Goal: Task Accomplishment & Management: Complete application form

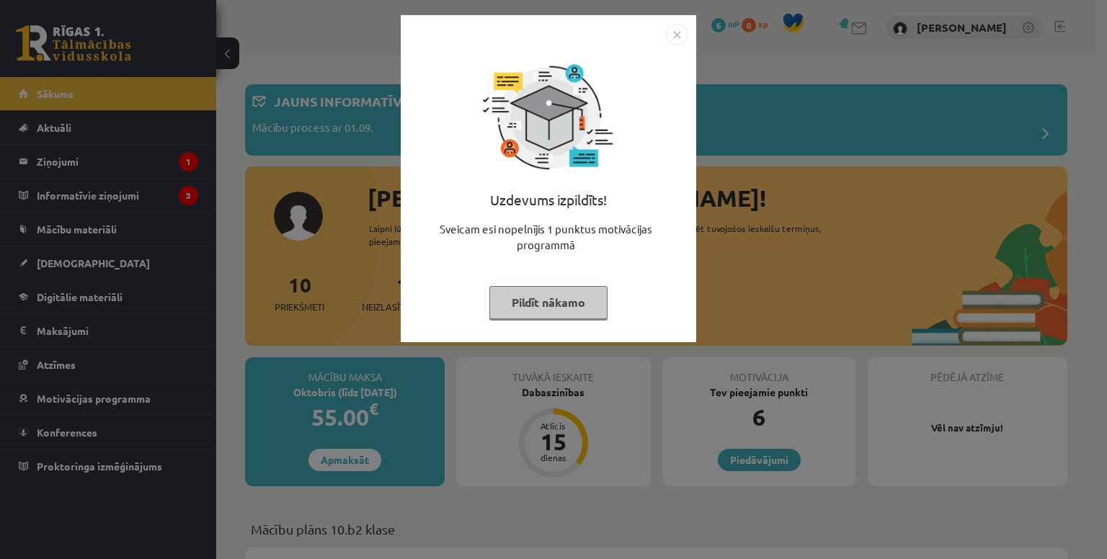
click at [675, 32] on img "Close" at bounding box center [677, 35] width 22 height 22
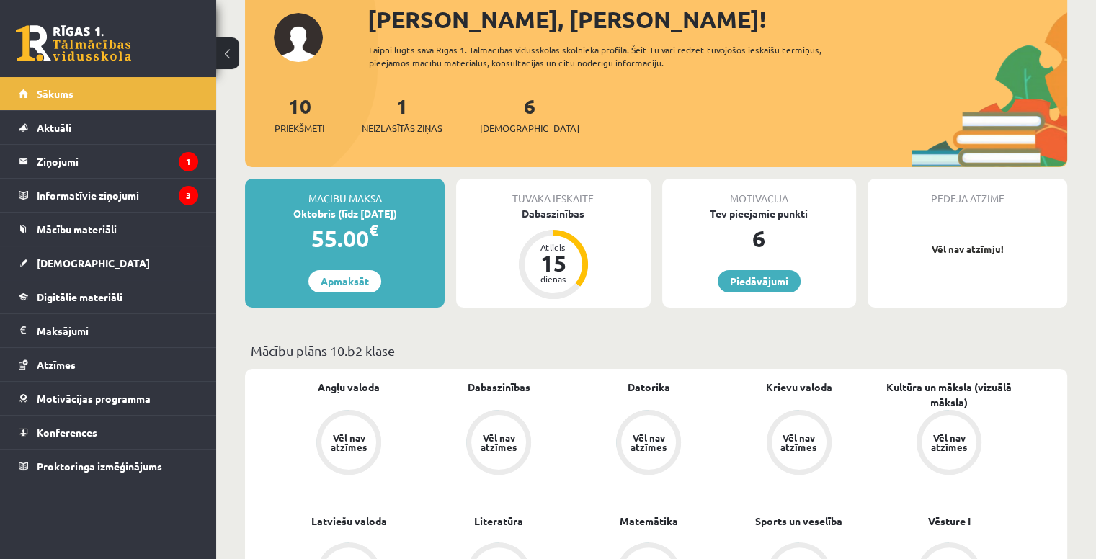
scroll to position [216, 0]
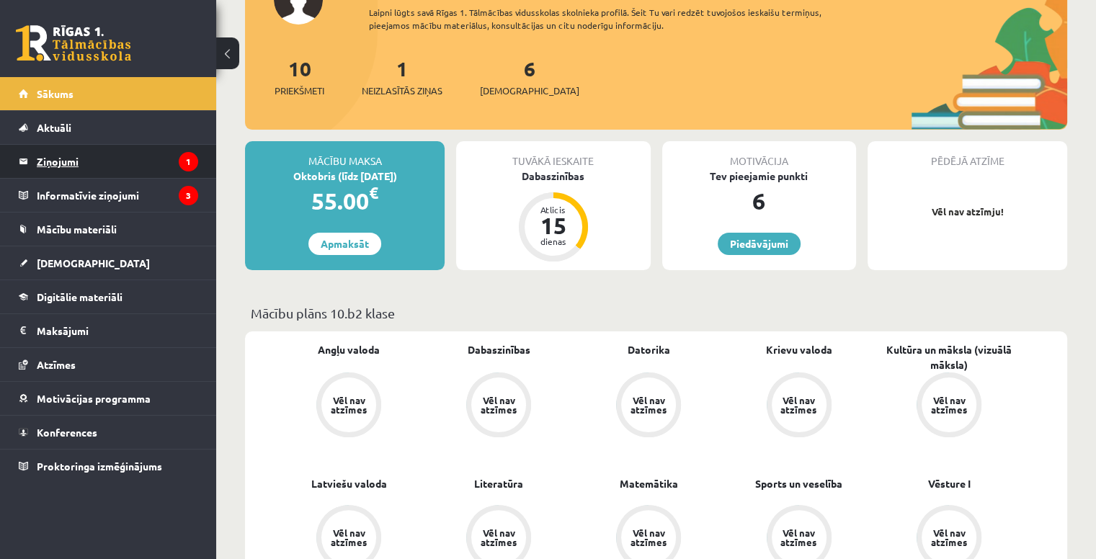
click at [151, 154] on legend "Ziņojumi 1" at bounding box center [117, 161] width 161 height 33
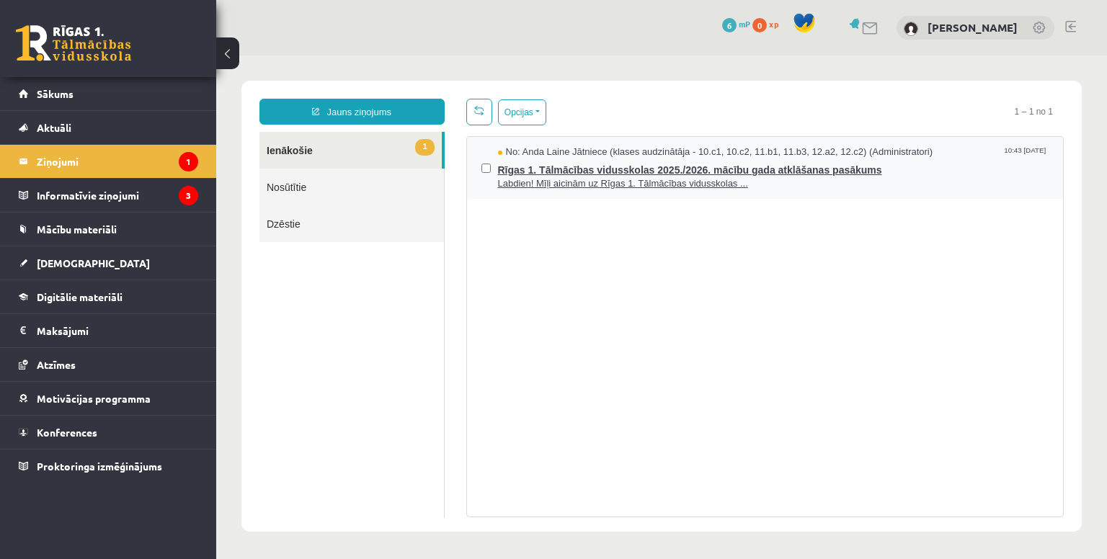
click at [895, 168] on span "Rīgas 1. Tālmācības vidusskolas 2025./2026. mācību gada atklāšanas pasākums" at bounding box center [773, 168] width 551 height 18
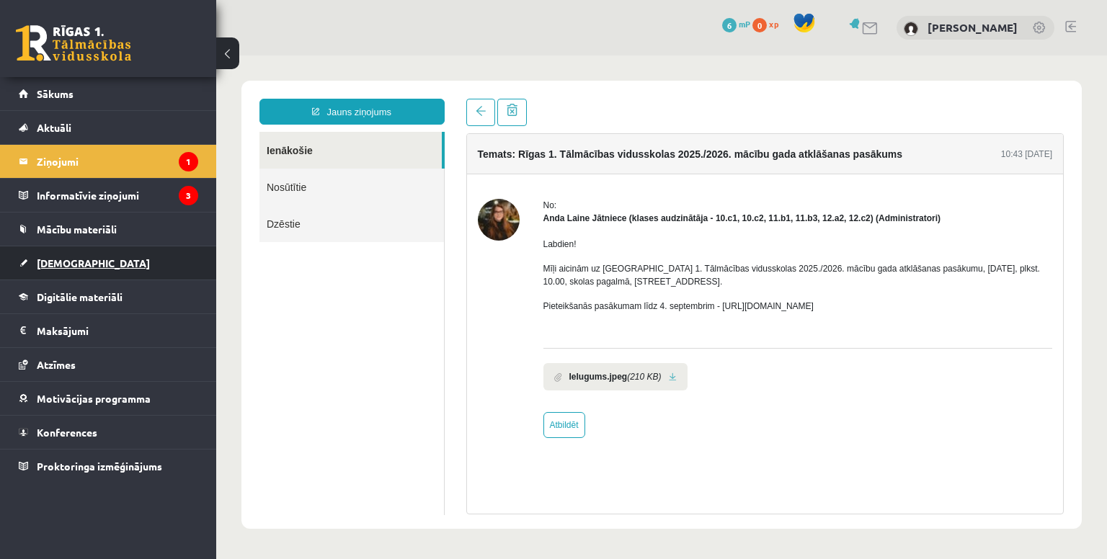
click at [166, 268] on link "[DEMOGRAPHIC_DATA]" at bounding box center [108, 262] width 179 height 33
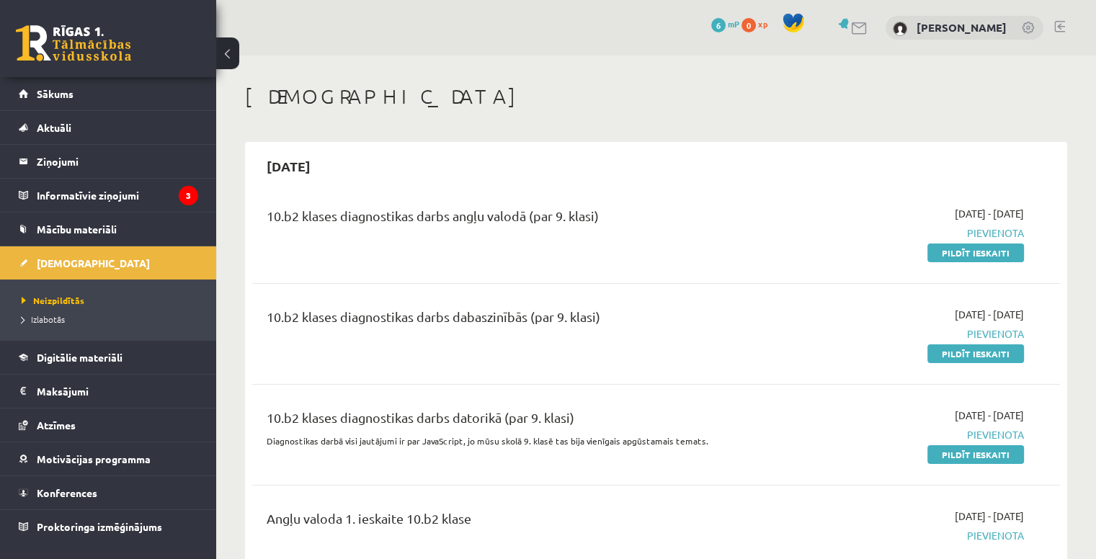
click at [1058, 30] on link at bounding box center [1059, 27] width 11 height 12
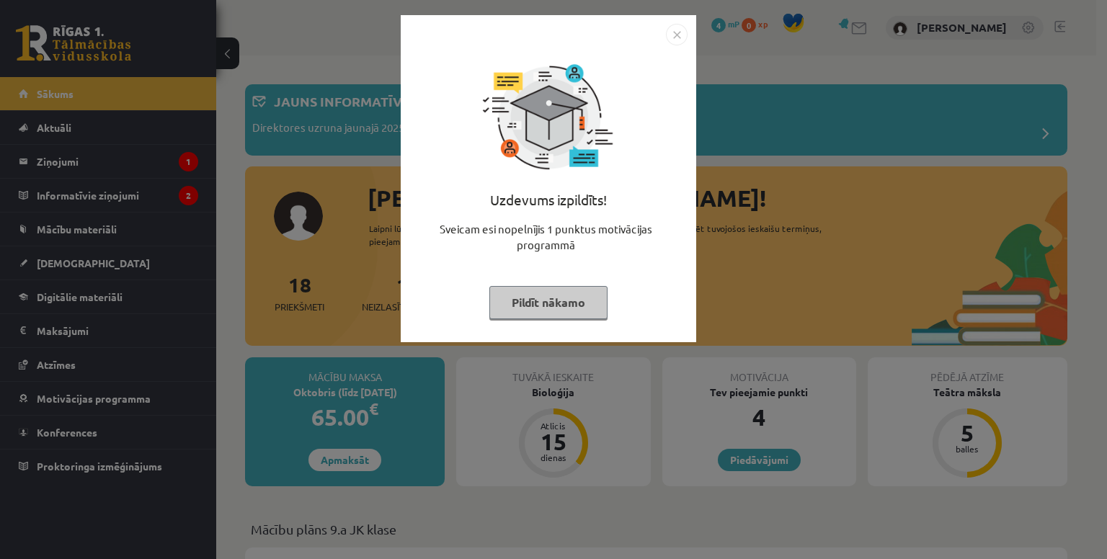
click at [675, 42] on img "Close" at bounding box center [677, 35] width 22 height 22
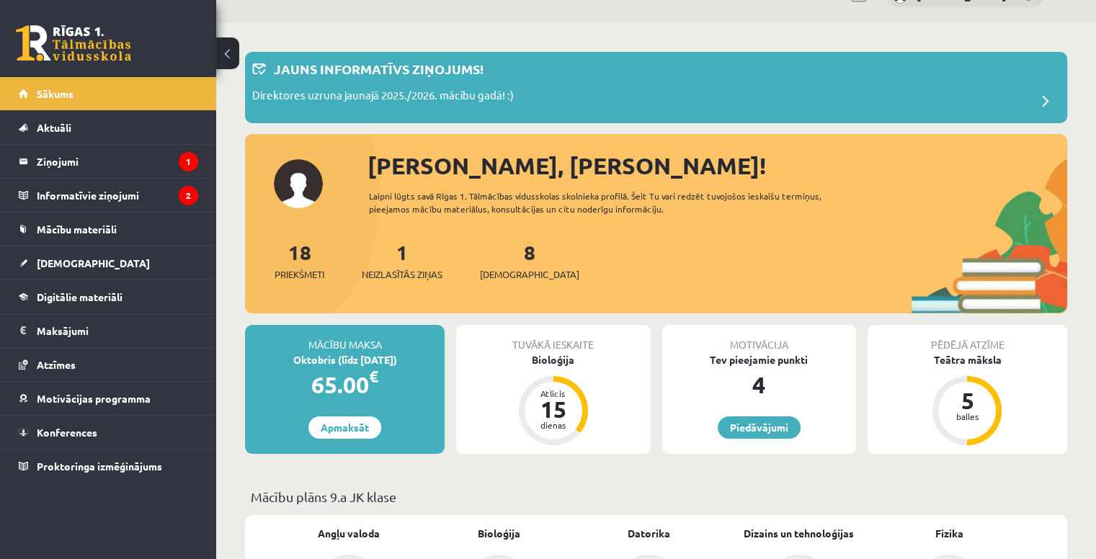
scroll to position [216, 0]
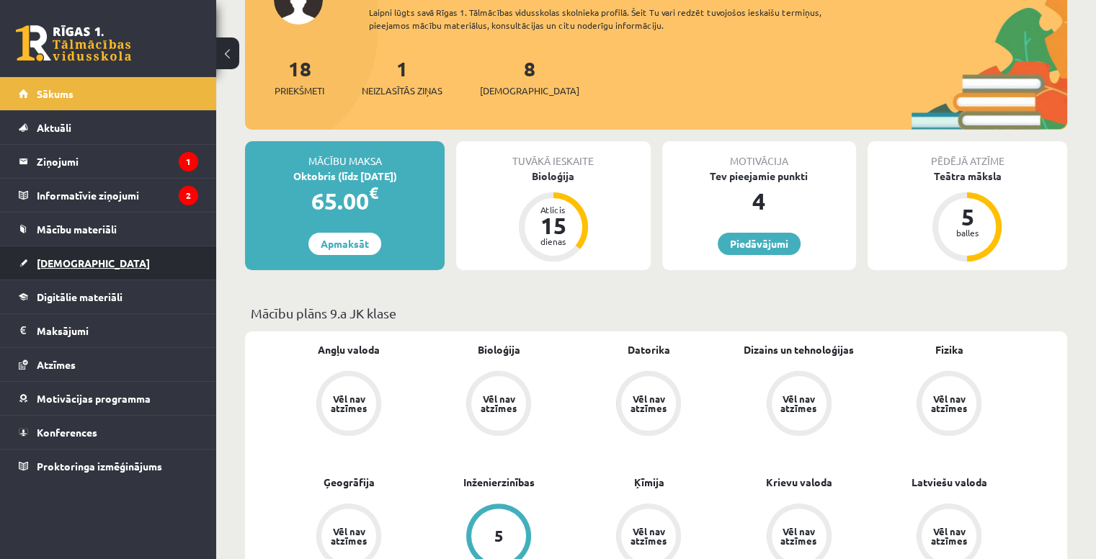
click at [159, 260] on link "[DEMOGRAPHIC_DATA]" at bounding box center [108, 262] width 179 height 33
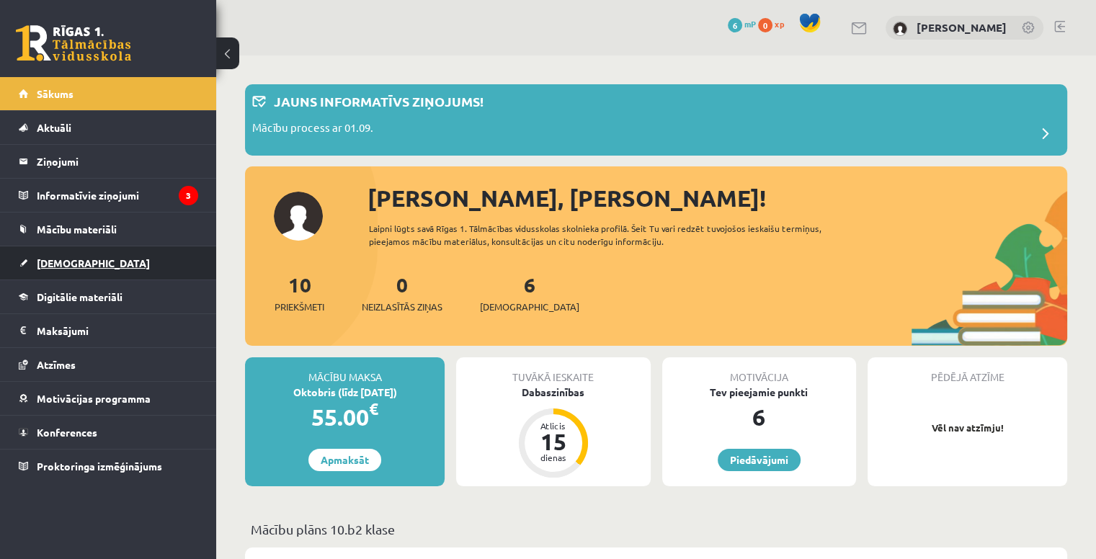
click at [107, 257] on link "[DEMOGRAPHIC_DATA]" at bounding box center [108, 262] width 179 height 33
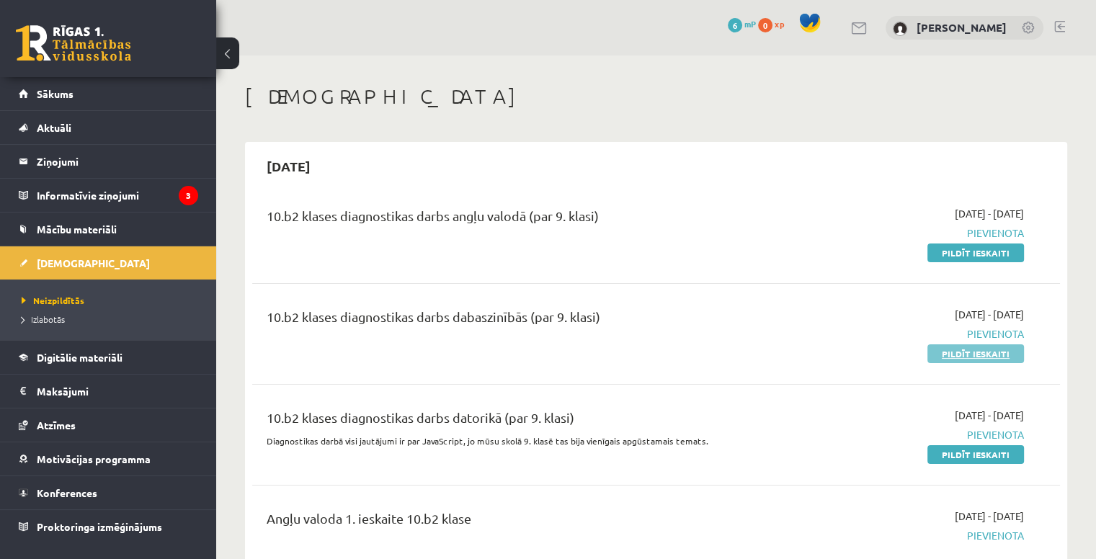
click at [965, 357] on link "Pildīt ieskaiti" at bounding box center [976, 353] width 97 height 19
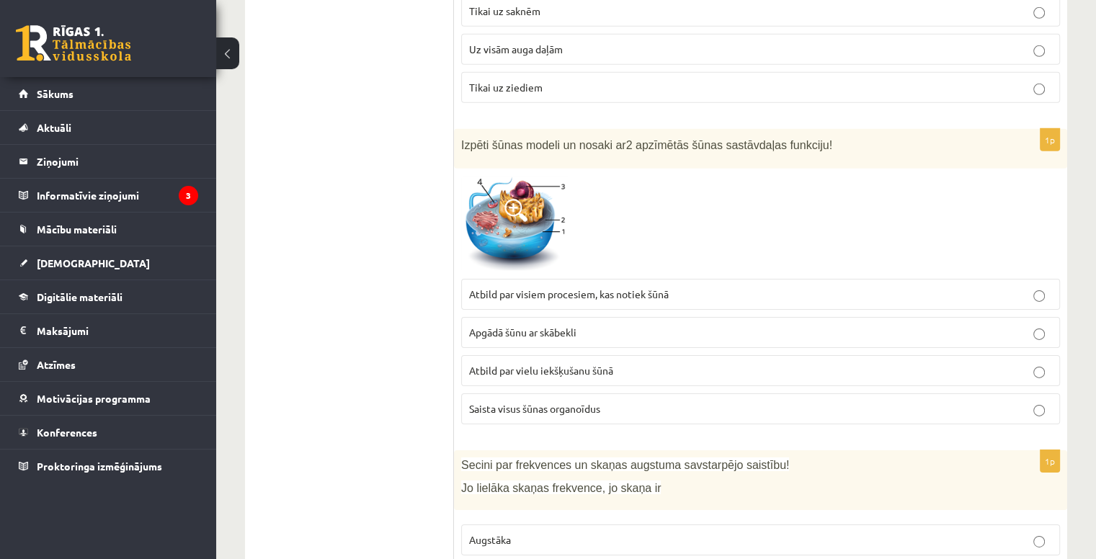
scroll to position [4612, 0]
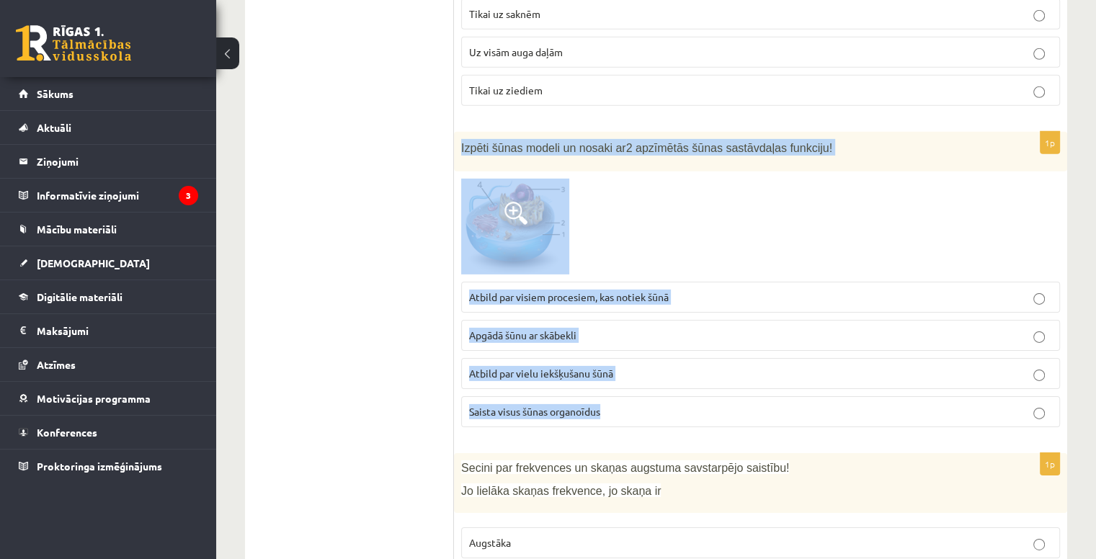
drag, startPoint x: 458, startPoint y: 120, endPoint x: 657, endPoint y: 383, distance: 328.8
click at [657, 383] on div "1p Izpēti šūnas modeli un nosaki ar 2 apzīmētās šūnas sastāvdaļas funkciju! Atb…" at bounding box center [760, 285] width 613 height 307
copy div "Izpēti šūnas modeli un nosaki ar 2 apzīmētās šūnas sastāvdaļas funkciju! Atbild…"
click at [657, 404] on p "Saista visus šūnas organoīdus" at bounding box center [760, 411] width 583 height 15
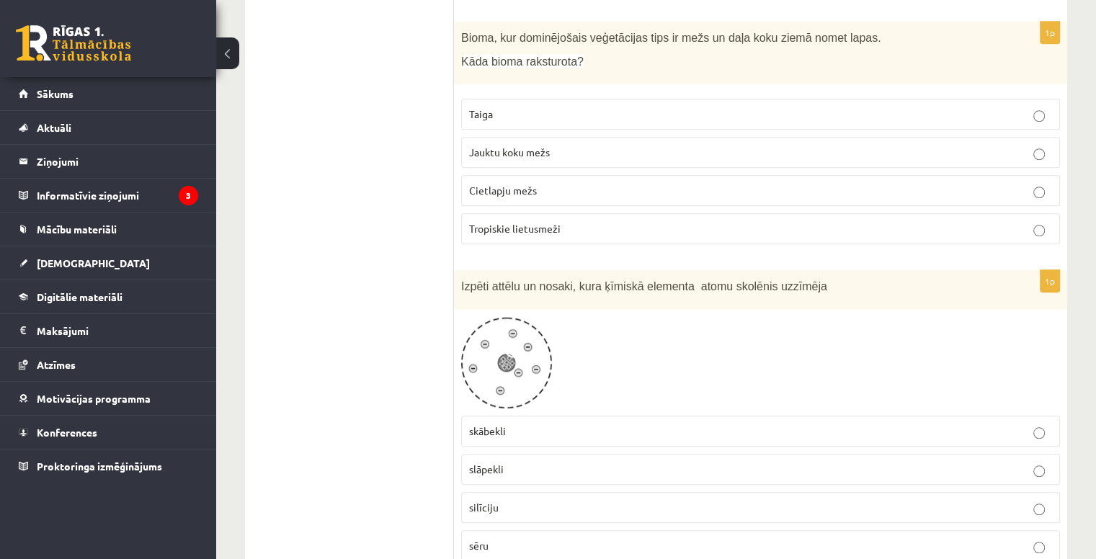
scroll to position [6755, 0]
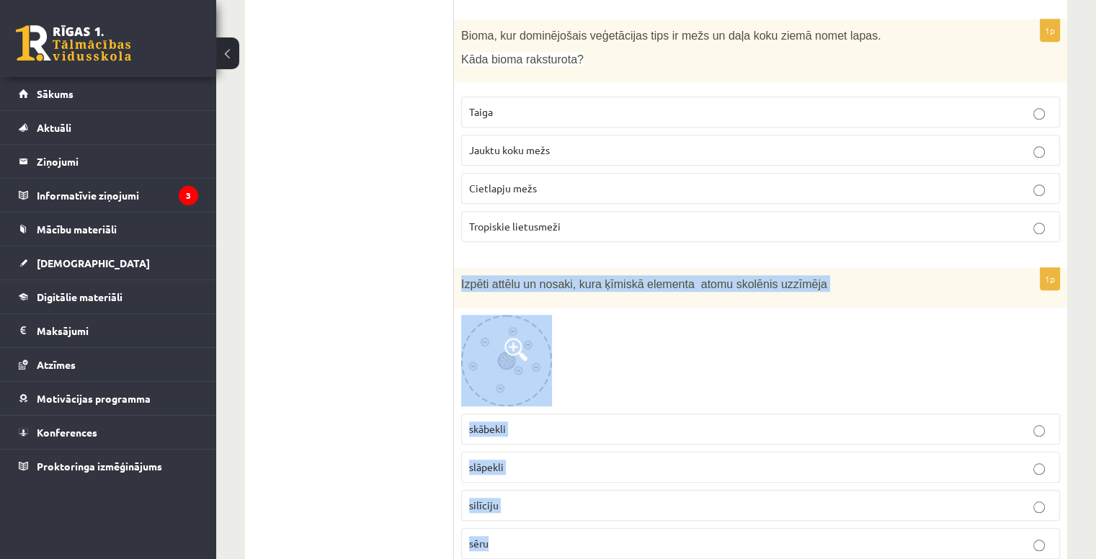
drag, startPoint x: 458, startPoint y: 223, endPoint x: 572, endPoint y: 485, distance: 285.7
click at [572, 485] on div "1p Izpēti attēlu un nosaki, kura ķīmiskā elementa atomu skolēnis uzzīmēja skābe…" at bounding box center [760, 419] width 613 height 303
copy div "Izpēti attēlu un nosaki, kura ķīmiskā elementa atomu skolēnis uzzīmēja skābekli…"
click at [538, 422] on p "skābekli" at bounding box center [760, 429] width 583 height 15
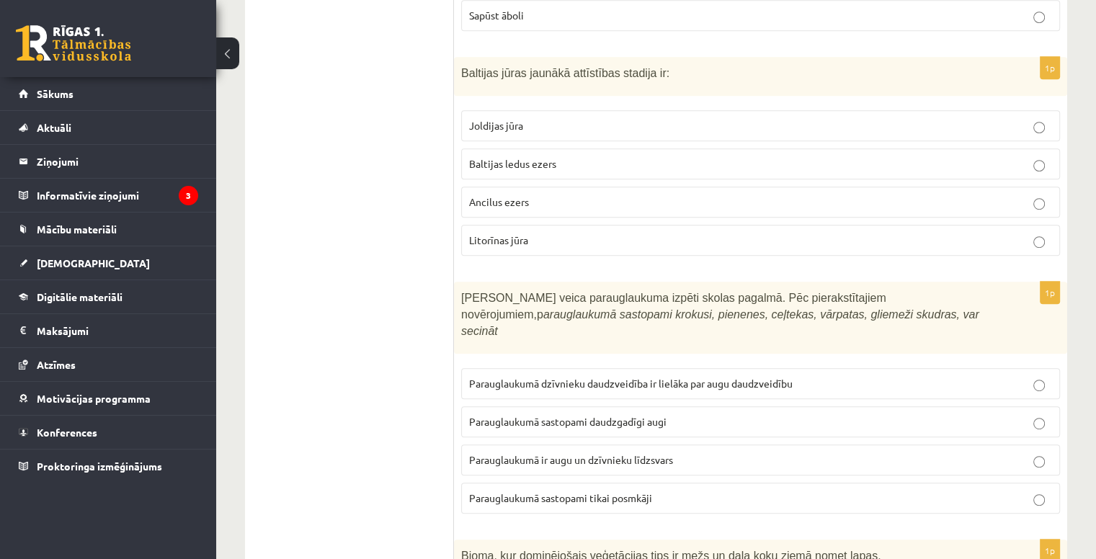
scroll to position [6395, 0]
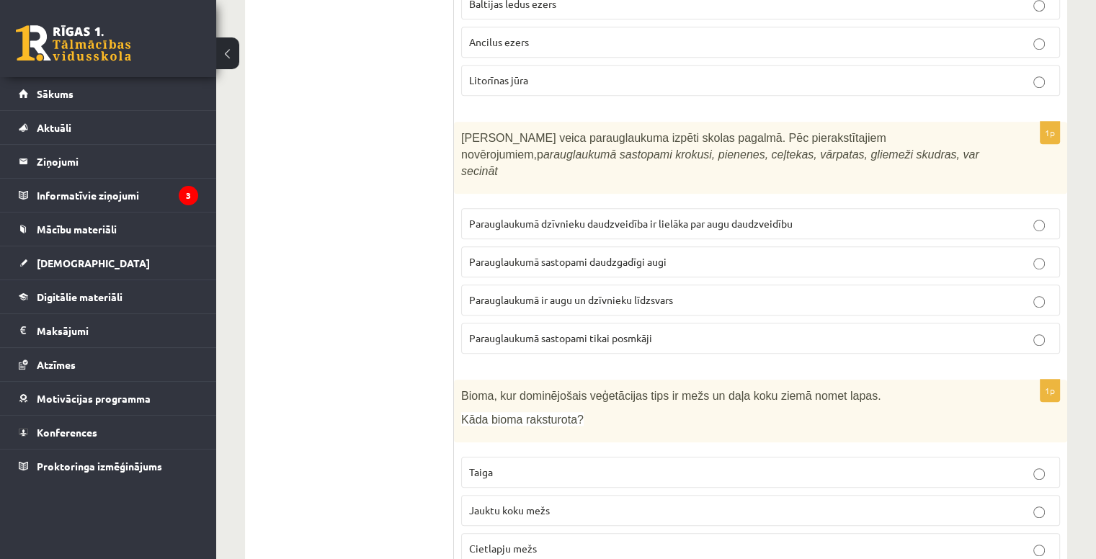
drag, startPoint x: 477, startPoint y: 370, endPoint x: 448, endPoint y: 373, distance: 29.7
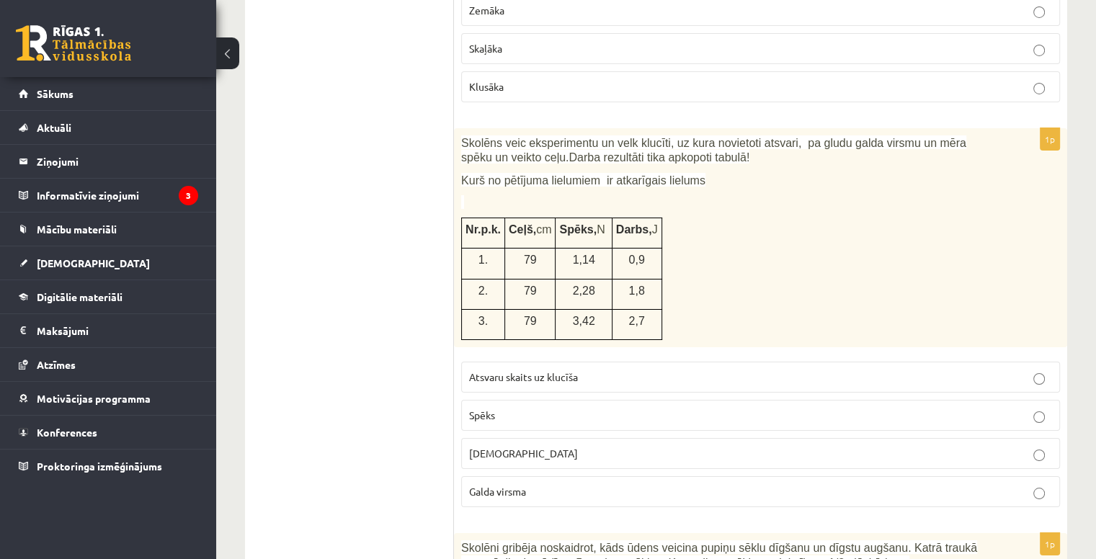
scroll to position [5169, 0]
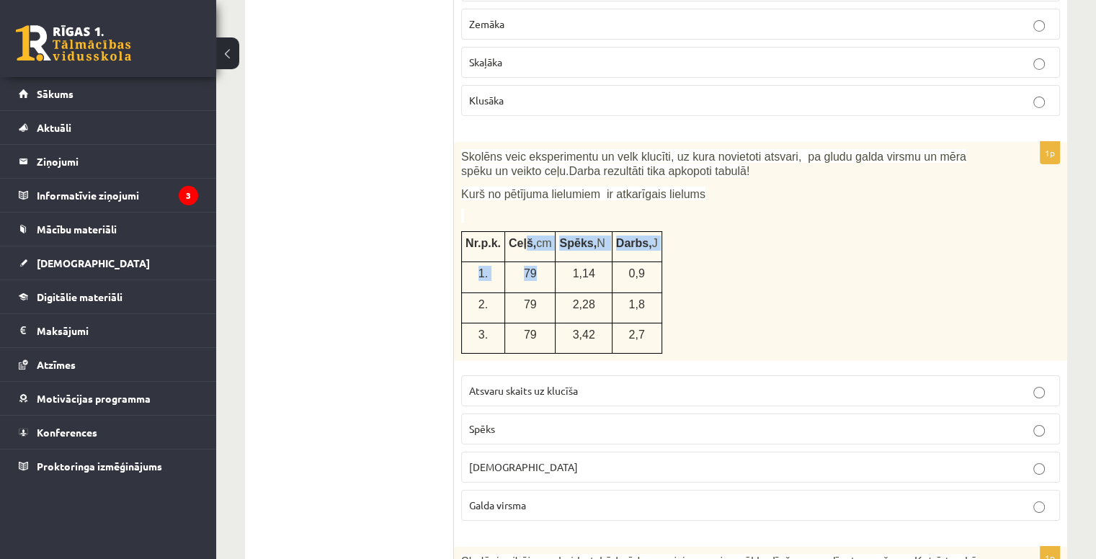
drag, startPoint x: 519, startPoint y: 218, endPoint x: 549, endPoint y: 256, distance: 48.2
click at [549, 256] on tbody "Nr.p.k. Ceļš, cm Spēks, N Darbs, J 1. 79 1,14 0,9 2. 79 2,28 1,8 3. 79 3,42 2,7" at bounding box center [562, 293] width 200 height 122
click at [683, 252] on div "Skolēns veic eksperimentu un velk klucīti, uz kura novietoti atsvari, pa gludu …" at bounding box center [760, 251] width 613 height 219
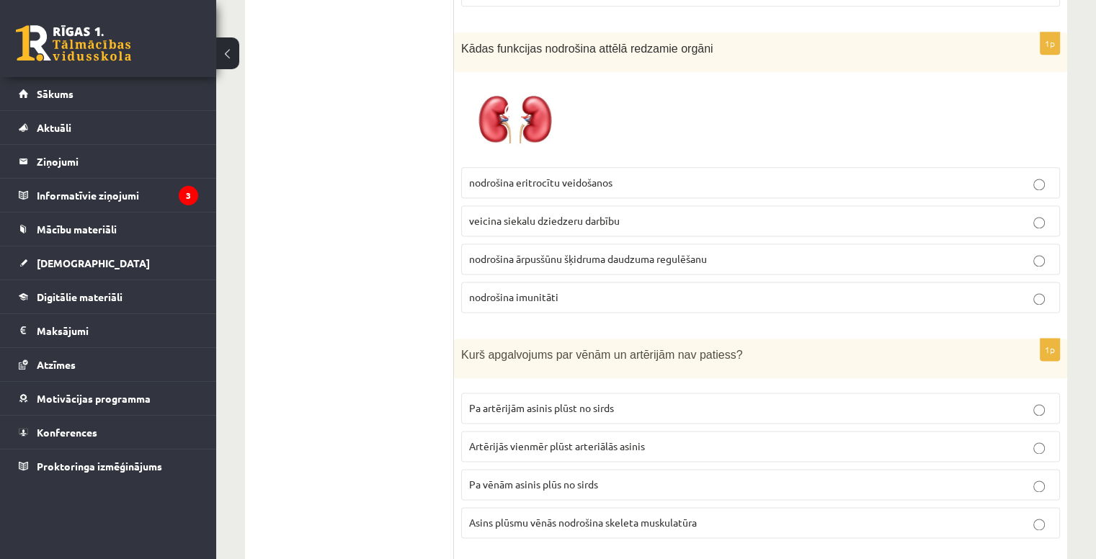
scroll to position [1782, 0]
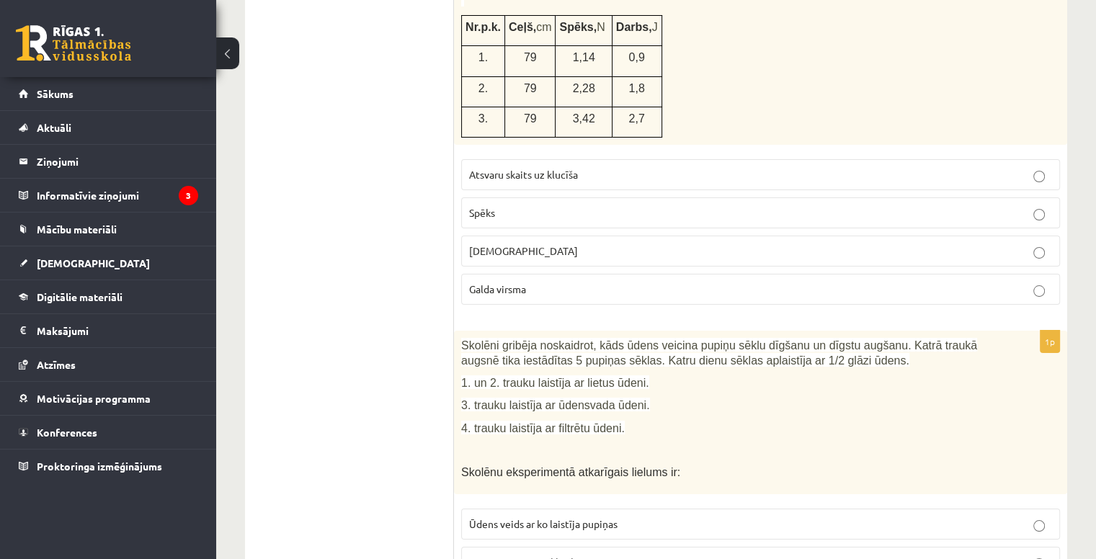
click at [530, 205] on p "Spēks" at bounding box center [760, 212] width 583 height 15
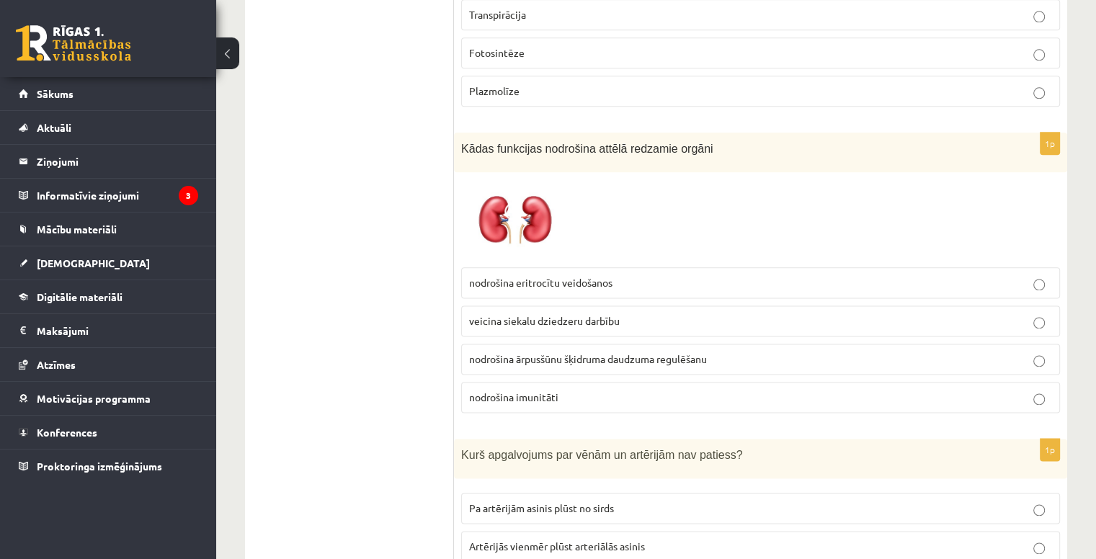
click at [677, 352] on span "nodrošina ārpusšūnu šķidruma daudzuma regulēšanu" at bounding box center [588, 358] width 238 height 13
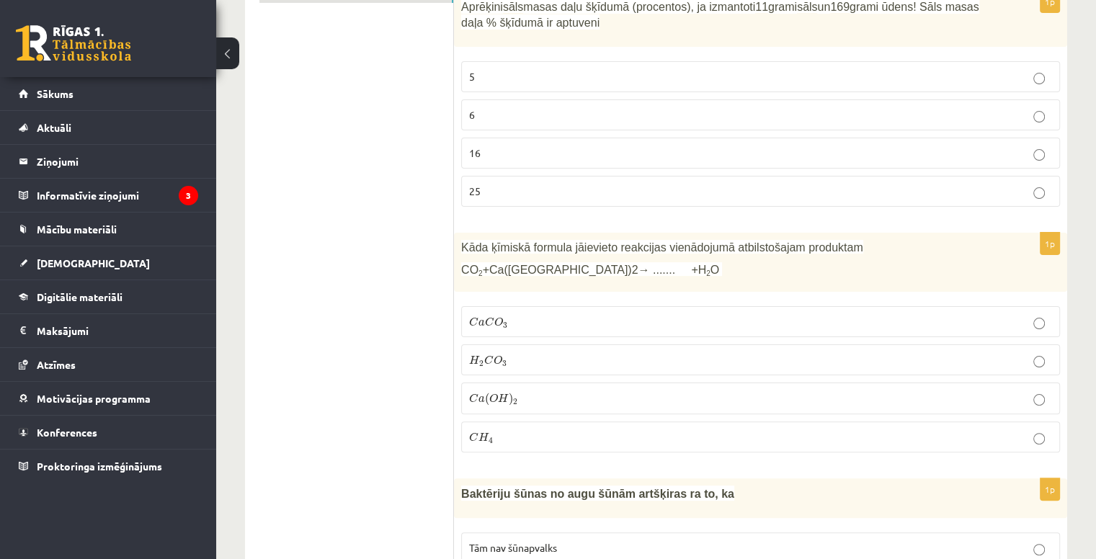
scroll to position [125, 0]
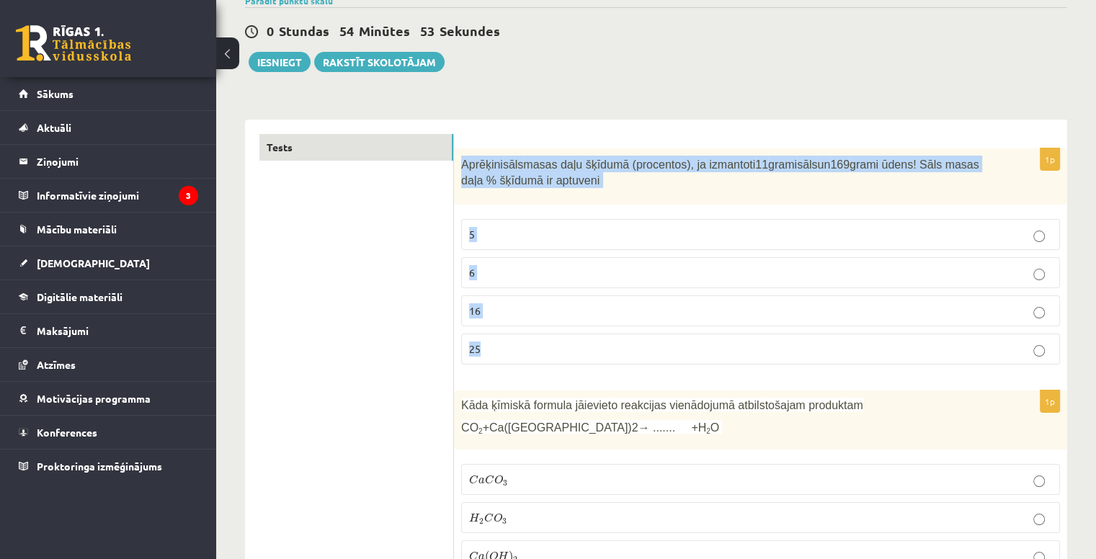
drag, startPoint x: 458, startPoint y: 156, endPoint x: 525, endPoint y: 352, distance: 206.5
click at [525, 352] on div "1p Aprēķini sāls masas daļu šķīdumā (procentos), ja izmantoti 11 grami sāls un …" at bounding box center [760, 262] width 613 height 228
copy div "Aprēķini sāls masas daļu šķīdumā (procentos), ja izmantoti 11 grami sāls un 169…"
click at [522, 268] on p "6" at bounding box center [760, 272] width 583 height 15
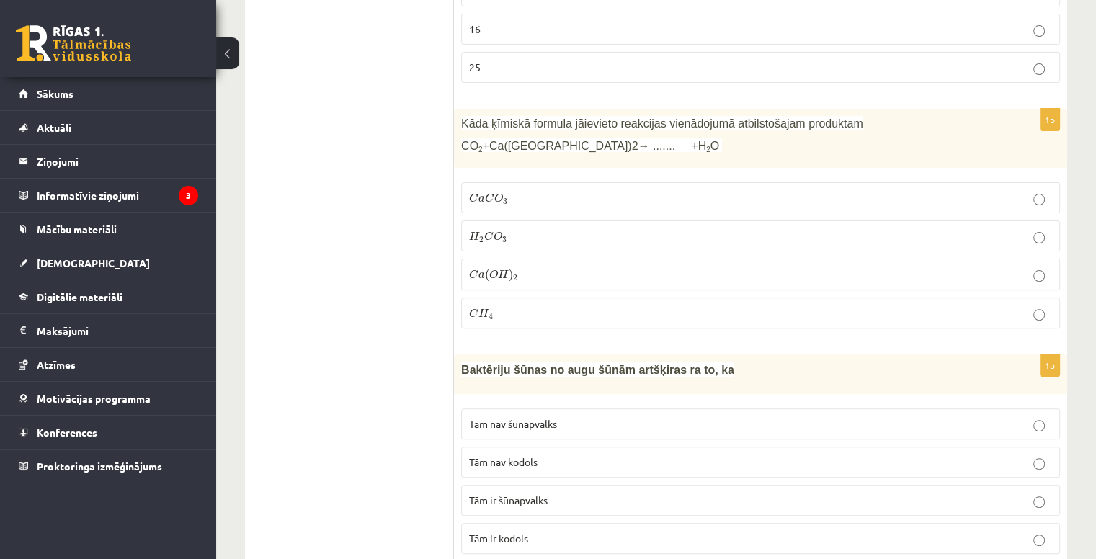
scroll to position [413, 0]
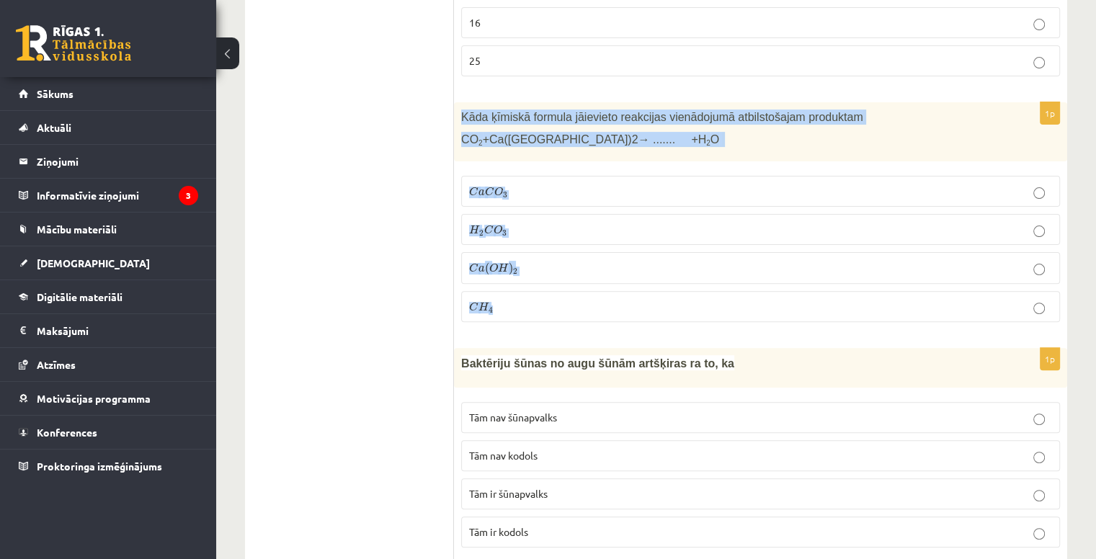
drag, startPoint x: 455, startPoint y: 107, endPoint x: 571, endPoint y: 295, distance: 220.0
click at [571, 295] on div "1p Kāda ķīmiskā formula jāievieto reakcijas vienādojumā atbilstošajam produktam…" at bounding box center [760, 218] width 613 height 232
copy div "Kāda ķīmiskā formula jāievieto reakcijas vienādojumā atbilstošajam produktam CO…"
click at [519, 184] on p "C a C O 3 C a C O 3" at bounding box center [760, 191] width 583 height 15
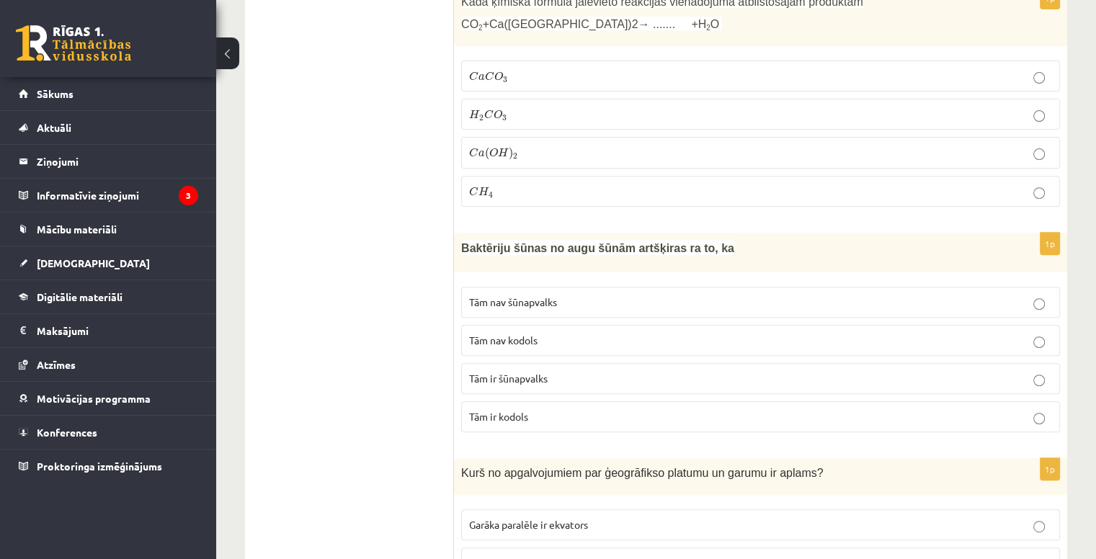
scroll to position [557, 0]
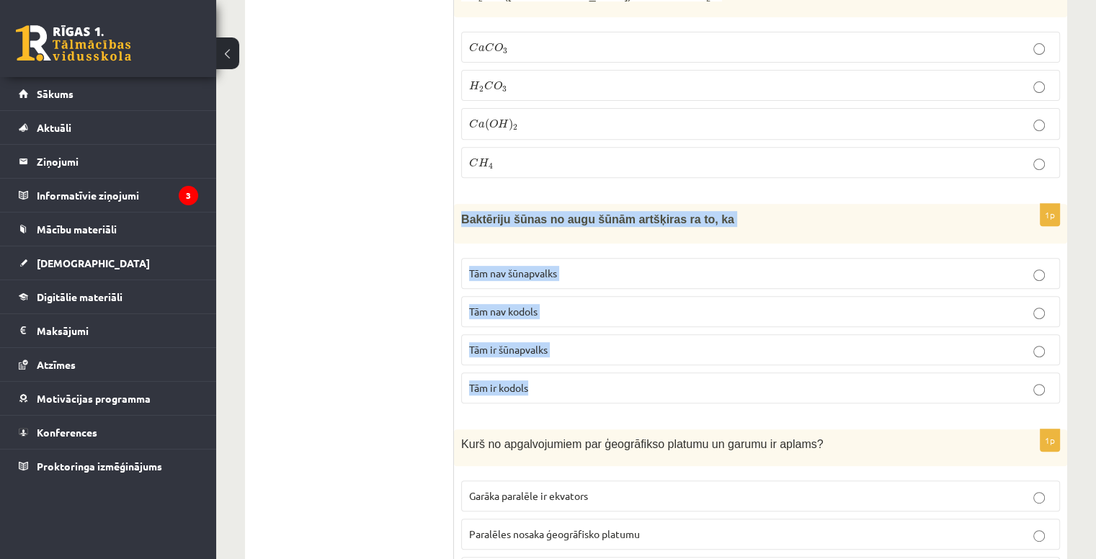
drag, startPoint x: 502, startPoint y: 259, endPoint x: 551, endPoint y: 379, distance: 129.9
click at [551, 379] on div "1p Baktēriju šūnas no augu šūnām artšķiras ra to, ka Tām nav šūnapvalks Tām nav…" at bounding box center [760, 309] width 613 height 210
copy div "Baktēriju šūnas no augu šūnām artšķiras ra to, ka Tām nav šūnapvalks Tām nav ko…"
click at [549, 306] on p "Tām nav kodols" at bounding box center [760, 311] width 583 height 15
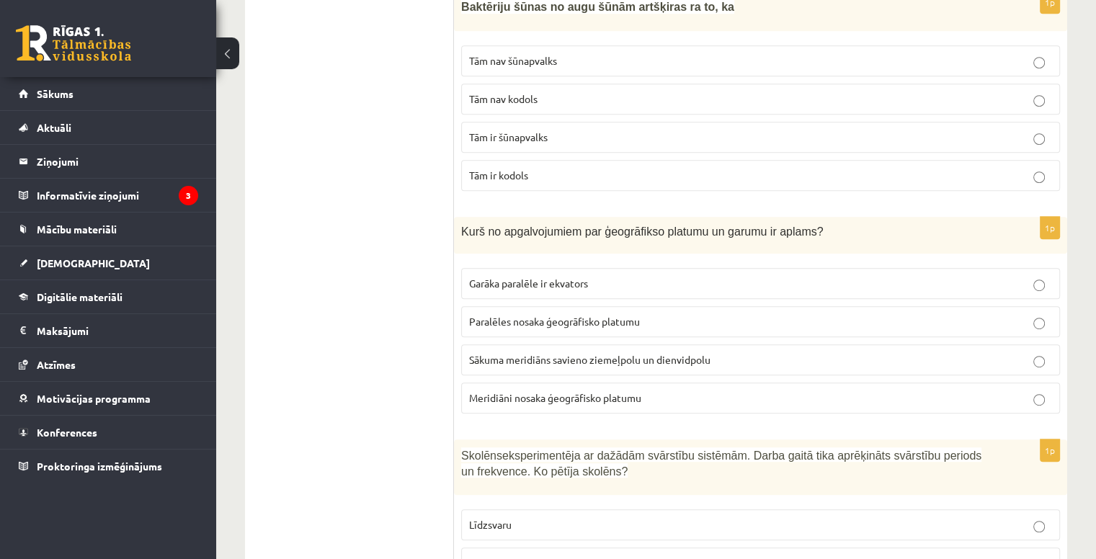
scroll to position [773, 0]
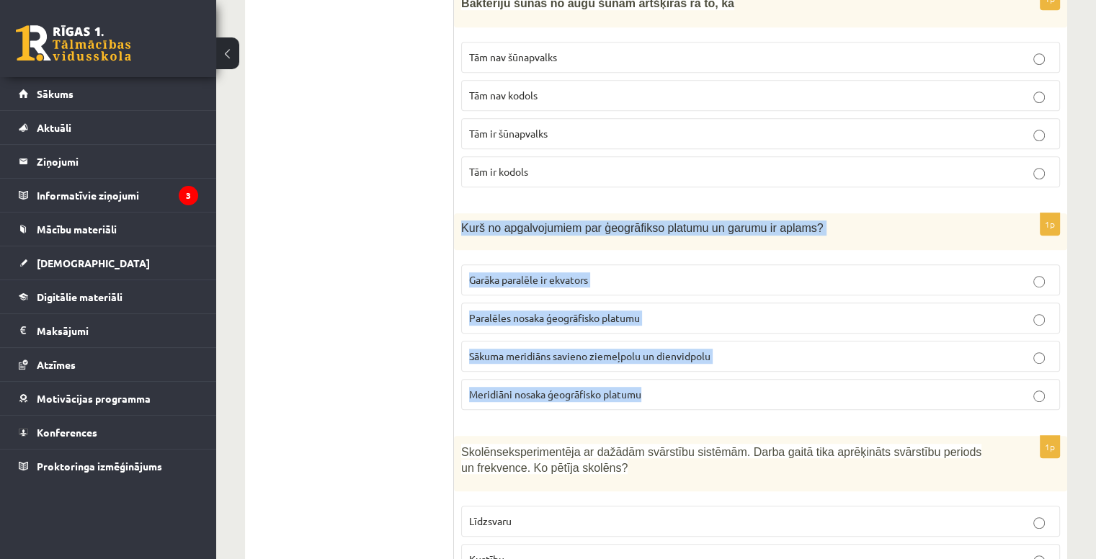
drag, startPoint x: 459, startPoint y: 221, endPoint x: 670, endPoint y: 388, distance: 268.8
click at [670, 388] on div "1p Kurš no apgalvojumiem par ģeogrāfikso platumu un garumu ir aplams? Garāka pa…" at bounding box center [760, 317] width 613 height 208
copy div "Kurš no apgalvojumiem par ģeogrāfikso platumu un garumu ir aplams? Garāka paral…"
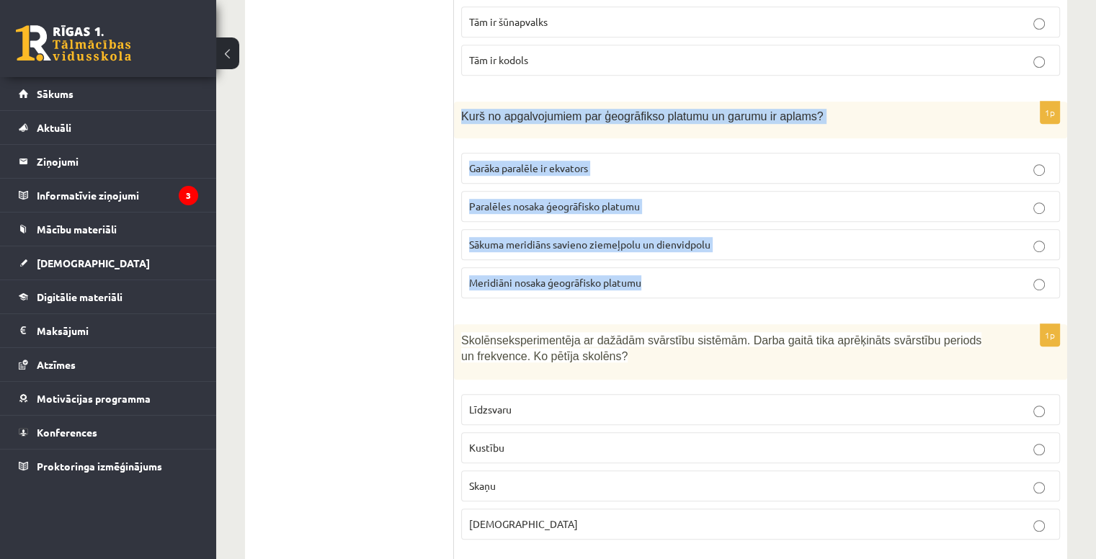
scroll to position [917, 0]
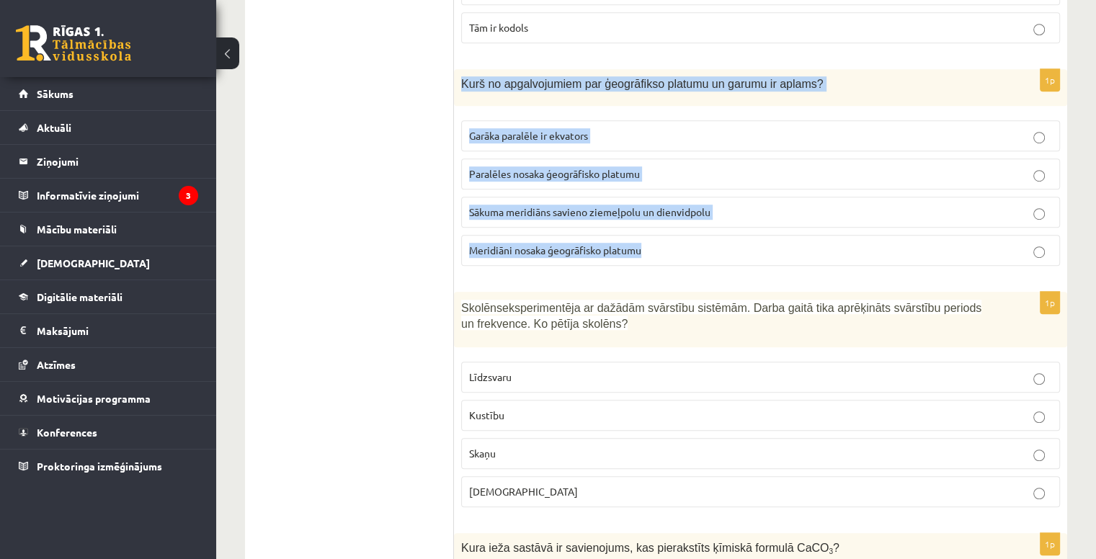
click at [577, 246] on span "Meridiāni nosaka ģeogrāfisko platumu" at bounding box center [555, 250] width 172 height 13
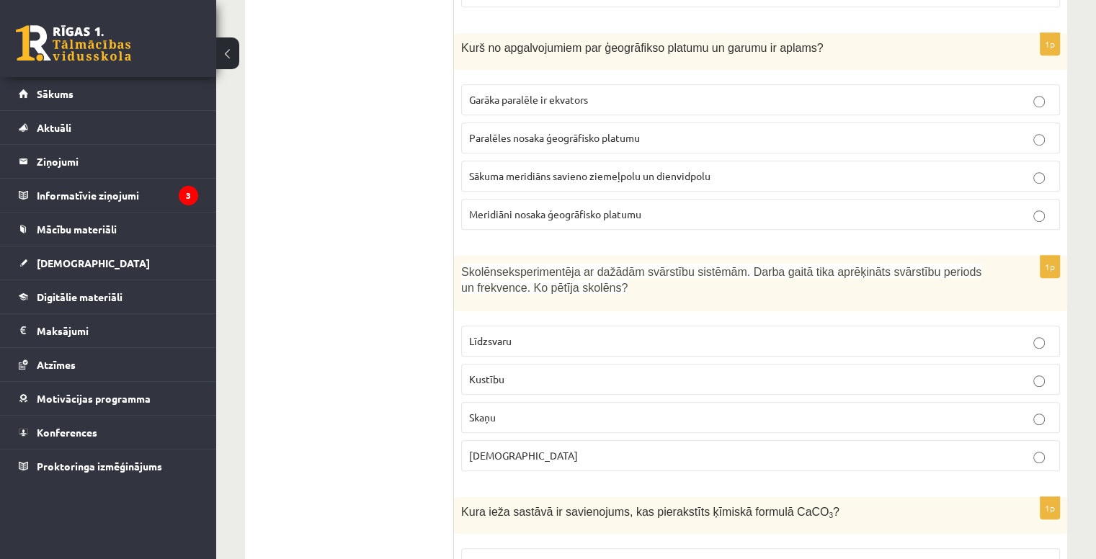
scroll to position [1062, 0]
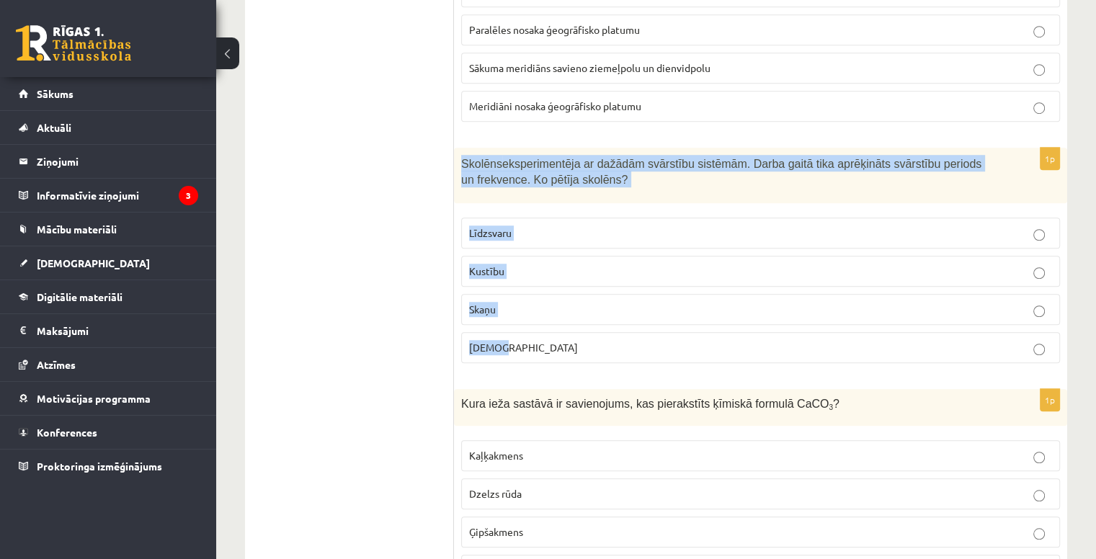
drag, startPoint x: 459, startPoint y: 146, endPoint x: 530, endPoint y: 347, distance: 213.1
click at [530, 347] on div "1p Skolēns eksperimentēja ar dažādām svārstību sistēmām. Darba gaitā tika aprēķ…" at bounding box center [760, 261] width 613 height 227
copy div "Skolēns eksperimentēja ar dažādām svārstību sistēmām. Darba gaitā tika aprēķinā…"
click at [542, 267] on p "Kustību" at bounding box center [760, 271] width 583 height 15
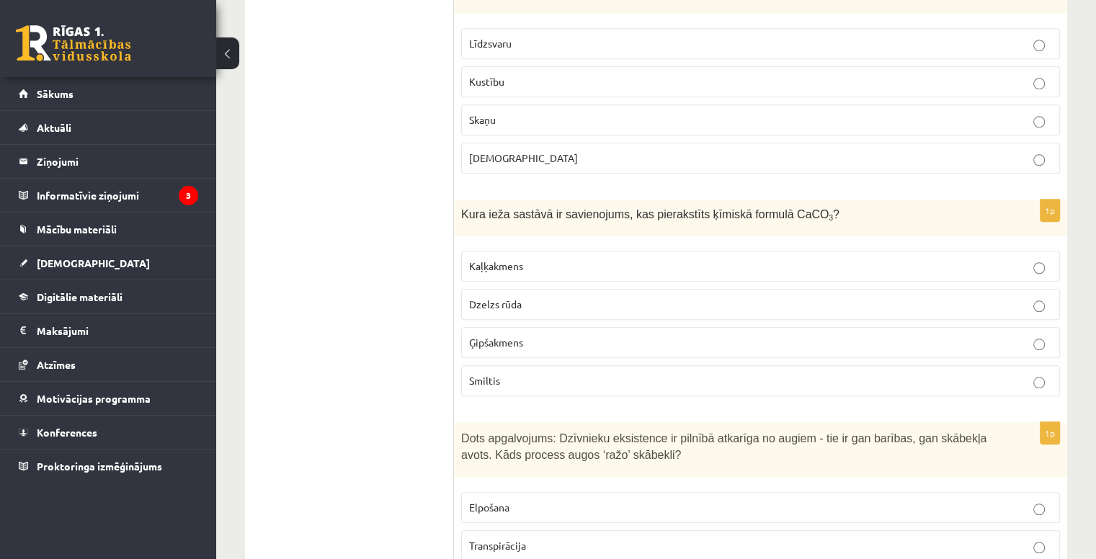
scroll to position [1278, 0]
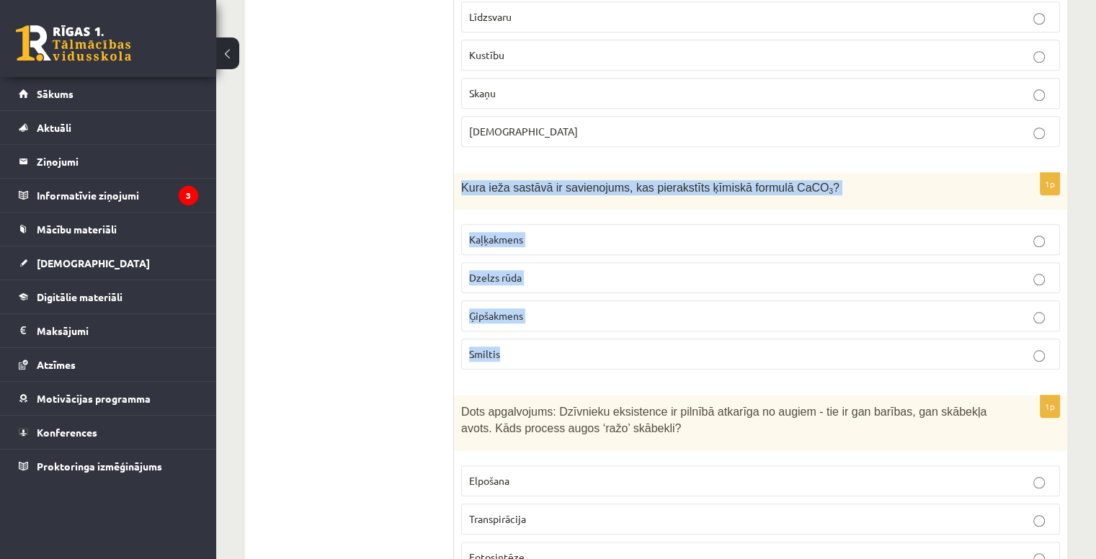
drag, startPoint x: 459, startPoint y: 175, endPoint x: 581, endPoint y: 339, distance: 204.0
click at [581, 339] on div "1p Kura ieža sastāvā ir savienojums, kas pierakstīts ķīmiskā formulā CaCO 3 ? K…" at bounding box center [760, 277] width 613 height 208
copy div "Kura ieža sastāvā ir savienojums, kas pierakstīts ķīmiskā formulā CaCO 3 ? Kaļķ…"
click at [539, 232] on p "Kaļķakmens" at bounding box center [760, 239] width 583 height 15
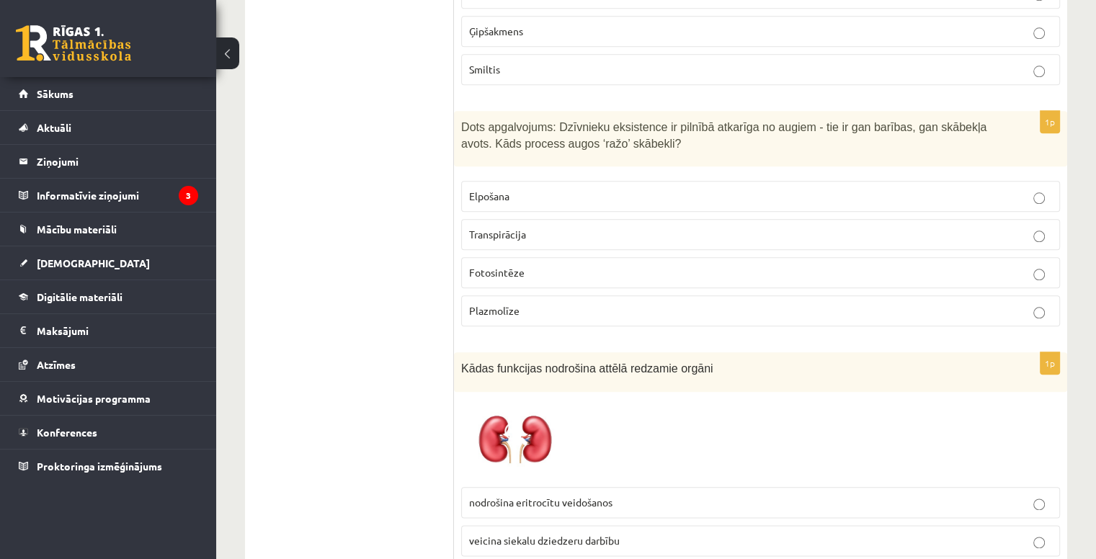
scroll to position [1566, 0]
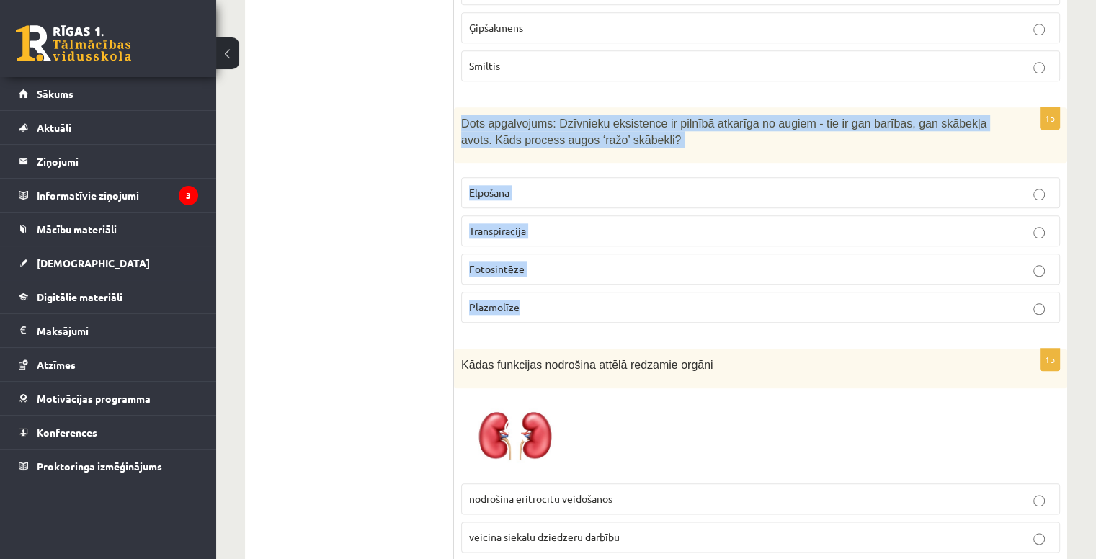
drag, startPoint x: 460, startPoint y: 110, endPoint x: 574, endPoint y: 283, distance: 206.5
click at [574, 283] on div "1p Dots apgalvojums: Dzīvnieku eksistence ir pilnībā atkarīga no augiem - tie i…" at bounding box center [760, 220] width 613 height 227
copy div "Dots apgalvojums: Dzīvnieku eksistence ir pilnībā atkarīga no augiem - tie ir g…"
click at [550, 262] on p "Fotosintēze" at bounding box center [760, 269] width 583 height 15
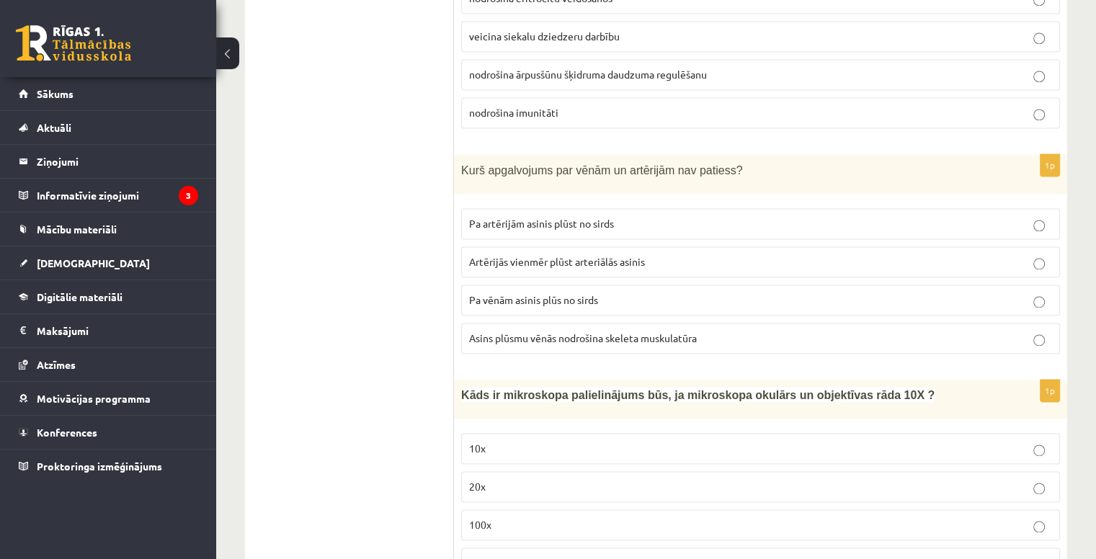
scroll to position [2071, 0]
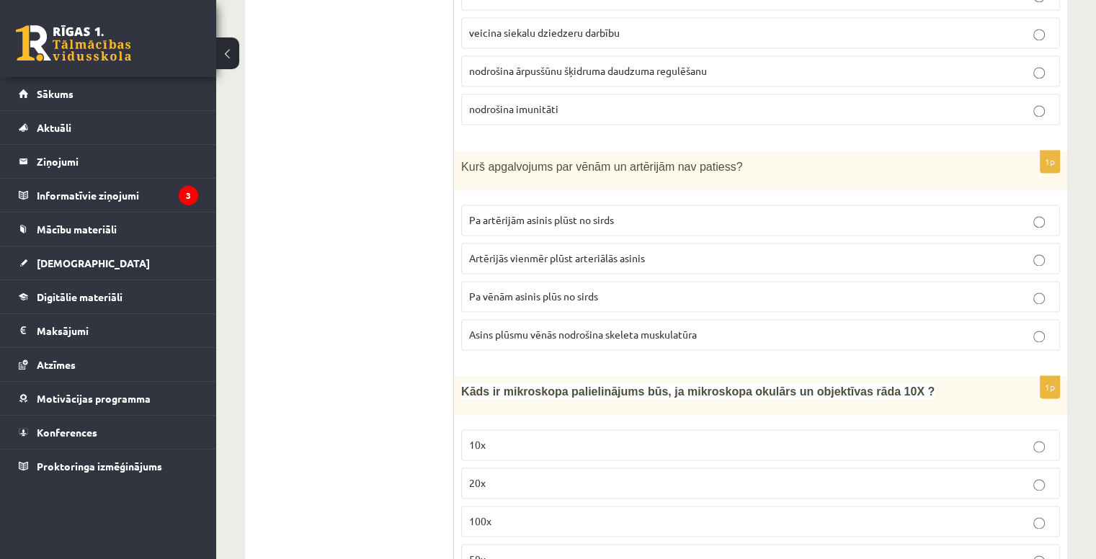
drag, startPoint x: 452, startPoint y: 146, endPoint x: 673, endPoint y: 304, distance: 272.2
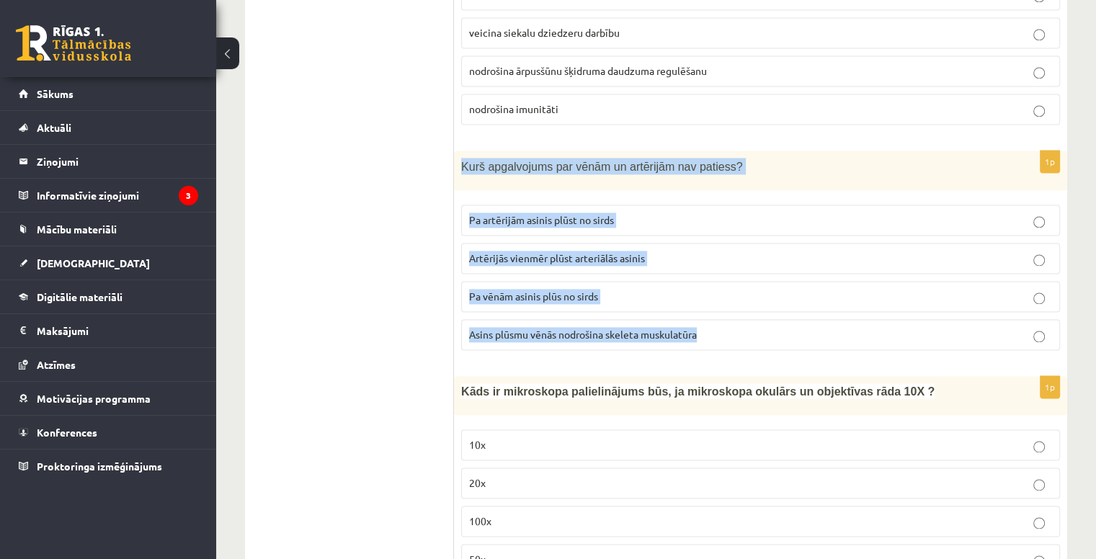
drag, startPoint x: 459, startPoint y: 151, endPoint x: 719, endPoint y: 319, distance: 310.0
click at [719, 319] on div "1p Kurš apgalvojums par vēnām un artērijām nav patiess? Pa artērijām asinis plū…" at bounding box center [760, 256] width 613 height 211
copy div "Kurš apgalvojums par vēnām un artērijām nav patiess? Pa artērijām asinis plūst …"
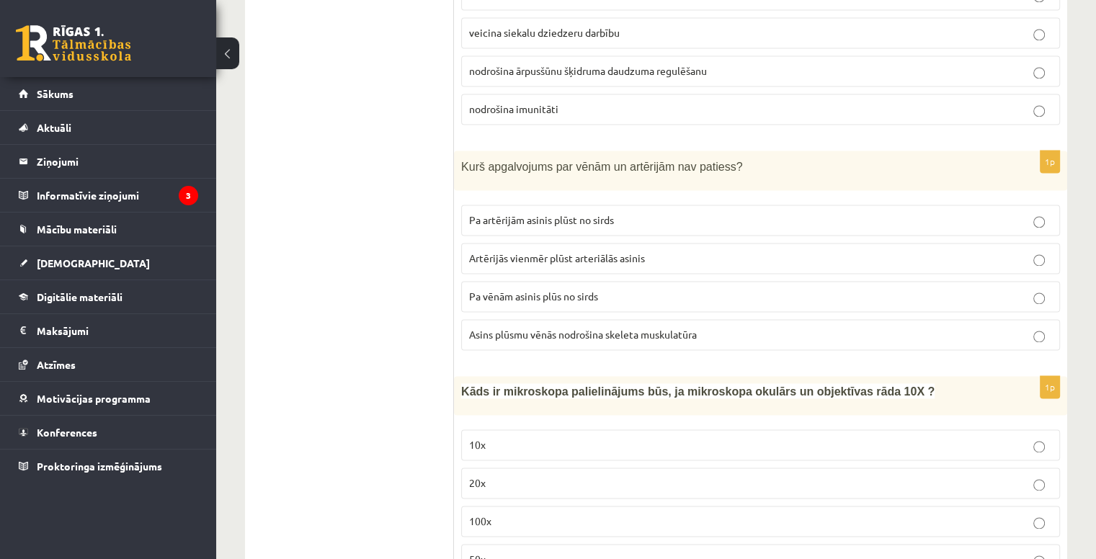
click at [535, 252] on span "Artērijās vienmēr plūst arteriālās asinis" at bounding box center [557, 258] width 176 height 13
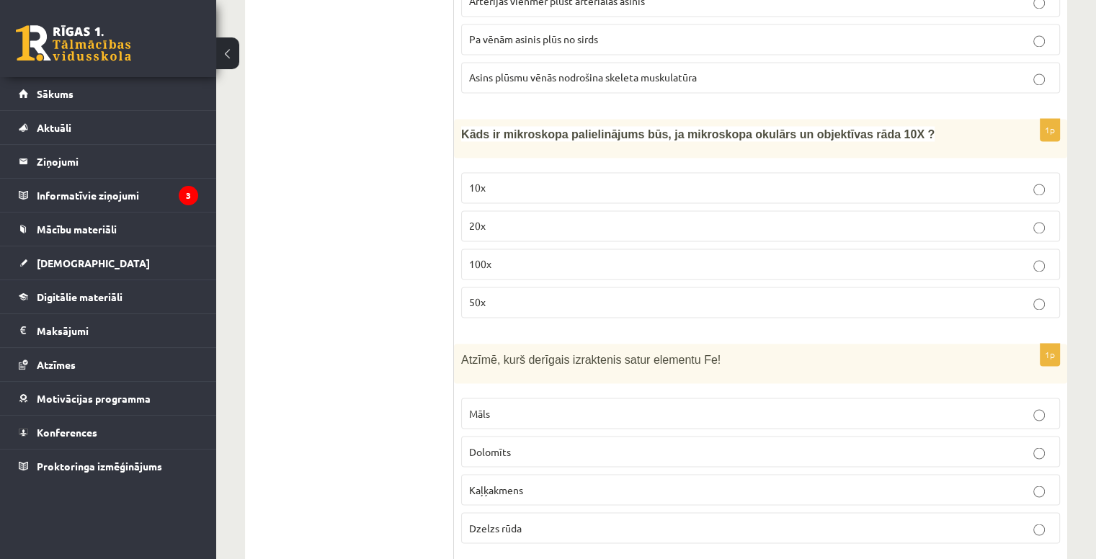
scroll to position [2359, 0]
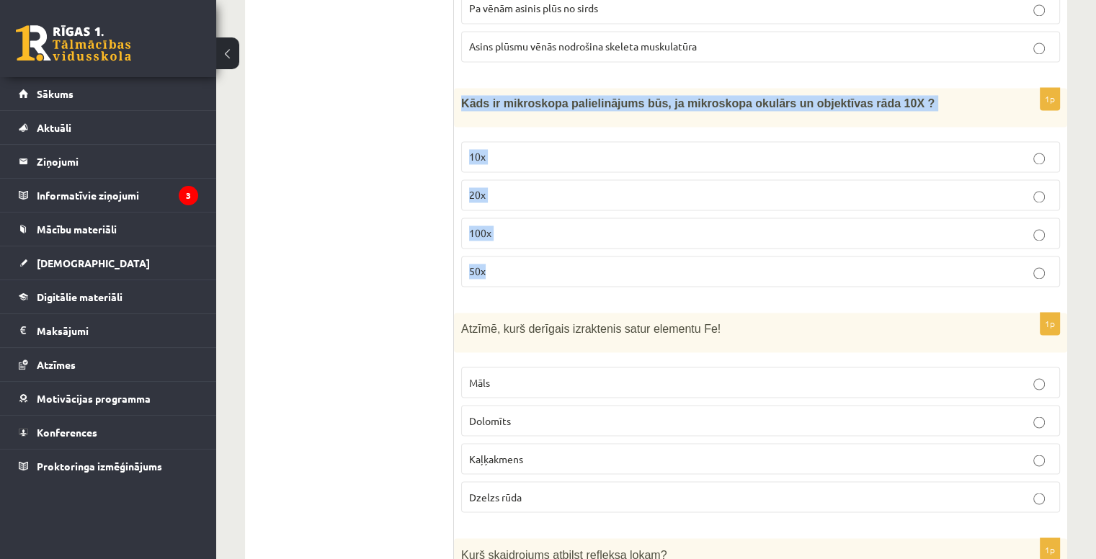
drag, startPoint x: 455, startPoint y: 76, endPoint x: 545, endPoint y: 262, distance: 206.3
click at [545, 262] on div "1p Kāds ir mikroskopa palielinājums būs, ja mikroskopa okulārs un objektīvas rā…" at bounding box center [760, 193] width 613 height 210
click at [517, 226] on p "100x" at bounding box center [760, 233] width 583 height 15
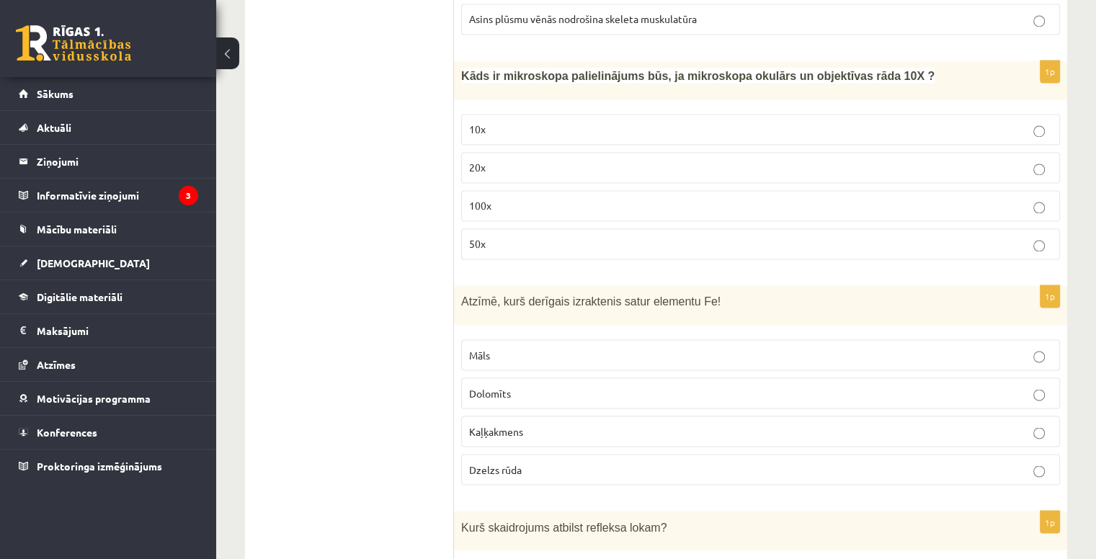
scroll to position [2503, 0]
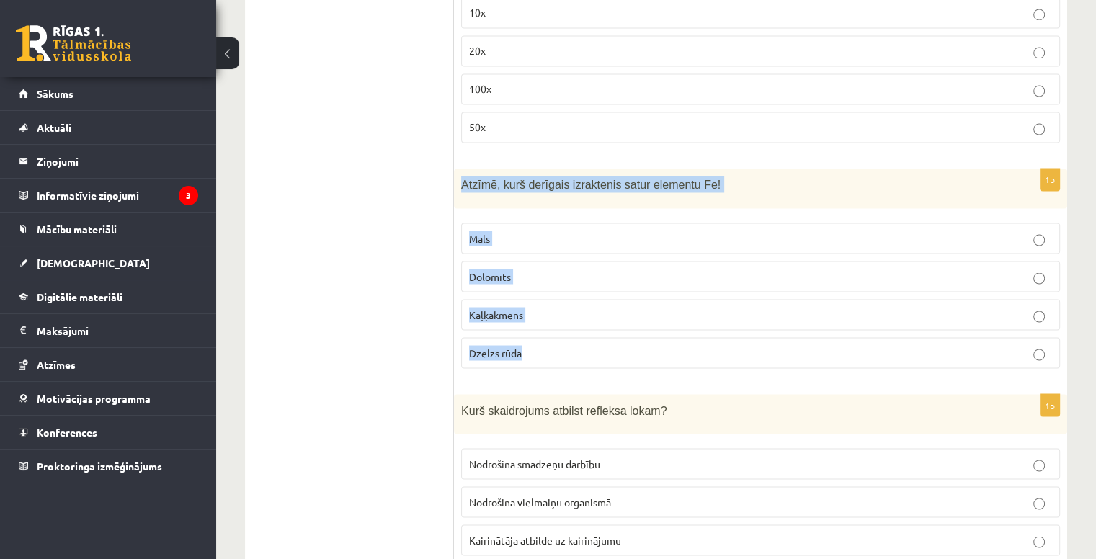
drag, startPoint x: 461, startPoint y: 160, endPoint x: 553, endPoint y: 326, distance: 189.7
click at [553, 326] on div "1p Atzīmē, kurš derīgais izraktenis satur elementu Fe! Māls Dolomīts Kaļķakmens…" at bounding box center [760, 274] width 613 height 211
click at [552, 345] on p "Dzelzs rūda" at bounding box center [760, 352] width 583 height 15
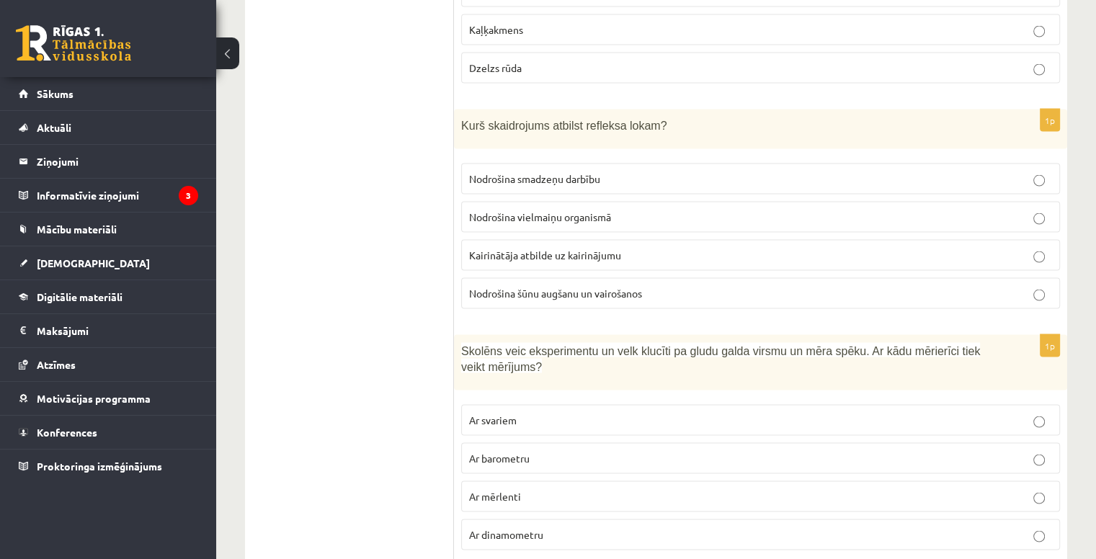
scroll to position [2791, 0]
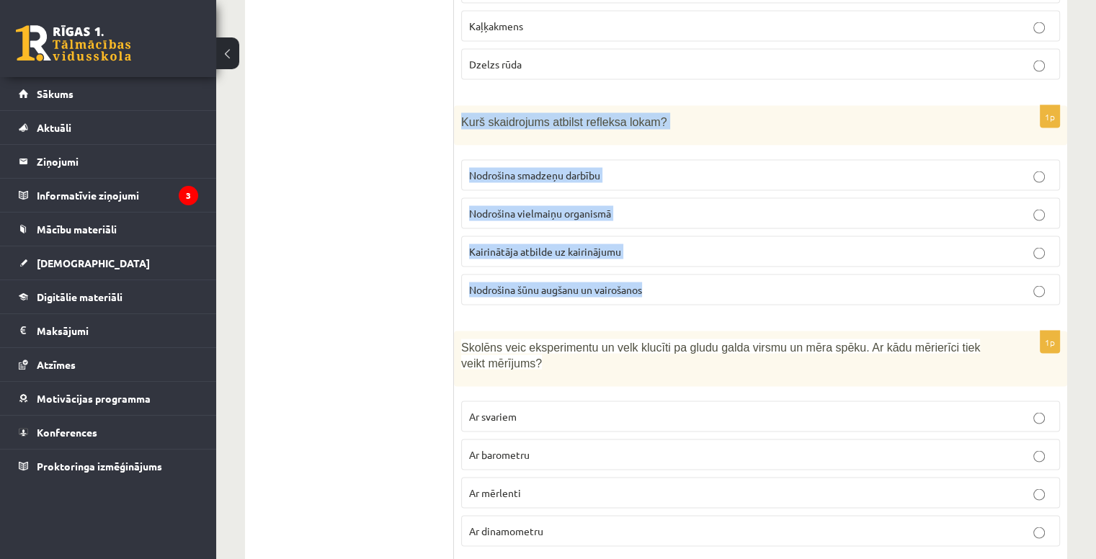
drag, startPoint x: 461, startPoint y: 100, endPoint x: 667, endPoint y: 281, distance: 274.8
click at [667, 281] on div "1p Kurš skaidrojums atbilst refleksa lokam? Nodrošina smadzeņu darbību Nodrošin…" at bounding box center [760, 211] width 613 height 211
click at [645, 244] on p "Kairinātāja atbilde uz kairinājumu" at bounding box center [760, 251] width 583 height 15
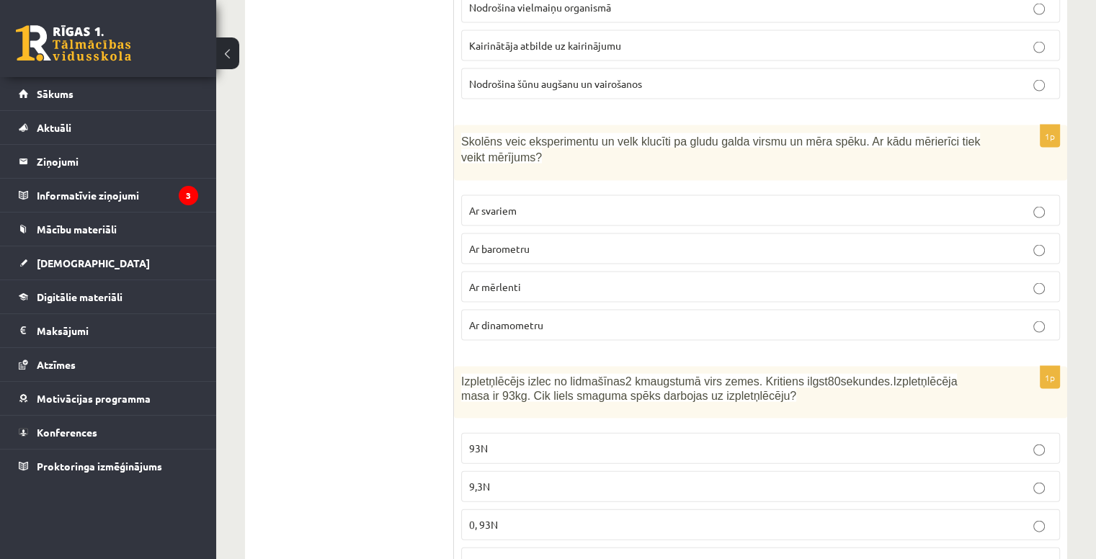
scroll to position [3007, 0]
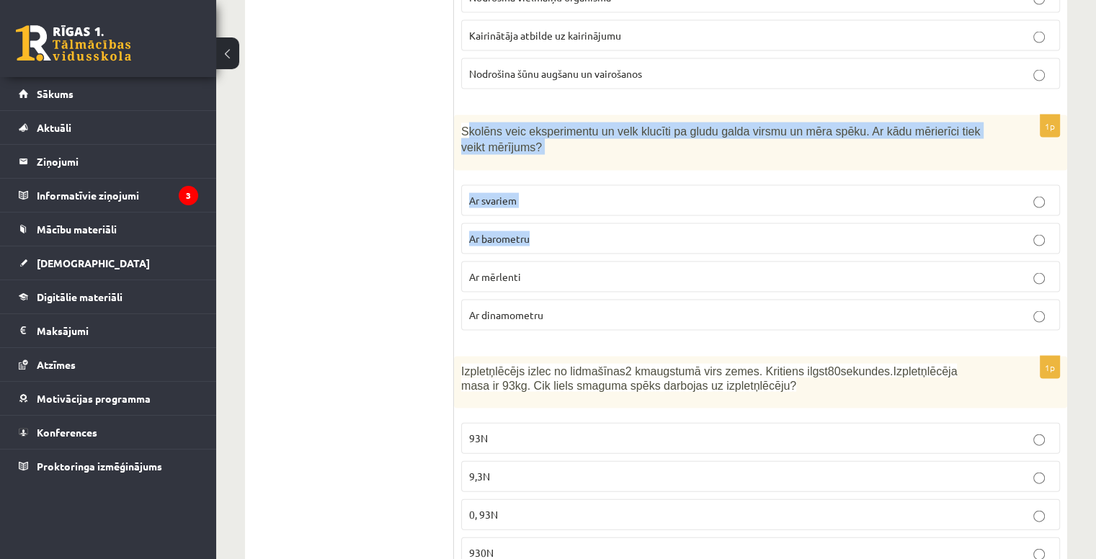
drag, startPoint x: 466, startPoint y: 102, endPoint x: 545, endPoint y: 215, distance: 138.3
click at [545, 215] on div "1p Skolēns veic eksperimentu un velk klucīti pa gludu galda virsmu un mēra spēk…" at bounding box center [760, 228] width 613 height 227
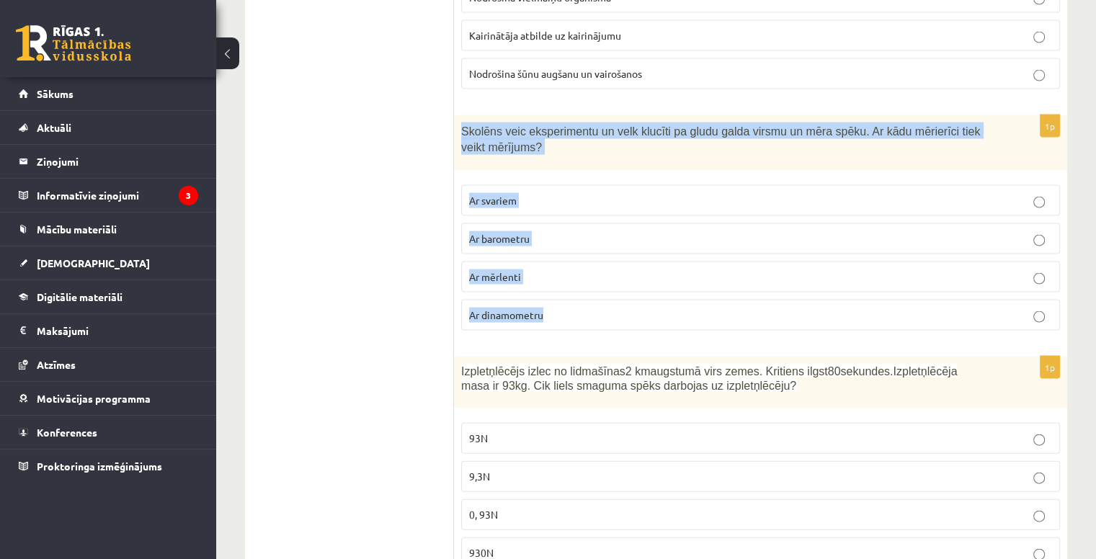
drag, startPoint x: 456, startPoint y: 110, endPoint x: 569, endPoint y: 301, distance: 221.6
click at [569, 301] on div "1p Skolēns veic eksperimentu un velk klucīti pa gludu galda virsmu un mēra spēk…" at bounding box center [760, 228] width 613 height 227
click at [571, 308] on p "Ar dinamometru" at bounding box center [760, 315] width 583 height 15
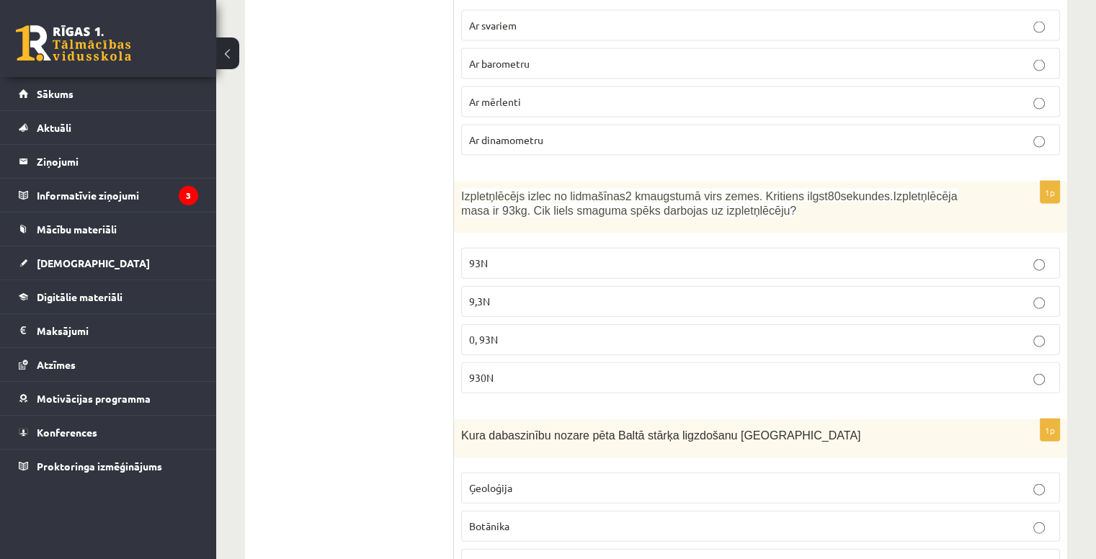
scroll to position [3224, 0]
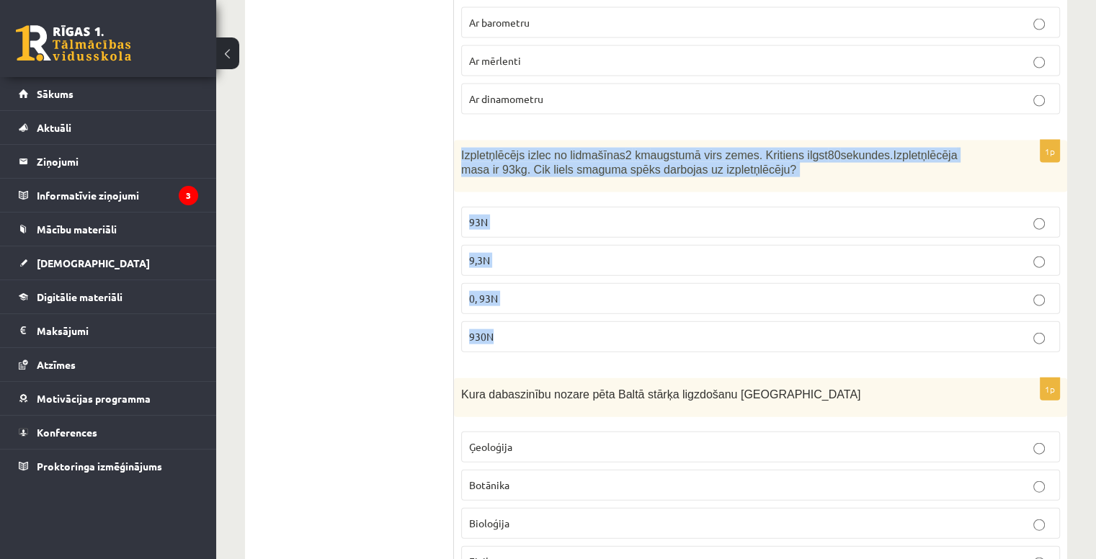
drag, startPoint x: 458, startPoint y: 128, endPoint x: 547, endPoint y: 316, distance: 207.9
click at [547, 316] on div "1p Izpletņlēcējs izlec no lidmašīnas 2 km augstumā virs zemes. Kritiens ilgst 8…" at bounding box center [760, 252] width 613 height 223
click at [544, 329] on p "930N" at bounding box center [760, 336] width 583 height 15
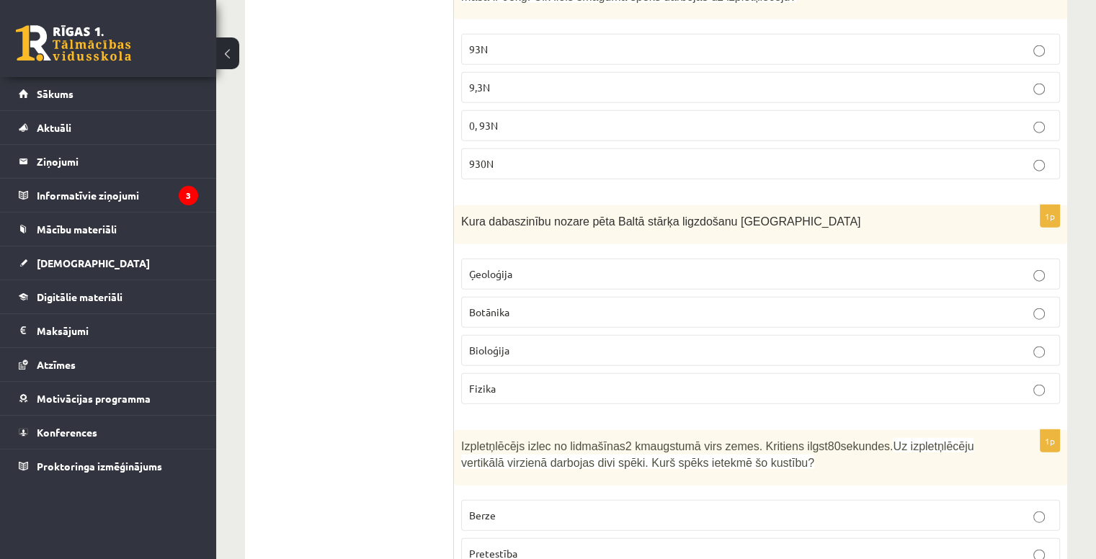
scroll to position [3512, 0]
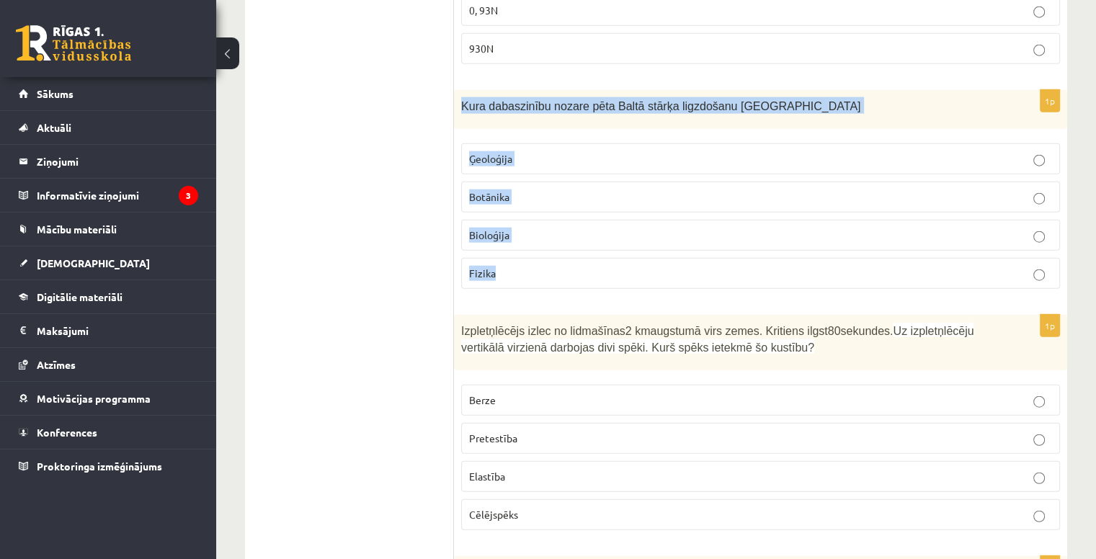
drag, startPoint x: 461, startPoint y: 81, endPoint x: 543, endPoint y: 236, distance: 175.4
click at [543, 236] on div "1p Kura dabaszinību nozare pēta Baltā stārķa ligzdošanu Latvijā Ģeoloģija Botān…" at bounding box center [760, 195] width 613 height 211
click at [539, 220] on label "Bioloģija" at bounding box center [760, 235] width 599 height 31
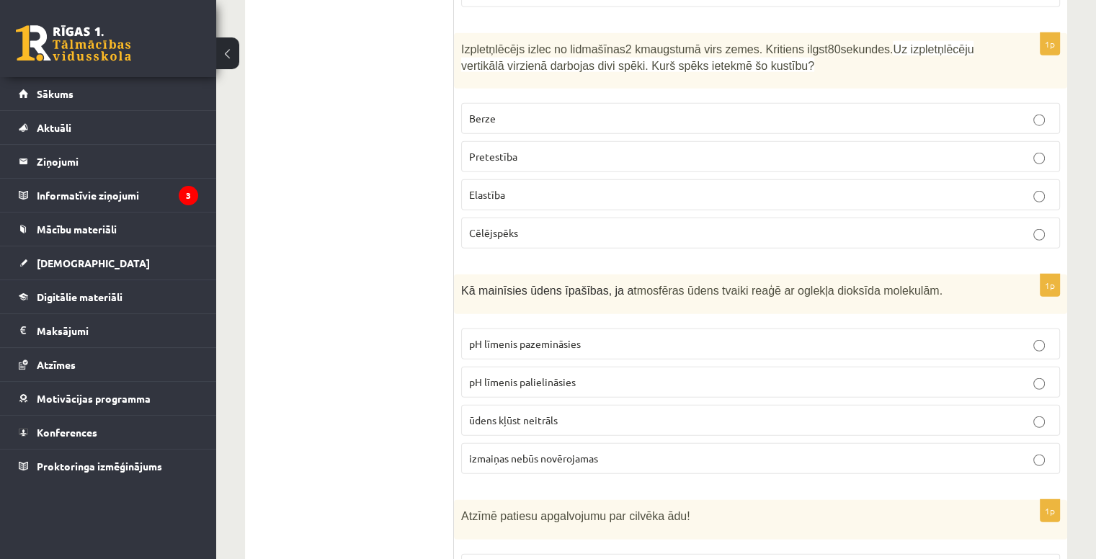
scroll to position [3800, 0]
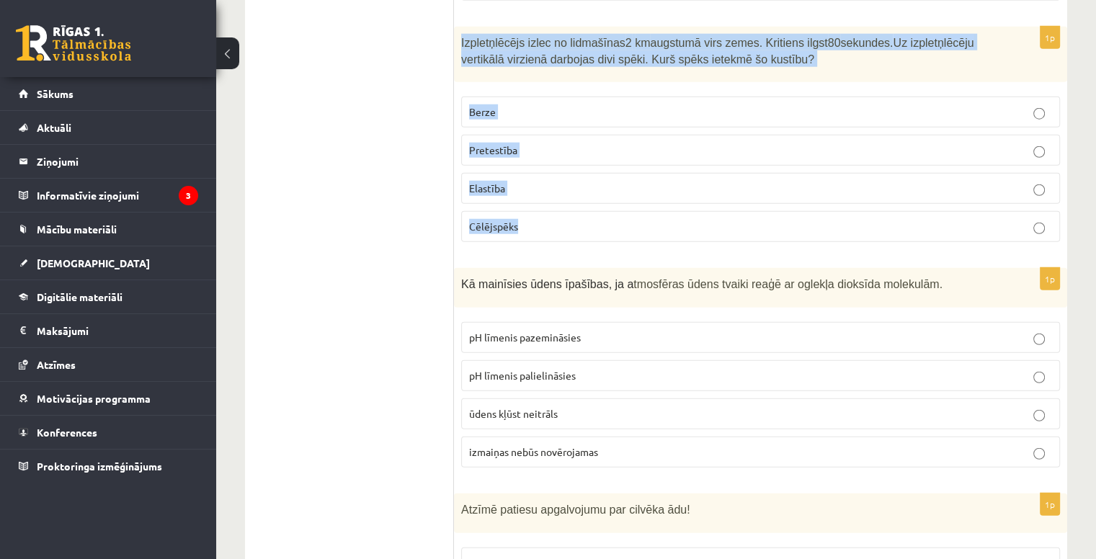
drag, startPoint x: 456, startPoint y: 15, endPoint x: 555, endPoint y: 210, distance: 218.8
click at [555, 210] on div "1p Izpletņlēcējs izlec no lidmašīnas 2 km augstumā virs zemes. Kritiens ilgst 8…" at bounding box center [760, 140] width 613 height 227
click at [525, 143] on p "Pretestība" at bounding box center [760, 150] width 583 height 15
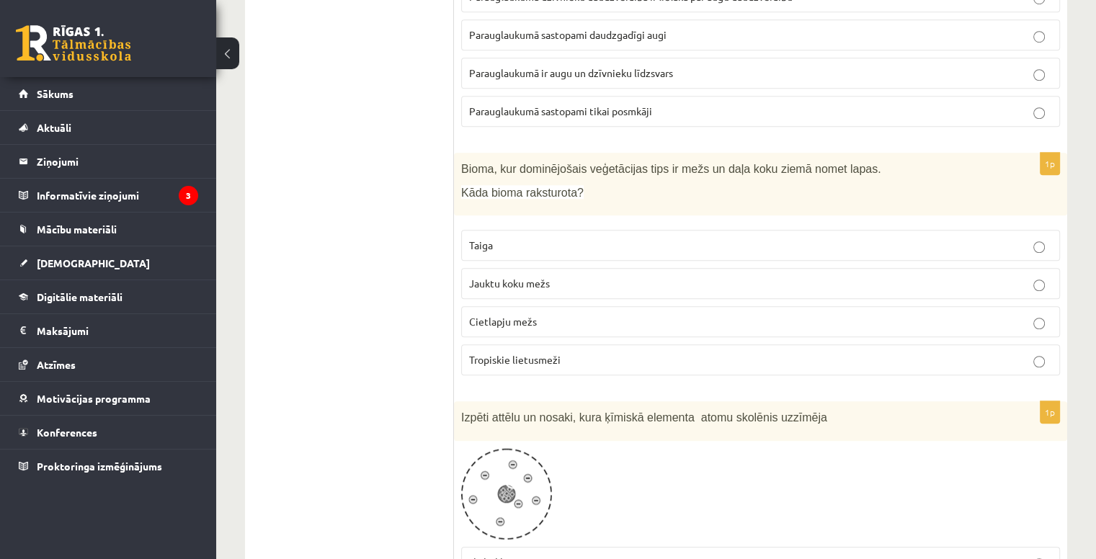
scroll to position [6611, 0]
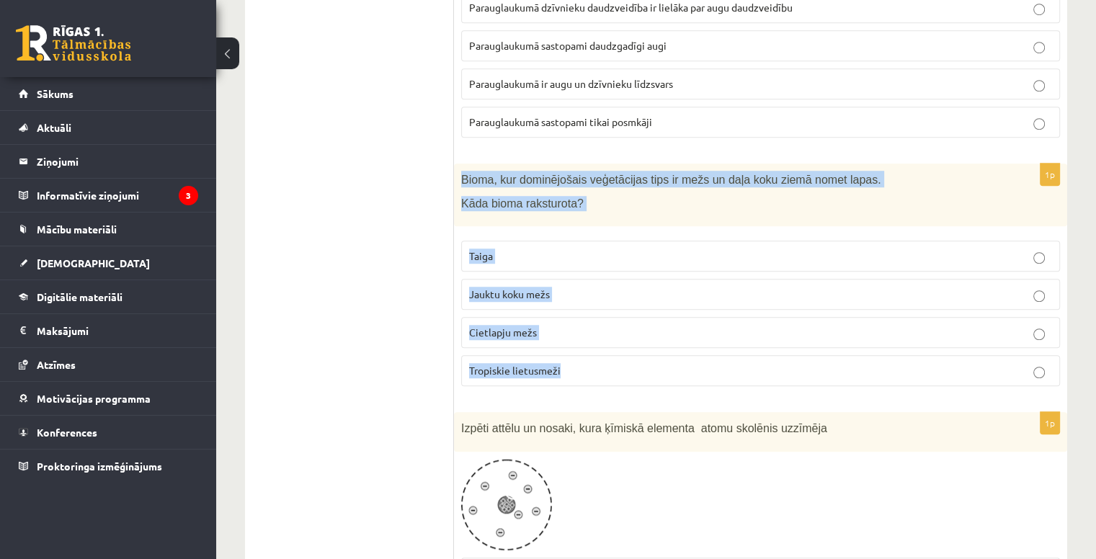
drag, startPoint x: 458, startPoint y: 121, endPoint x: 601, endPoint y: 312, distance: 238.4
click at [601, 312] on div "1p Bioma, kur dominējošais veģetācijas tips ir mežs un daļa koku ziemā nomet la…" at bounding box center [760, 281] width 613 height 234
click at [510, 288] on span "Jauktu koku mežs" at bounding box center [509, 294] width 81 height 13
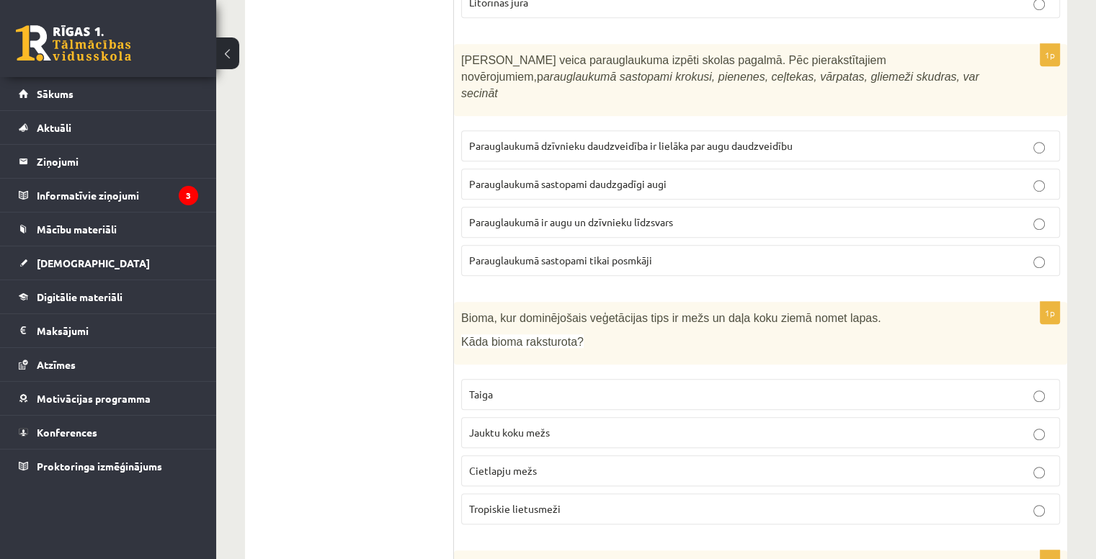
scroll to position [6395, 0]
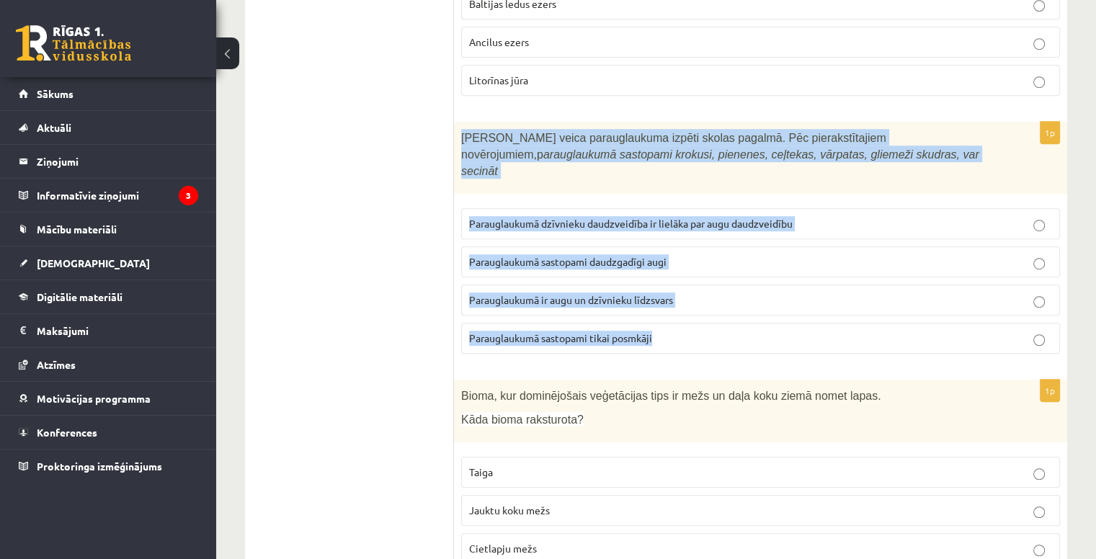
drag, startPoint x: 530, startPoint y: 163, endPoint x: 677, endPoint y: 290, distance: 194.2
click at [677, 290] on div "1p Skolēni veica parauglaukuma izpēti skolas pagalmā. Pēc pierakstītajiem novēr…" at bounding box center [760, 244] width 613 height 244
click at [720, 293] on p "Parauglaukumā ir augu un dzīvnieku līdzsvars" at bounding box center [760, 300] width 583 height 15
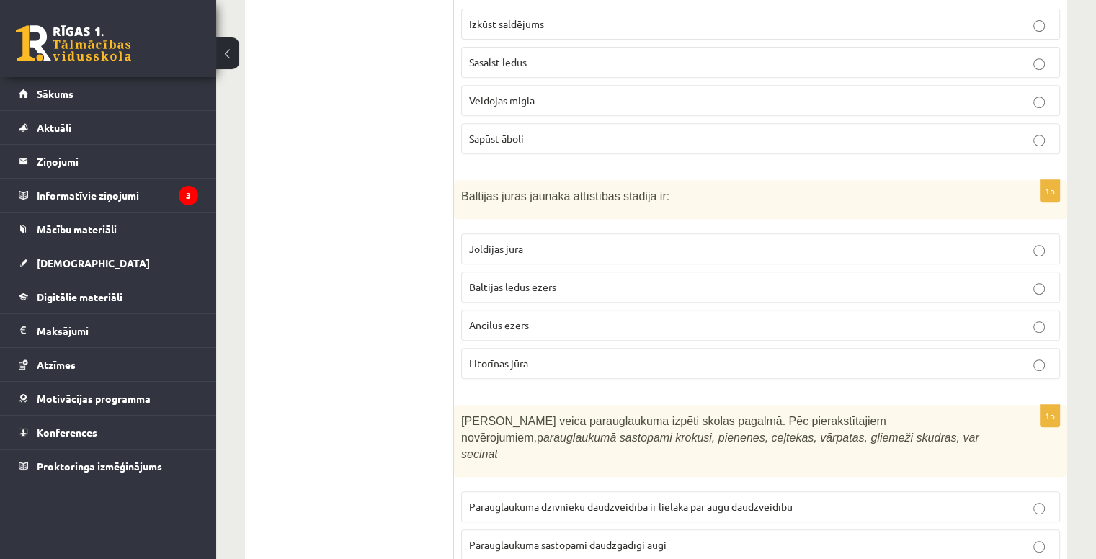
scroll to position [6106, 0]
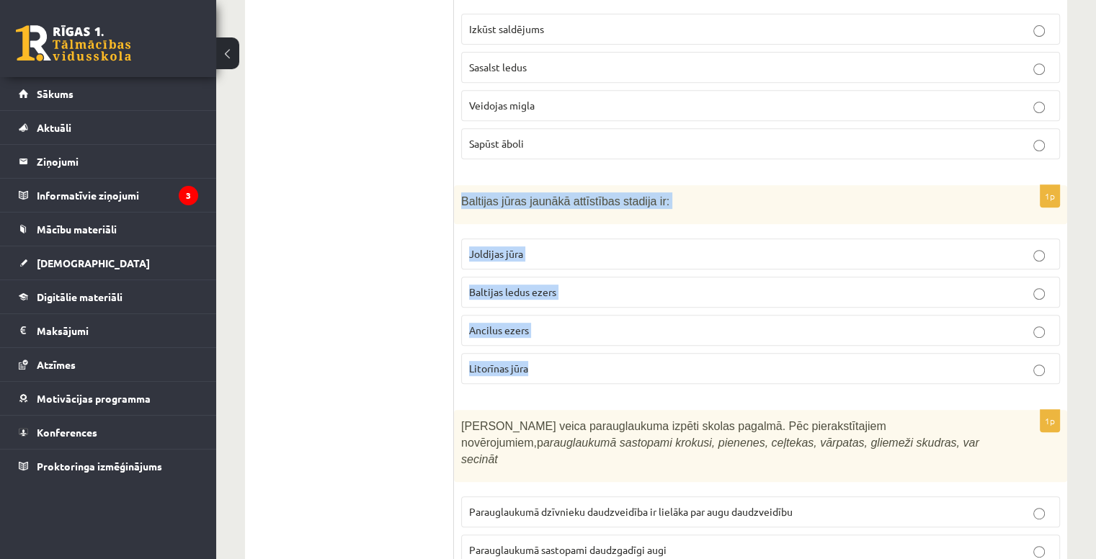
drag, startPoint x: 457, startPoint y: 161, endPoint x: 589, endPoint y: 326, distance: 210.7
click at [589, 326] on div "1p Baltijas jūras jaunākā attīstības stadija ir: Joldijas jūra Baltijas ledus e…" at bounding box center [760, 290] width 613 height 211
click at [566, 361] on p "Litorīnas jūra" at bounding box center [760, 368] width 583 height 15
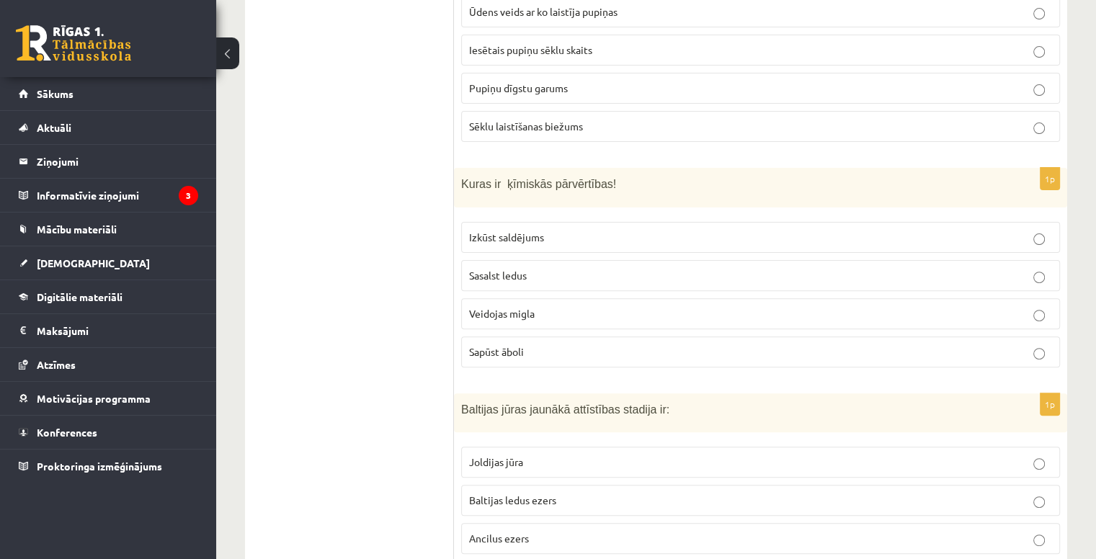
scroll to position [5890, 0]
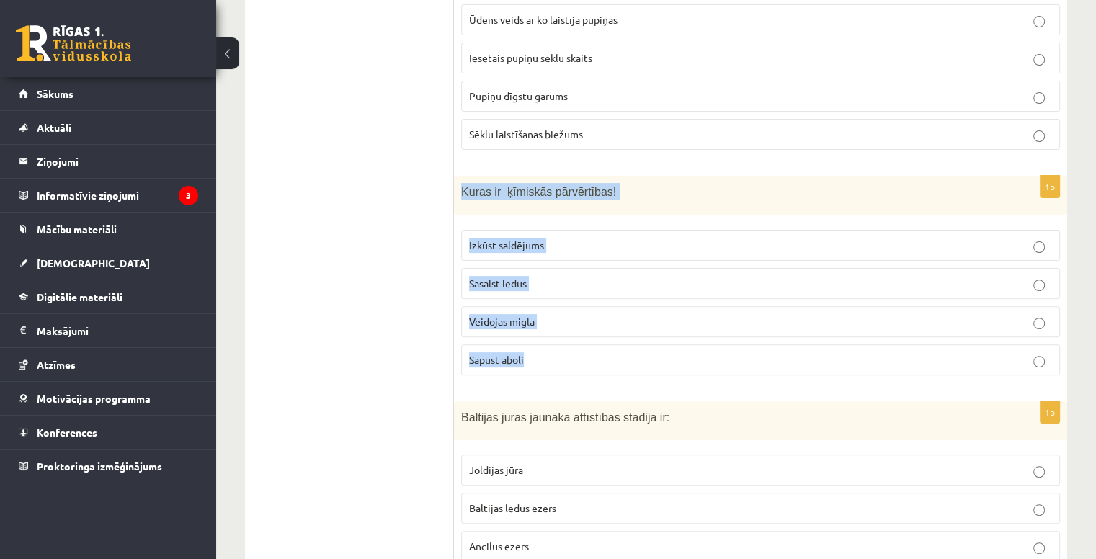
drag, startPoint x: 457, startPoint y: 154, endPoint x: 571, endPoint y: 330, distance: 210.1
click at [571, 330] on div "1p Kuras ir ķīmiskās pārvērtības! Izkūst saldējums Sasalst ledus Veidojas migla…" at bounding box center [760, 281] width 613 height 211
click at [551, 352] on p "Sapūst āboli" at bounding box center [760, 359] width 583 height 15
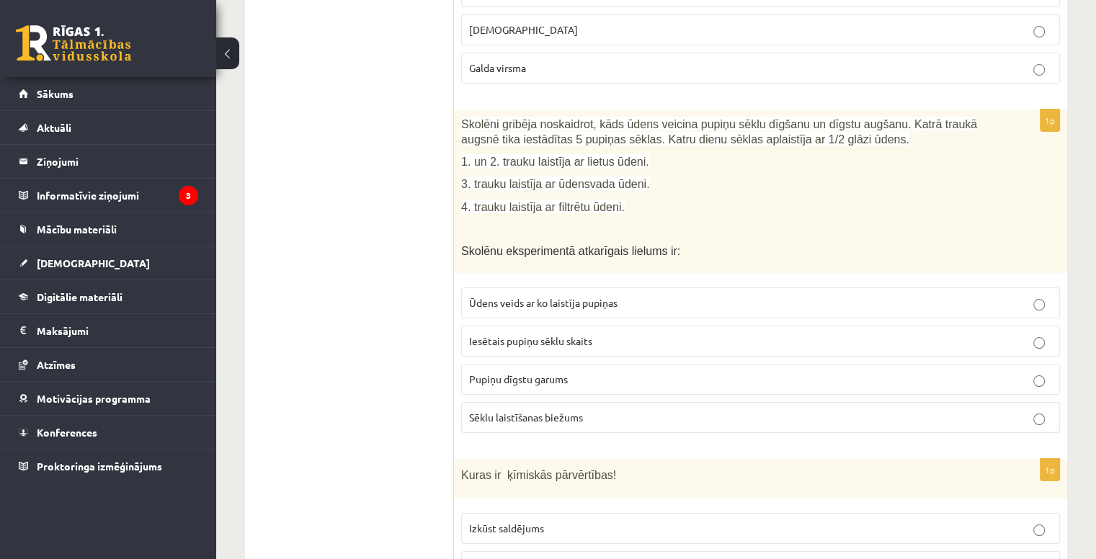
scroll to position [5602, 0]
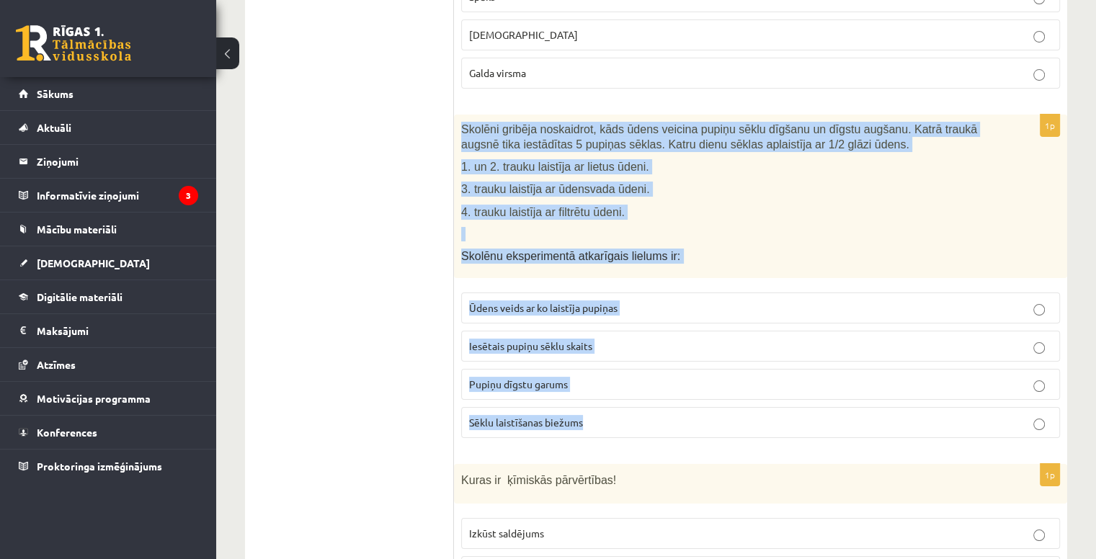
drag, startPoint x: 459, startPoint y: 89, endPoint x: 649, endPoint y: 393, distance: 358.1
click at [649, 393] on div "1p Skolēni gribēja noskaidrot, kāds ūdens veicina pupiņu sēklu dīgšanu un dīgst…" at bounding box center [760, 282] width 613 height 335
click at [534, 378] on span "Pupiņu dīgstu garums" at bounding box center [518, 384] width 99 height 13
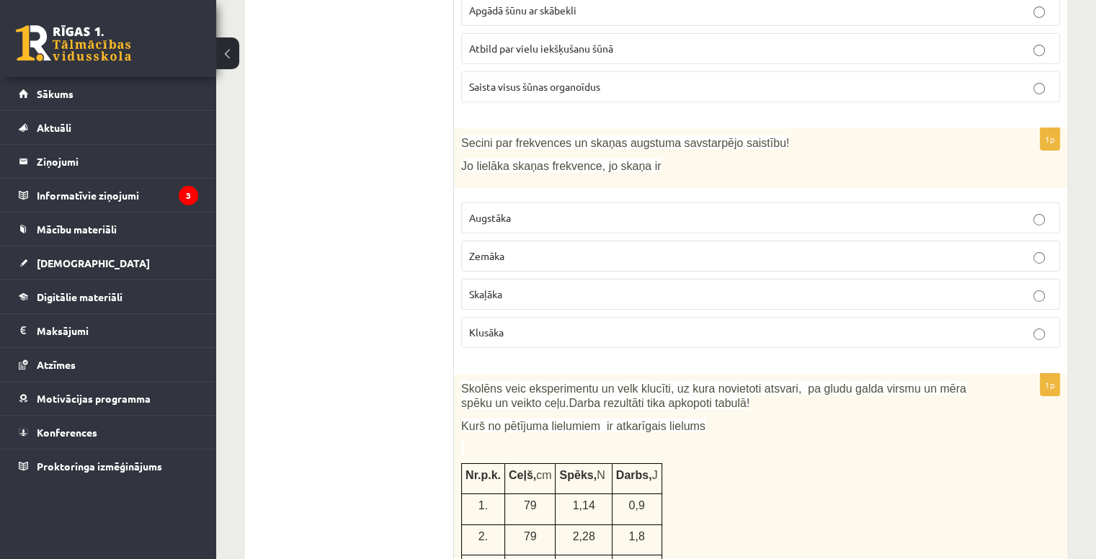
scroll to position [4881, 0]
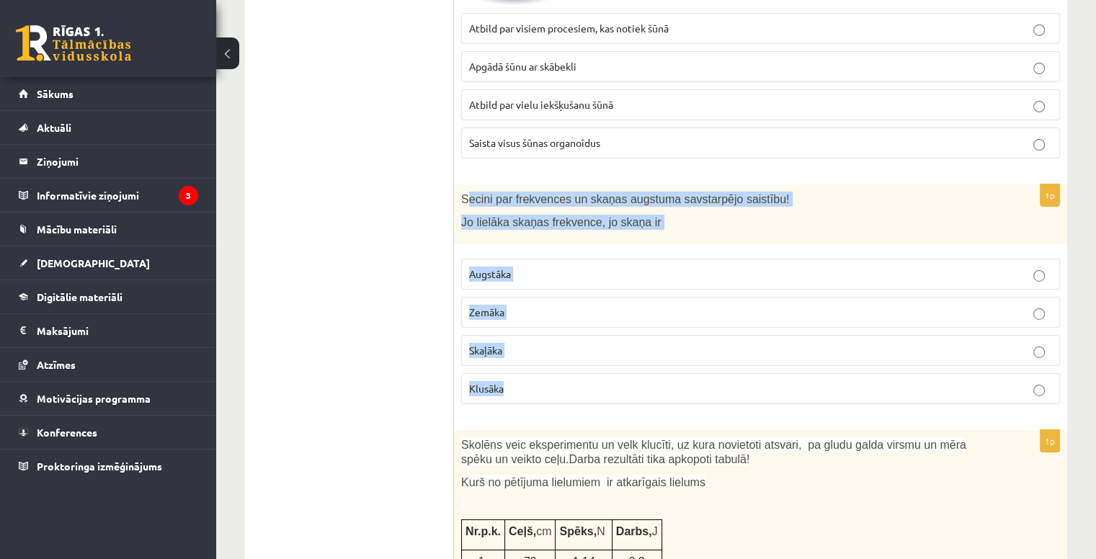
drag, startPoint x: 476, startPoint y: 169, endPoint x: 577, endPoint y: 341, distance: 199.3
click at [574, 347] on div "1p Secini par frekvences un skaņas augstuma savstarpējo saistību! Jo lielāka sk…" at bounding box center [760, 299] width 613 height 231
click at [510, 267] on span "Augstāka" at bounding box center [490, 273] width 42 height 13
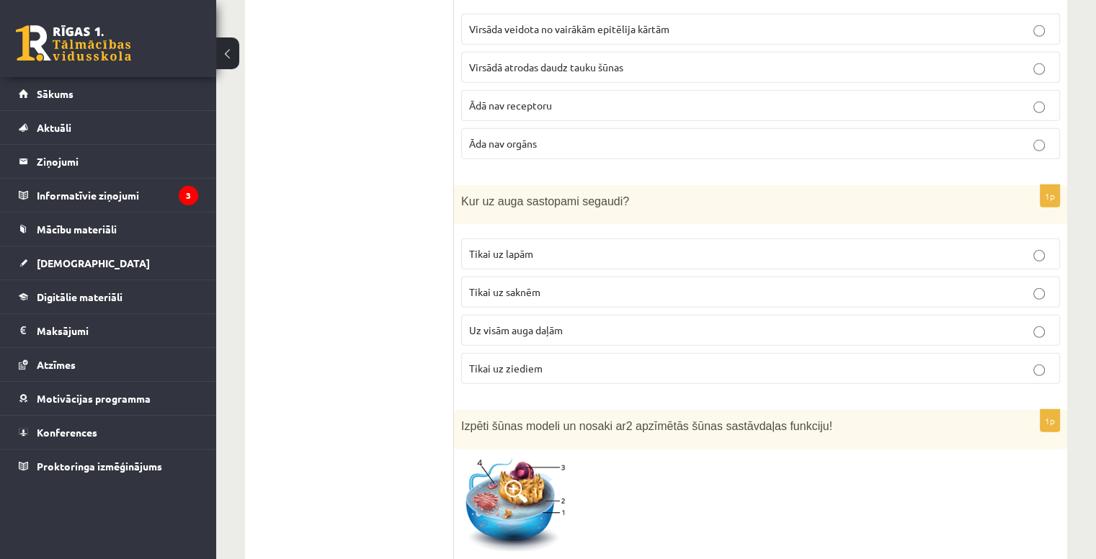
scroll to position [4305, 0]
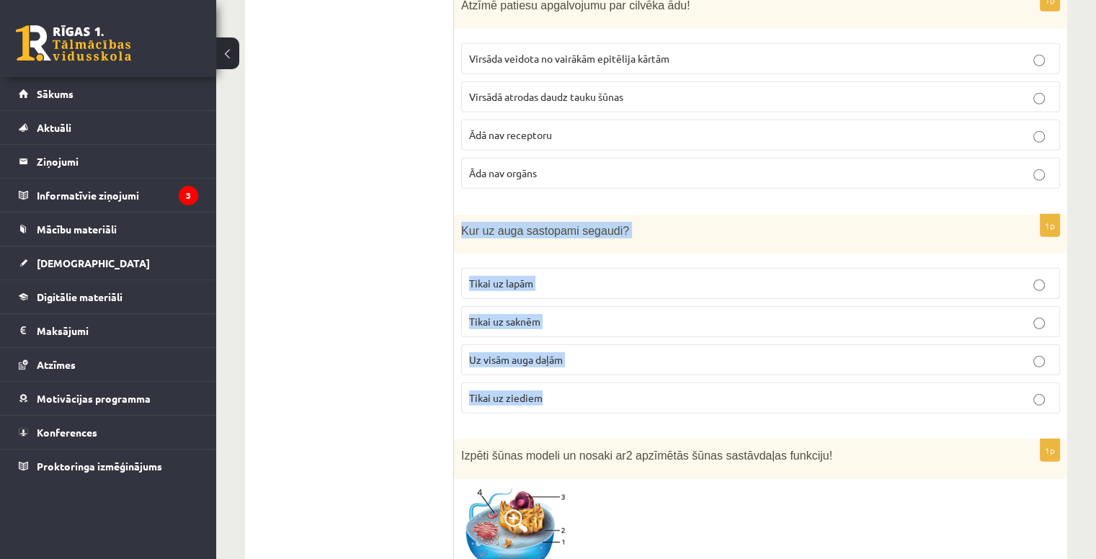
drag, startPoint x: 458, startPoint y: 195, endPoint x: 598, endPoint y: 373, distance: 226.9
click at [598, 373] on div "1p Kur uz auga sastopami segaudi? Tikai uz lapām Tikai uz saknēm Uz visām auga …" at bounding box center [760, 320] width 613 height 211
click at [556, 353] on span "Uz visām auga daļām" at bounding box center [516, 359] width 94 height 13
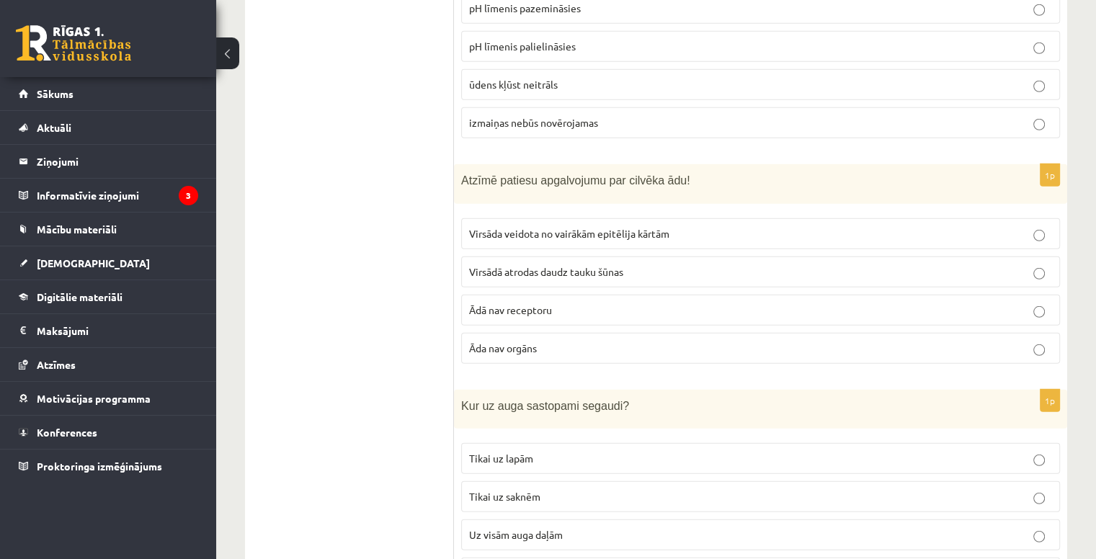
scroll to position [4088, 0]
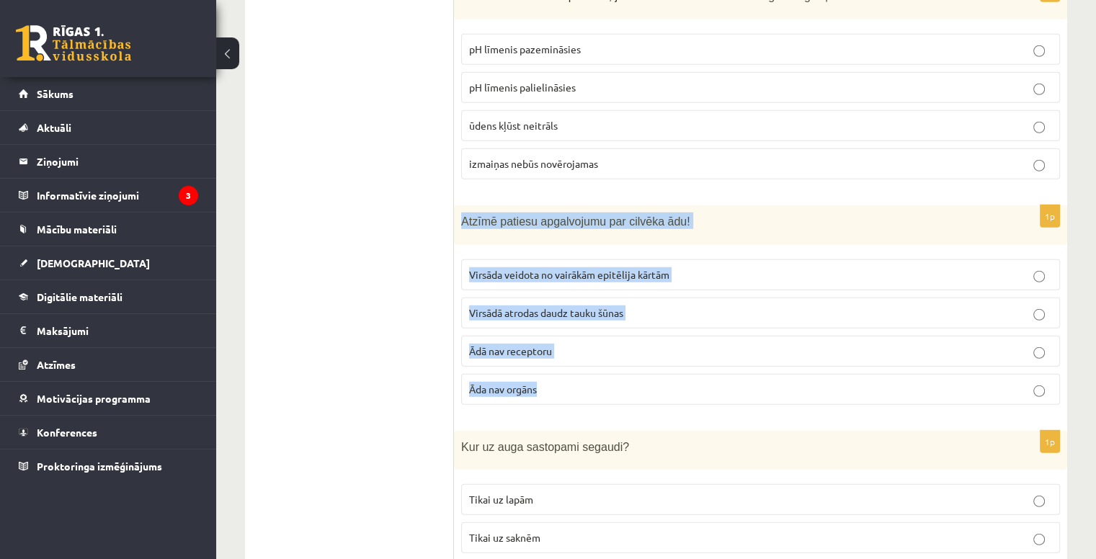
drag, startPoint x: 460, startPoint y: 193, endPoint x: 597, endPoint y: 350, distance: 208.3
click at [597, 350] on div "1p Atzīmē patiesu apgalvojumu par cilvēka ādu! Virsāda veidota no vairākām epit…" at bounding box center [760, 310] width 613 height 211
click at [670, 268] on span "Virsāda veidota no vairākām epitēlija kārtām" at bounding box center [569, 274] width 200 height 13
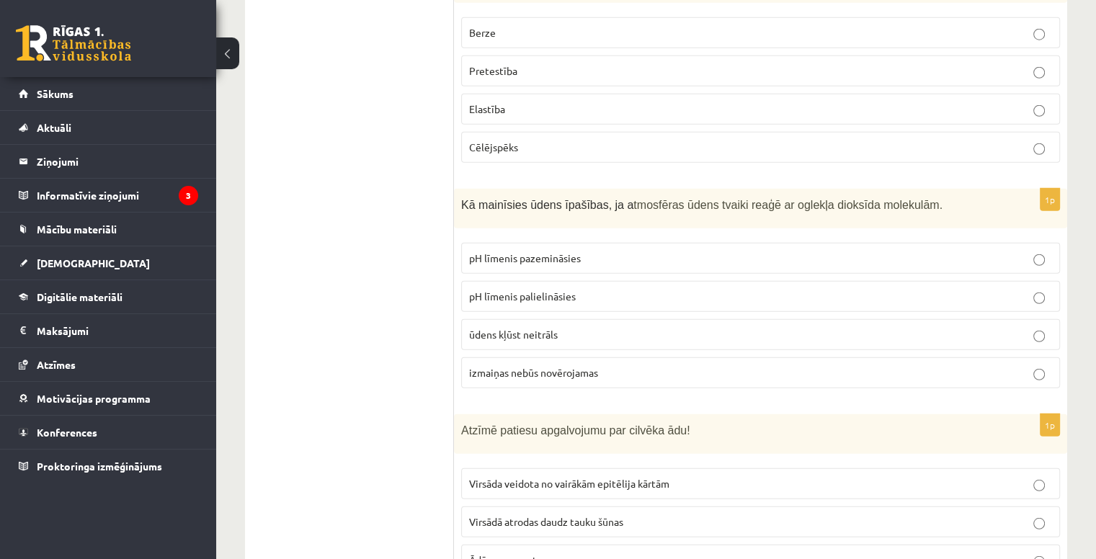
scroll to position [3872, 0]
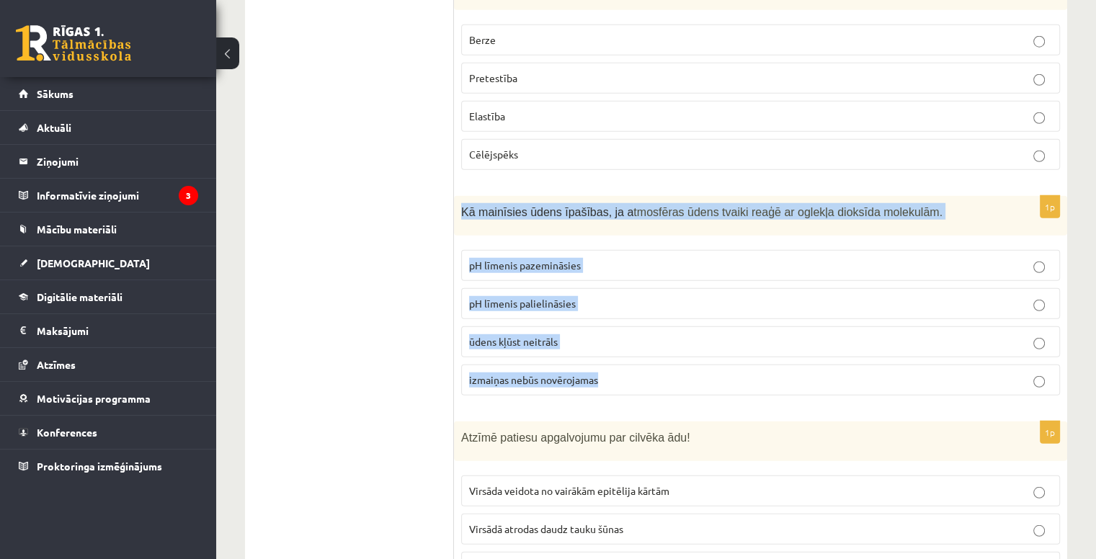
drag, startPoint x: 458, startPoint y: 184, endPoint x: 620, endPoint y: 364, distance: 241.9
click at [620, 364] on div "1p Kā mainīsies ūdens īpašības, ja a tmosfēras ūdens tvaiki reaģē ar oglekļa di…" at bounding box center [760, 301] width 613 height 211
click at [527, 259] on span "pH līmenis pazemināsies" at bounding box center [525, 265] width 112 height 13
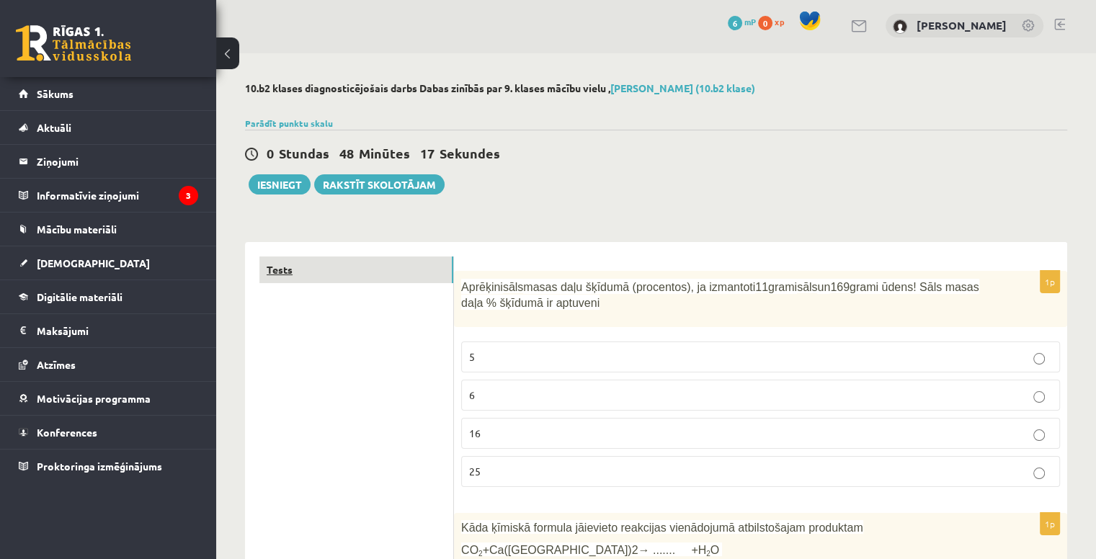
scroll to position [0, 0]
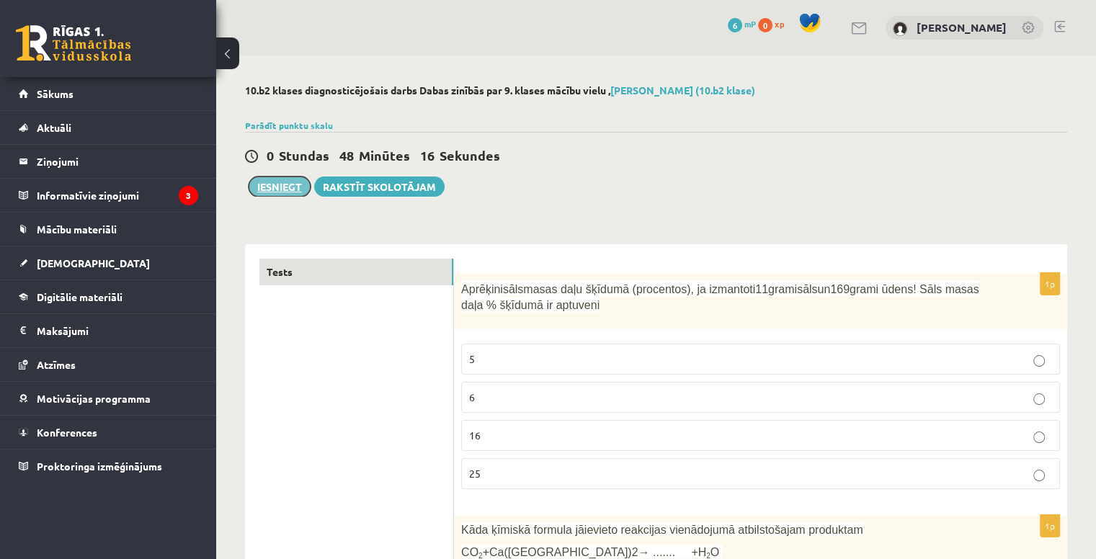
click at [283, 189] on button "Iesniegt" at bounding box center [280, 187] width 62 height 20
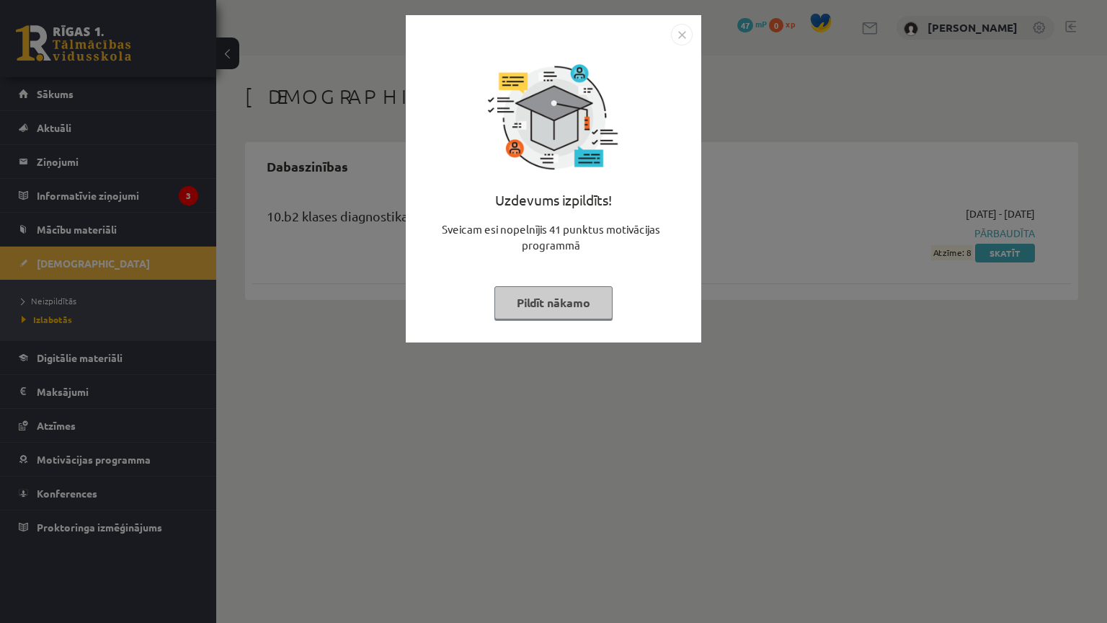
click at [682, 27] on img "Close" at bounding box center [682, 35] width 22 height 22
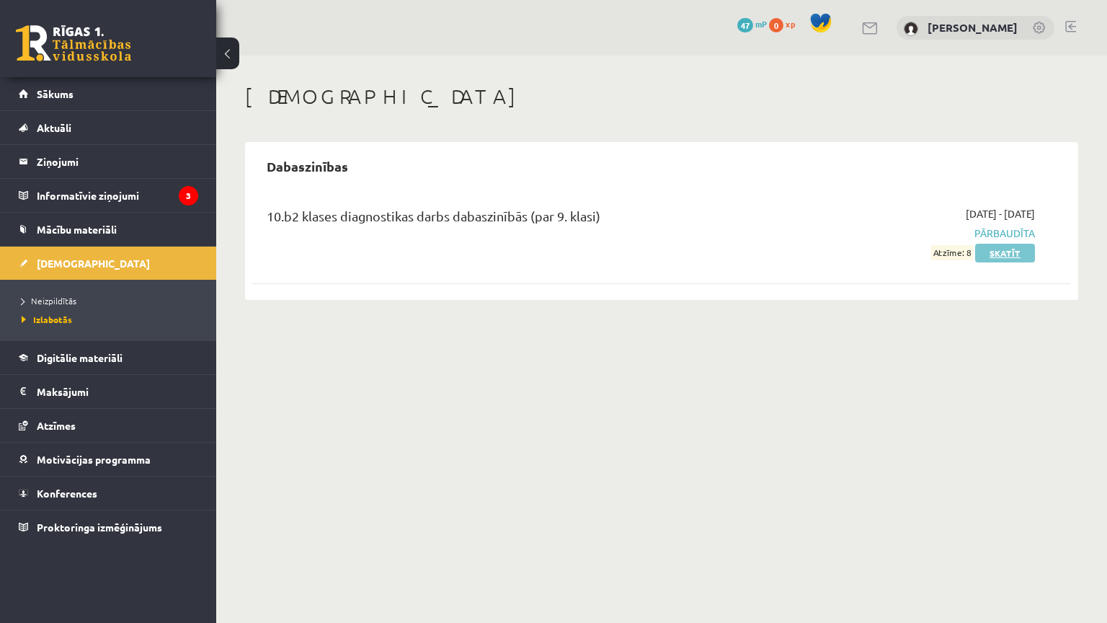
click at [1016, 252] on link "Skatīt" at bounding box center [1005, 253] width 60 height 19
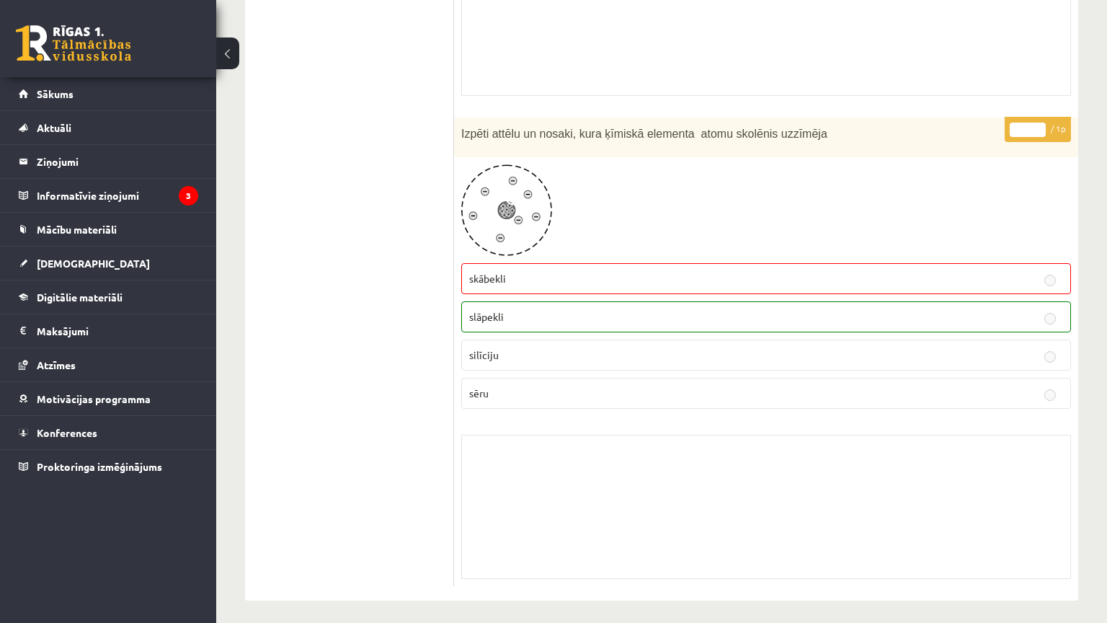
scroll to position [11367, 0]
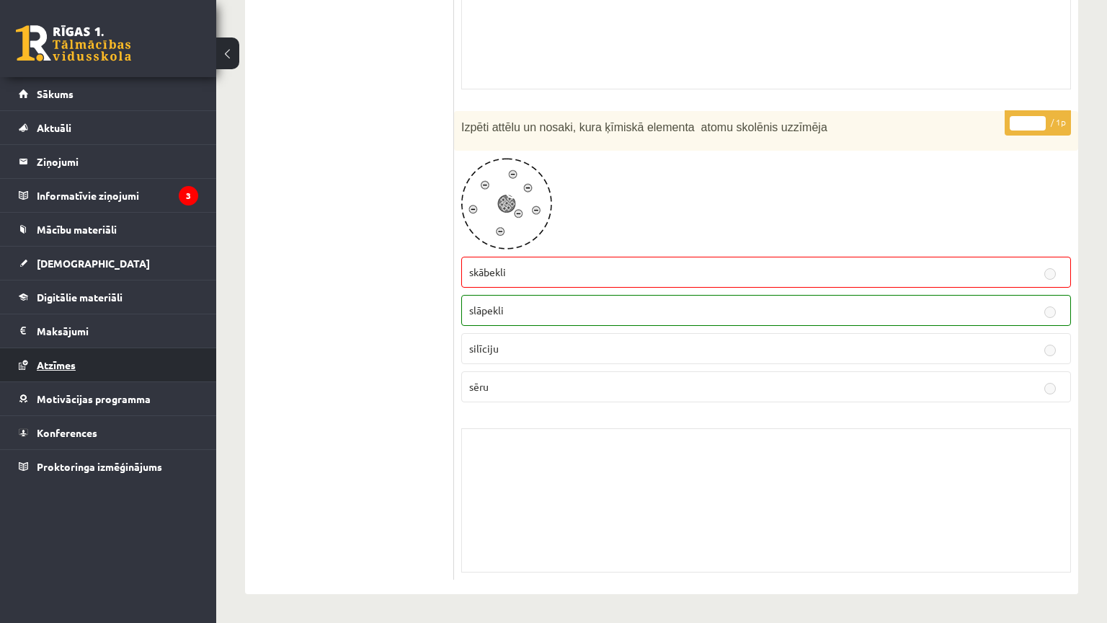
click at [134, 355] on link "Atzīmes" at bounding box center [108, 364] width 179 height 33
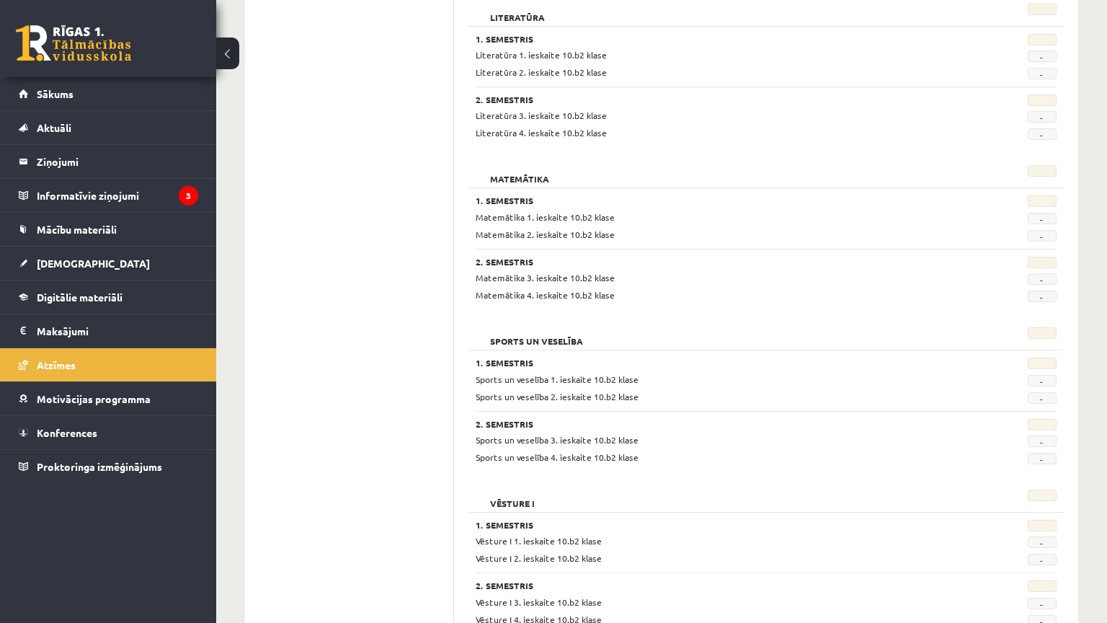
scroll to position [1186, 0]
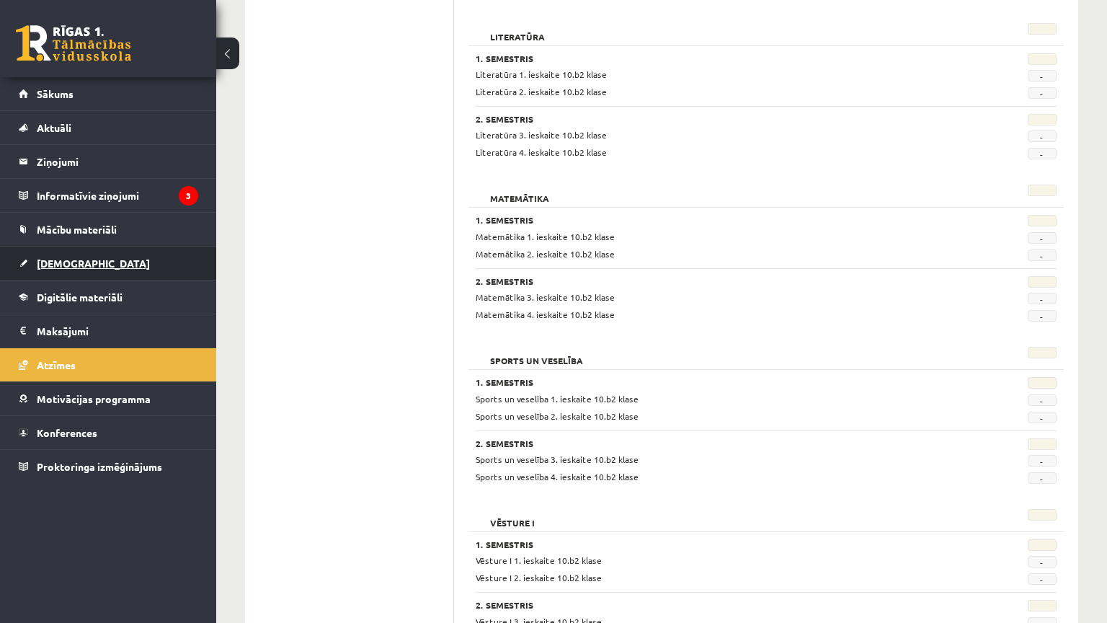
click at [122, 267] on link "[DEMOGRAPHIC_DATA]" at bounding box center [108, 262] width 179 height 33
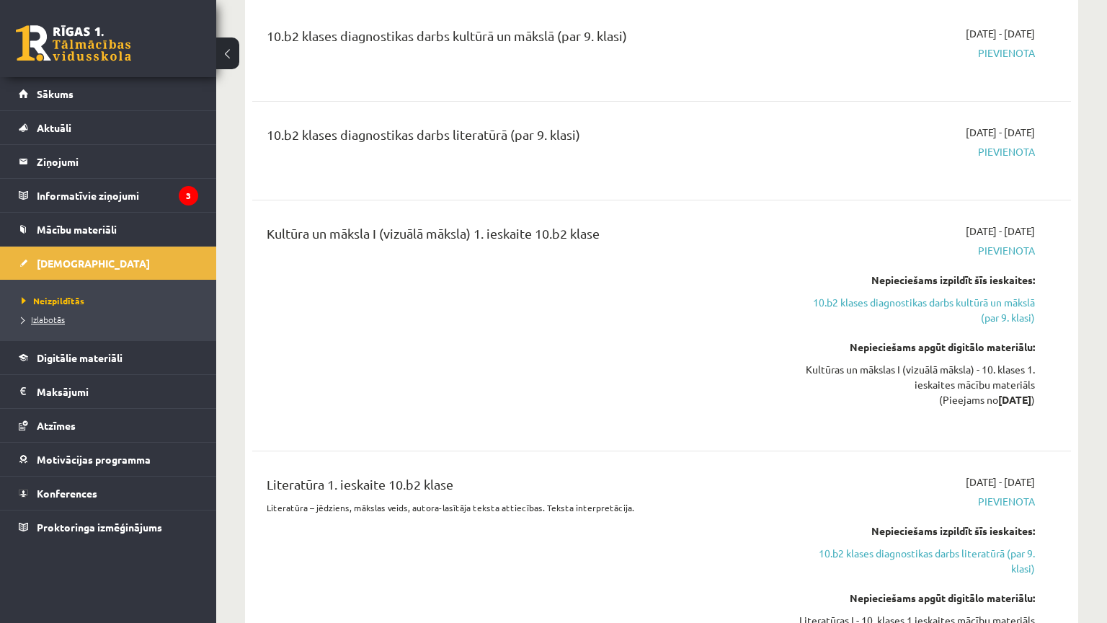
click at [65, 316] on link "Izlabotās" at bounding box center [112, 319] width 180 height 13
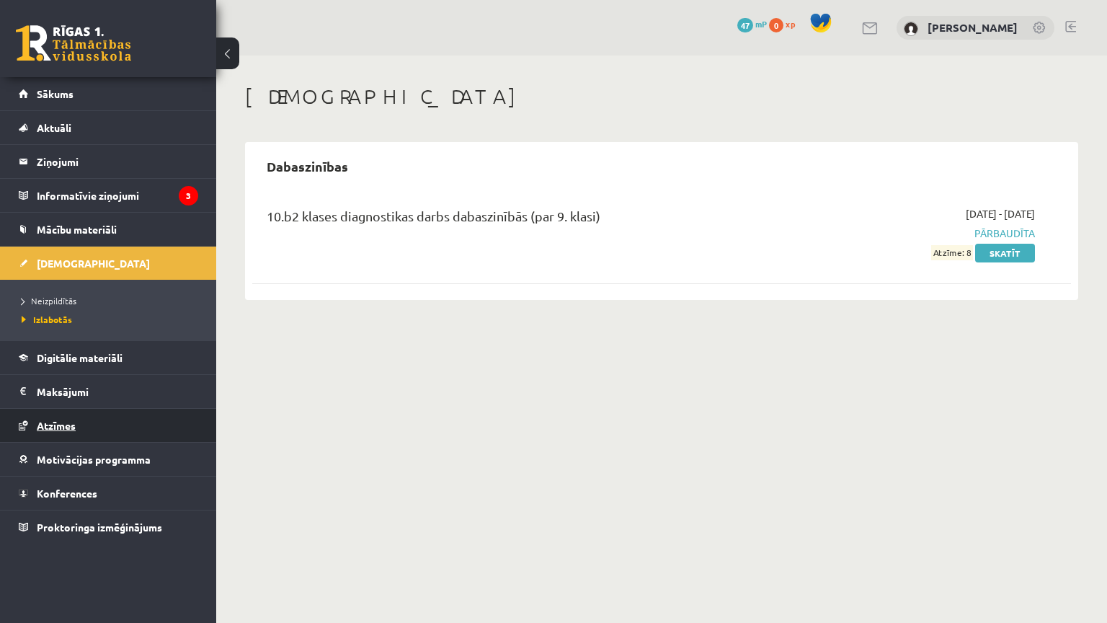
click at [158, 435] on link "Atzīmes" at bounding box center [108, 425] width 179 height 33
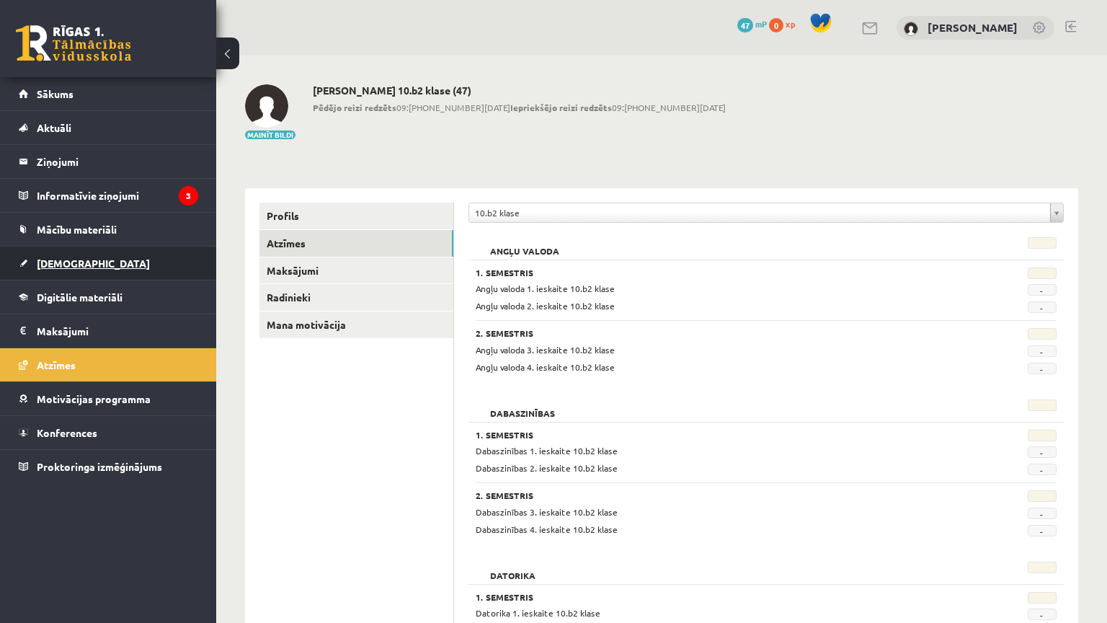
click at [95, 267] on link "[DEMOGRAPHIC_DATA]" at bounding box center [108, 262] width 179 height 33
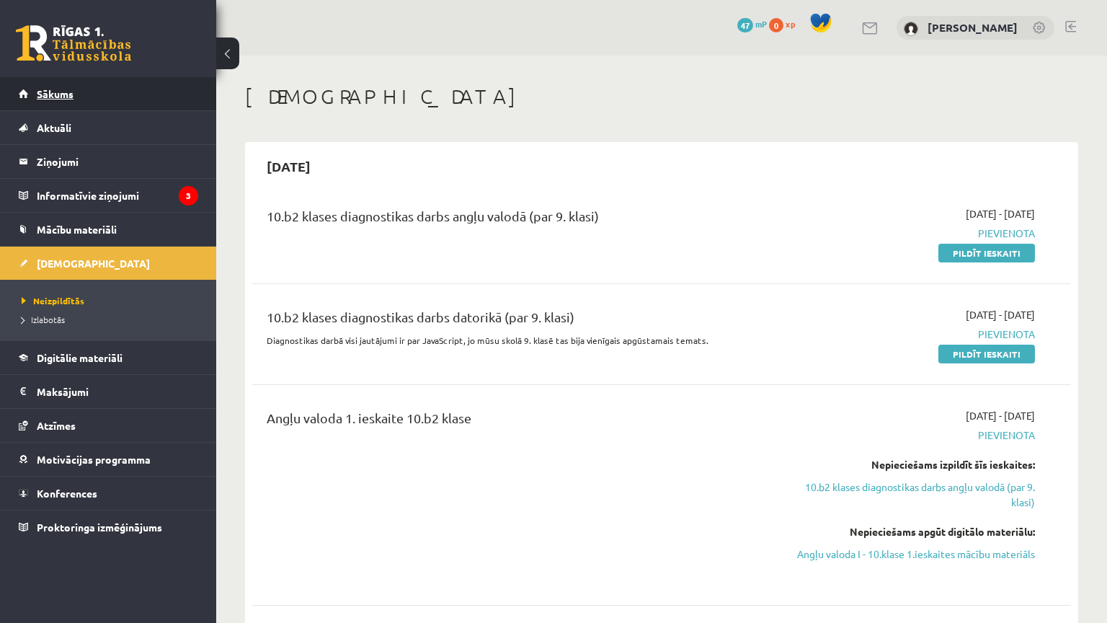
click at [144, 94] on link "Sākums" at bounding box center [108, 93] width 179 height 33
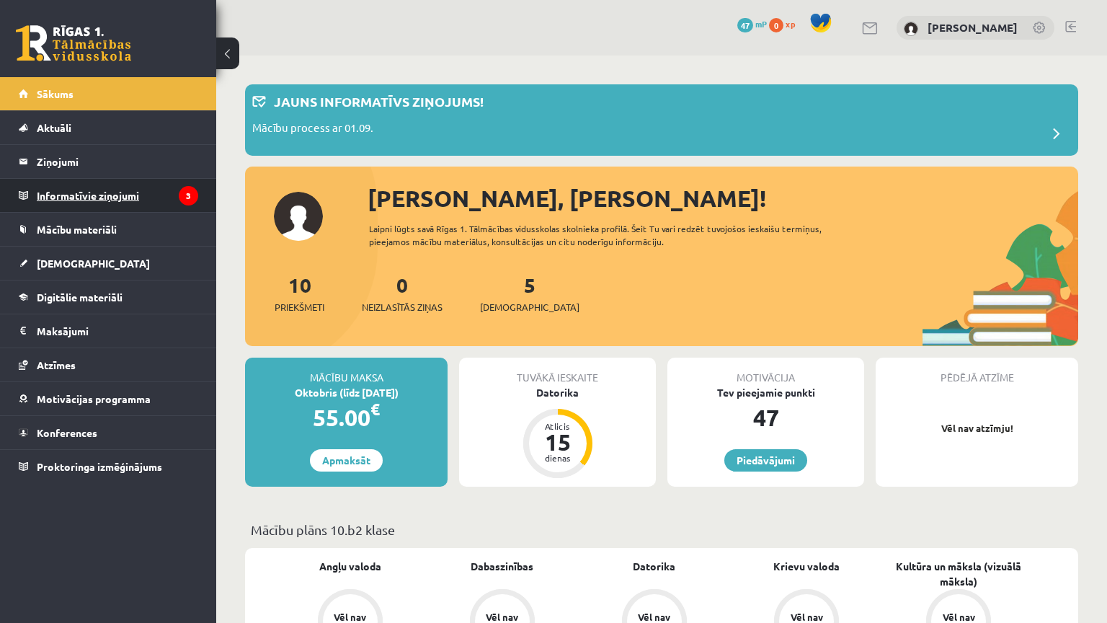
click at [159, 202] on legend "Informatīvie ziņojumi 3" at bounding box center [117, 195] width 161 height 33
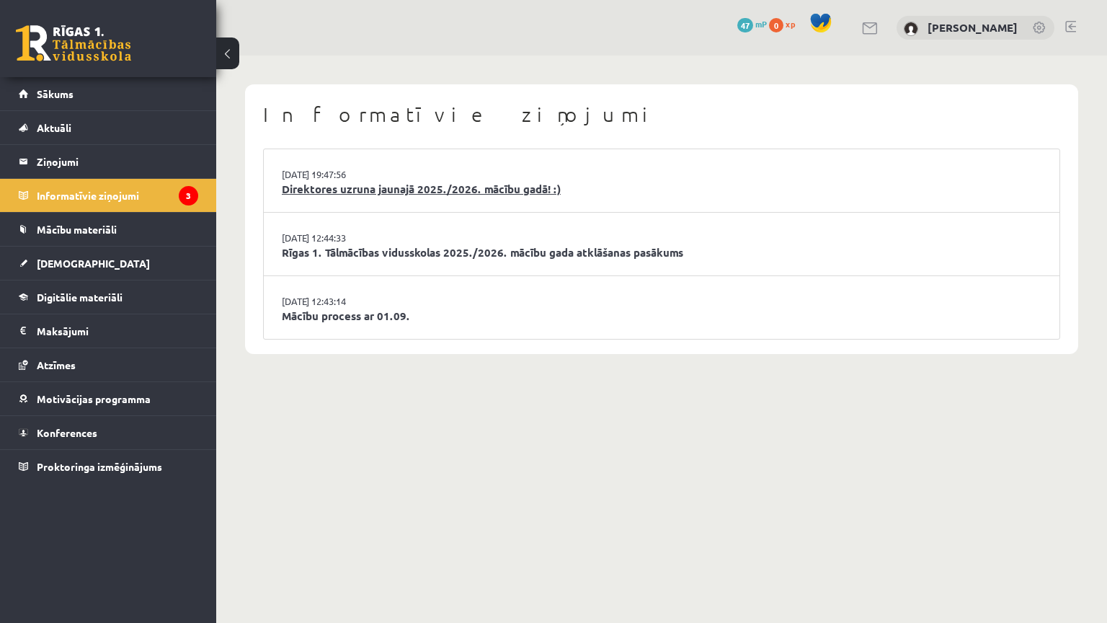
click at [455, 190] on link "Direktores uzruna jaunajā 2025./2026. mācību gadā! :)" at bounding box center [662, 189] width 760 height 17
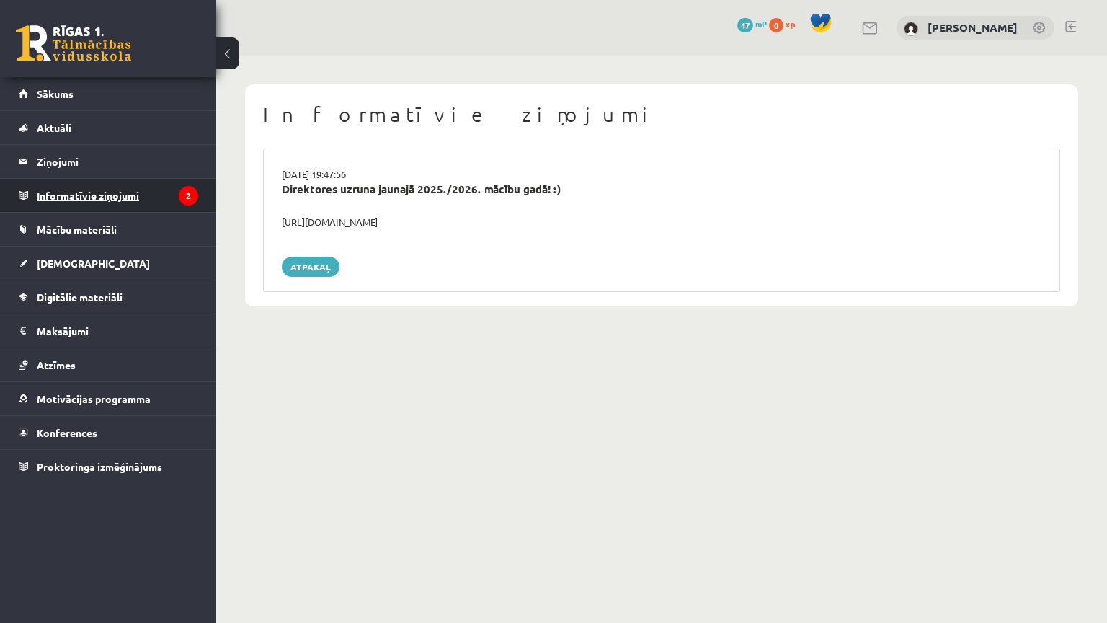
click at [167, 187] on legend "Informatīvie ziņojumi 2" at bounding box center [117, 195] width 161 height 33
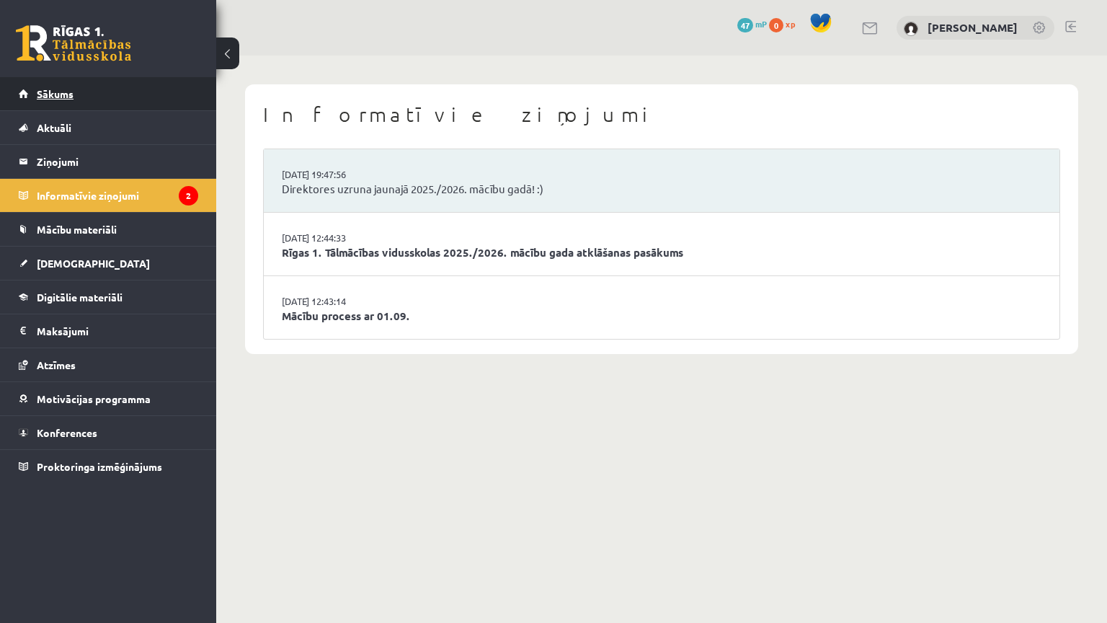
click at [170, 100] on link "Sākums" at bounding box center [108, 93] width 179 height 33
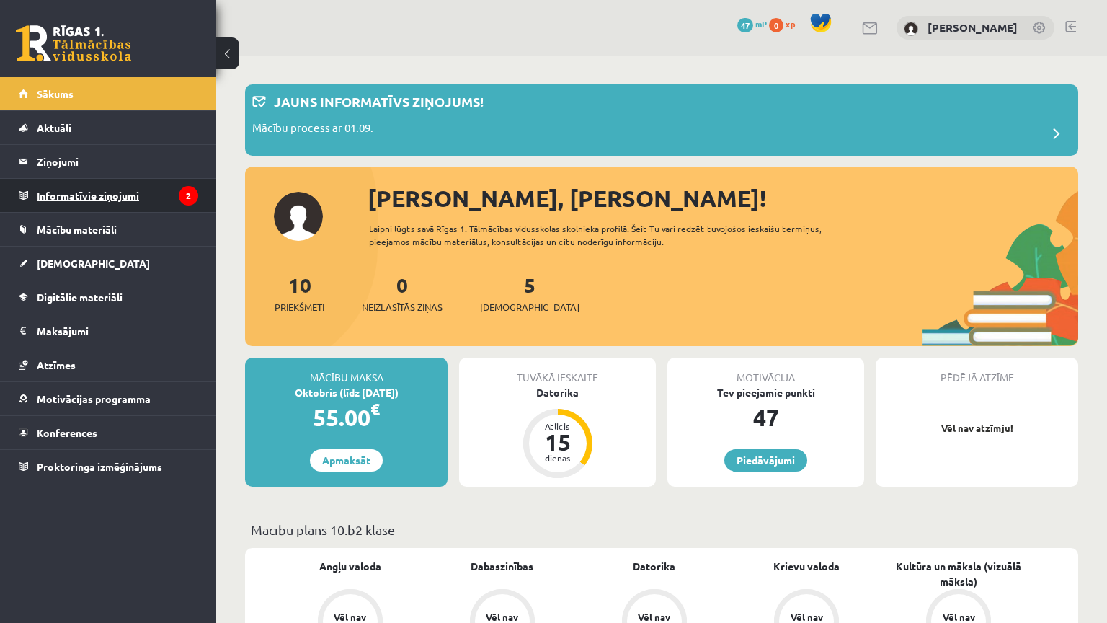
click at [170, 182] on legend "Informatīvie ziņojumi 2" at bounding box center [117, 195] width 161 height 33
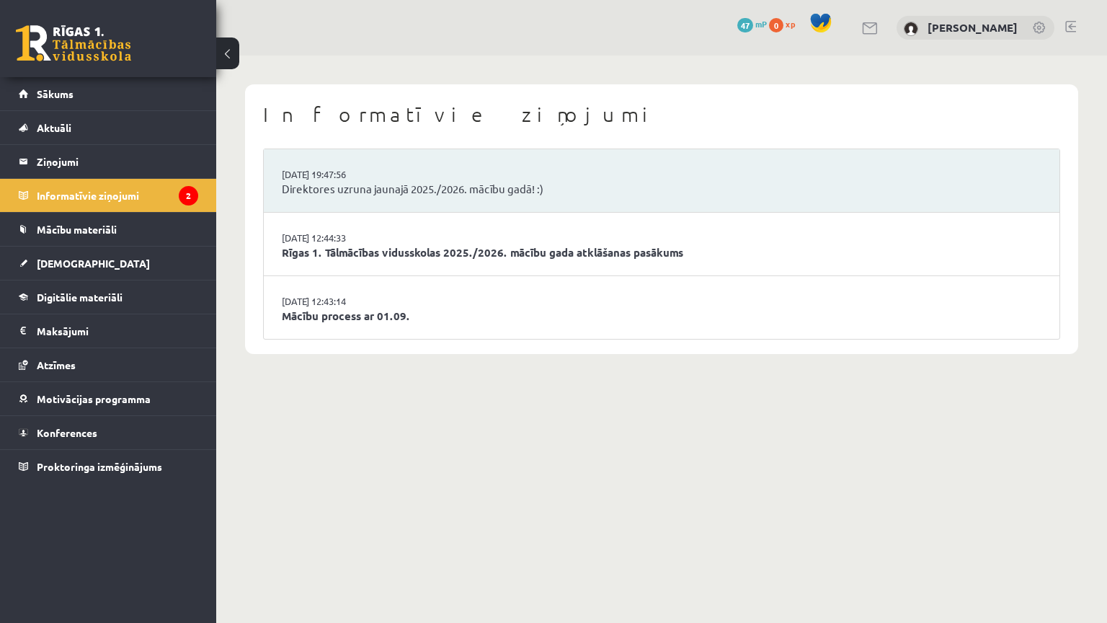
click at [507, 228] on li "29.08.2025 12:44:33 Rīgas 1. Tālmācības vidusskolas 2025./2026. mācību gada atk…" at bounding box center [662, 244] width 796 height 63
click at [517, 254] on link "Rīgas 1. Tālmācības vidusskolas 2025./2026. mācību gada atklāšanas pasākums" at bounding box center [662, 252] width 760 height 17
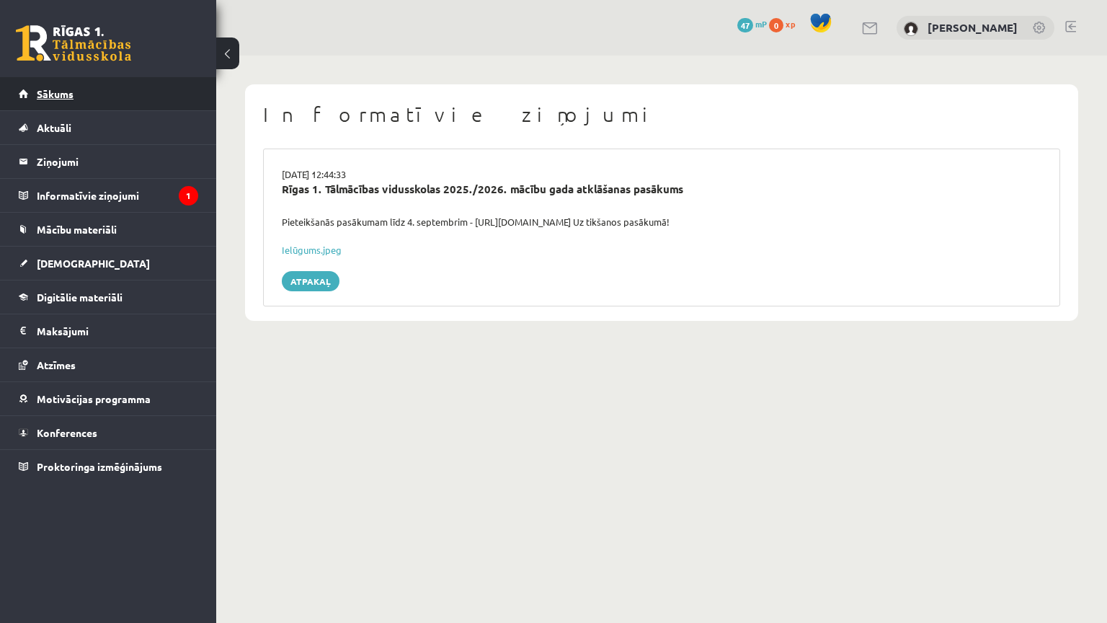
click at [165, 99] on link "Sākums" at bounding box center [108, 93] width 179 height 33
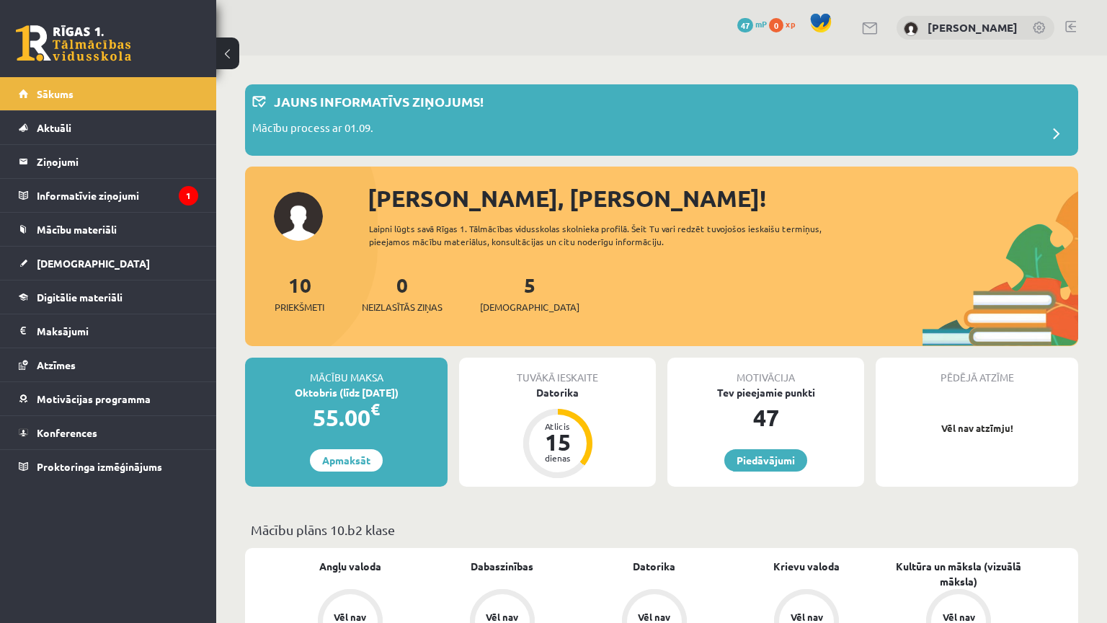
click at [1065, 26] on link at bounding box center [1070, 27] width 11 height 12
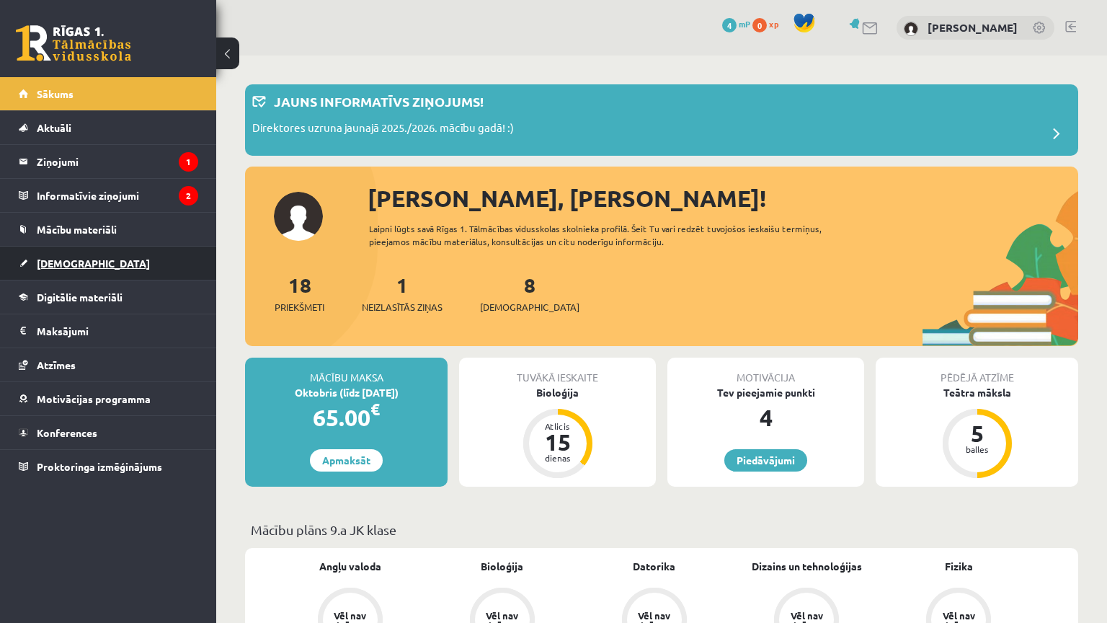
click at [128, 247] on link "[DEMOGRAPHIC_DATA]" at bounding box center [108, 262] width 179 height 33
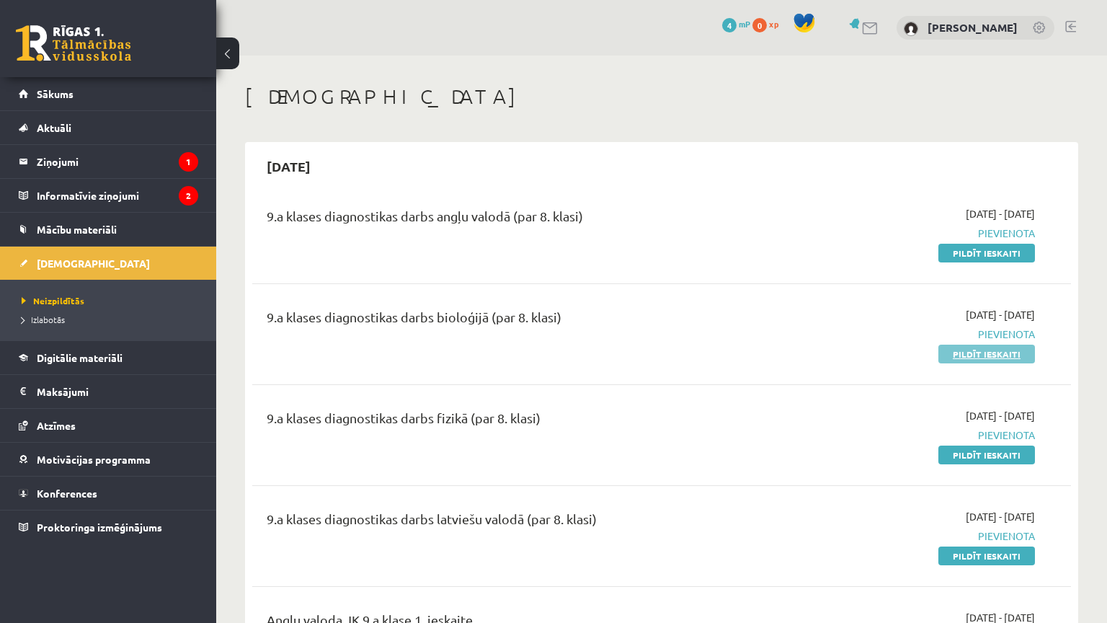
click at [964, 354] on link "Pildīt ieskaiti" at bounding box center [986, 353] width 97 height 19
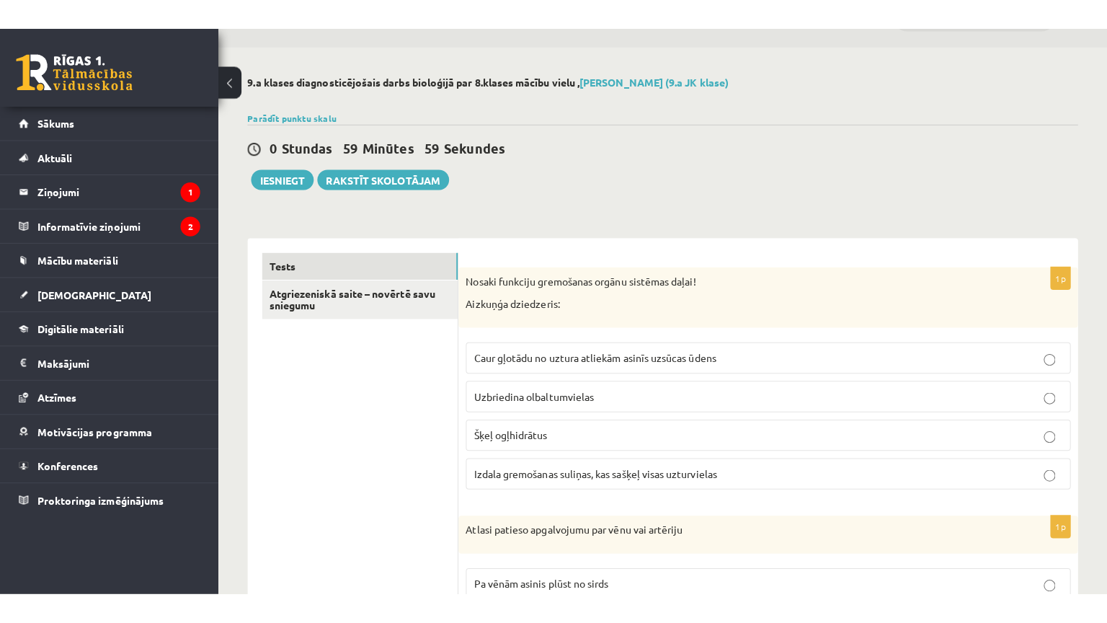
scroll to position [216, 0]
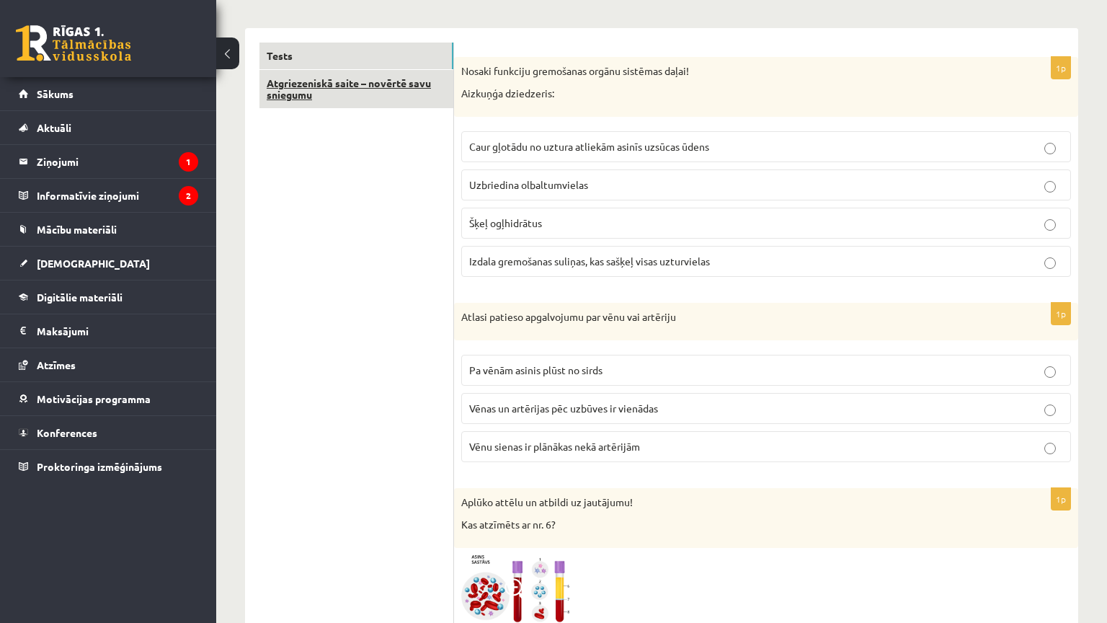
click at [417, 96] on link "Atgriezeniskā saite – novērtē savu sniegumu" at bounding box center [356, 89] width 194 height 39
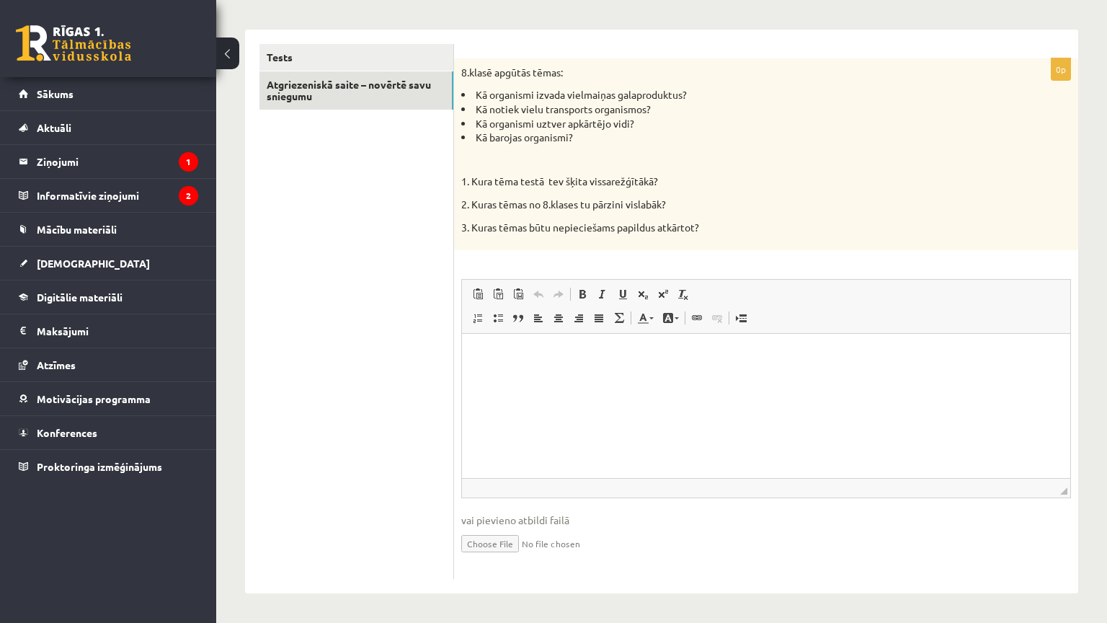
scroll to position [0, 0]
click at [412, 61] on link "Tests" at bounding box center [356, 57] width 194 height 27
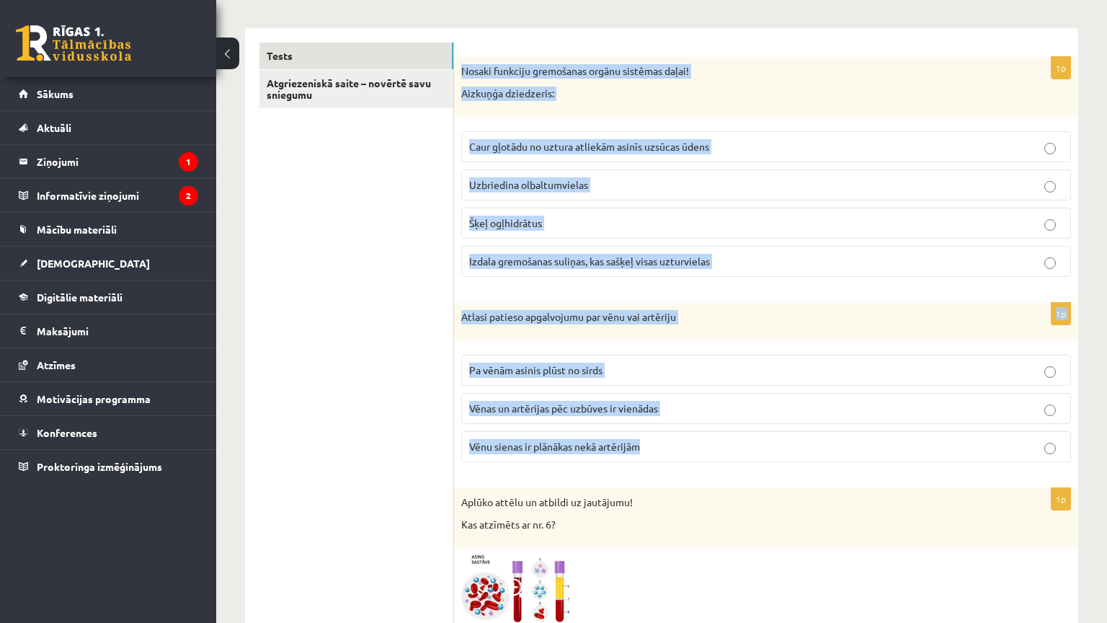
drag, startPoint x: 465, startPoint y: 66, endPoint x: 706, endPoint y: 436, distance: 441.2
copy form "Nosaki funkciju gremošanas orgānu sistēmas daļai! Aizkuņģa dziedzeris: Caur gļo…"
click at [721, 257] on p "Izdala gremošanas suliņas, kas sašķeļ visas uzturvielas" at bounding box center [766, 261] width 594 height 15
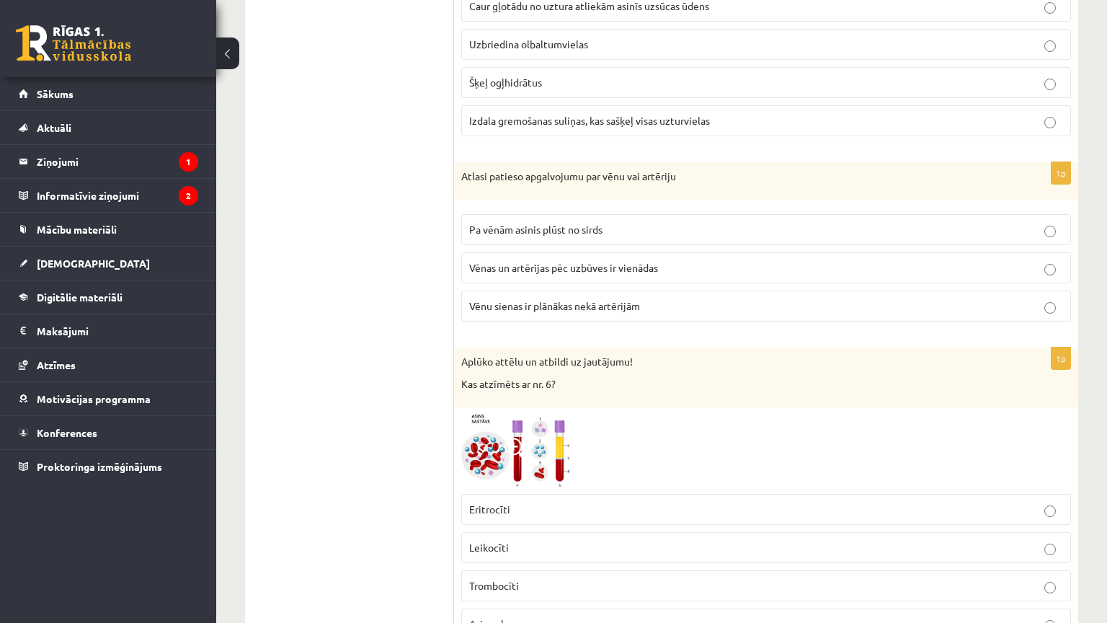
scroll to position [360, 0]
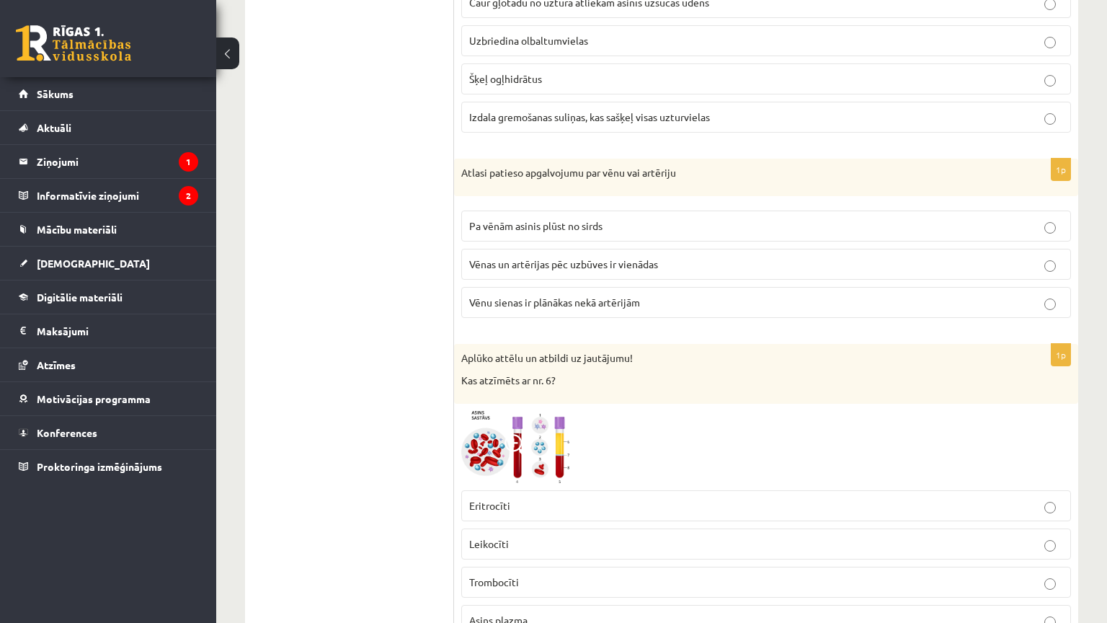
click at [650, 298] on p "Vēnu sienas ir plānākas nekā artērijām" at bounding box center [766, 302] width 594 height 15
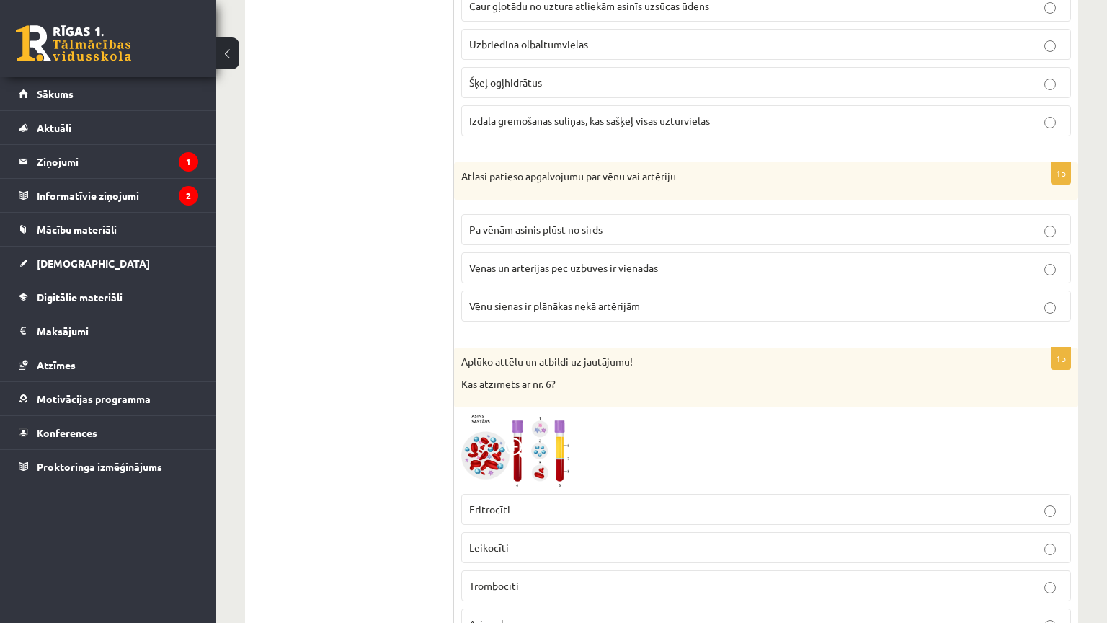
scroll to position [577, 0]
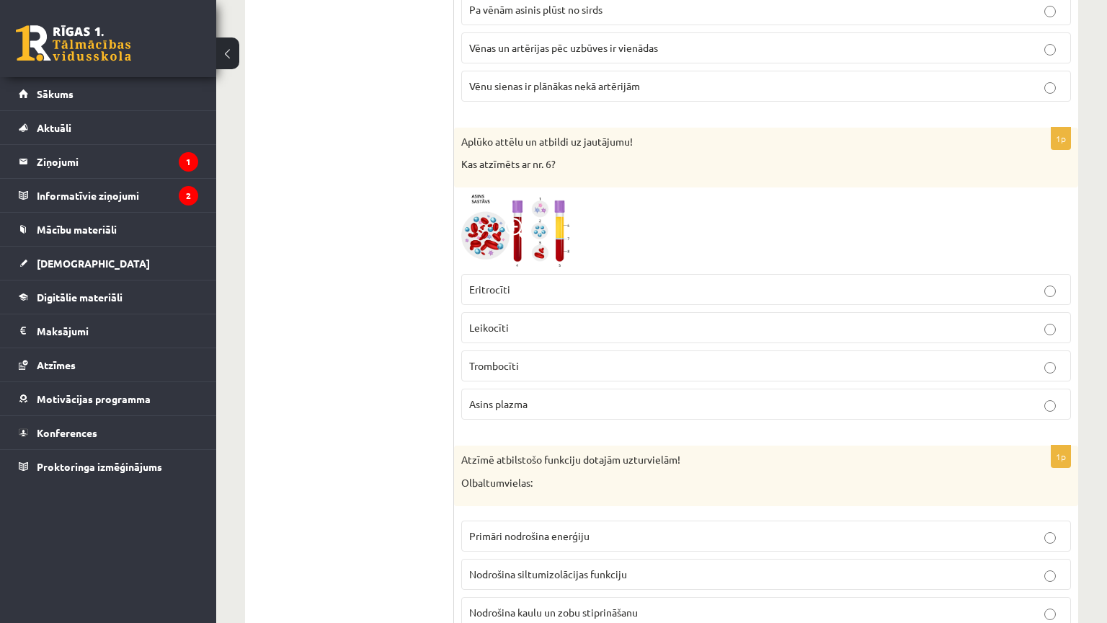
click at [525, 233] on span at bounding box center [515, 229] width 23 height 23
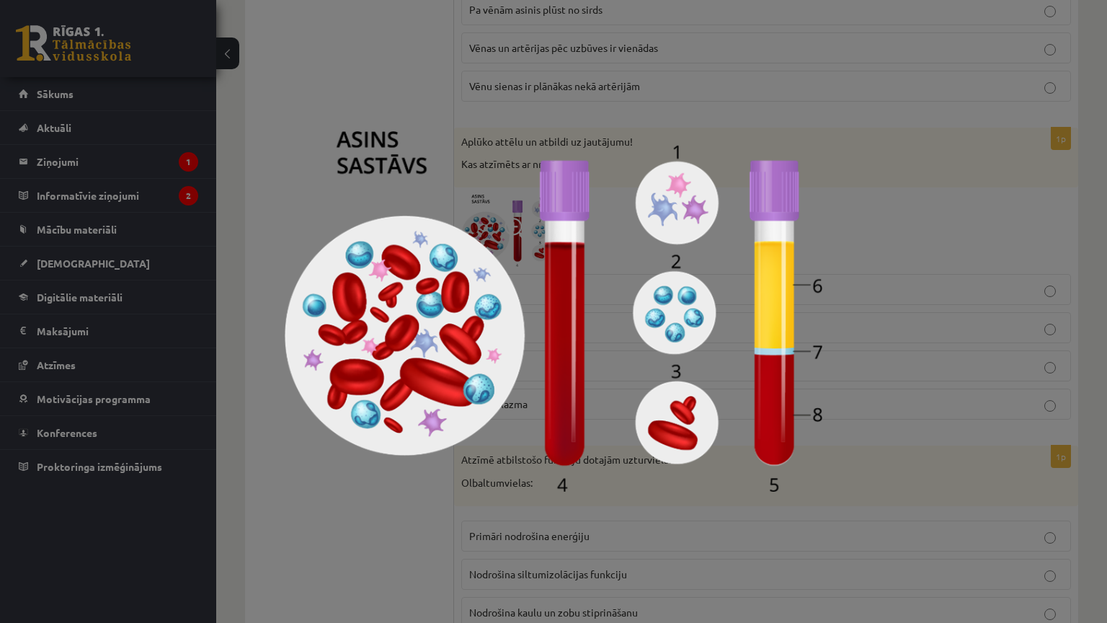
click at [876, 223] on div at bounding box center [553, 311] width 1107 height 623
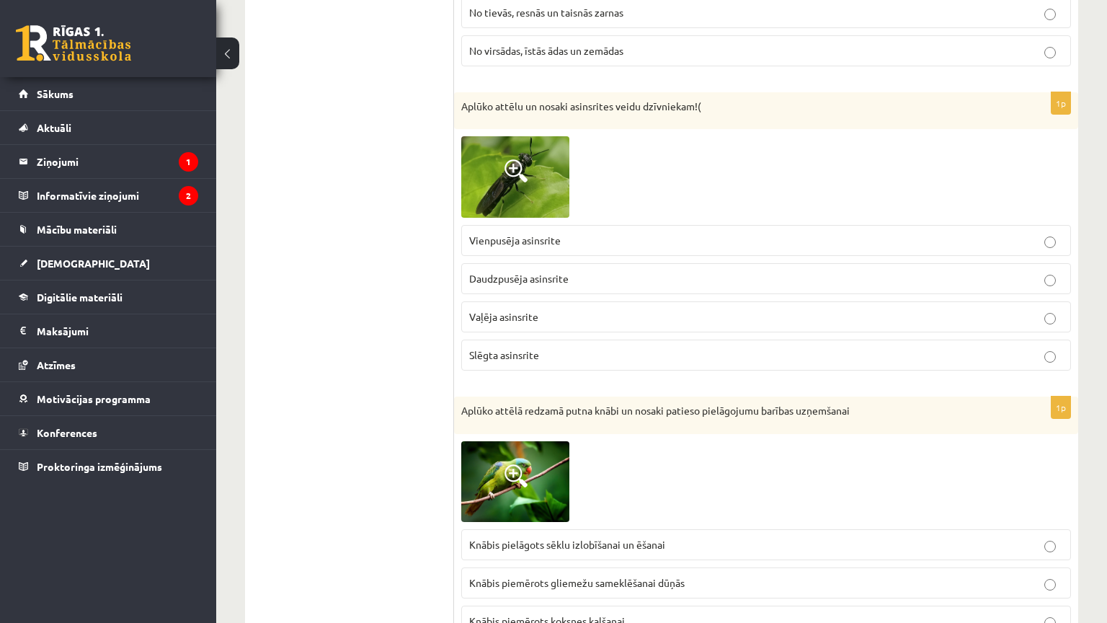
scroll to position [2378, 0]
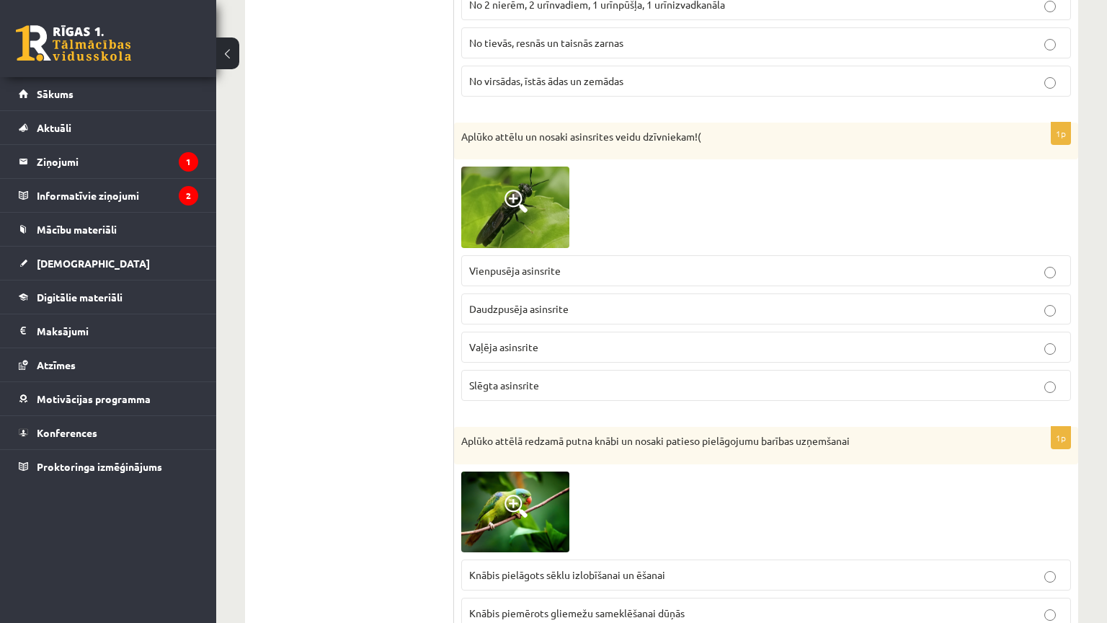
click at [550, 339] on p "Vaļēja asinsrite" at bounding box center [766, 346] width 594 height 15
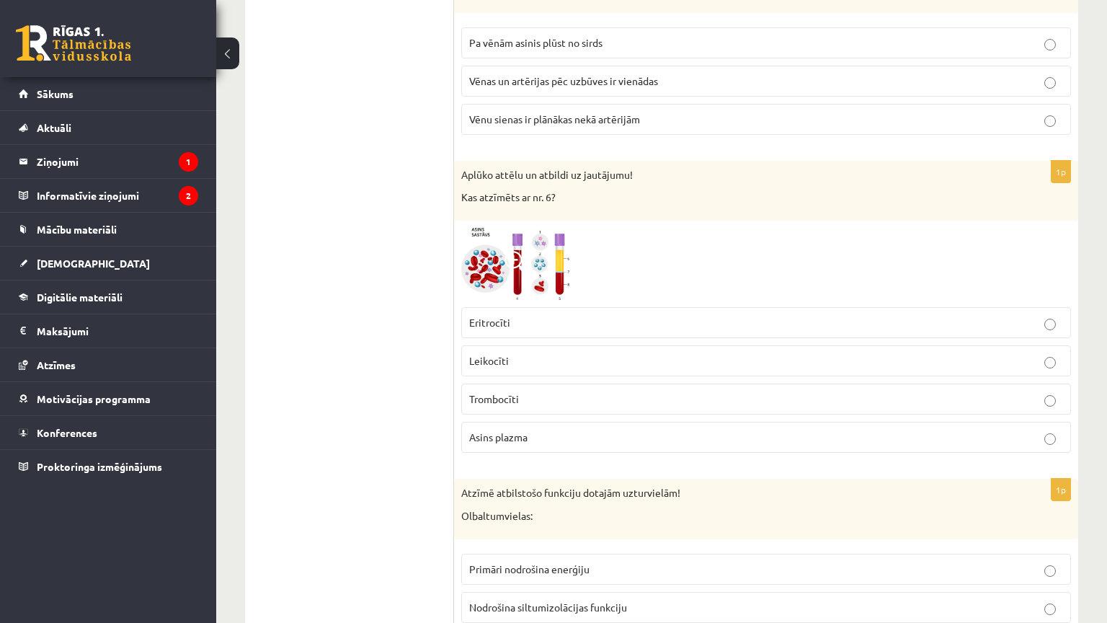
scroll to position [577, 0]
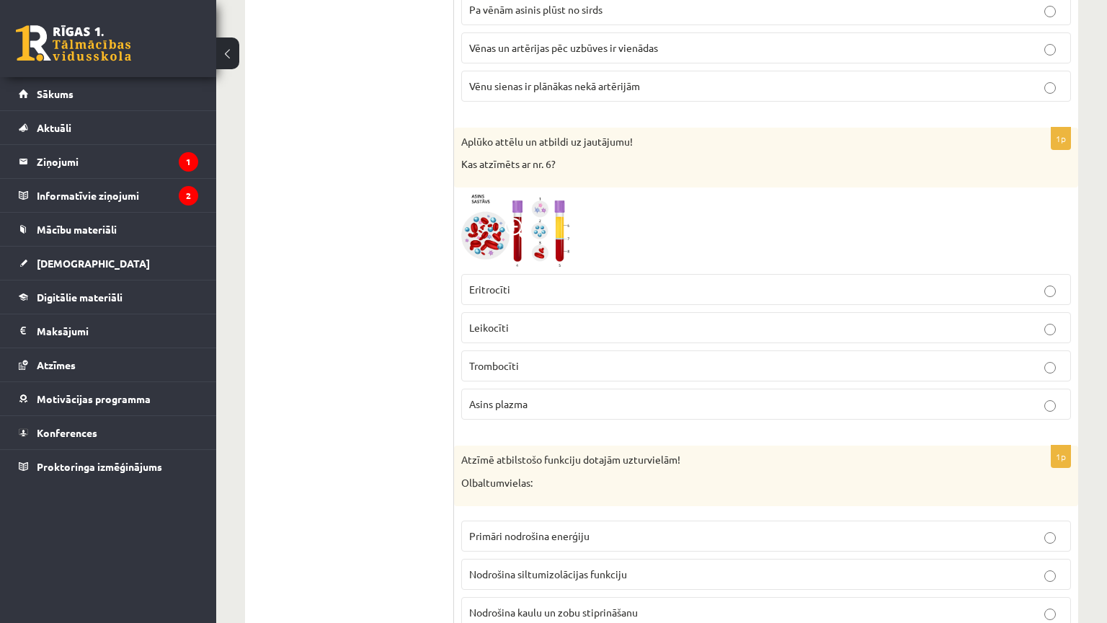
click at [542, 407] on p "Asins plazma" at bounding box center [766, 403] width 594 height 15
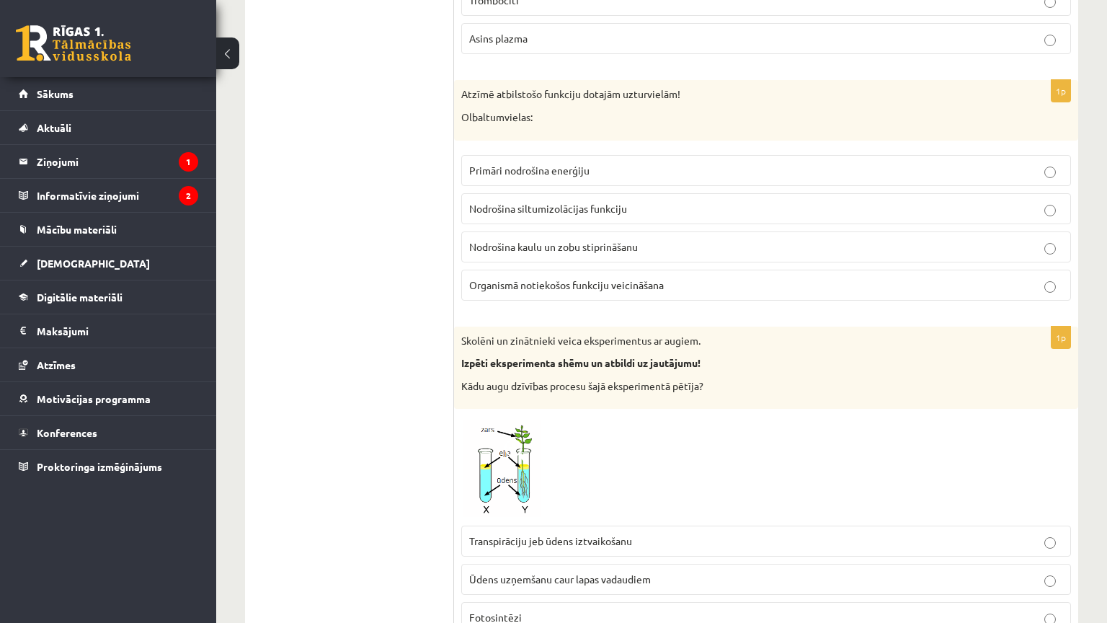
scroll to position [937, 0]
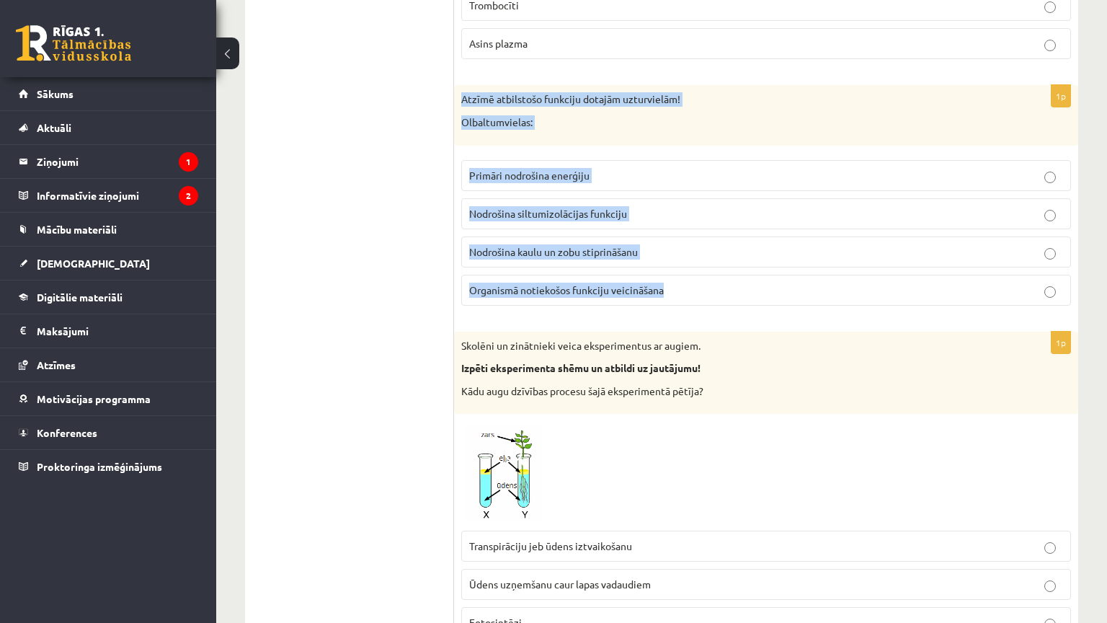
drag, startPoint x: 460, startPoint y: 89, endPoint x: 697, endPoint y: 301, distance: 318.5
click at [697, 301] on div "1p Atzīmē atbilstošo funkciju dotajām uzturvielām! Olbaltumvielas: Primāri nodr…" at bounding box center [766, 200] width 624 height 231
copy div "Atzīmē atbilstošo funkciju dotajām uzturvielām! Olbaltumvielas: Primāri nodroši…"
click at [603, 283] on span "Organismā notiekošos funkciju veicināšana" at bounding box center [566, 289] width 195 height 13
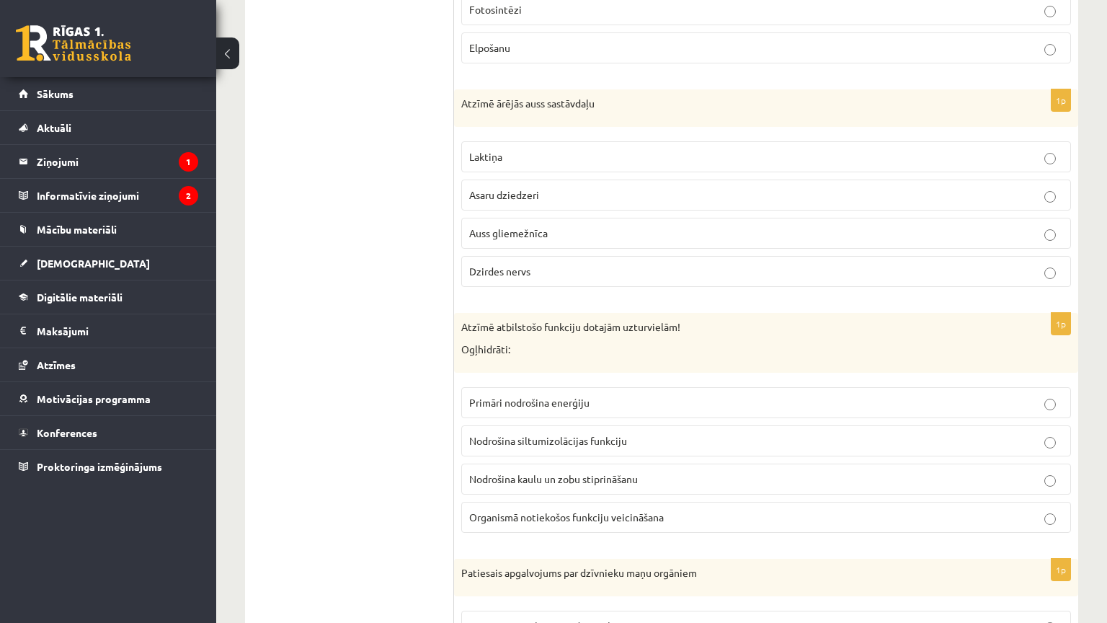
scroll to position [1513, 0]
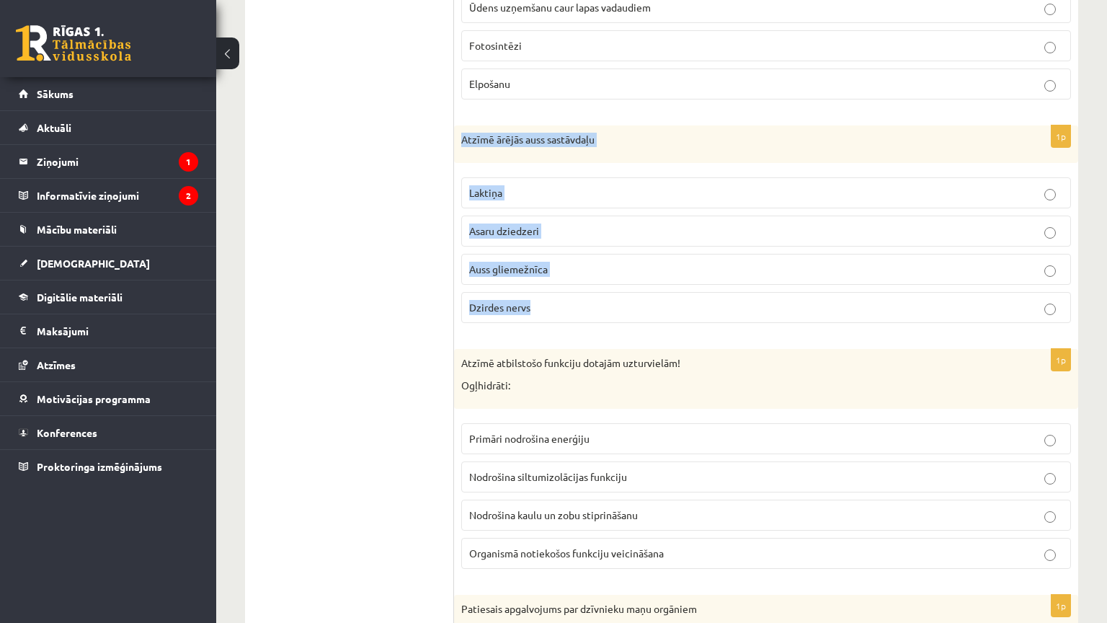
drag, startPoint x: 458, startPoint y: 122, endPoint x: 580, endPoint y: 298, distance: 213.9
click at [580, 298] on div "1p Atzīmē ārējās auss sastāvdaļu Laktiņa Asaru dziedzeri Auss gliemežnīca Dzird…" at bounding box center [766, 229] width 624 height 209
copy div "Atzīmē ārējās auss sastāvdaļu Laktiņa Asaru dziedzeri Auss gliemežnīca Dzirdes …"
click at [548, 263] on p "Auss gliemežnīca" at bounding box center [766, 269] width 594 height 15
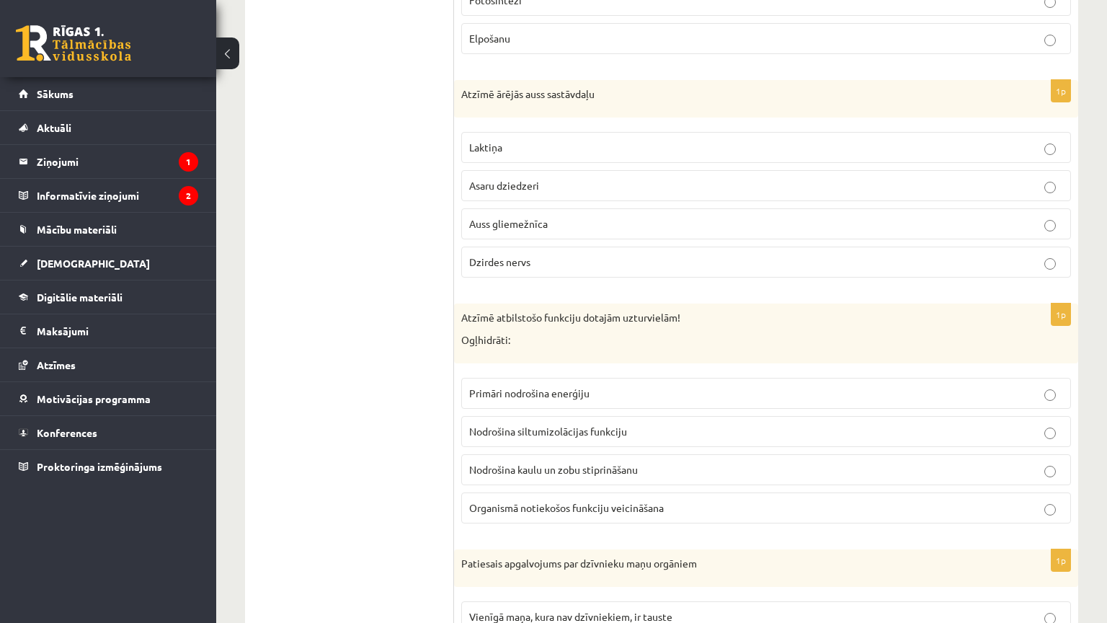
scroll to position [1730, 0]
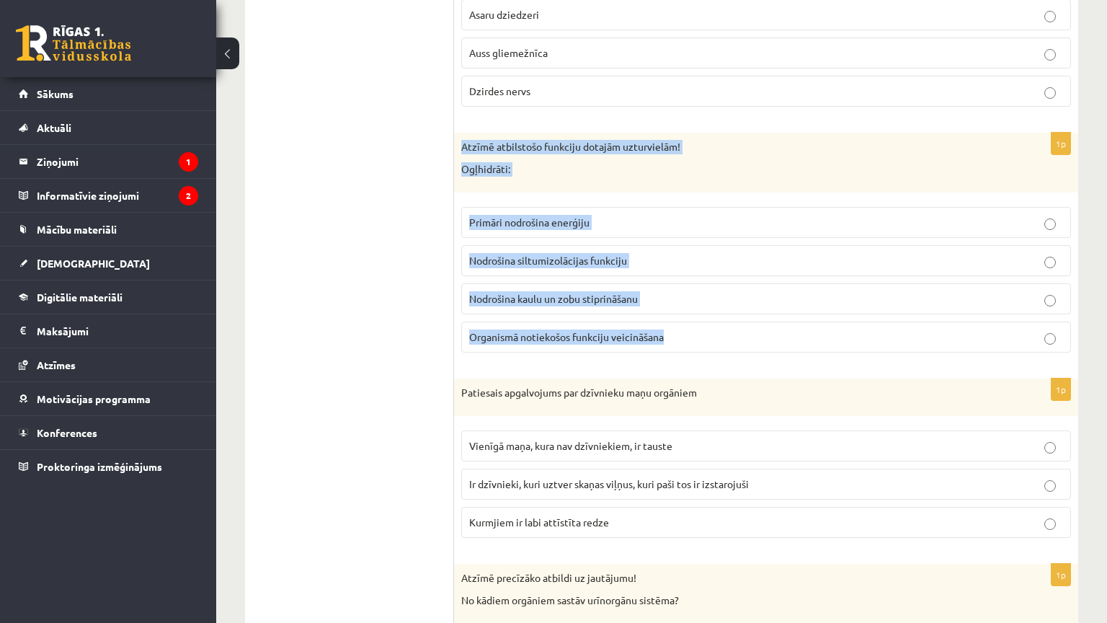
drag, startPoint x: 456, startPoint y: 133, endPoint x: 688, endPoint y: 343, distance: 312.8
click at [688, 343] on div "1p Atzīmē atbilstošo funkciju dotajām uzturvielām! Ogļhidrāti: Primāri nodrošin…" at bounding box center [766, 248] width 624 height 231
copy div "Atzīmē atbilstošo funkciju dotajām uzturvielām! Ogļhidrāti: Primāri nodrošina e…"
click at [518, 215] on span "Primāri nodrošina enerģiju" at bounding box center [529, 221] width 120 height 13
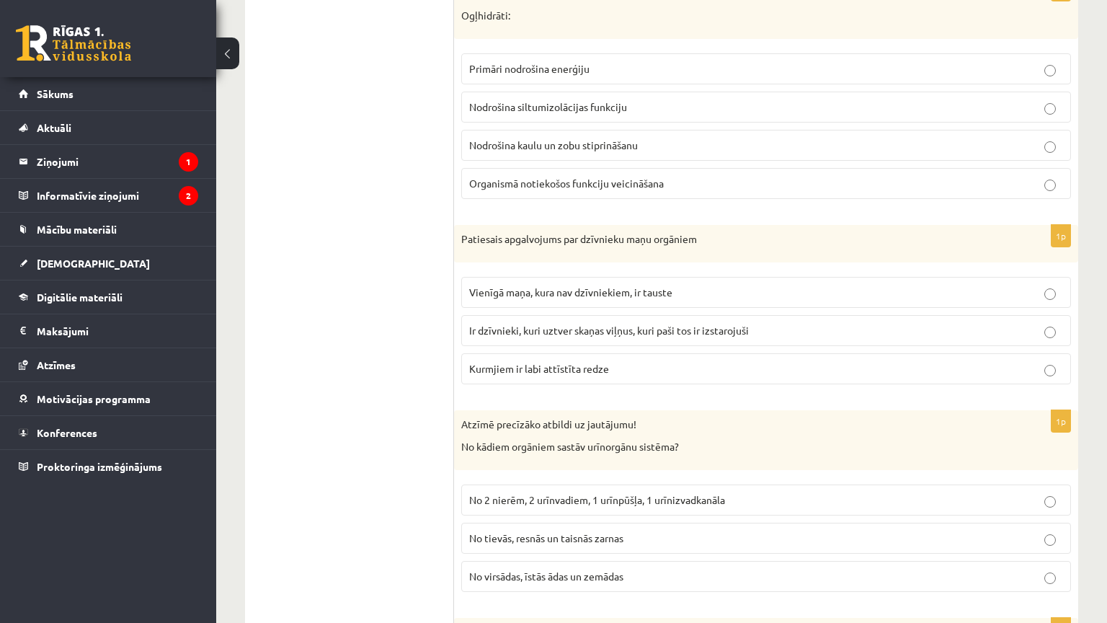
scroll to position [1946, 0]
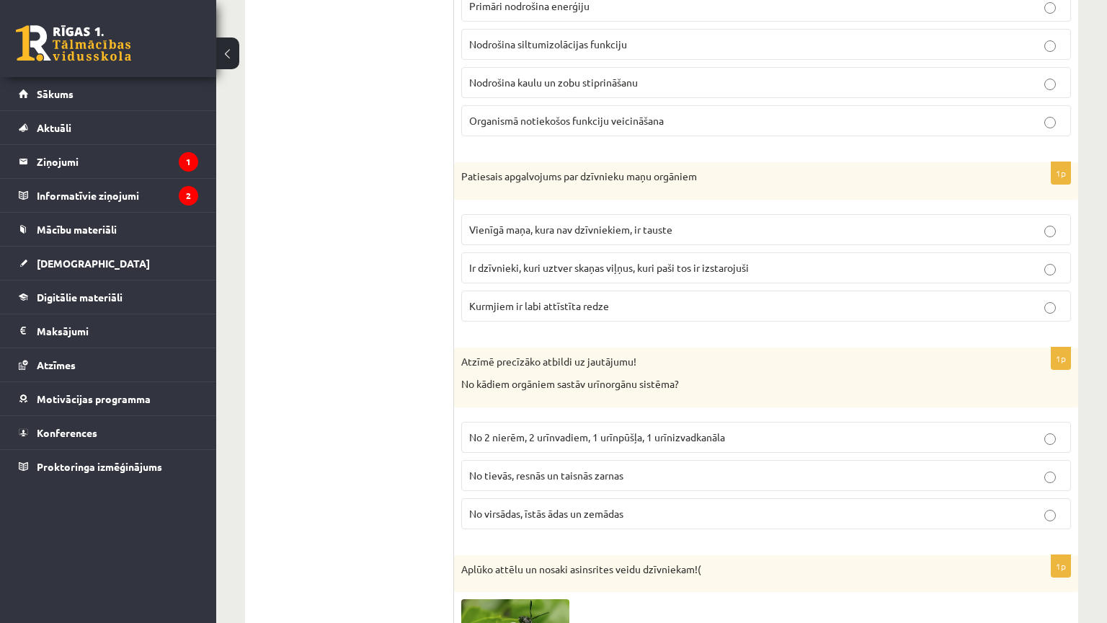
click at [468, 170] on p "Patiesais apgalvojums par dzīvnieku maņu orgāniem" at bounding box center [730, 176] width 538 height 14
click at [466, 172] on p "Patiesais apgalvojums par dzīvnieku maņu orgāniem" at bounding box center [730, 176] width 538 height 14
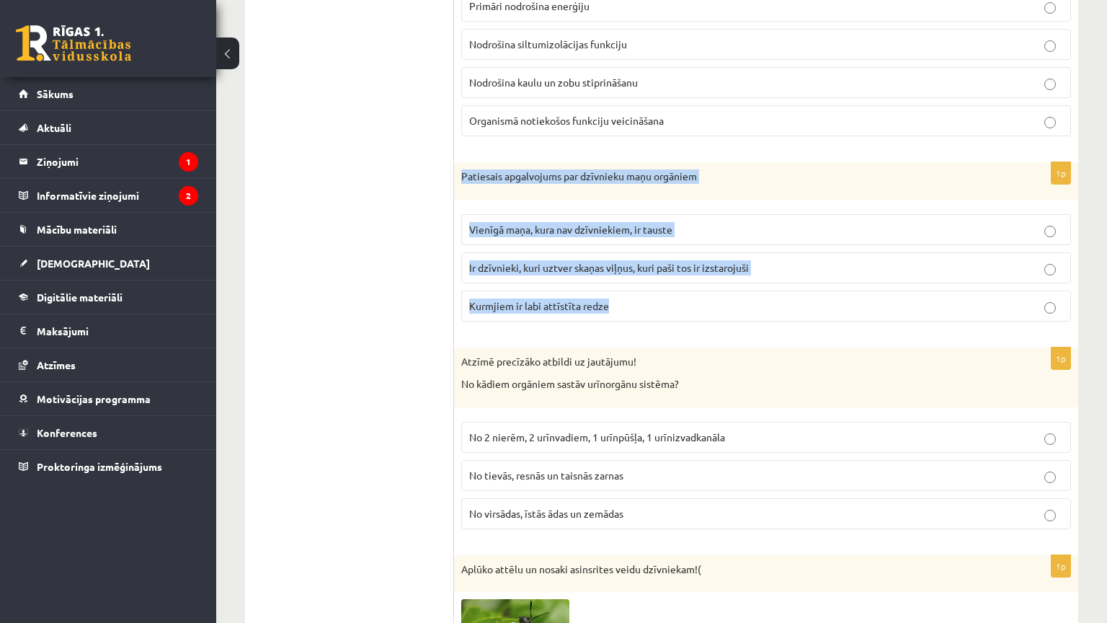
drag, startPoint x: 458, startPoint y: 163, endPoint x: 623, endPoint y: 298, distance: 213.1
click at [623, 298] on div "1p Patiesais apgalvojums par dzīvnieku maņu orgāniem Vienīgā maņa, kura nav dzī…" at bounding box center [766, 247] width 624 height 171
copy div "Patiesais apgalvojums par dzīvnieku maņu orgāniem Vienīgā maņa, kura nav dzīvni…"
click at [734, 261] on span "Ir dzīvnieki, kuri uztver skaņas viļņus, kuri paši tos ir izstarojuši" at bounding box center [609, 267] width 280 height 13
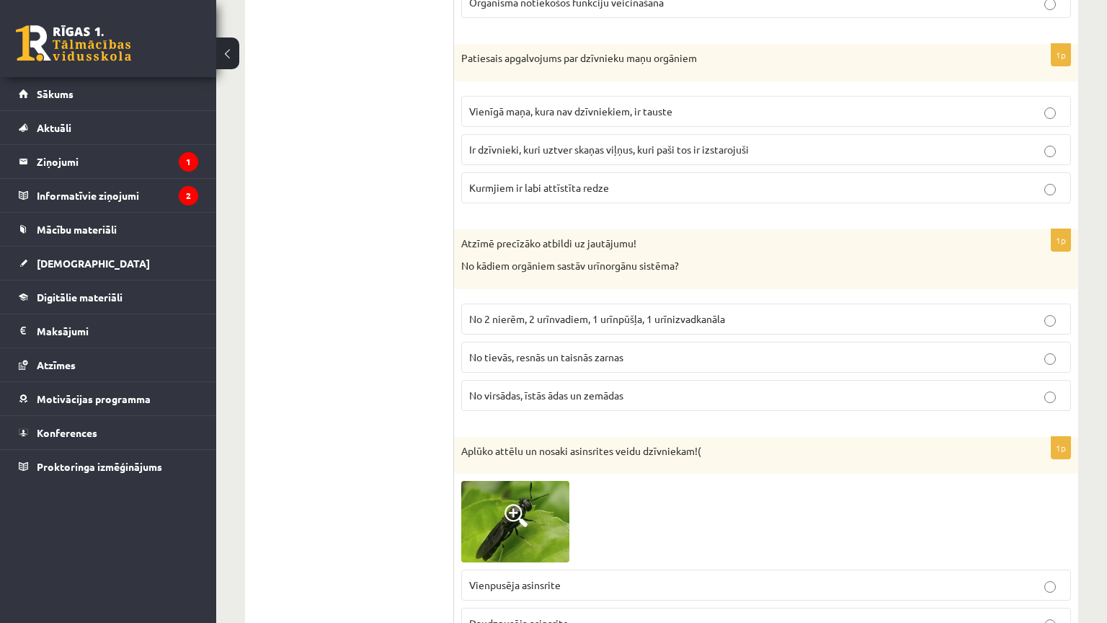
scroll to position [2090, 0]
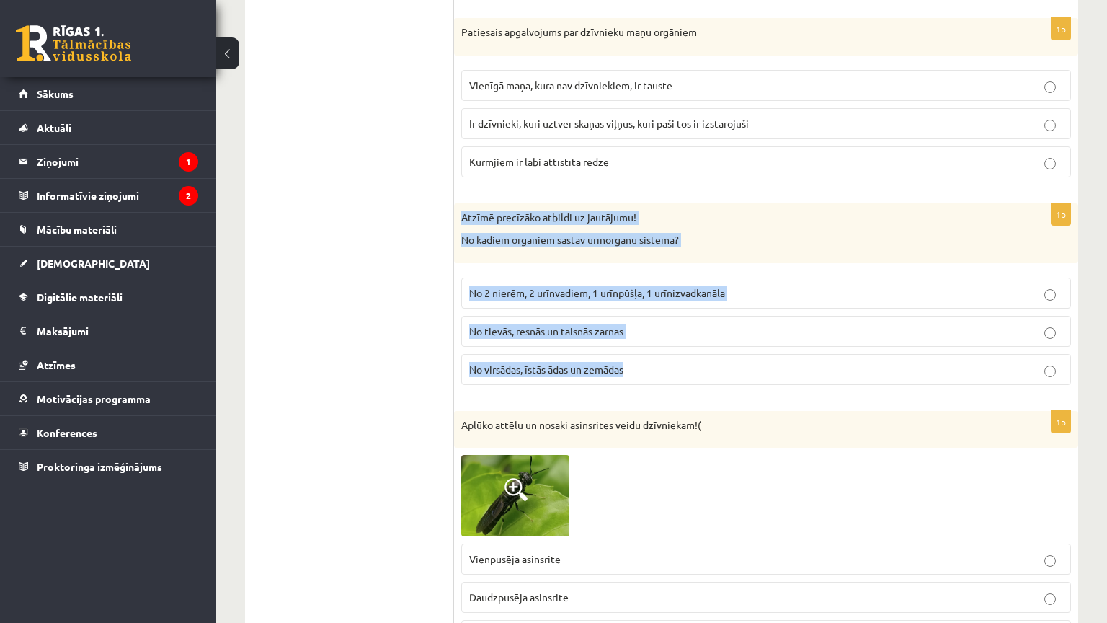
drag, startPoint x: 462, startPoint y: 197, endPoint x: 657, endPoint y: 352, distance: 249.2
click at [657, 352] on div "1p Atzīmē precīzāko atbildi uz jautājumu! No kādiem orgāniem sastāv urīnorgānu …" at bounding box center [766, 299] width 624 height 193
copy div "Atzīmē precīzāko atbildi uz jautājumu! No kādiem orgāniem sastāv urīnorgānu sis…"
click at [679, 292] on label "No 2 nierēm, 2 urīnvadiem, 1 urīnpūšļa, 1 urīnizvadkanāla" at bounding box center [766, 292] width 610 height 31
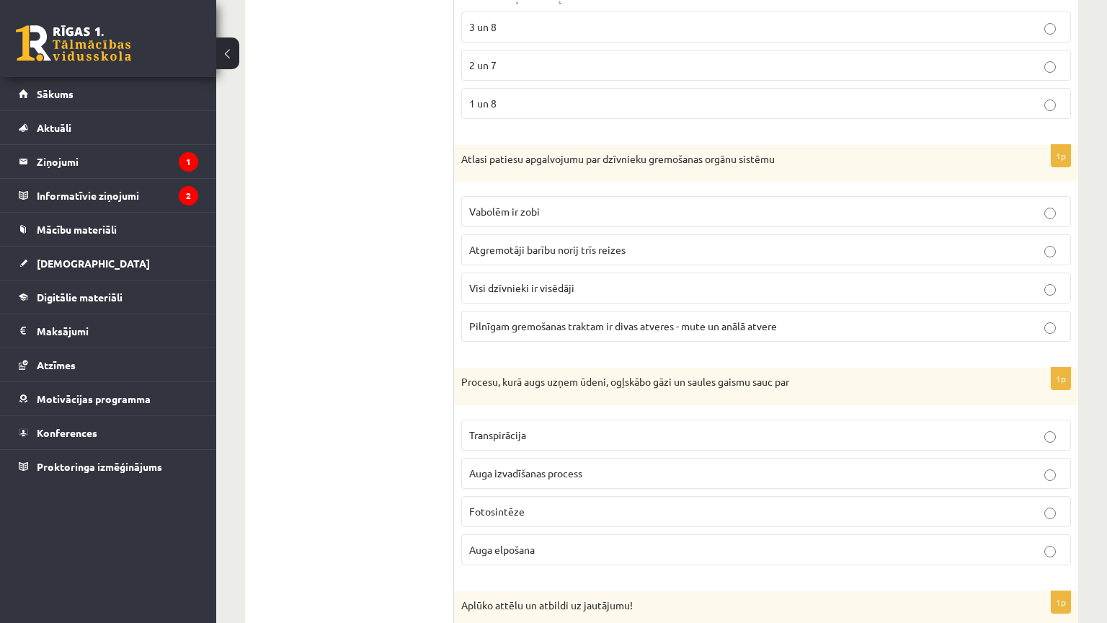
scroll to position [3171, 0]
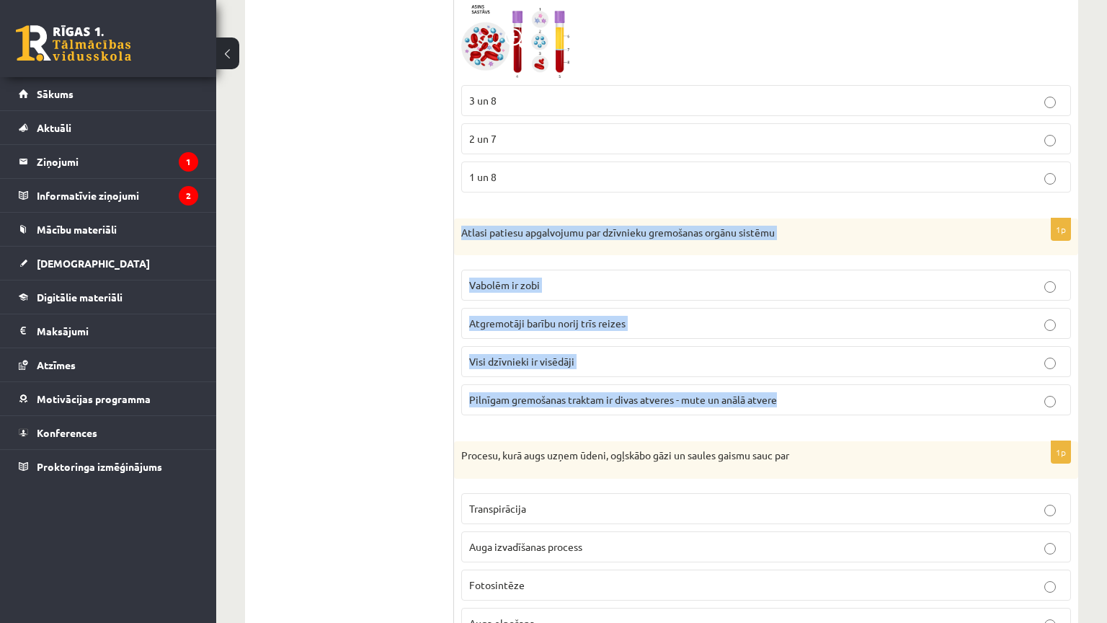
drag, startPoint x: 457, startPoint y: 217, endPoint x: 838, endPoint y: 383, distance: 416.0
click at [838, 383] on div "1p Atlasi patiesu apgalvojumu par dzīvnieku gremošanas orgānu sistēmu Vabolēm i…" at bounding box center [766, 322] width 624 height 209
copy div "Atlasi patiesu apgalvojumu par dzīvnieku gremošanas orgānu sistēmu Vabolēm ir z…"
click at [700, 393] on span "Pilnīgam gremošanas traktam ir divas atveres - mute un anālā atvere" at bounding box center [623, 399] width 308 height 13
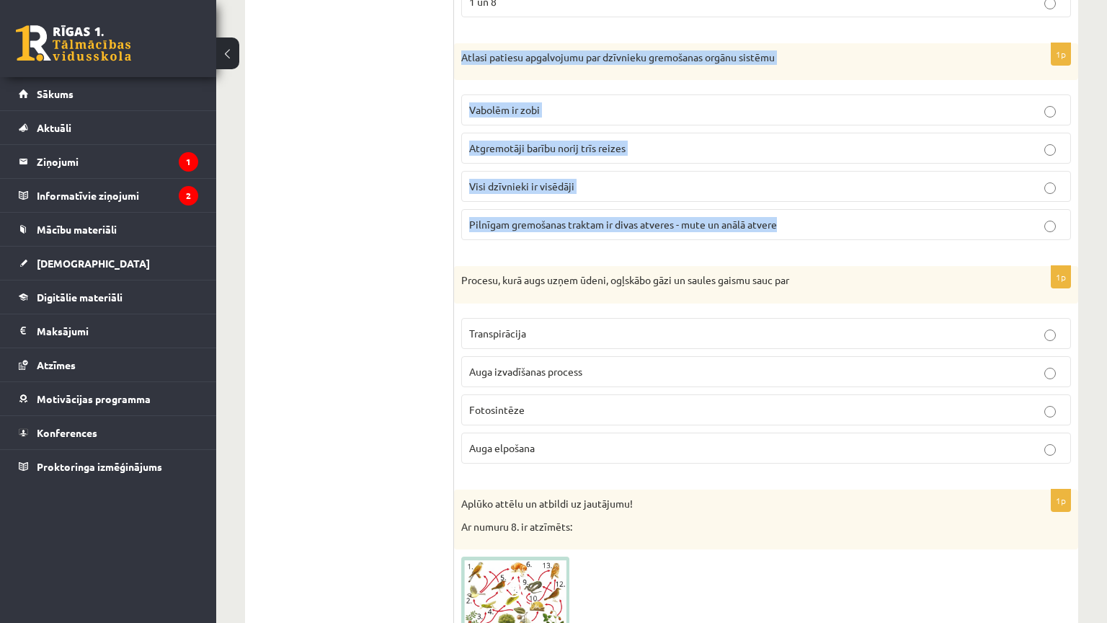
scroll to position [3387, 0]
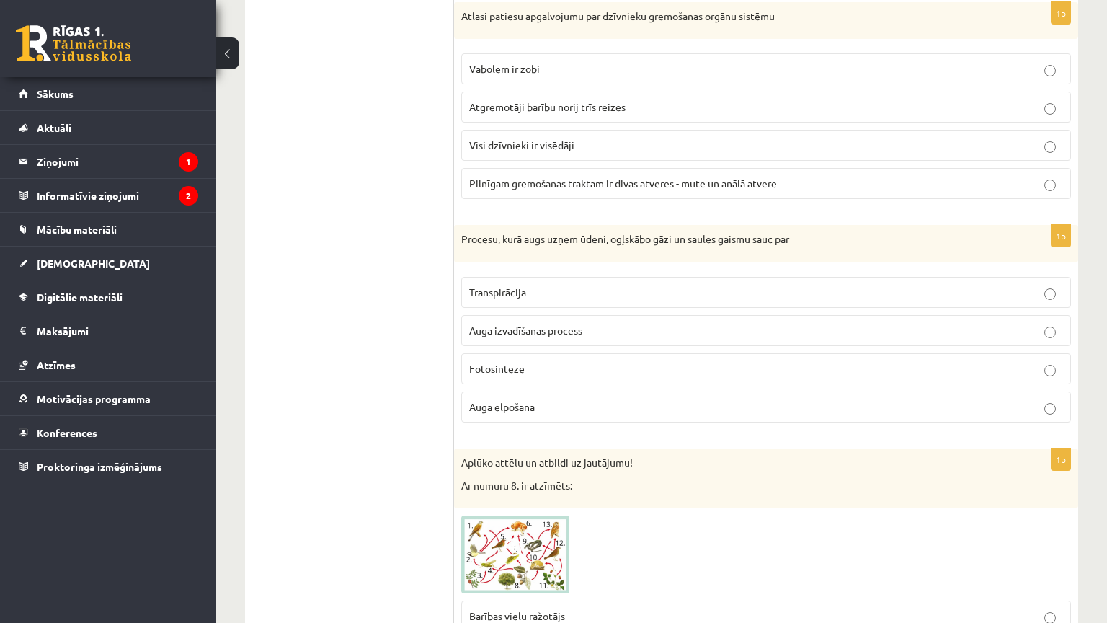
click at [363, 298] on ul "Tests Atgriezeniskā saite – novērtē savu sniegumu" at bounding box center [356, 452] width 195 height 7161
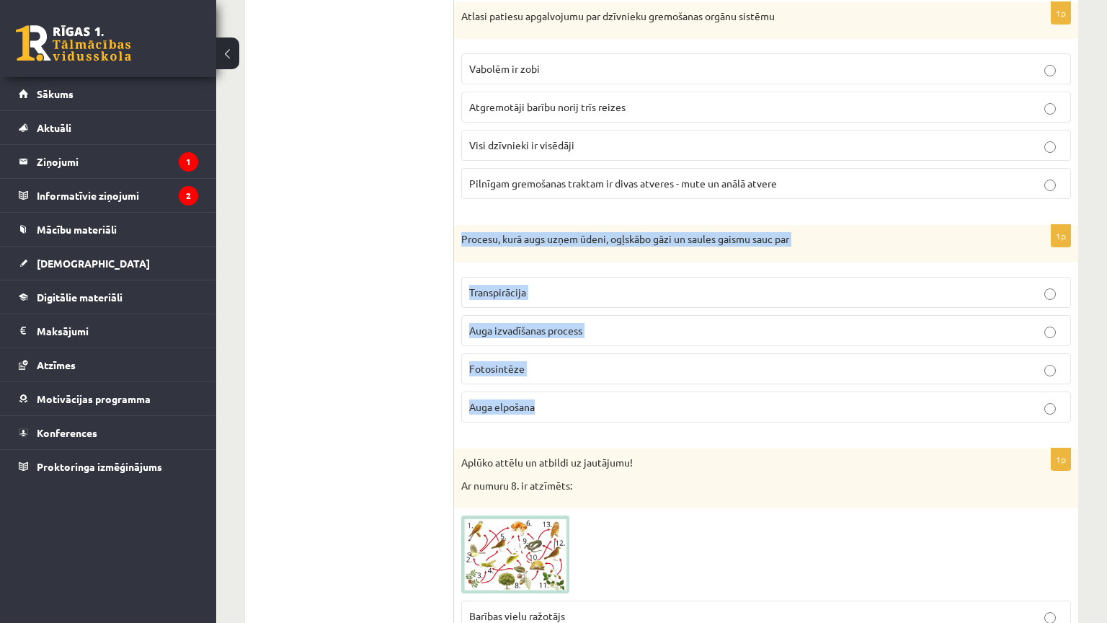
drag, startPoint x: 464, startPoint y: 227, endPoint x: 625, endPoint y: 401, distance: 237.2
click at [625, 401] on div "1p Procesu, kurā augs uzņem ūdeni, ogļskābo gāzi un saules gaismu sauc par Tran…" at bounding box center [766, 329] width 624 height 209
copy div "Procesu, kurā augs uzņem ūdeni, ogļskābo gāzi un saules gaismu sauc par Transpi…"
click at [492, 362] on span "Fotosintēze" at bounding box center [496, 368] width 55 height 13
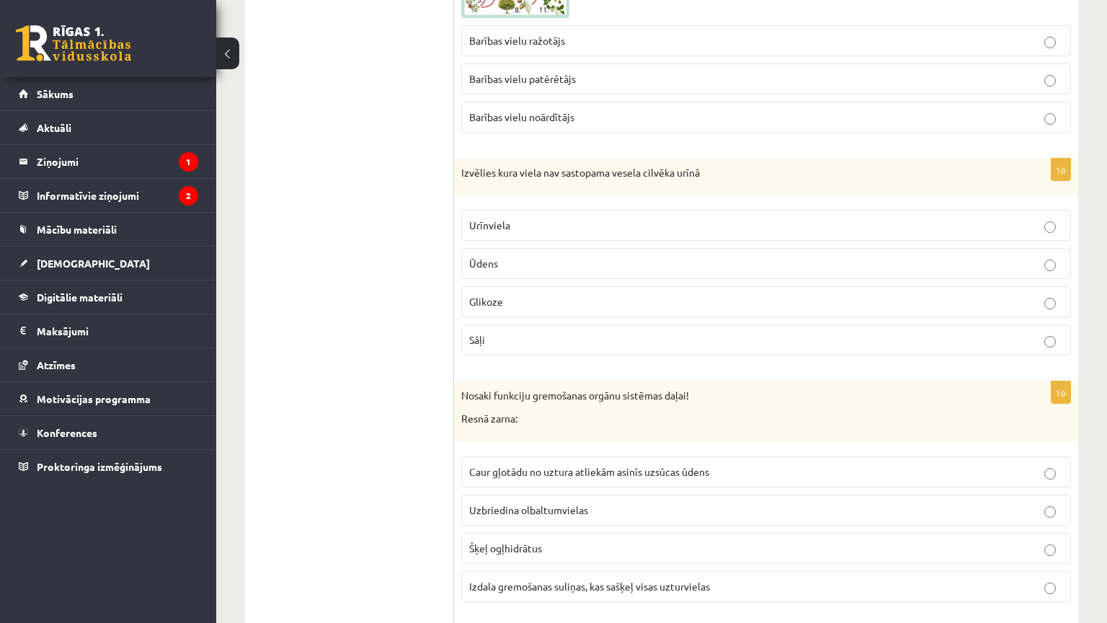
scroll to position [3964, 0]
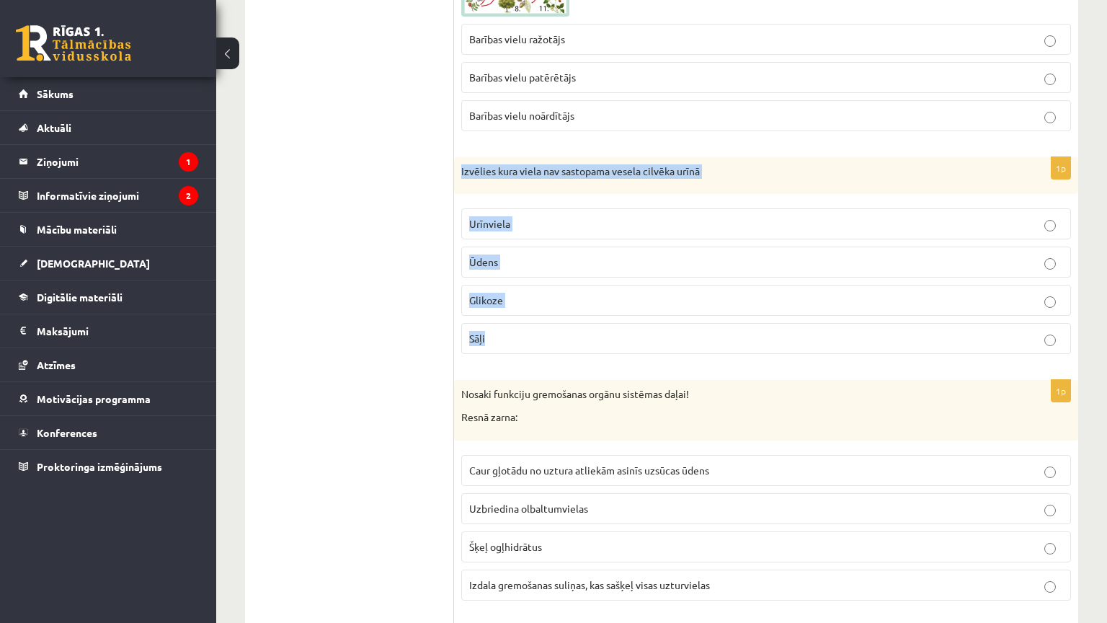
drag, startPoint x: 455, startPoint y: 148, endPoint x: 562, endPoint y: 312, distance: 195.9
click at [562, 317] on div "1p Izvēlies kura viela nav sastopama vesela cilvēka urīnā Urīnviela Ūdens Gliko…" at bounding box center [766, 261] width 624 height 209
copy div "Izvēlies kura viela nav sastopama vesela cilvēka urīnā Urīnviela Ūdens Glikoze …"
click at [485, 293] on p "Glikoze" at bounding box center [766, 300] width 594 height 15
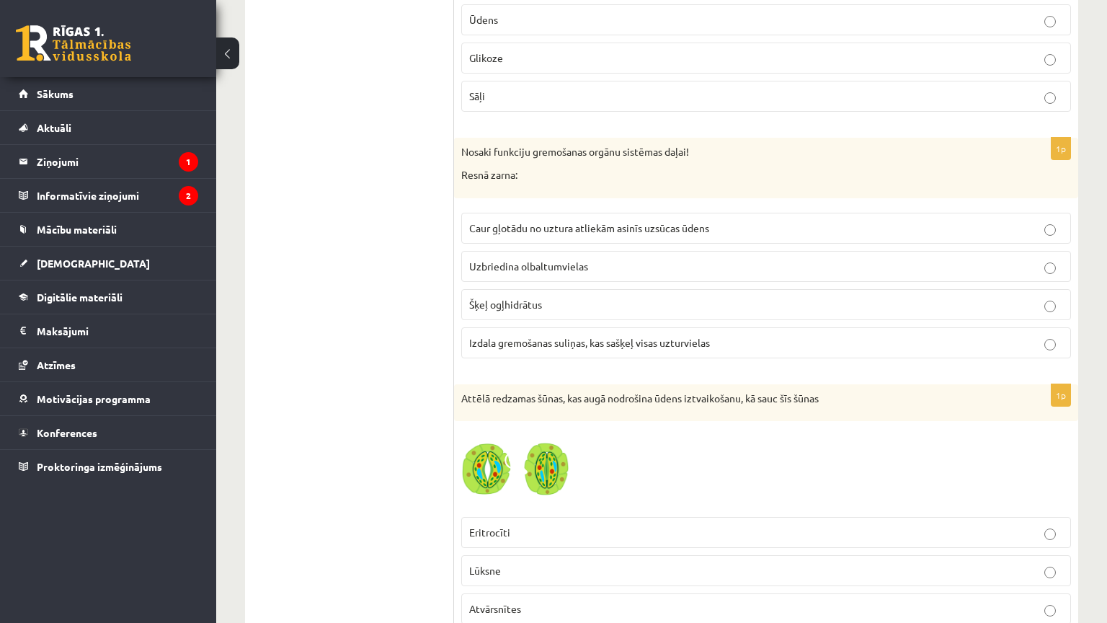
scroll to position [4252, 0]
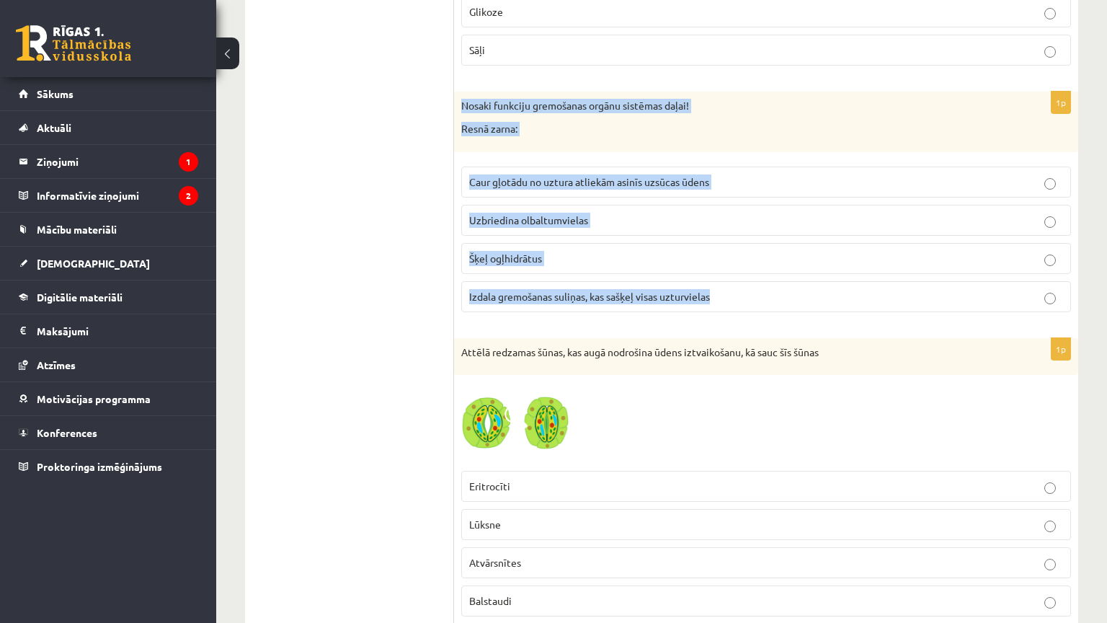
drag, startPoint x: 460, startPoint y: 85, endPoint x: 754, endPoint y: 275, distance: 350.2
click at [754, 275] on div "1p Nosaki funkciju gremošanas orgānu sistēmas daļai! Resnā zarna: Caur gļotādu …" at bounding box center [766, 207] width 624 height 231
copy div "Nosaki funkciju gremošanas orgānu sistēmas daļai! Resnā zarna: Caur gļotādu no …"
click at [736, 174] on p "Caur gļotādu no uztura atliekām asinīs uzsūcas ūdens" at bounding box center [766, 181] width 594 height 15
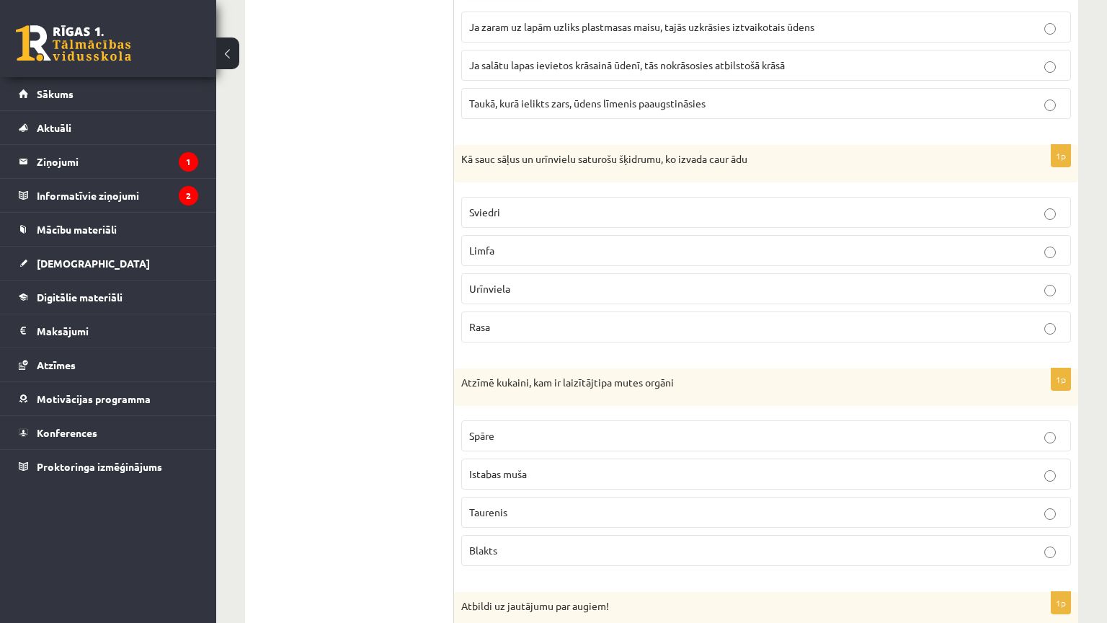
scroll to position [5693, 0]
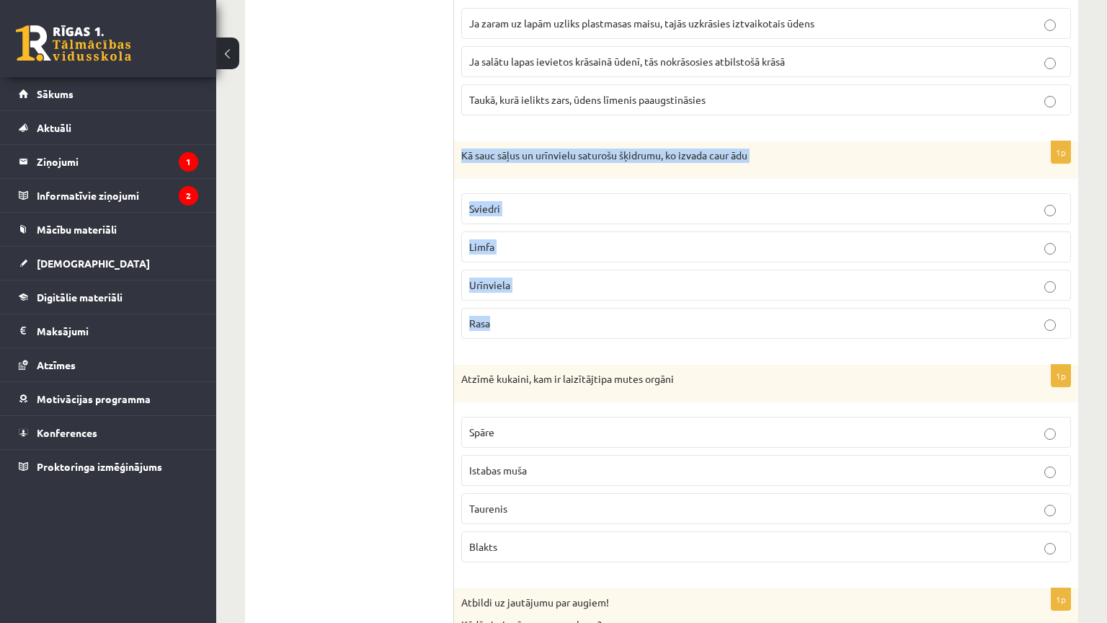
drag, startPoint x: 457, startPoint y: 128, endPoint x: 559, endPoint y: 292, distance: 192.6
click at [559, 292] on div "1p Kā sauc sāļus un urīnvielu saturošu šķidrumu, ko izvada caur ādu Sviedri Lim…" at bounding box center [766, 245] width 624 height 209
click at [500, 201] on p "Sviedri" at bounding box center [766, 208] width 594 height 15
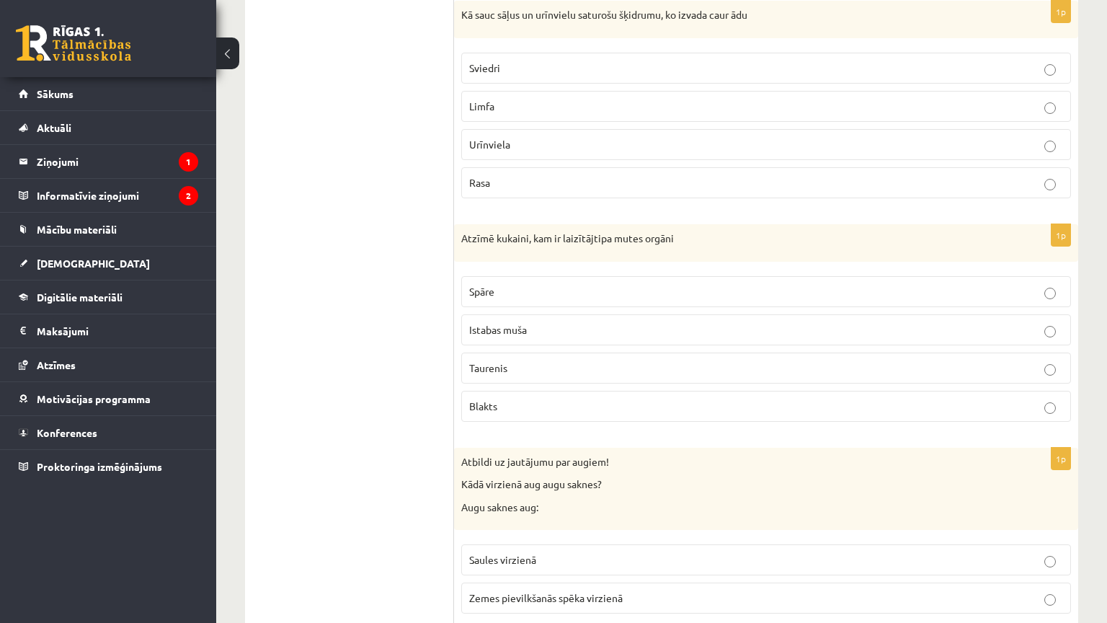
scroll to position [5838, 0]
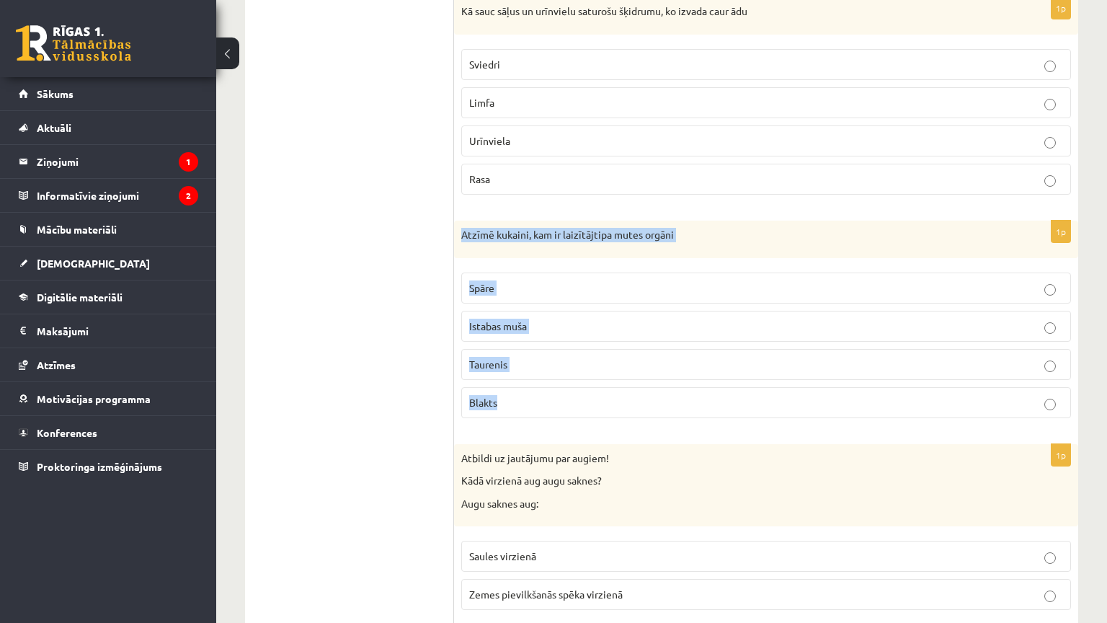
drag, startPoint x: 463, startPoint y: 203, endPoint x: 545, endPoint y: 390, distance: 204.6
click at [545, 390] on div "1p Atzīmē kukaini, kam ir laizītājtipa mutes orgāni Spāre Istabas muša Taurenis…" at bounding box center [766, 325] width 624 height 209
click at [524, 319] on span "Istabas muša" at bounding box center [498, 325] width 58 height 13
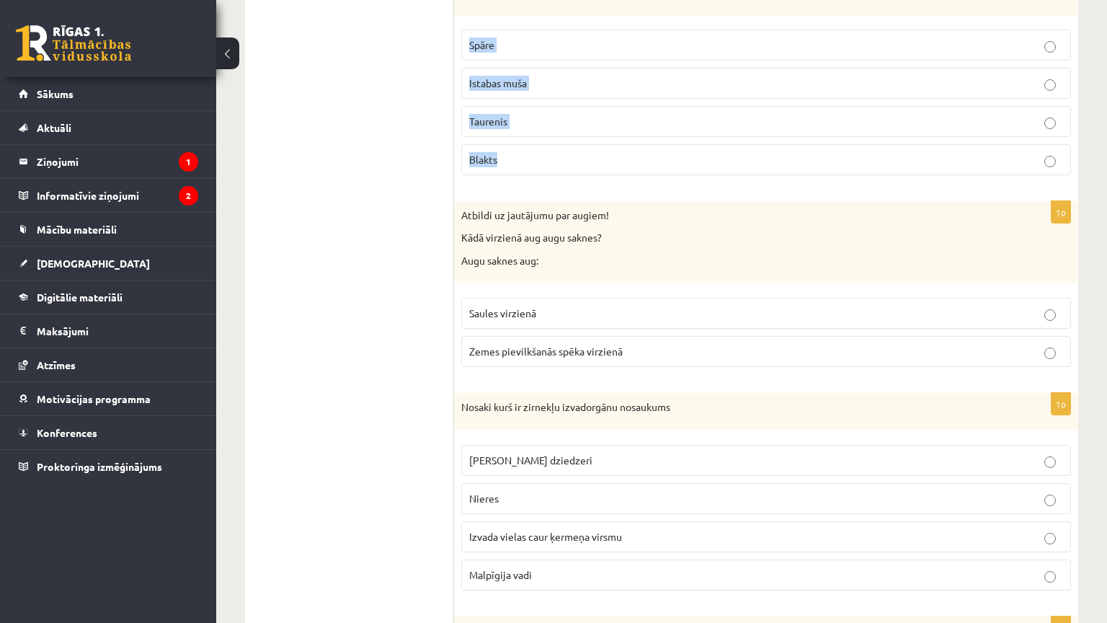
scroll to position [6126, 0]
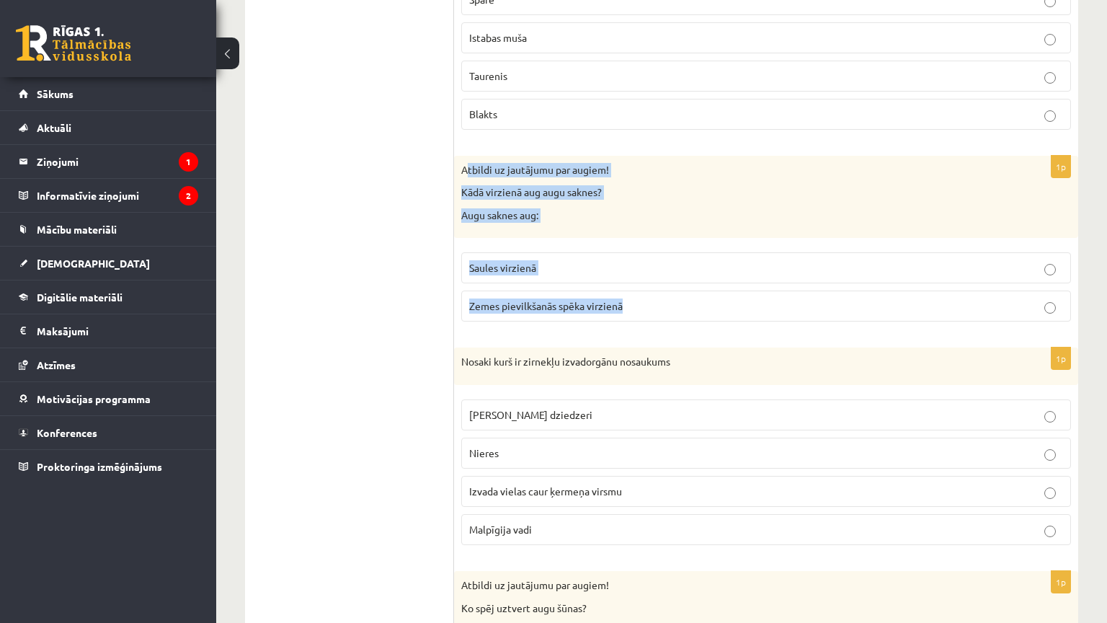
drag, startPoint x: 464, startPoint y: 135, endPoint x: 646, endPoint y: 292, distance: 239.7
click at [646, 292] on div "1p Atbildi uz jautājumu par augiem! Kādā virzienā aug augu saknes? Augu saknes …" at bounding box center [766, 245] width 624 height 178
drag, startPoint x: 461, startPoint y: 140, endPoint x: 627, endPoint y: 284, distance: 219.7
click at [627, 284] on div "1p Atbildi uz jautājumu par augiem! Kādā virzienā aug augu saknes? Augu saknes …" at bounding box center [766, 245] width 624 height 178
click at [633, 298] on p "Zemes pievilkšanās spēka virzienā" at bounding box center [766, 305] width 594 height 15
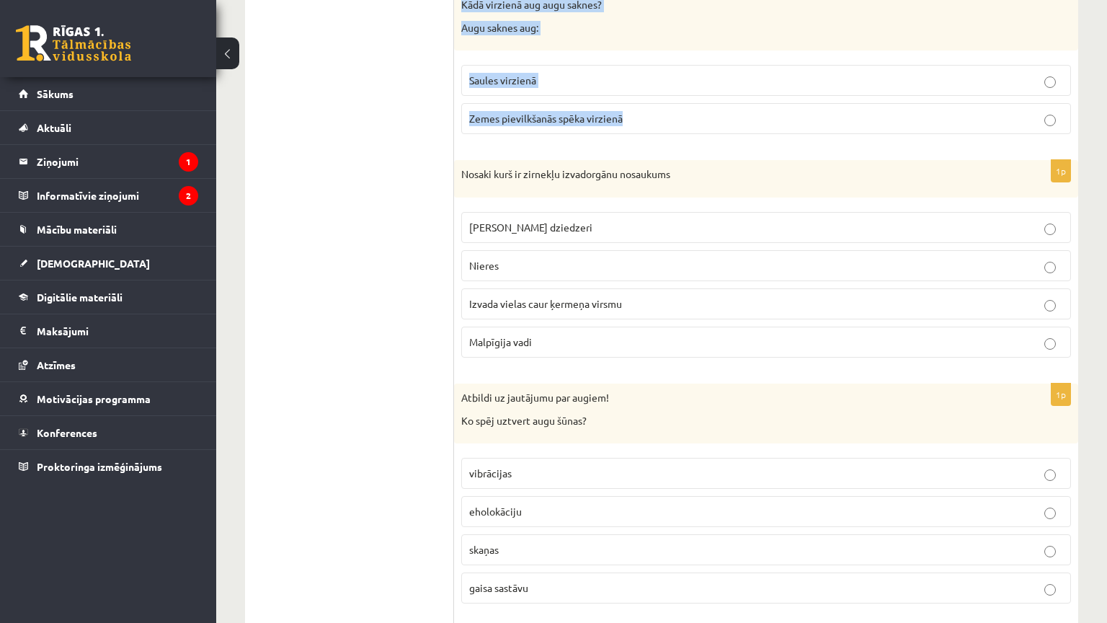
scroll to position [6342, 0]
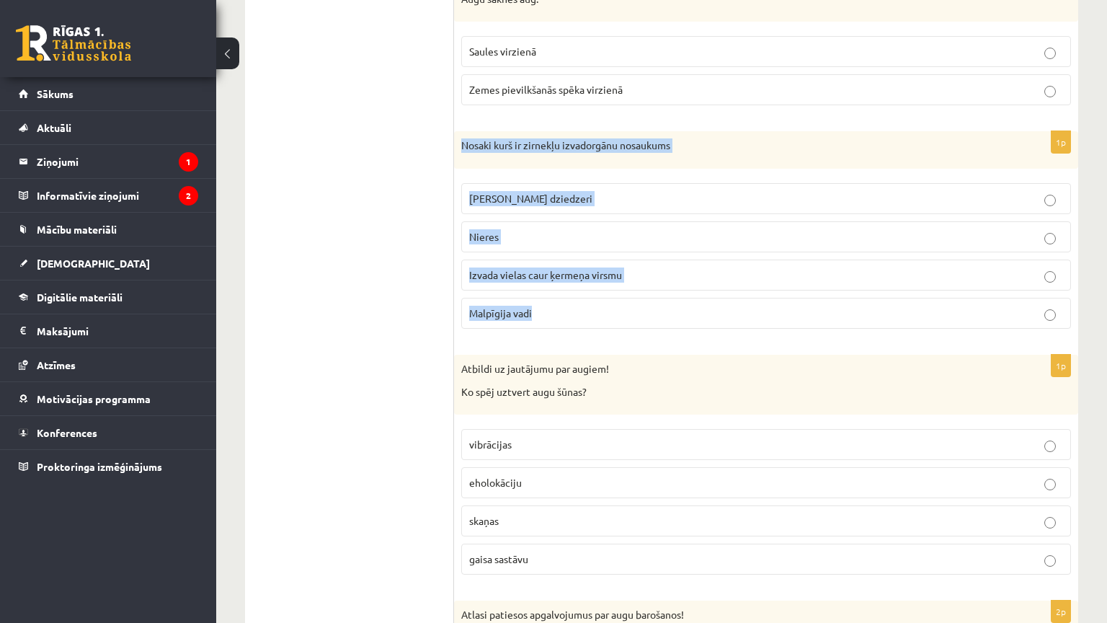
drag, startPoint x: 457, startPoint y: 115, endPoint x: 611, endPoint y: 273, distance: 221.2
click at [611, 273] on div "1p Nosaki kurš ir zirnekļu izvadorgānu nosaukums Zaļie dziedzeri Nieres Izvada …" at bounding box center [766, 235] width 624 height 209
click at [548, 306] on p "Malpīgija vadi" at bounding box center [766, 313] width 594 height 15
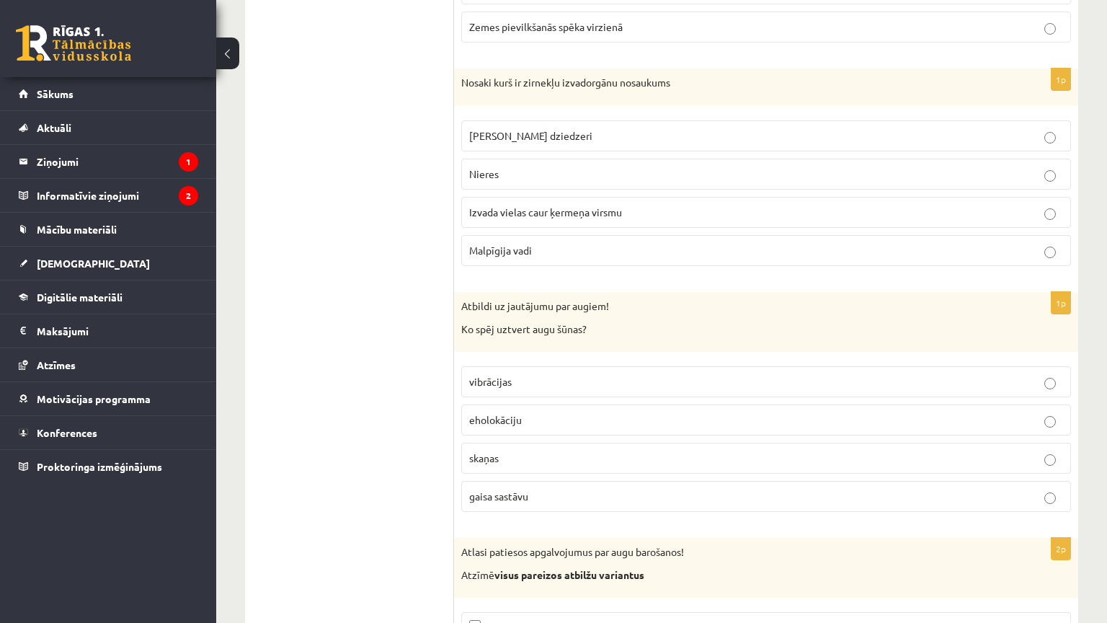
scroll to position [6630, 0]
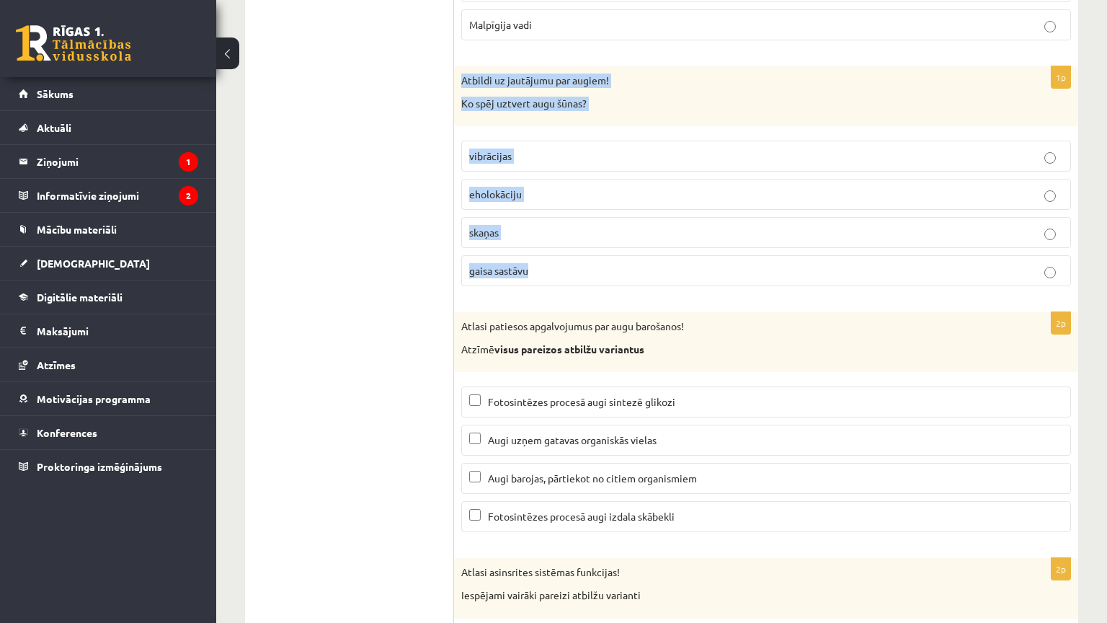
drag, startPoint x: 458, startPoint y: 46, endPoint x: 584, endPoint y: 243, distance: 233.3
click at [584, 243] on div "1p Atbildi uz jautājumu par augiem! Ko spēj uztvert augu šūnas? vibrācijas ehol…" at bounding box center [766, 181] width 624 height 231
click at [550, 263] on p "gaisa sastāvu" at bounding box center [766, 270] width 594 height 15
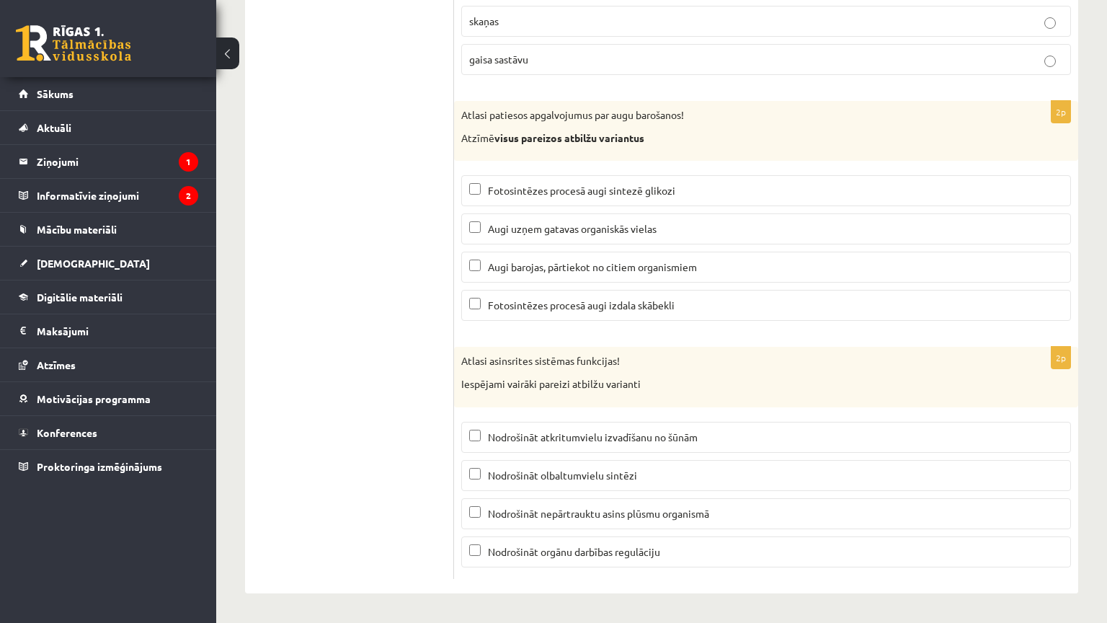
scroll to position [6875, 0]
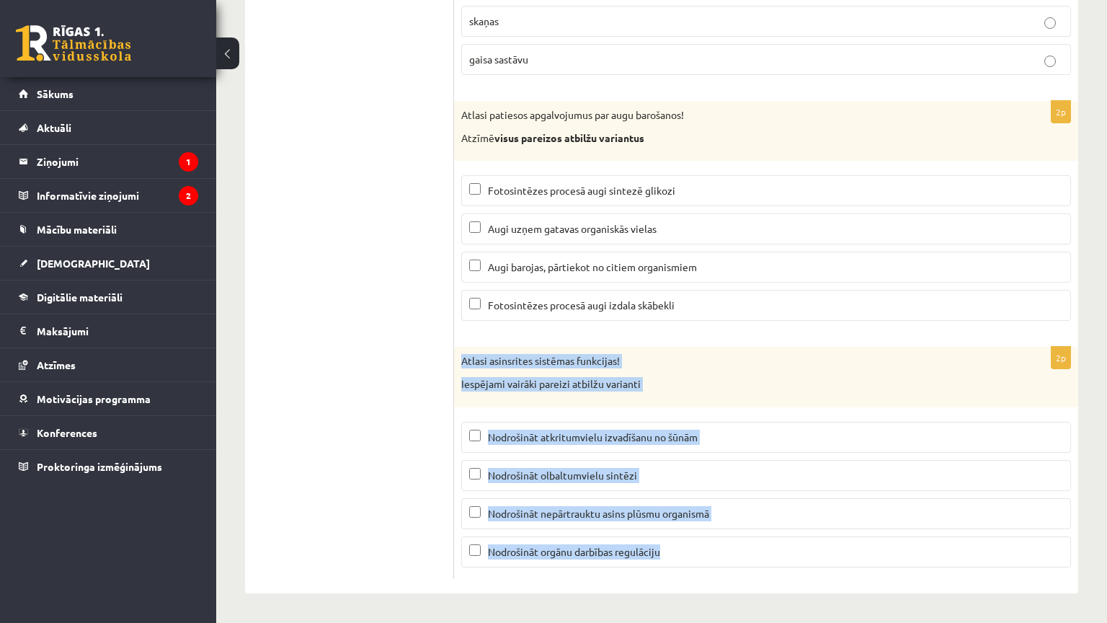
drag, startPoint x: 499, startPoint y: 338, endPoint x: 690, endPoint y: 501, distance: 251.0
click at [690, 501] on div "2p Atlasi asinsrites sistēmas funkcijas! Iespējami vairāki pareizi atbilžu vari…" at bounding box center [766, 462] width 624 height 231
click at [734, 506] on p "Nodrošināt nepārtrauktu asins plūsmu organismā" at bounding box center [766, 513] width 594 height 15
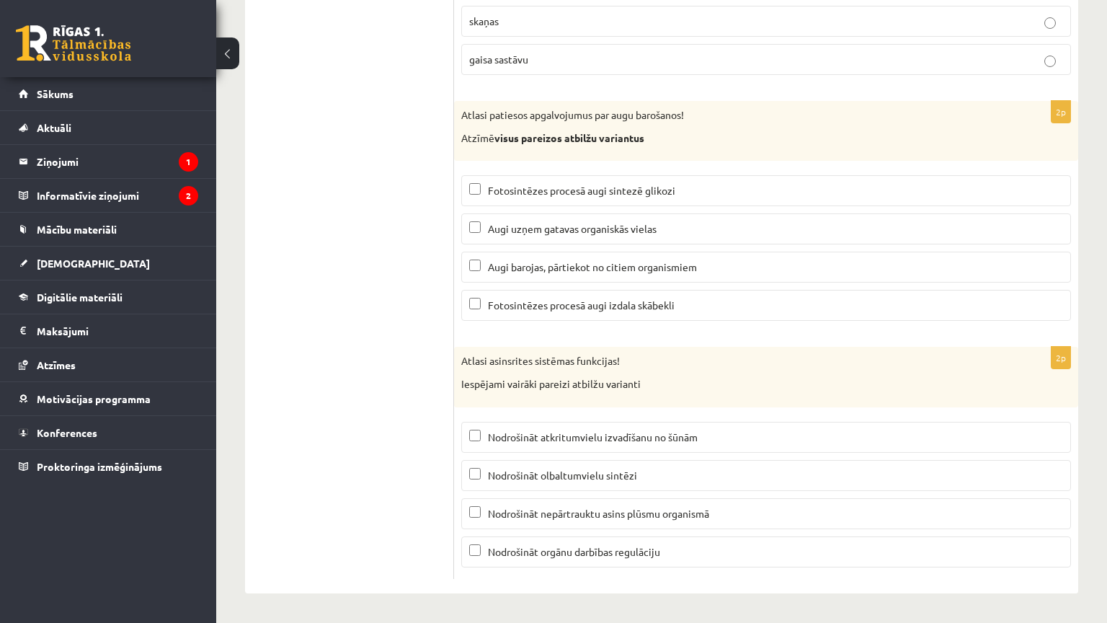
click at [696, 430] on span "Nodrošināt atkritumvielu izvadīšanu no šūnām" at bounding box center [593, 436] width 210 height 13
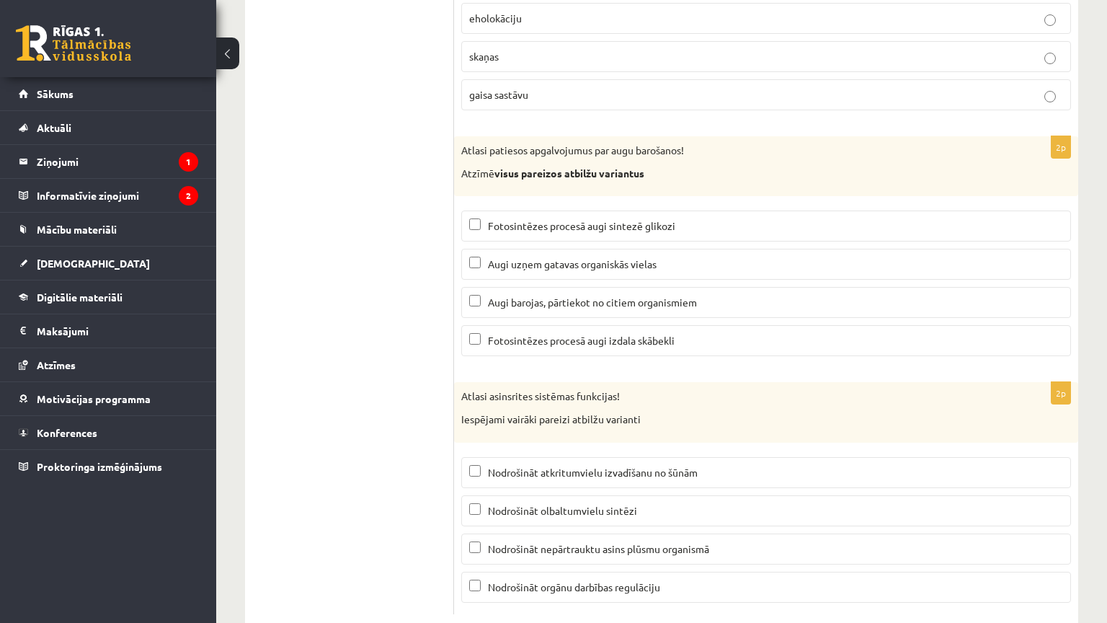
scroll to position [6803, 0]
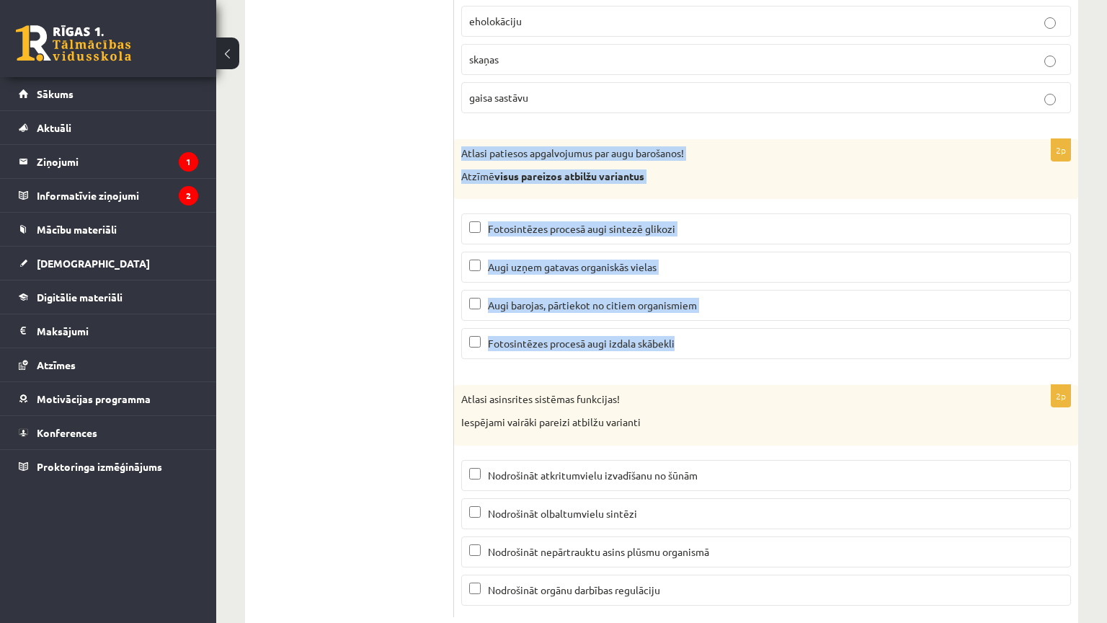
drag, startPoint x: 539, startPoint y: 199, endPoint x: 692, endPoint y: 320, distance: 194.9
click at [692, 320] on div "2p Atlasi patiesos apgalvojumus par augu barošanos! Atzīmē visus pareizos atbil…" at bounding box center [766, 254] width 624 height 231
click at [674, 221] on p "Fotosintēzes procesā augi sintezē glikozi" at bounding box center [766, 228] width 594 height 15
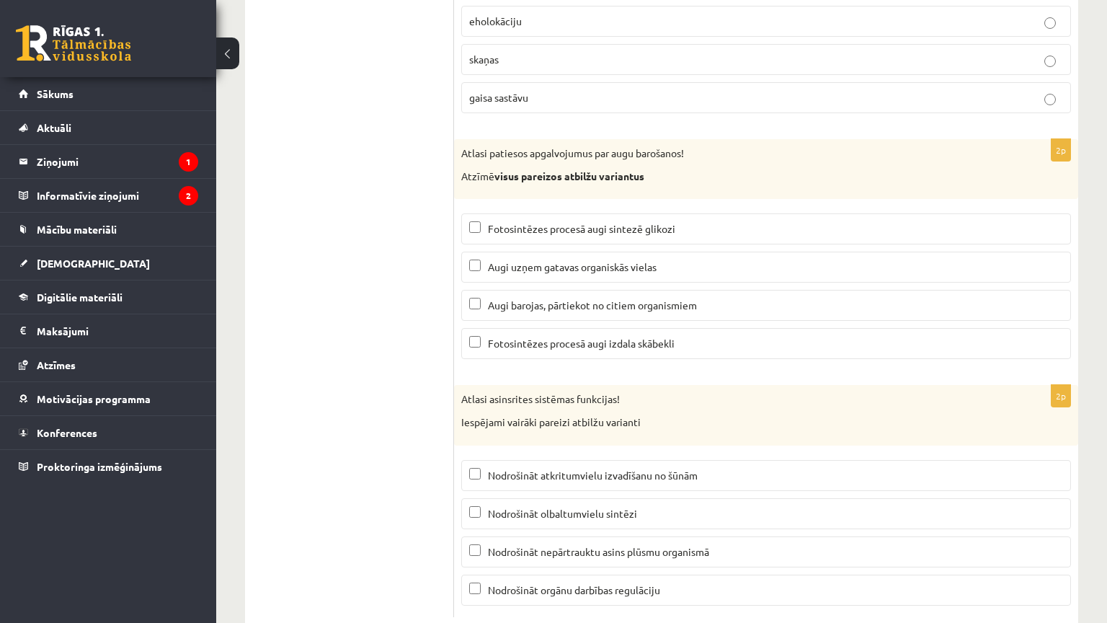
click at [700, 336] on p "Fotosintēzes procesā augi izdala skābekli" at bounding box center [766, 343] width 594 height 15
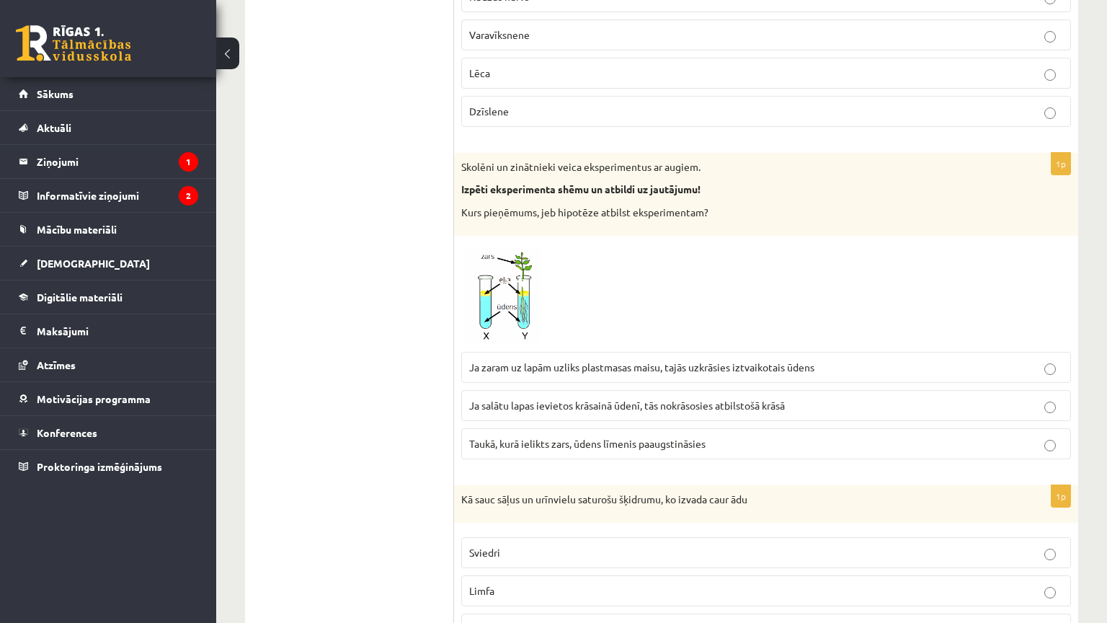
scroll to position [5362, 0]
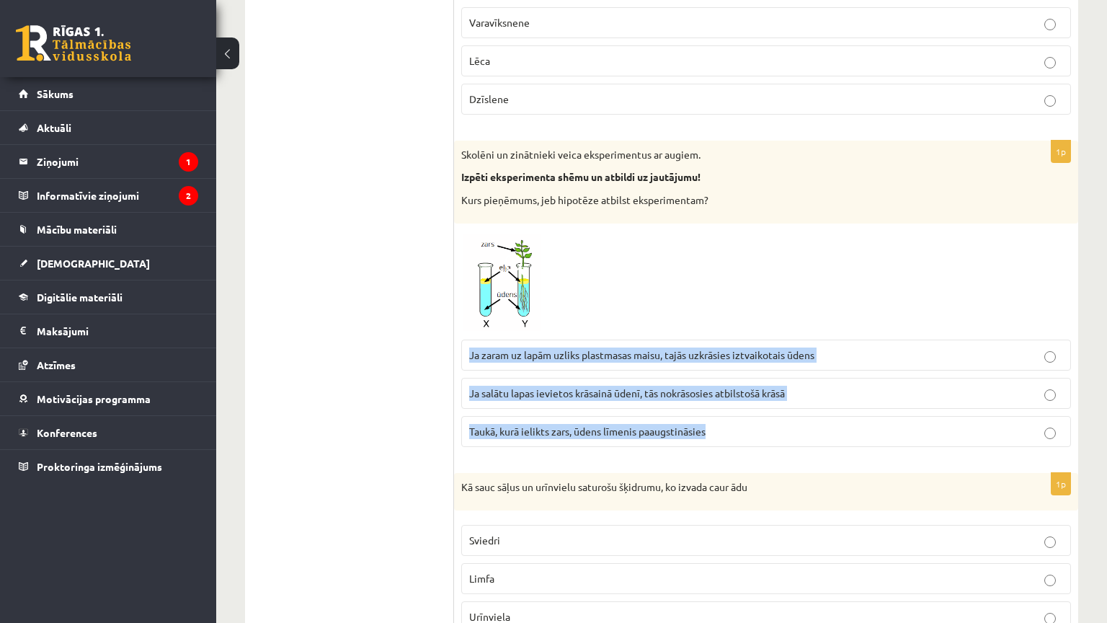
drag, startPoint x: 461, startPoint y: 326, endPoint x: 735, endPoint y: 430, distance: 292.9
click at [735, 430] on div "1p Skolēni un zinātnieki veica eksperimentus ar augiem. Izpēti eksperimenta shē…" at bounding box center [766, 300] width 624 height 319
click at [822, 347] on p "Ja zaram uz lapām uzliks plastmasas maisu, tajās uzkrāsies iztvaikotais ūdens" at bounding box center [766, 354] width 594 height 15
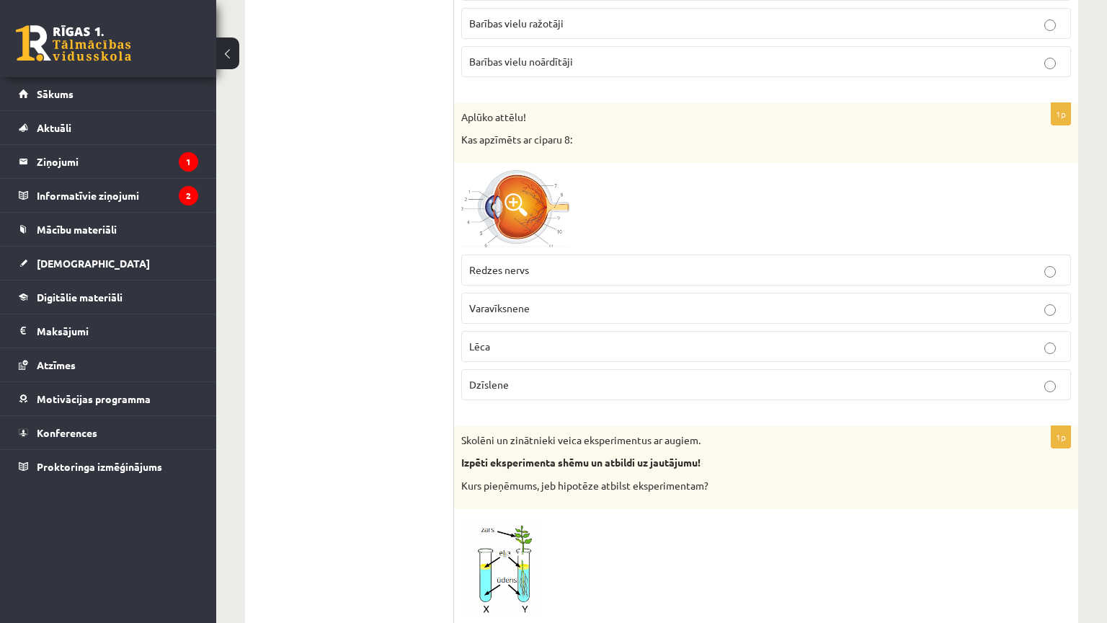
scroll to position [5074, 0]
click at [528, 266] on span "Redzes nervs" at bounding box center [499, 272] width 60 height 13
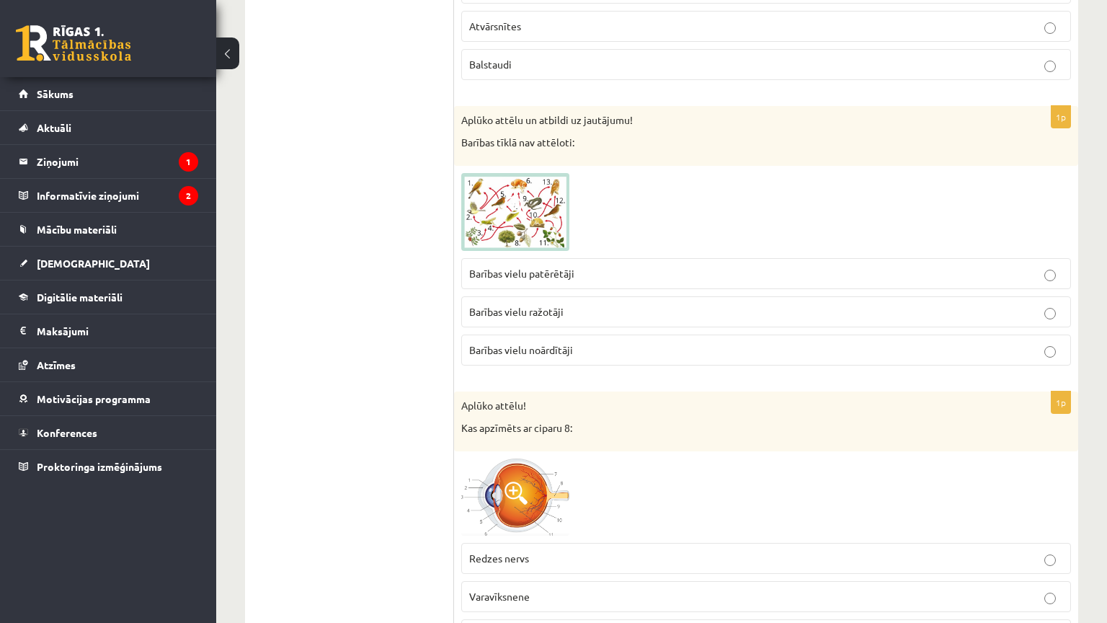
scroll to position [4785, 0]
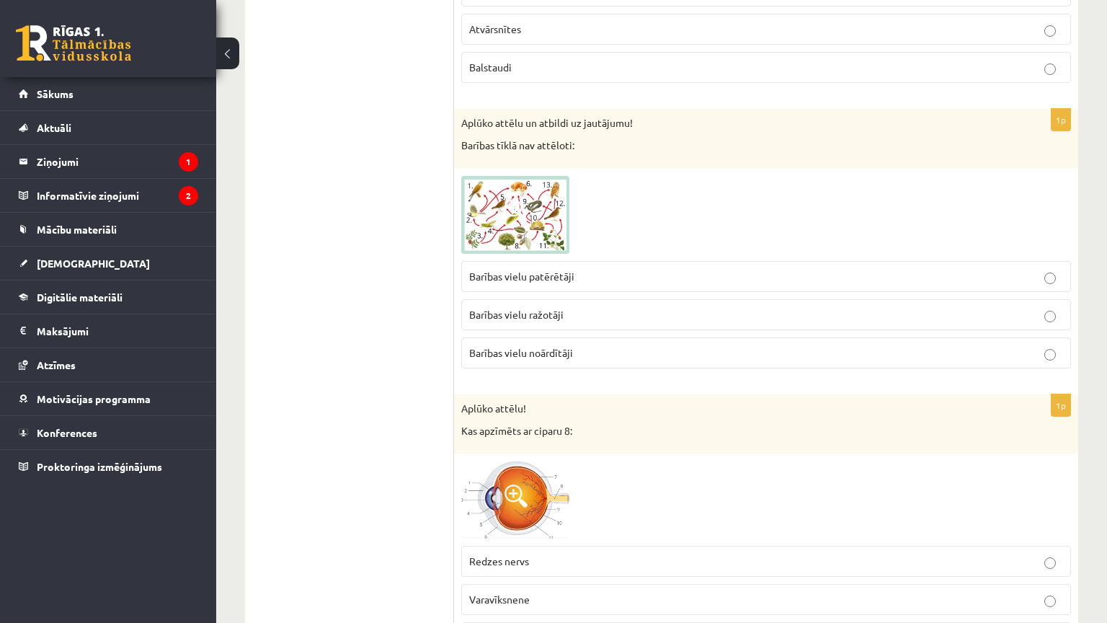
click at [548, 308] on span "Barības vielu ražotāji" at bounding box center [516, 314] width 94 height 13
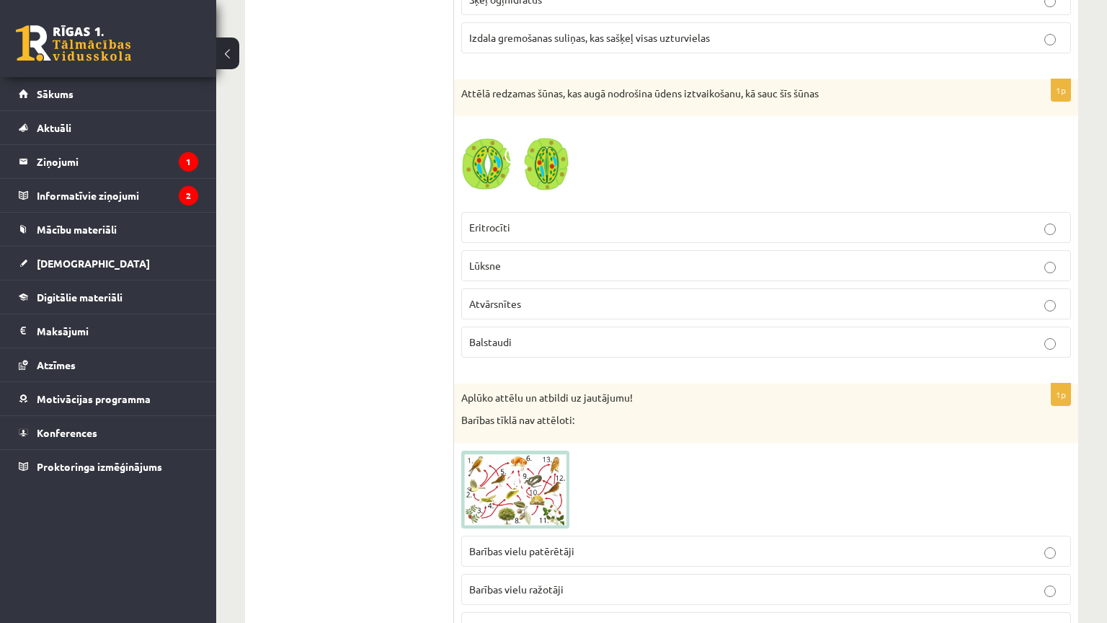
scroll to position [4497, 0]
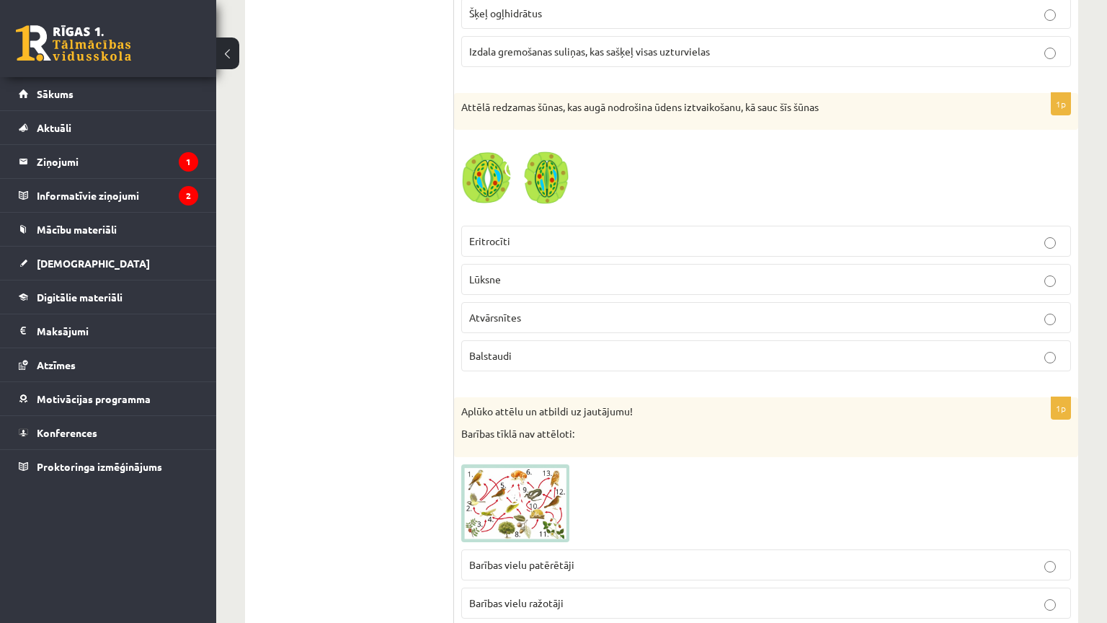
click at [528, 272] on p "Lūksne" at bounding box center [766, 279] width 594 height 15
click at [521, 302] on label "Atvārsnītes" at bounding box center [766, 317] width 610 height 31
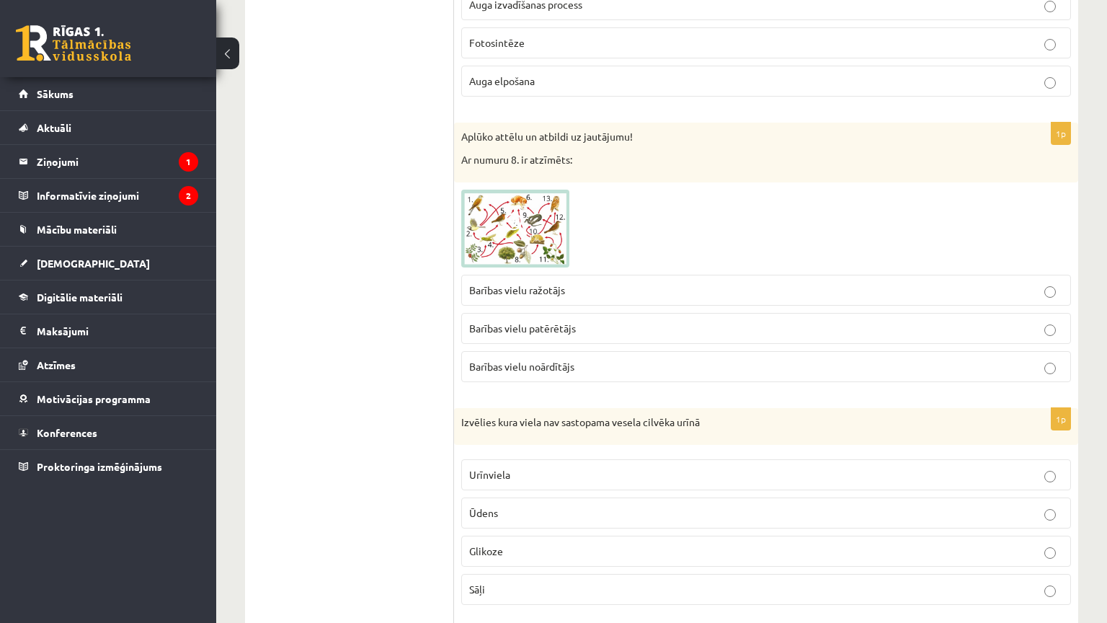
scroll to position [3704, 0]
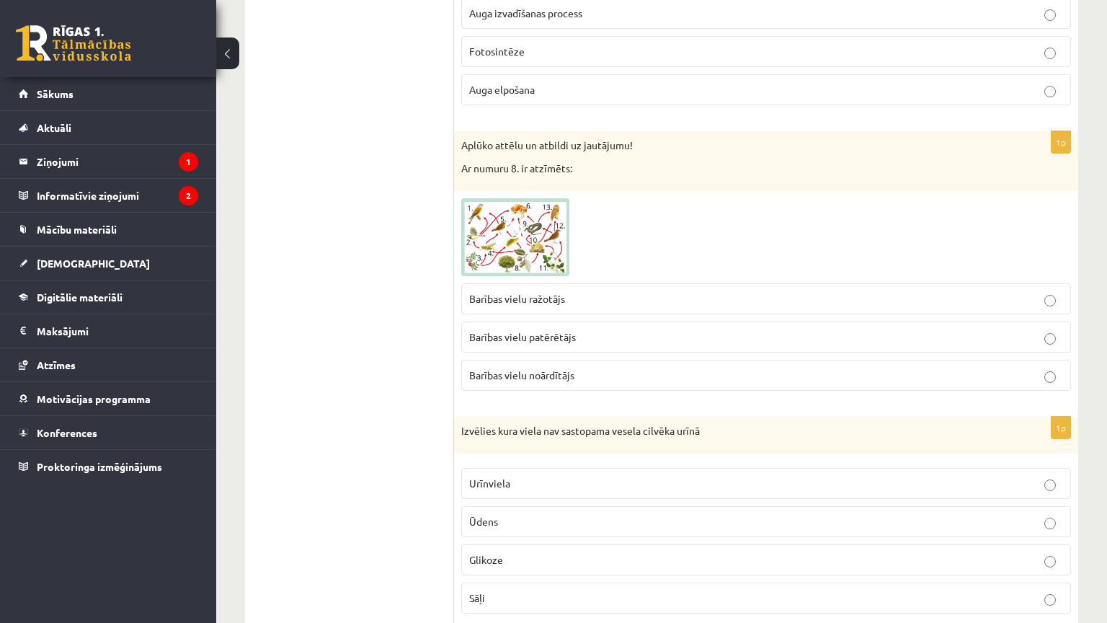
click at [590, 368] on p "Barības vielu noārdītājs" at bounding box center [766, 375] width 594 height 15
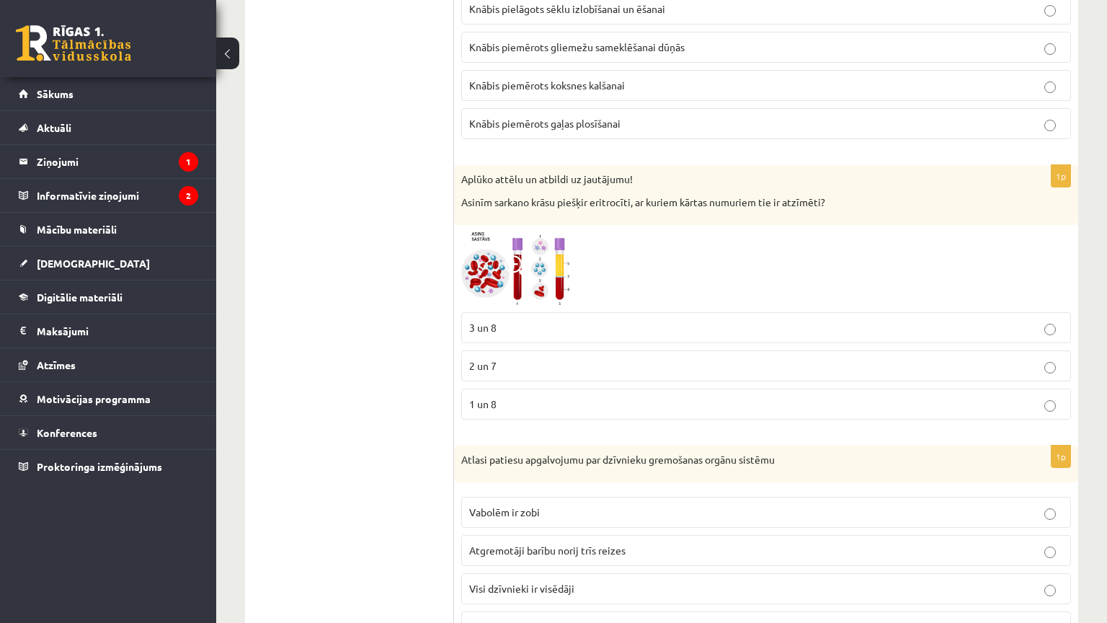
scroll to position [2984, 0]
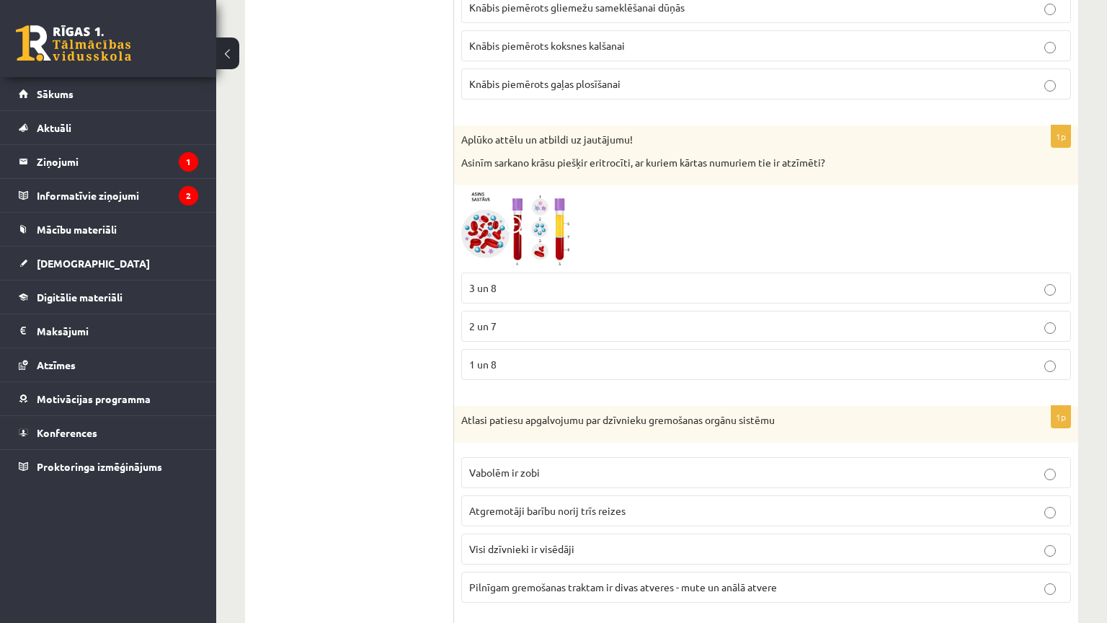
click at [545, 212] on img at bounding box center [515, 228] width 108 height 73
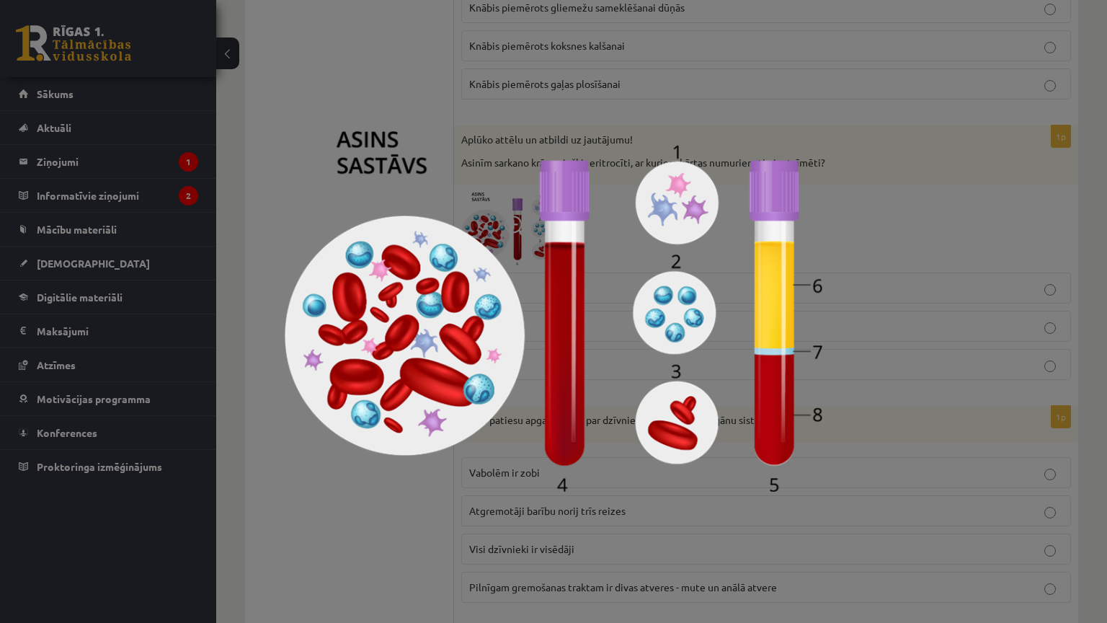
click at [828, 211] on div at bounding box center [553, 311] width 1107 height 623
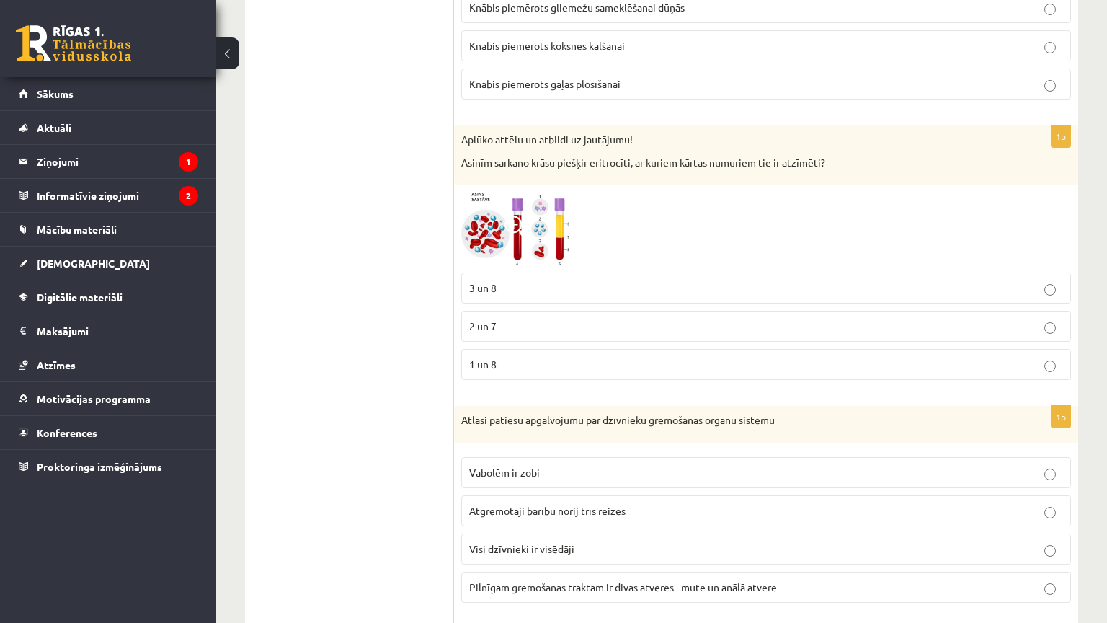
click at [550, 223] on img at bounding box center [515, 228] width 108 height 73
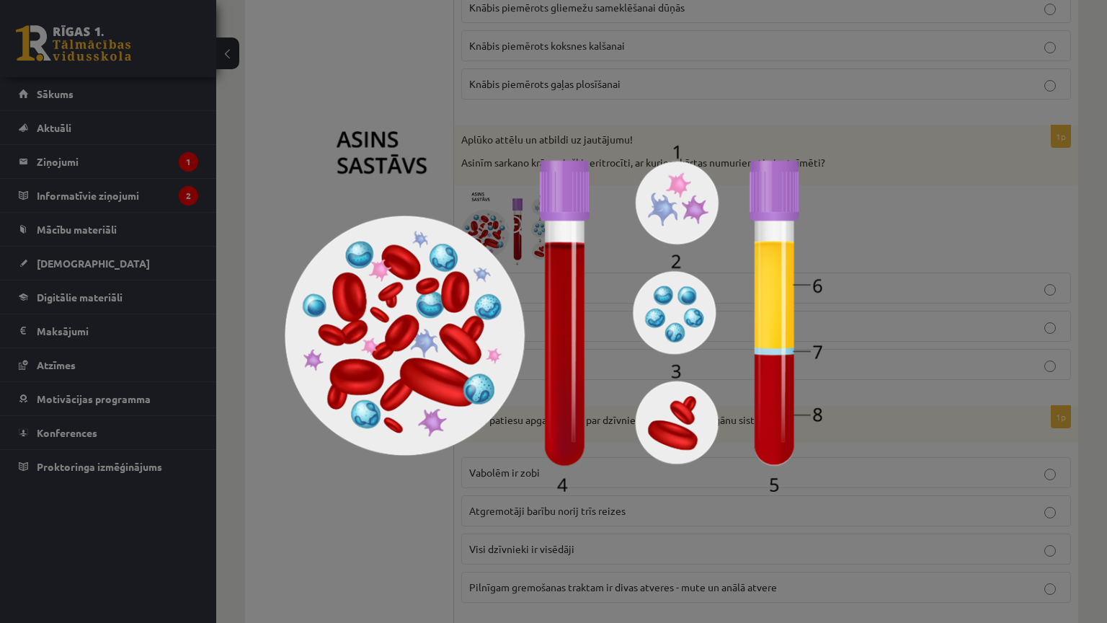
click at [871, 198] on div at bounding box center [553, 311] width 1107 height 623
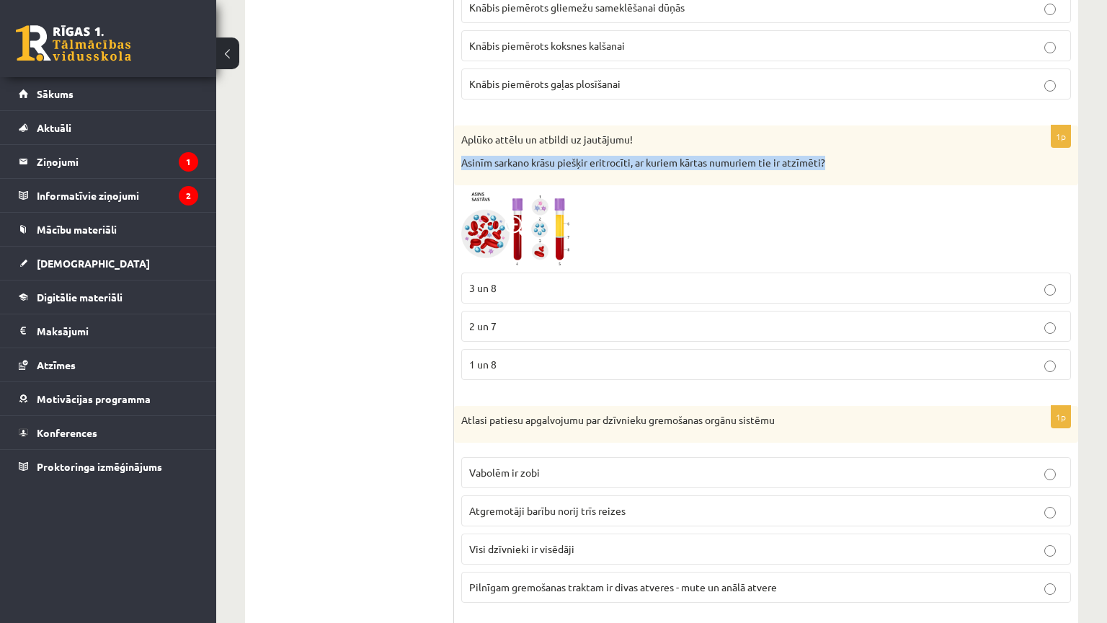
drag, startPoint x: 458, startPoint y: 146, endPoint x: 833, endPoint y: 154, distance: 374.9
click at [833, 154] on div "Aplūko attēlu un atbildi uz jautājumu! Asinīm sarkano krāsu piešķir eritrocīti,…" at bounding box center [766, 155] width 624 height 60
click at [536, 272] on label "3 un 8" at bounding box center [766, 287] width 610 height 31
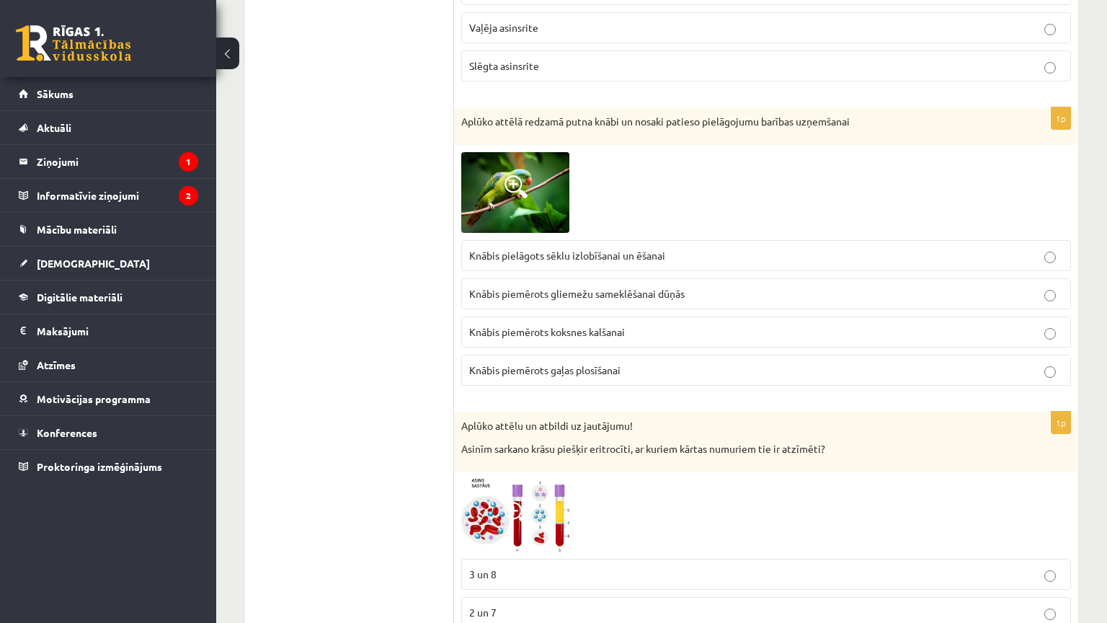
scroll to position [2695, 0]
click at [657, 242] on label "Knābis pielāgots sēklu izlobīšanai un ēšanai" at bounding box center [766, 257] width 610 height 31
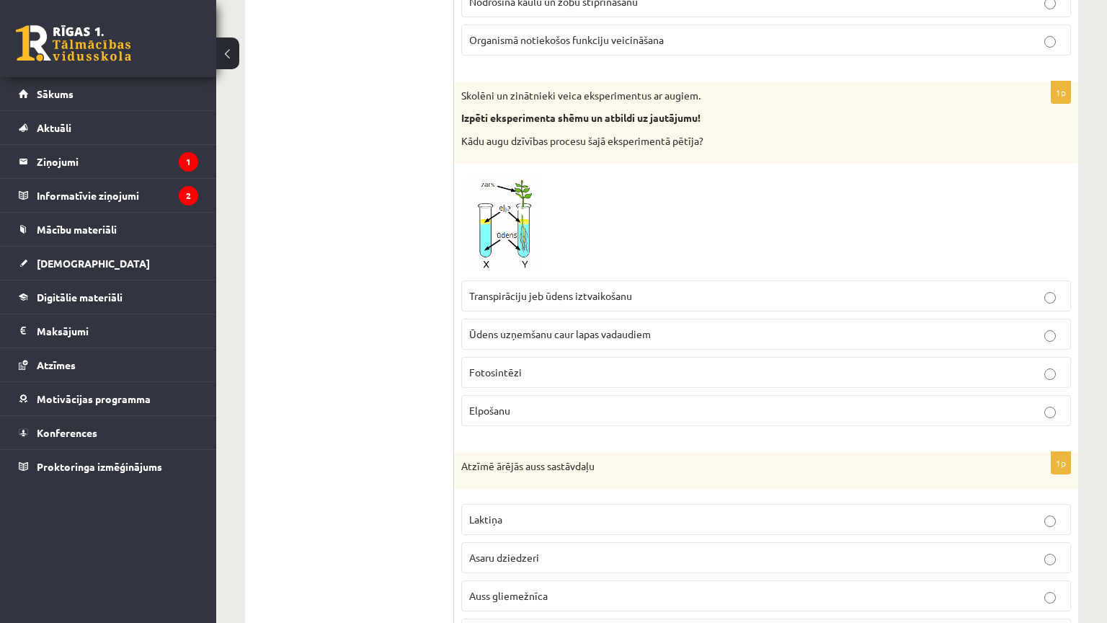
scroll to position [1182, 0]
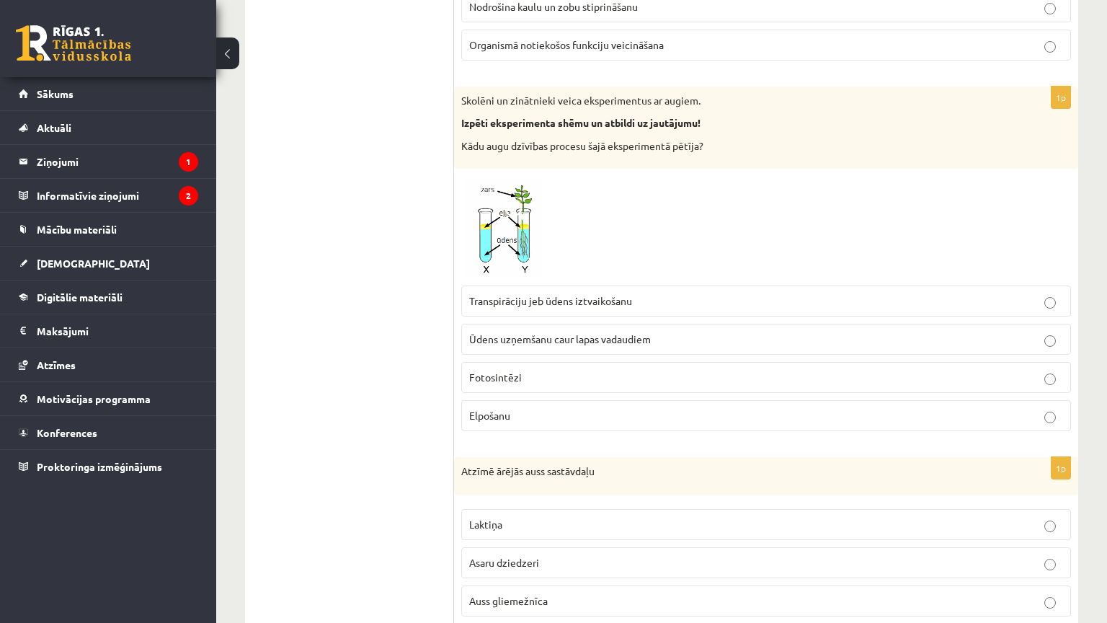
click at [602, 295] on span "Transpirāciju jeb ūdens iztvaikošanu" at bounding box center [550, 300] width 163 height 13
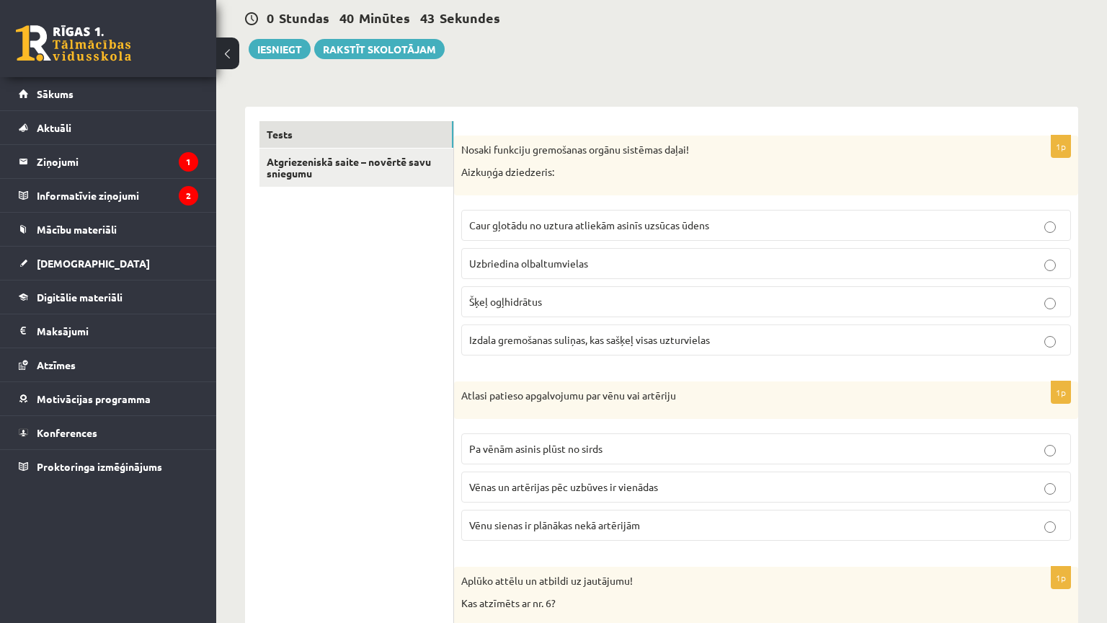
scroll to position [0, 0]
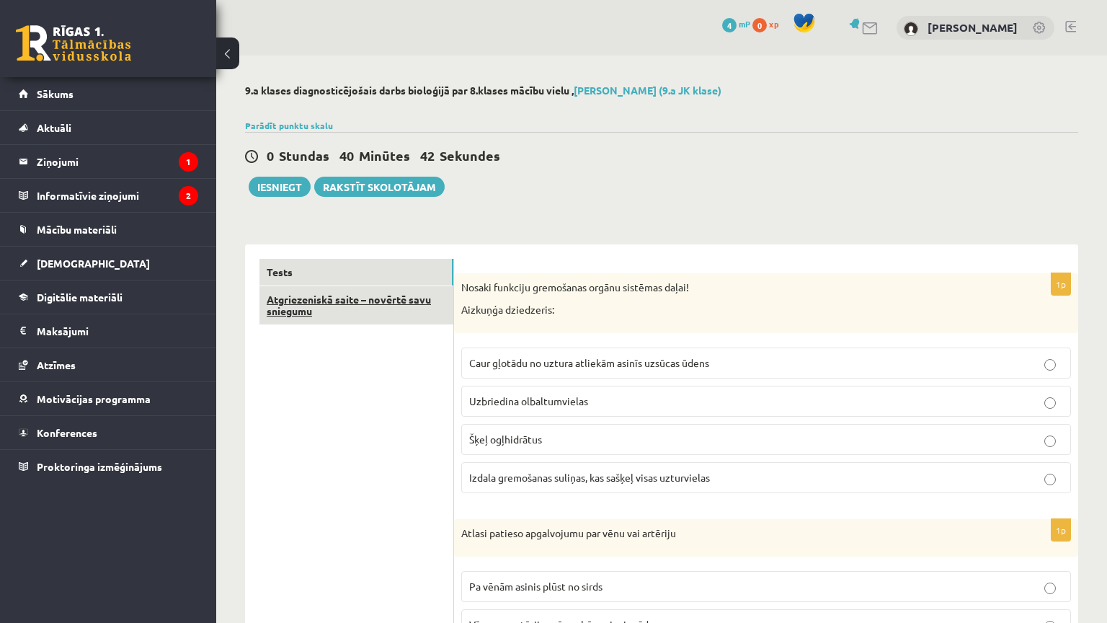
click at [399, 306] on link "Atgriezeniskā saite – novērtē savu sniegumu" at bounding box center [356, 305] width 194 height 39
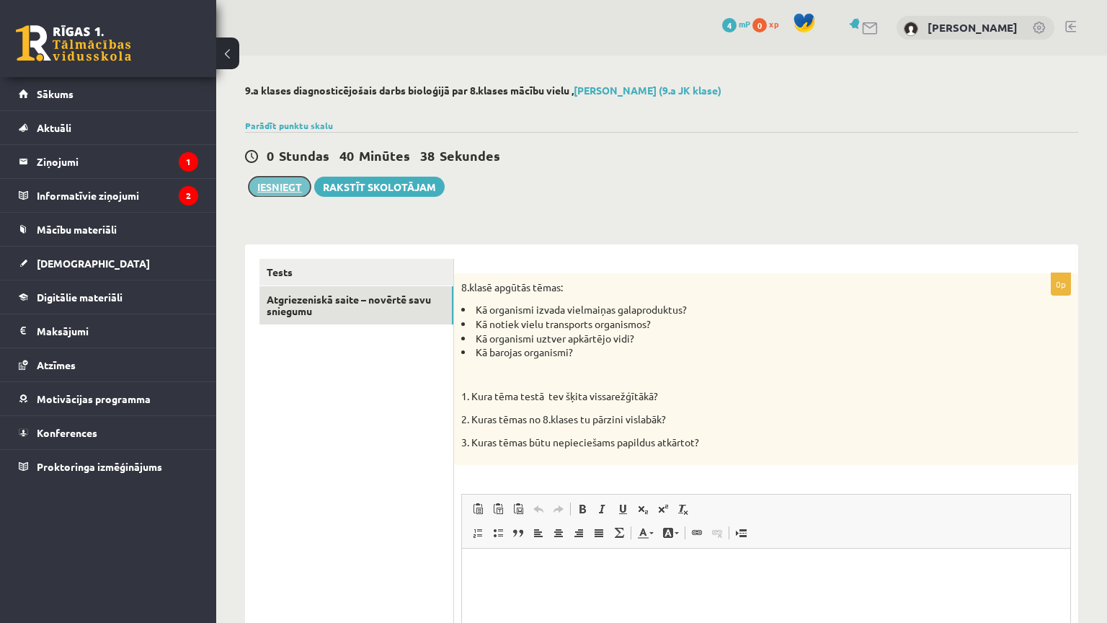
click at [268, 186] on button "Iesniegt" at bounding box center [280, 187] width 62 height 20
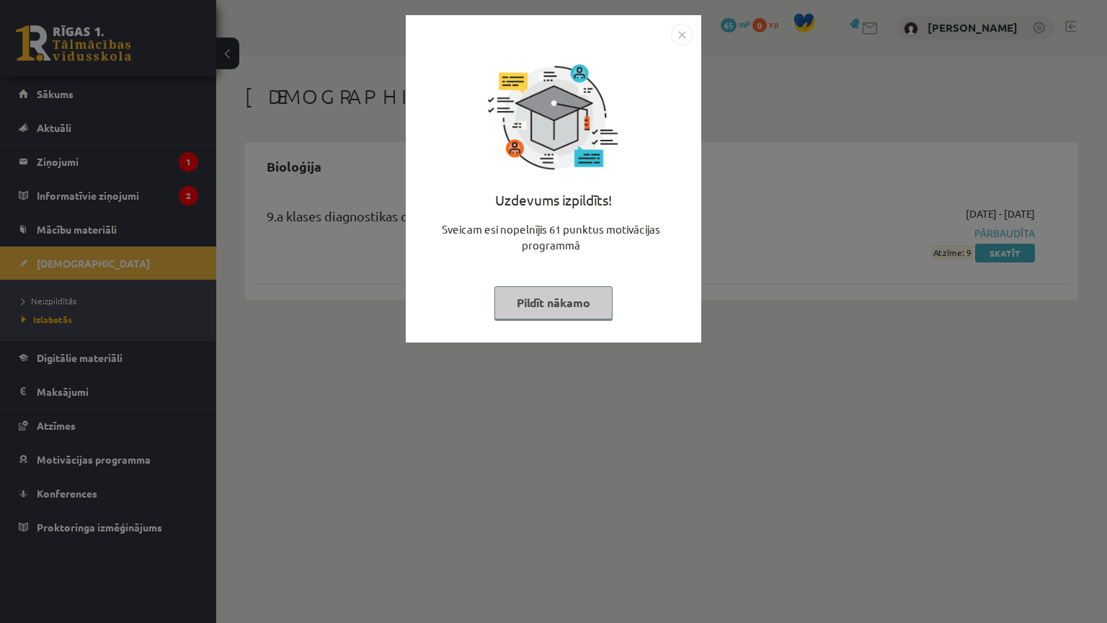
click at [683, 31] on img "Close" at bounding box center [682, 35] width 22 height 22
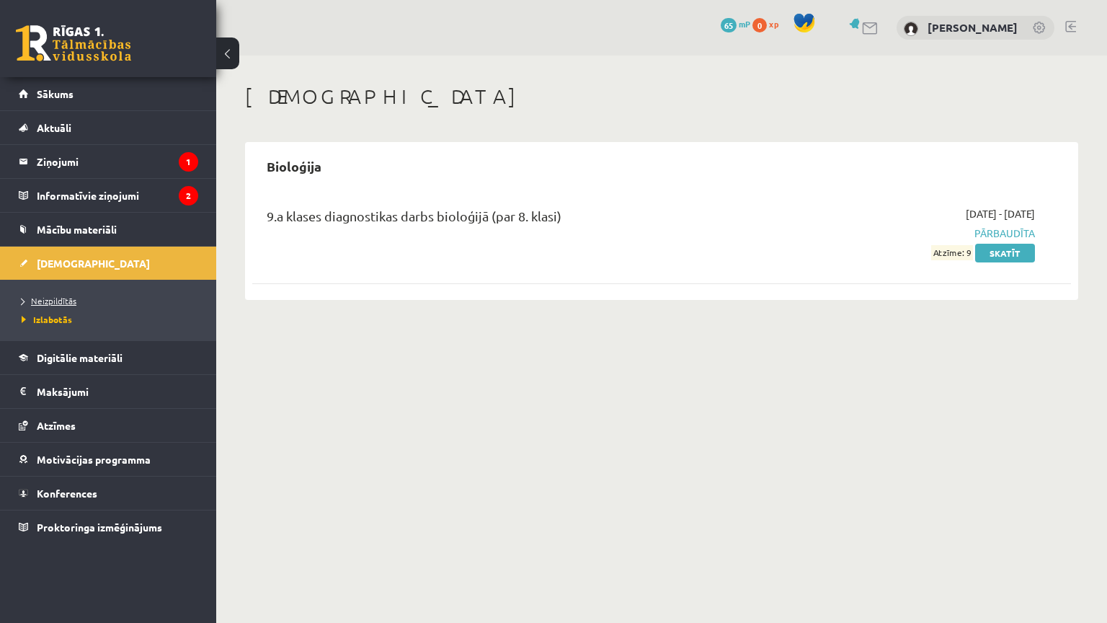
click at [66, 301] on span "Neizpildītās" at bounding box center [49, 301] width 55 height 12
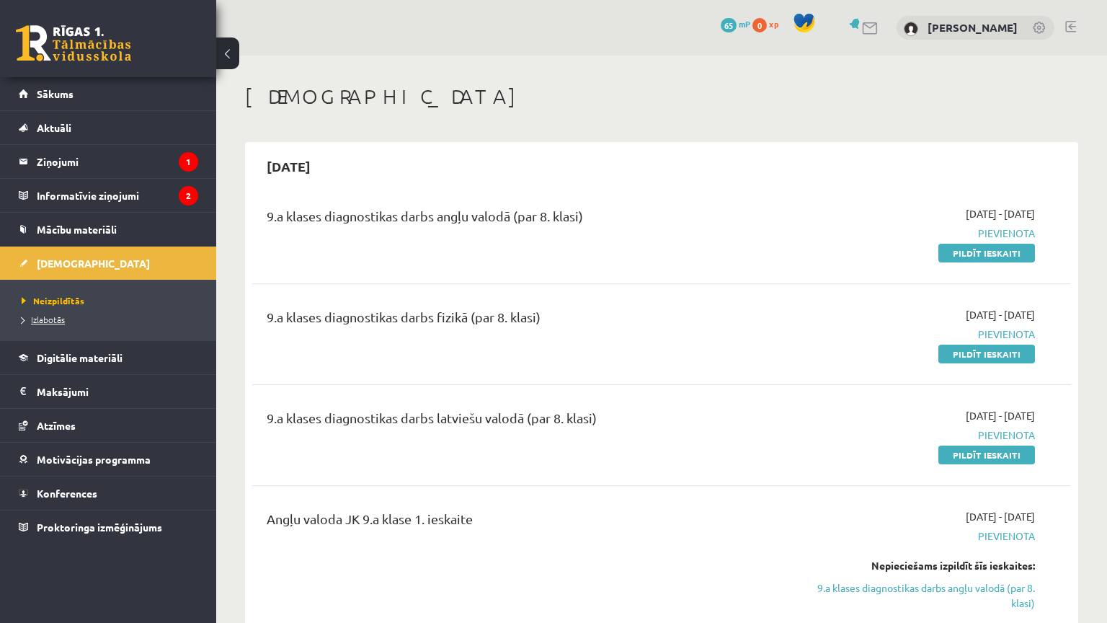
click at [43, 322] on span "Izlabotās" at bounding box center [43, 319] width 43 height 12
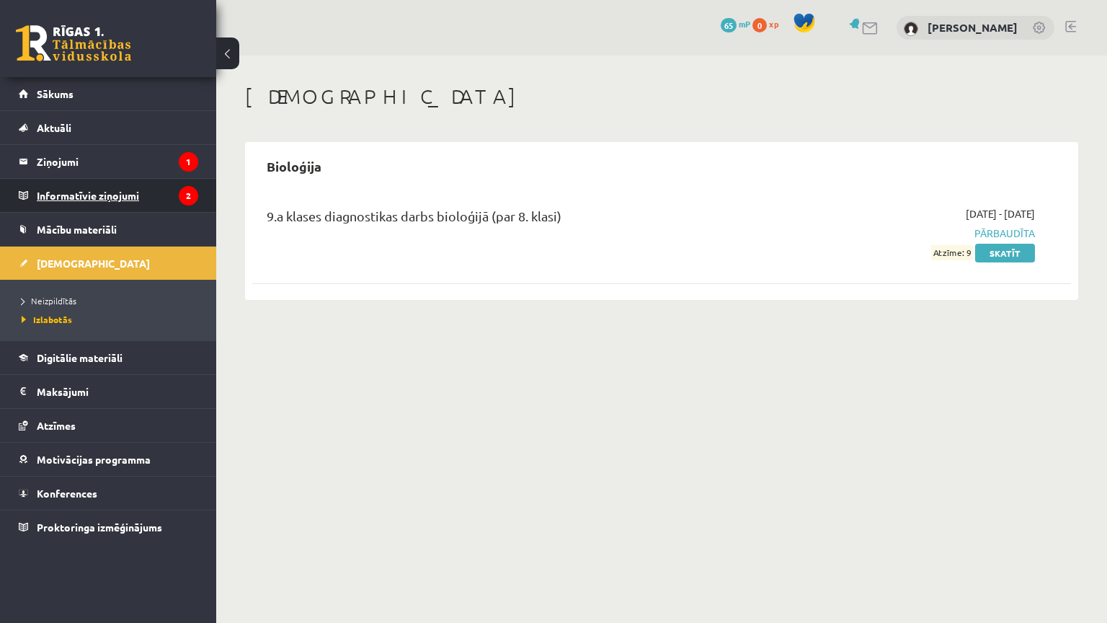
click at [144, 189] on legend "Informatīvie ziņojumi 2" at bounding box center [117, 195] width 161 height 33
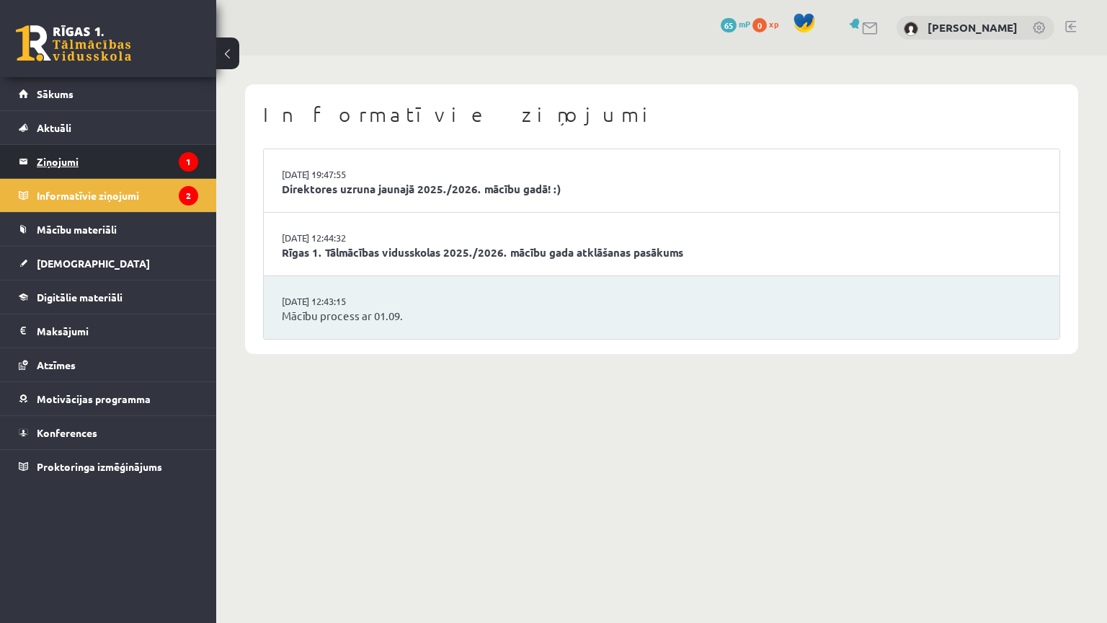
click at [147, 164] on legend "Ziņojumi 1" at bounding box center [117, 161] width 161 height 33
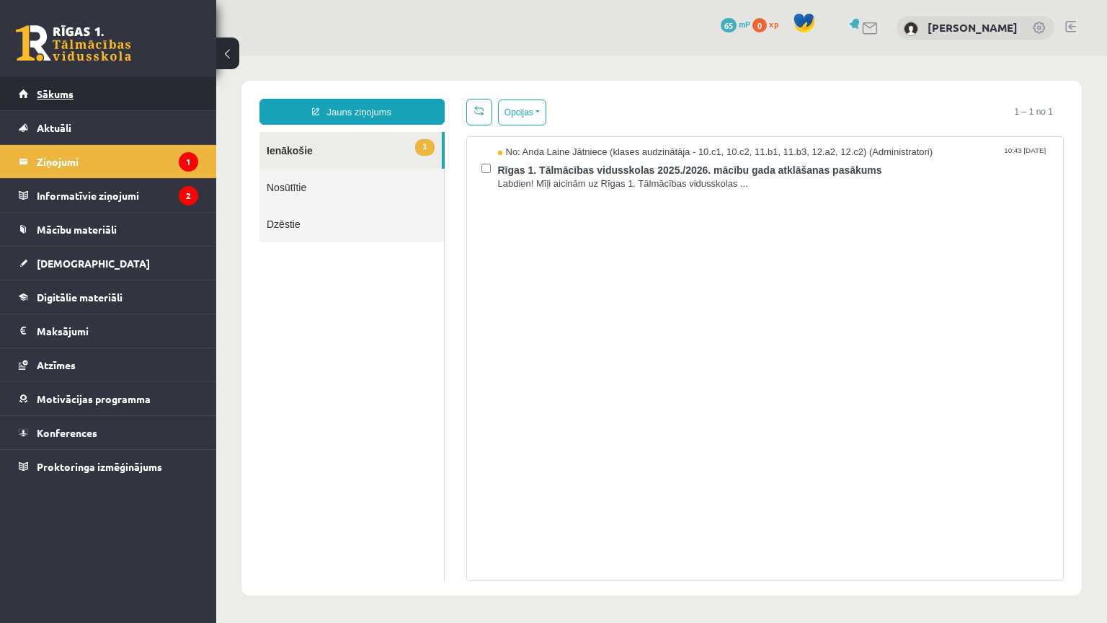
click at [135, 93] on link "Sākums" at bounding box center [108, 93] width 179 height 33
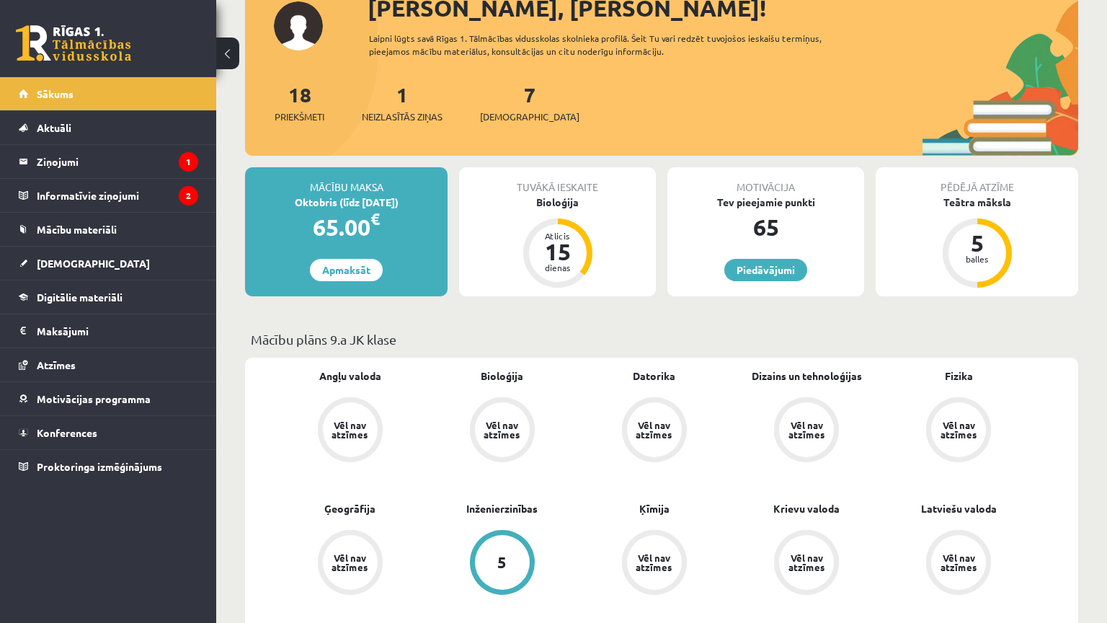
scroll to position [432, 0]
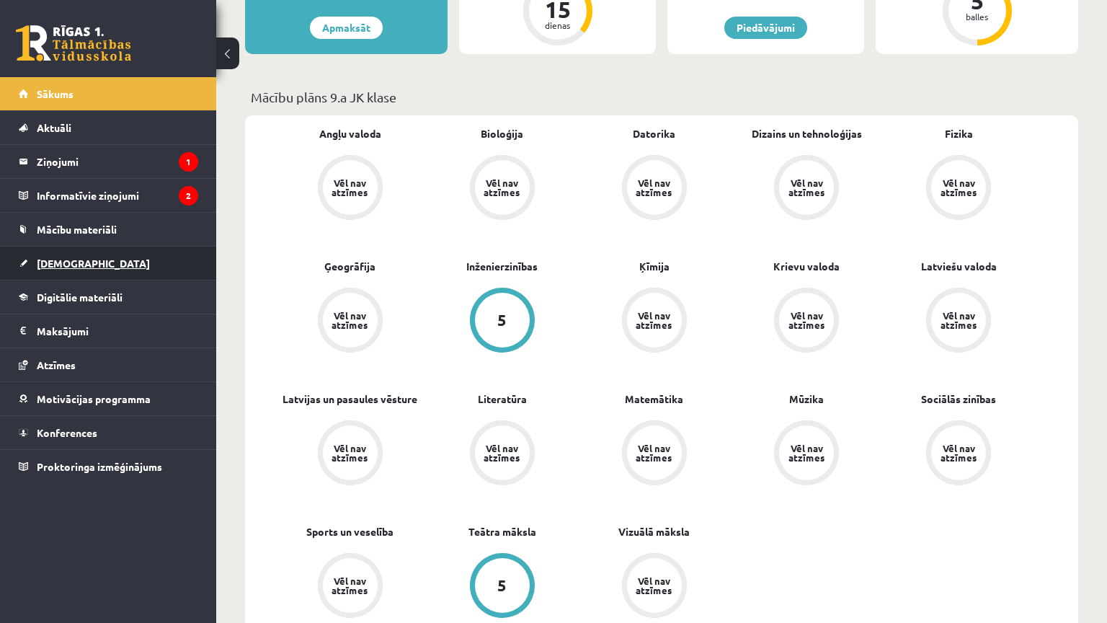
click at [143, 272] on link "[DEMOGRAPHIC_DATA]" at bounding box center [108, 262] width 179 height 33
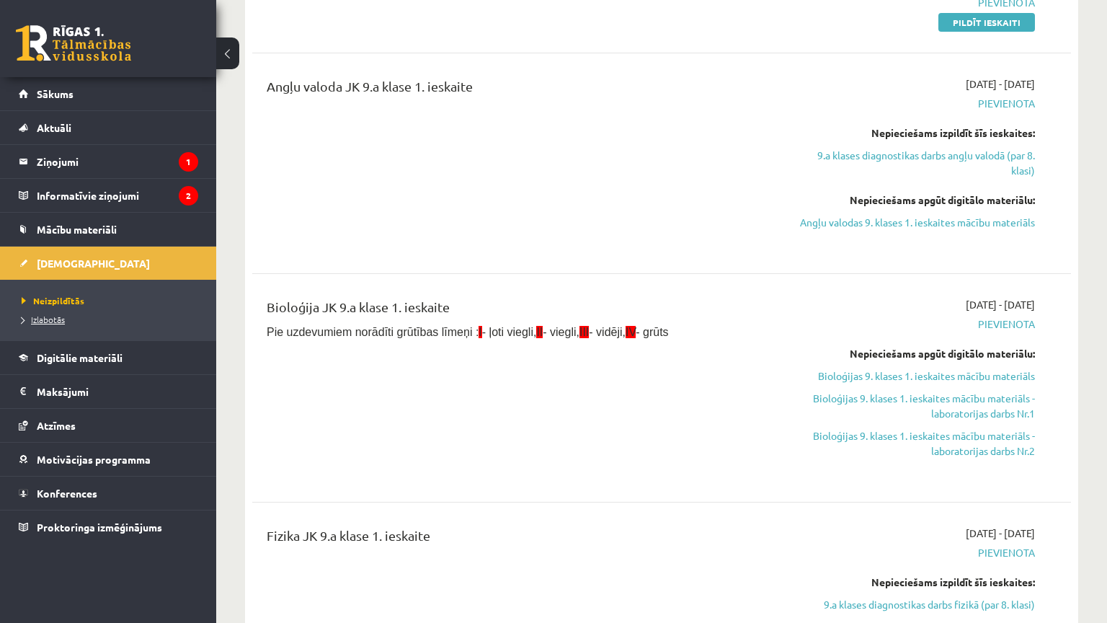
click at [53, 315] on span "Izlabotās" at bounding box center [43, 319] width 43 height 12
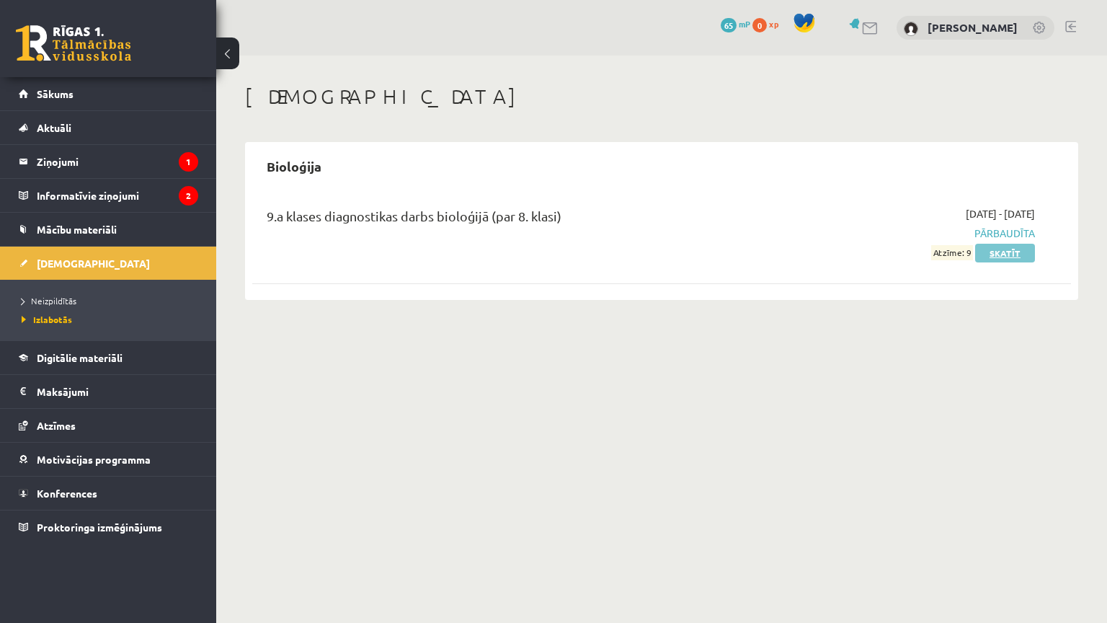
click at [997, 251] on link "Skatīt" at bounding box center [1005, 253] width 60 height 19
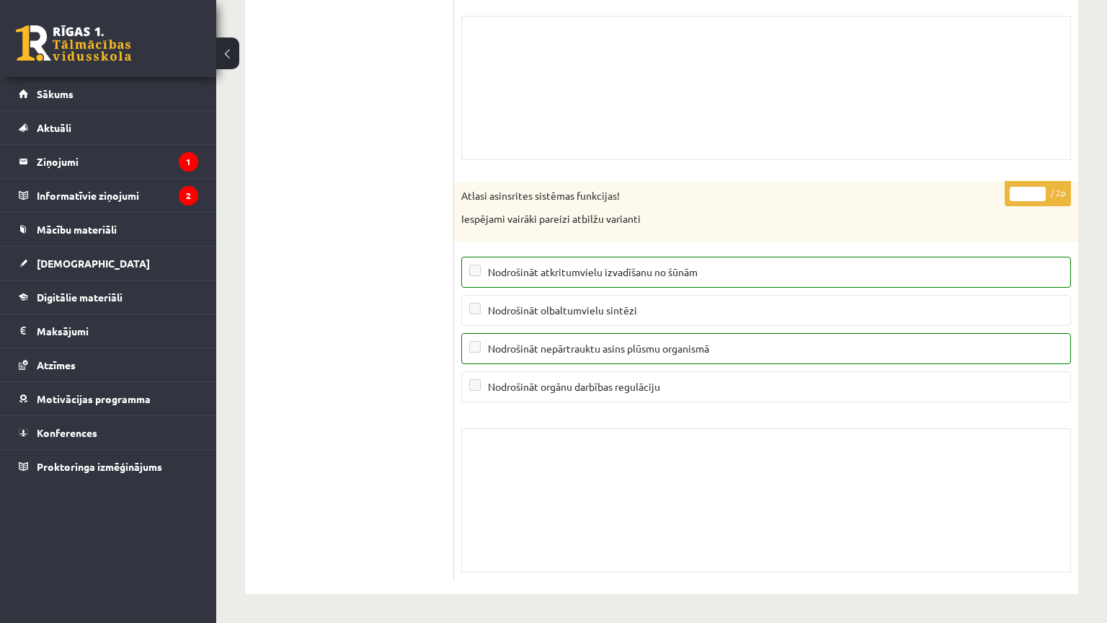
scroll to position [11487, 0]
click at [165, 84] on link "Sākums" at bounding box center [108, 93] width 179 height 33
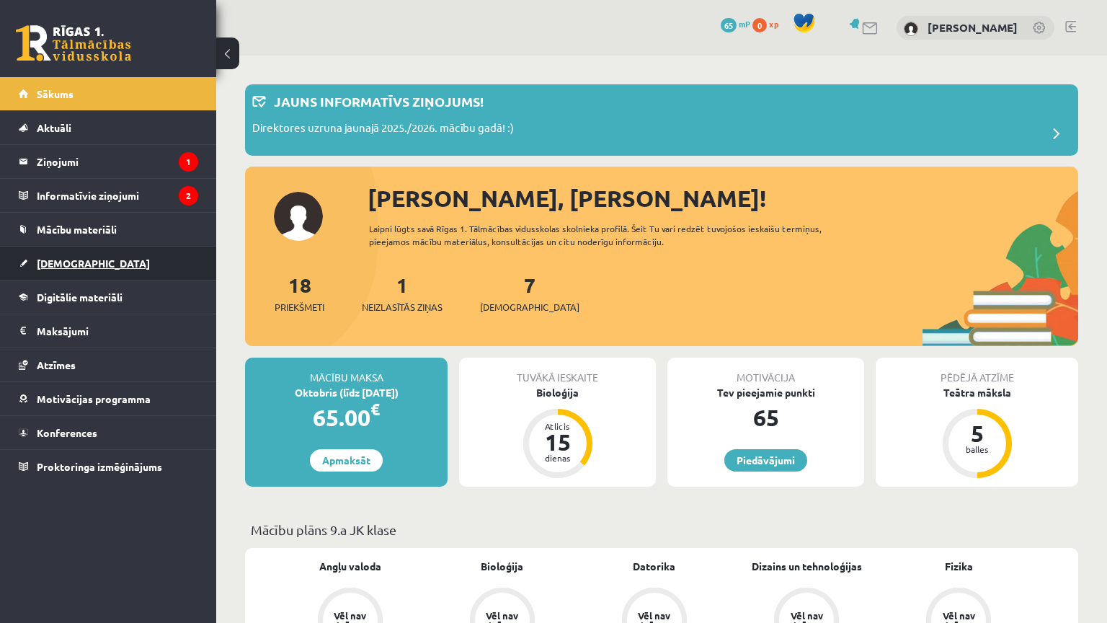
click at [172, 266] on link "[DEMOGRAPHIC_DATA]" at bounding box center [108, 262] width 179 height 33
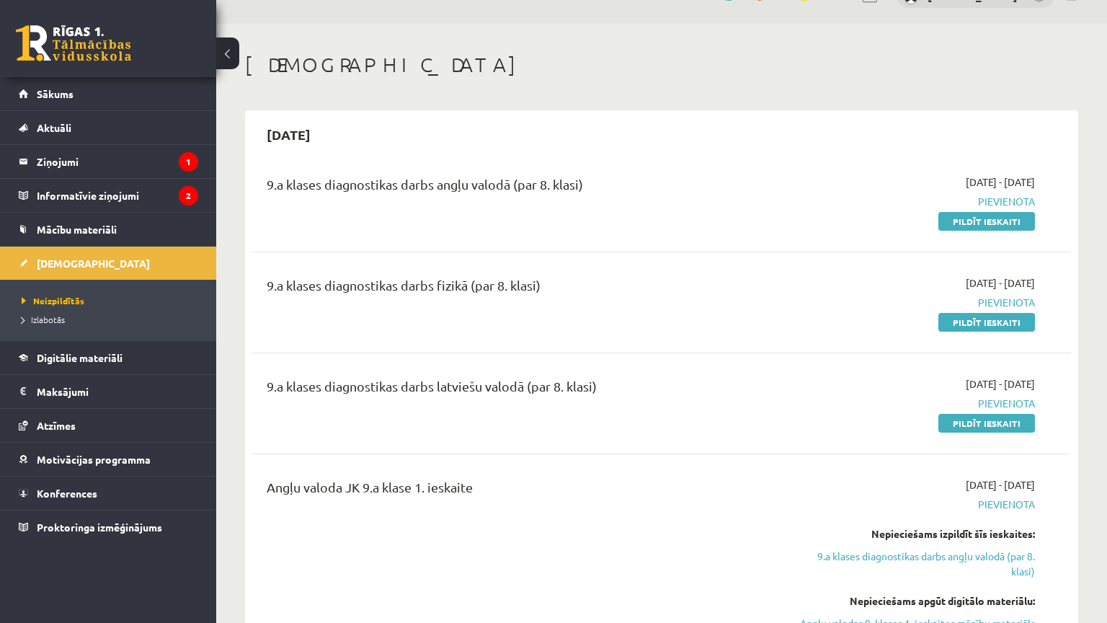
scroll to position [72, 0]
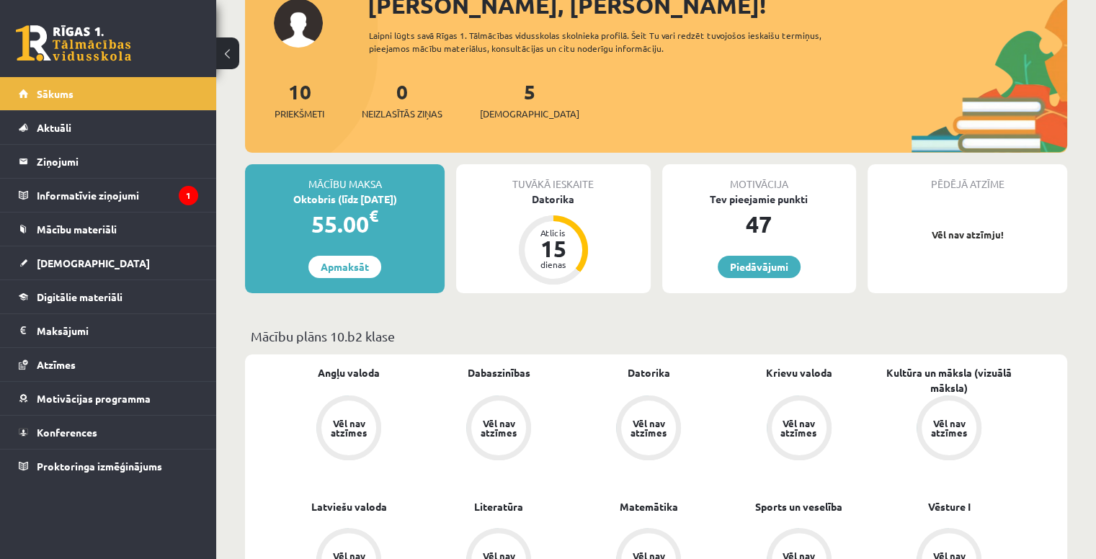
scroll to position [216, 0]
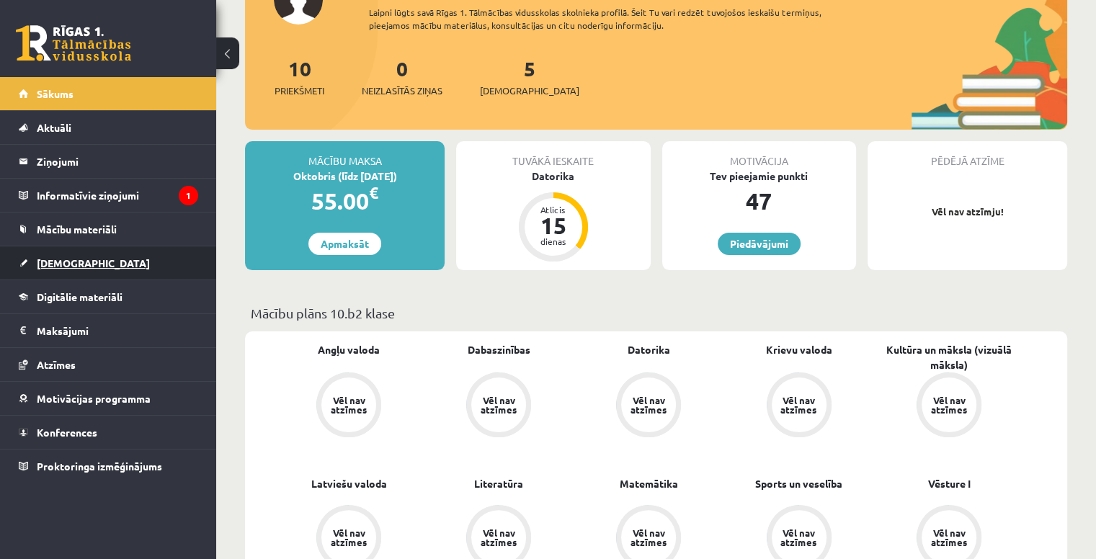
click at [132, 265] on link "[DEMOGRAPHIC_DATA]" at bounding box center [108, 262] width 179 height 33
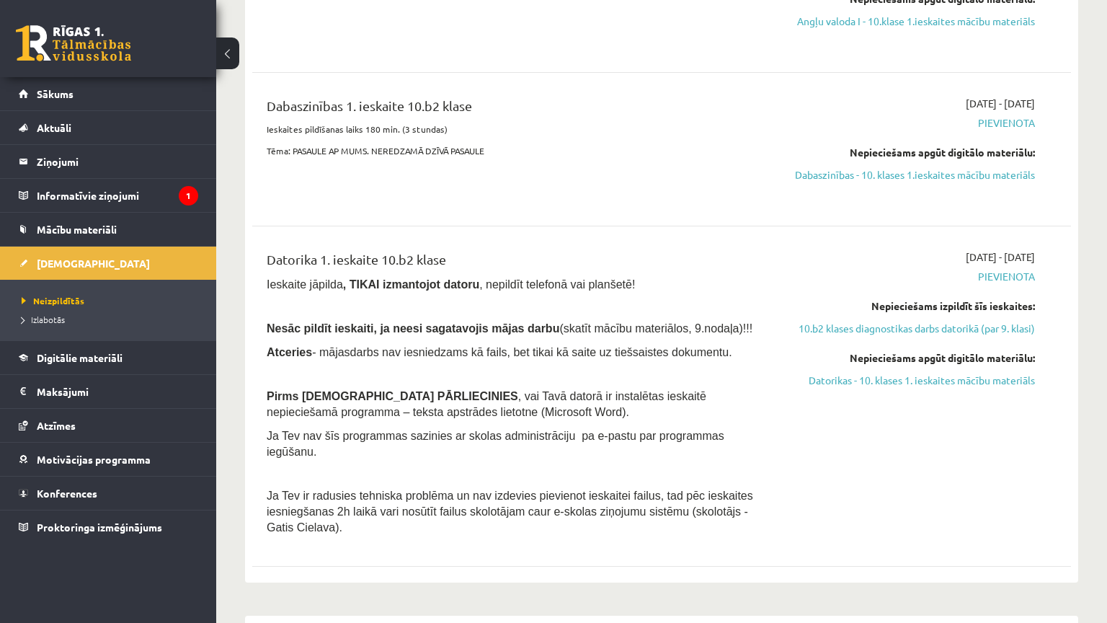
scroll to position [577, 0]
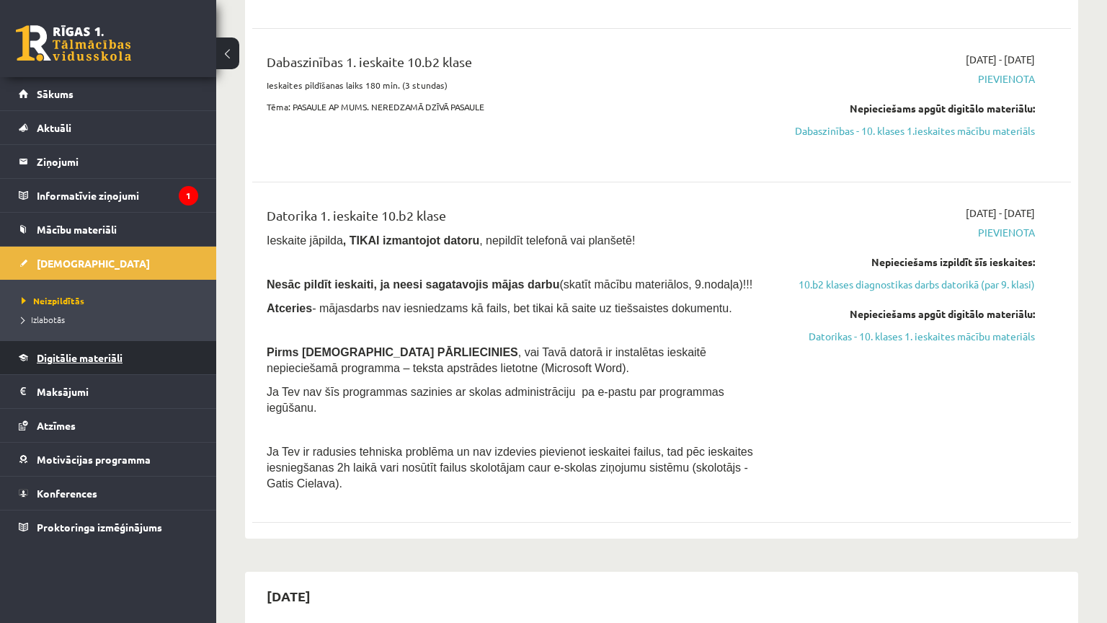
click at [141, 359] on link "Digitālie materiāli" at bounding box center [108, 357] width 179 height 33
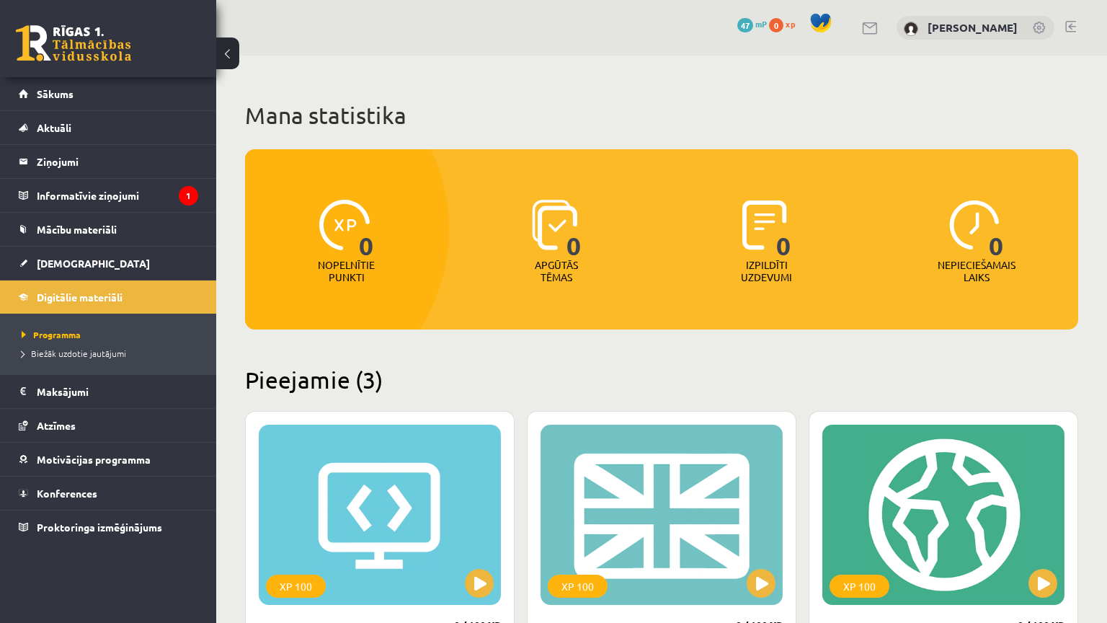
click at [1065, 27] on link at bounding box center [1070, 27] width 11 height 12
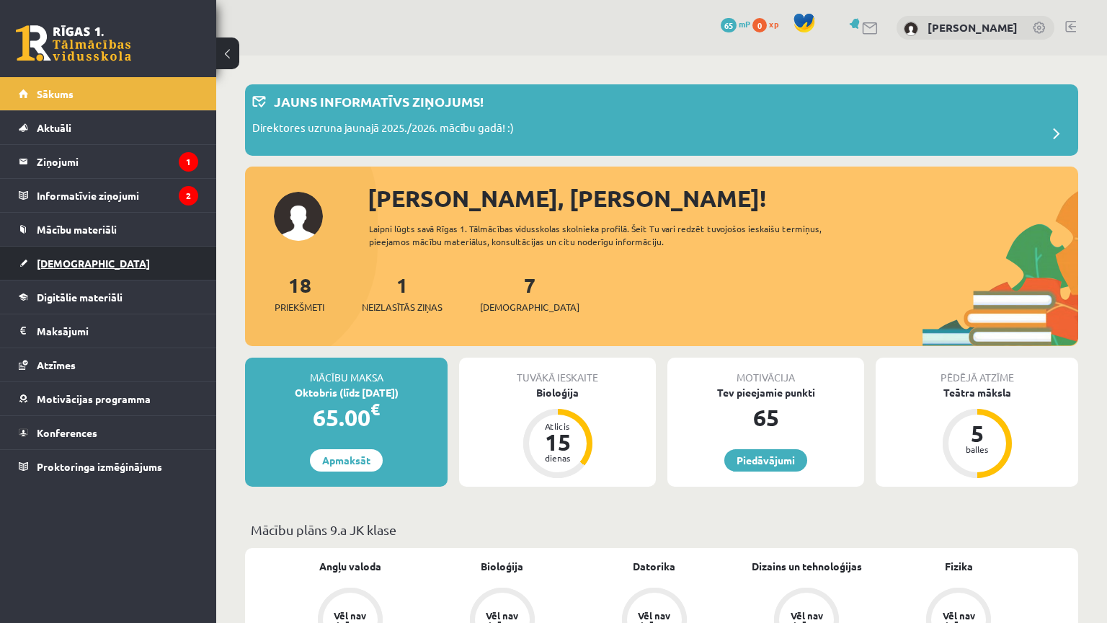
click at [95, 254] on link "[DEMOGRAPHIC_DATA]" at bounding box center [108, 262] width 179 height 33
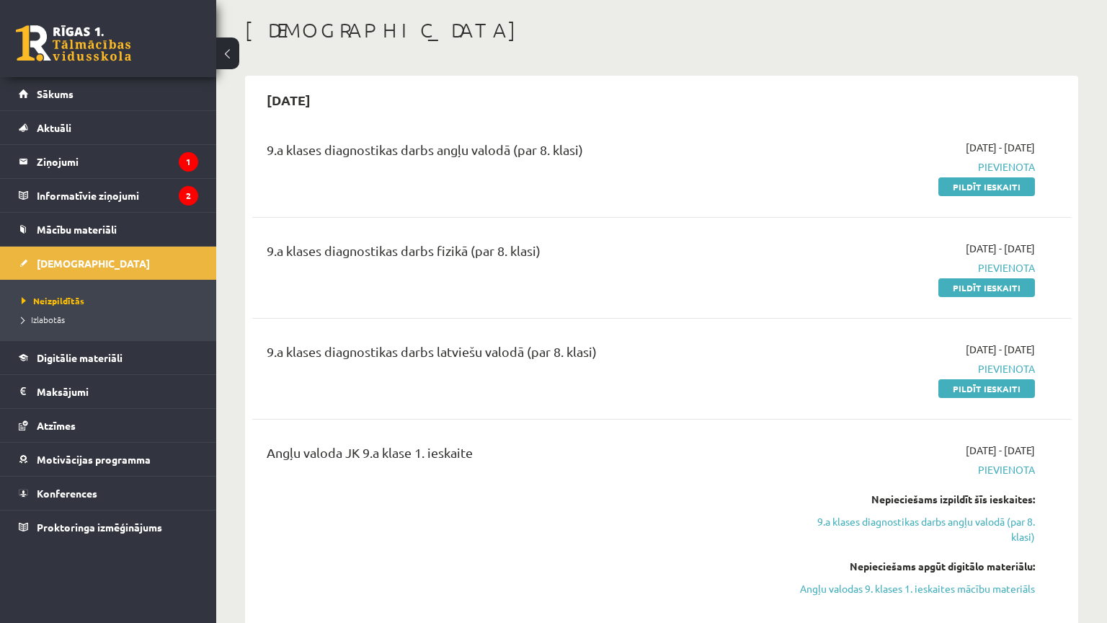
scroll to position [72, 0]
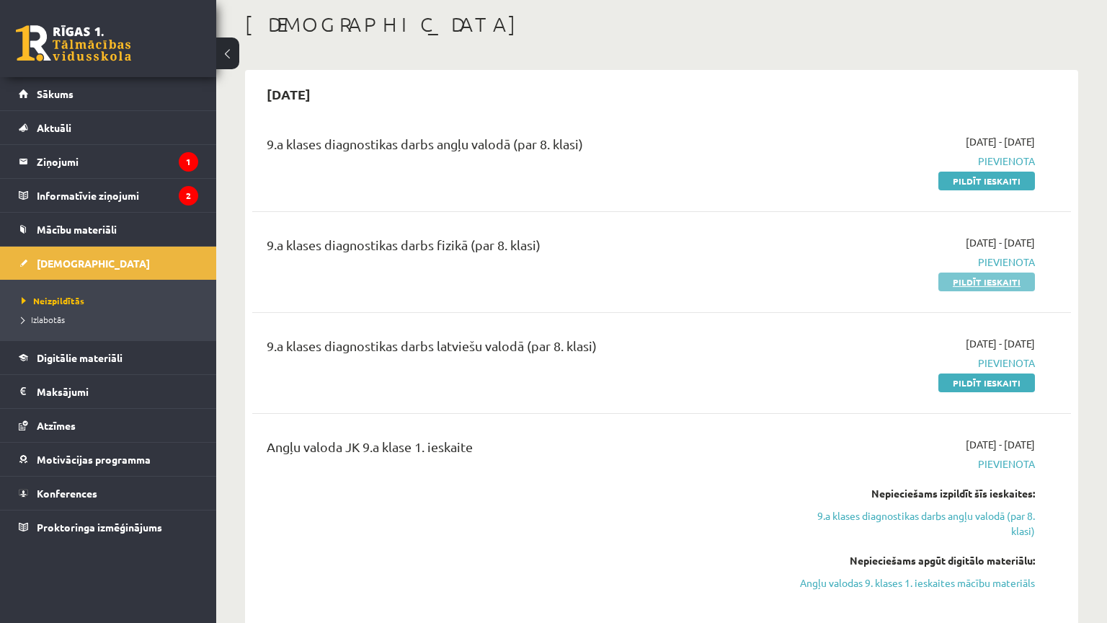
click at [974, 281] on link "Pildīt ieskaiti" at bounding box center [986, 281] width 97 height 19
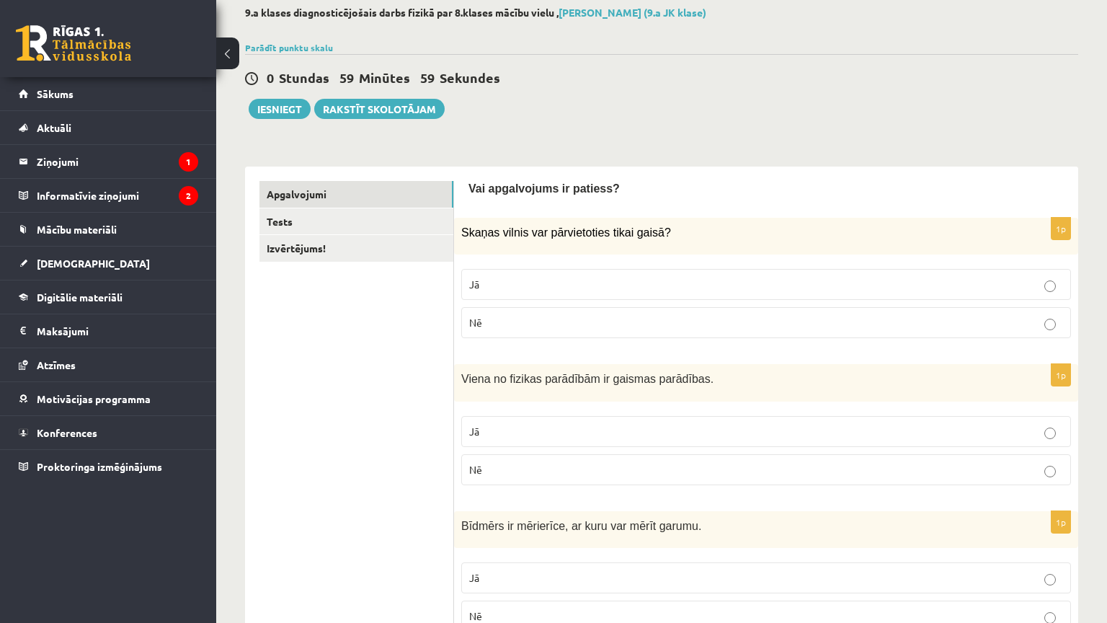
scroll to position [144, 0]
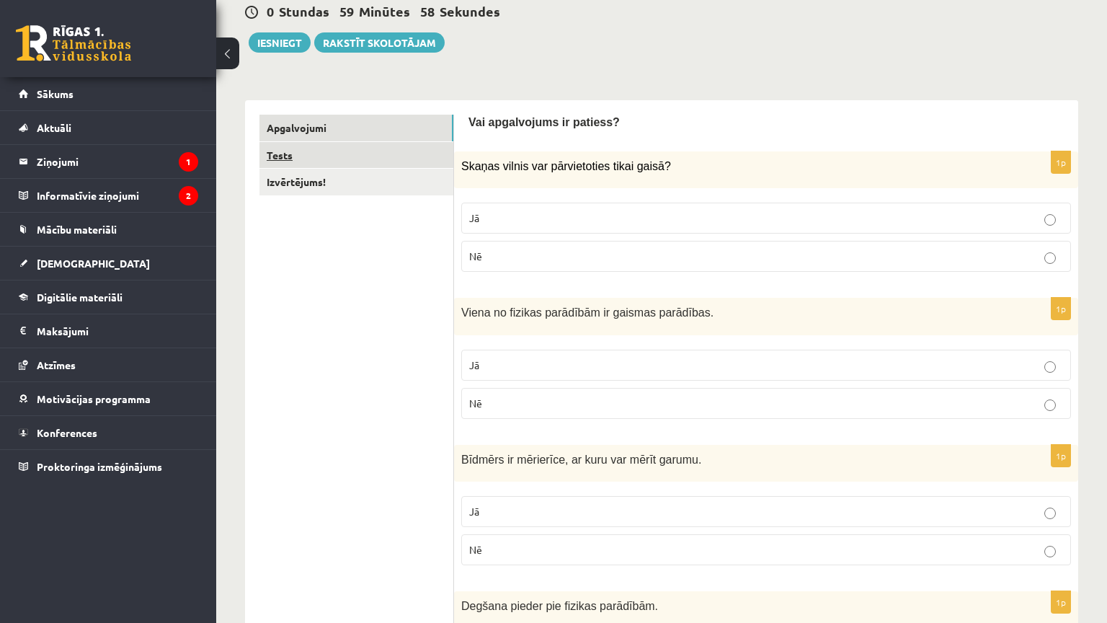
click at [374, 155] on link "Tests" at bounding box center [356, 155] width 194 height 27
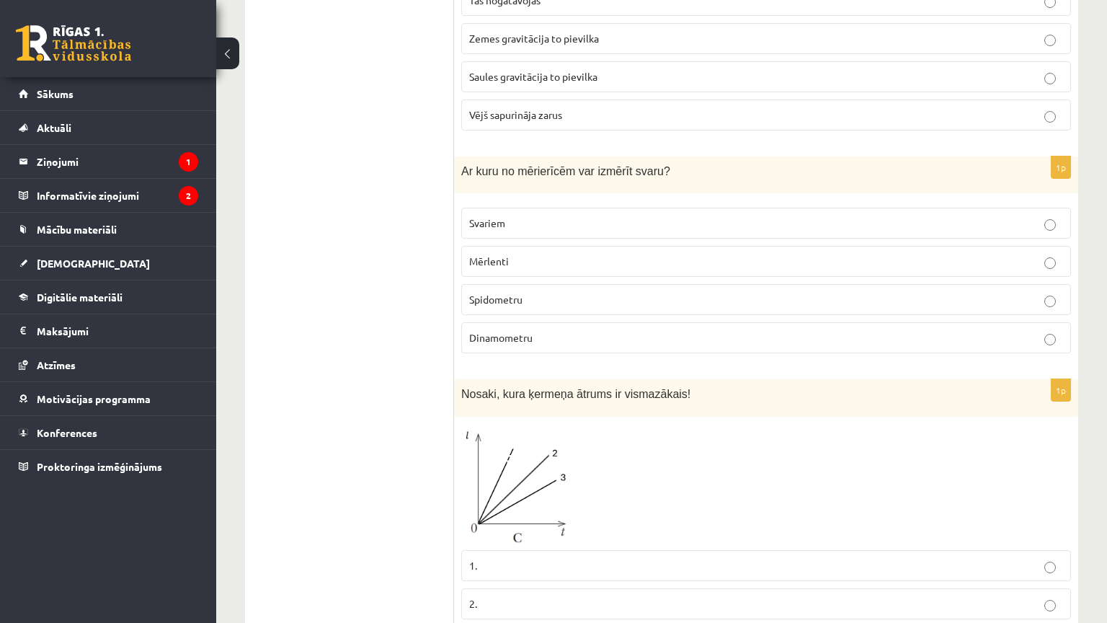
scroll to position [0, 0]
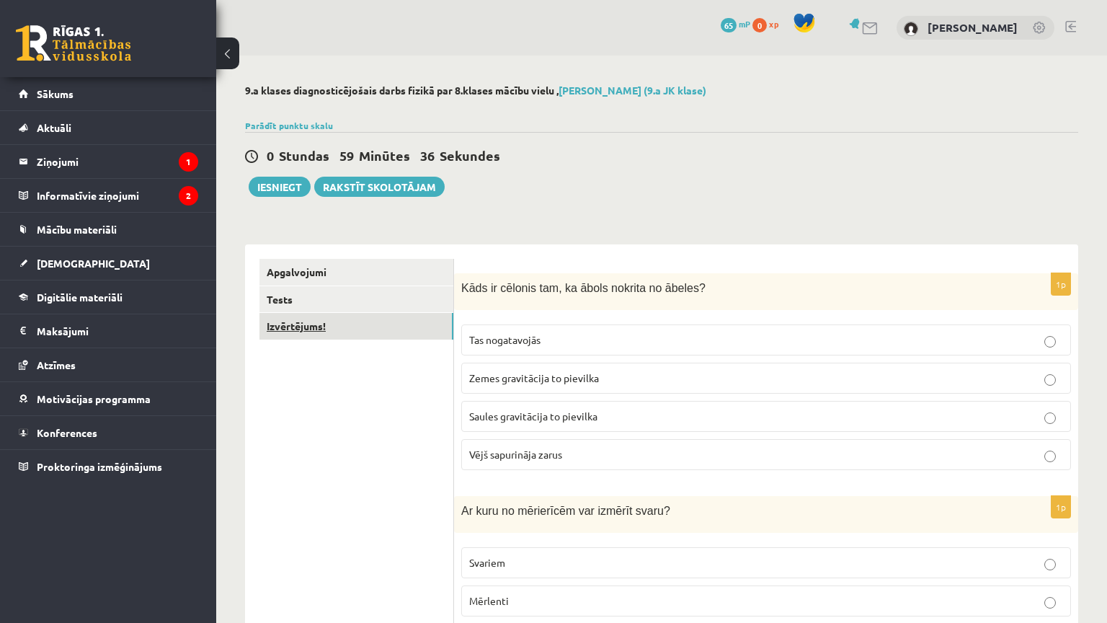
click at [377, 324] on link "Izvērtējums!" at bounding box center [356, 326] width 194 height 27
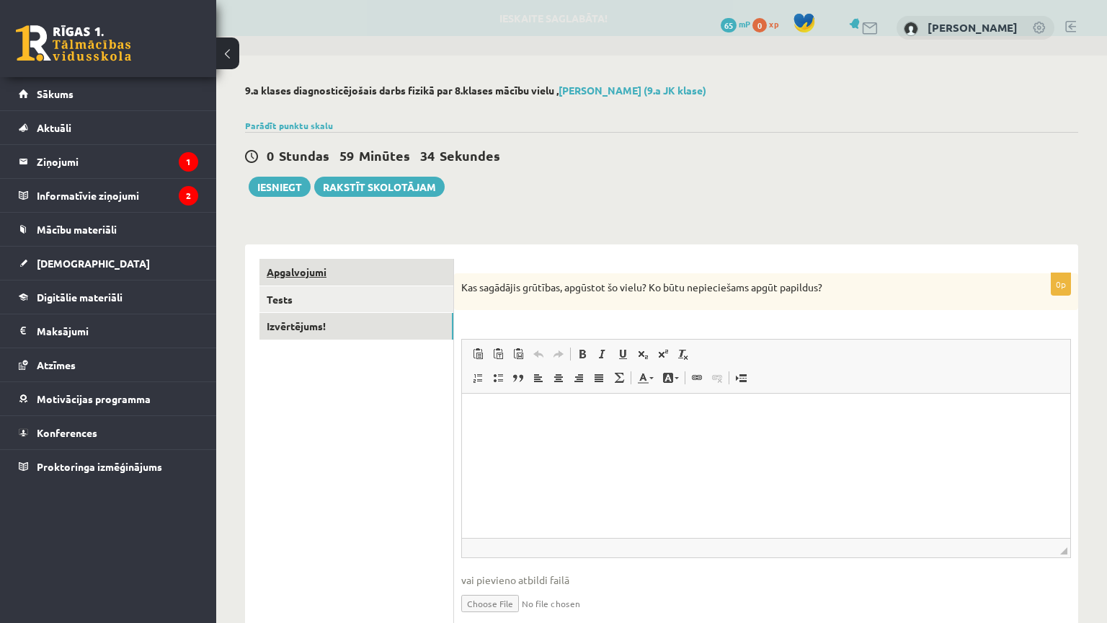
click at [392, 276] on link "Apgalvojumi" at bounding box center [356, 272] width 194 height 27
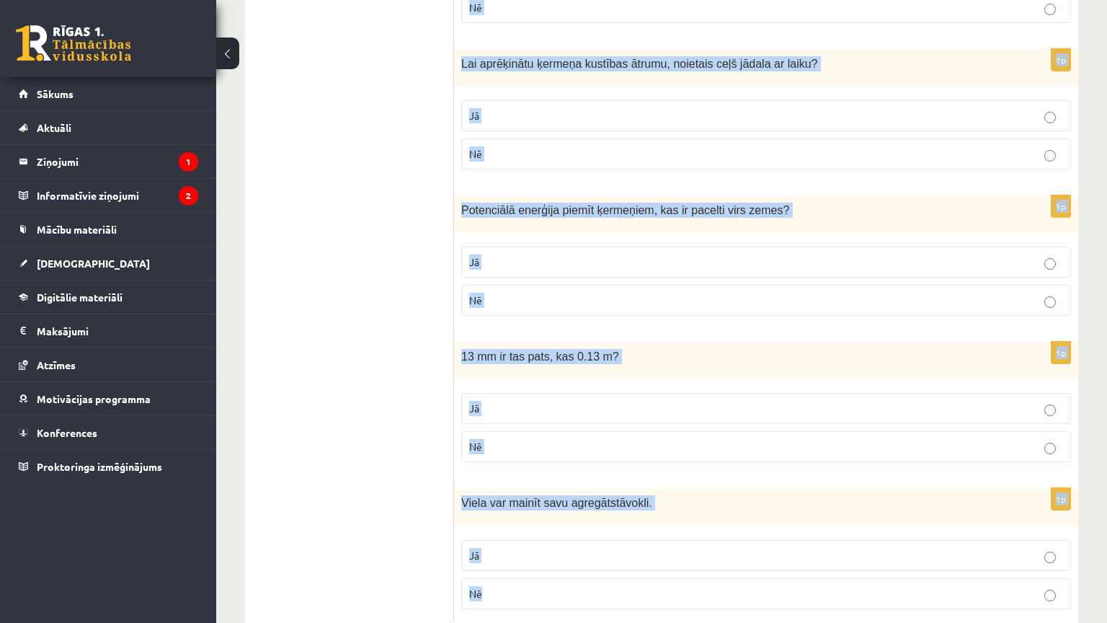
scroll to position [2391, 0]
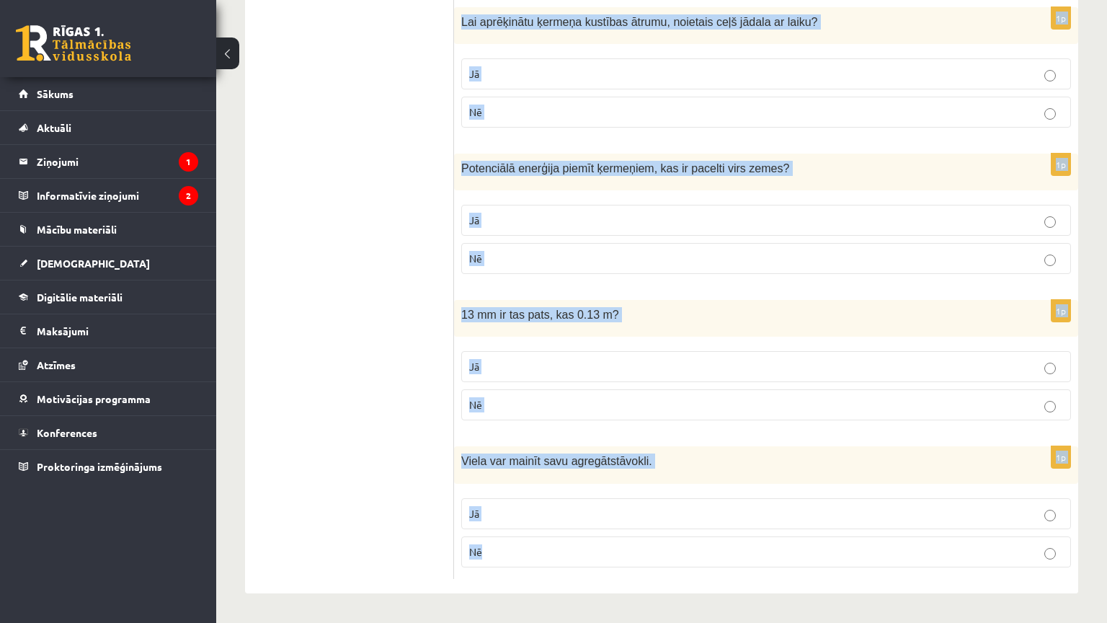
drag, startPoint x: 465, startPoint y: 114, endPoint x: 700, endPoint y: 507, distance: 458.3
copy form "Vai apgalvojums ir patiess? 1p Skaņas vilnis var pārvietoties tikai gaisā? Jā N…"
click at [516, 506] on p "Jā" at bounding box center [766, 513] width 594 height 15
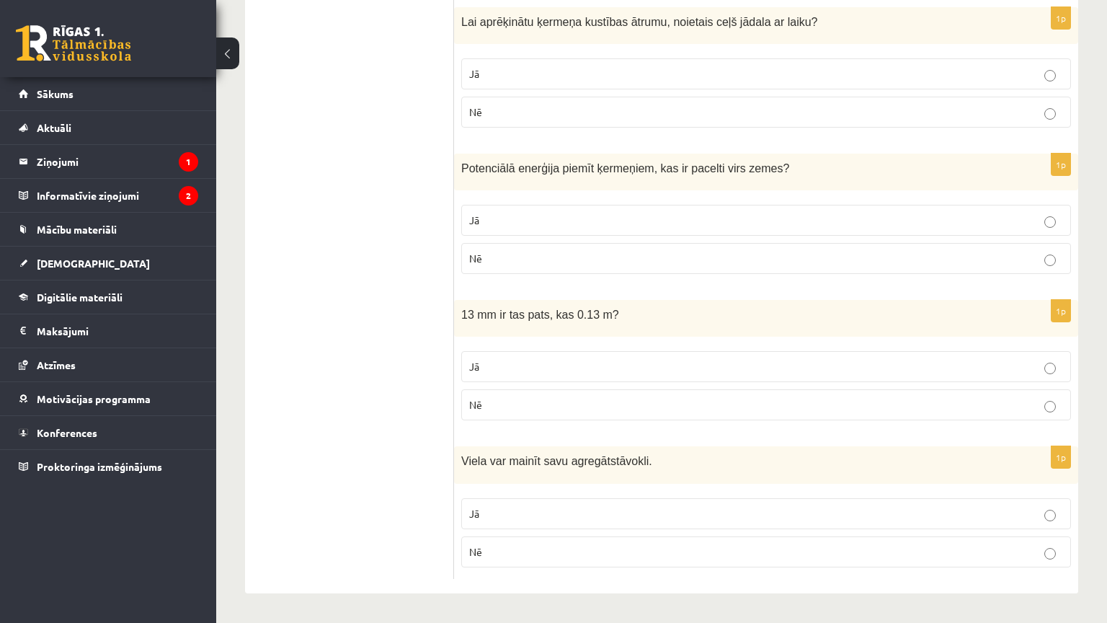
click at [521, 397] on p "Nē" at bounding box center [766, 404] width 594 height 15
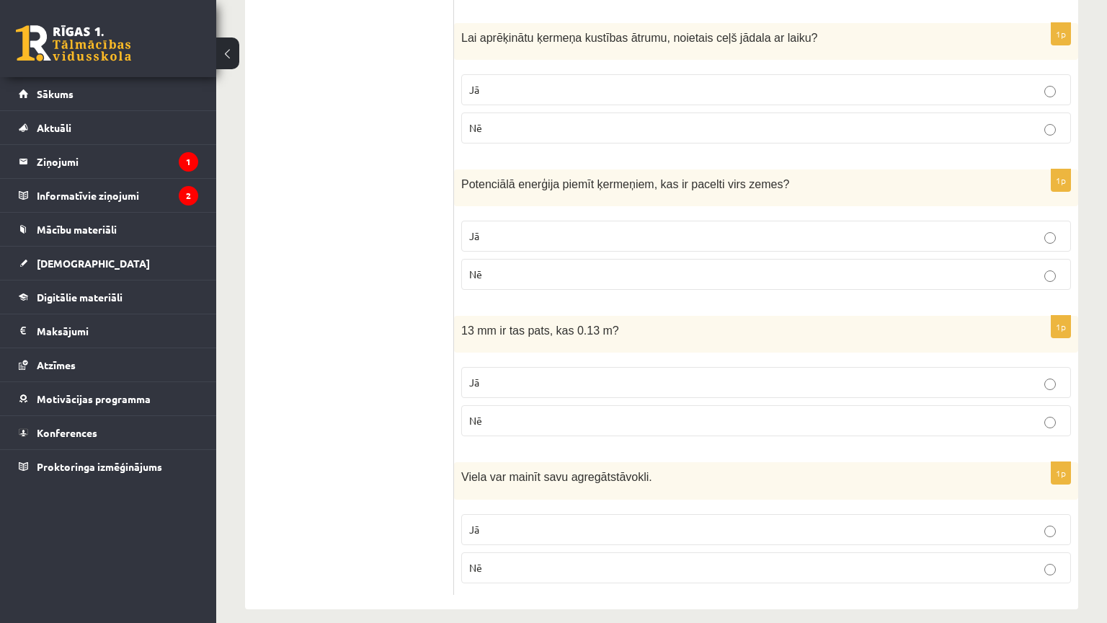
scroll to position [2319, 0]
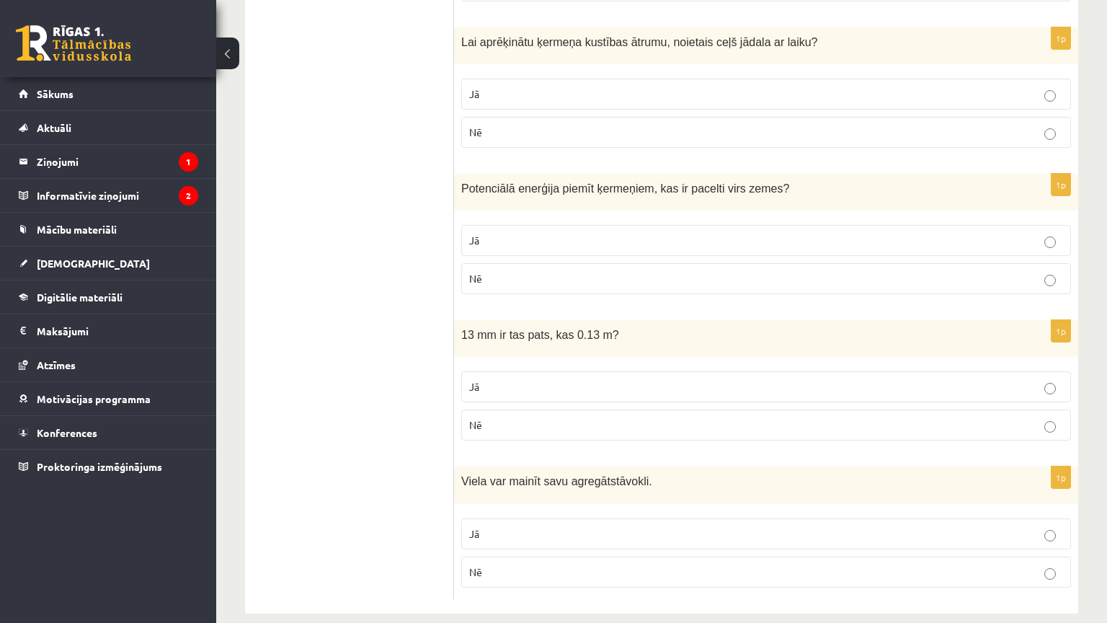
click at [559, 233] on p "Jā" at bounding box center [766, 240] width 594 height 15
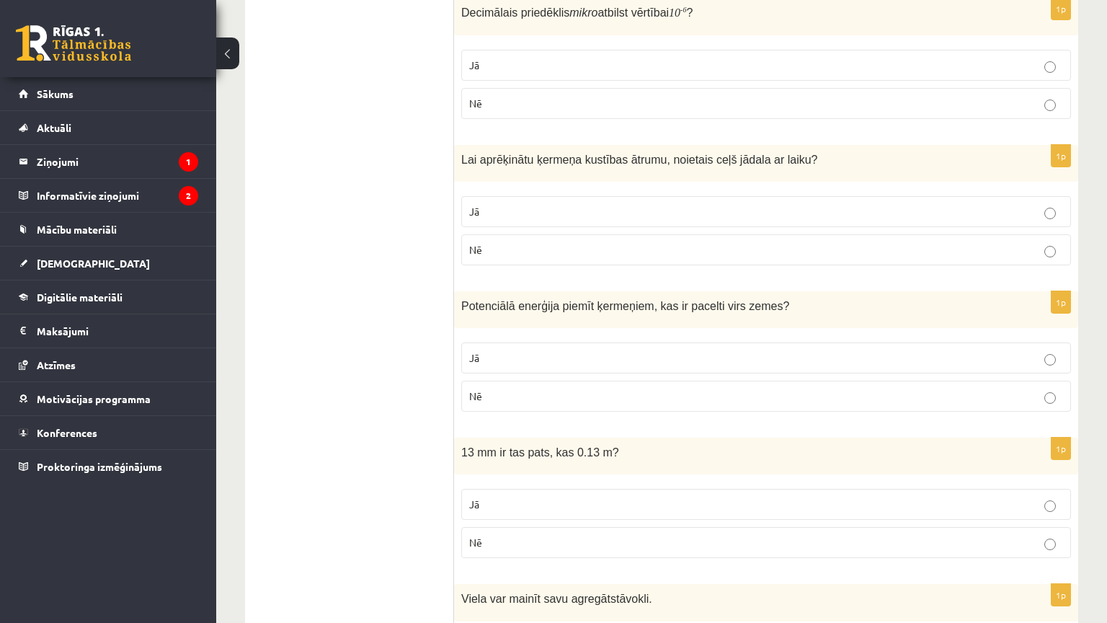
scroll to position [2175, 0]
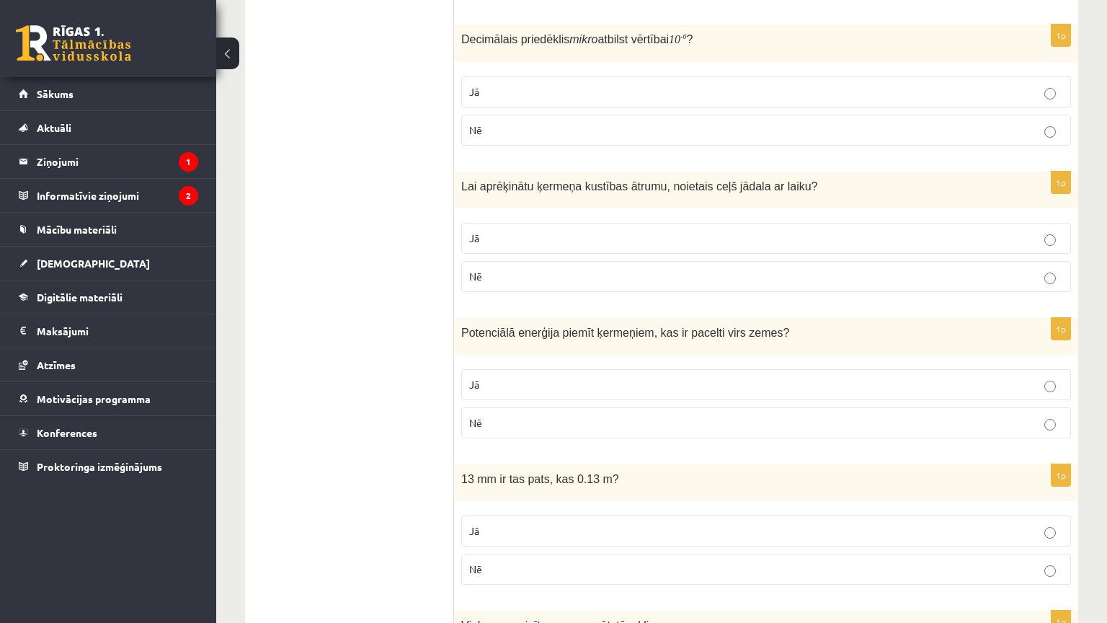
click at [520, 231] on p "Jā" at bounding box center [766, 238] width 594 height 15
click at [528, 84] on p "Jā" at bounding box center [766, 91] width 594 height 15
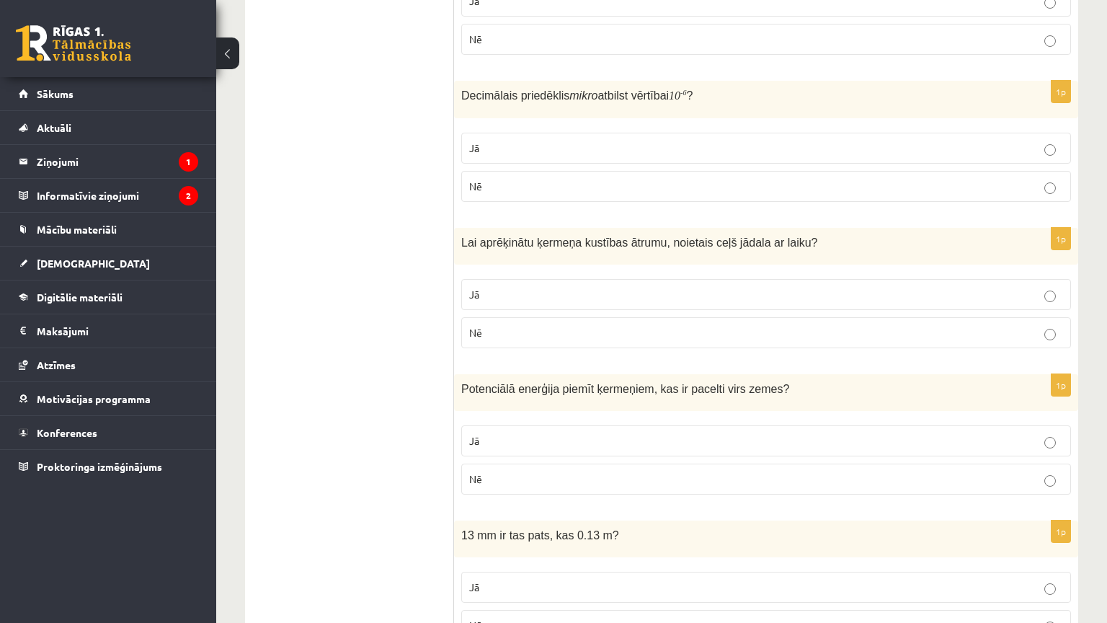
scroll to position [2031, 0]
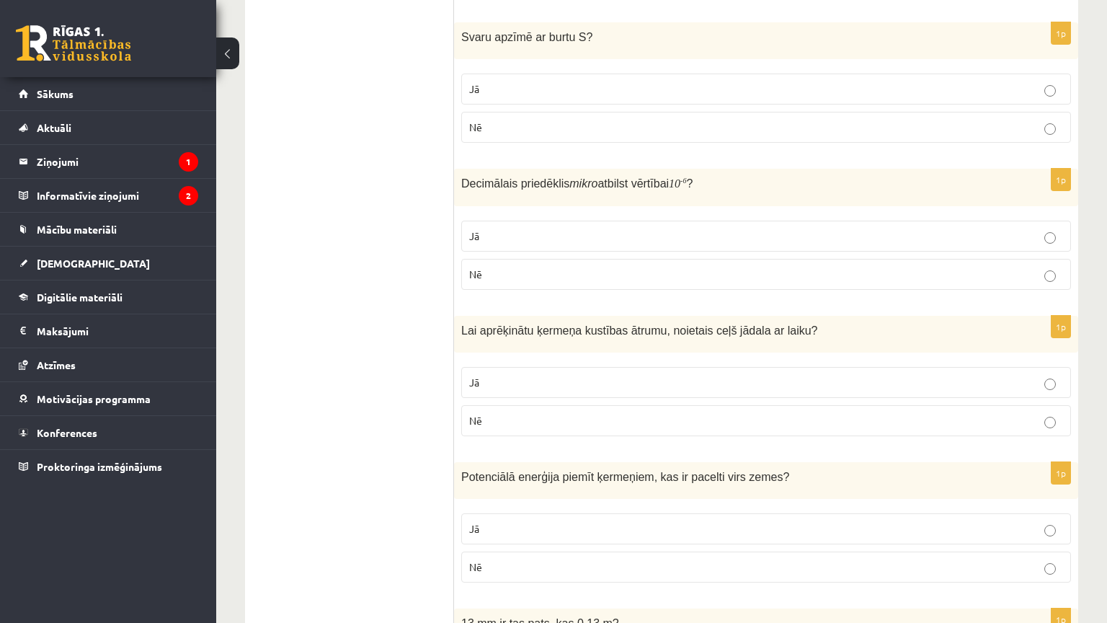
click at [528, 120] on p "Nē" at bounding box center [766, 127] width 594 height 15
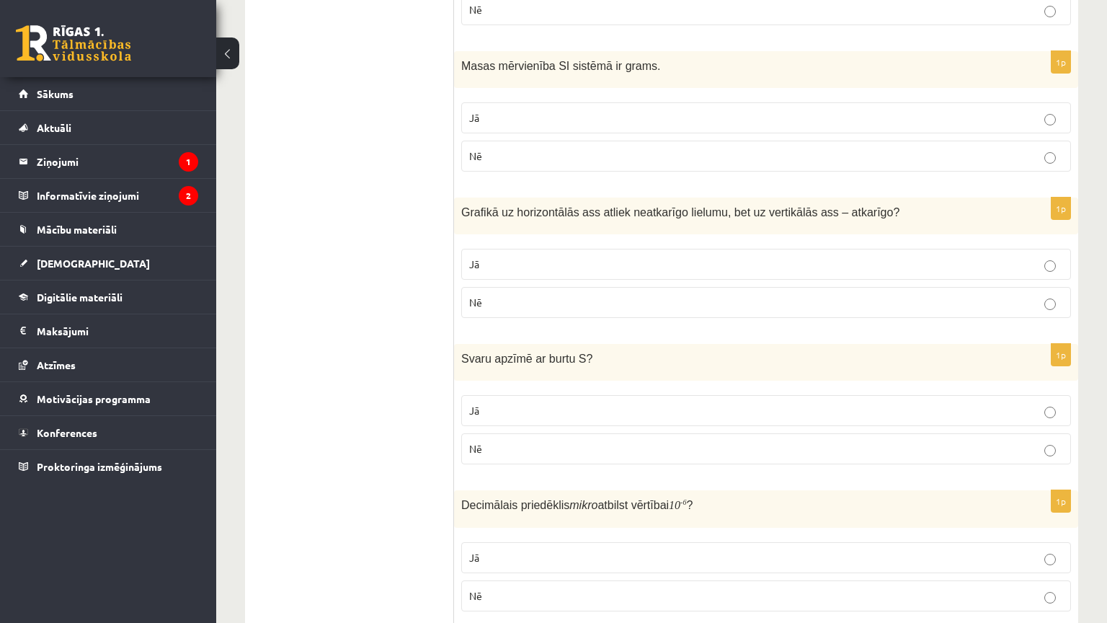
scroll to position [1671, 0]
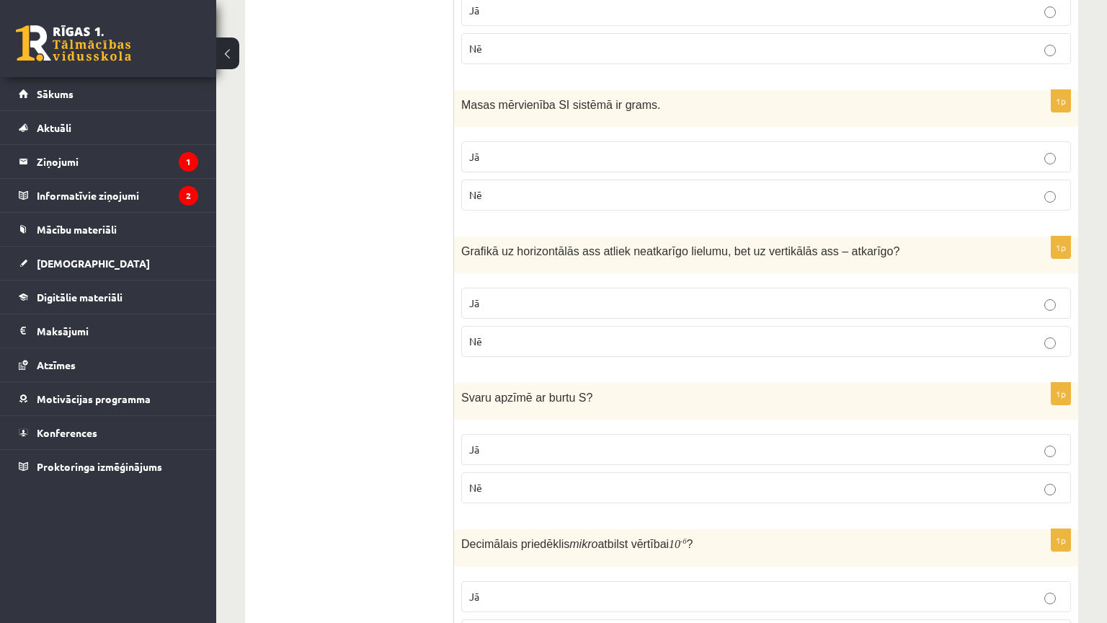
click at [574, 303] on p "Jā" at bounding box center [766, 302] width 594 height 15
click at [502, 189] on p "Nē" at bounding box center [766, 194] width 594 height 15
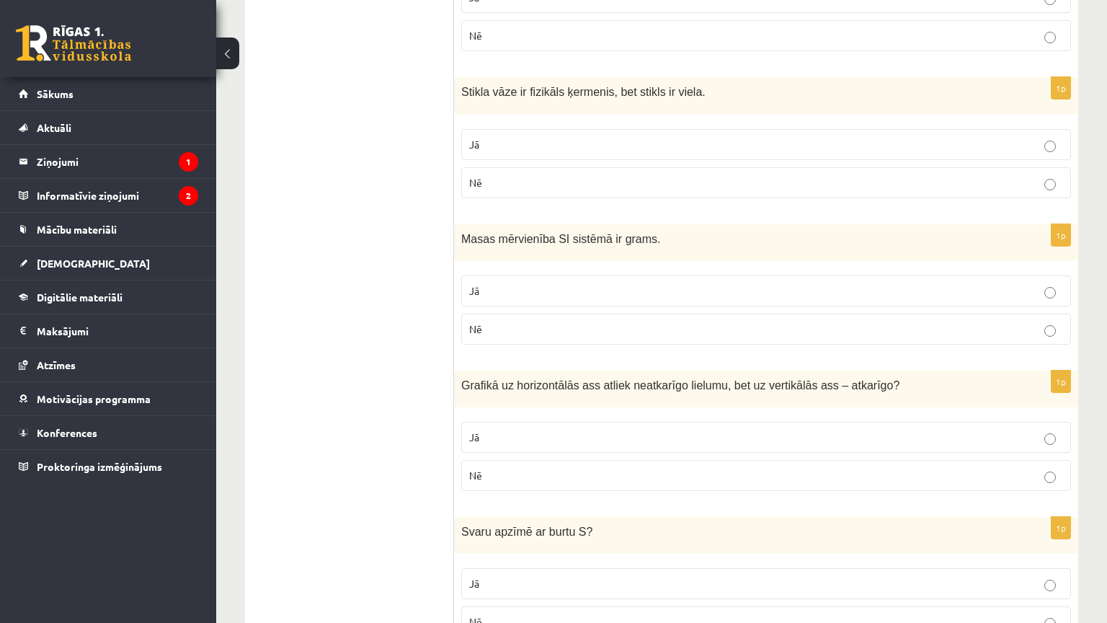
scroll to position [1526, 0]
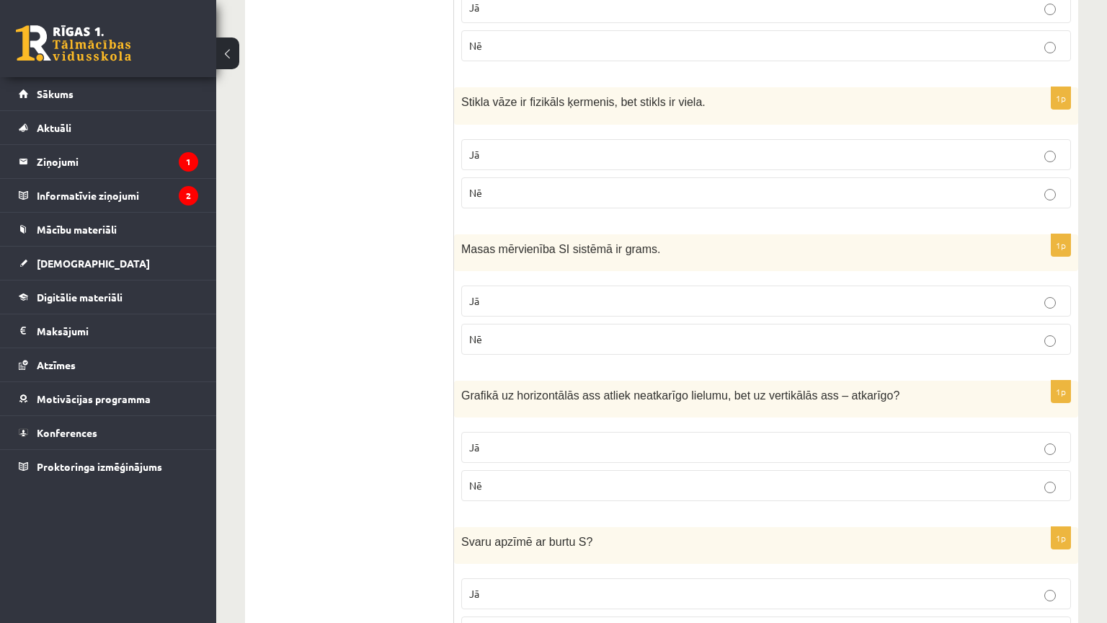
click at [490, 151] on p "Jā" at bounding box center [766, 154] width 594 height 15
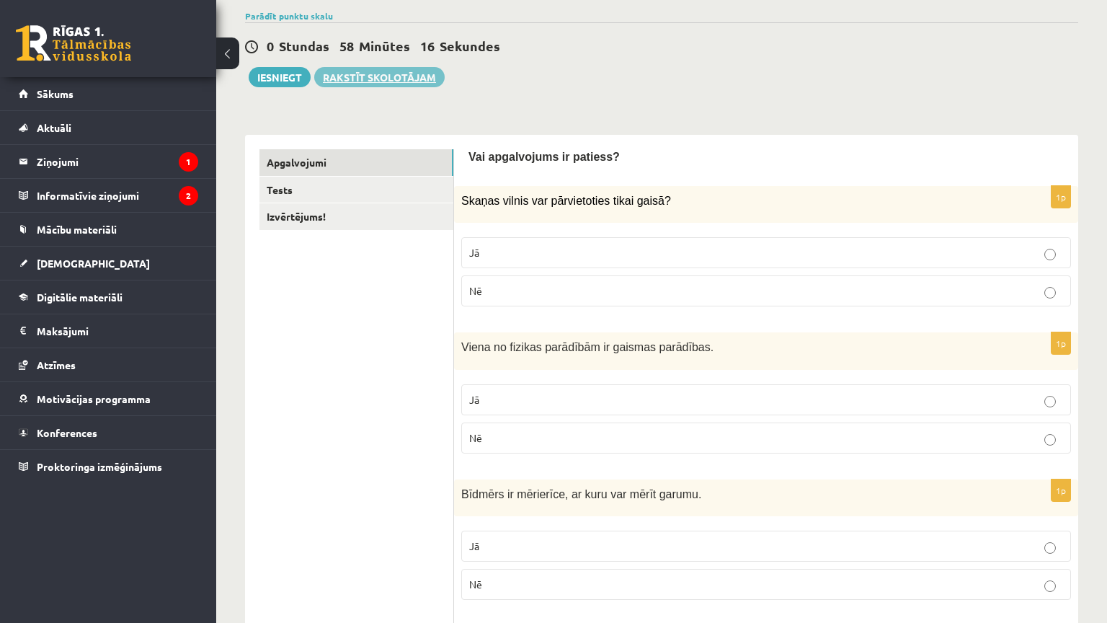
scroll to position [144, 0]
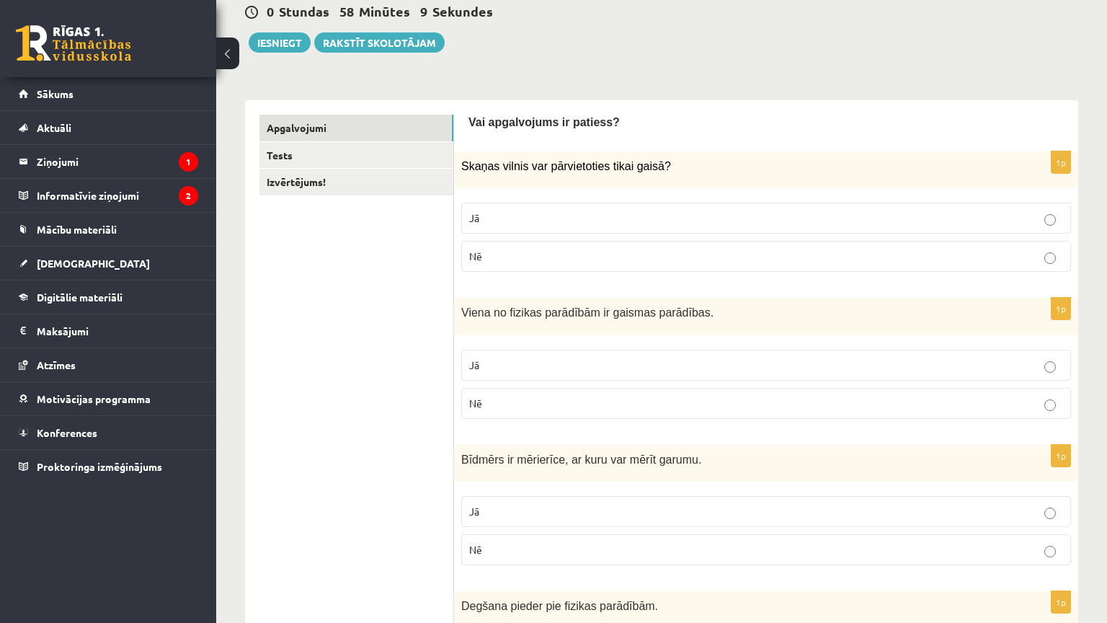
click at [530, 249] on p "Nē" at bounding box center [766, 256] width 594 height 15
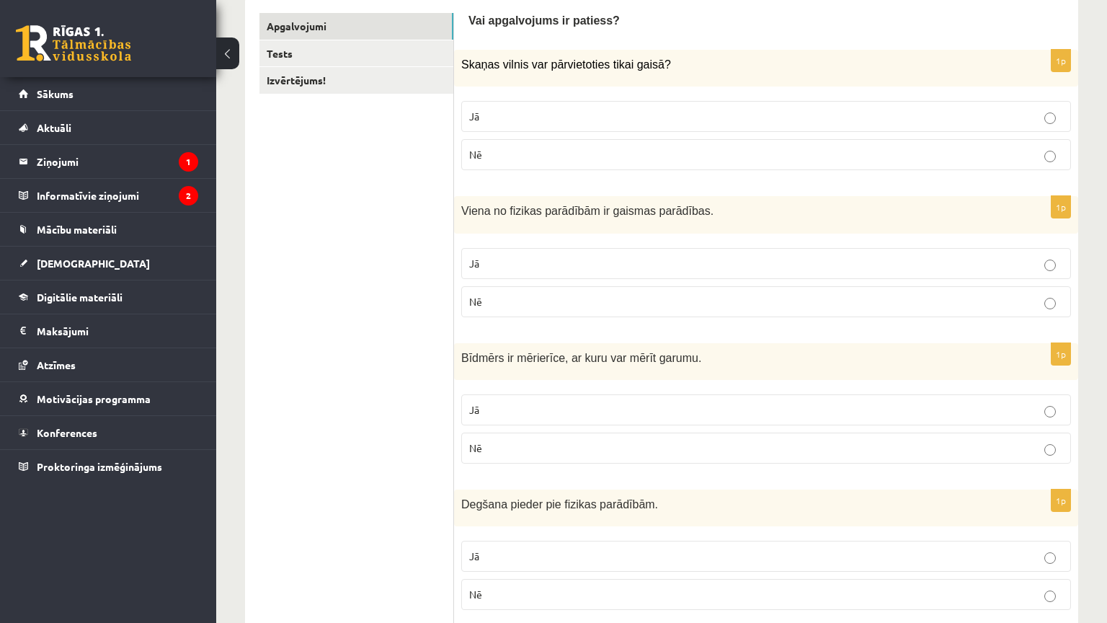
scroll to position [288, 0]
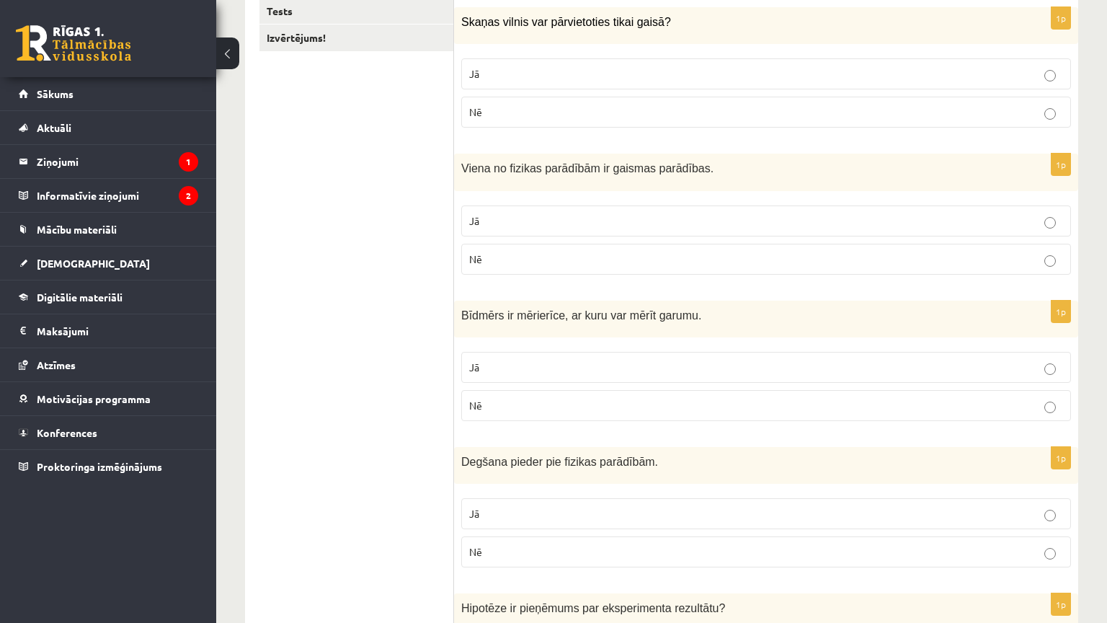
click at [536, 220] on p "Jā" at bounding box center [766, 220] width 594 height 15
click at [595, 380] on label "Jā" at bounding box center [766, 367] width 610 height 31
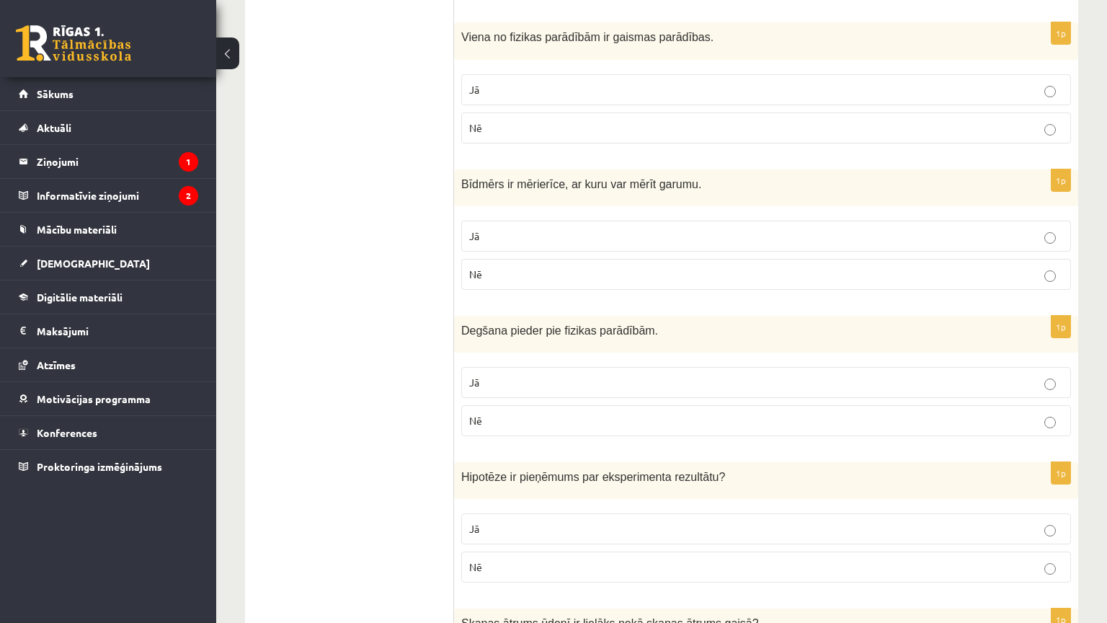
scroll to position [504, 0]
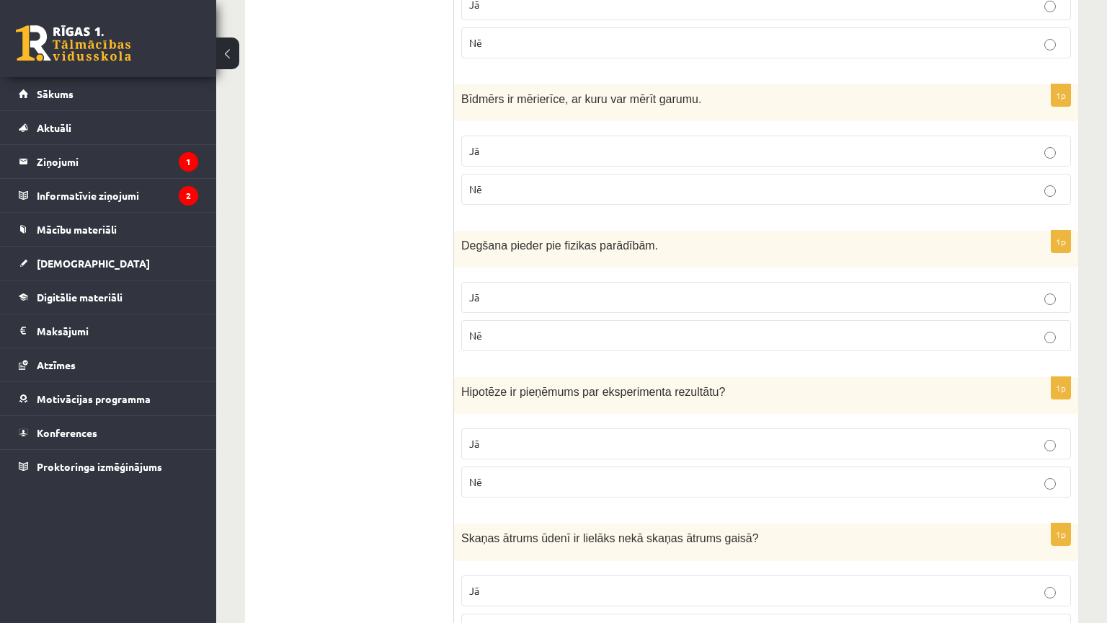
click at [613, 324] on label "Nē" at bounding box center [766, 335] width 610 height 31
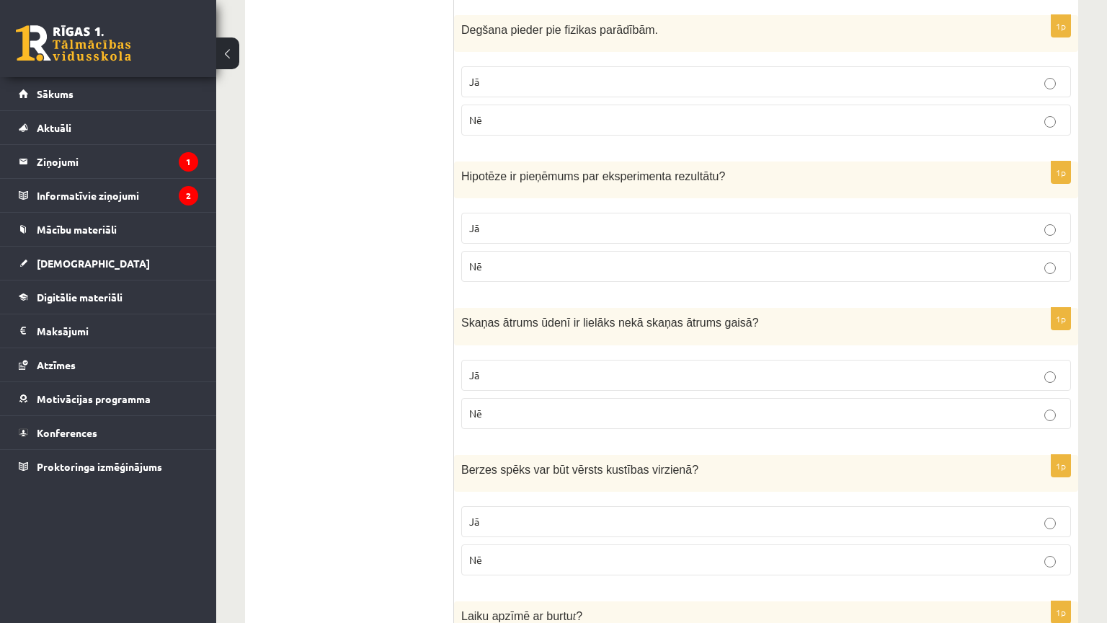
scroll to position [721, 0]
click at [539, 233] on label "Jā" at bounding box center [766, 227] width 610 height 31
click at [602, 360] on label "Jā" at bounding box center [766, 374] width 610 height 31
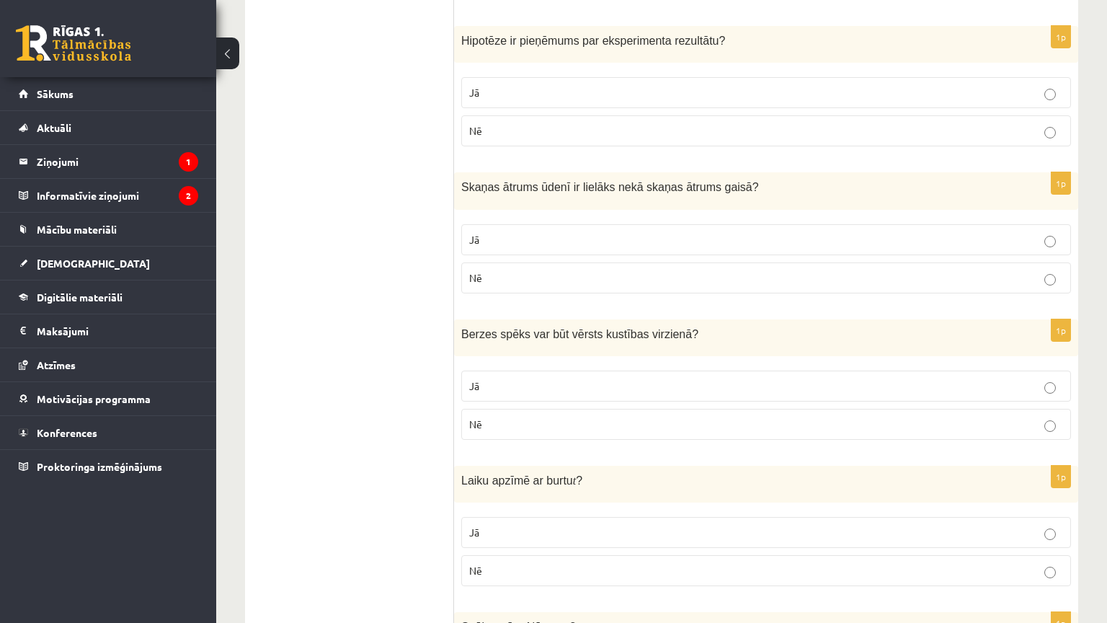
scroll to position [865, 0]
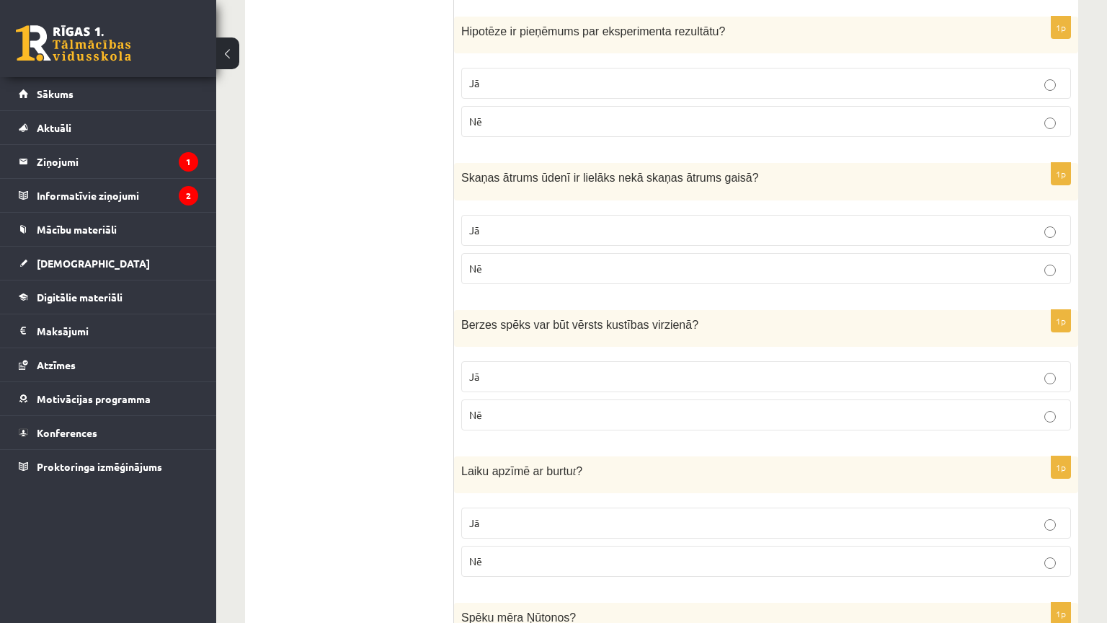
click at [675, 407] on p "Nē" at bounding box center [766, 414] width 594 height 15
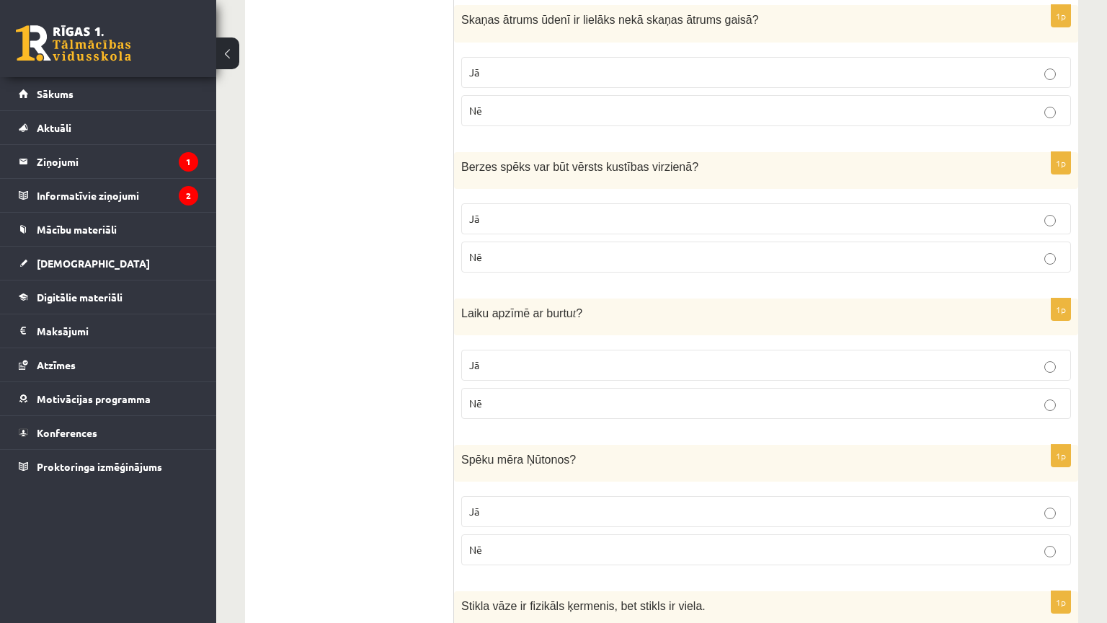
scroll to position [1081, 0]
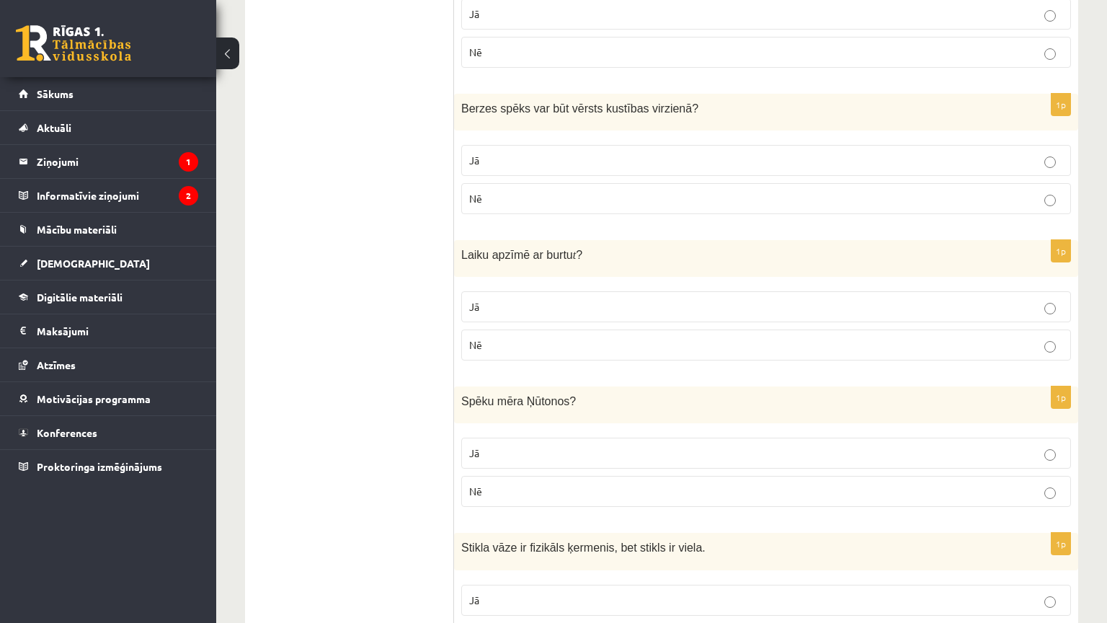
click at [604, 299] on p "Jā" at bounding box center [766, 306] width 594 height 15
click at [659, 450] on p "Jā" at bounding box center [766, 452] width 594 height 15
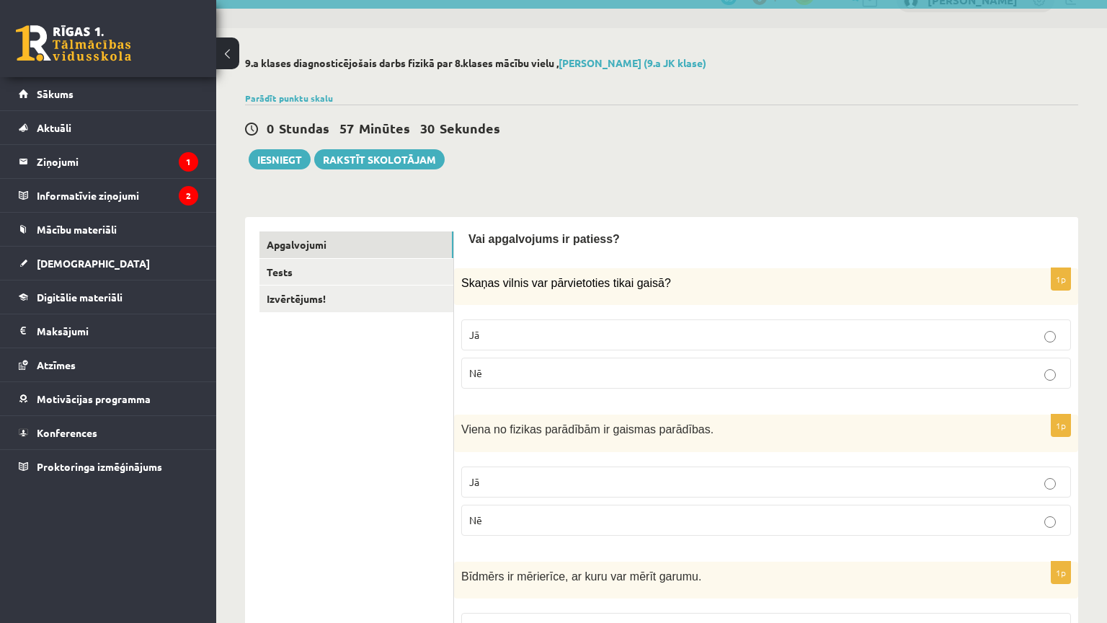
scroll to position [0, 0]
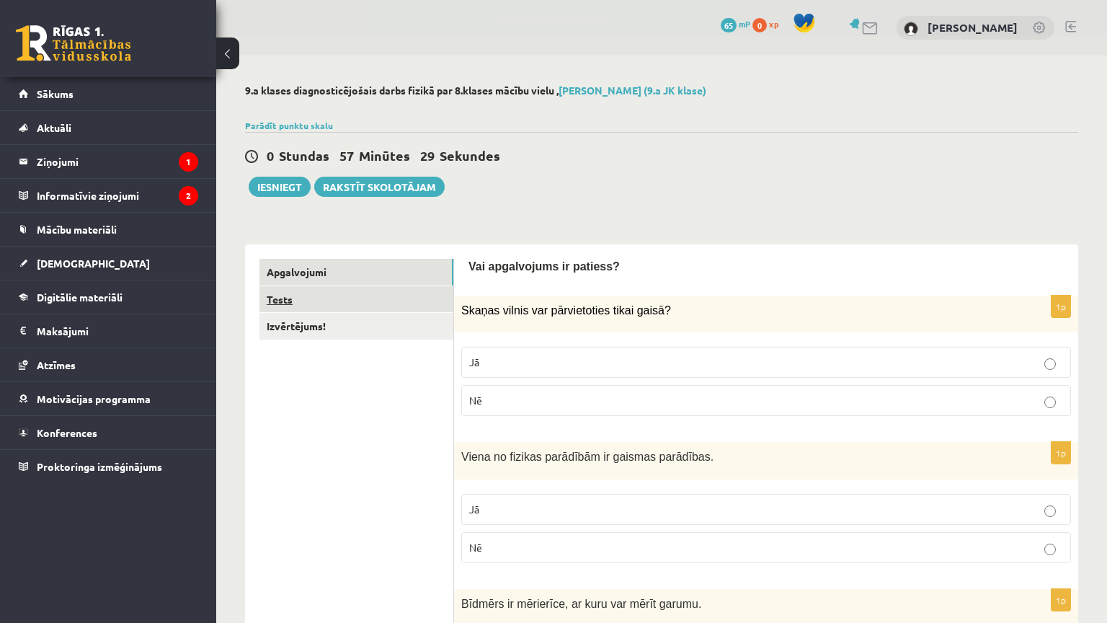
click at [346, 308] on link "Tests" at bounding box center [356, 299] width 194 height 27
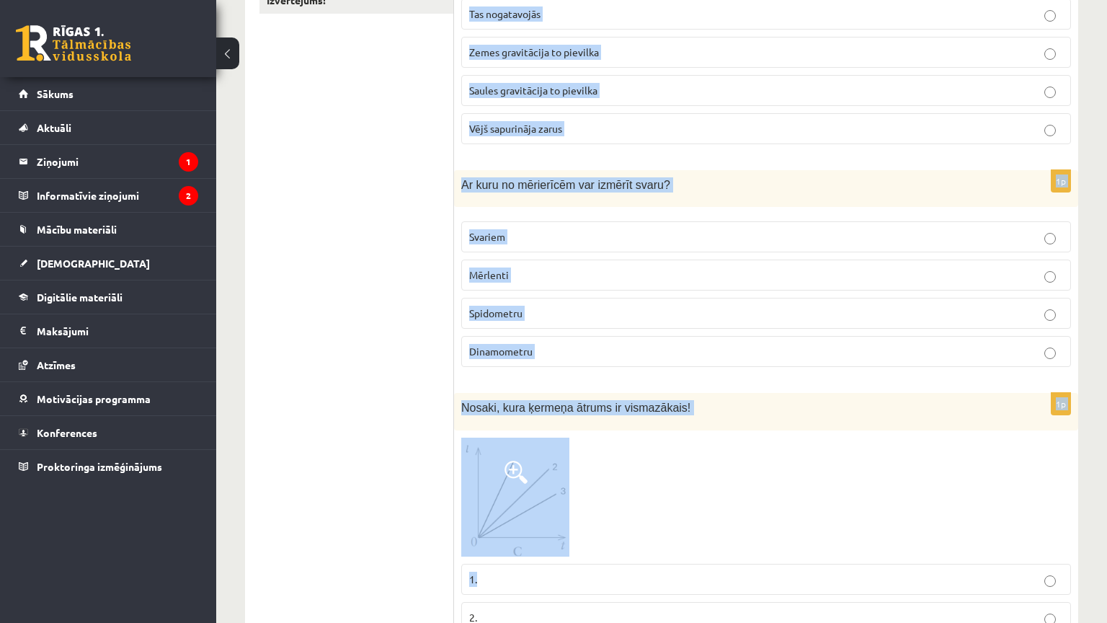
scroll to position [396, 0]
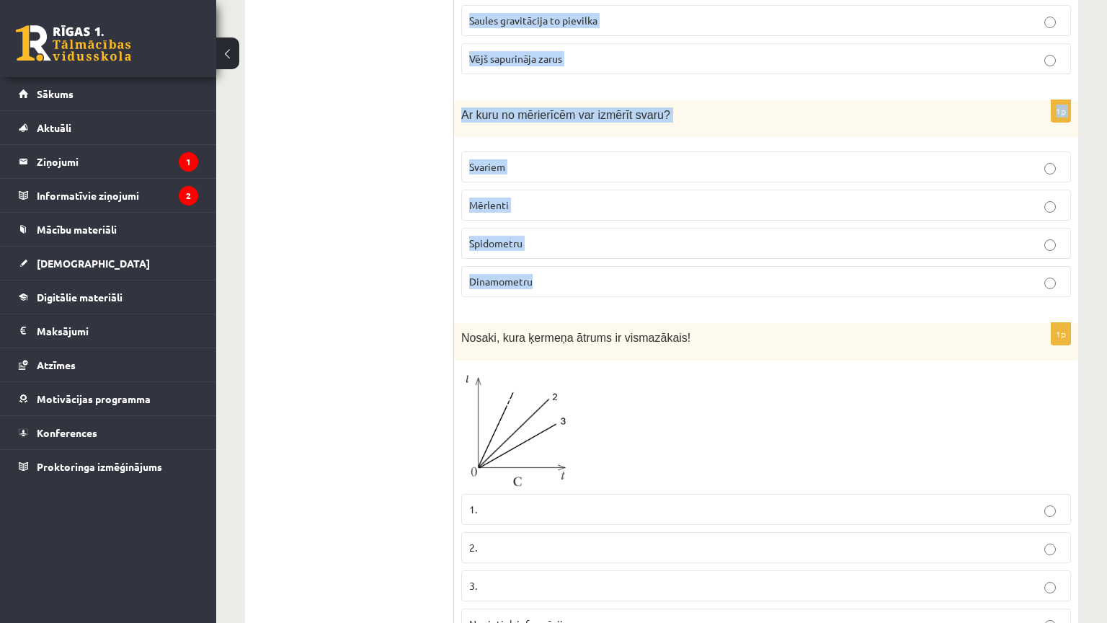
drag, startPoint x: 460, startPoint y: 138, endPoint x: 575, endPoint y: 280, distance: 183.5
copy form "Kāds ir cēlonis tam, ka ābols nokrita no ābeles? Tas nogatavojās Zemes gravitāc…"
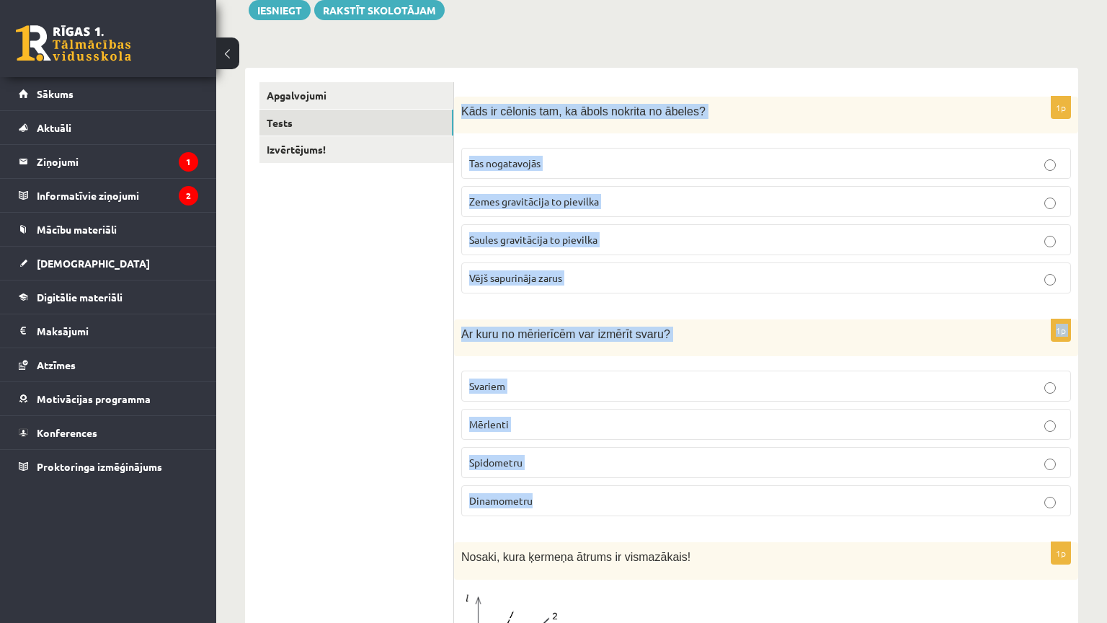
scroll to position [179, 0]
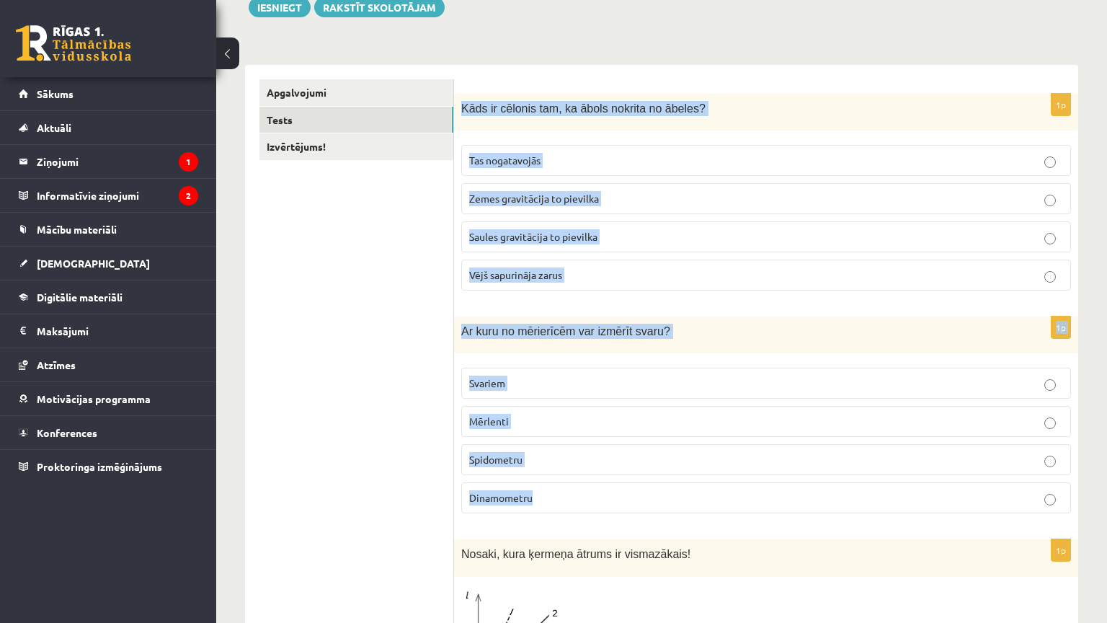
click at [569, 192] on span "Zemes gravitācija to pievilka" at bounding box center [534, 198] width 130 height 13
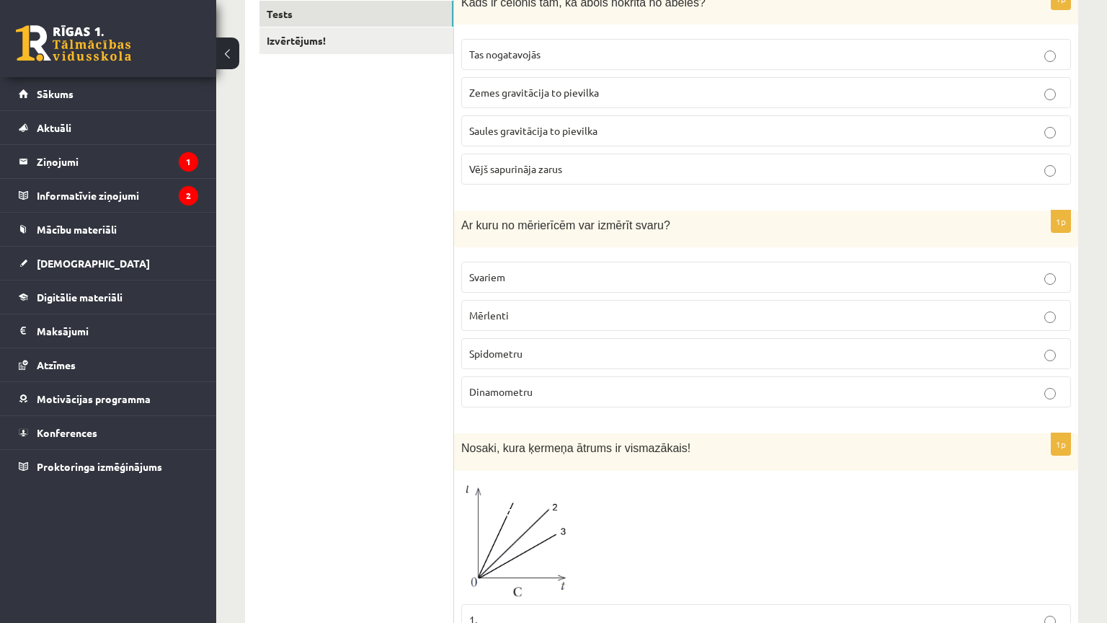
scroll to position [324, 0]
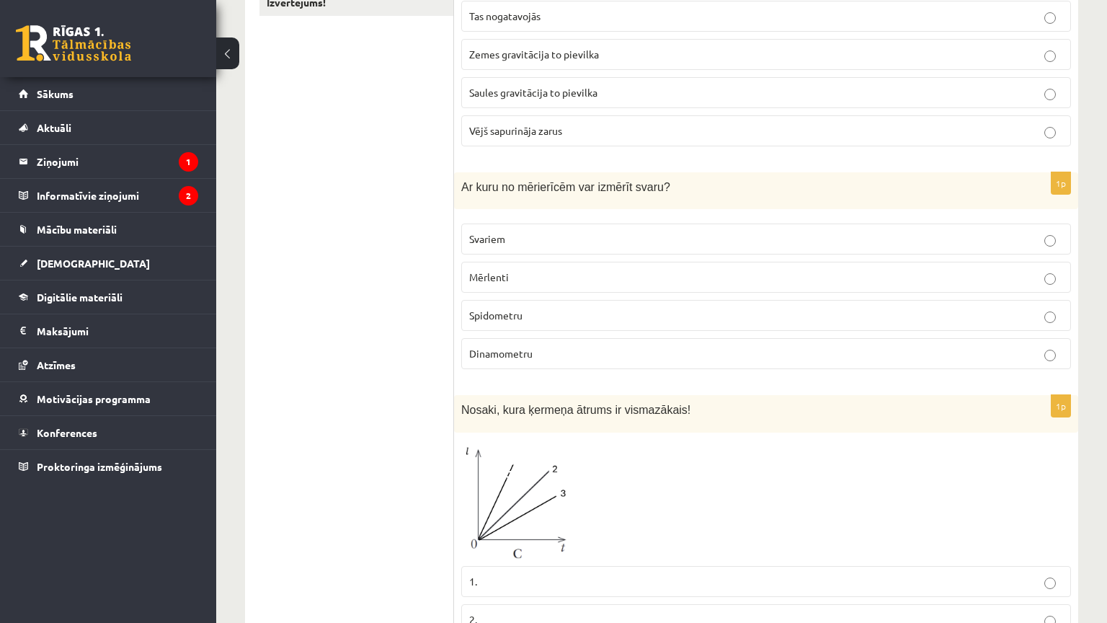
click at [533, 350] on p "Dinamometru" at bounding box center [766, 353] width 594 height 15
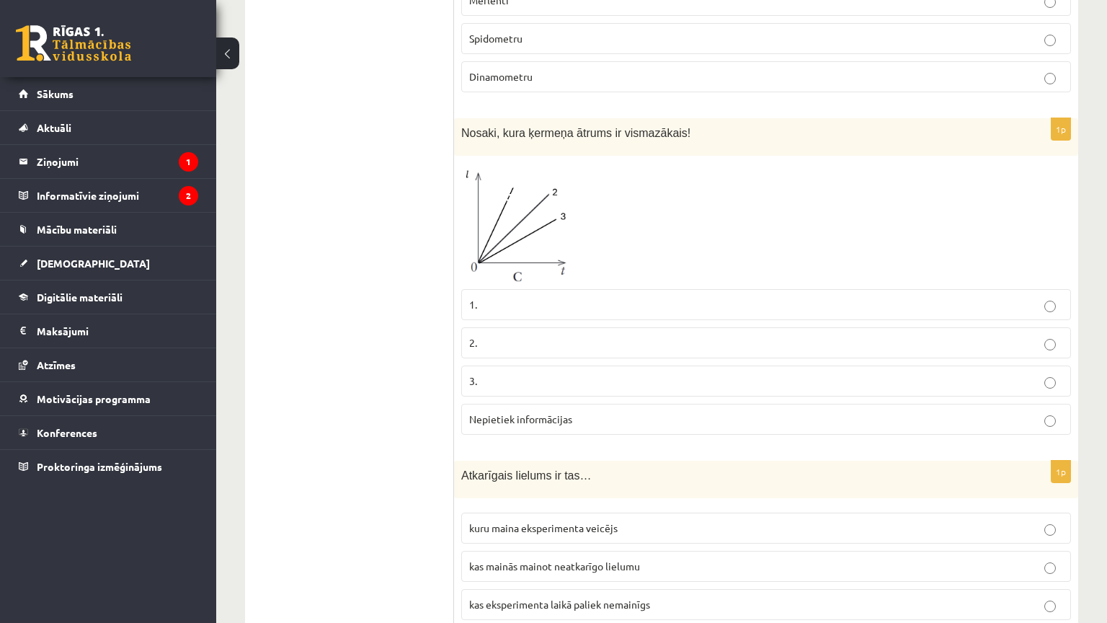
scroll to position [612, 0]
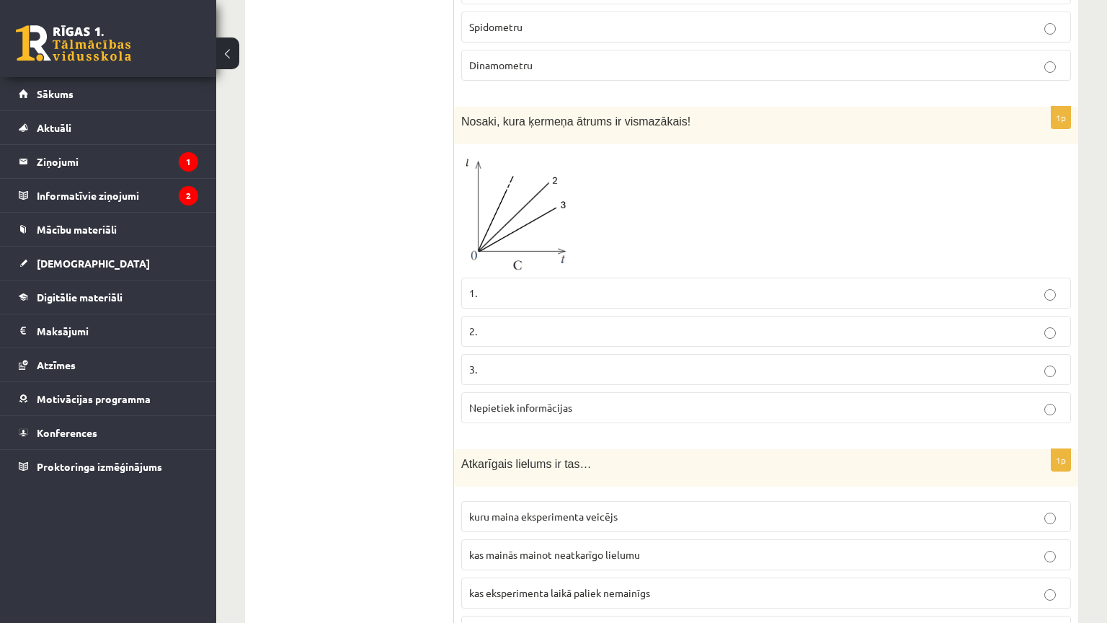
click at [488, 369] on p "3." at bounding box center [766, 369] width 594 height 15
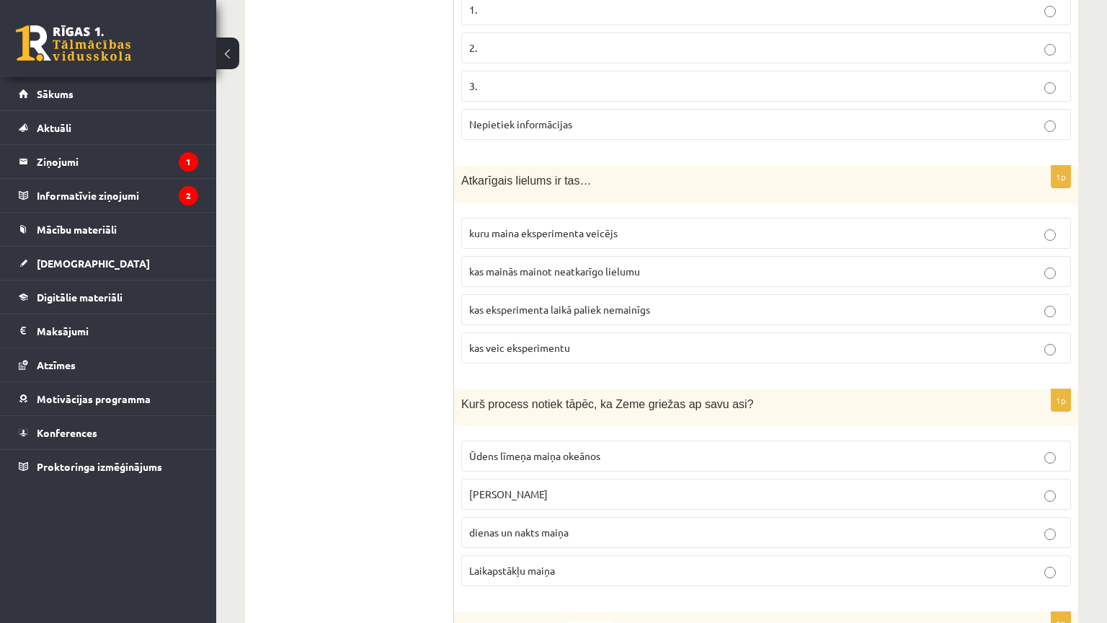
scroll to position [900, 0]
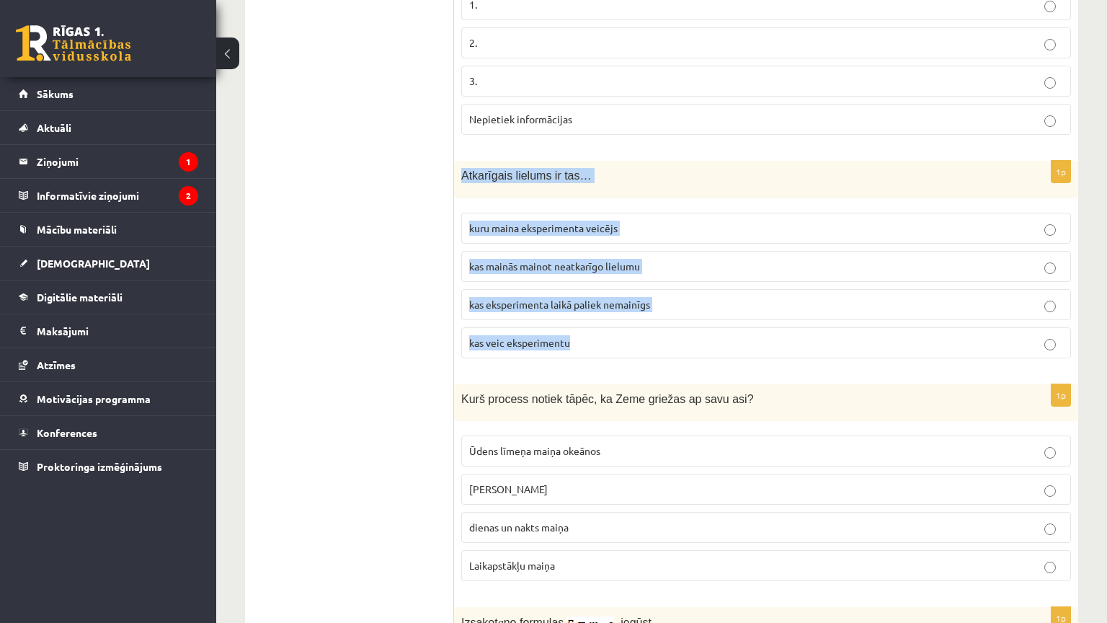
drag, startPoint x: 464, startPoint y: 166, endPoint x: 628, endPoint y: 342, distance: 240.7
click at [628, 342] on div "1p Atkarīgais lielums ir tas… kuru maina eksperimenta veicējs kas mainās mainot…" at bounding box center [766, 265] width 624 height 208
copy div "Atkarīgais lielums ir tas… kuru maina eksperimenta veicējs kas mainās mainot ne…"
click at [602, 268] on p "kas mainās mainot neatkarīgo lielumu" at bounding box center [766, 266] width 594 height 15
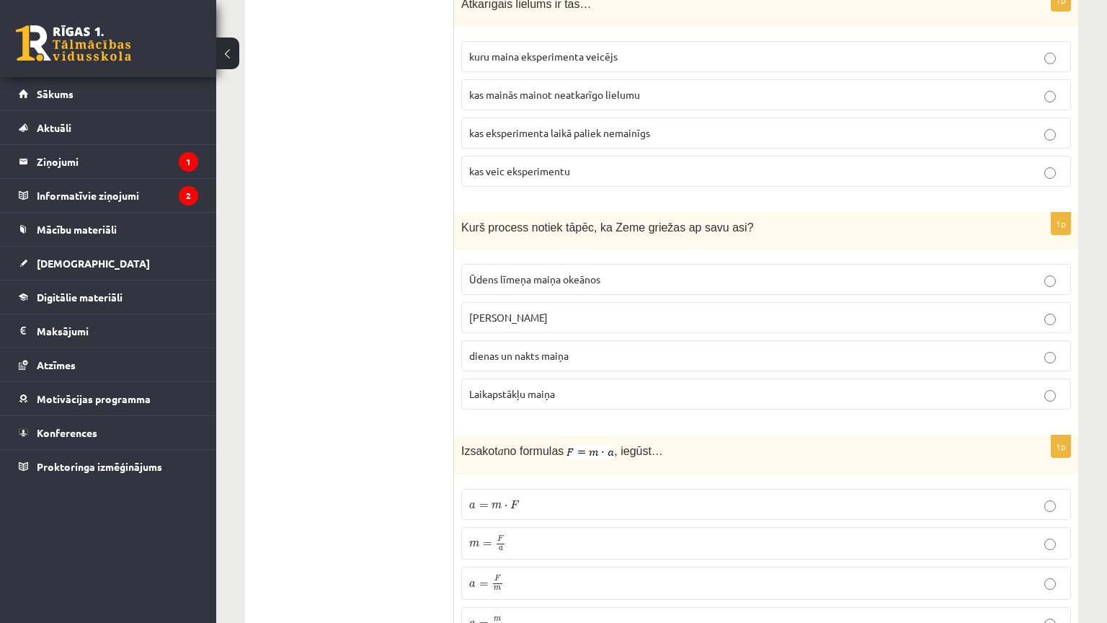
scroll to position [1116, 0]
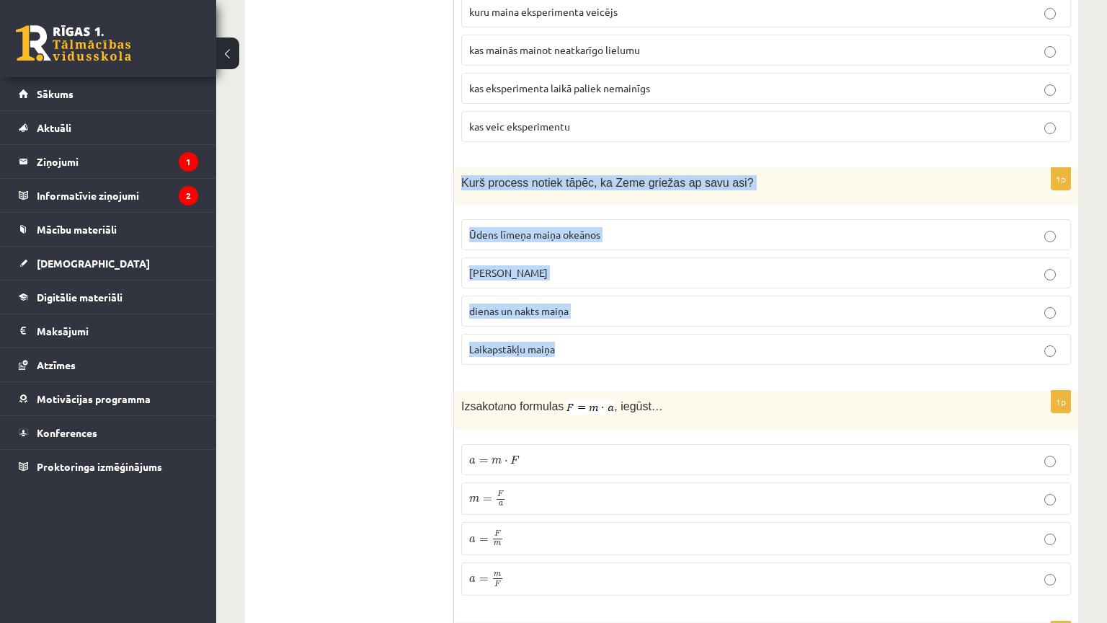
drag, startPoint x: 463, startPoint y: 168, endPoint x: 613, endPoint y: 352, distance: 238.2
click at [613, 352] on div "1p Kurš process notiek tāpēc, ka Zeme griežas ap savu asi? Ūdens līmeņa maiņa o…" at bounding box center [766, 272] width 624 height 208
copy div "Kurš process notiek tāpēc, ka Zeme griežas ap savu asi? Ūdens līmeņa maiņa okeā…"
click at [568, 295] on label "dienas un nakts maiņa" at bounding box center [766, 310] width 610 height 31
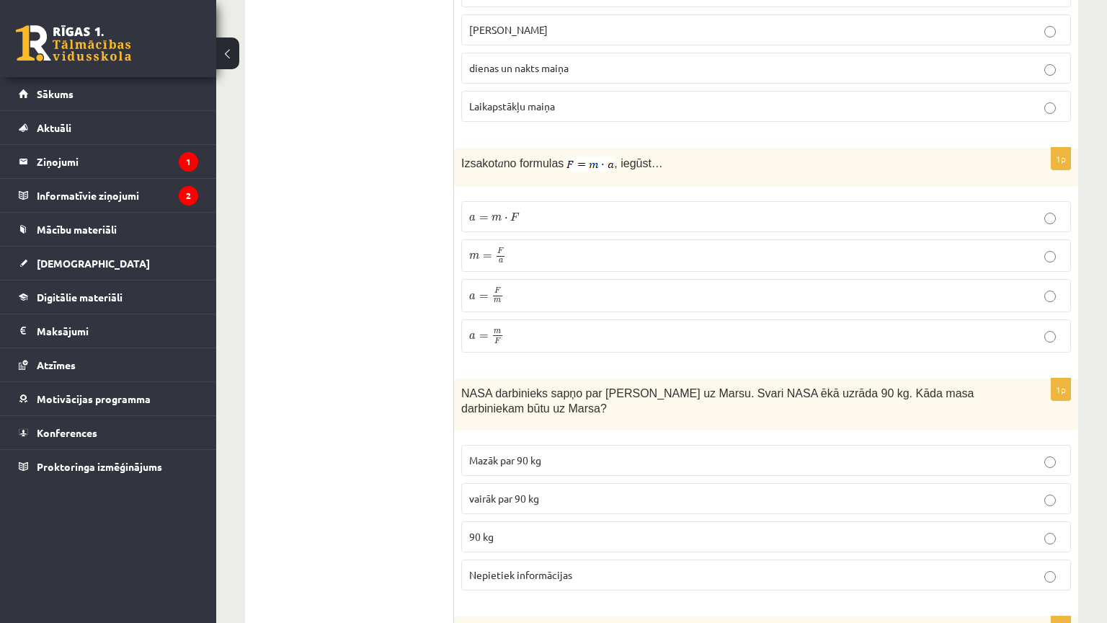
scroll to position [1405, 0]
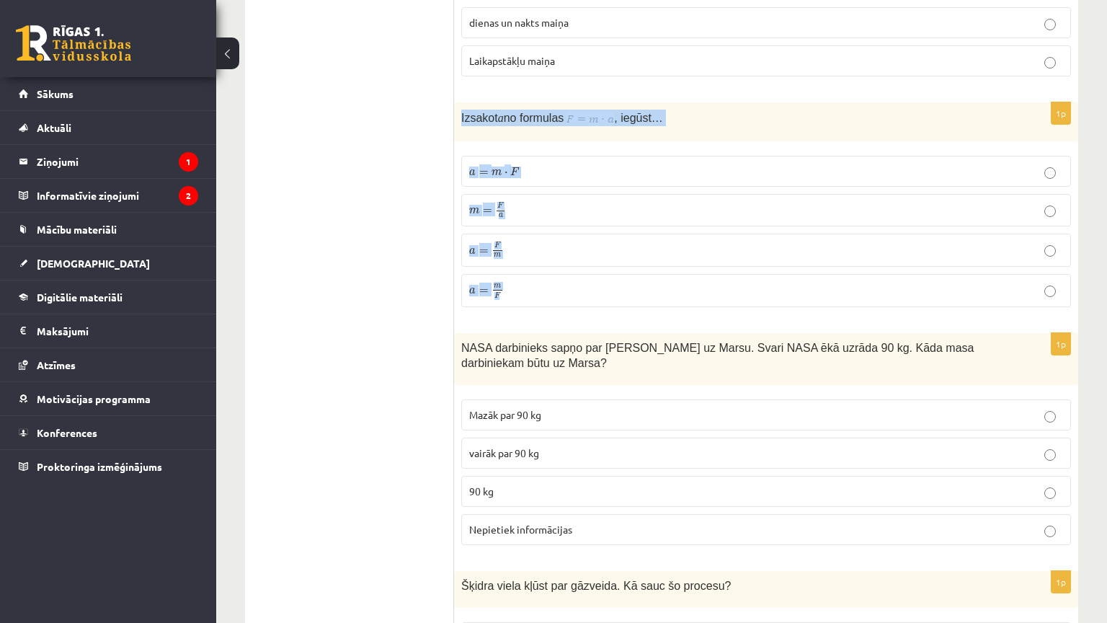
drag, startPoint x: 461, startPoint y: 108, endPoint x: 553, endPoint y: 280, distance: 195.1
click at [553, 280] on div "1p Izsakot a no formulas , iegūst… a = m ⋅ F a = m ⋅ F m = F a m = F a a = F m …" at bounding box center [766, 210] width 624 height 216
copy div "Izsakot a no formulas , iegūst… a = m ⋅ F a = m ⋅ F m = F a m = F a a = F m a =…"
click at [511, 244] on p "a = F m a = F m" at bounding box center [766, 249] width 594 height 17
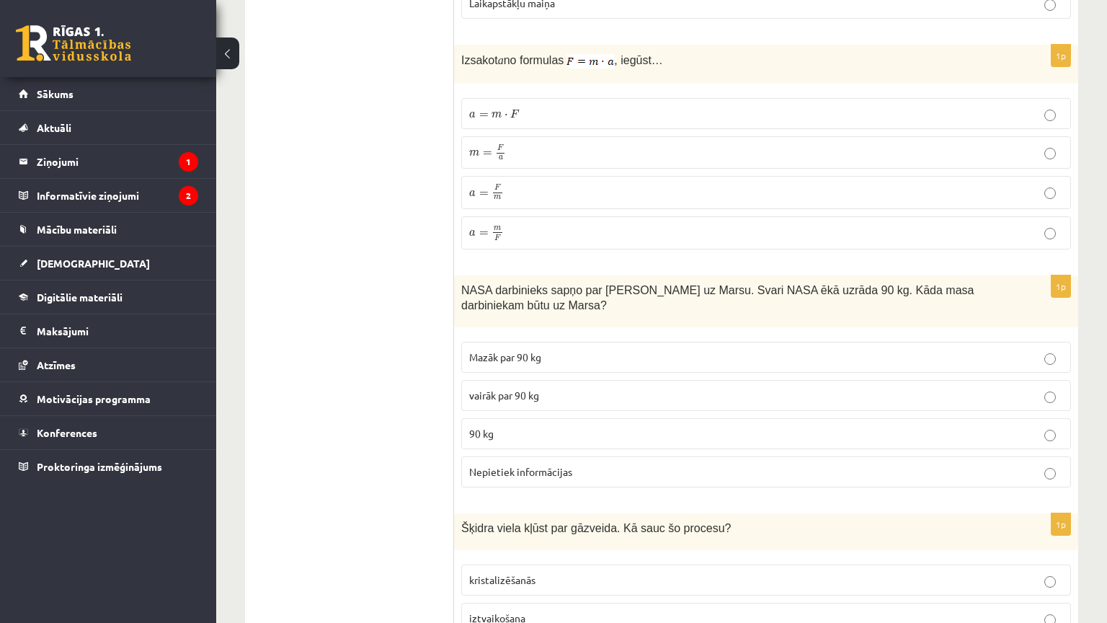
scroll to position [1693, 0]
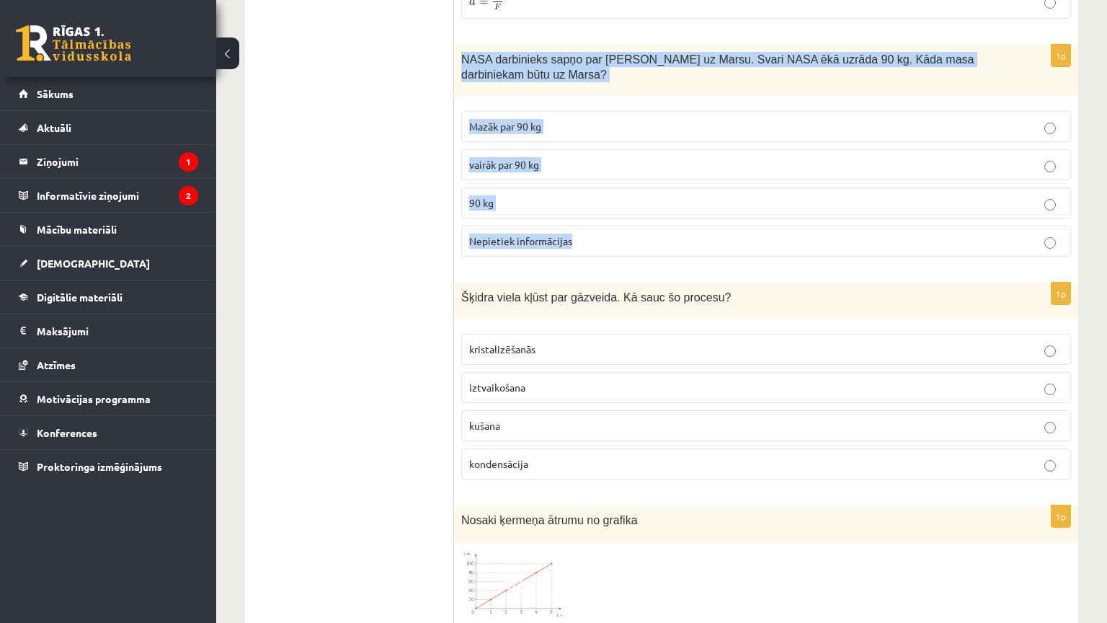
drag, startPoint x: 456, startPoint y: 40, endPoint x: 577, endPoint y: 222, distance: 218.5
click at [577, 222] on div "1p NASA darbinieks sapņo par ceļošanu uz Marsu. Svari NASA ēkā uzrāda 90 kg. Kā…" at bounding box center [766, 156] width 624 height 223
copy div "NASA darbinieks sapņo par ceļošanu uz Marsu. Svari NASA ēkā uzrāda 90 kg. Kāda …"
click at [511, 195] on p "90 kg" at bounding box center [766, 202] width 594 height 15
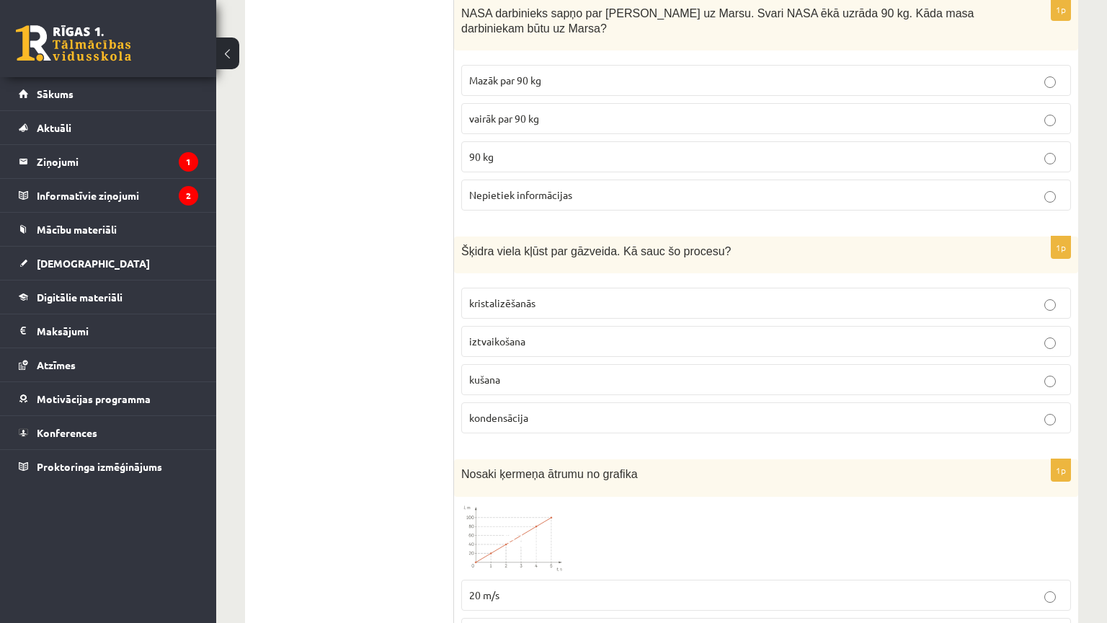
scroll to position [1909, 0]
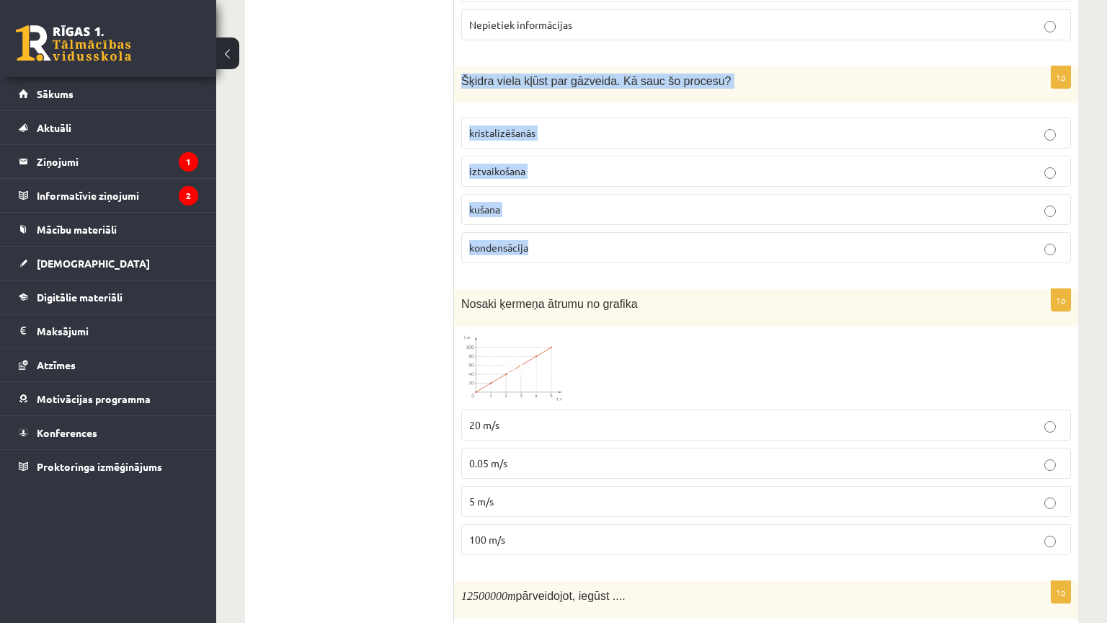
drag, startPoint x: 458, startPoint y: 60, endPoint x: 559, endPoint y: 255, distance: 219.5
click at [559, 255] on div "1p Šķidra viela kļūst par gāzveida. Kā sauc šo procesu? kristalizēšanās iztvaik…" at bounding box center [766, 170] width 624 height 208
copy div "Šķidra viela kļūst par gāzveida. Kā sauc šo procesu? kristalizēšanās iztvaikoša…"
click at [538, 164] on p "iztvaikošana" at bounding box center [766, 171] width 594 height 15
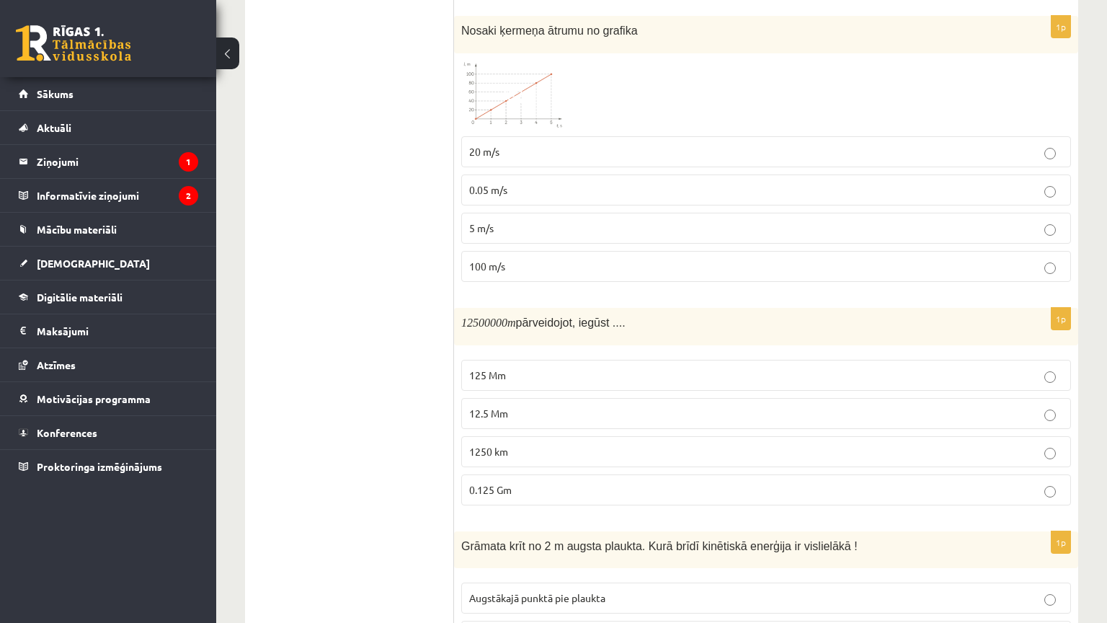
scroll to position [1998, 0]
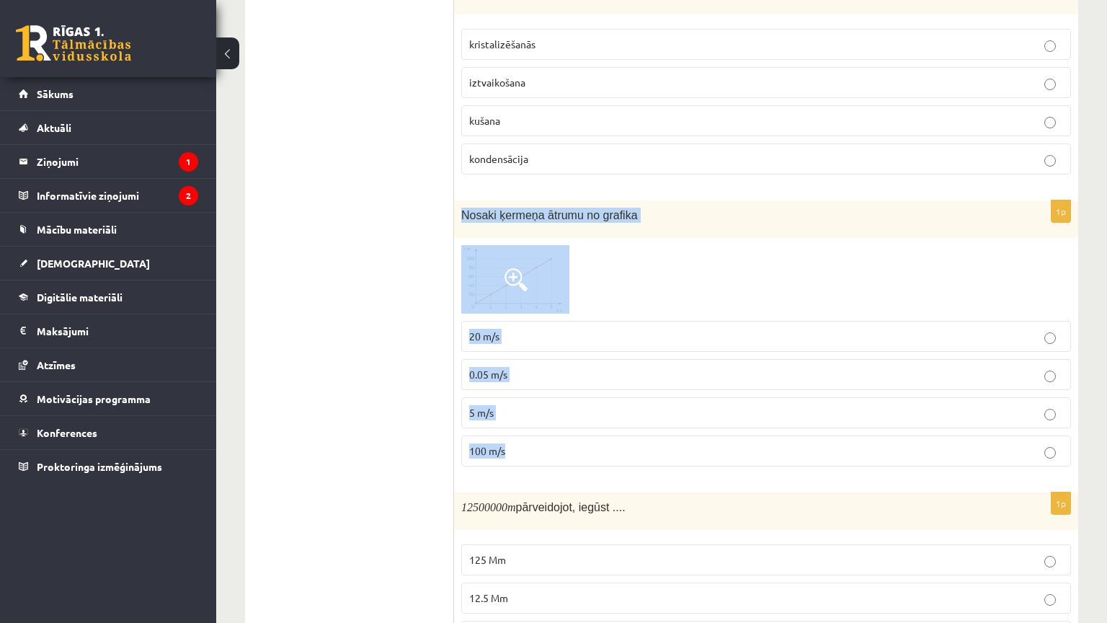
drag, startPoint x: 458, startPoint y: 183, endPoint x: 553, endPoint y: 440, distance: 273.6
copy div "Nosaki ķermeņa ātrumu no grafika 20 m/s 0.05 m/s 5 m/s 100 m/s"
click at [502, 329] on p "20 m/s" at bounding box center [766, 336] width 594 height 15
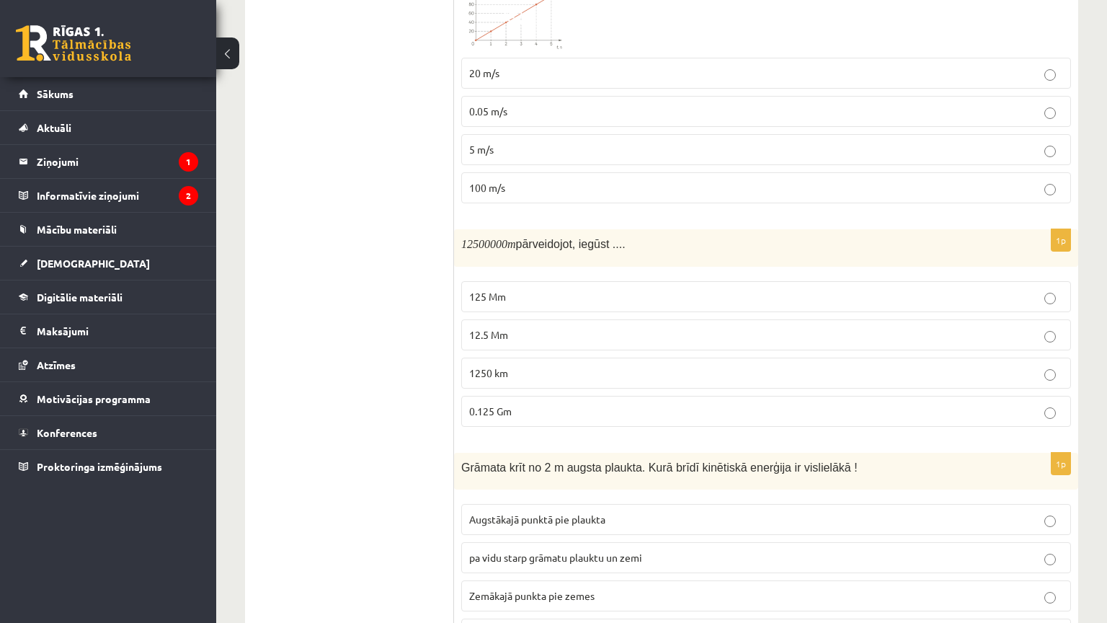
scroll to position [2358, 0]
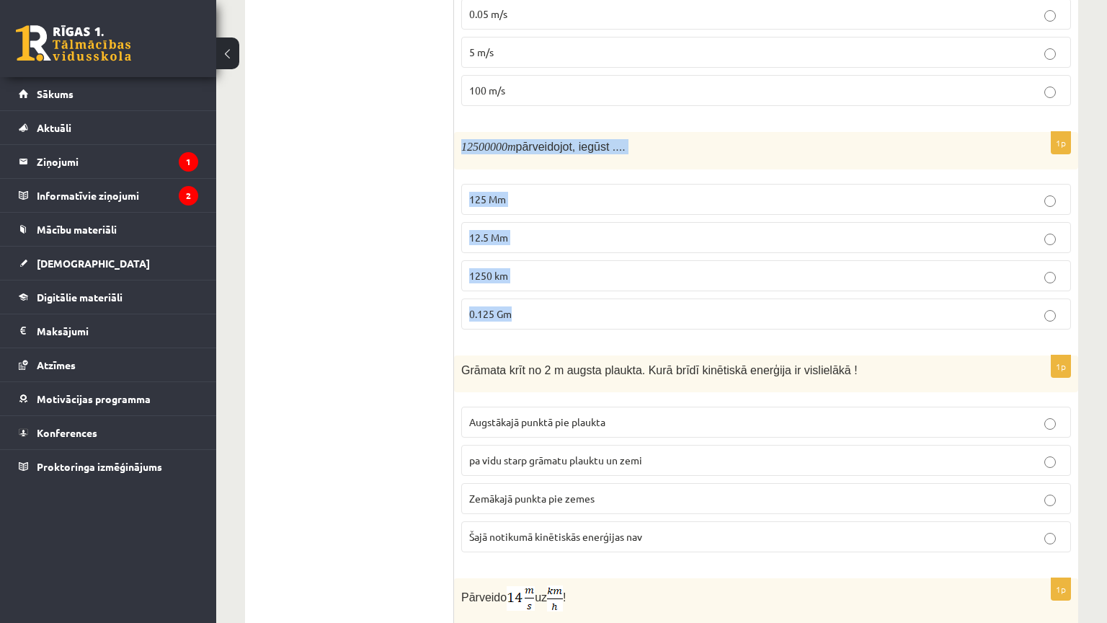
drag, startPoint x: 509, startPoint y: 205, endPoint x: 550, endPoint y: 282, distance: 86.7
click at [549, 289] on div "1p 12500000 m pārveidojot, iegūst .... 125 Mm 12.5 Mm 1250 km 0.125 Gm" at bounding box center [766, 236] width 624 height 208
drag, startPoint x: 455, startPoint y: 127, endPoint x: 563, endPoint y: 306, distance: 208.9
click at [563, 306] on div "1p 12500000 m pārveidojot, iegūst .... 125 Mm 12.5 Mm 1250 km 0.125 Gm" at bounding box center [766, 236] width 624 height 208
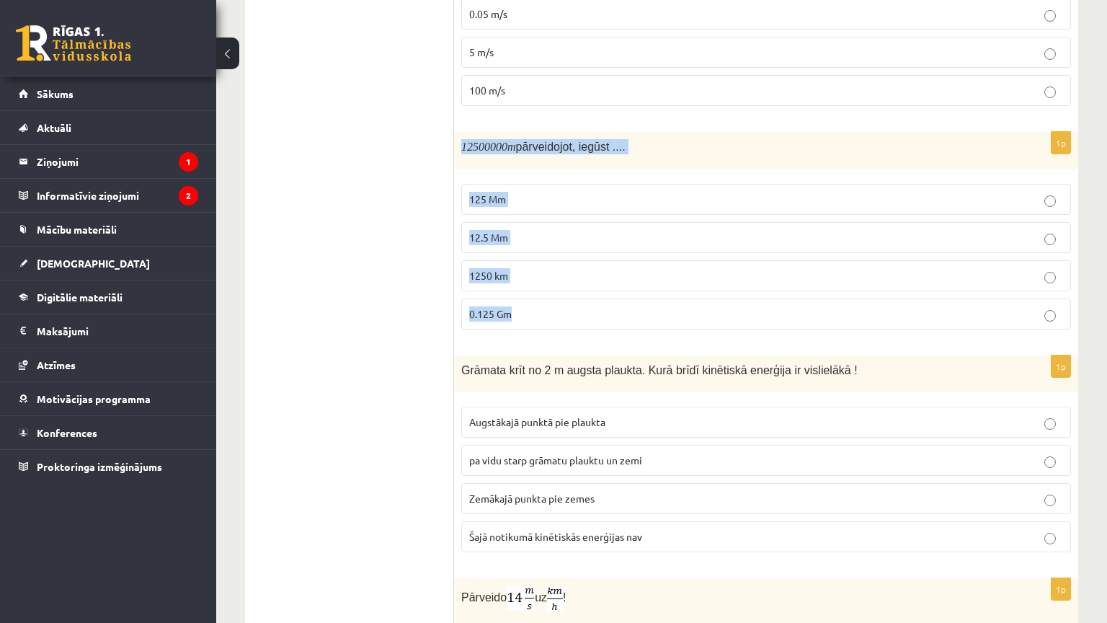
copy div "12500000 m pārveidojot, iegūst .... 125 Mm 12.5 Mm 1250 km 0.125 Gm"
click at [523, 230] on p "12.5 Mm" at bounding box center [766, 237] width 594 height 15
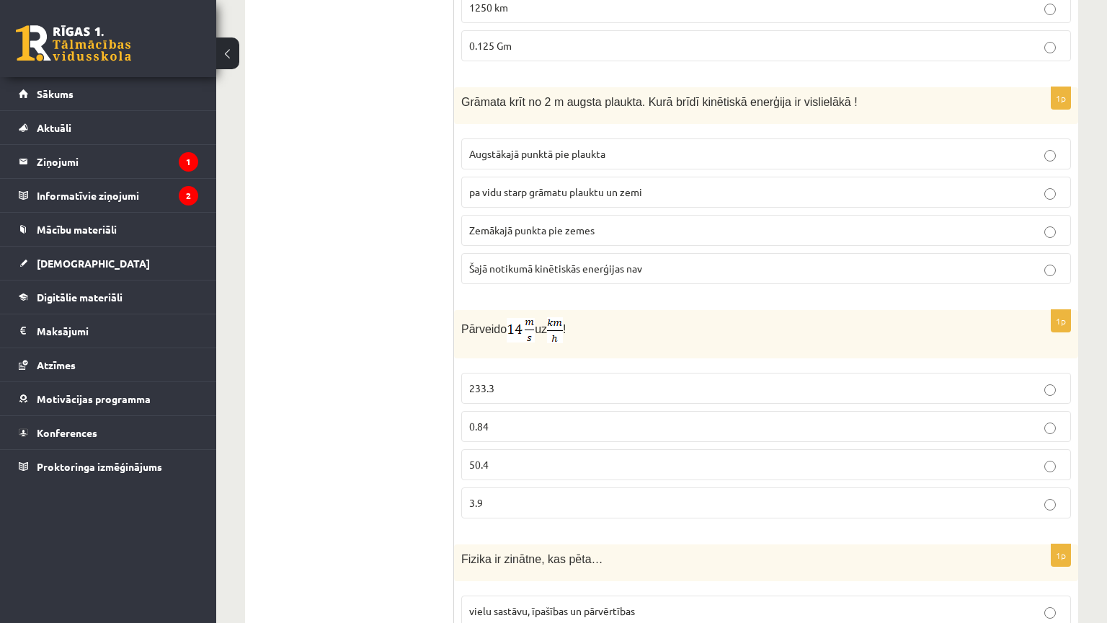
scroll to position [2646, 0]
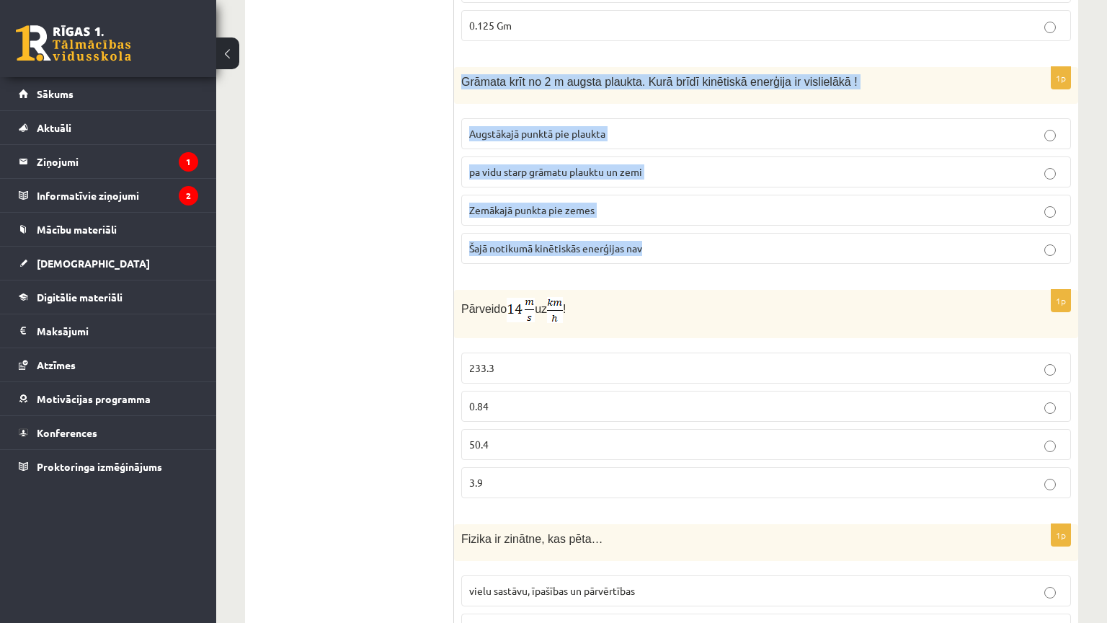
drag, startPoint x: 455, startPoint y: 55, endPoint x: 657, endPoint y: 229, distance: 266.2
click at [657, 231] on div "1p Grāmata krīt no 2 m augsta plaukta. Kurā brīdī kinētiskā enerģija ir visliel…" at bounding box center [766, 171] width 624 height 208
copy div "Grāmata krīt no 2 m augsta plaukta. Kurā brīdī kinētiskā enerģija ir vislielākā…"
click at [590, 195] on label "Zemākajā punkta pie zemes" at bounding box center [766, 210] width 610 height 31
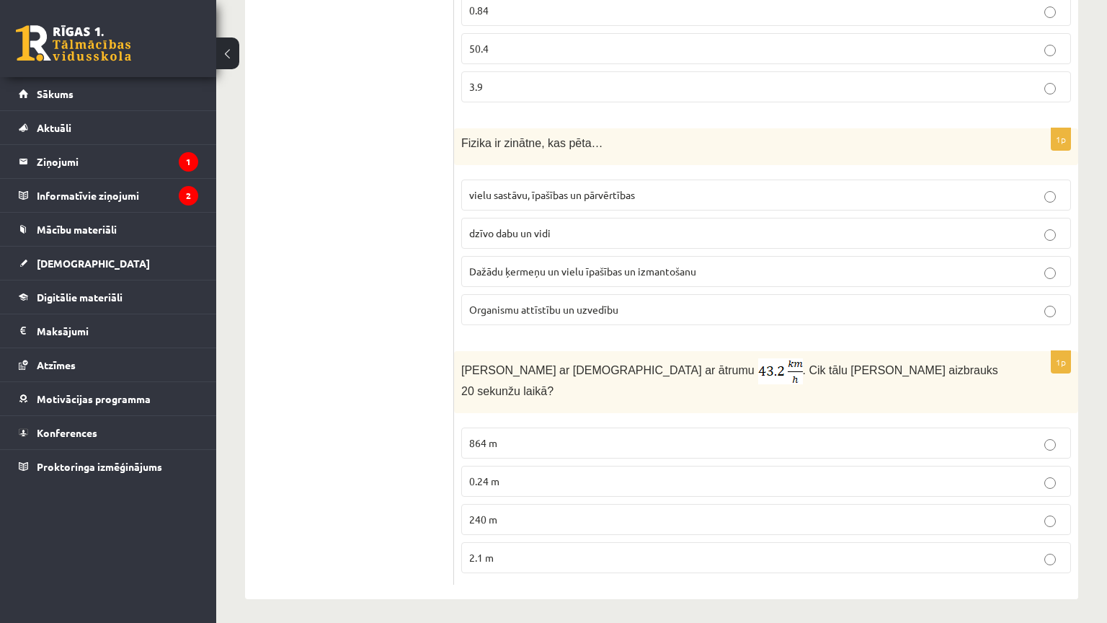
scroll to position [3079, 0]
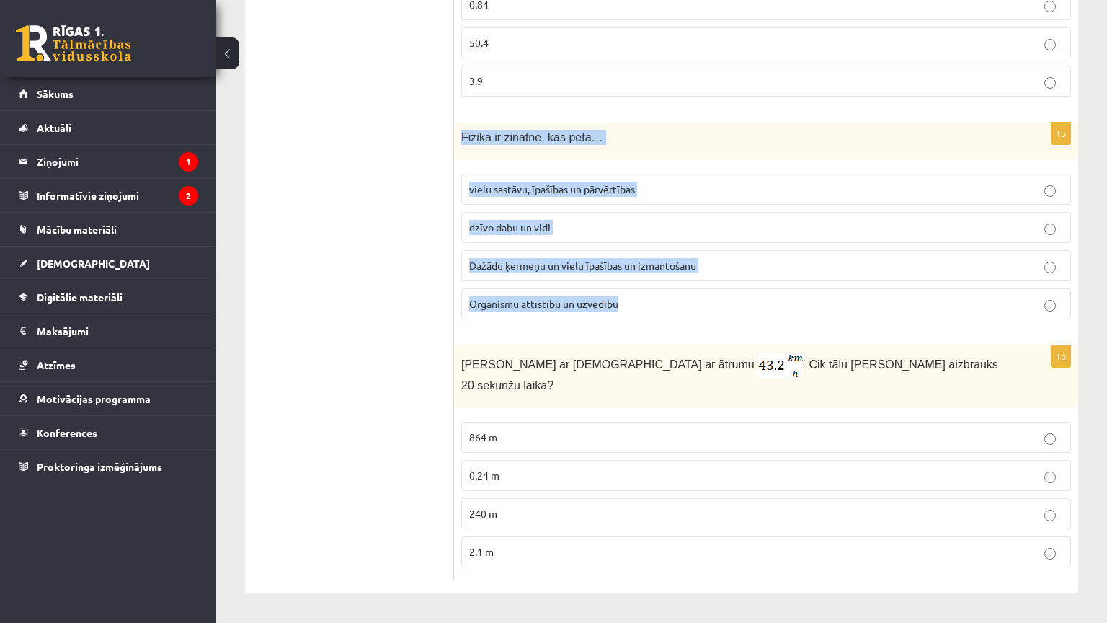
drag, startPoint x: 458, startPoint y: 84, endPoint x: 682, endPoint y: 263, distance: 286.1
click at [680, 275] on div "1p Fizika ir zinātne, kas pēta… vielu sastāvu, īpašības un pārvērtības dzīvo da…" at bounding box center [766, 227] width 624 height 208
click at [657, 258] on p "Dažādu ķermeņu un vielu īpašības un izmantošanu" at bounding box center [766, 265] width 594 height 15
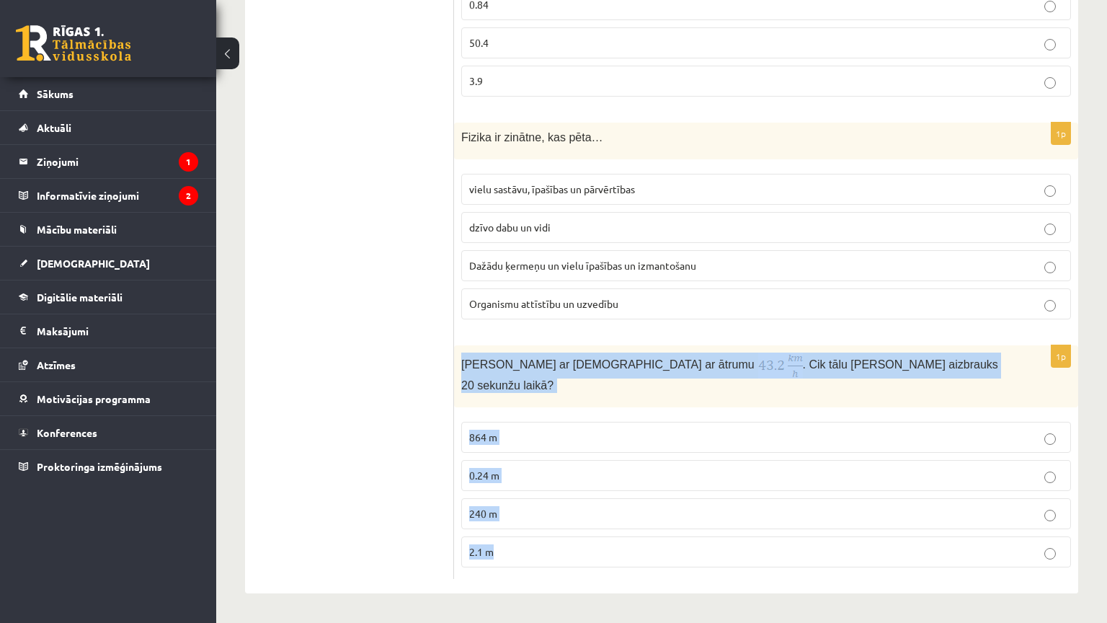
drag, startPoint x: 463, startPoint y: 312, endPoint x: 521, endPoint y: 489, distance: 185.7
click at [522, 489] on div "1p Anna brauc ar skrituļslidām ar ātrumu . Cik tālu Anna aizbrauks 20 sekunžu l…" at bounding box center [766, 462] width 624 height 234
click at [522, 506] on p "240 m" at bounding box center [766, 513] width 594 height 15
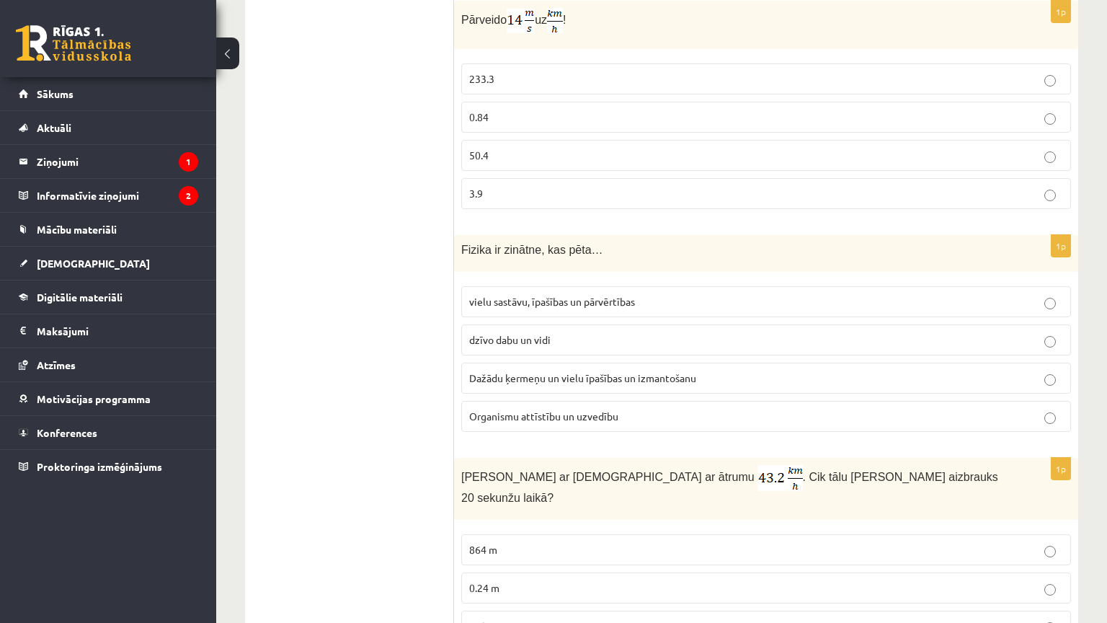
scroll to position [2935, 0]
drag, startPoint x: 461, startPoint y: 223, endPoint x: 440, endPoint y: 224, distance: 20.2
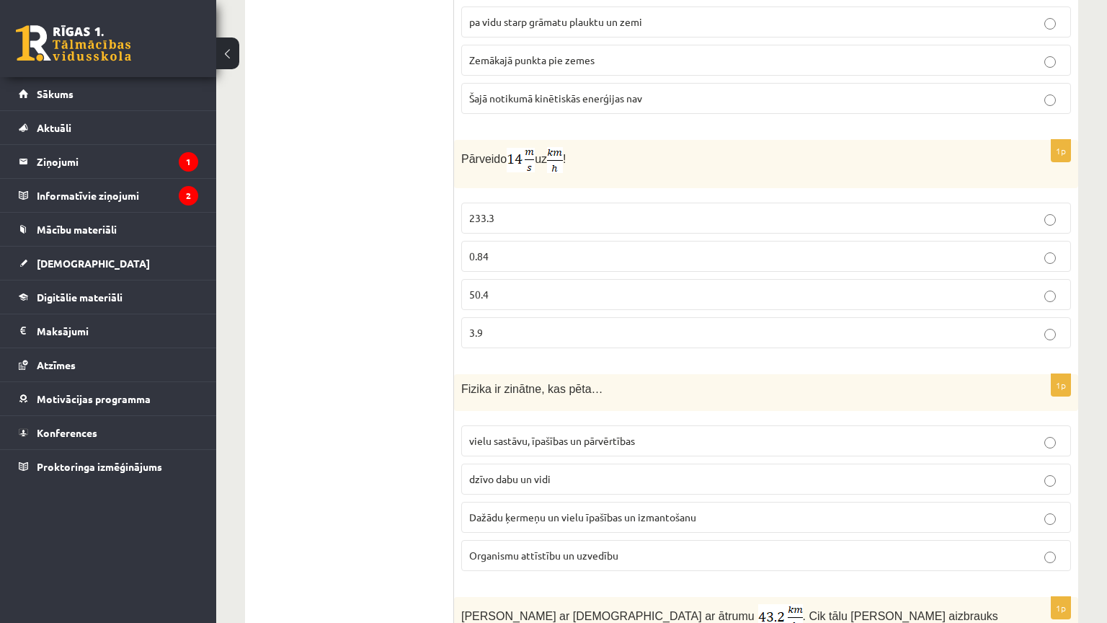
scroll to position [2790, 0]
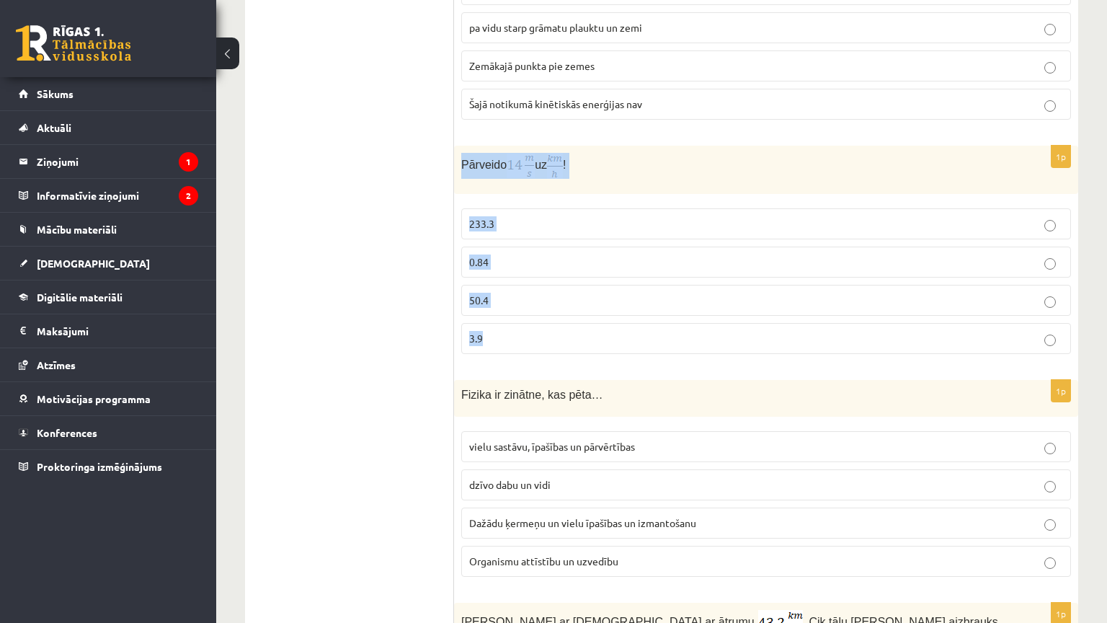
drag, startPoint x: 461, startPoint y: 145, endPoint x: 602, endPoint y: 321, distance: 225.6
click at [602, 321] on div "1p Pārveido uz ! 233.3 0.84 50.4 3.9" at bounding box center [766, 256] width 624 height 220
click at [517, 293] on p "50.4" at bounding box center [766, 300] width 594 height 15
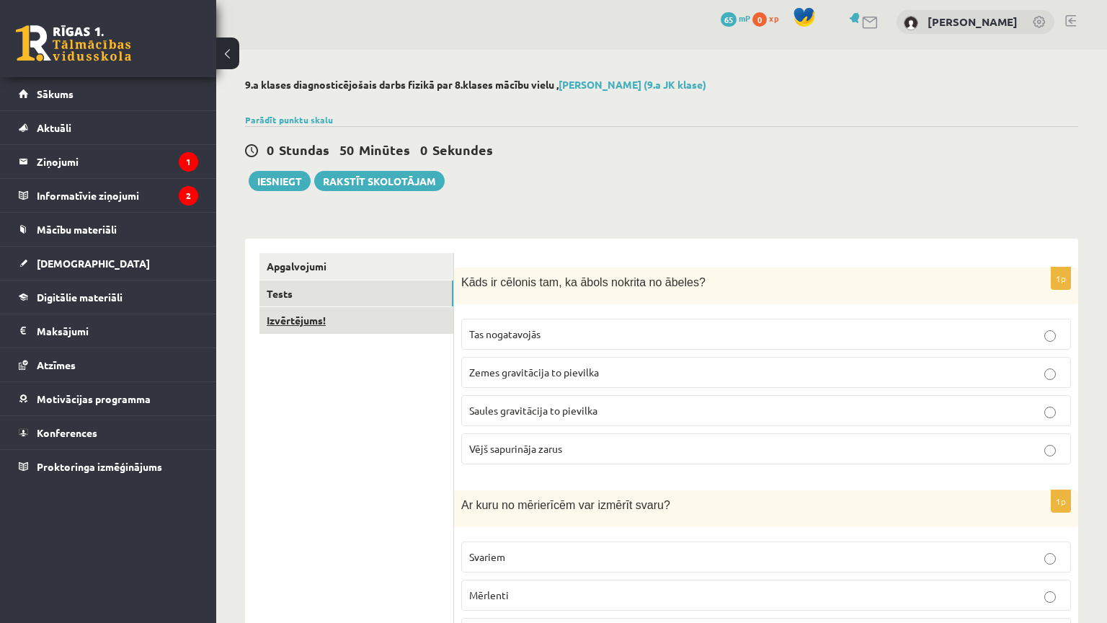
scroll to position [0, 0]
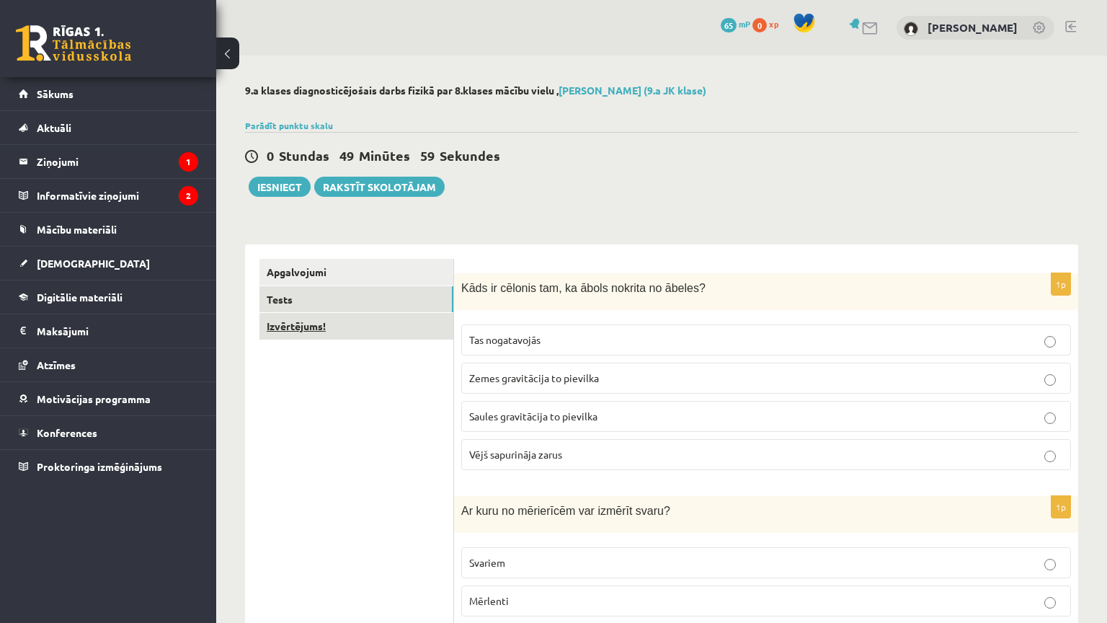
click at [386, 330] on link "Izvērtējums!" at bounding box center [356, 326] width 194 height 27
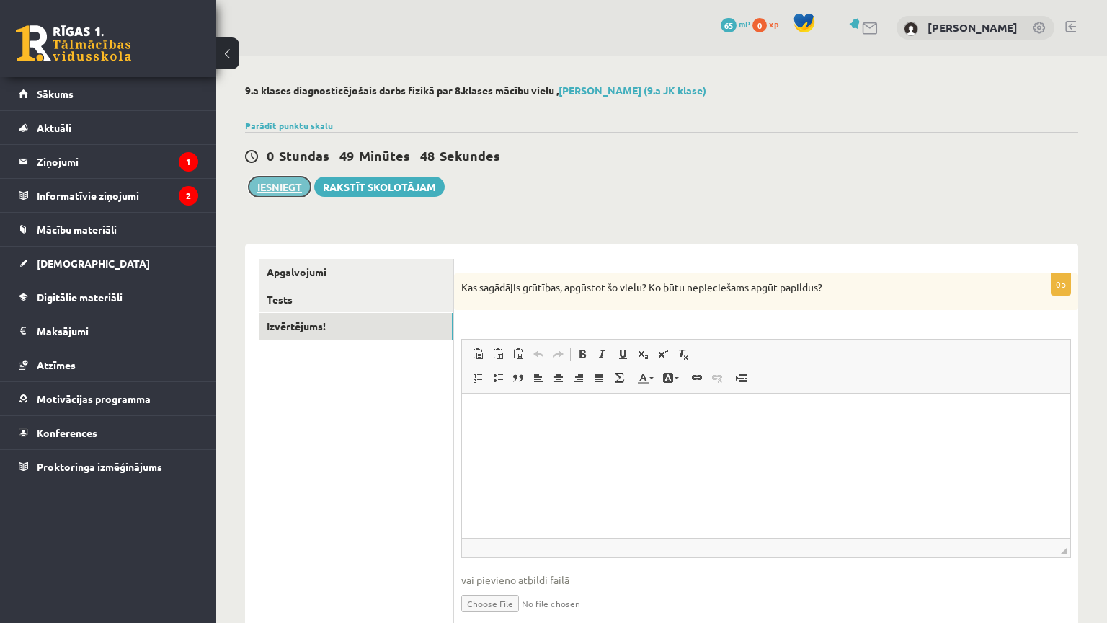
click at [272, 188] on button "Iesniegt" at bounding box center [280, 187] width 62 height 20
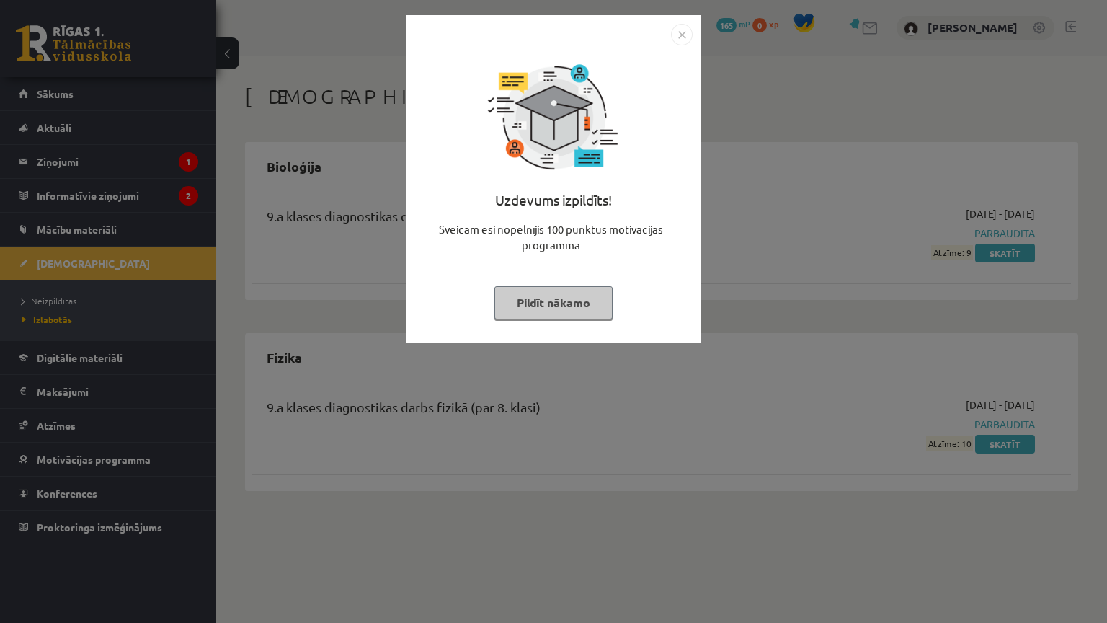
click at [689, 36] on img "Close" at bounding box center [682, 35] width 22 height 22
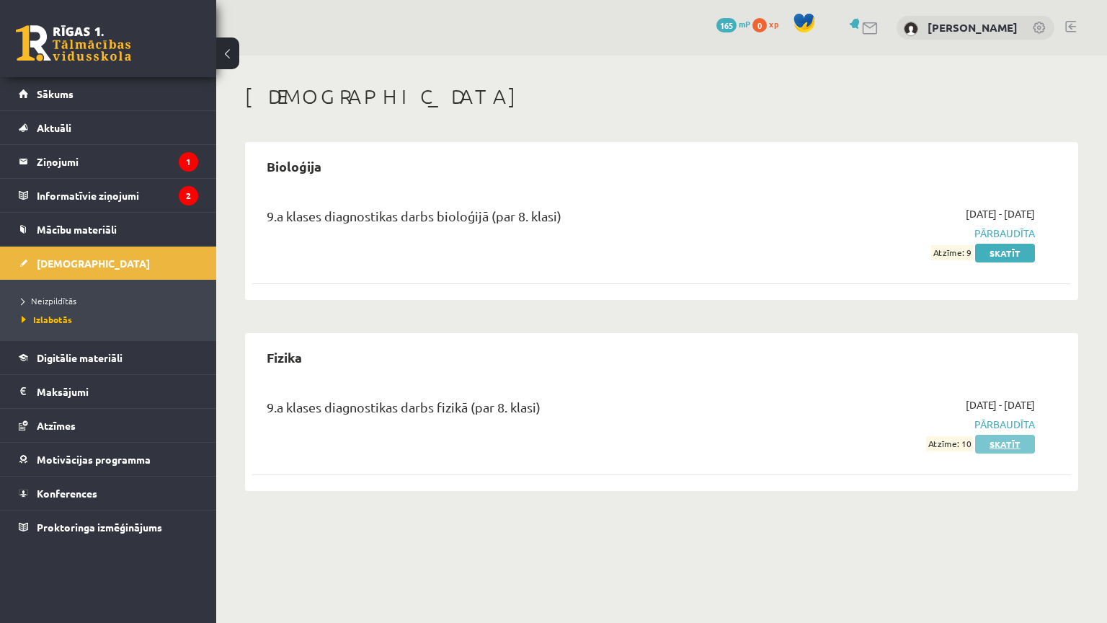
click at [1001, 442] on link "Skatīt" at bounding box center [1005, 444] width 60 height 19
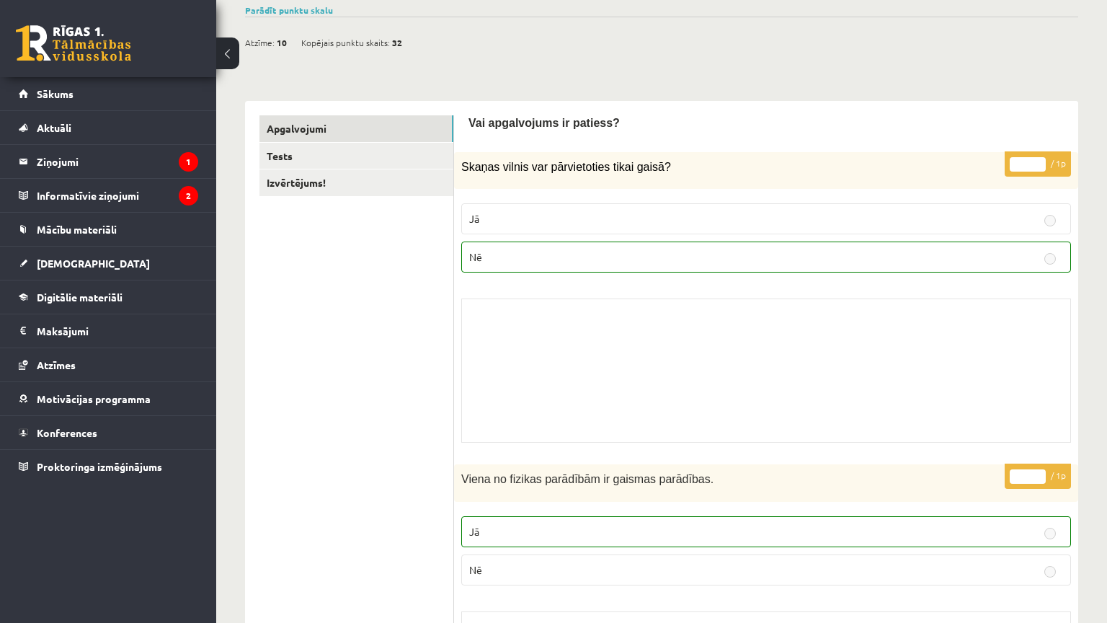
scroll to position [144, 0]
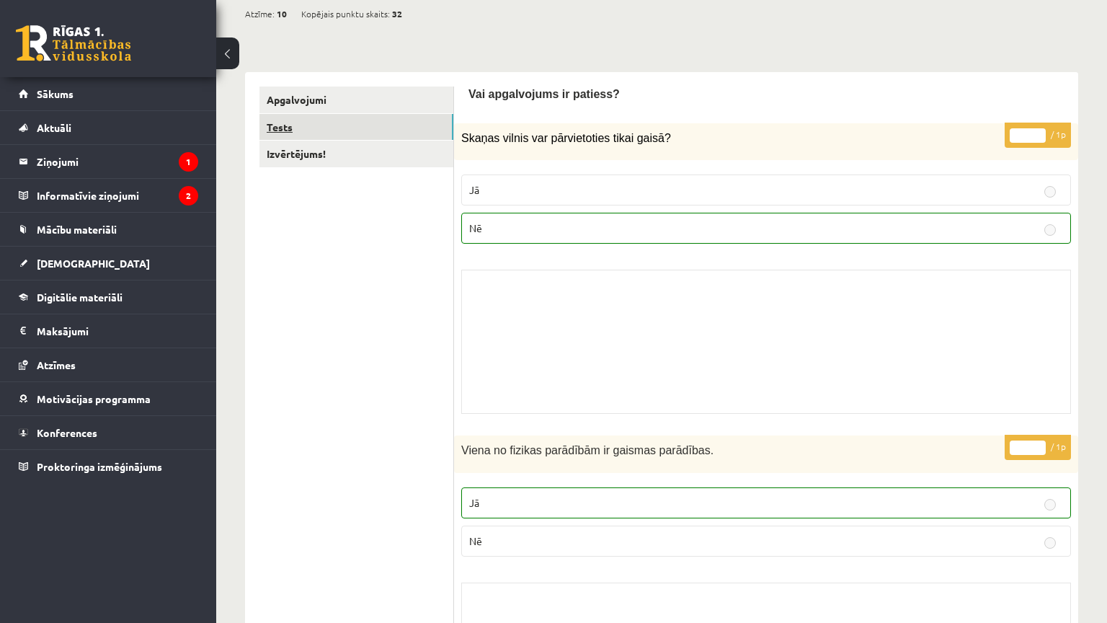
click at [372, 123] on link "Tests" at bounding box center [356, 127] width 194 height 27
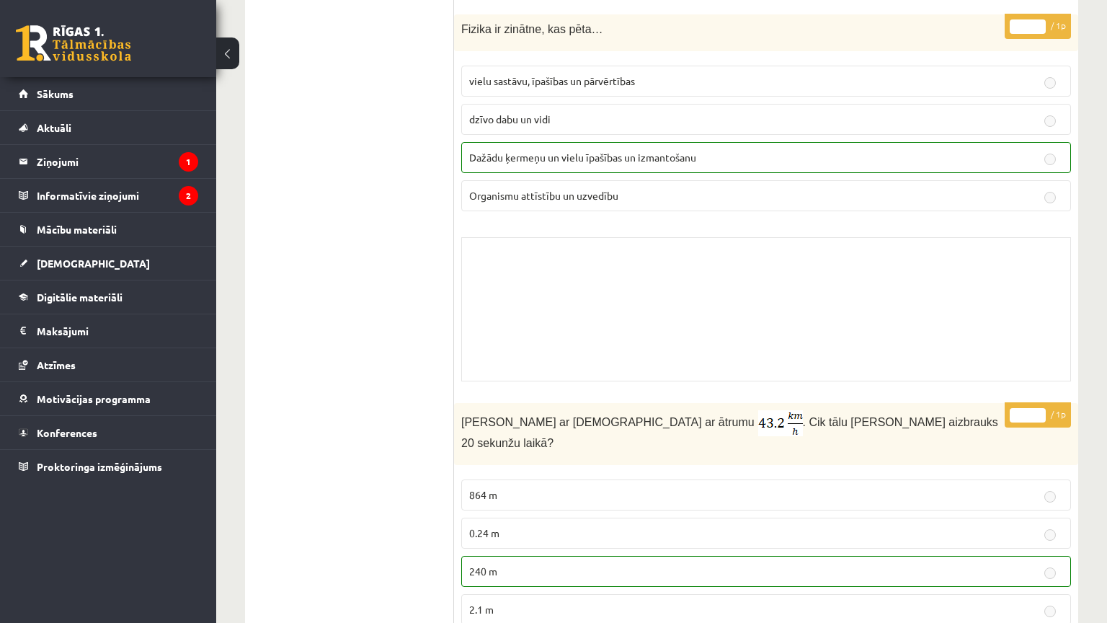
scroll to position [5371, 0]
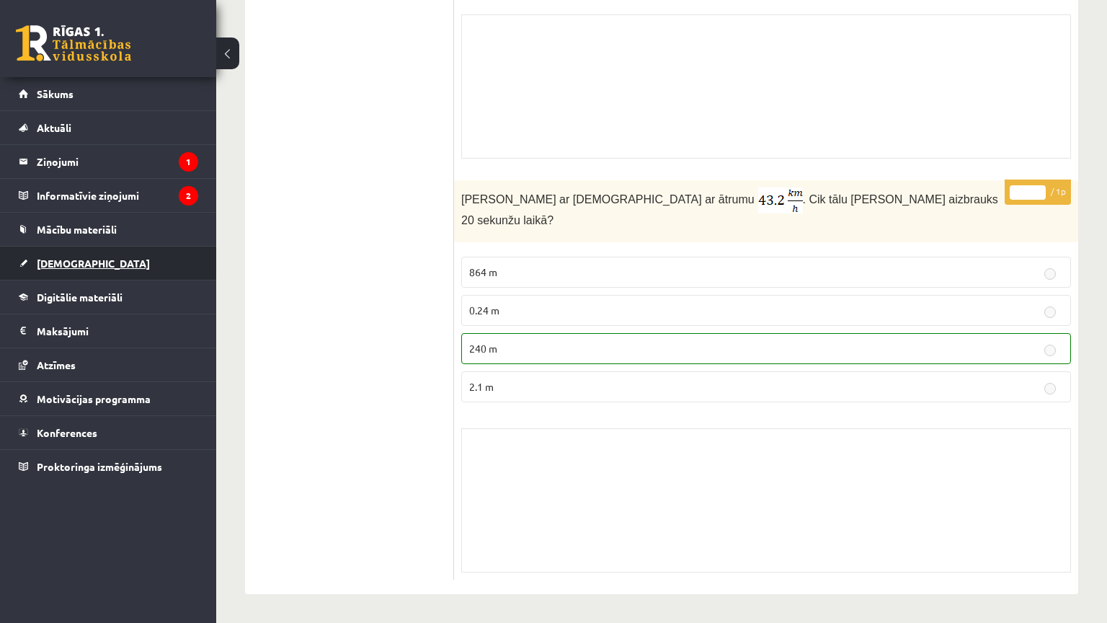
click at [102, 251] on link "[DEMOGRAPHIC_DATA]" at bounding box center [108, 262] width 179 height 33
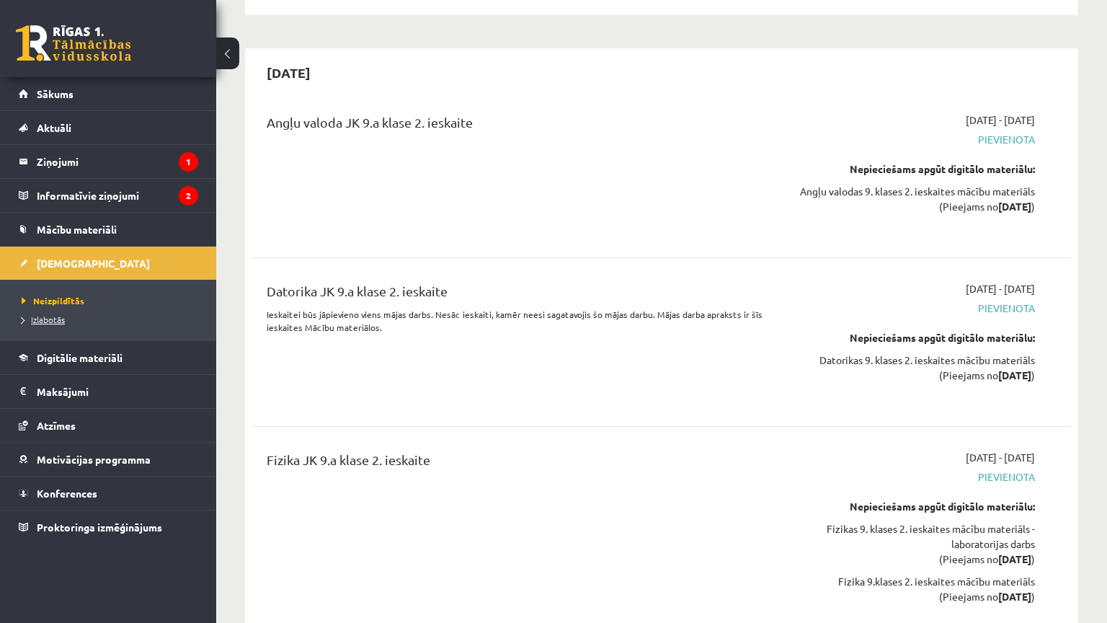
click at [58, 321] on span "Izlabotās" at bounding box center [43, 319] width 43 height 12
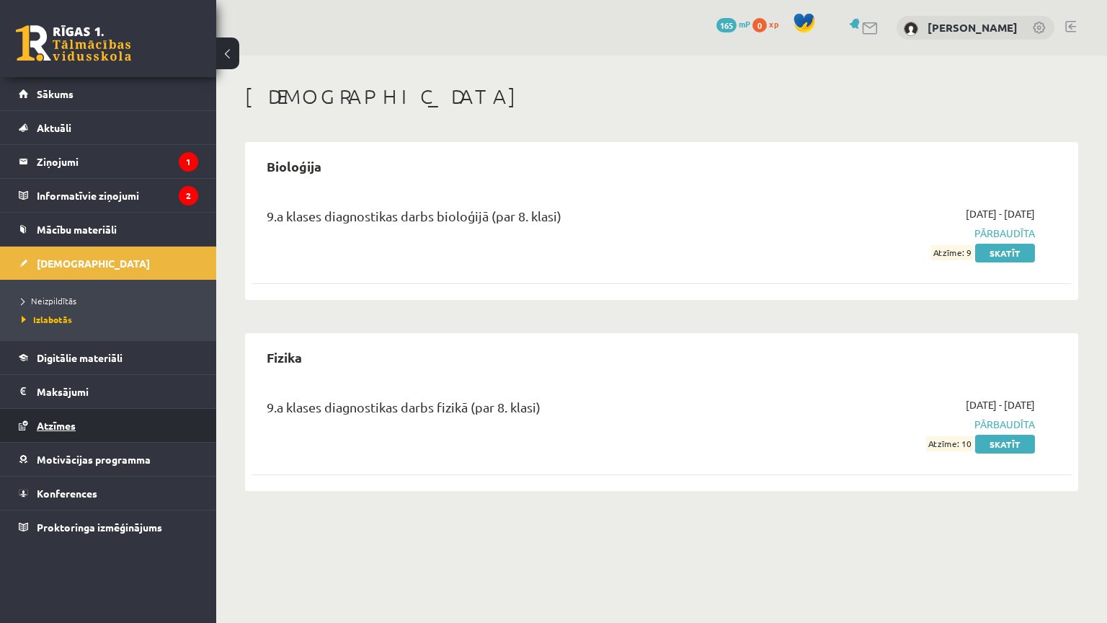
click at [135, 414] on link "Atzīmes" at bounding box center [108, 425] width 179 height 33
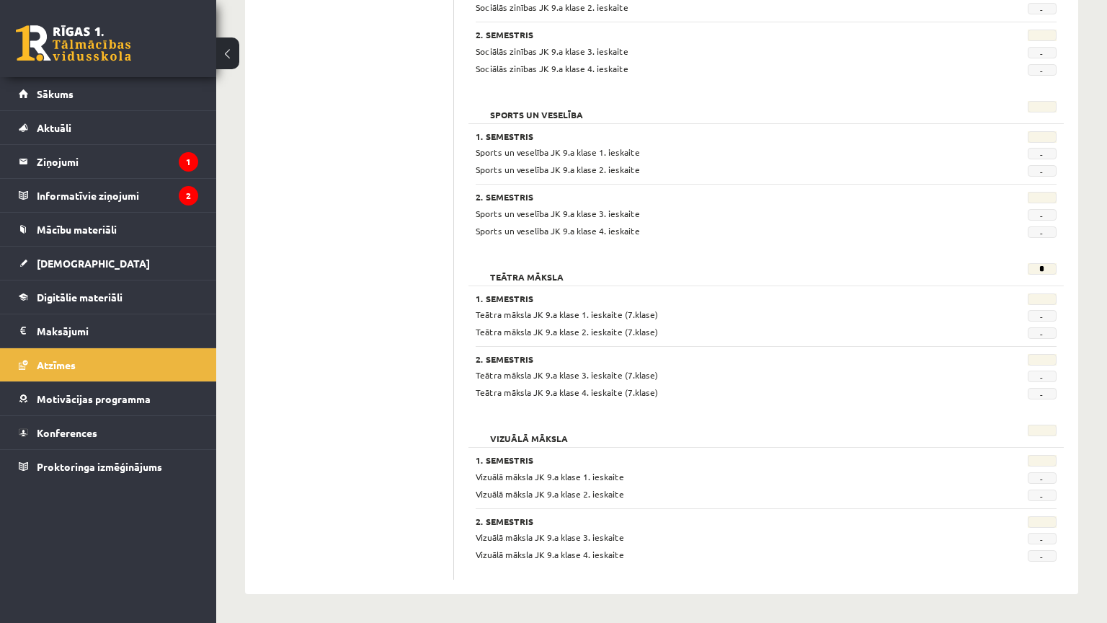
scroll to position [2624, 0]
click at [120, 259] on link "[DEMOGRAPHIC_DATA]" at bounding box center [108, 262] width 179 height 33
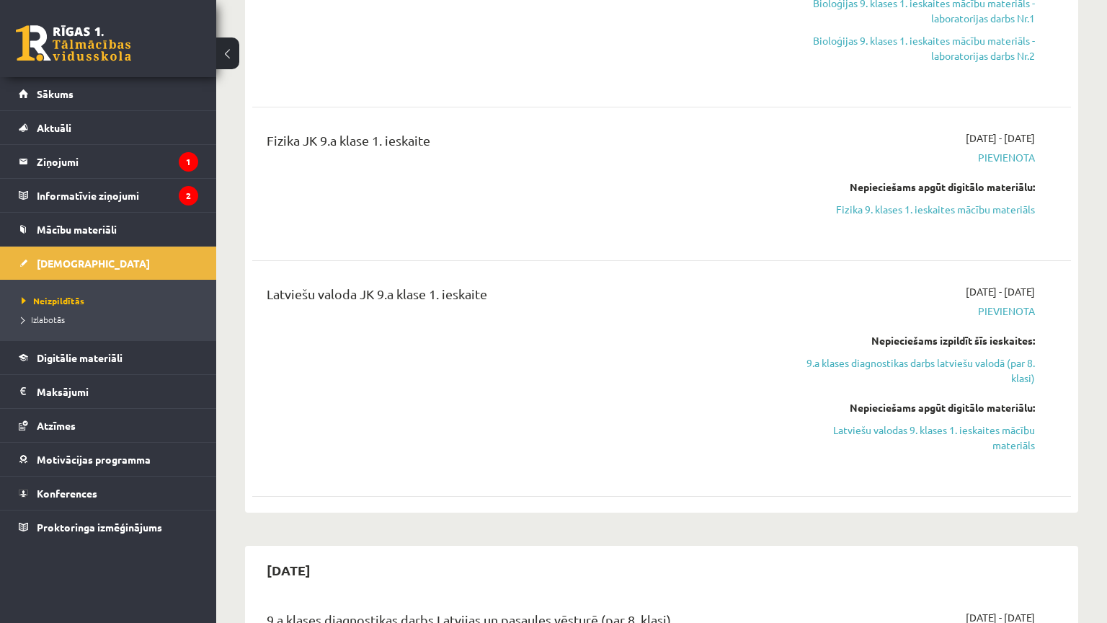
scroll to position [721, 0]
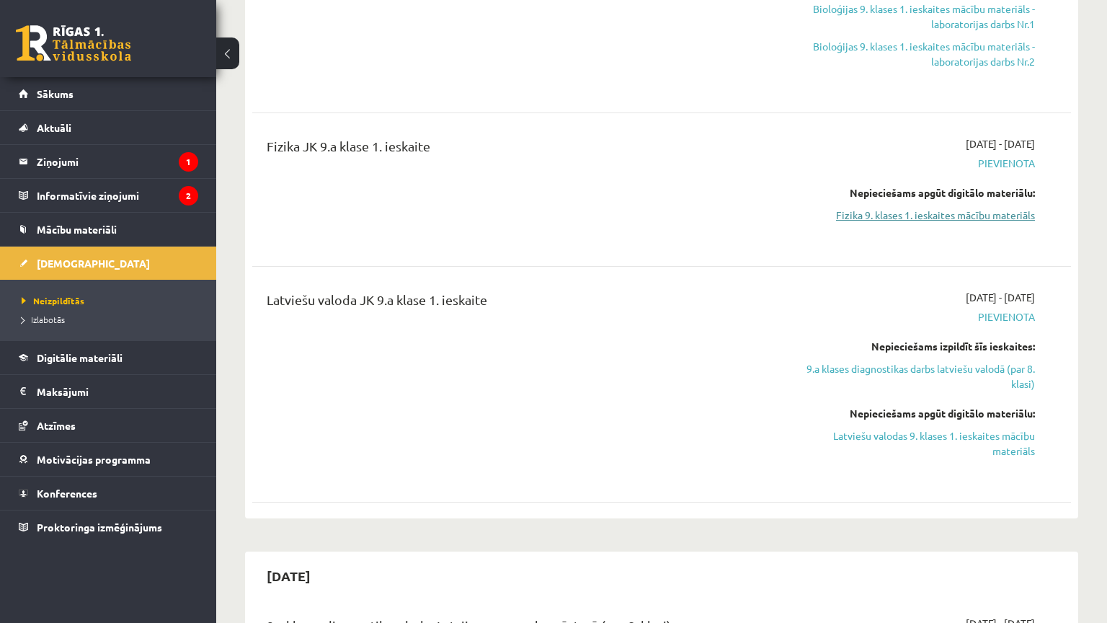
click at [887, 216] on link "Fizika 9. klases 1. ieskaites mācību materiāls" at bounding box center [913, 215] width 241 height 15
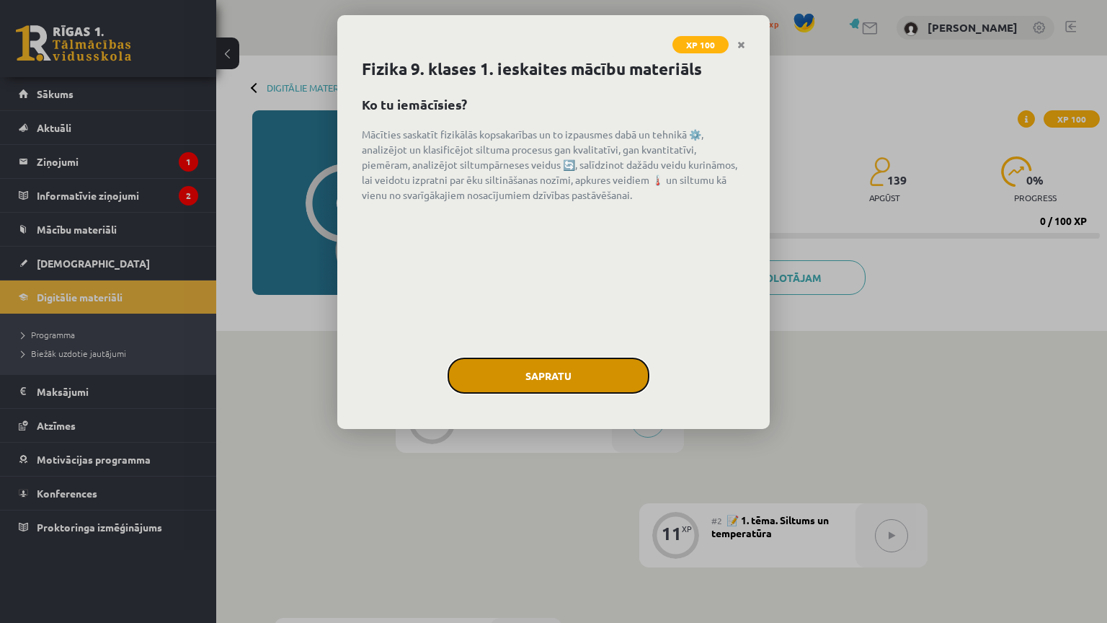
click at [585, 383] on button "Sapratu" at bounding box center [549, 375] width 202 height 36
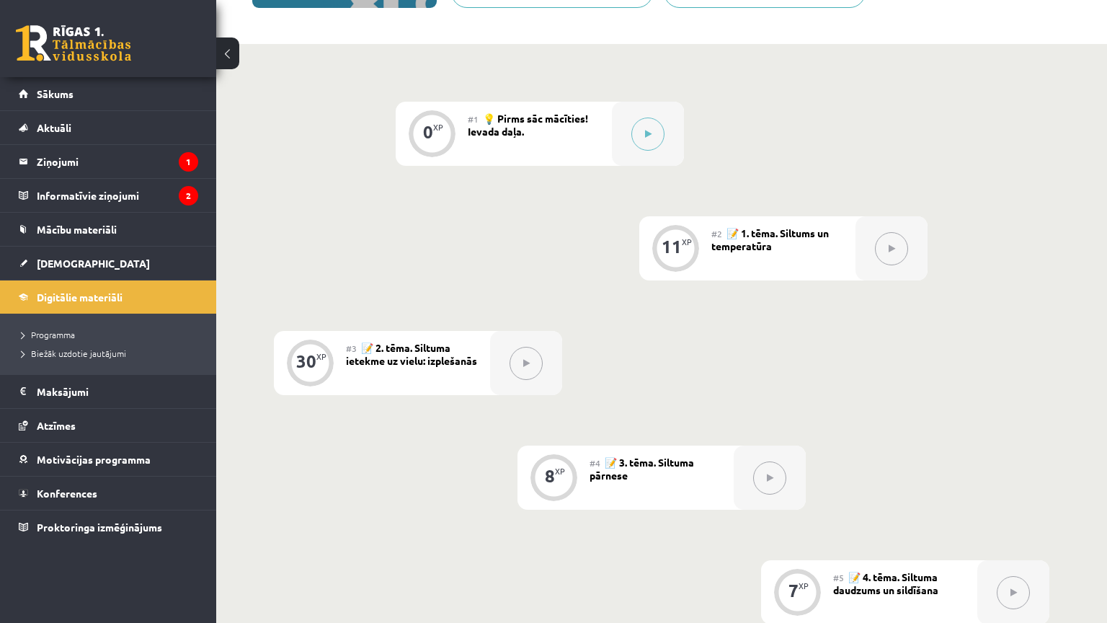
scroll to position [72, 0]
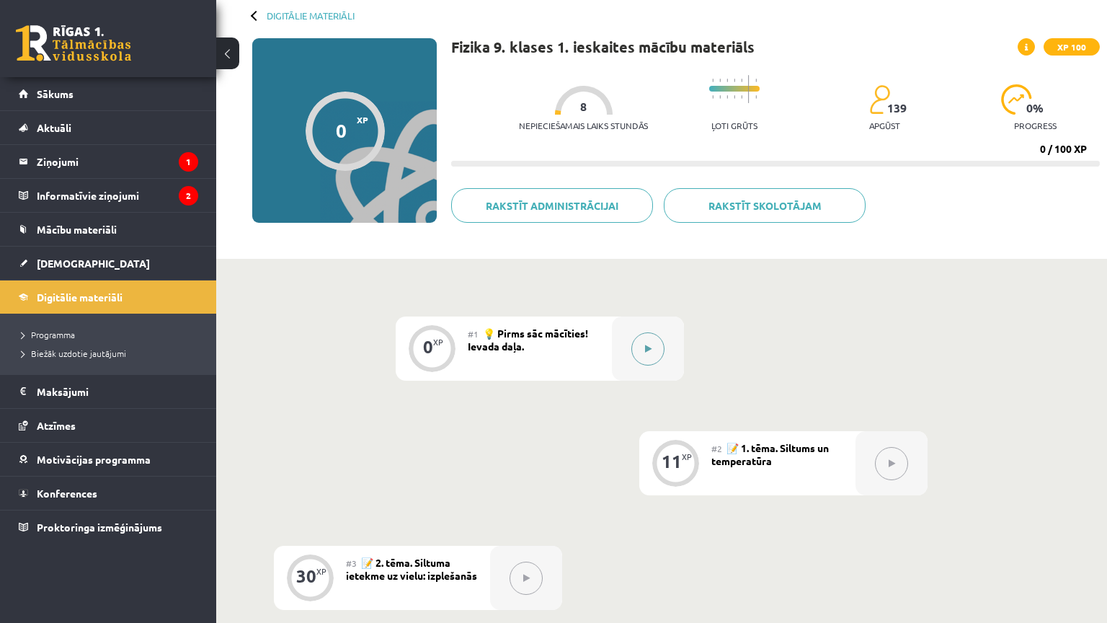
click at [659, 346] on button at bounding box center [647, 348] width 33 height 33
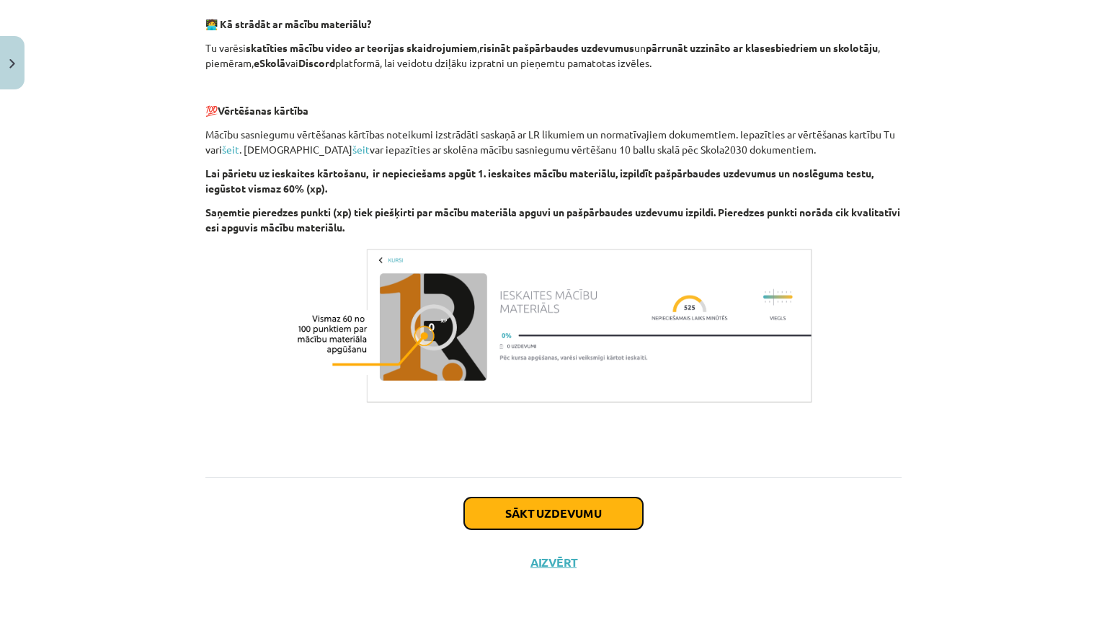
click at [614, 497] on button "Sākt uzdevumu" at bounding box center [553, 513] width 179 height 32
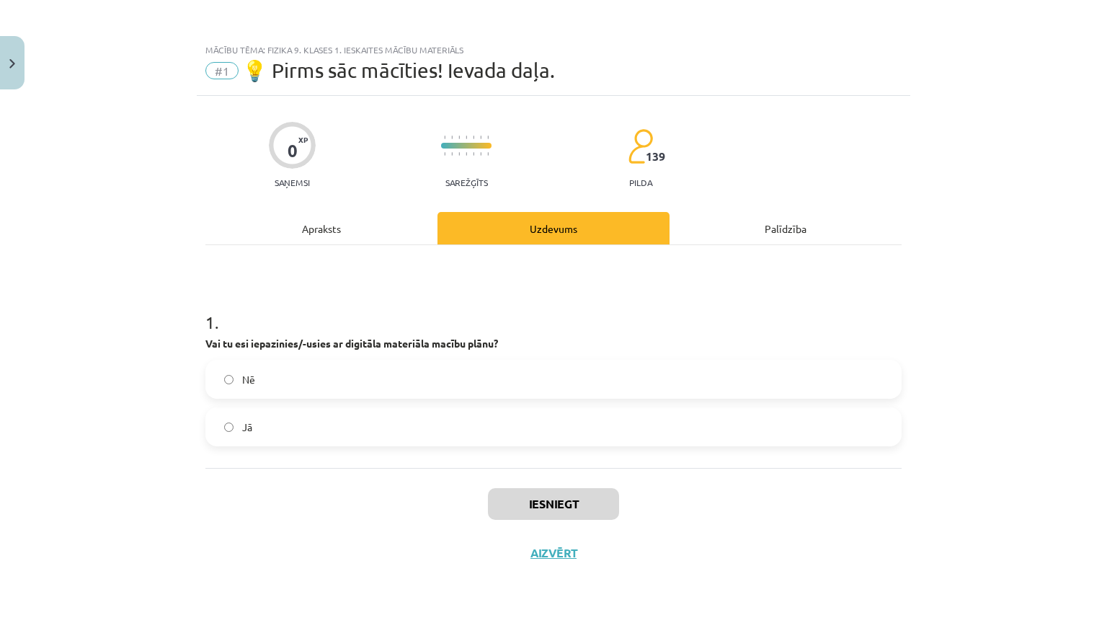
click at [320, 409] on label "Jā" at bounding box center [553, 427] width 693 height 36
click at [551, 488] on button "Iesniegt" at bounding box center [553, 504] width 131 height 32
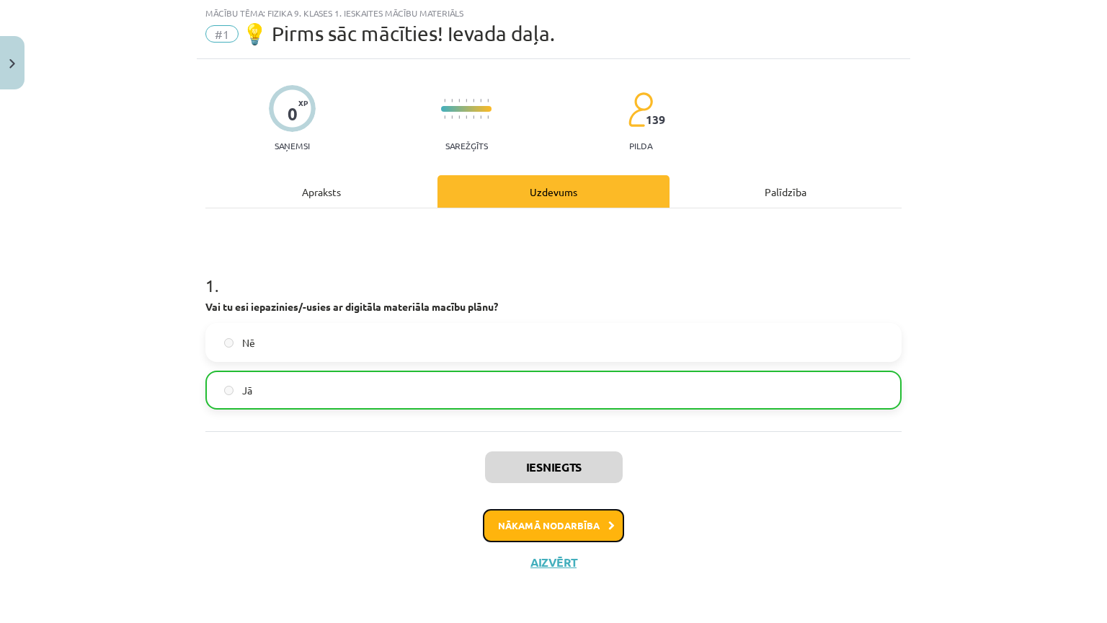
click at [567, 509] on button "Nākamā nodarbība" at bounding box center [553, 525] width 141 height 33
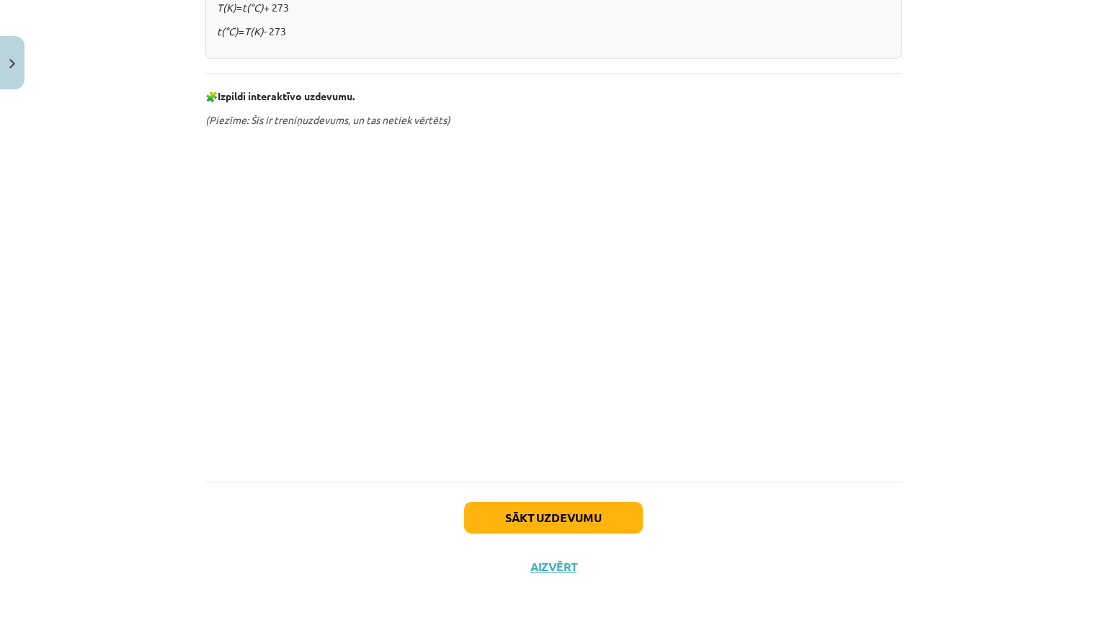
scroll to position [734, 0]
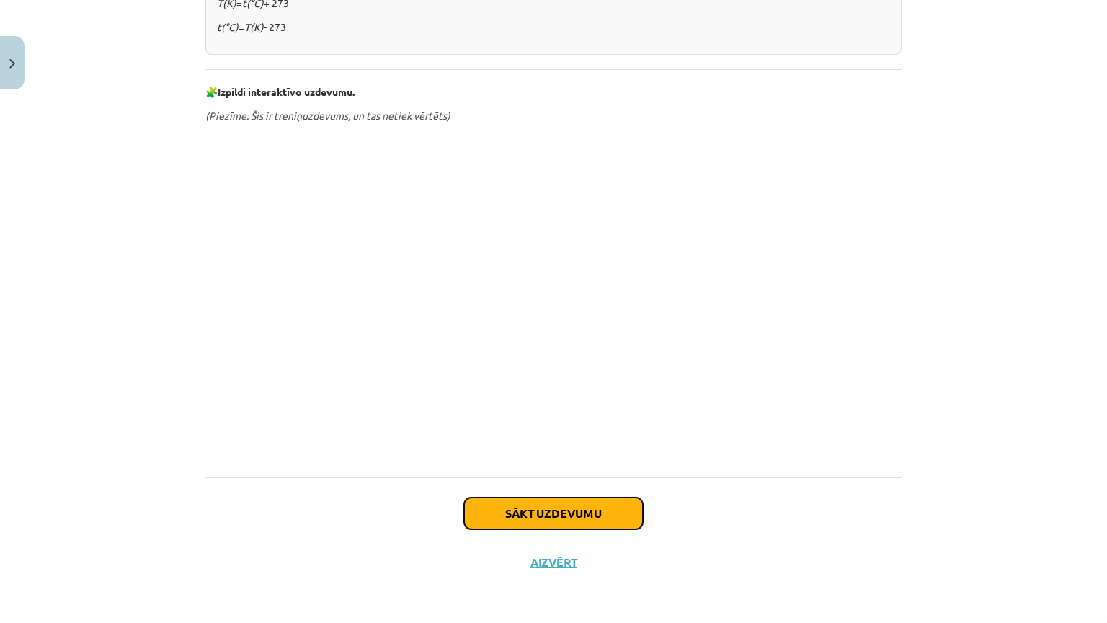
click at [522, 497] on button "Sākt uzdevumu" at bounding box center [553, 513] width 179 height 32
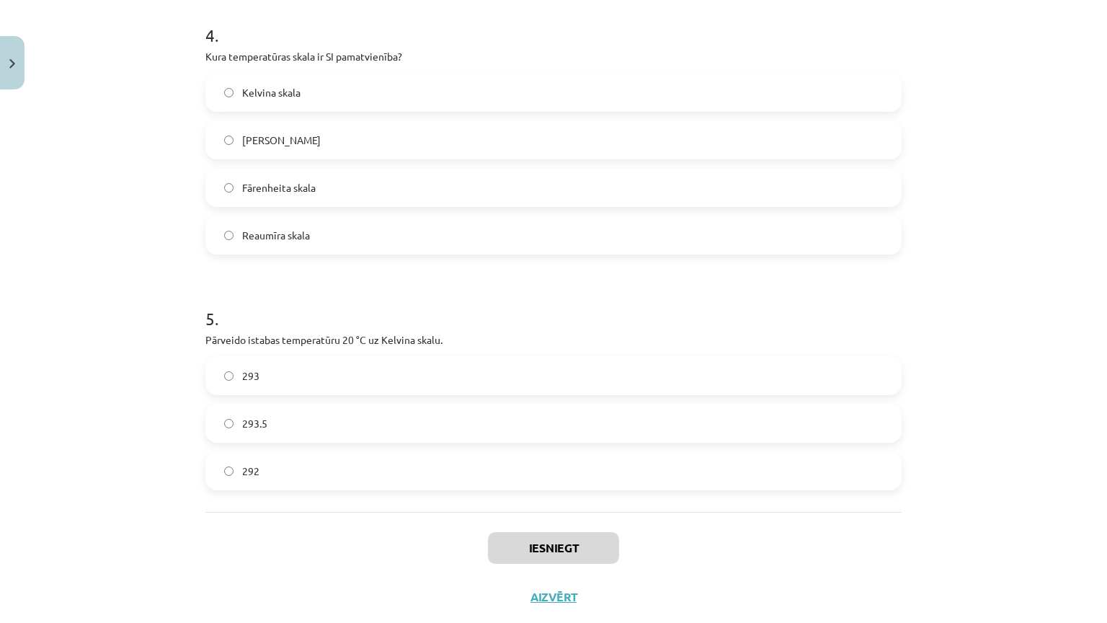
scroll to position [1044, 0]
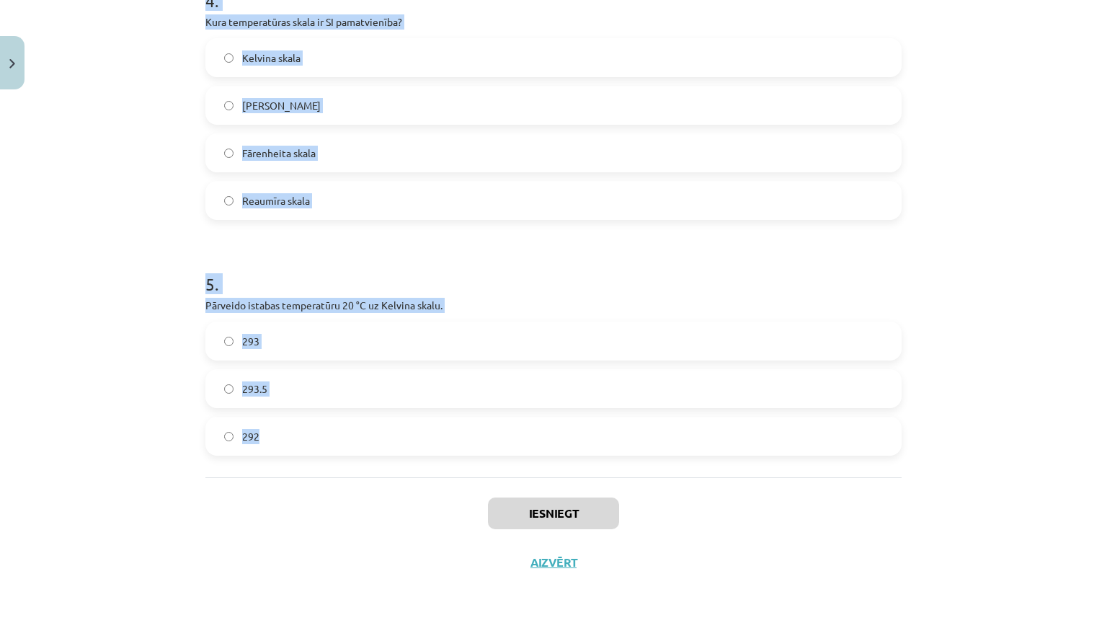
drag, startPoint x: 200, startPoint y: 301, endPoint x: 352, endPoint y: 395, distance: 178.6
copy form "Kas ir galvenais dabiskais siltuma avots uz Zemes? Ugunskurs Radiators Berze Sa…"
click at [290, 323] on label "293" at bounding box center [553, 341] width 693 height 36
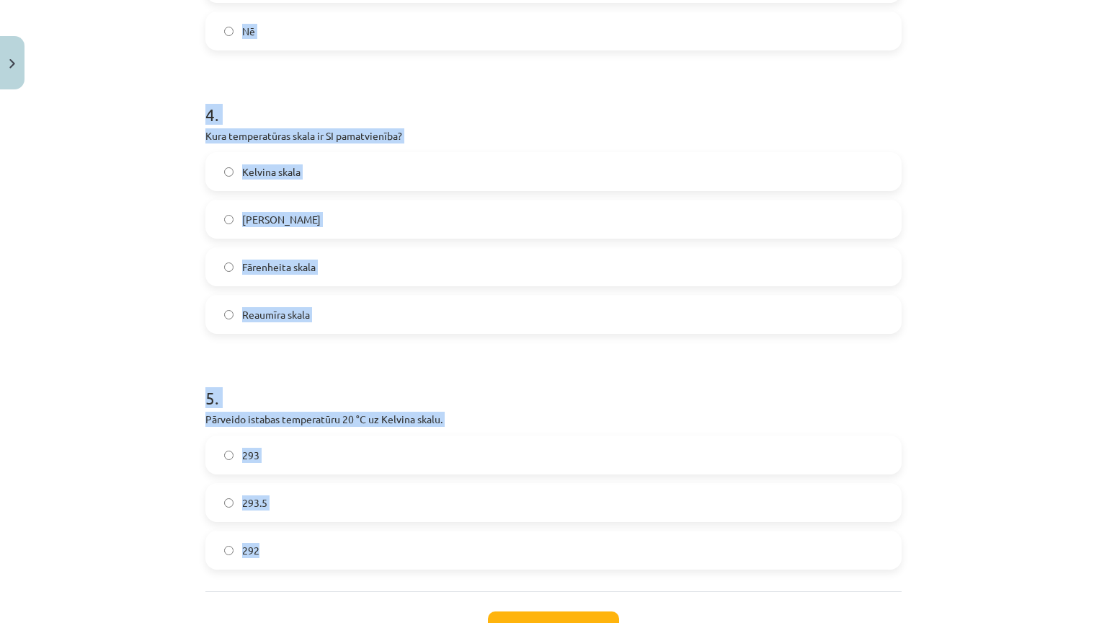
scroll to position [827, 0]
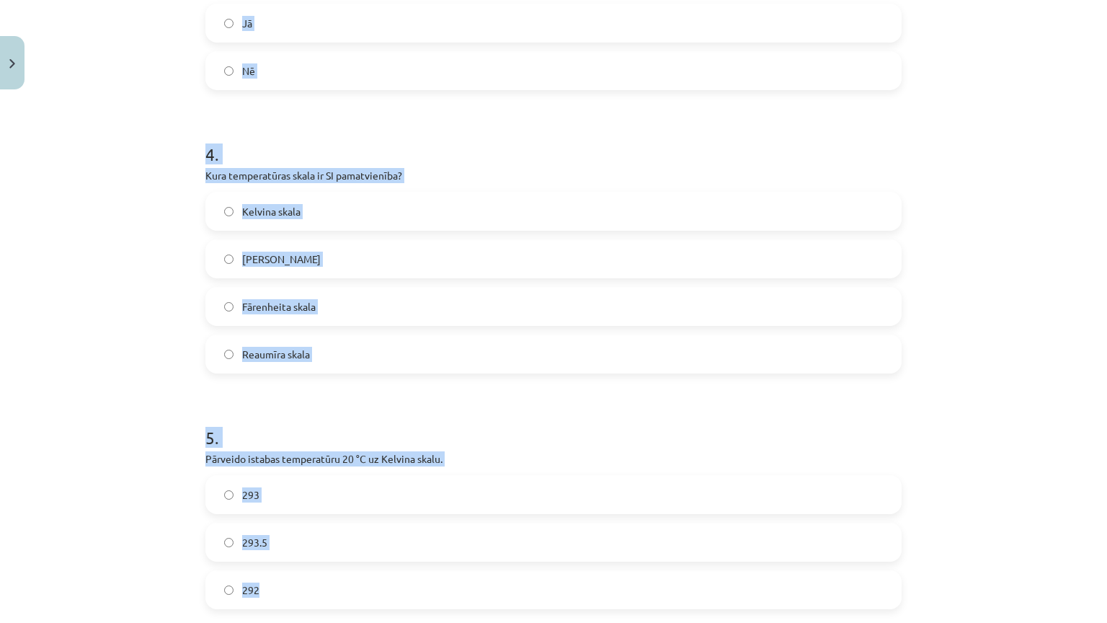
click at [291, 208] on span "Kelvina skala" at bounding box center [271, 211] width 58 height 15
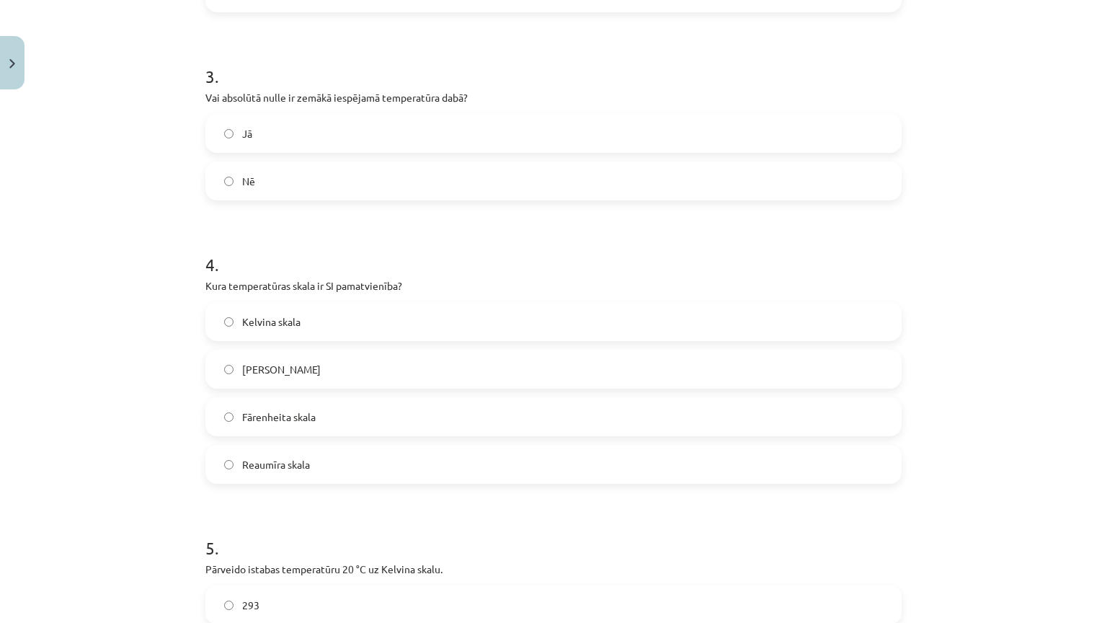
scroll to position [683, 0]
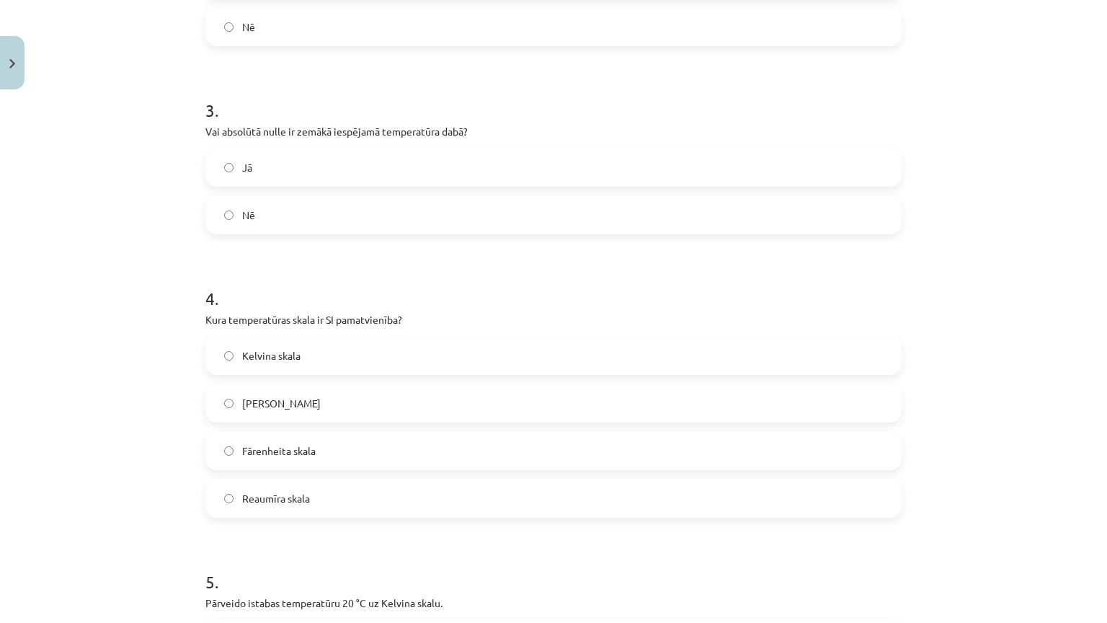
click at [303, 177] on label "Jā" at bounding box center [553, 167] width 693 height 36
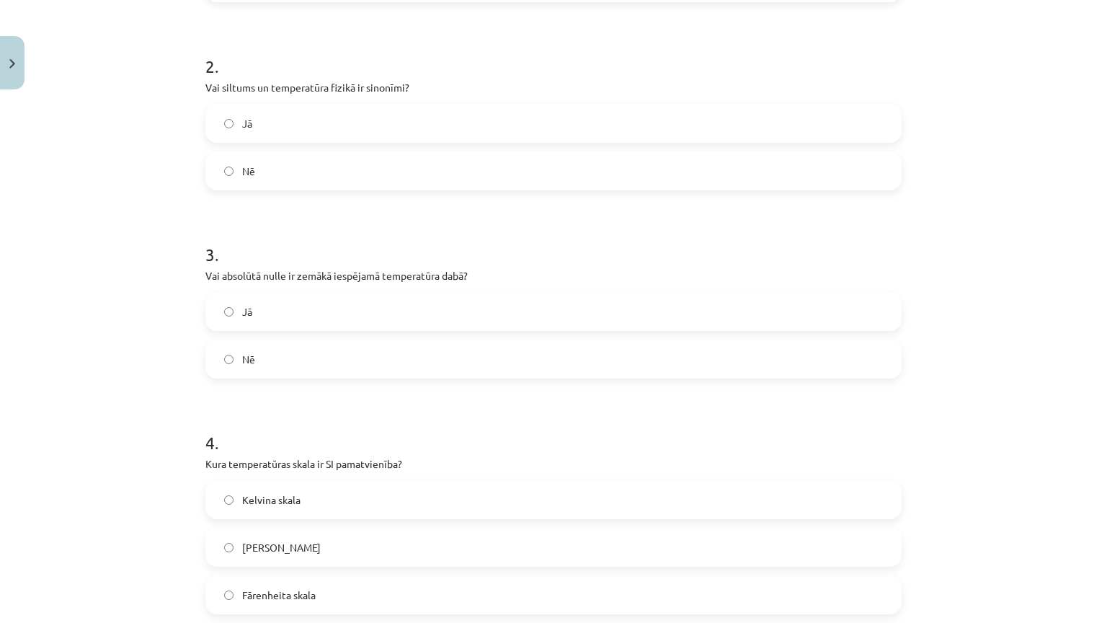
click at [288, 173] on label "Nē" at bounding box center [553, 171] width 693 height 36
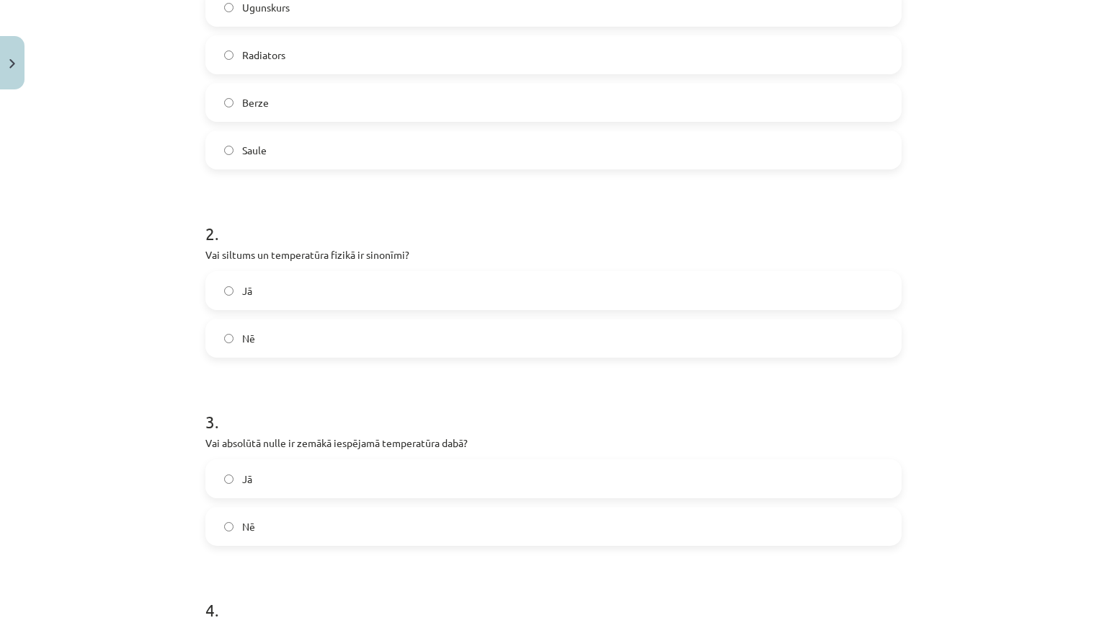
scroll to position [323, 0]
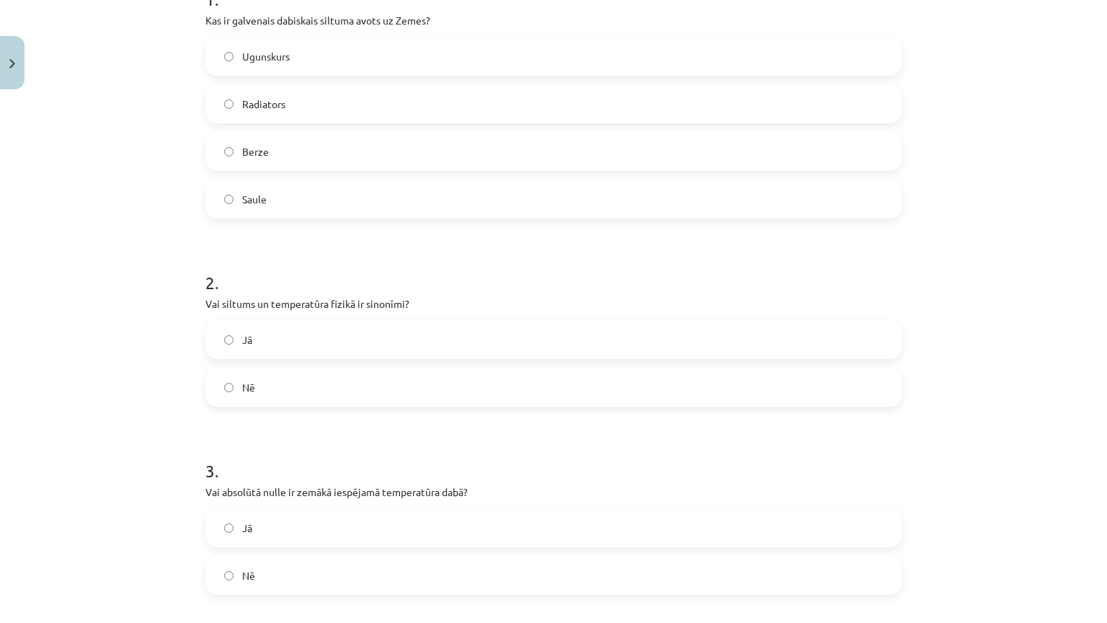
click at [294, 200] on label "Saule" at bounding box center [553, 199] width 693 height 36
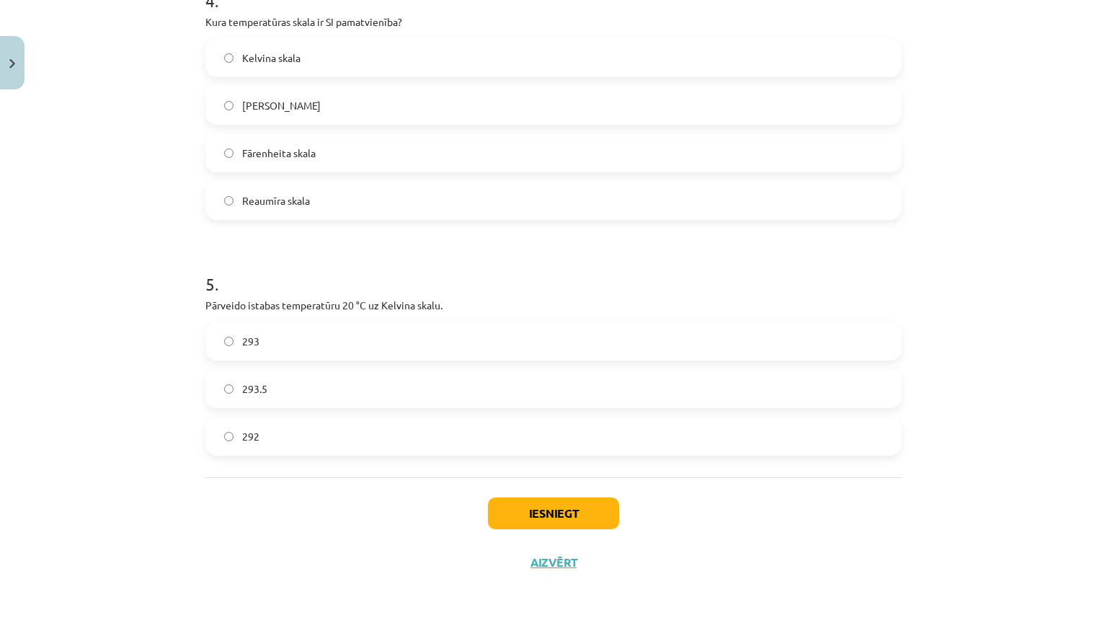
scroll to position [1044, 0]
click at [516, 497] on button "Iesniegt" at bounding box center [553, 513] width 131 height 32
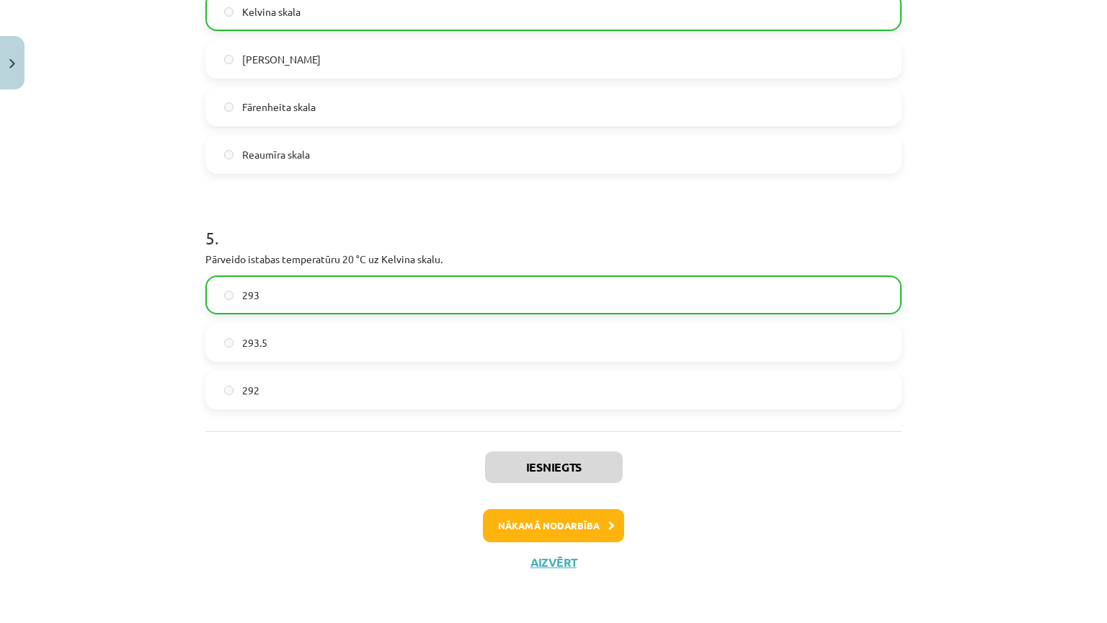
scroll to position [1089, 0]
click at [559, 509] on button "Nākamā nodarbība" at bounding box center [553, 525] width 141 height 33
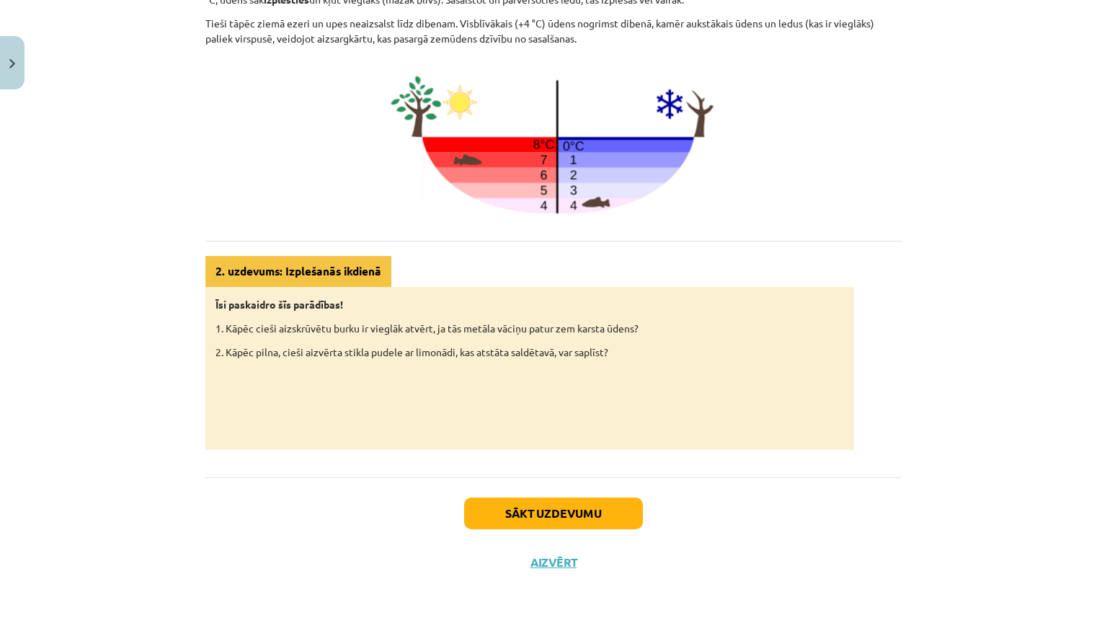
scroll to position [667, 0]
click at [522, 497] on button "Sākt uzdevumu" at bounding box center [553, 513] width 179 height 32
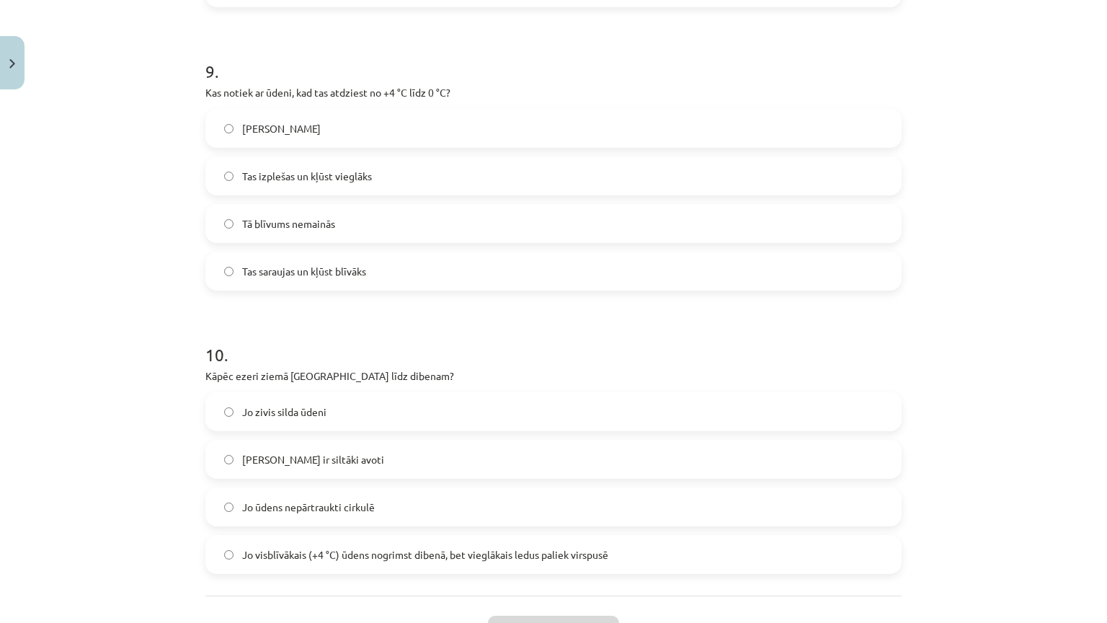
scroll to position [2317, 0]
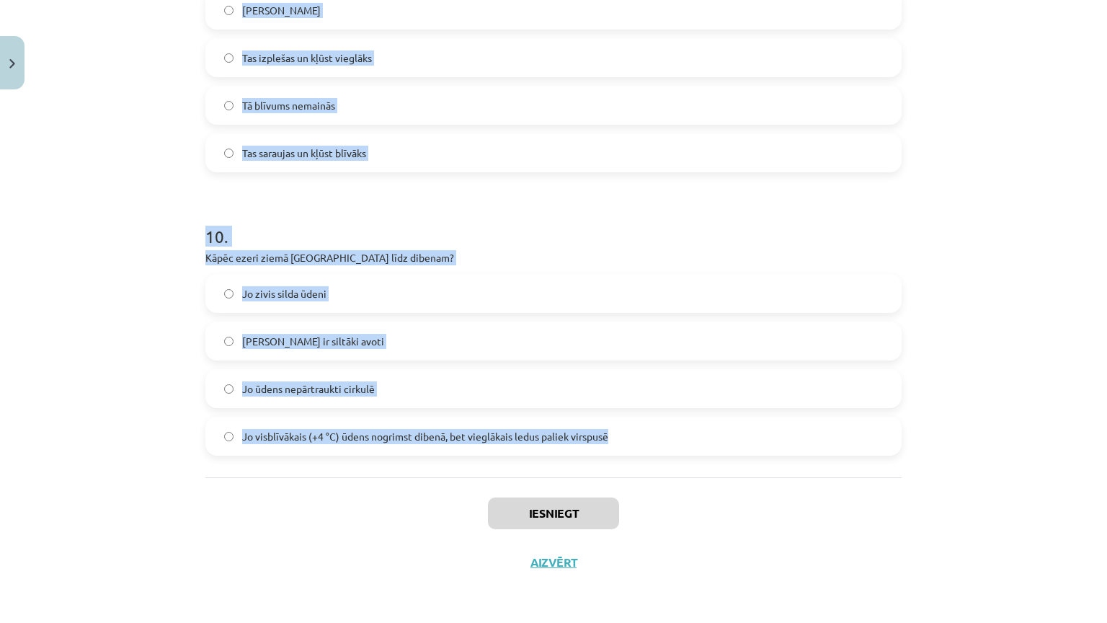
drag, startPoint x: 196, startPoint y: 156, endPoint x: 620, endPoint y: 378, distance: 478.4
copy form "Vai, sildot vielas, tās parasti saraujas? Nē Jā 2 . Vai gāzes, sildot, izplešas…"
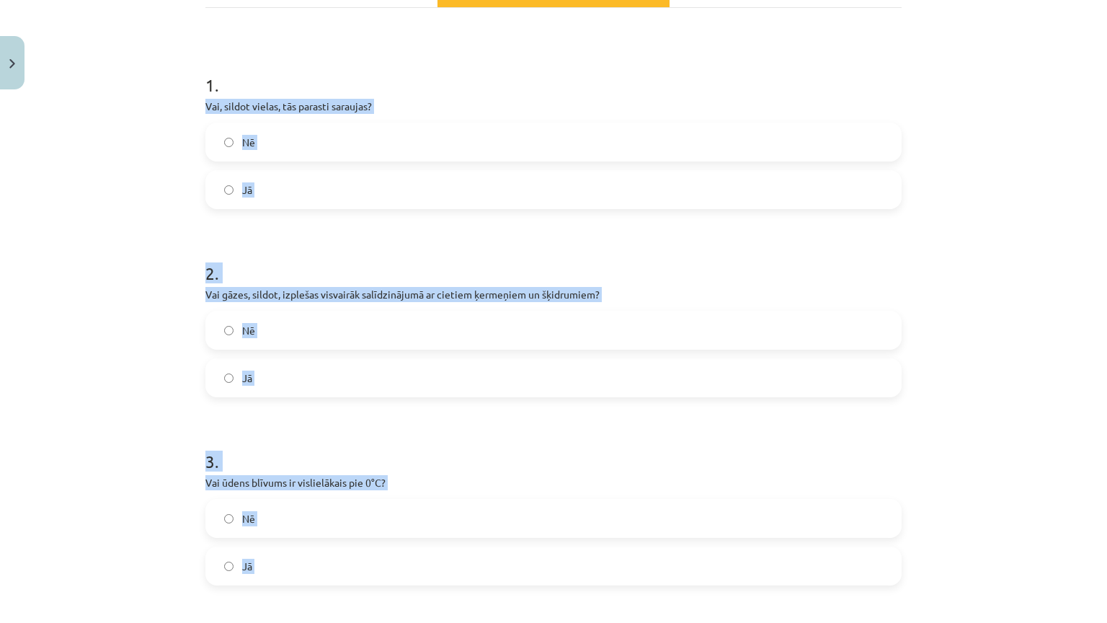
scroll to position [227, 0]
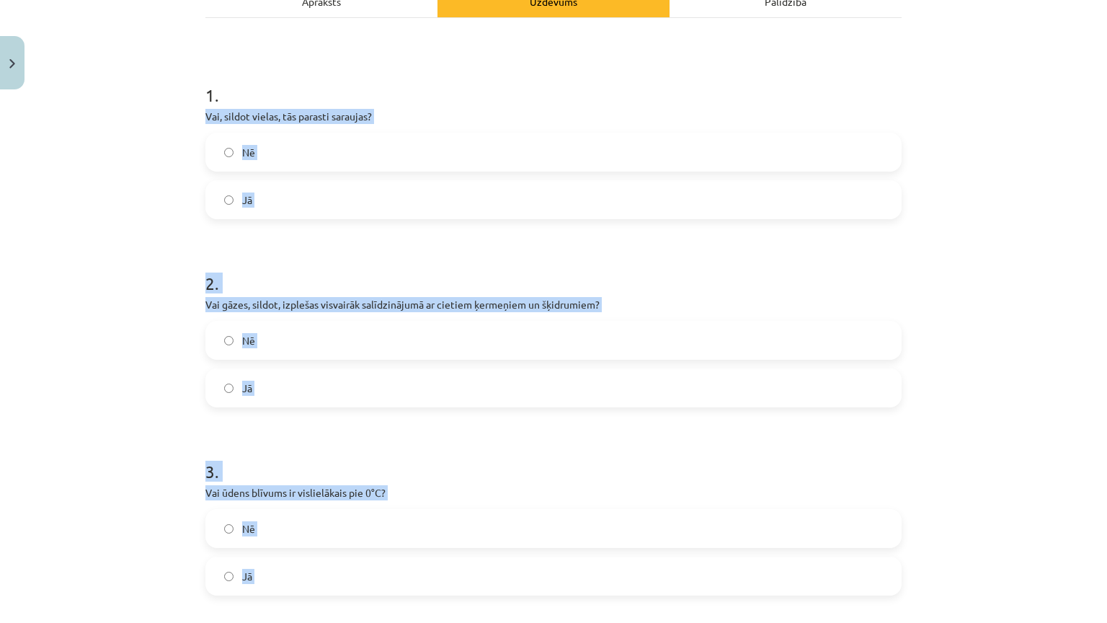
click at [251, 146] on label "Nē" at bounding box center [553, 152] width 693 height 36
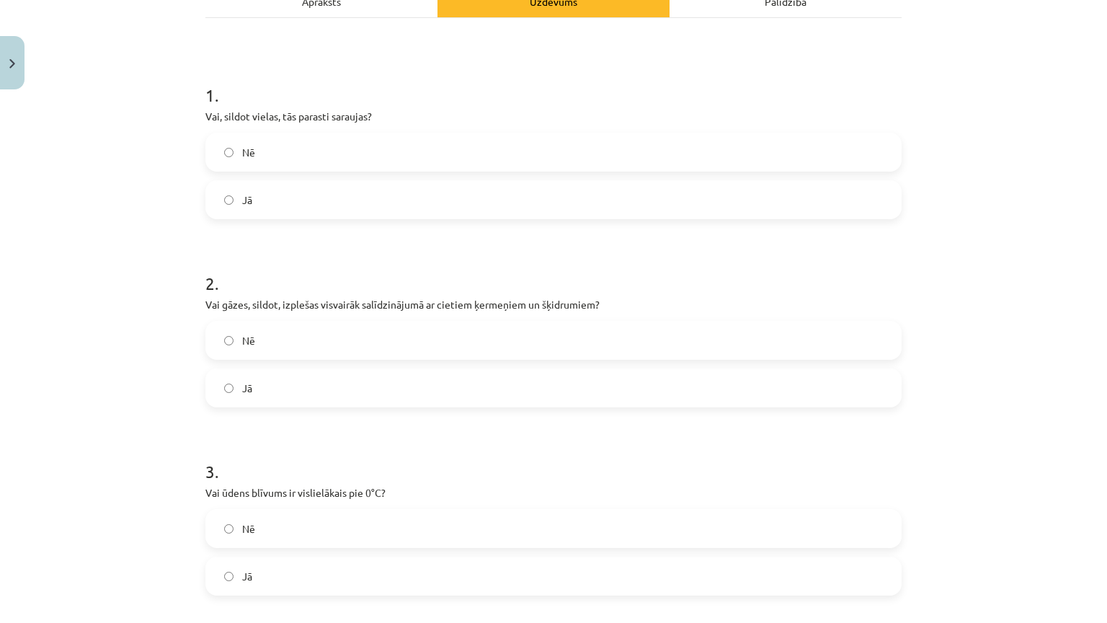
click at [311, 386] on label "Jā" at bounding box center [553, 388] width 693 height 36
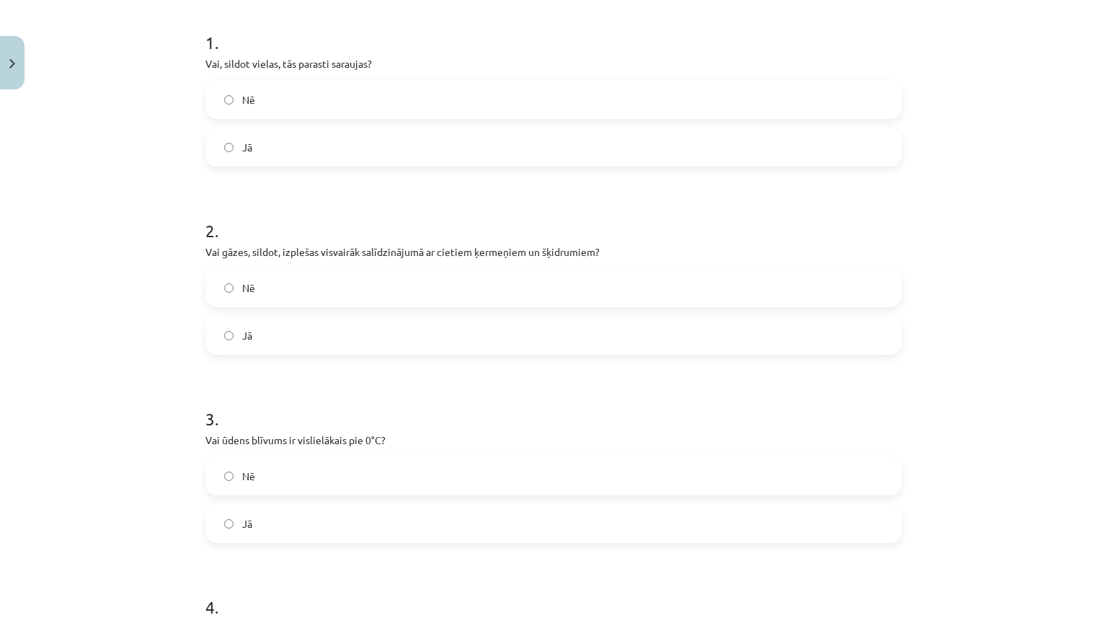
scroll to position [371, 0]
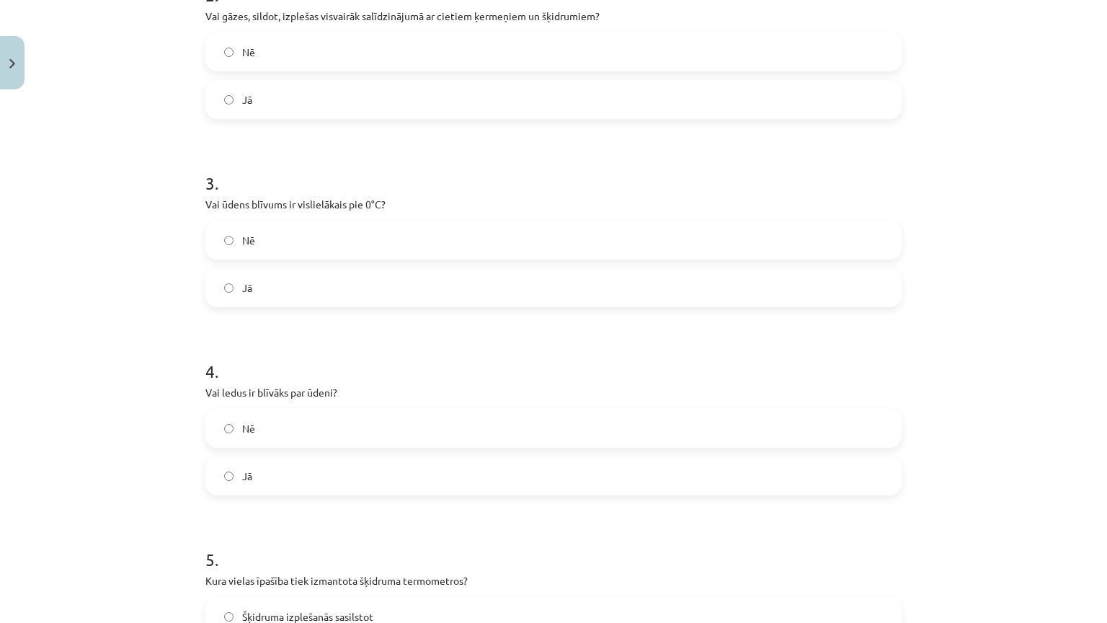
click at [256, 239] on label "Nē" at bounding box center [553, 240] width 693 height 36
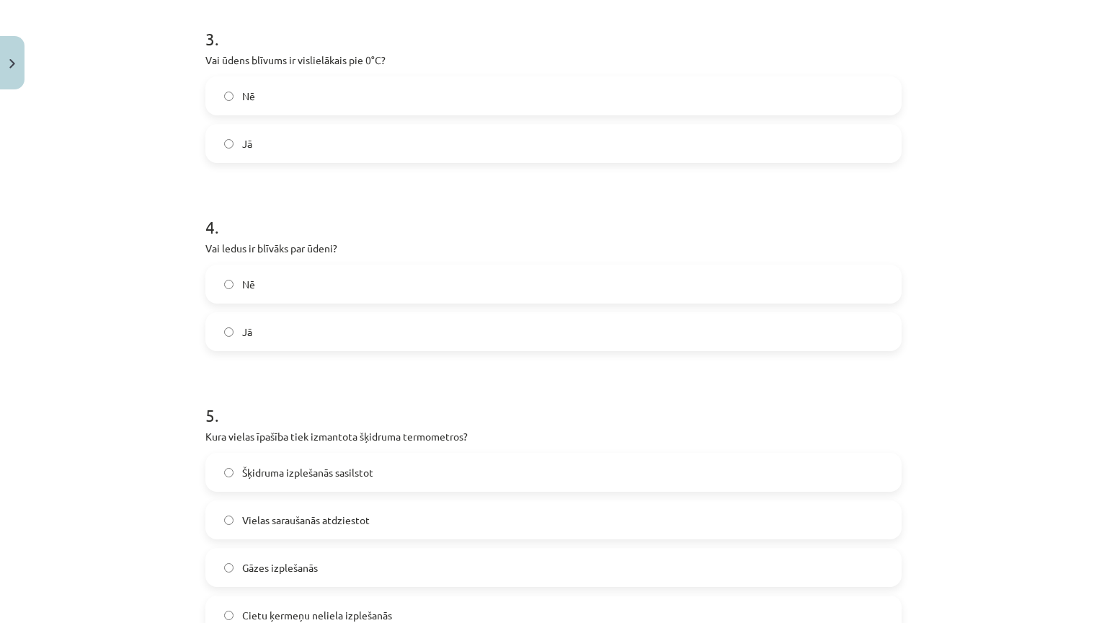
click at [265, 283] on label "Nē" at bounding box center [553, 284] width 693 height 36
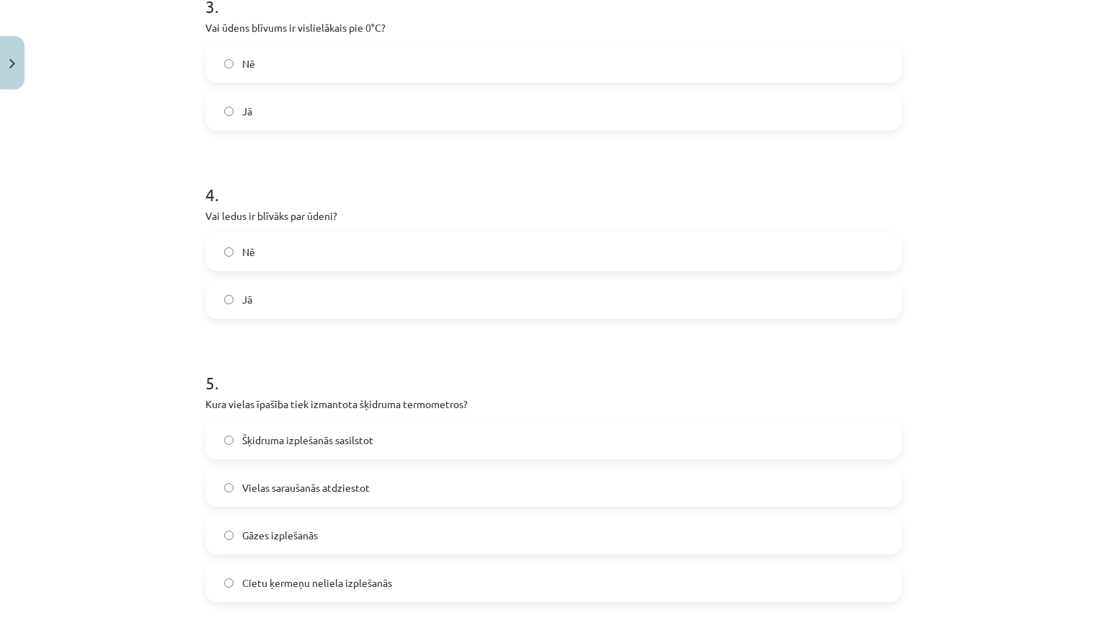
scroll to position [876, 0]
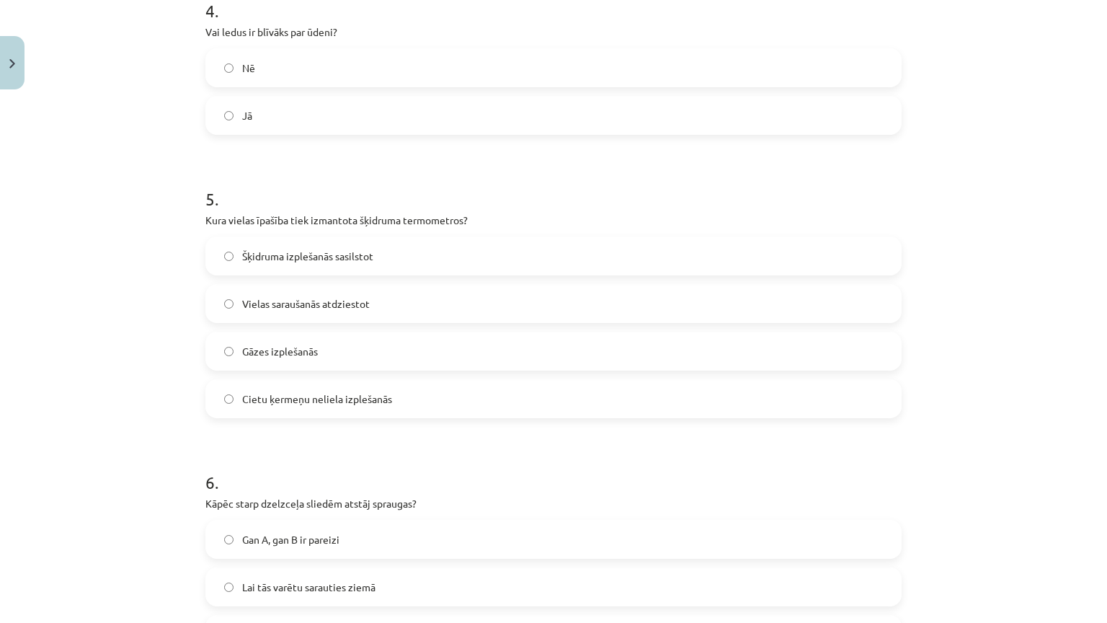
click at [385, 247] on label "Šķidruma izplešanās sasilstot" at bounding box center [553, 256] width 693 height 36
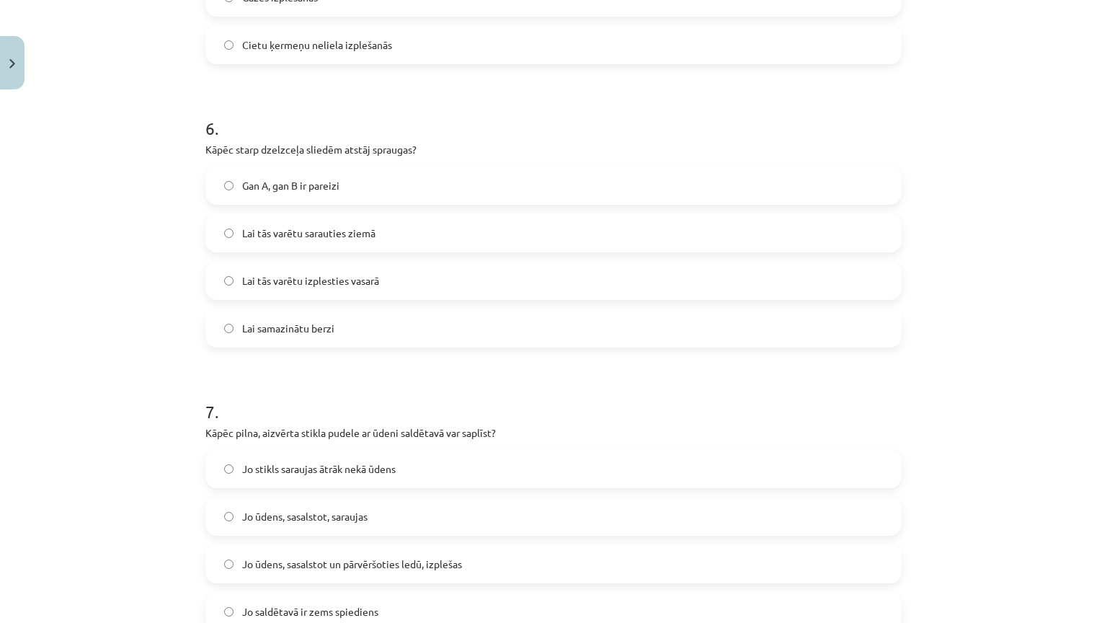
scroll to position [1236, 0]
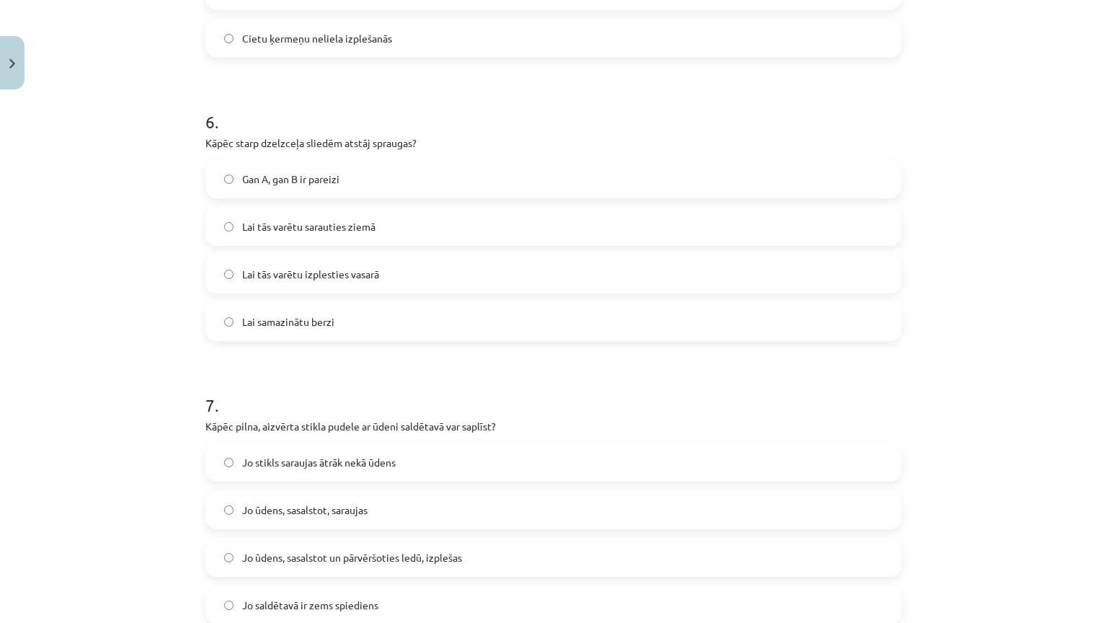
click at [334, 183] on span "Gan A, gan B ir pareizi" at bounding box center [290, 179] width 97 height 15
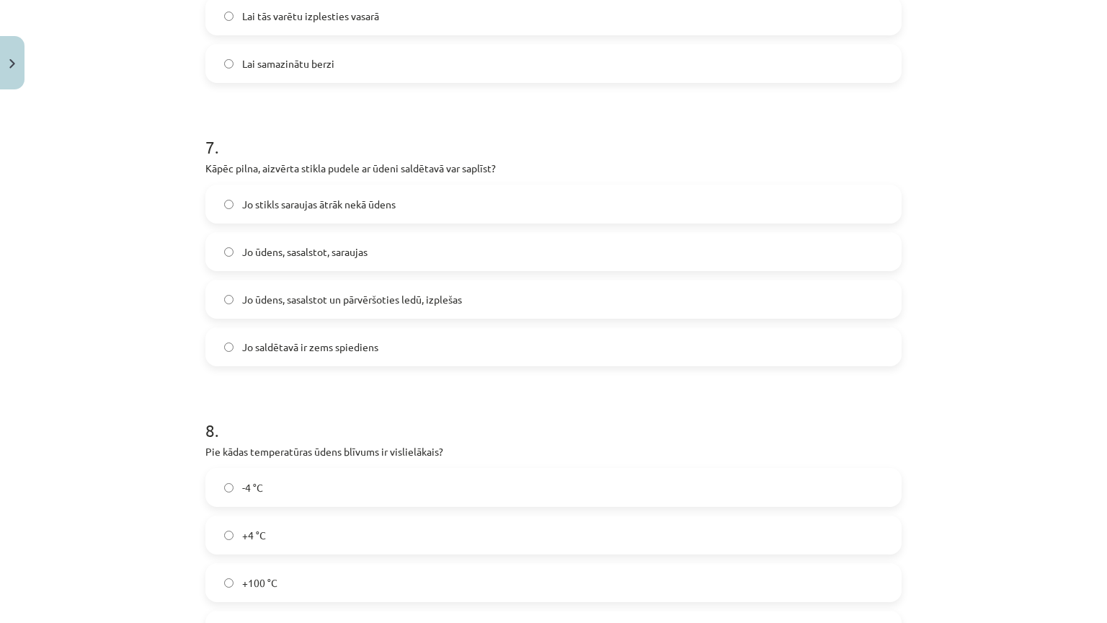
scroll to position [1524, 0]
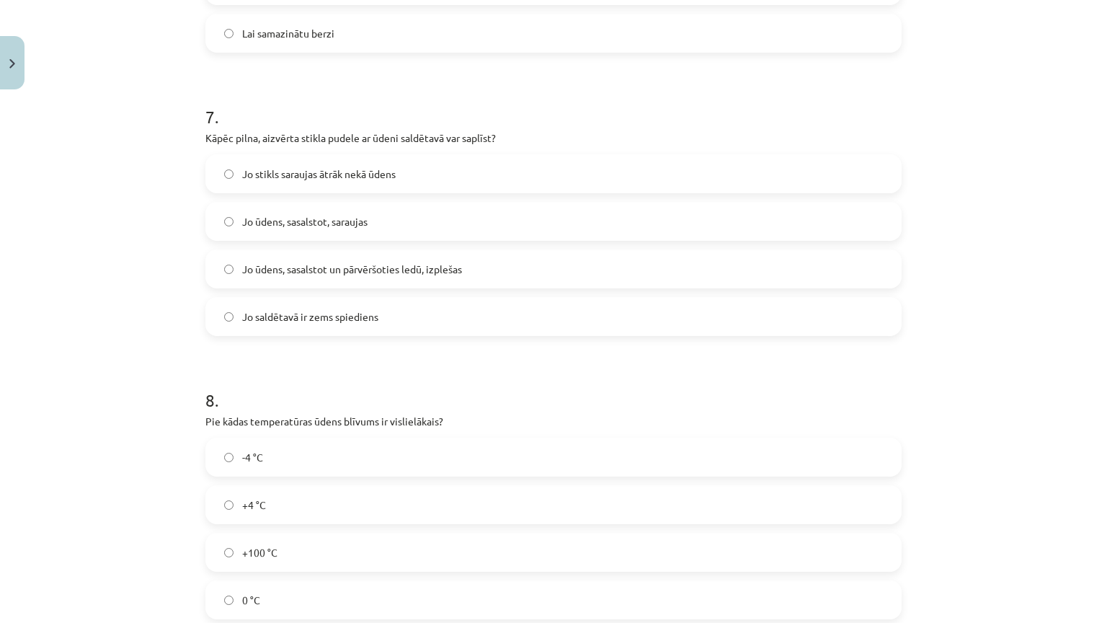
click at [409, 266] on span "Jo ūdens, sasalstot un pārvēršoties ledū, izplešas" at bounding box center [352, 269] width 220 height 15
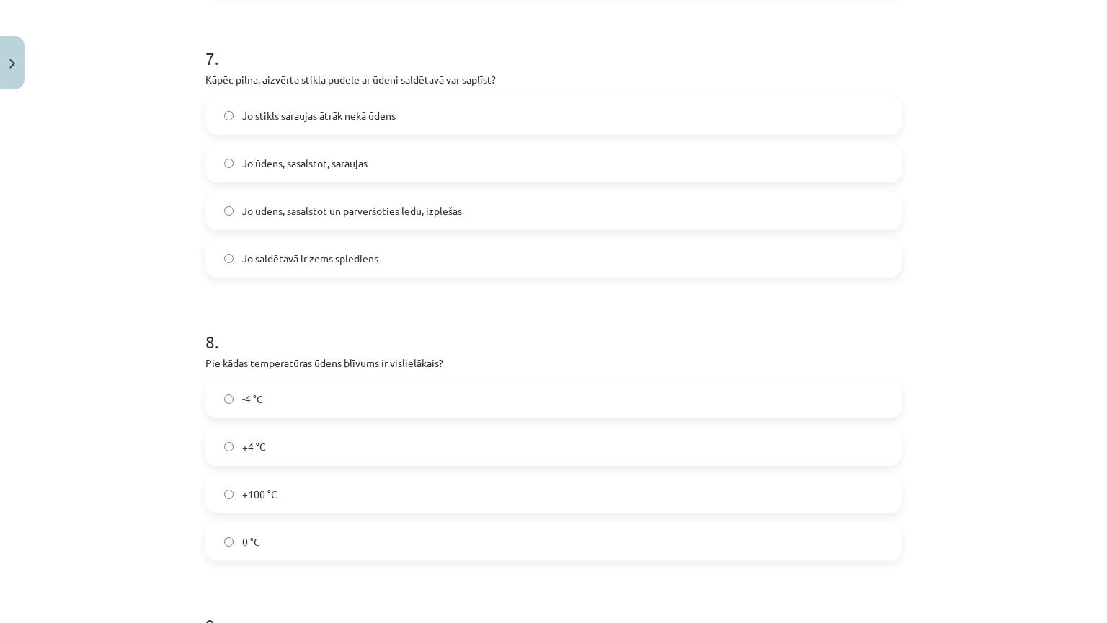
scroll to position [1885, 0]
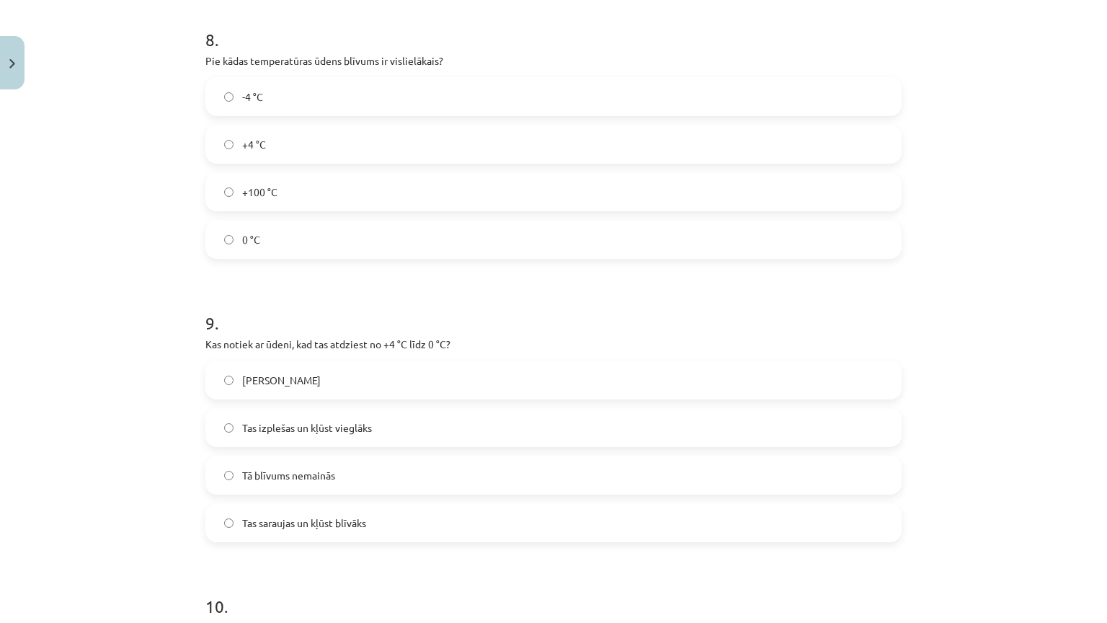
click at [274, 146] on label "+4 °C" at bounding box center [553, 144] width 693 height 36
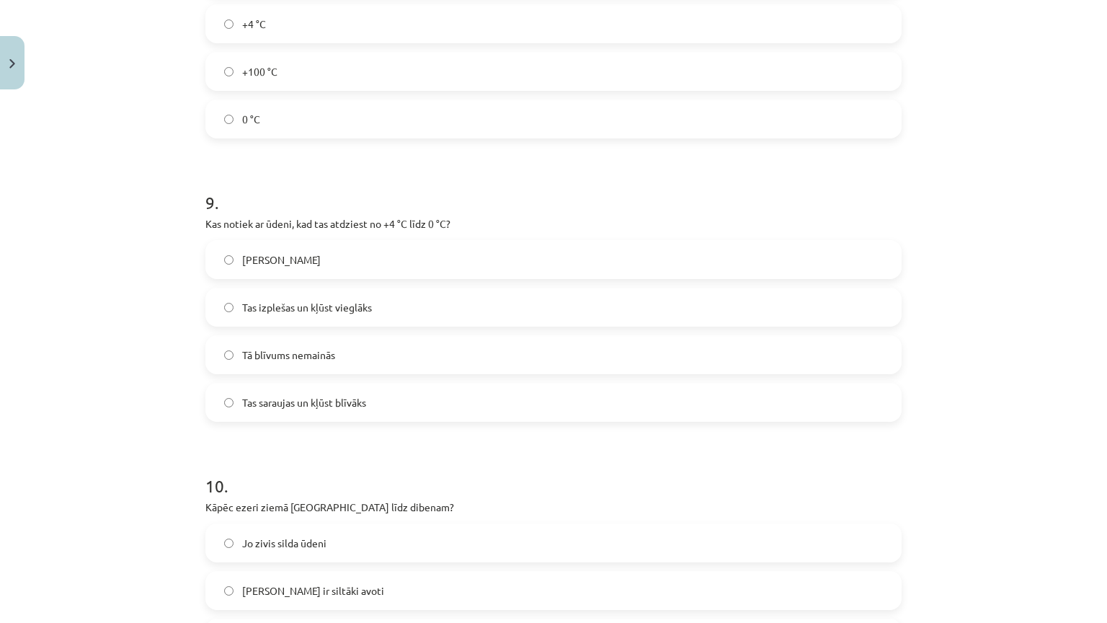
scroll to position [2029, 0]
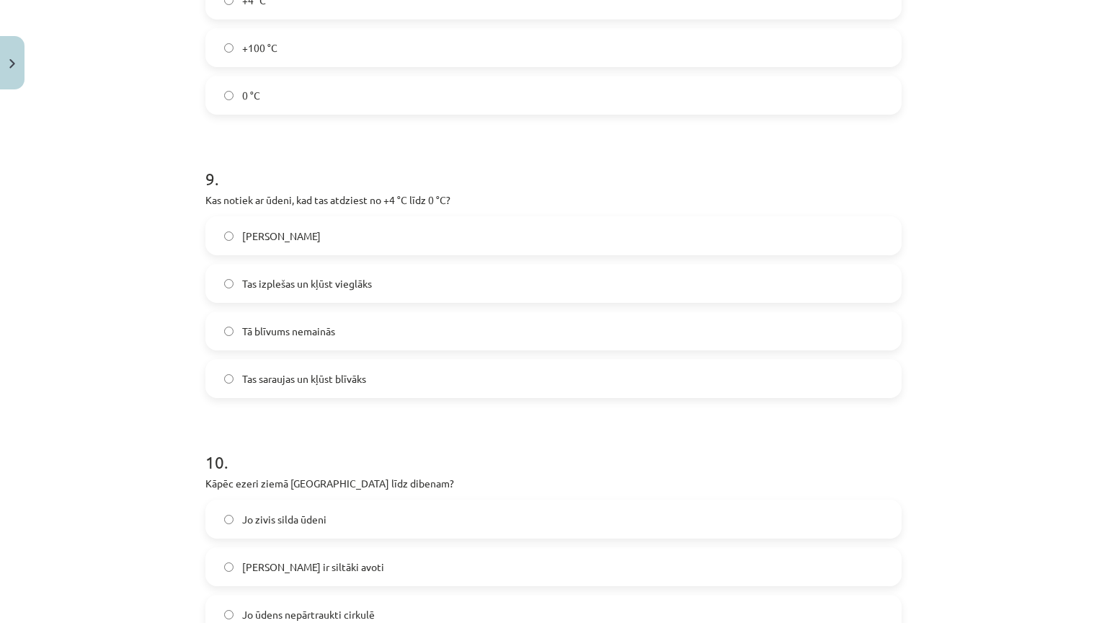
click at [377, 281] on label "Tas izplešas un kļūst vieglāks" at bounding box center [553, 283] width 693 height 36
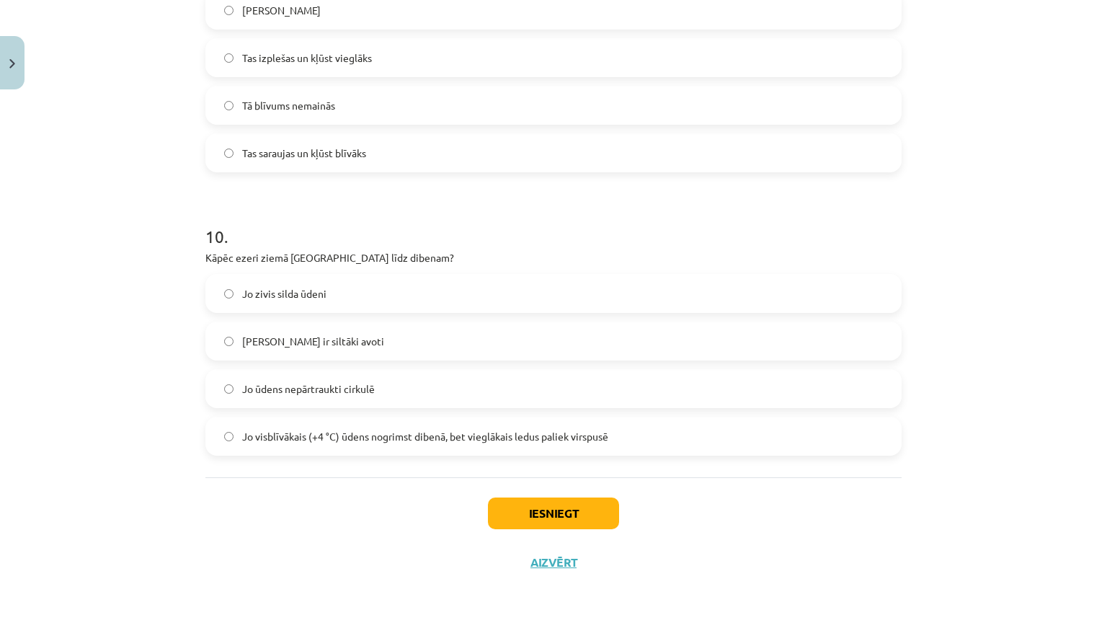
scroll to position [2317, 0]
click at [409, 429] on span "Jo visblīvākais (+4 °C) ūdens nogrimst dibenā, bet vieglākais ledus paliek virs…" at bounding box center [425, 436] width 366 height 15
click at [528, 497] on button "Iesniegt" at bounding box center [553, 513] width 131 height 32
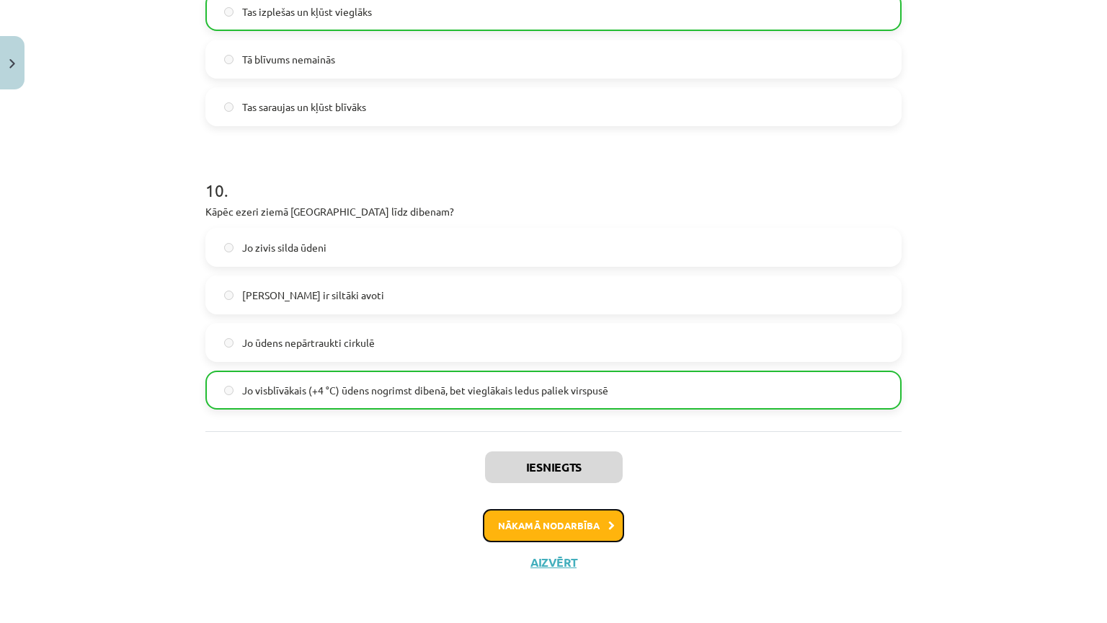
click at [536, 509] on button "Nākamā nodarbība" at bounding box center [553, 525] width 141 height 33
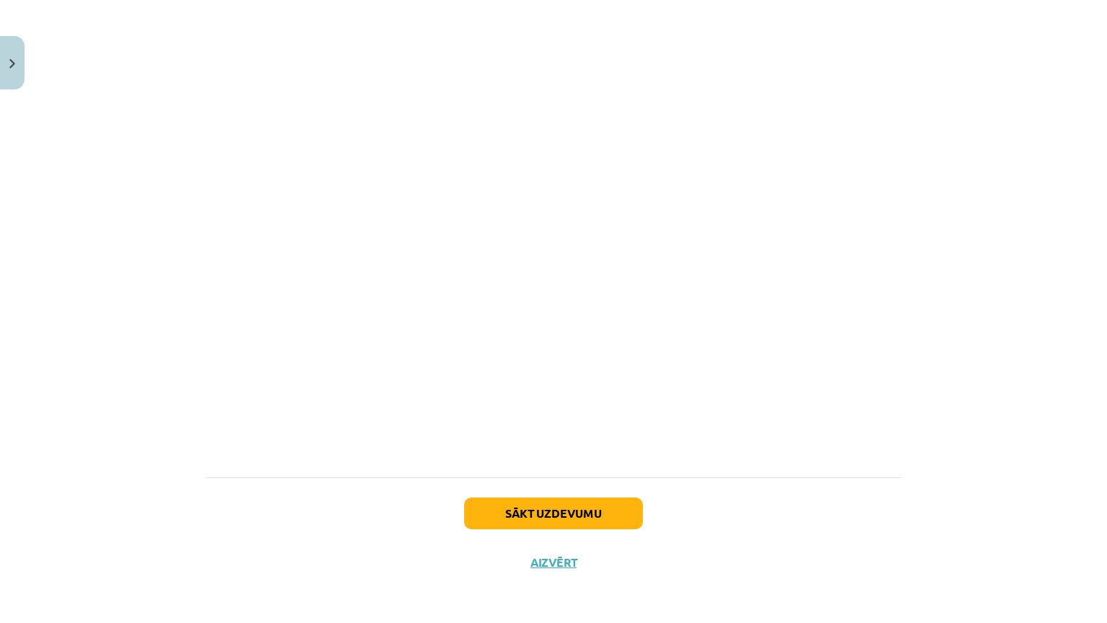
scroll to position [862, 0]
click at [554, 497] on button "Sākt uzdevumu" at bounding box center [553, 513] width 179 height 32
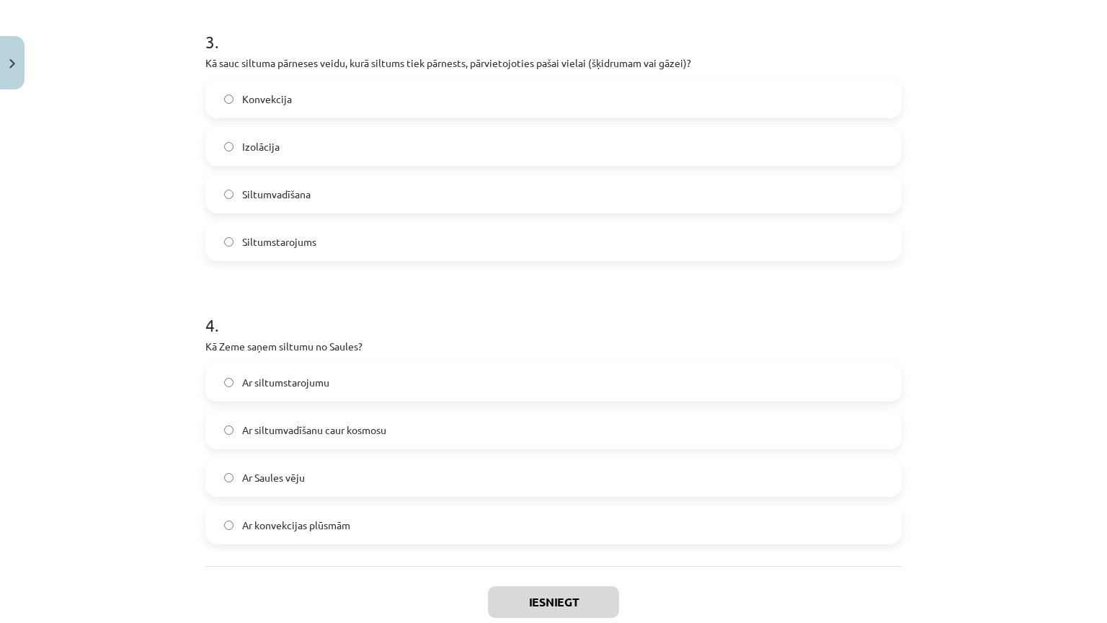
scroll to position [808, 0]
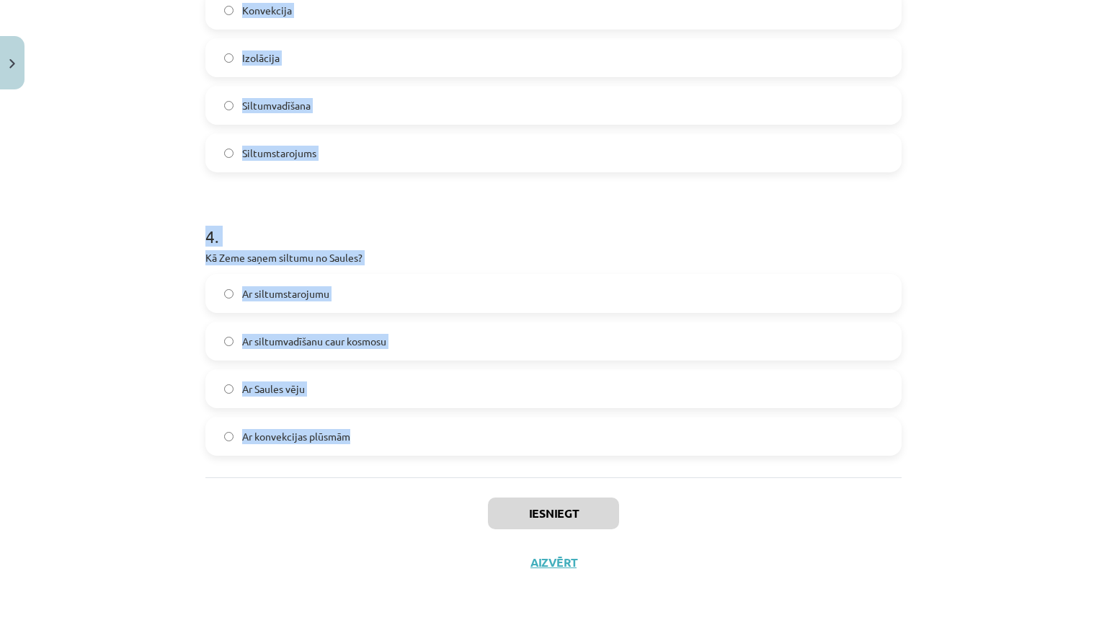
drag, startPoint x: 199, startPoint y: 156, endPoint x: 378, endPoint y: 383, distance: 288.9
copy form "Vai siltumstarojums var izplatīties vakuumā? Jā Nē 2 . Vai metāli ir labi siltu…"
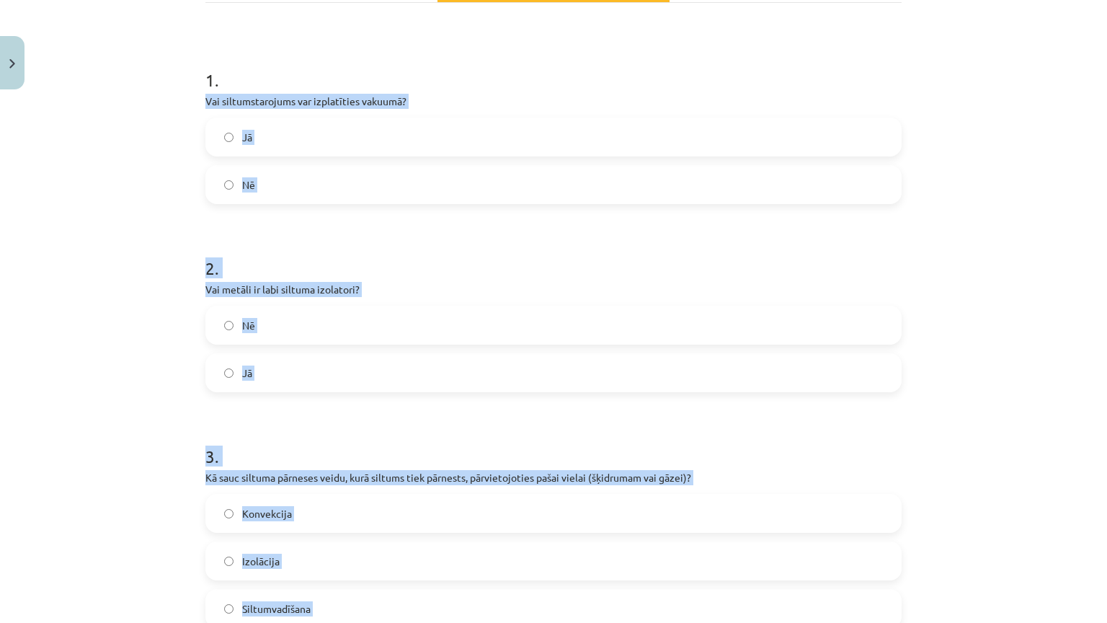
scroll to position [159, 0]
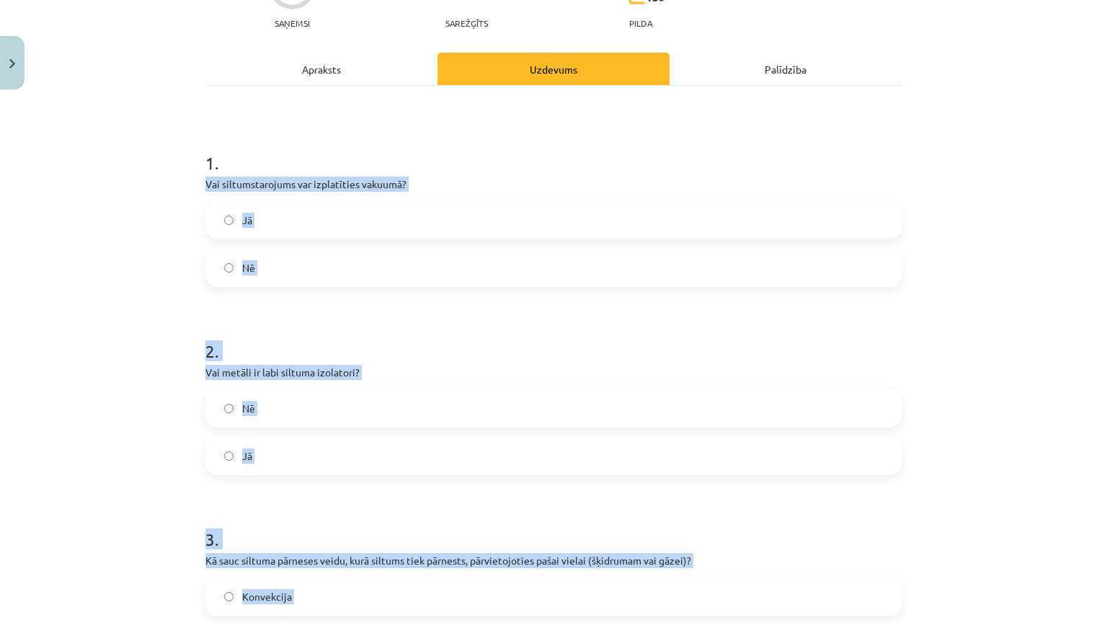
click at [322, 206] on label "Jā" at bounding box center [553, 220] width 693 height 36
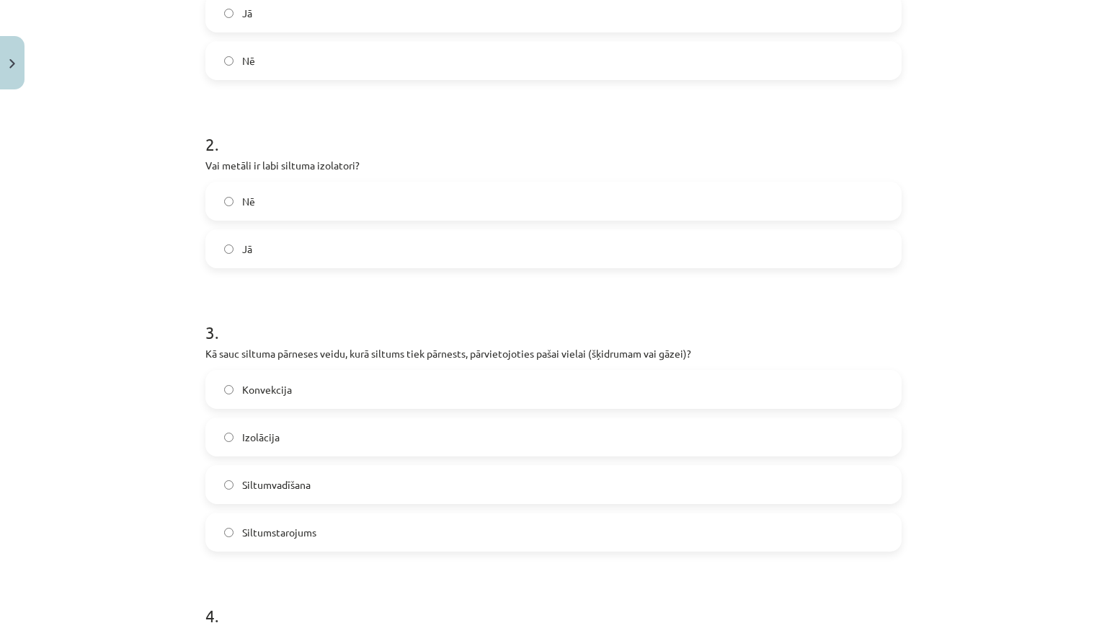
scroll to position [375, 0]
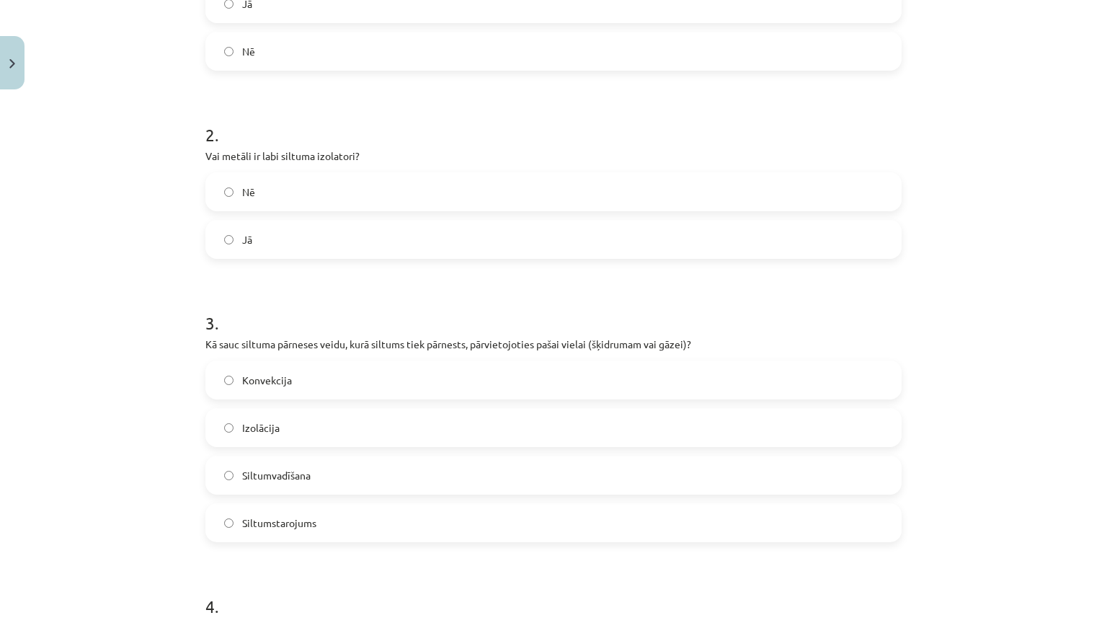
click at [315, 197] on label "Nē" at bounding box center [553, 192] width 693 height 36
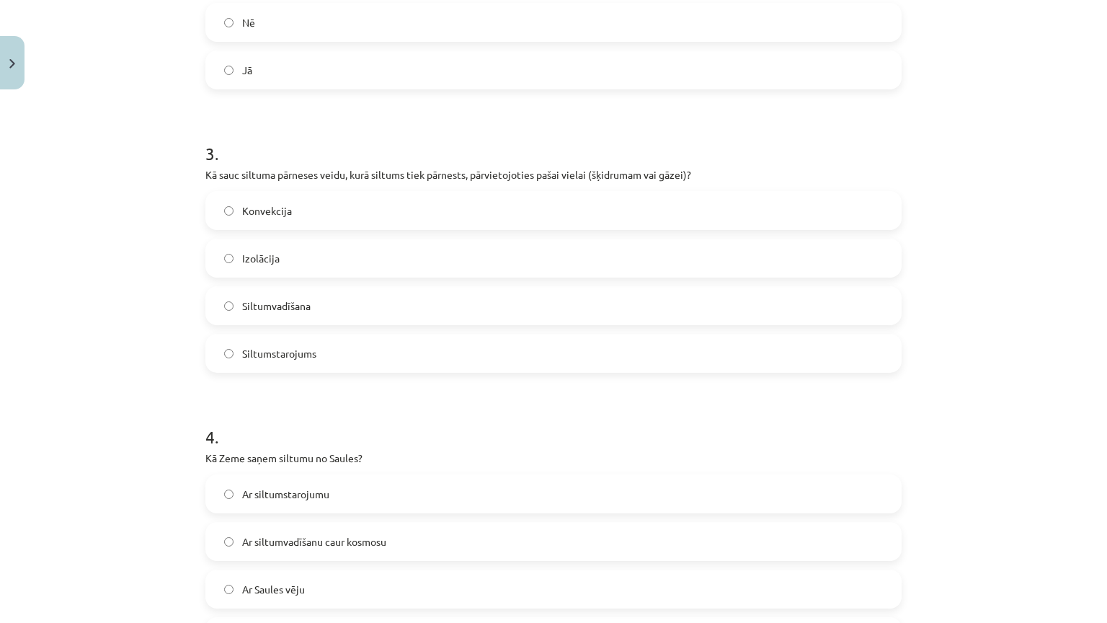
scroll to position [592, 0]
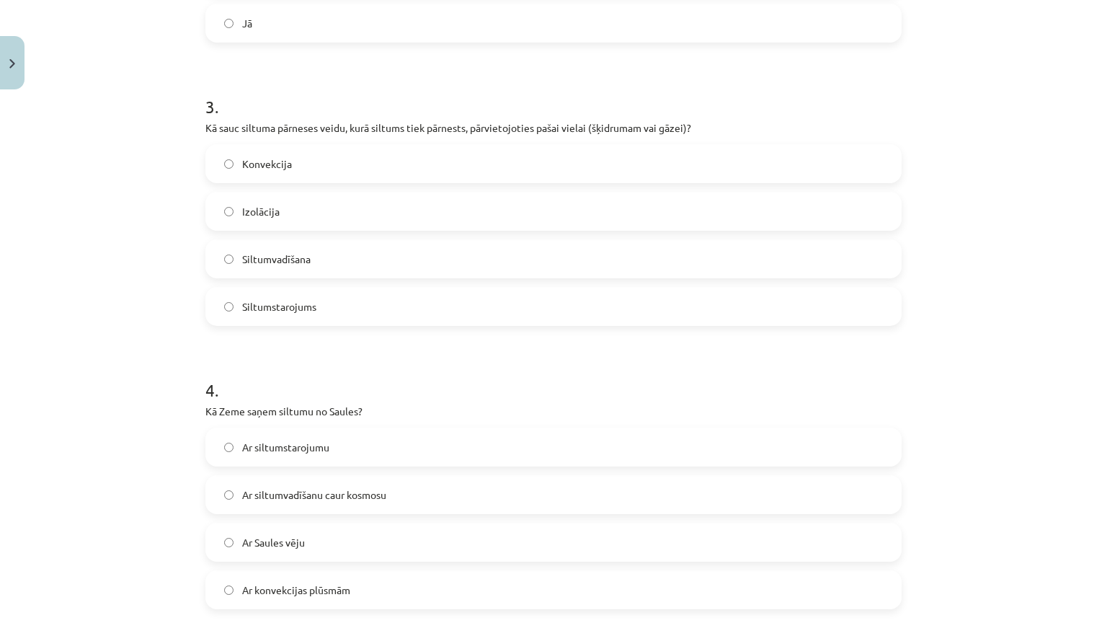
click at [296, 171] on label "Konvekcija" at bounding box center [553, 164] width 693 height 36
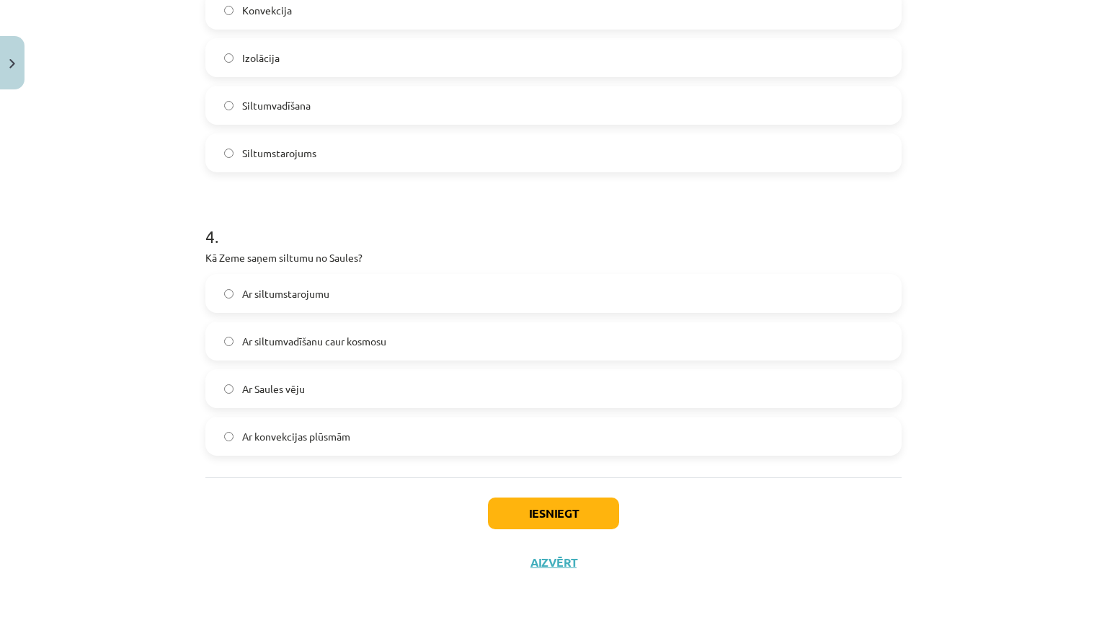
scroll to position [808, 0]
click at [320, 286] on span "Ar siltumstarojumu" at bounding box center [285, 293] width 87 height 15
click at [530, 497] on button "Iesniegt" at bounding box center [553, 513] width 131 height 32
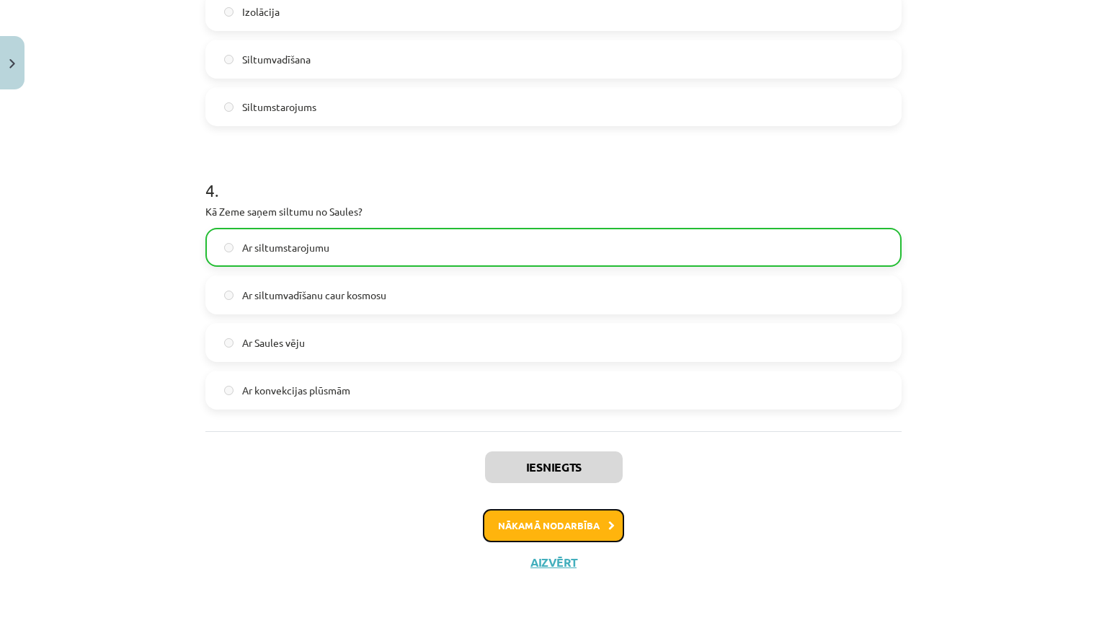
click at [565, 509] on button "Nākamā nodarbība" at bounding box center [553, 525] width 141 height 33
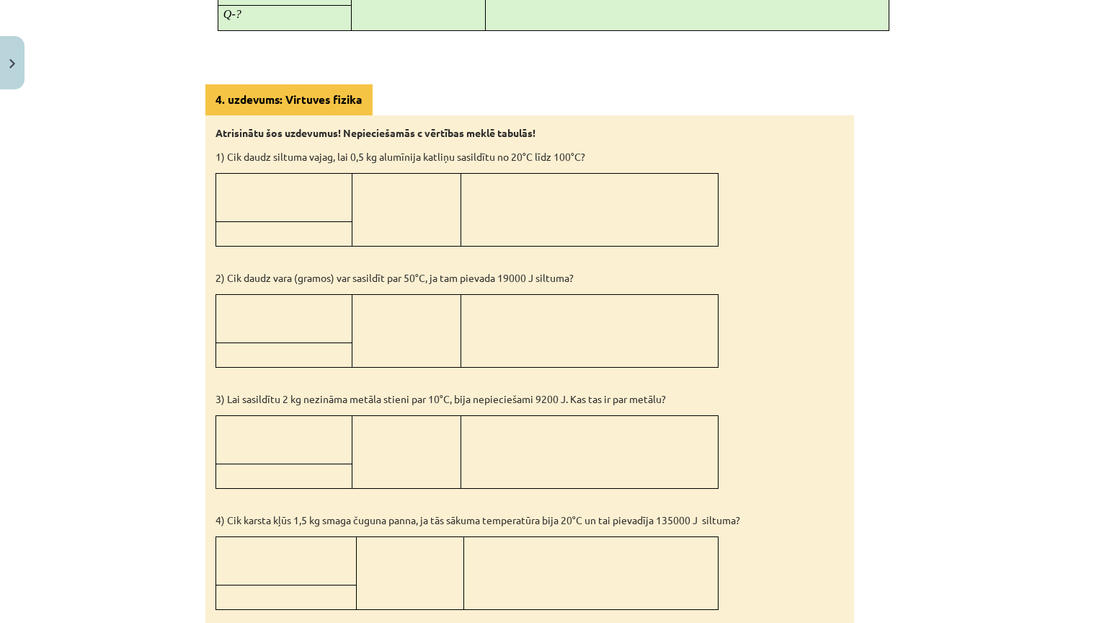
scroll to position [1388, 0]
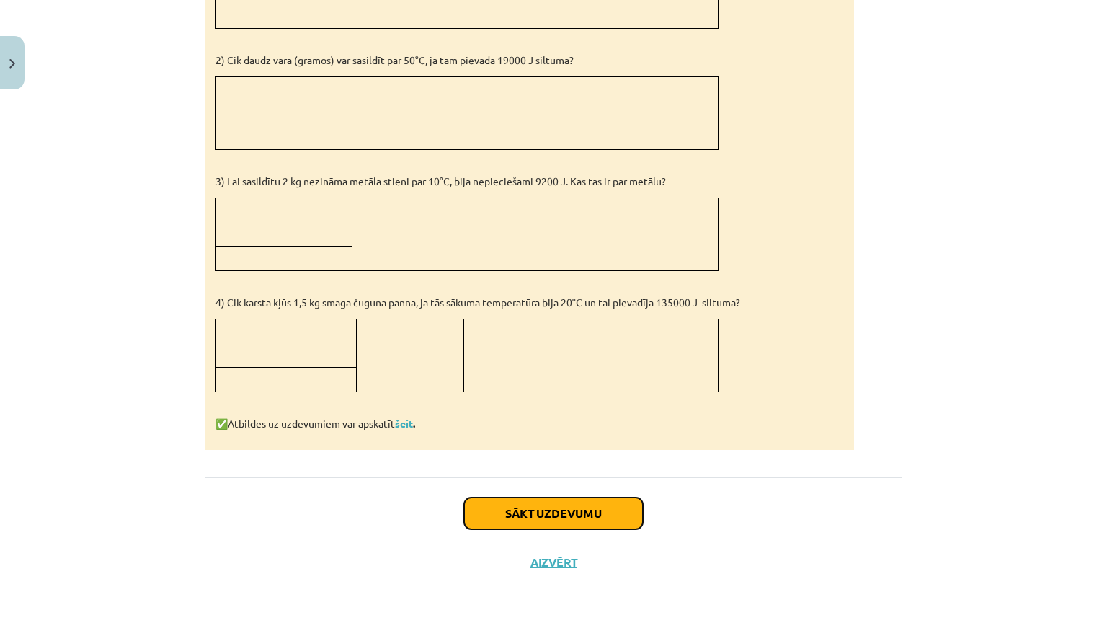
click at [512, 497] on button "Sākt uzdevumu" at bounding box center [553, 513] width 179 height 32
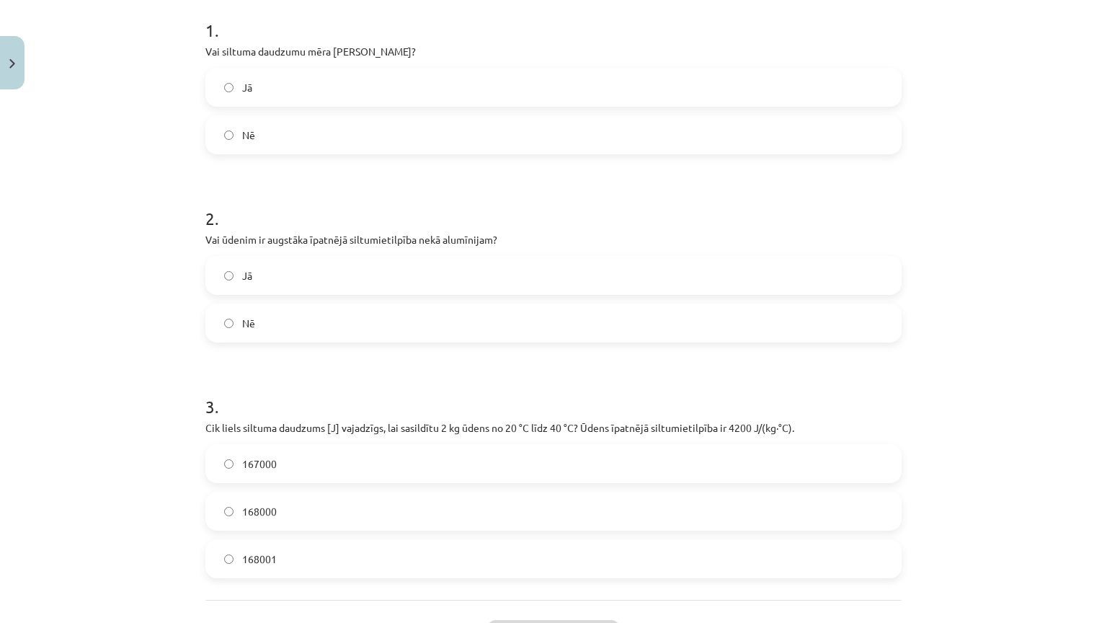
scroll to position [477, 0]
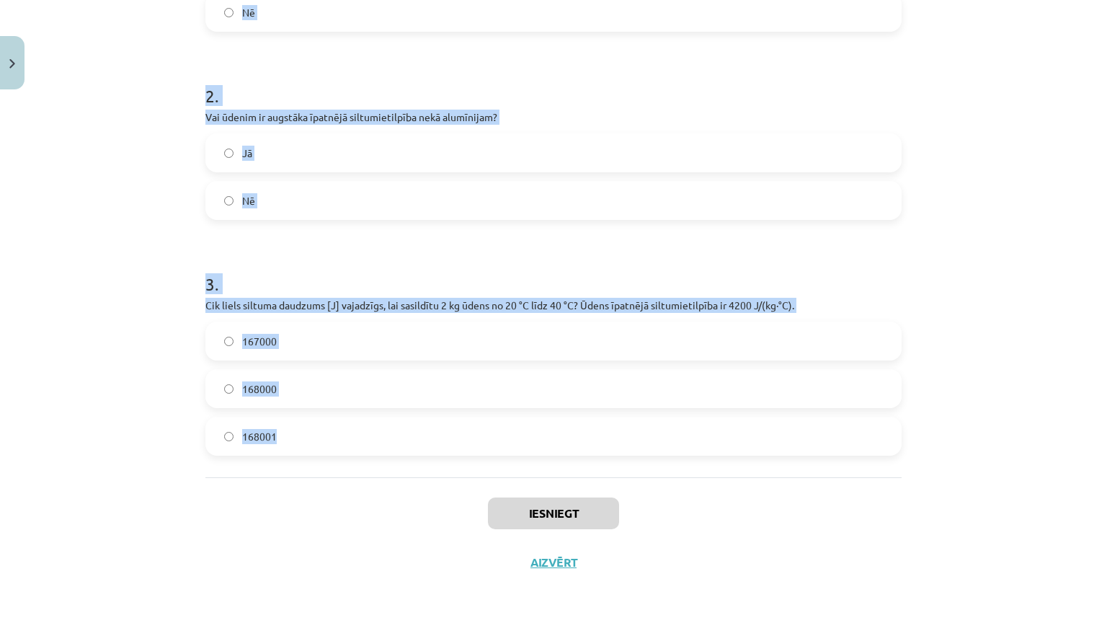
drag, startPoint x: 195, startPoint y: 79, endPoint x: 313, endPoint y: 386, distance: 329.6
click at [313, 386] on div "7 XP Saņemsi Sarežģīts 139 pilda Apraksts Uzdevums Palīdzība 1 . Vai siltuma da…" at bounding box center [553, 133] width 713 height 905
copy form "1 . Vai siltuma daudzumu mēra Celsija grādos? Jā Nē 2 . Vai ūdenim ir augstāka …"
click at [285, 370] on label "168000" at bounding box center [553, 388] width 693 height 36
click at [283, 135] on label "Jā" at bounding box center [553, 153] width 693 height 36
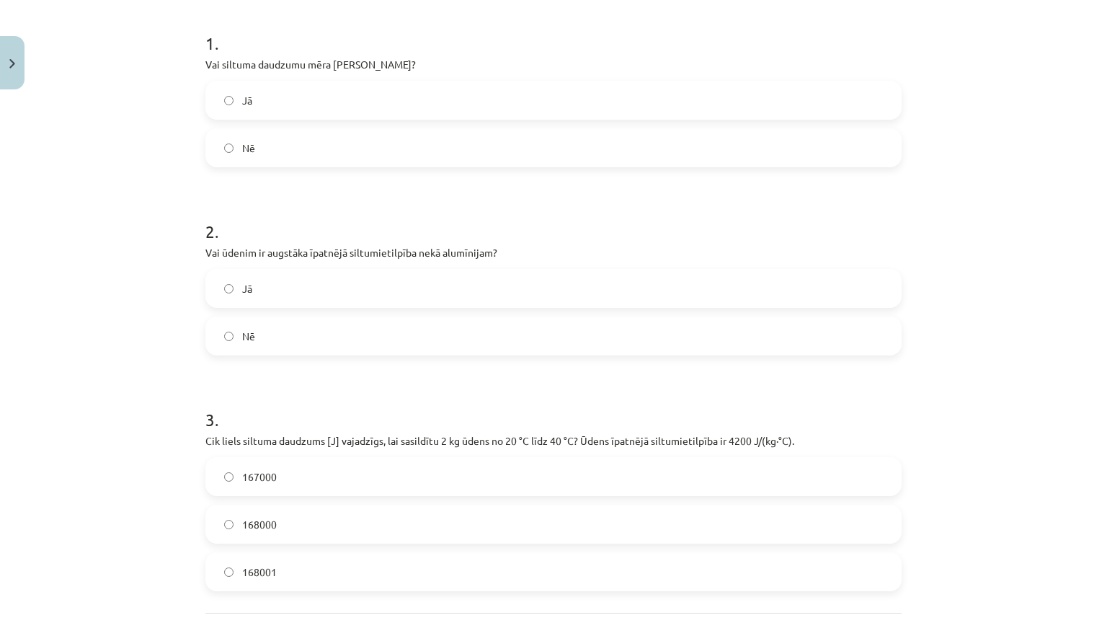
scroll to position [261, 0]
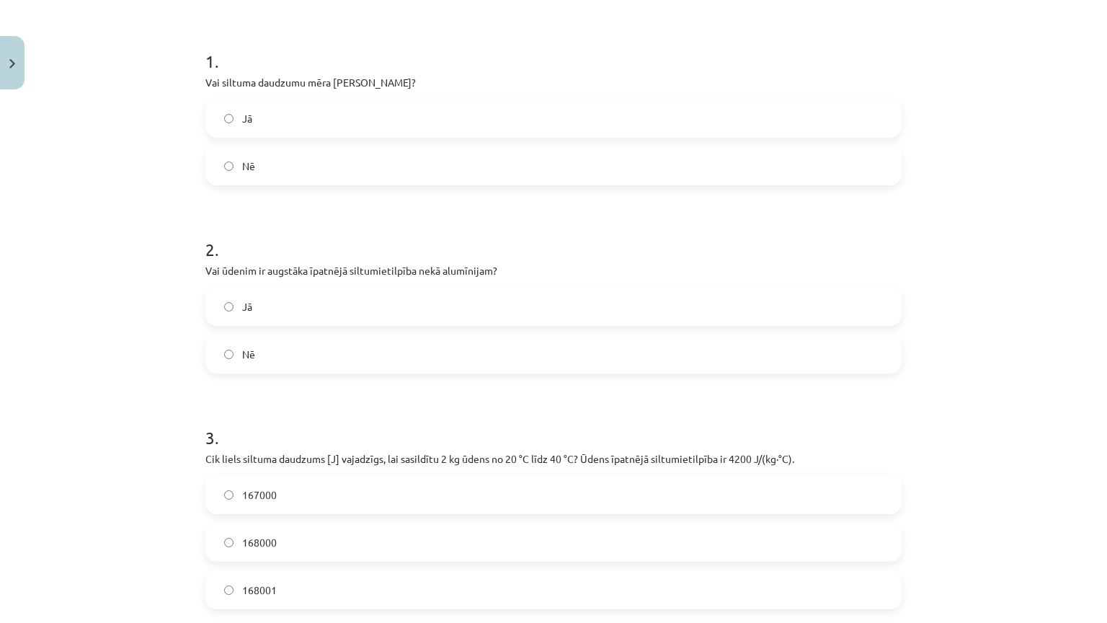
click at [328, 151] on label "Nē" at bounding box center [553, 166] width 693 height 36
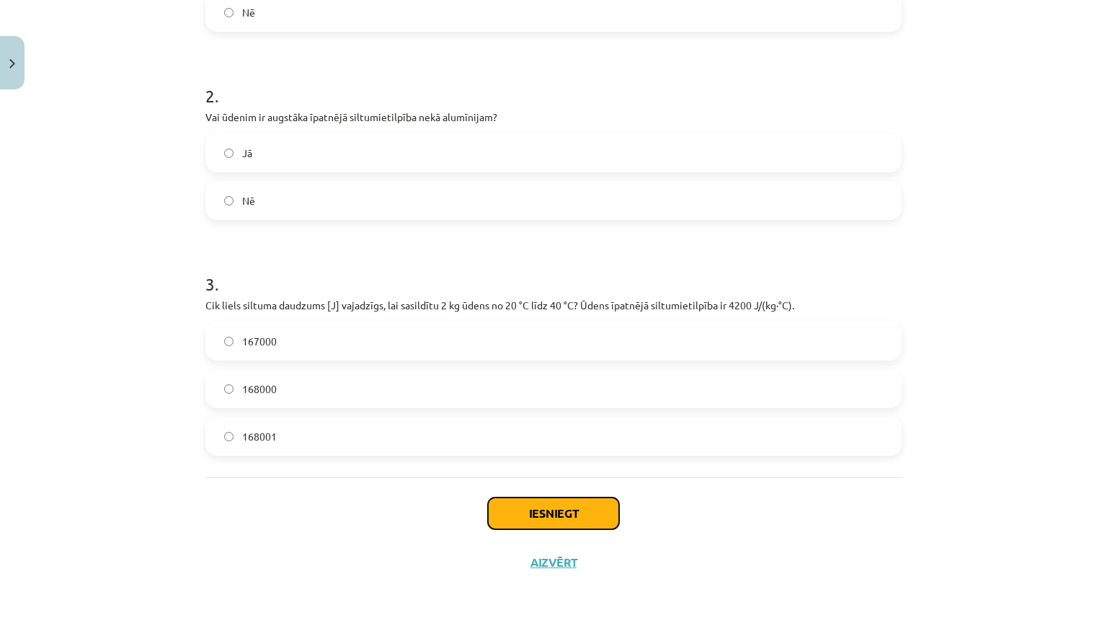
click at [568, 497] on button "Iesniegt" at bounding box center [553, 513] width 131 height 32
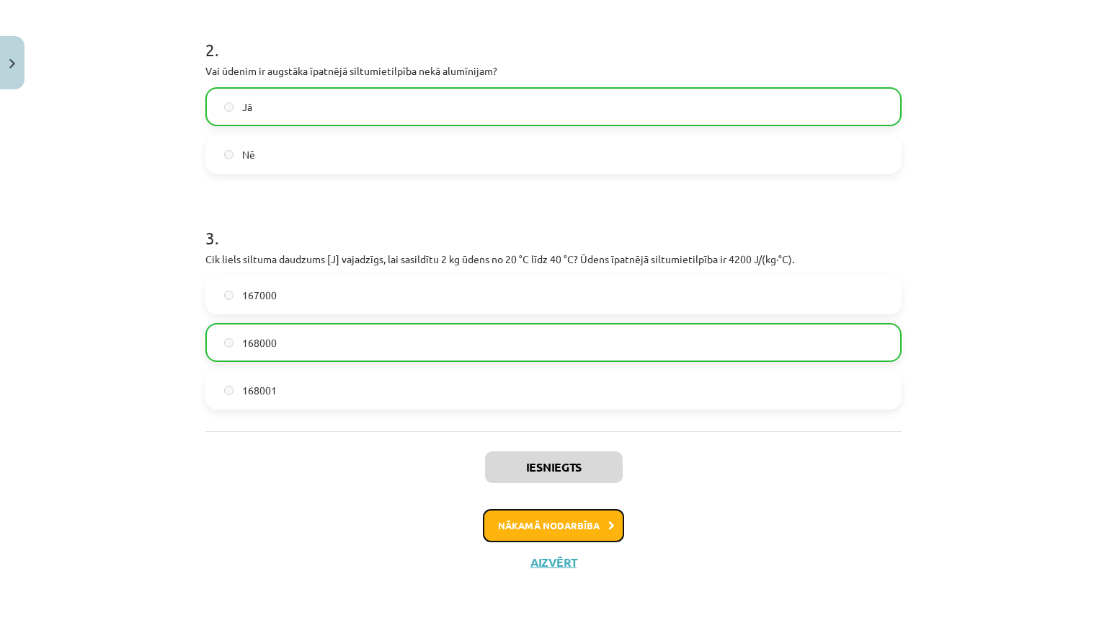
click at [579, 517] on button "Nākamā nodarbība" at bounding box center [553, 525] width 141 height 33
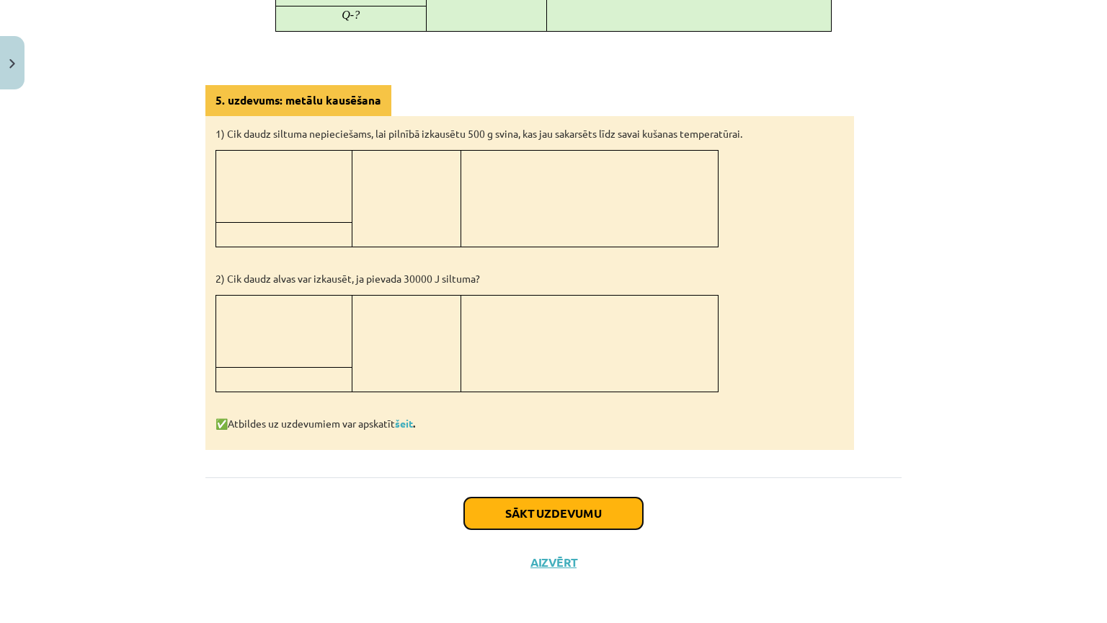
click at [497, 497] on button "Sākt uzdevumu" at bounding box center [553, 513] width 179 height 32
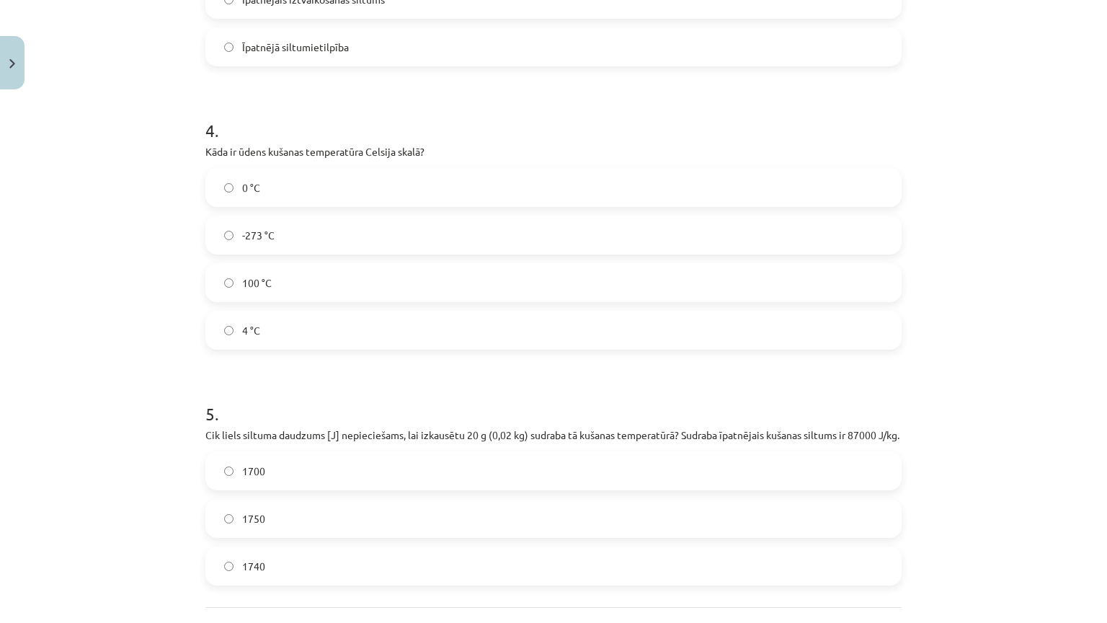
scroll to position [1059, 0]
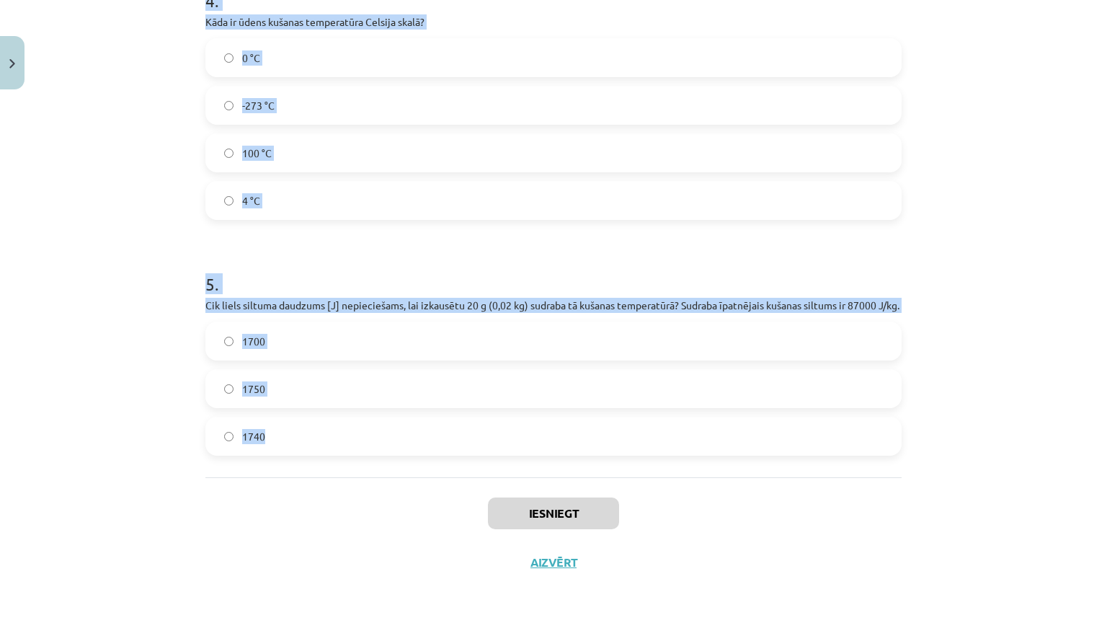
drag, startPoint x: 196, startPoint y: 301, endPoint x: 349, endPoint y: 395, distance: 179.2
copy form "Vai kušanas procesā vielas temperatūra nepārtraukti paaugstinās? Nē Jā 2 . Vai,…"
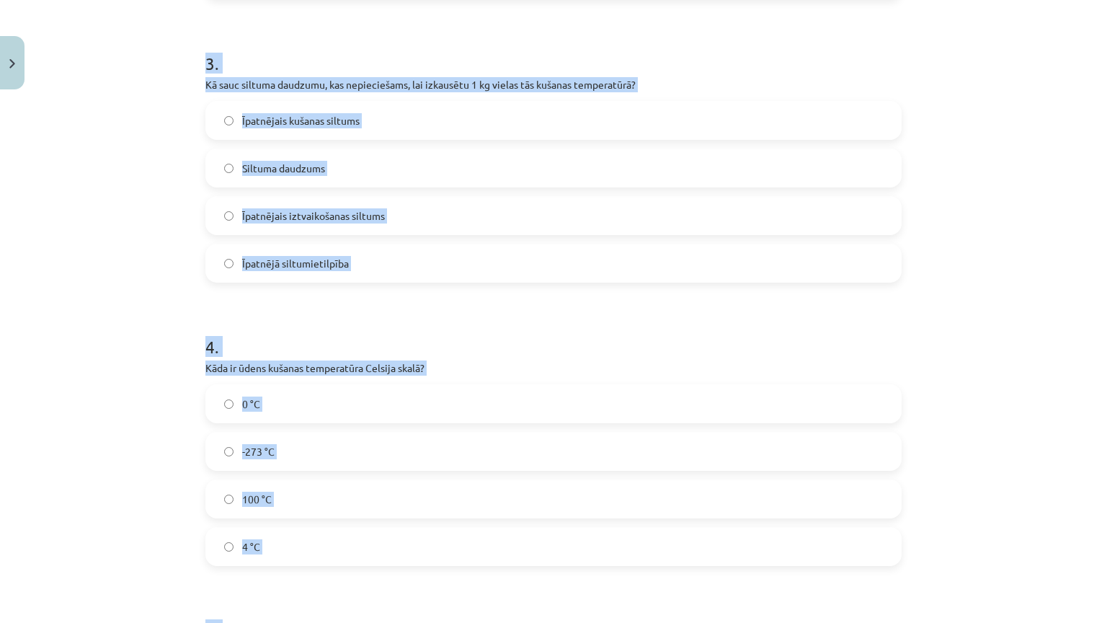
scroll to position [626, 0]
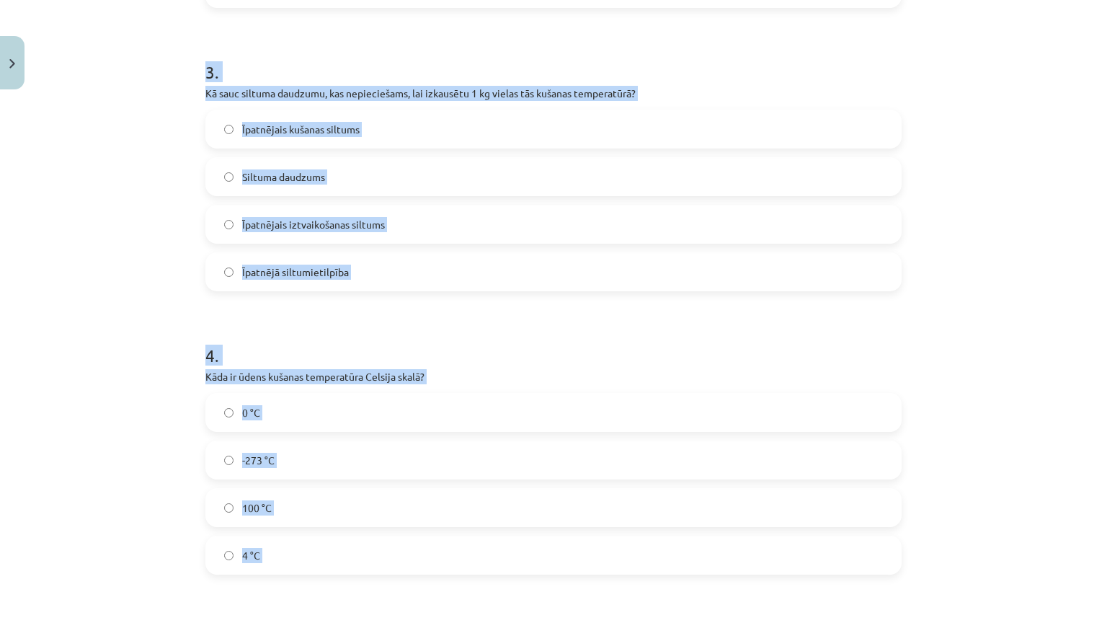
click at [396, 228] on label "Īpatnējais iztvaikošanas siltums" at bounding box center [553, 224] width 693 height 36
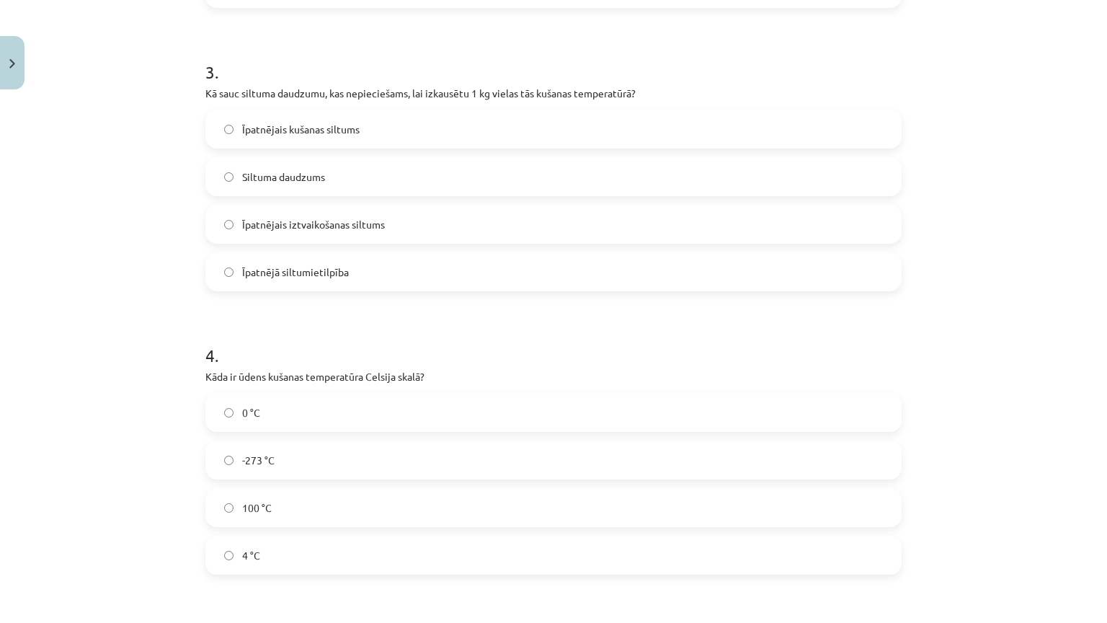
click at [284, 125] on span "Īpatnējais kušanas siltums" at bounding box center [300, 129] width 117 height 15
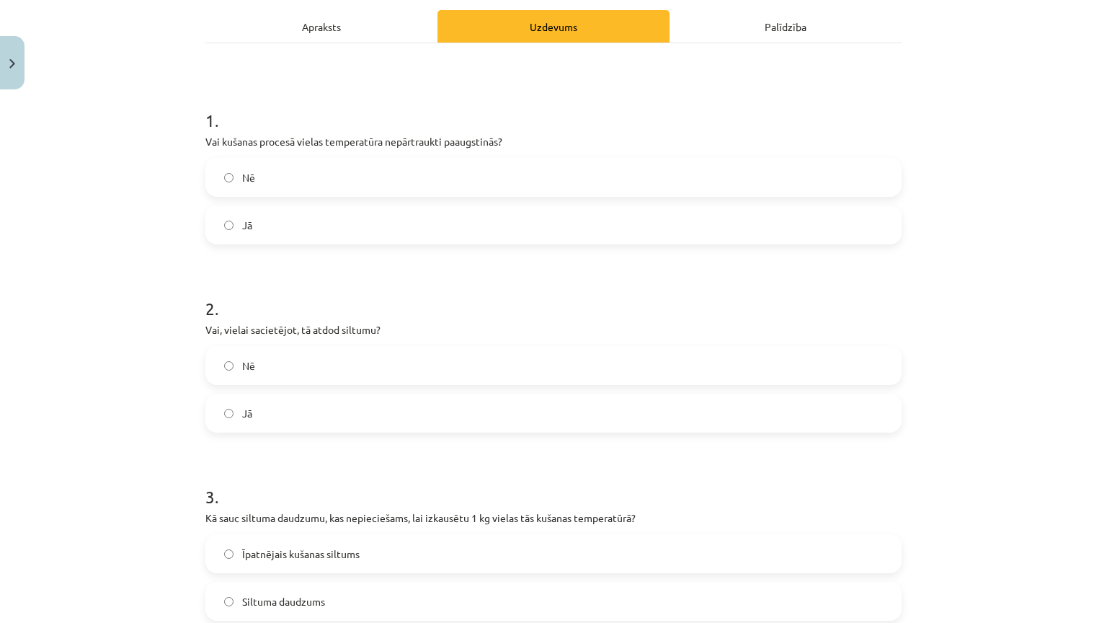
scroll to position [194, 0]
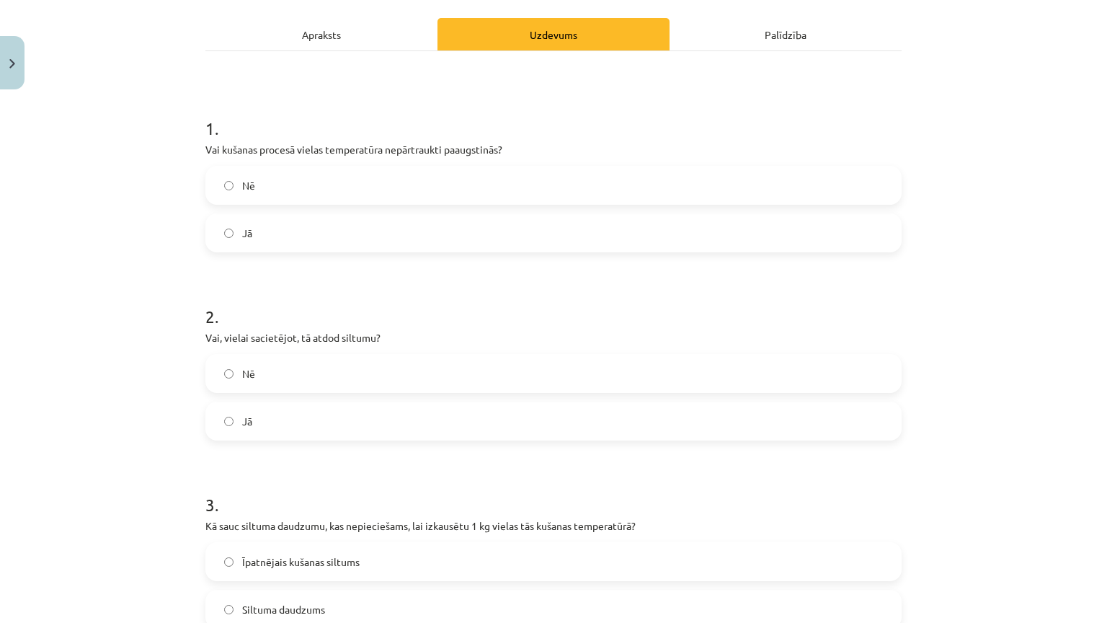
click at [282, 179] on label "Nē" at bounding box center [553, 185] width 693 height 36
click at [303, 426] on label "Jā" at bounding box center [553, 421] width 693 height 36
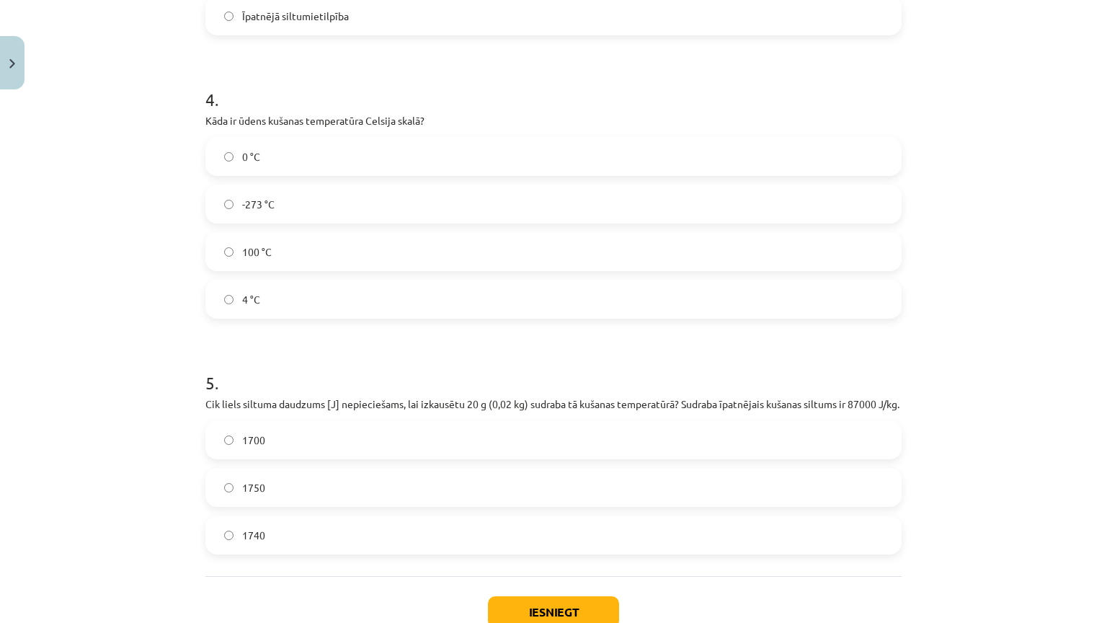
scroll to position [915, 0]
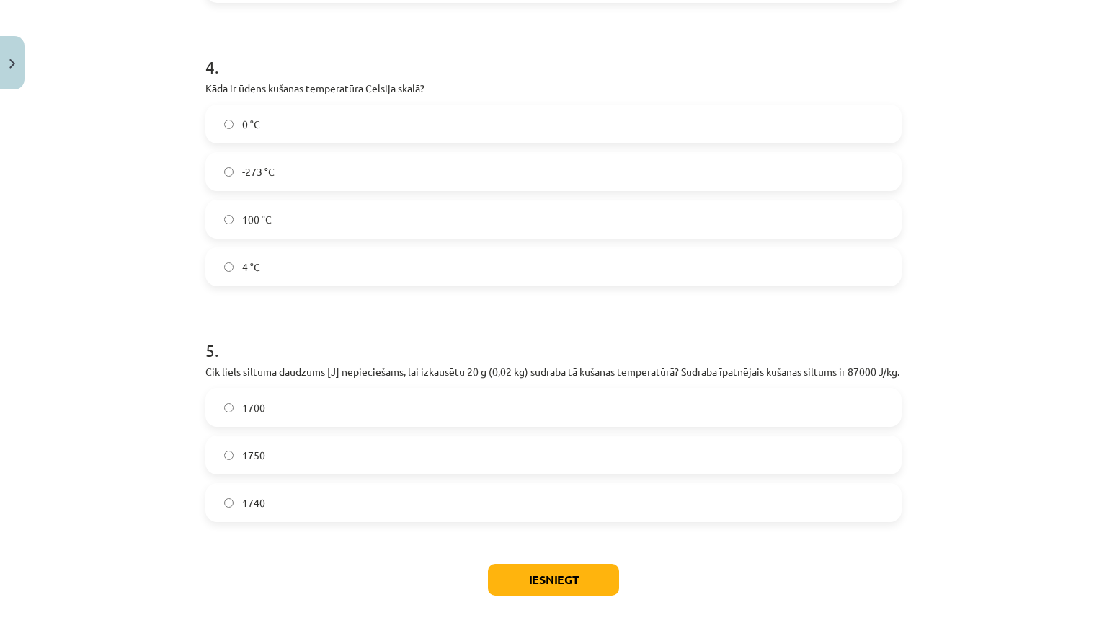
click at [270, 128] on label "0 °C" at bounding box center [553, 124] width 693 height 36
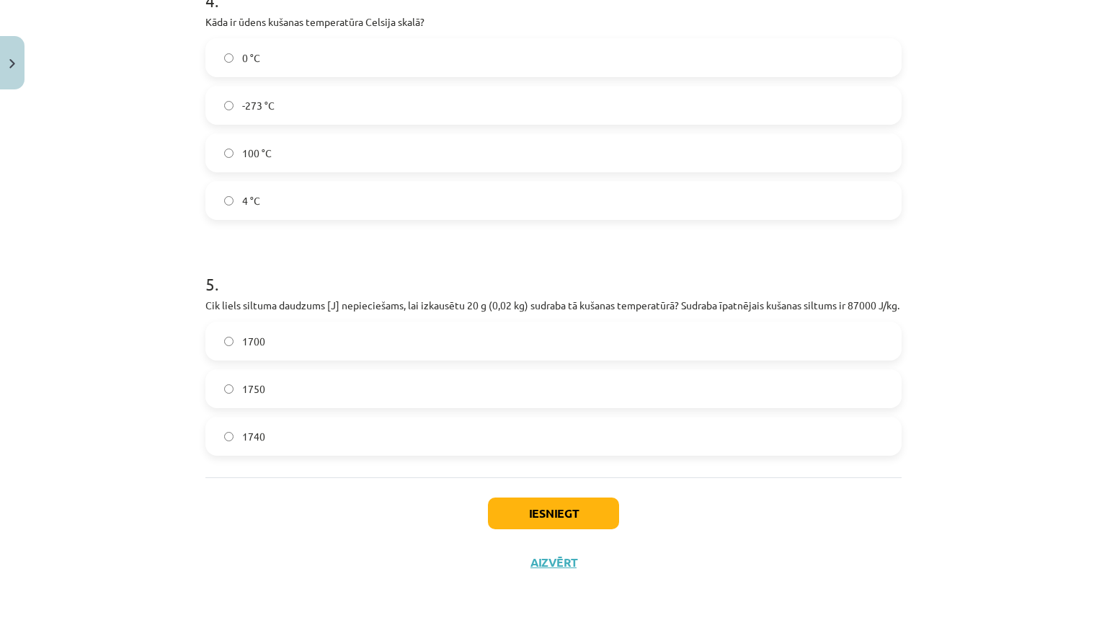
scroll to position [1059, 0]
click at [291, 418] on label "1740" at bounding box center [553, 436] width 693 height 36
click at [541, 497] on button "Iesniegt" at bounding box center [553, 513] width 131 height 32
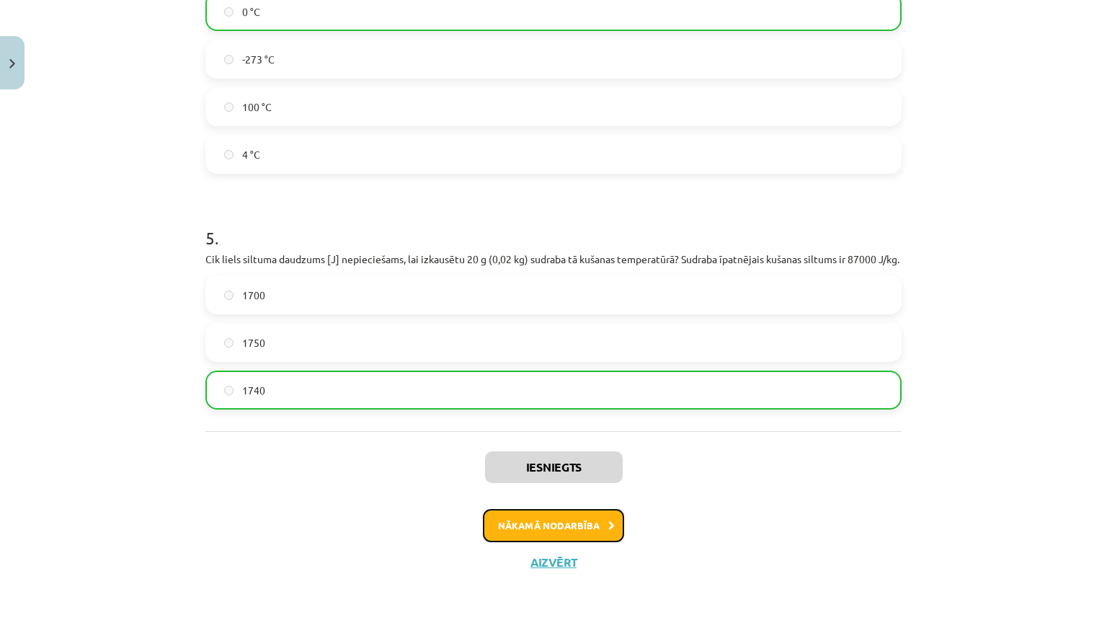
click at [591, 509] on button "Nākamā nodarbība" at bounding box center [553, 525] width 141 height 33
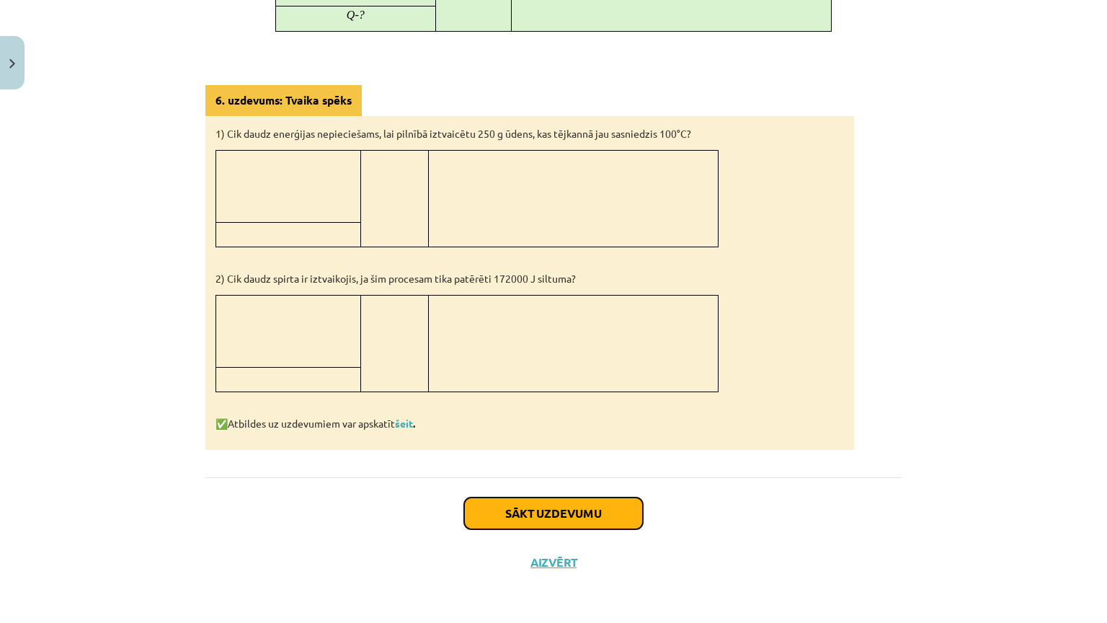
click at [474, 497] on button "Sākt uzdevumu" at bounding box center [553, 513] width 179 height 32
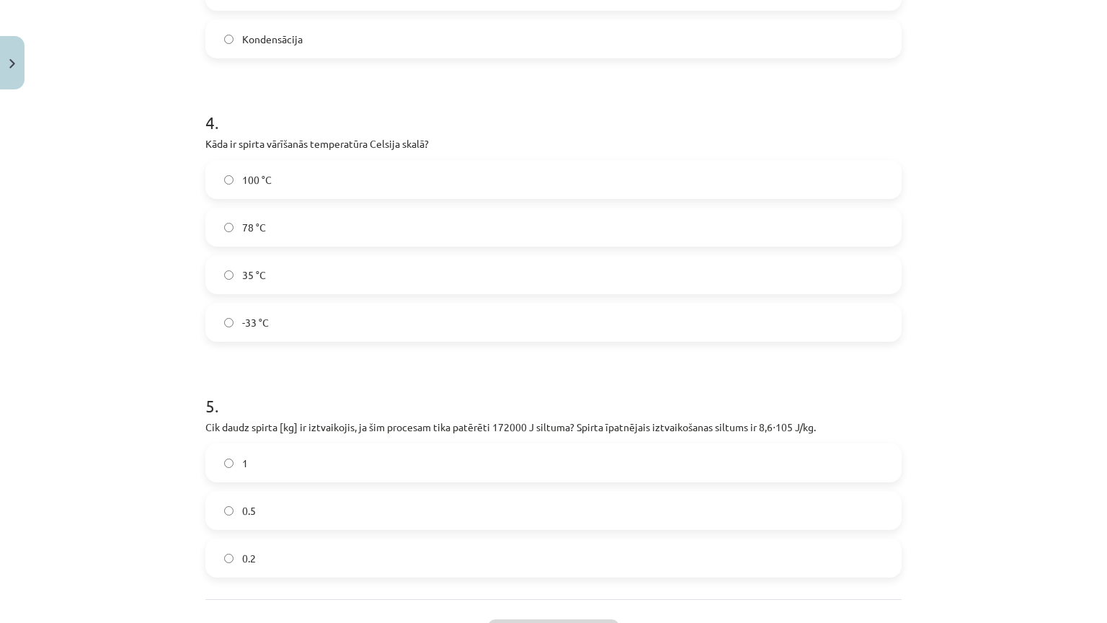
scroll to position [1044, 0]
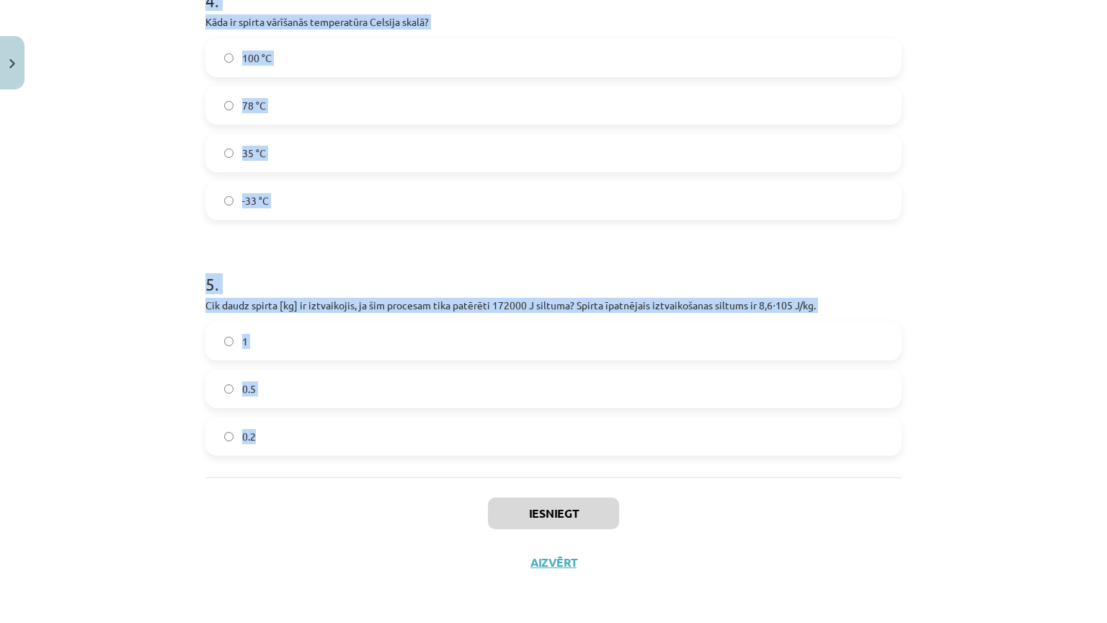
drag, startPoint x: 199, startPoint y: 307, endPoint x: 344, endPoint y: 393, distance: 169.0
copy form "Vai ūdens vārīšanās procesā tā temperatūra pārsniedz 100 °C? Nē Jā 2 . Vai kond…"
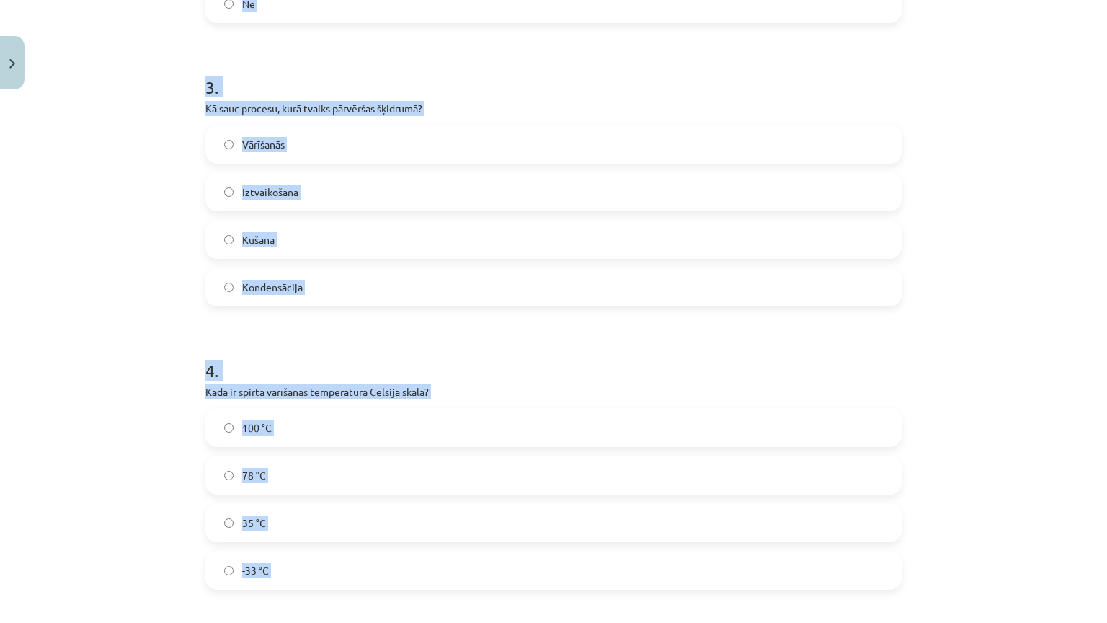
click at [316, 290] on label "Kondensācija" at bounding box center [553, 287] width 693 height 36
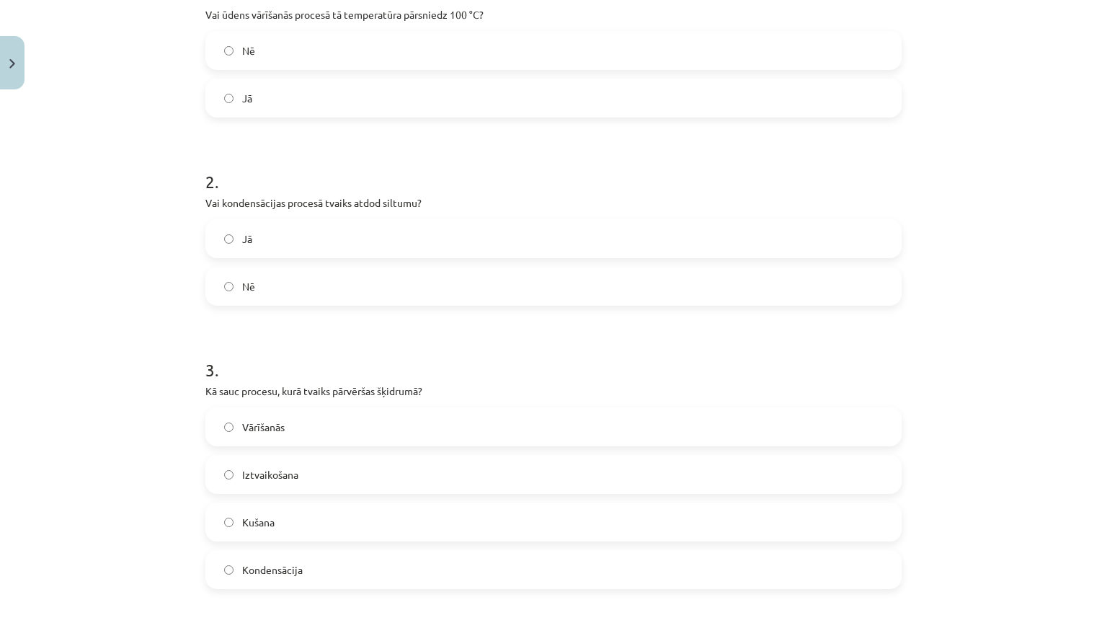
scroll to position [323, 0]
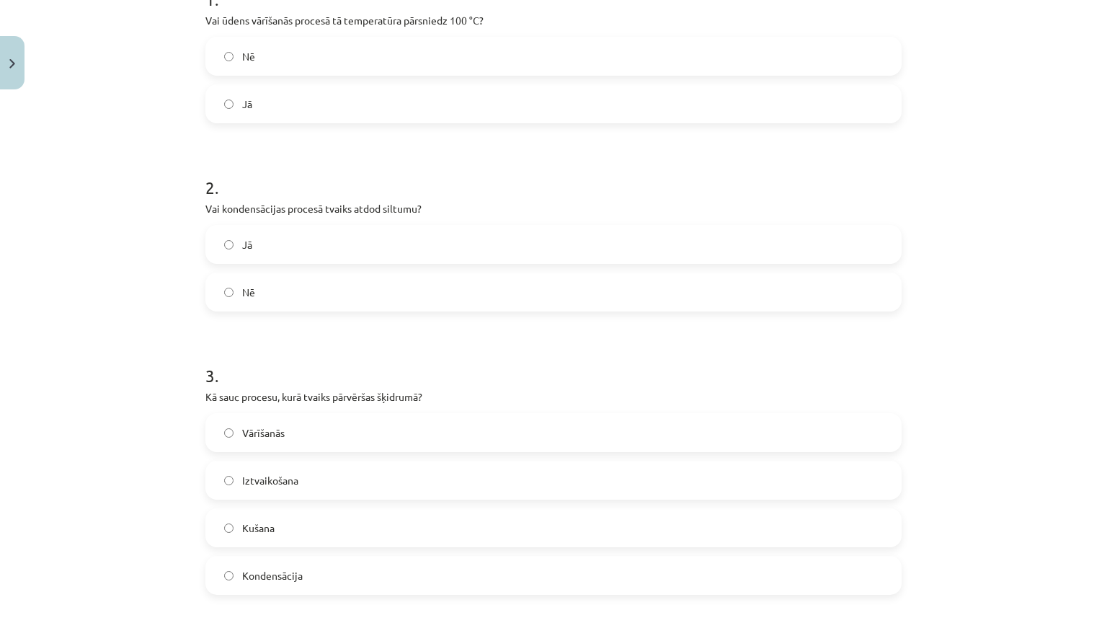
click at [281, 42] on label "Nē" at bounding box center [553, 56] width 693 height 36
click at [323, 285] on label "Nē" at bounding box center [553, 292] width 693 height 36
click at [323, 243] on label "Jā" at bounding box center [553, 244] width 693 height 36
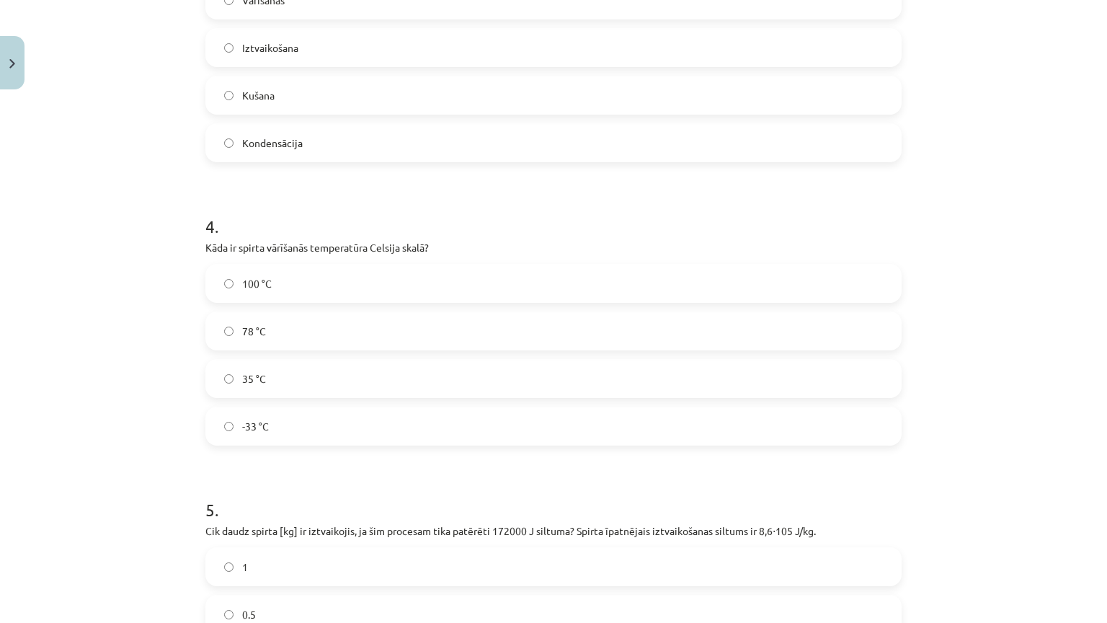
click at [268, 323] on label "78 °C" at bounding box center [553, 331] width 693 height 36
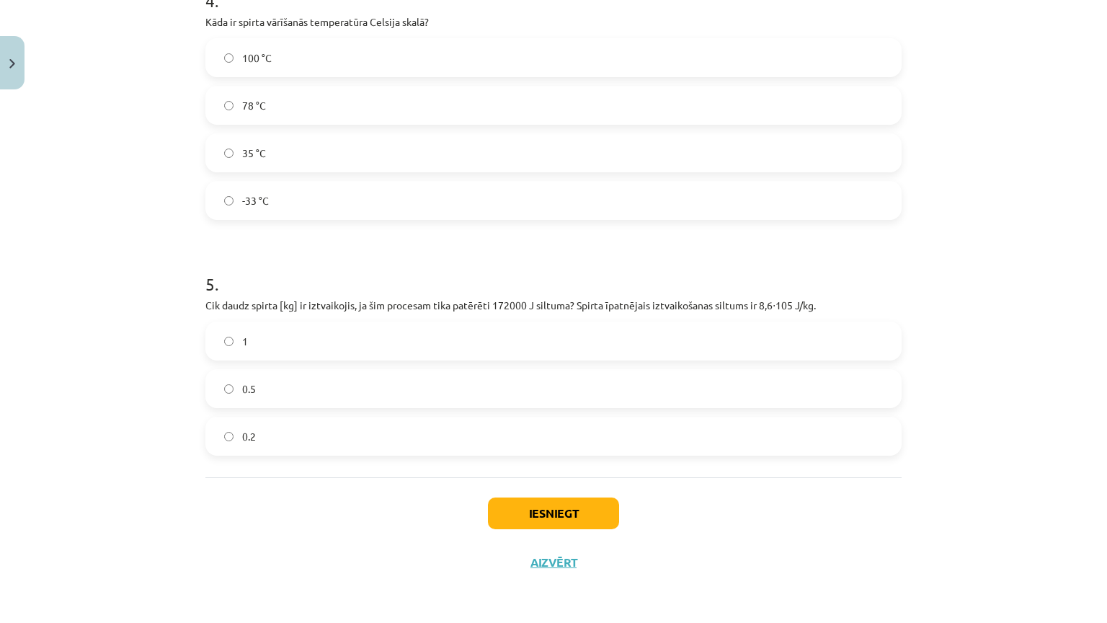
scroll to position [1044, 0]
click at [277, 418] on label "0.2" at bounding box center [553, 436] width 693 height 36
click at [530, 497] on button "Iesniegt" at bounding box center [553, 513] width 131 height 32
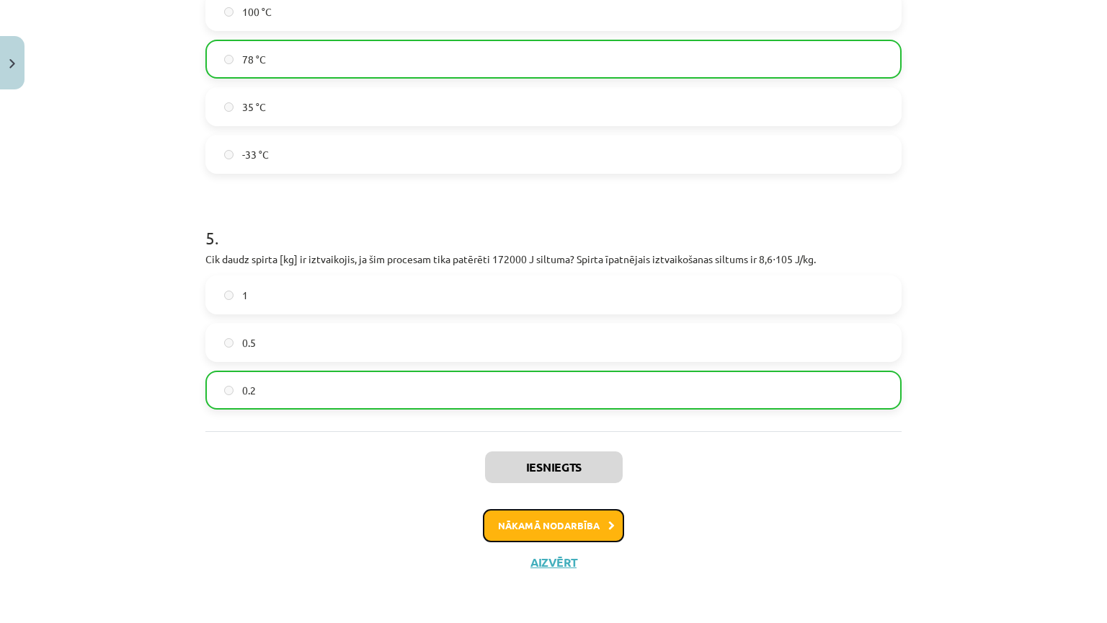
click at [592, 509] on button "Nākamā nodarbība" at bounding box center [553, 525] width 141 height 33
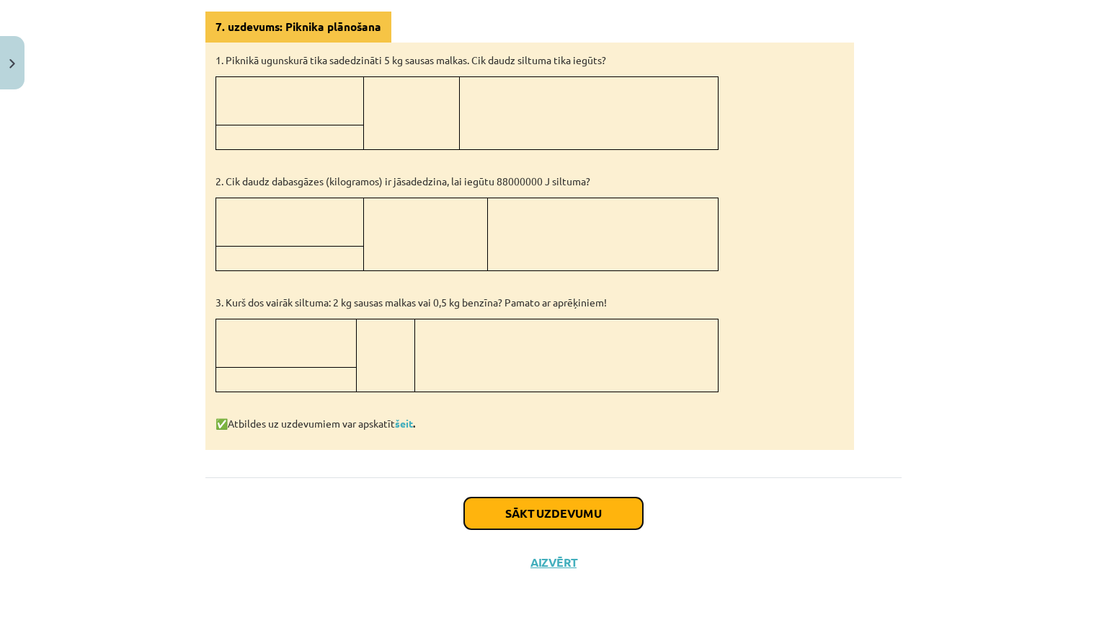
click at [574, 497] on button "Sākt uzdevumu" at bounding box center [553, 513] width 179 height 32
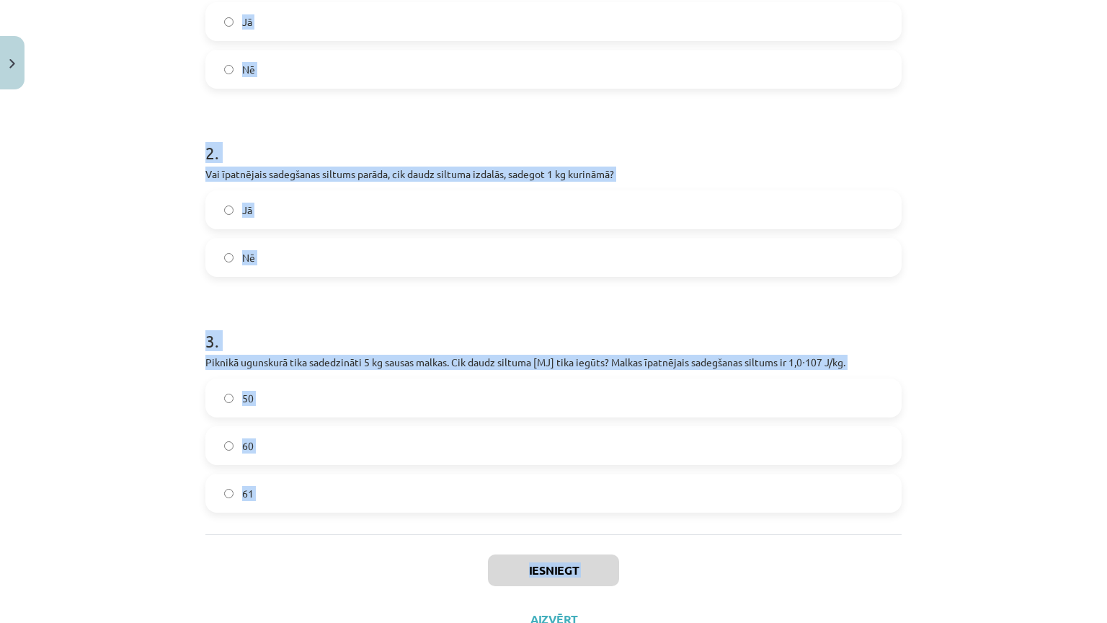
scroll to position [477, 0]
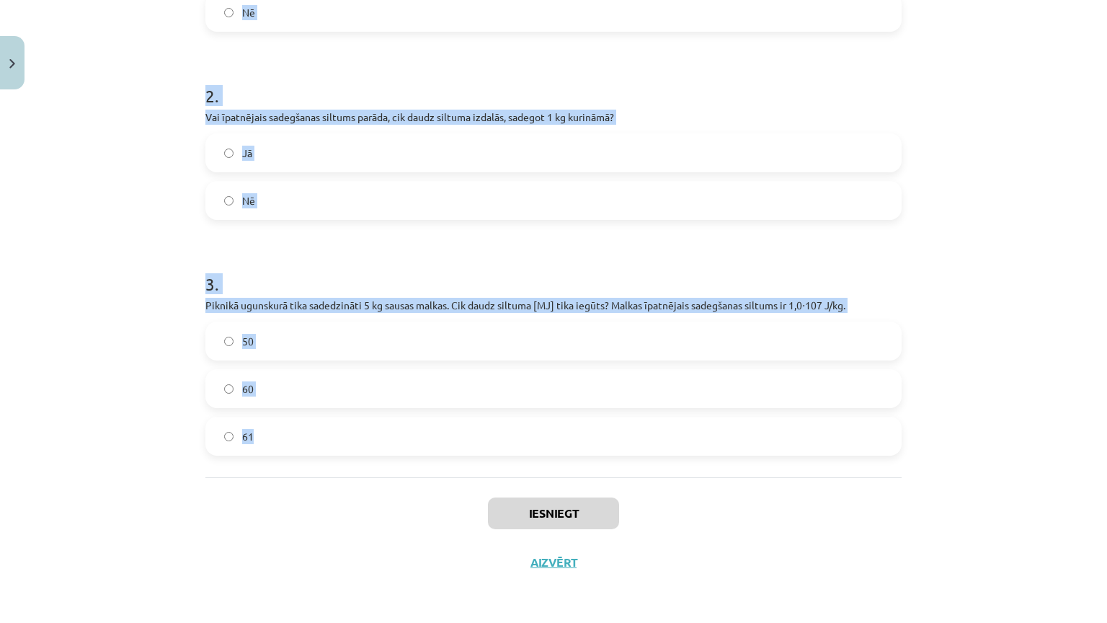
drag, startPoint x: 193, startPoint y: 303, endPoint x: 288, endPoint y: 384, distance: 124.8
click at [288, 384] on div "7 XP Saņemsi Sarežģīts 139 pilda Apraksts Uzdevums Palīdzība 1 . Vai, sadedzino…" at bounding box center [553, 133] width 713 height 905
copy form "Vai, sadedzinot 1 kg sausas malkas, iegūst vairāk siltuma nekā, sadedzinot 1 kg…"
click at [281, 323] on label "50" at bounding box center [553, 341] width 693 height 36
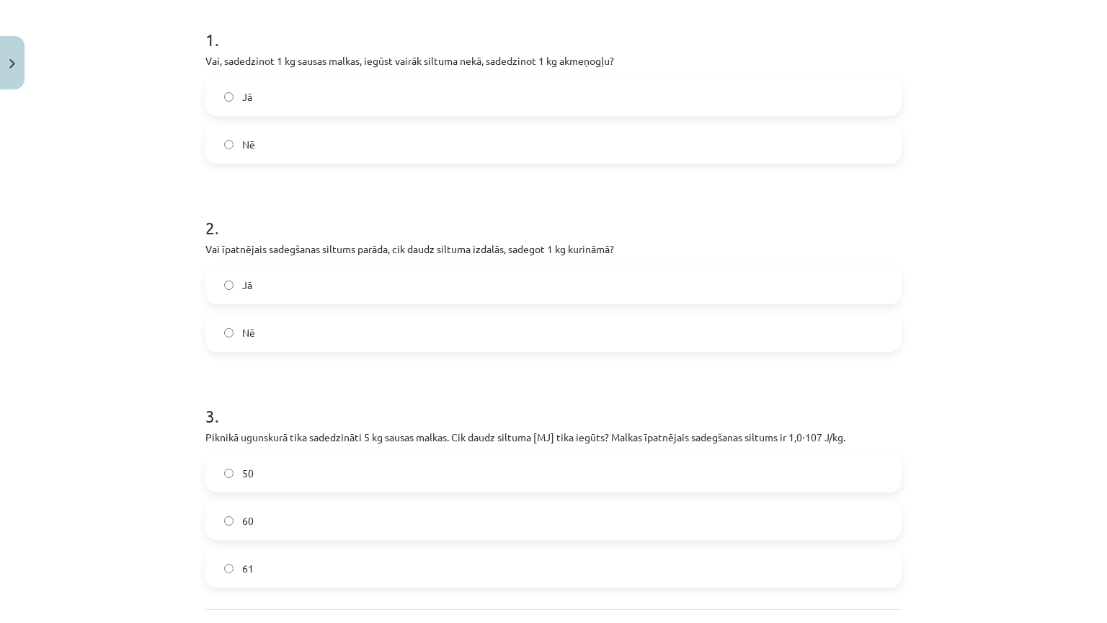
scroll to position [261, 0]
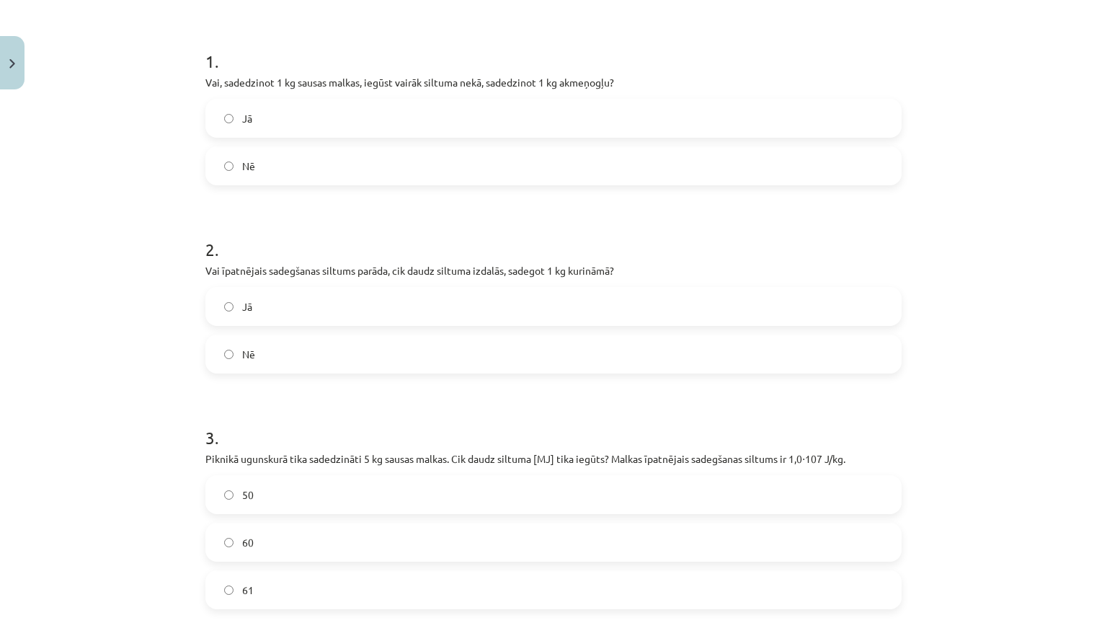
click at [272, 171] on label "Nē" at bounding box center [553, 166] width 693 height 36
click at [305, 309] on label "Jā" at bounding box center [553, 306] width 693 height 36
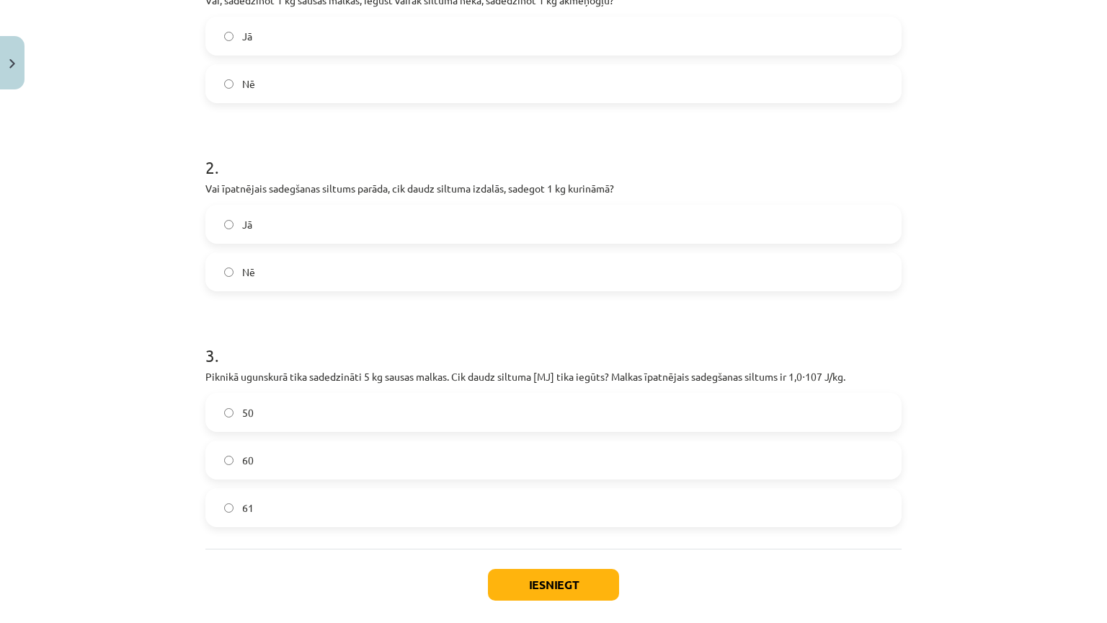
scroll to position [477, 0]
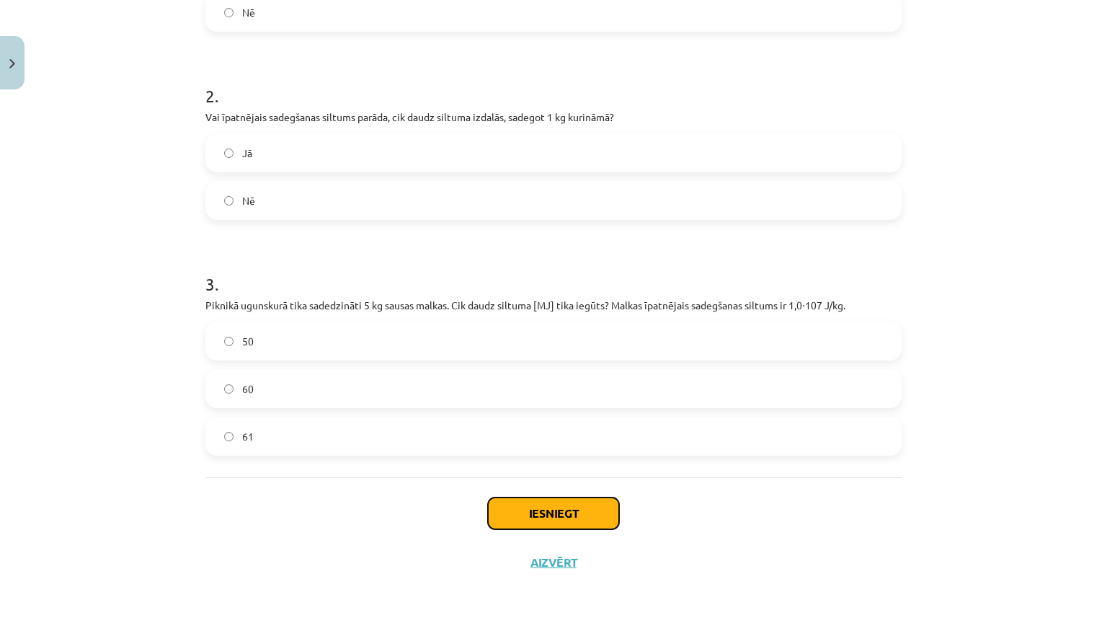
click at [548, 497] on button "Iesniegt" at bounding box center [553, 513] width 131 height 32
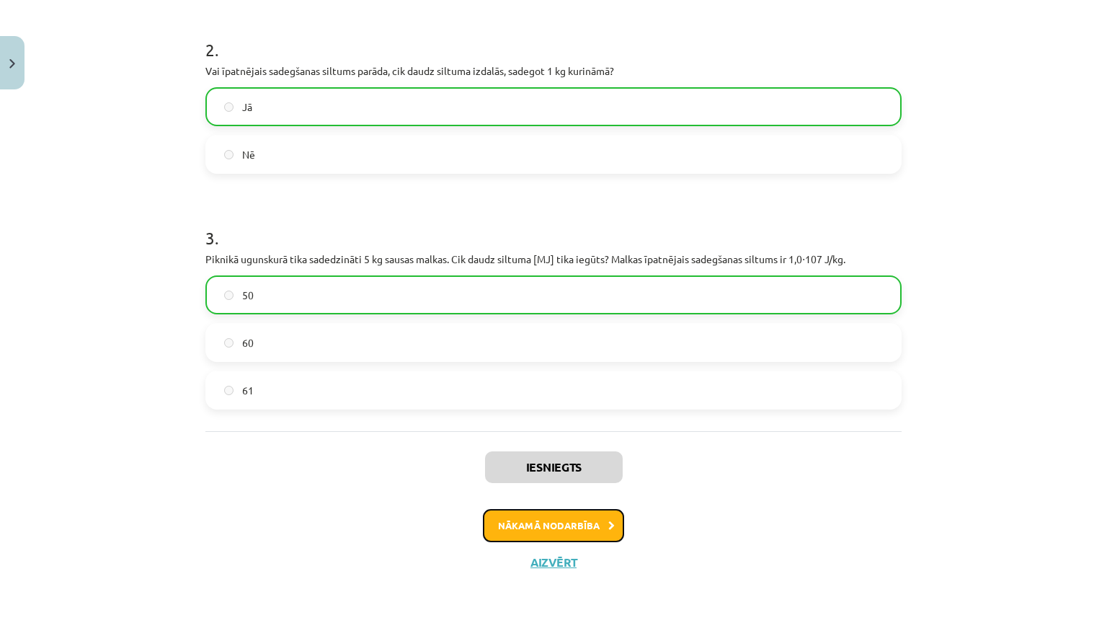
click at [582, 509] on button "Nākamā nodarbība" at bounding box center [553, 525] width 141 height 33
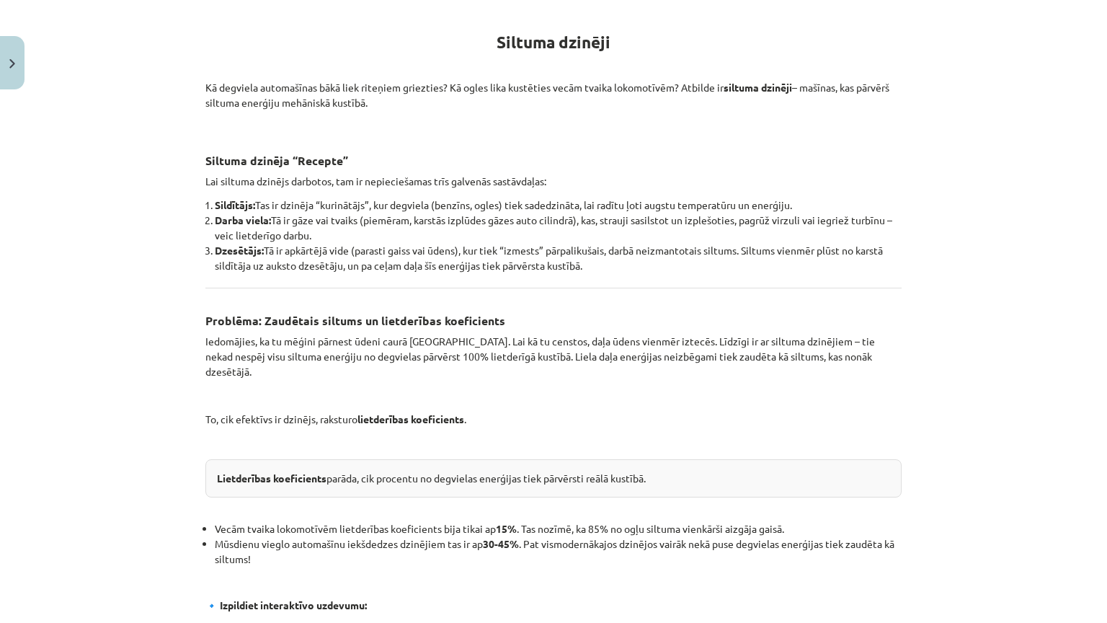
scroll to position [252, 0]
click at [12, 57] on button "Close" at bounding box center [12, 62] width 25 height 53
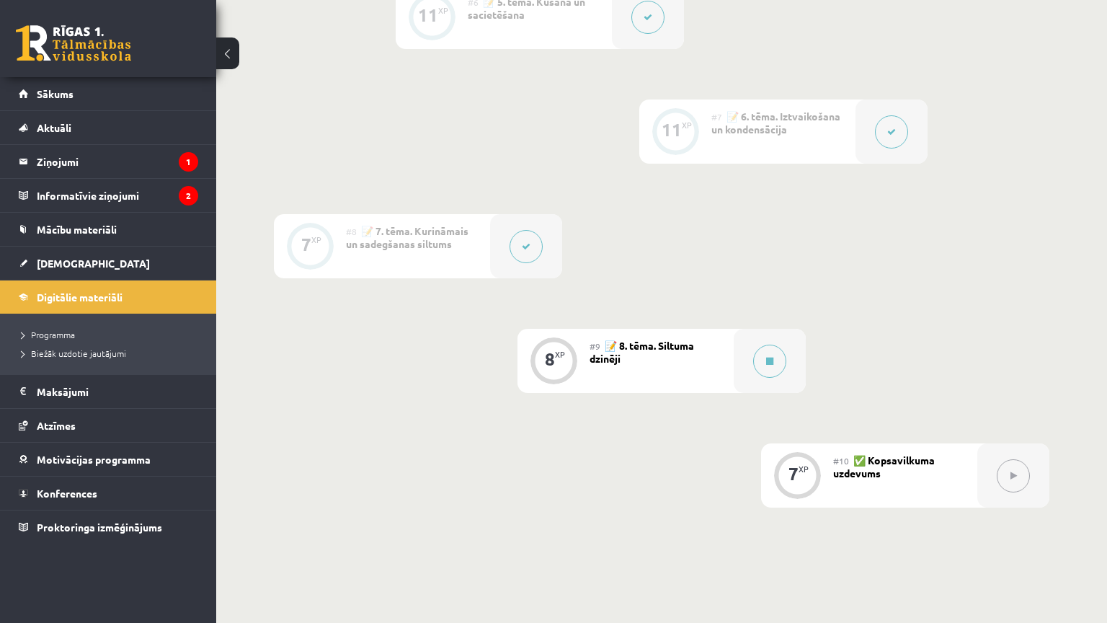
scroll to position [1009, 0]
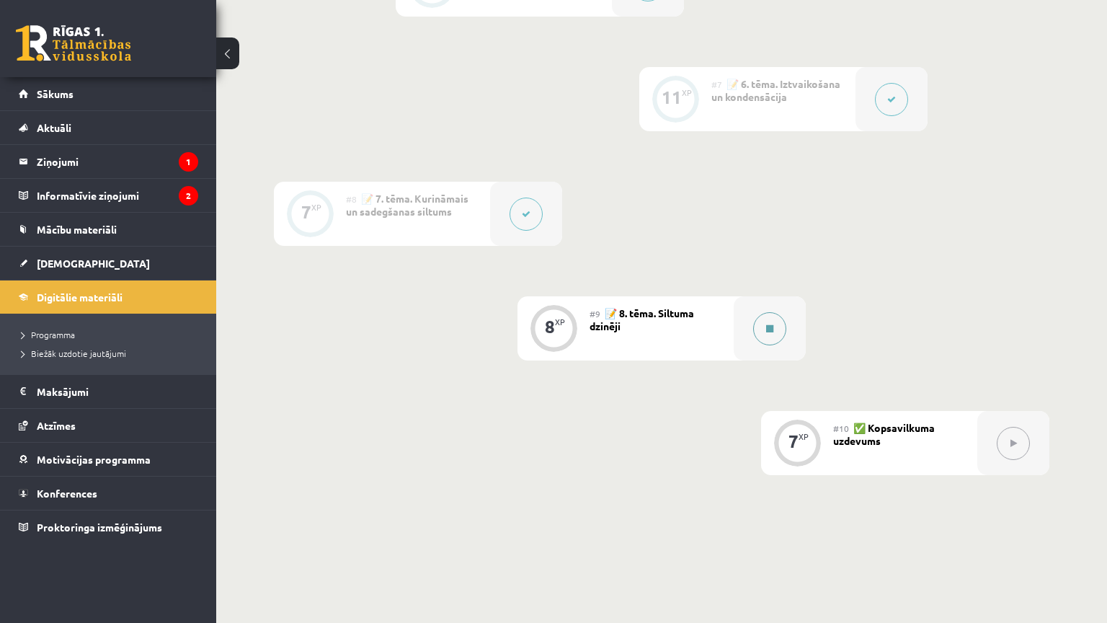
click at [758, 322] on button at bounding box center [769, 328] width 33 height 33
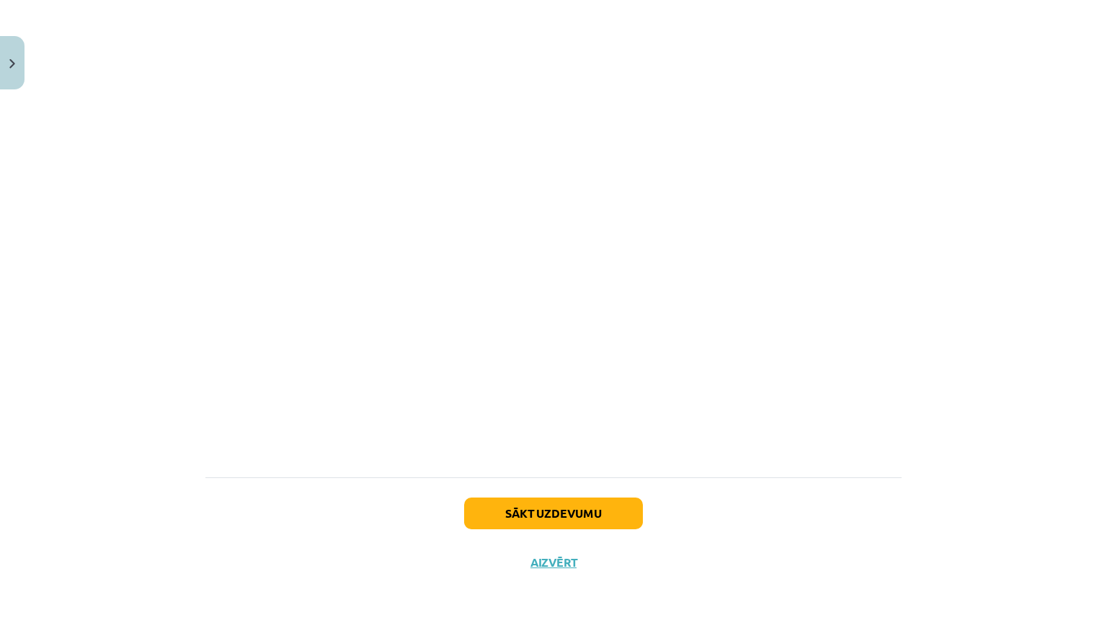
scroll to position [987, 0]
click at [600, 497] on button "Sākt uzdevumu" at bounding box center [553, 513] width 179 height 32
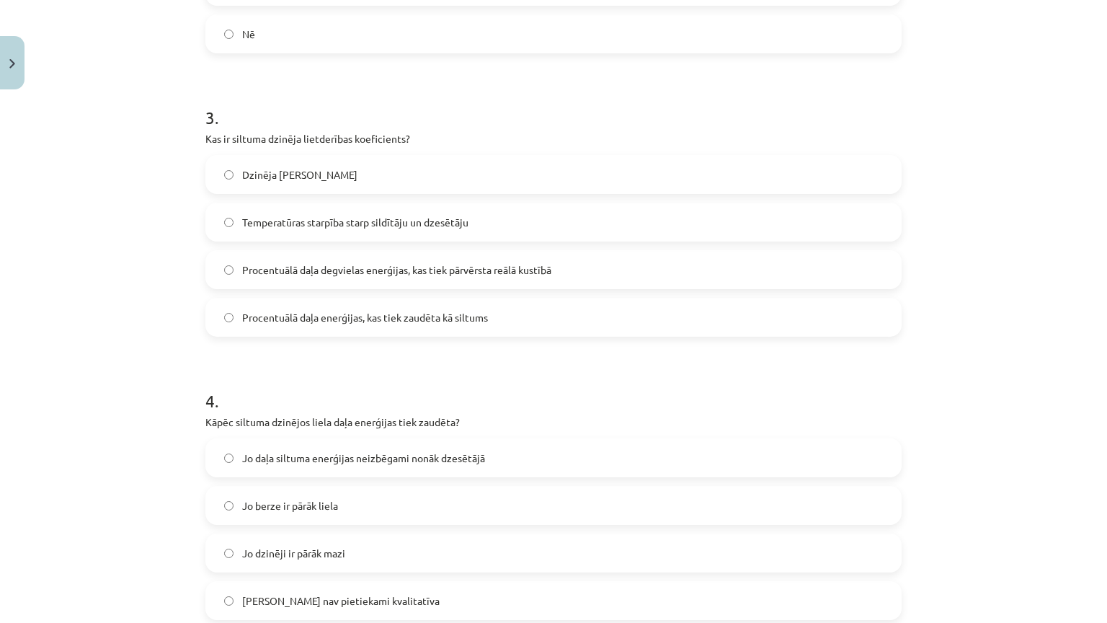
scroll to position [808, 0]
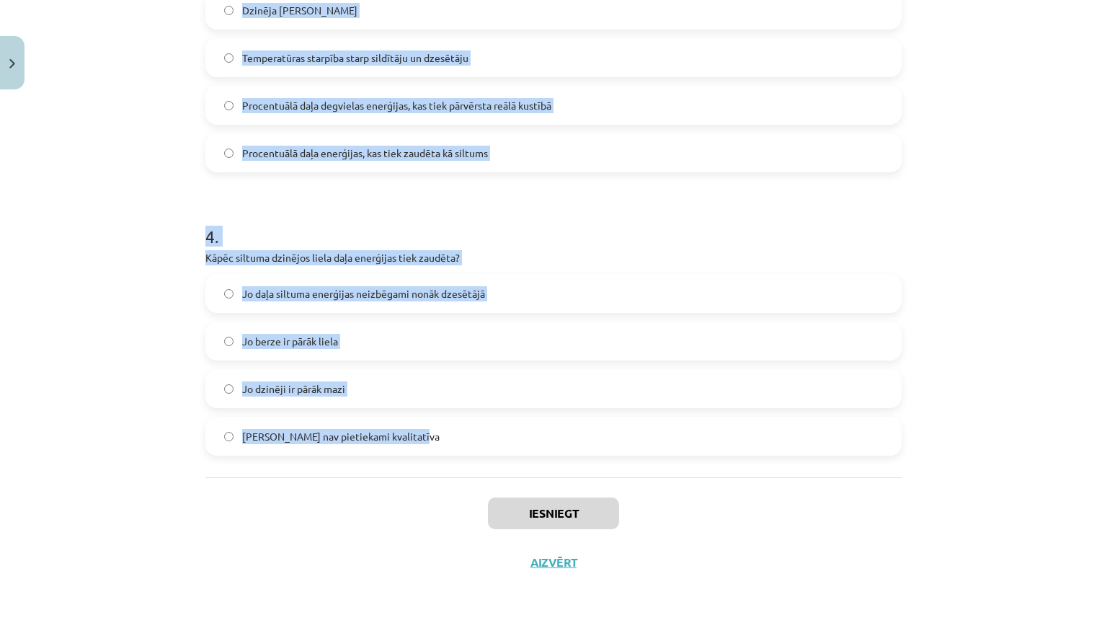
drag, startPoint x: 185, startPoint y: 295, endPoint x: 455, endPoint y: 378, distance: 282.9
click at [456, 378] on div "Mācību tēma: Fizika 9. klases 1. ieskaites mācību materiāls #9 📝 8. tēma. Siltu…" at bounding box center [553, 311] width 1107 height 623
copy form "Vai siltuma dzinēji spēj visu siltuma enerģiju no degvielas pārvērst 100% lietd…"
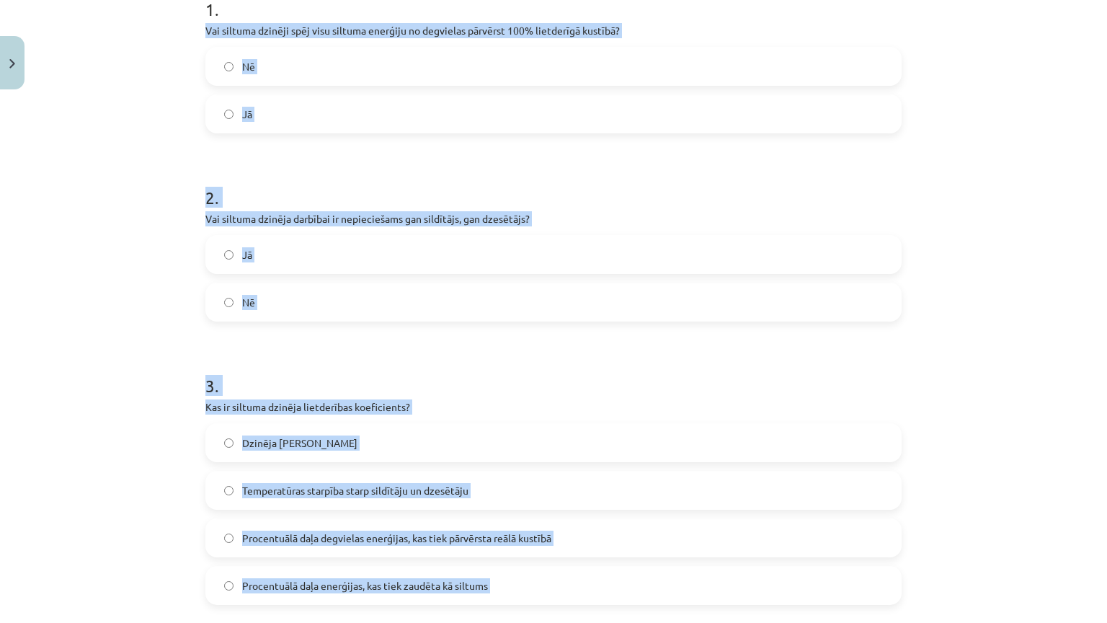
scroll to position [303, 0]
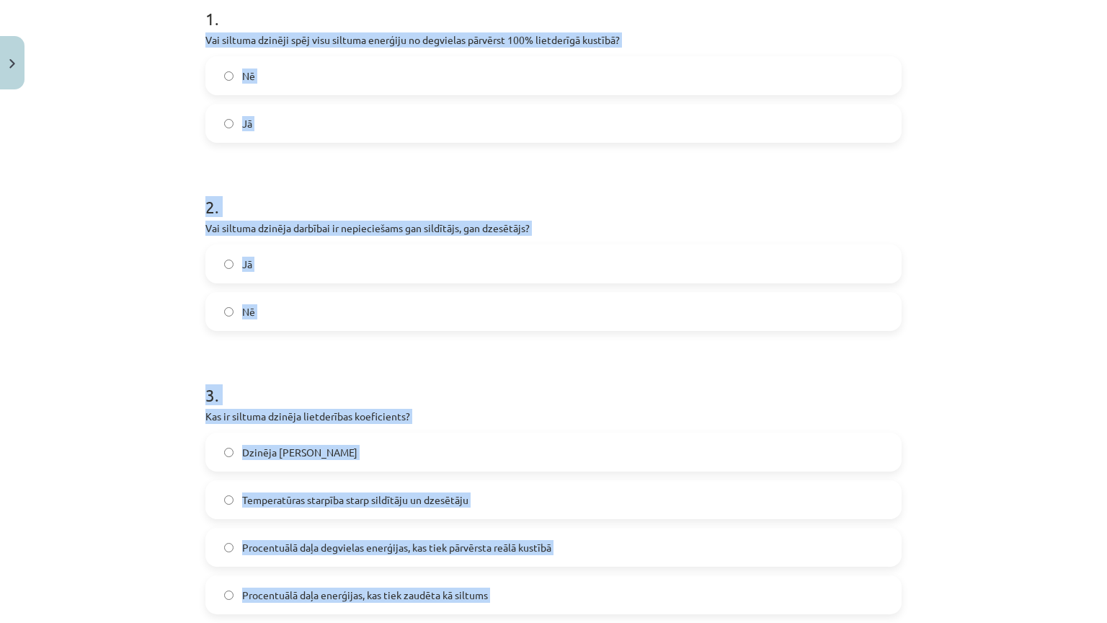
click at [275, 73] on label "Nē" at bounding box center [553, 76] width 693 height 36
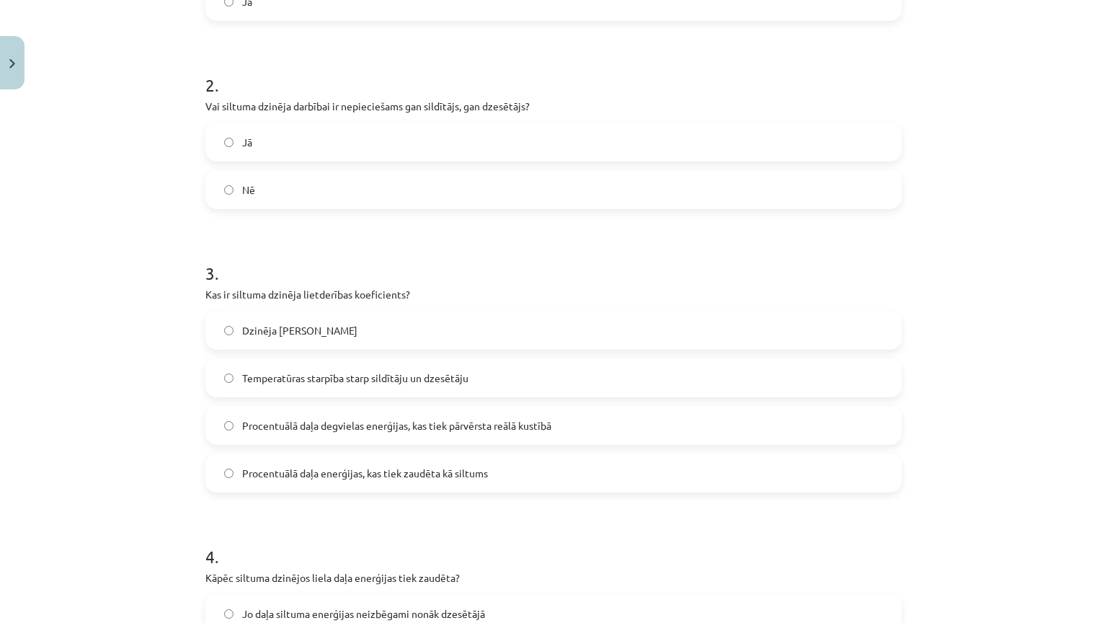
scroll to position [448, 0]
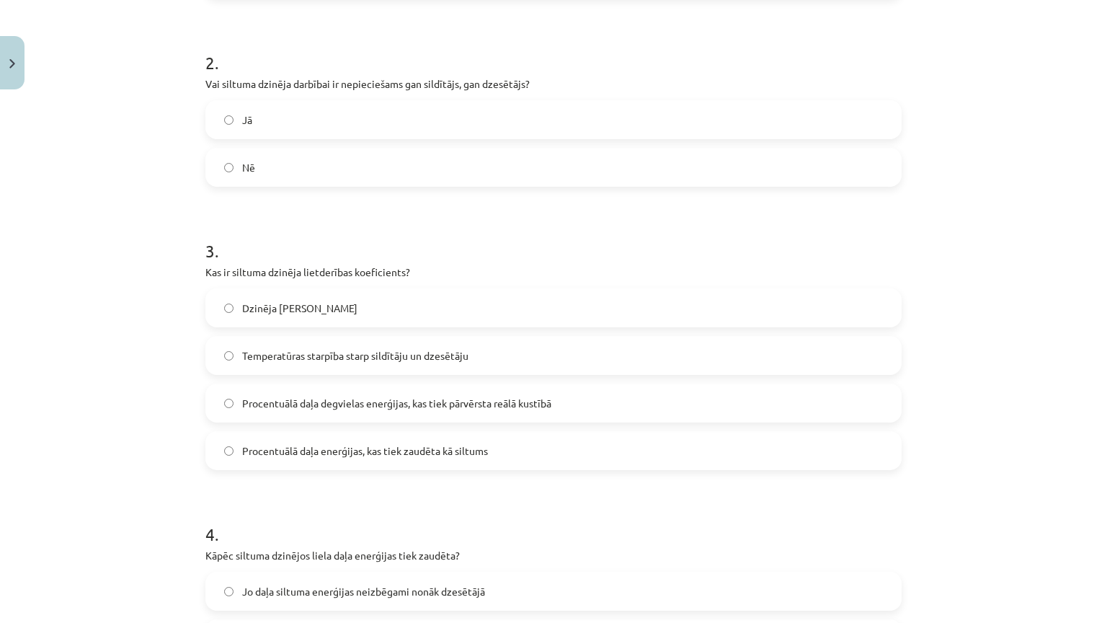
click at [275, 128] on label "Jā" at bounding box center [553, 120] width 693 height 36
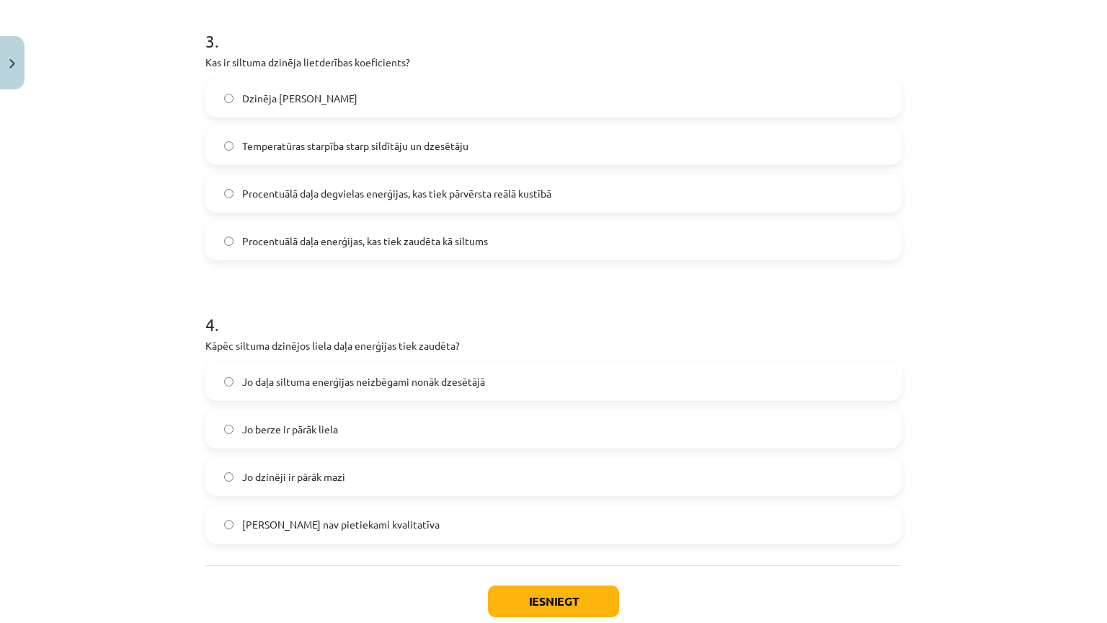
scroll to position [664, 0]
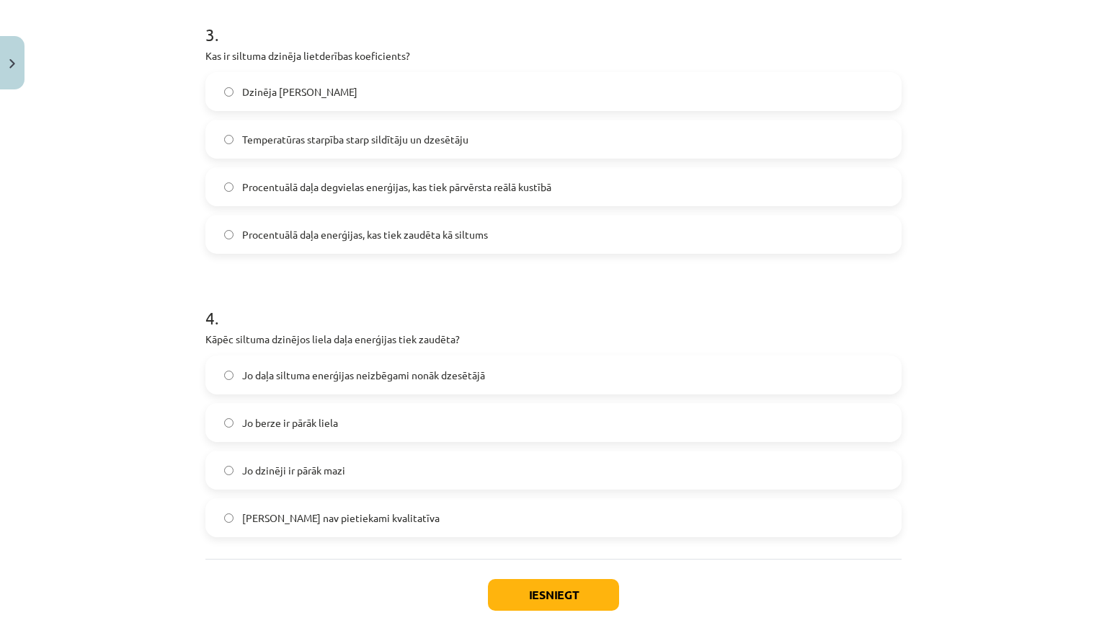
click at [499, 188] on span "Procentuālā daļa degvielas enerģijas, kas tiek pārvērsta reālā kustībā" at bounding box center [396, 186] width 309 height 15
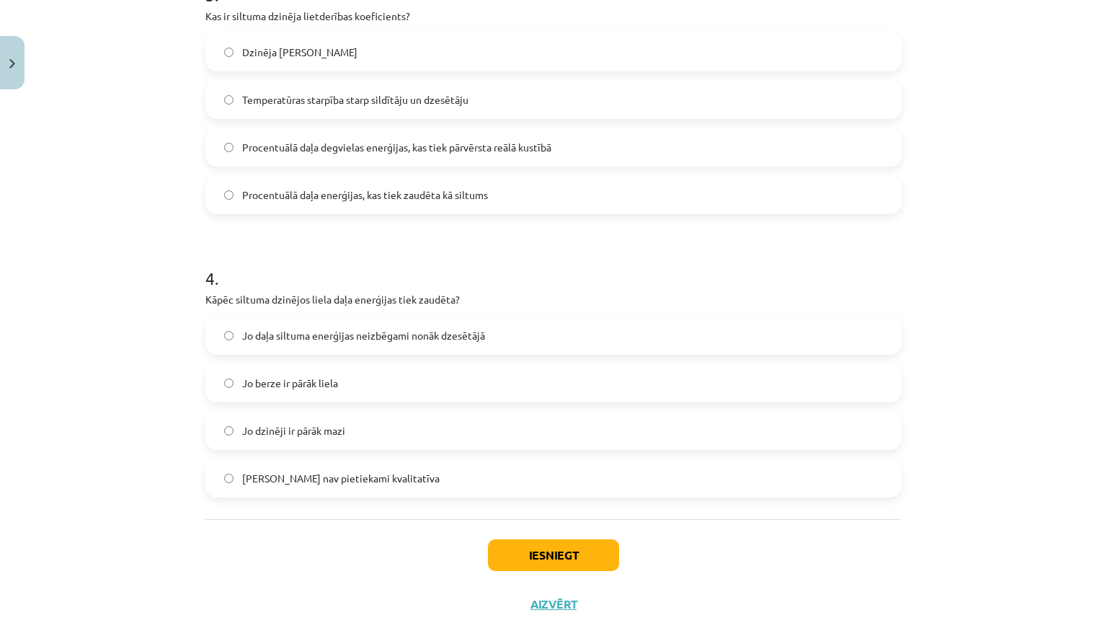
scroll to position [808, 0]
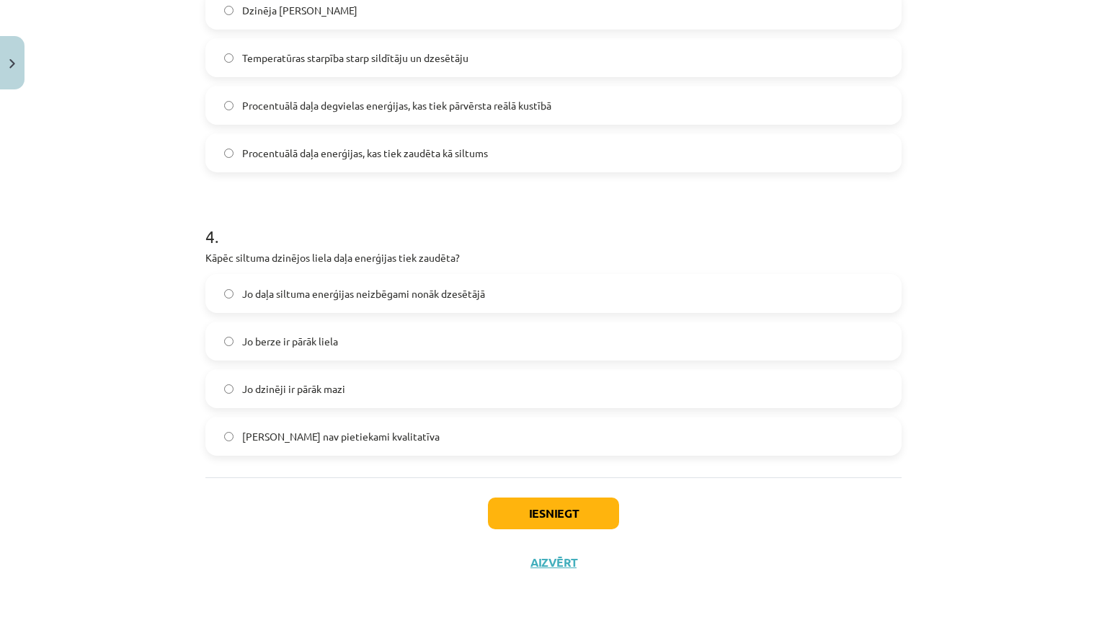
click at [382, 275] on label "Jo daļa siltuma enerģijas neizbēgami nonāk dzesētājā" at bounding box center [553, 293] width 693 height 36
click at [556, 497] on button "Iesniegt" at bounding box center [553, 513] width 131 height 32
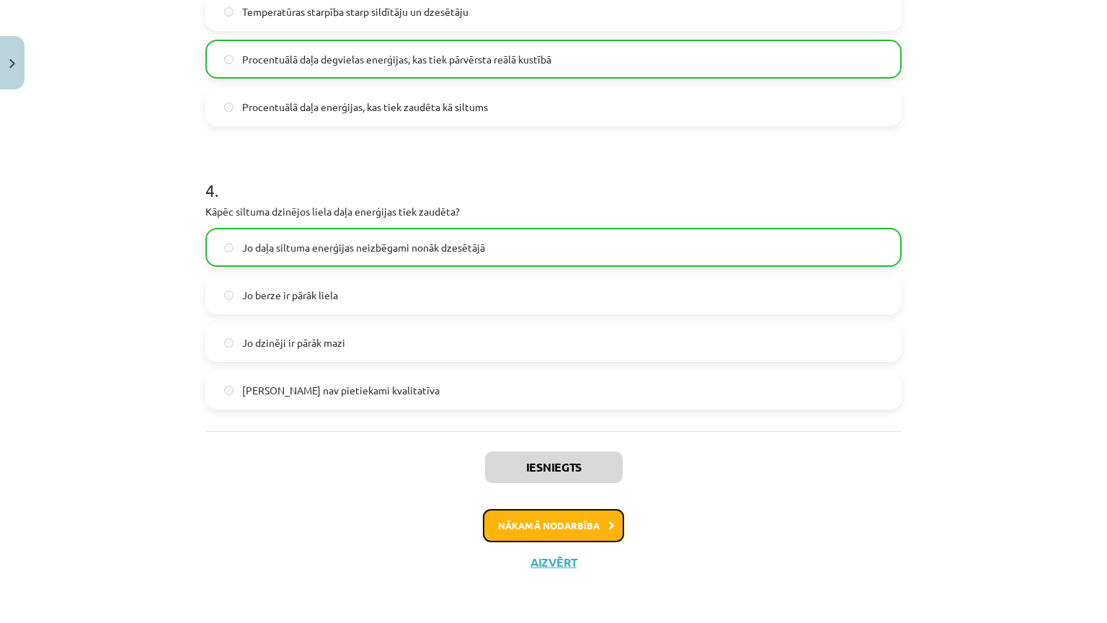
click at [568, 509] on button "Nākamā nodarbība" at bounding box center [553, 525] width 141 height 33
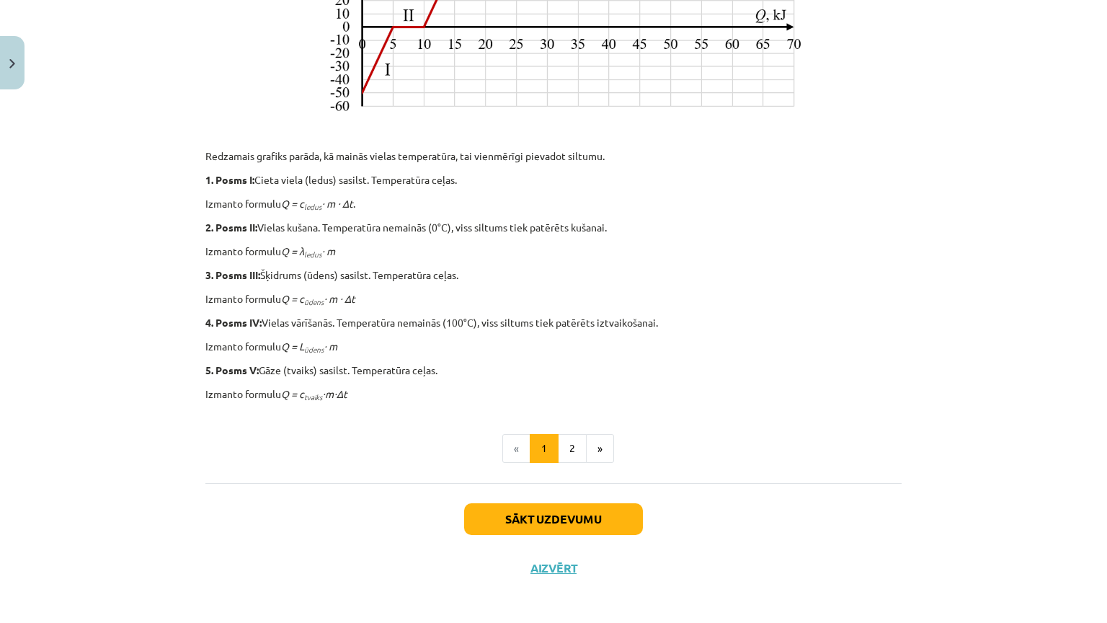
scroll to position [663, 0]
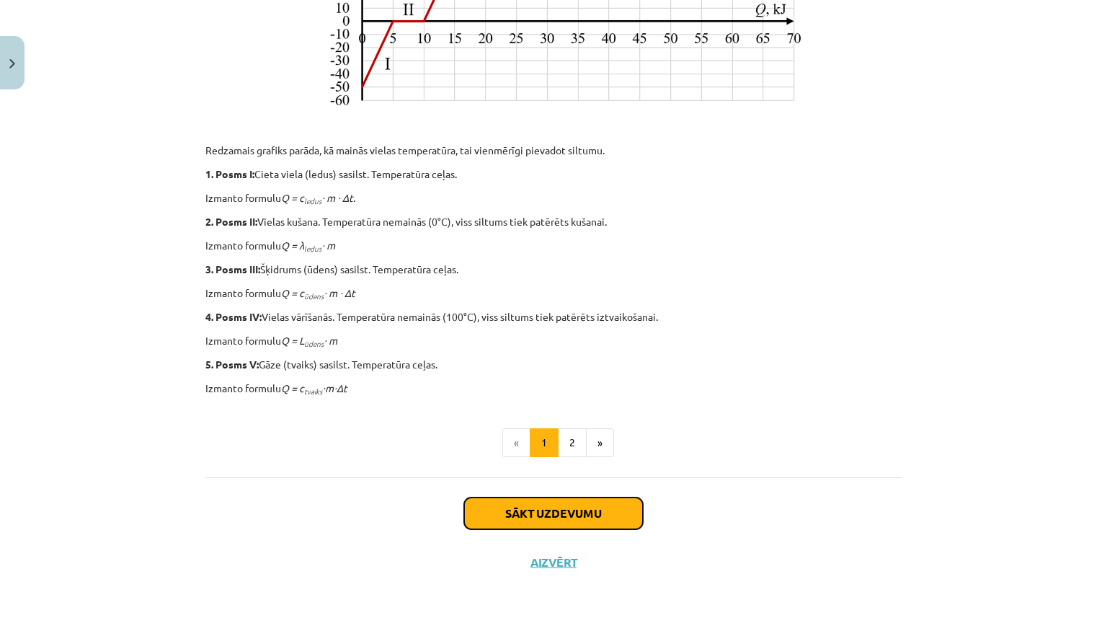
click at [565, 497] on button "Sākt uzdevumu" at bounding box center [553, 513] width 179 height 32
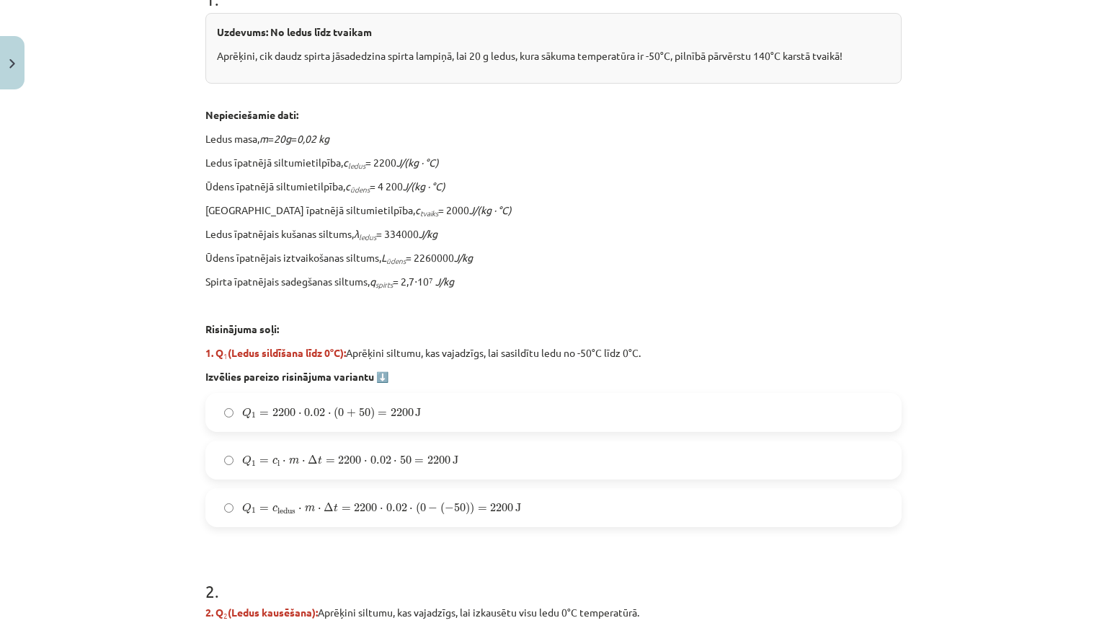
scroll to position [324, 0]
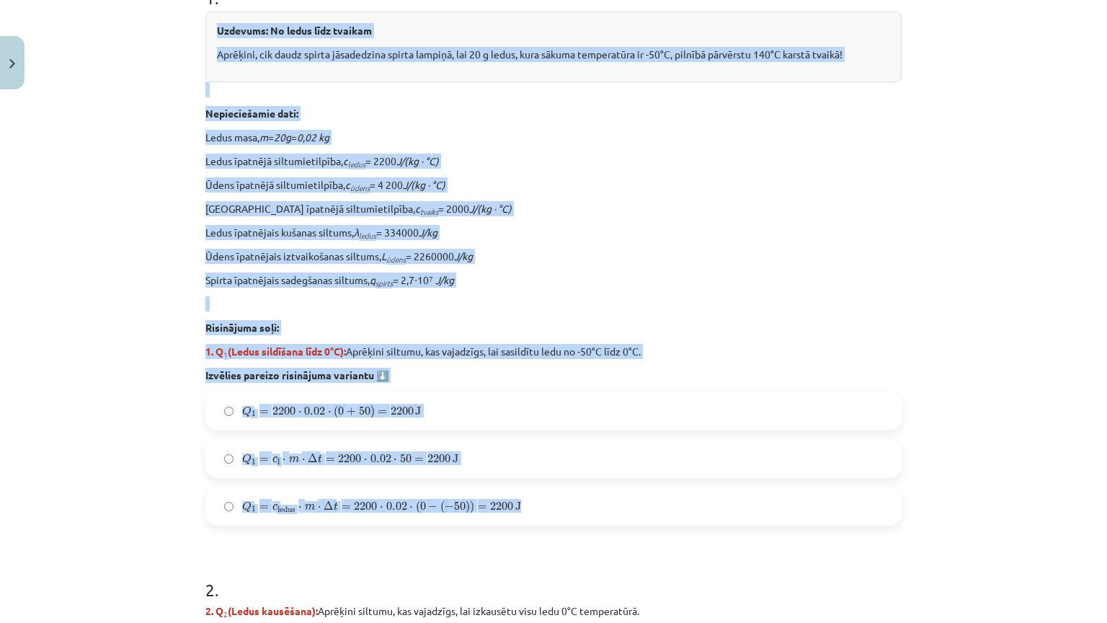
drag, startPoint x: 206, startPoint y: 15, endPoint x: 542, endPoint y: 505, distance: 594.1
click at [542, 505] on div "1 . Uzdevums: No ledus līdz tvaikam Aprēķini, cik daudz spirta jāsadedzina spir…" at bounding box center [553, 244] width 696 height 563
copy div "Uzdevums: No ledus līdz tvaikam Aprēķini, cik daudz spirta jāsadedzina spirta l…"
click at [626, 272] on p "Spirta īpatnējais sadegšanas siltums, q spirts = 2,7⋅10 7 J/kg" at bounding box center [553, 279] width 696 height 15
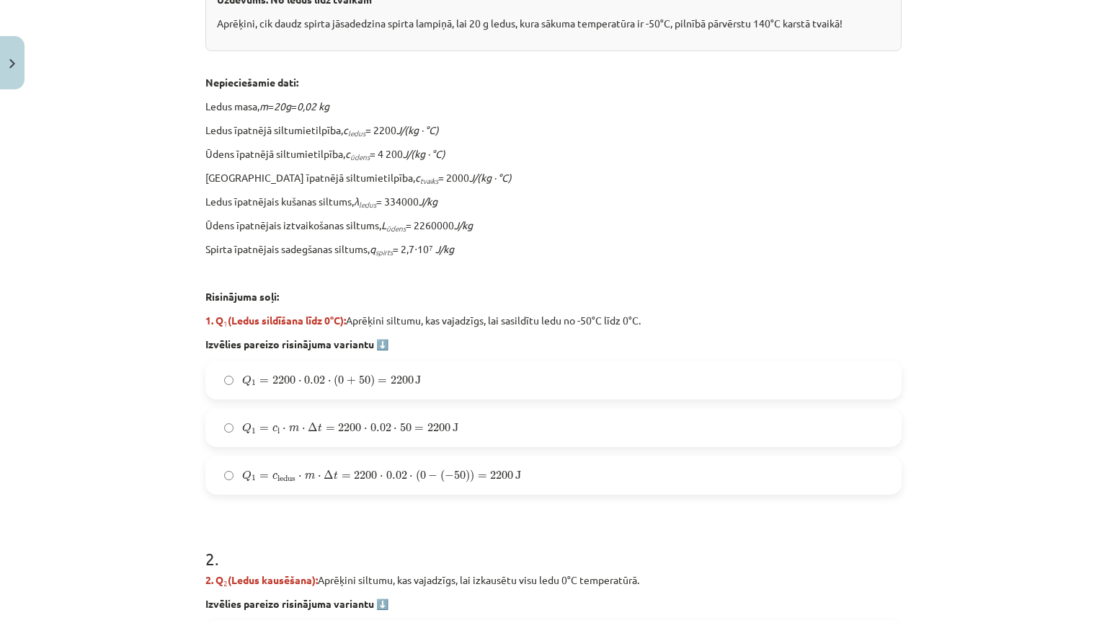
scroll to position [468, 0]
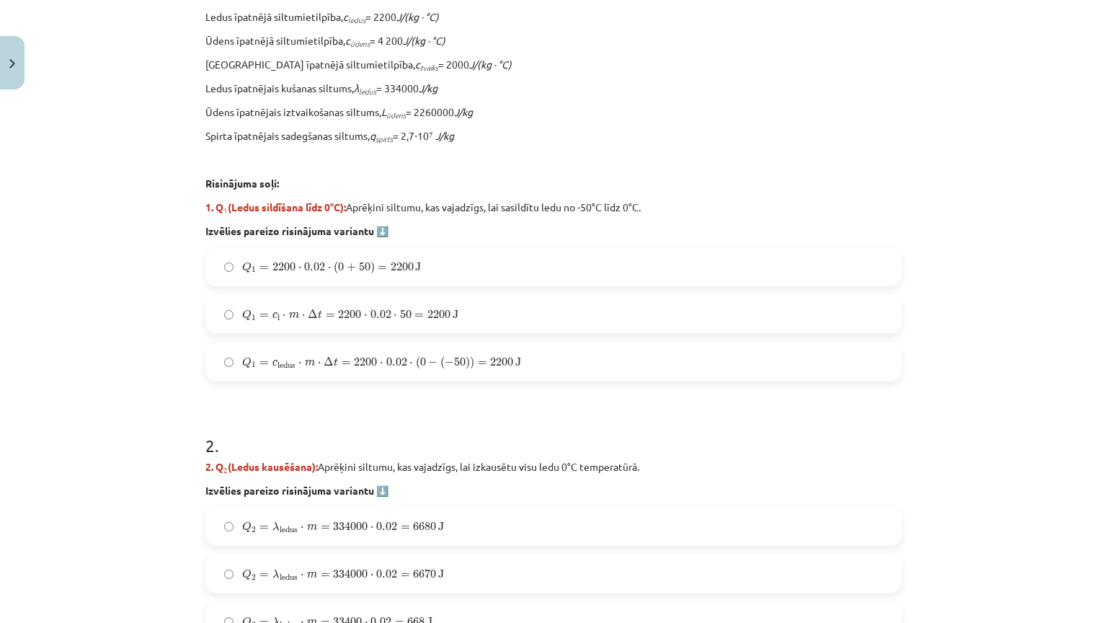
click at [345, 356] on span "Q 1 = c ledus ⋅ m ⋅ Δ t = 2200 ⋅ 0.02 ⋅ ( 0 − ( − 50 ) ) = 2200 J" at bounding box center [381, 362] width 279 height 13
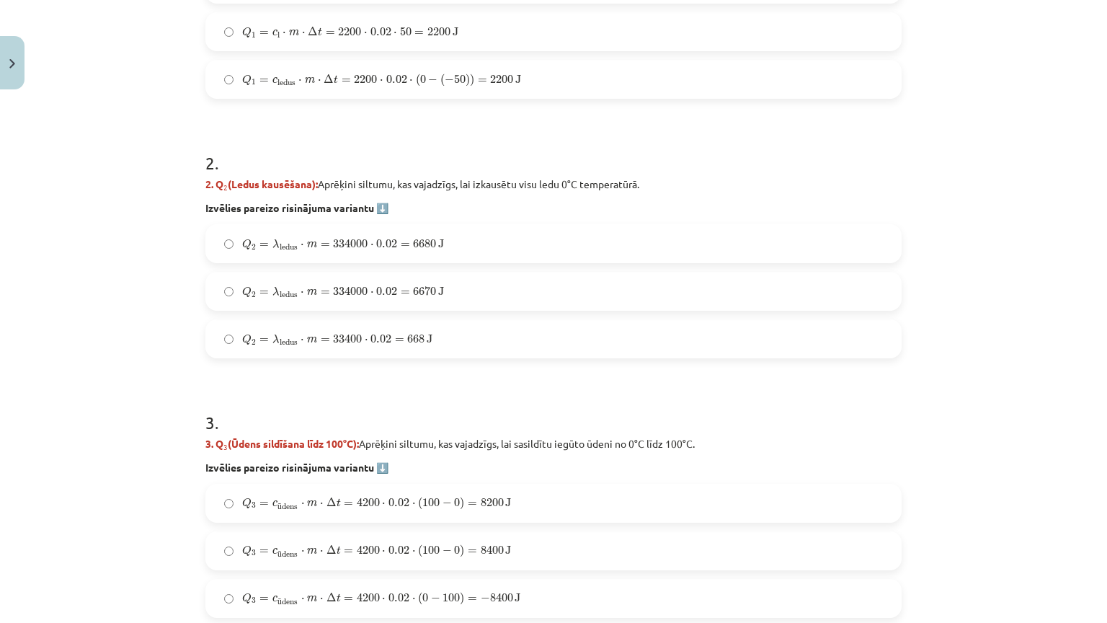
scroll to position [757, 0]
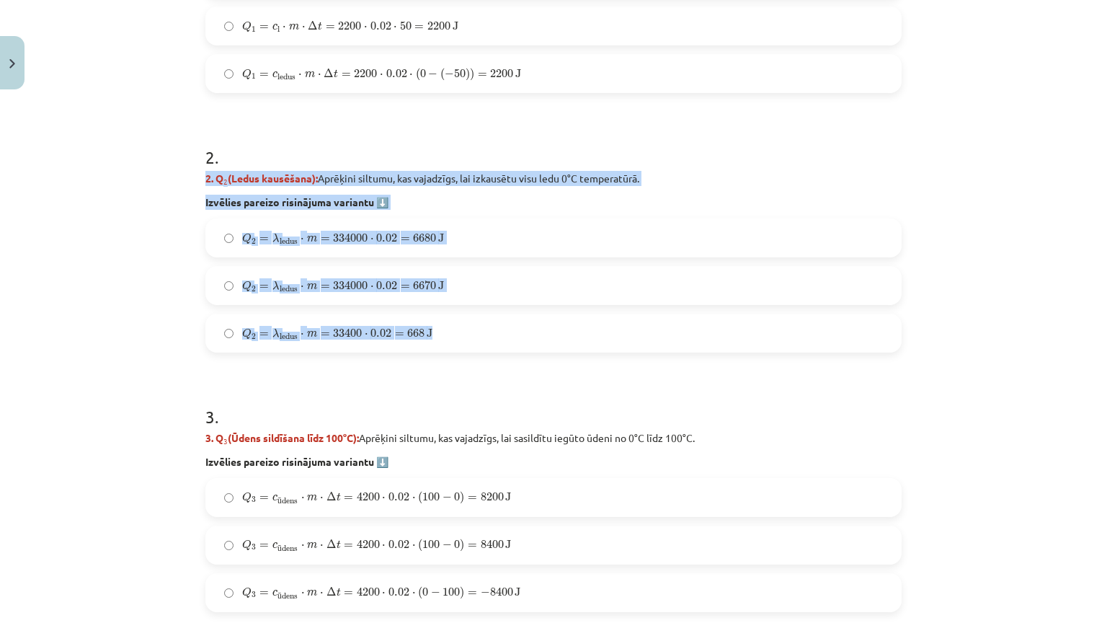
drag, startPoint x: 190, startPoint y: 175, endPoint x: 440, endPoint y: 342, distance: 299.8
click at [440, 342] on div "Mācību tēma: Fizika 9. klases 1. ieskaites mācību materiāls #10 ✅ Kopsavilkuma …" at bounding box center [553, 311] width 1107 height 623
copy div "2. Q 2 (Ledus kausēšana): Aprēķini siltumu, kas vajadzīgs, lai izkausētu visu l…"
click at [439, 241] on label "Q 2 = λ ledus ⋅ m = 334000 ⋅ 0.02 = 6680 J Q 2 = λ ledus ⋅ m = 334000 ⋅ 0.02 = …" at bounding box center [553, 238] width 693 height 36
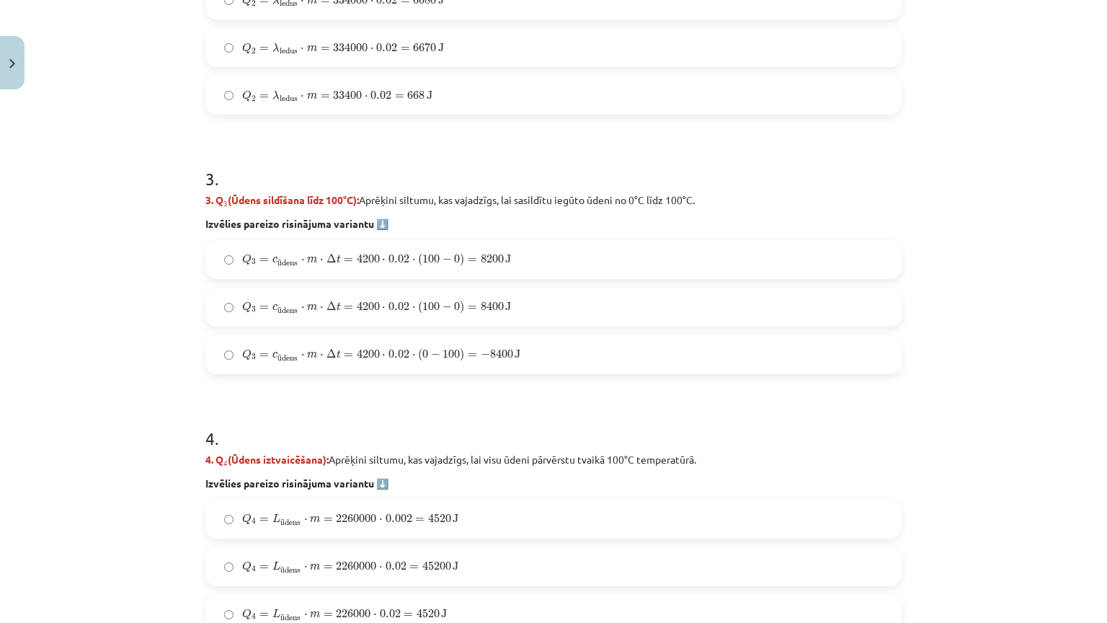
scroll to position [1045, 0]
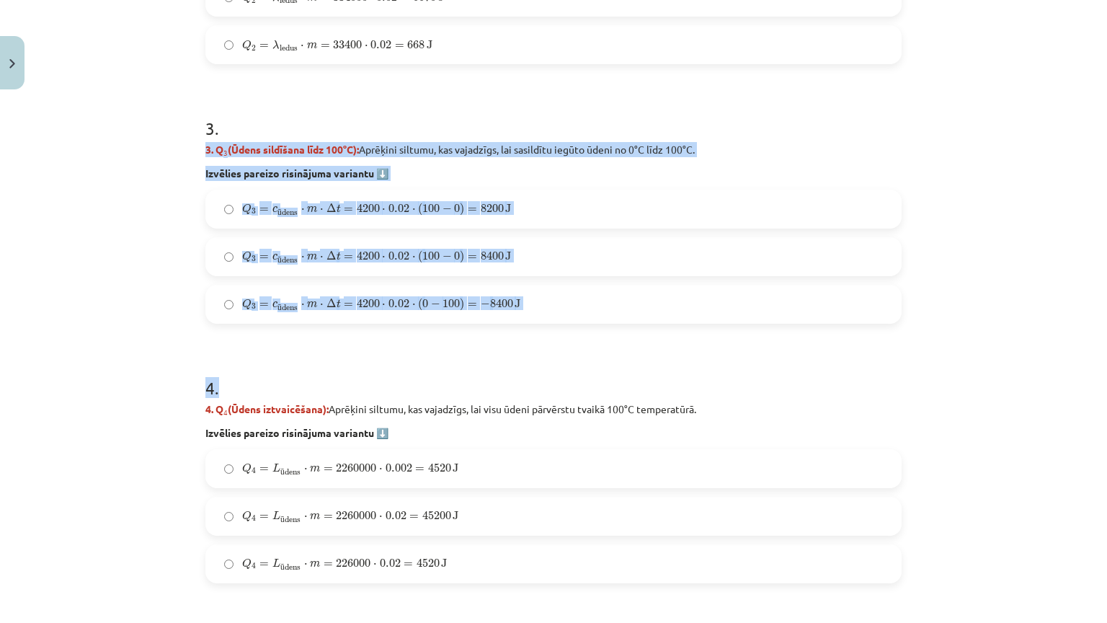
drag, startPoint x: 192, startPoint y: 141, endPoint x: 508, endPoint y: 333, distance: 369.3
click at [508, 333] on div "7 XP Saņemsi Sarežģīts 139 pilda Apraksts Uzdevums Palīdzība 1 . Uzdevums: No l…" at bounding box center [553, 272] width 713 height 2442
click at [442, 352] on h1 "4 ." at bounding box center [553, 374] width 696 height 45
drag, startPoint x: 197, startPoint y: 143, endPoint x: 522, endPoint y: 311, distance: 364.9
click at [522, 311] on div "7 XP Saņemsi Sarežģīts 139 pilda Apraksts Uzdevums Palīdzība 1 . Uzdevums: No l…" at bounding box center [553, 272] width 713 height 2442
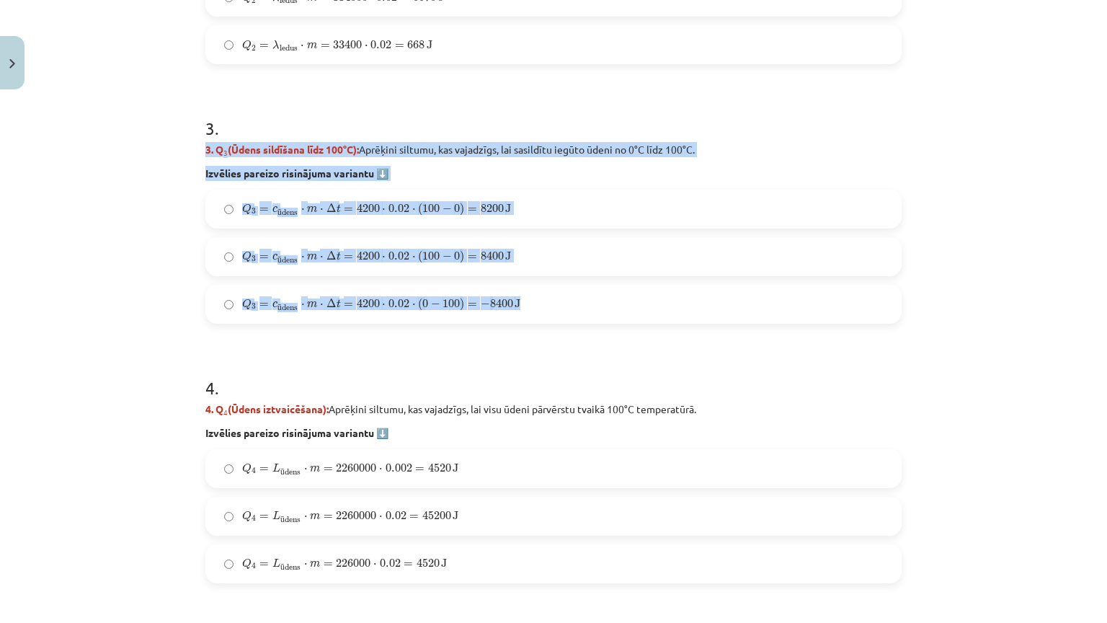
click at [431, 259] on span "100" at bounding box center [430, 256] width 17 height 9
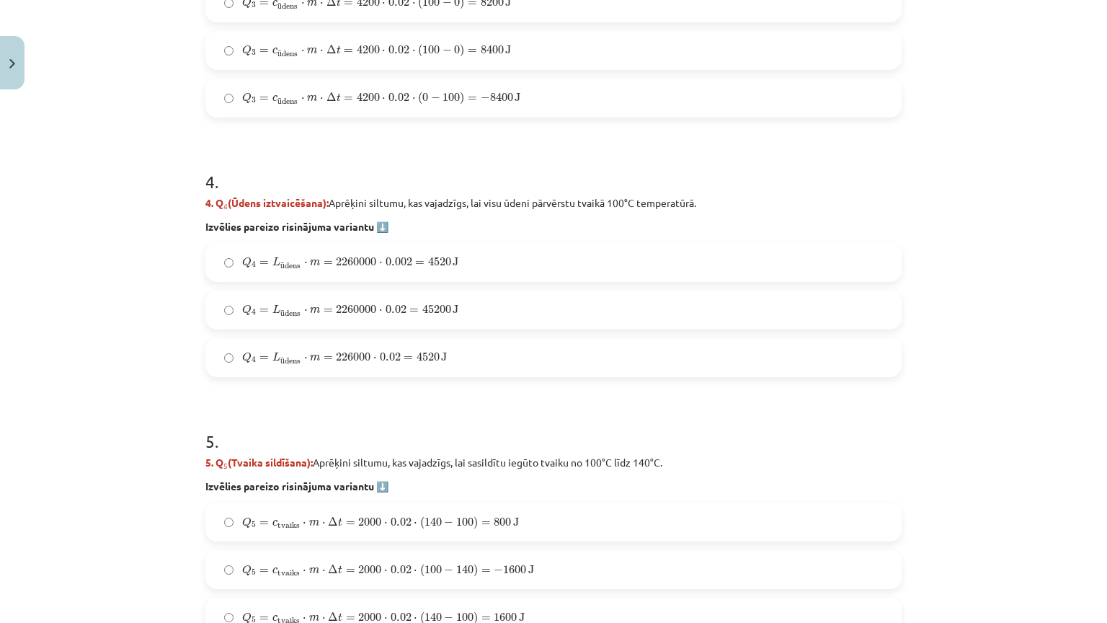
scroll to position [1293, 0]
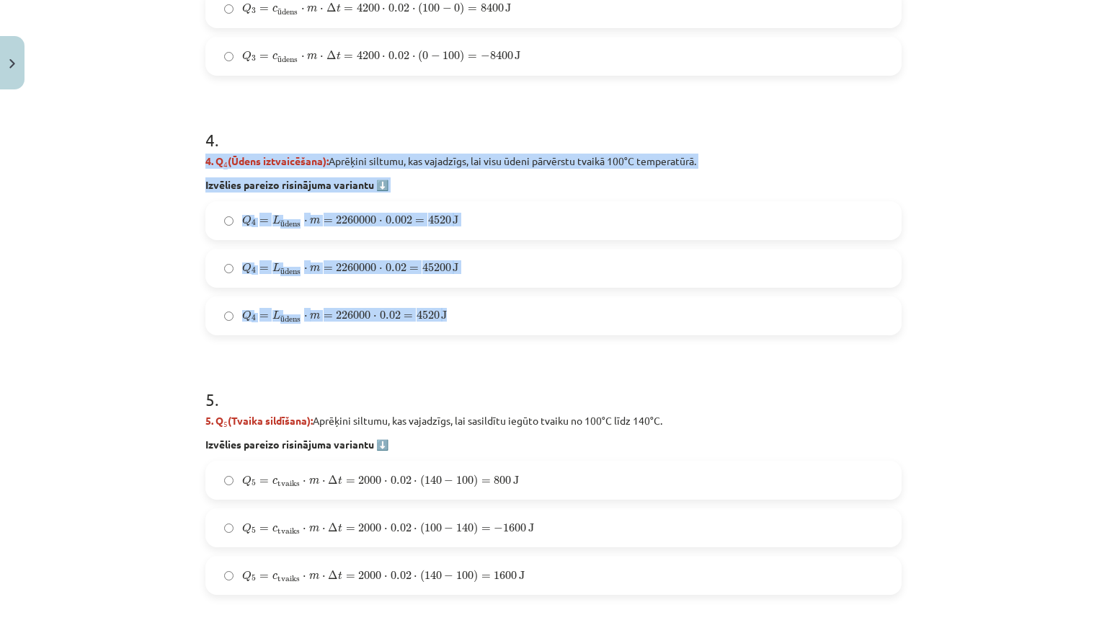
drag, startPoint x: 194, startPoint y: 152, endPoint x: 473, endPoint y: 326, distance: 328.9
click at [473, 326] on div "7 XP Saņemsi Sarežģīts 139 pilda Apraksts Uzdevums Palīdzība 1 . Uzdevums: No l…" at bounding box center [553, 24] width 713 height 2442
click at [460, 275] on label "Q 4 = L ū dens ⋅ m = 2260000 ⋅ 0.02 = 45200 J Q 4 = L ūdens ⋅ m = 2260000 ⋅ 0.0…" at bounding box center [553, 268] width 693 height 36
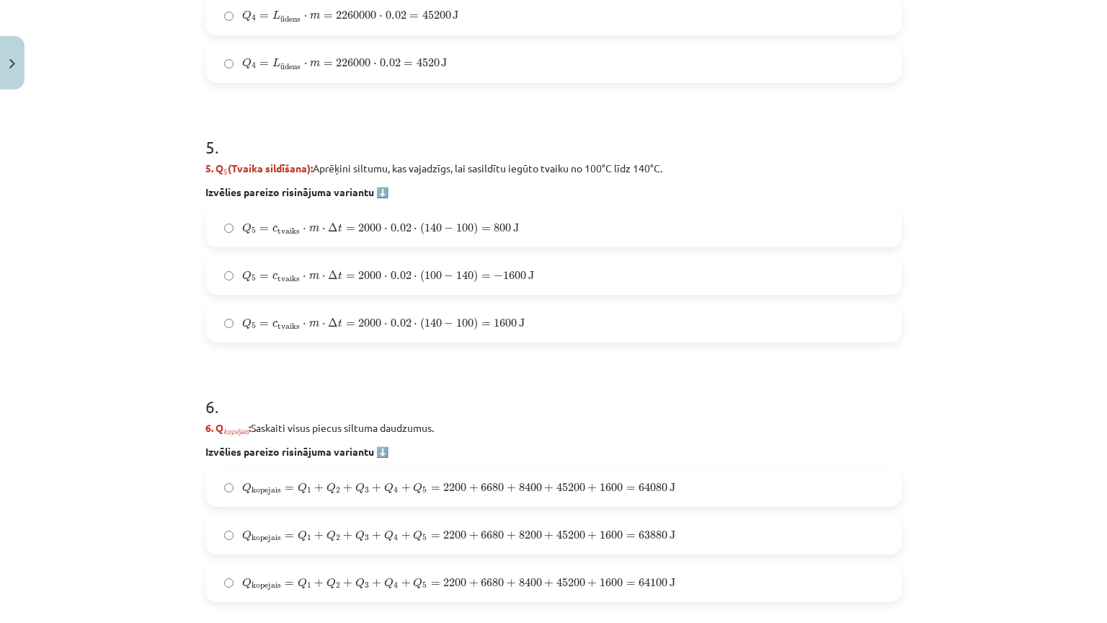
scroll to position [1581, 0]
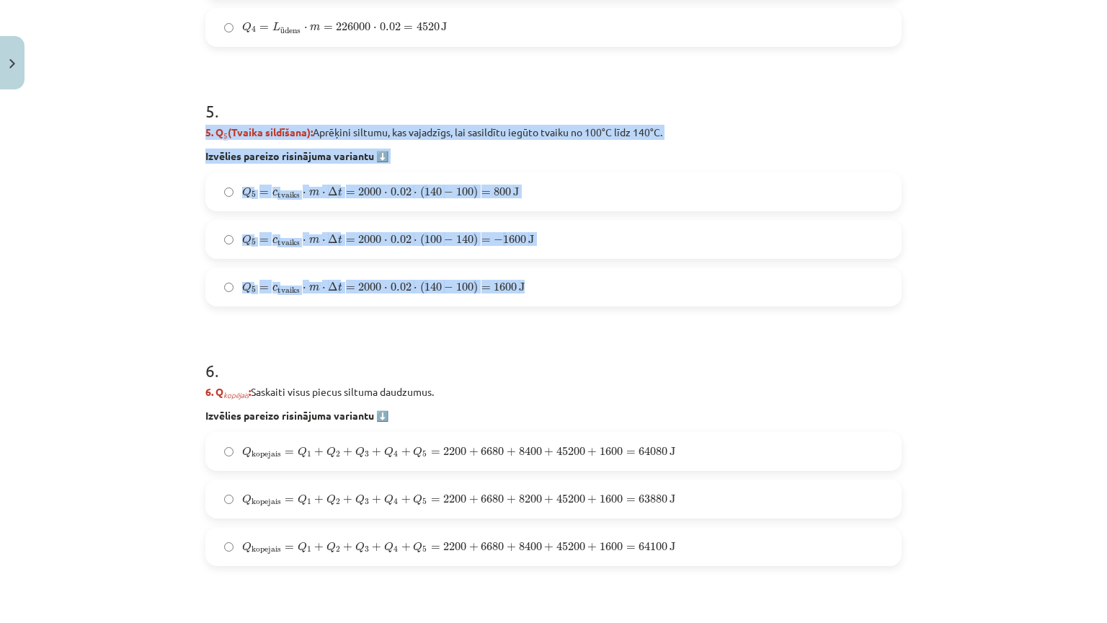
drag, startPoint x: 194, startPoint y: 126, endPoint x: 527, endPoint y: 290, distance: 371.0
click at [463, 285] on span "100" at bounding box center [464, 287] width 17 height 9
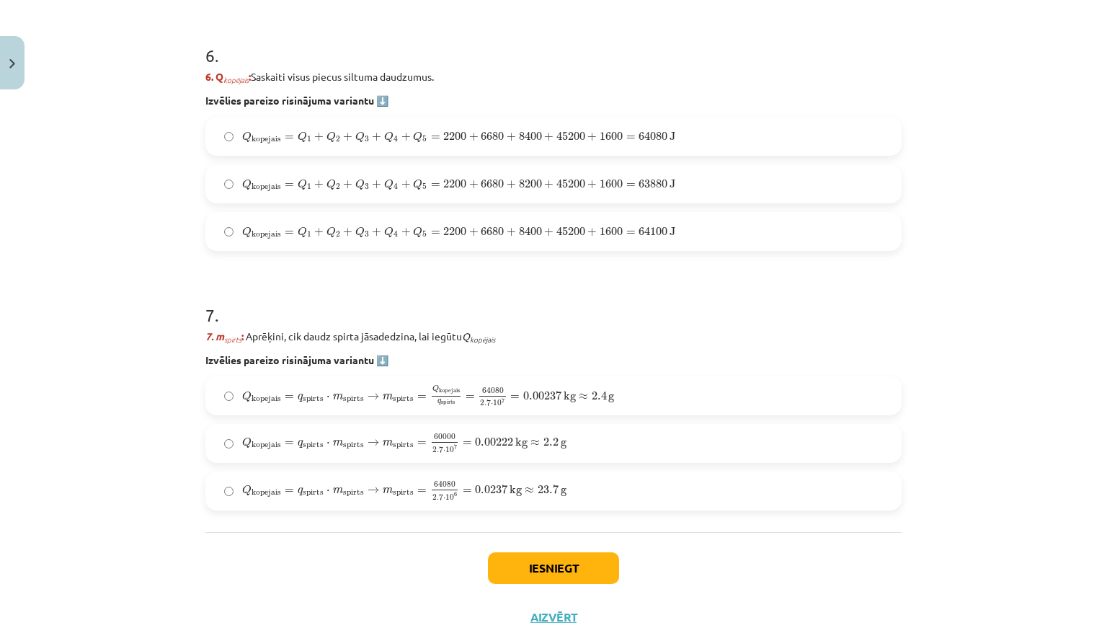
scroll to position [1942, 0]
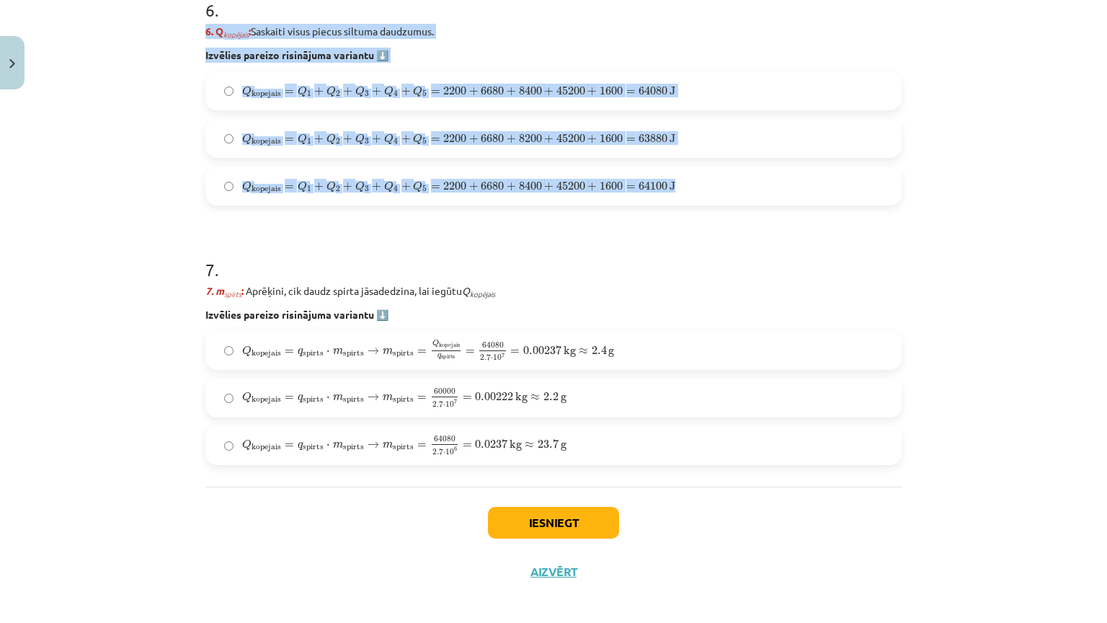
drag, startPoint x: 205, startPoint y: 30, endPoint x: 688, endPoint y: 179, distance: 504.7
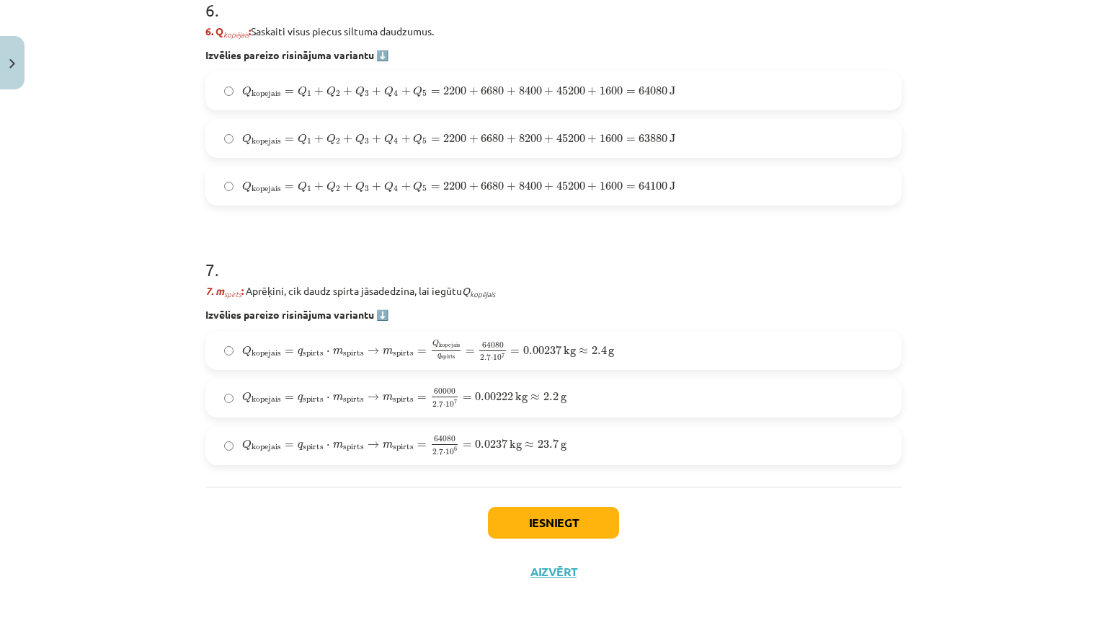
click at [591, 255] on h1 "7 ." at bounding box center [553, 256] width 696 height 45
click at [626, 187] on span "=" at bounding box center [630, 186] width 9 height 4
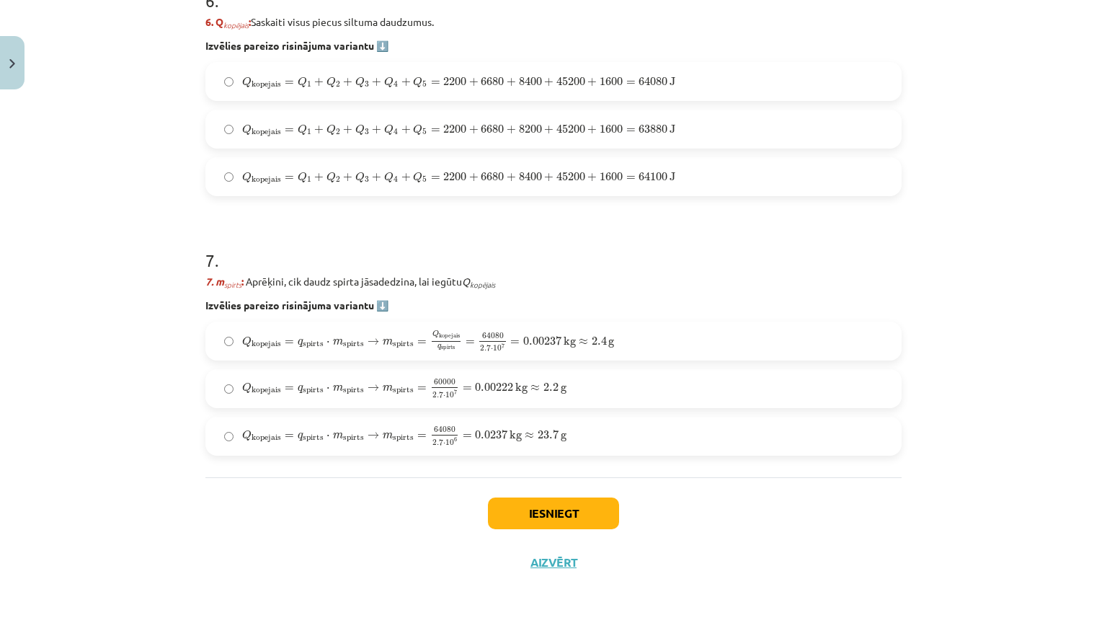
scroll to position [2014, 0]
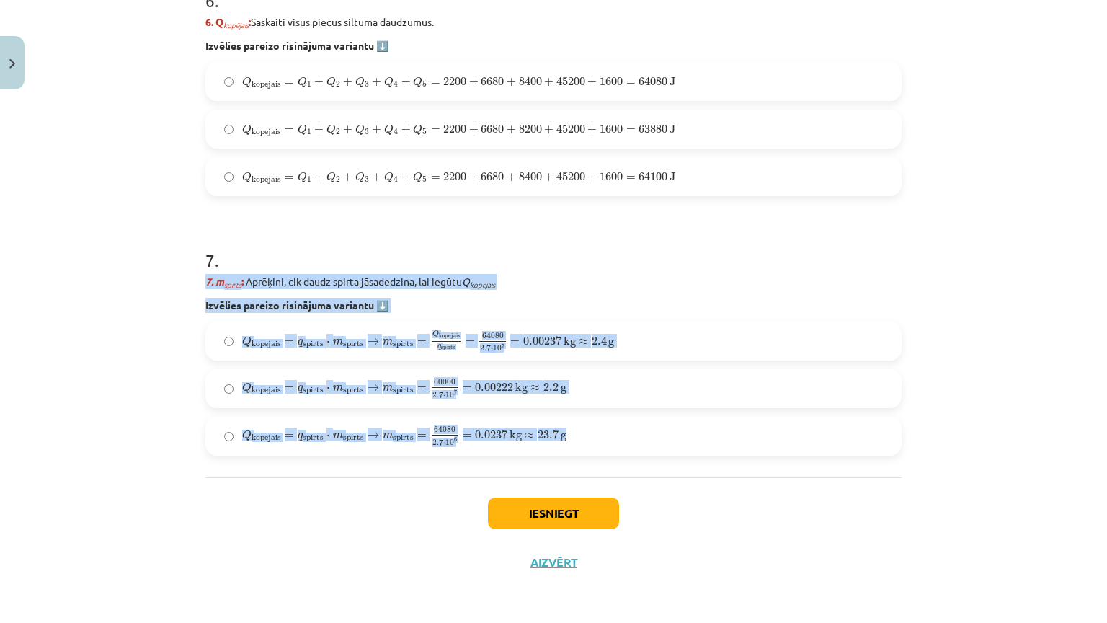
drag, startPoint x: 193, startPoint y: 214, endPoint x: 610, endPoint y: 380, distance: 449.0
click at [592, 337] on span "2.4" at bounding box center [599, 341] width 15 height 9
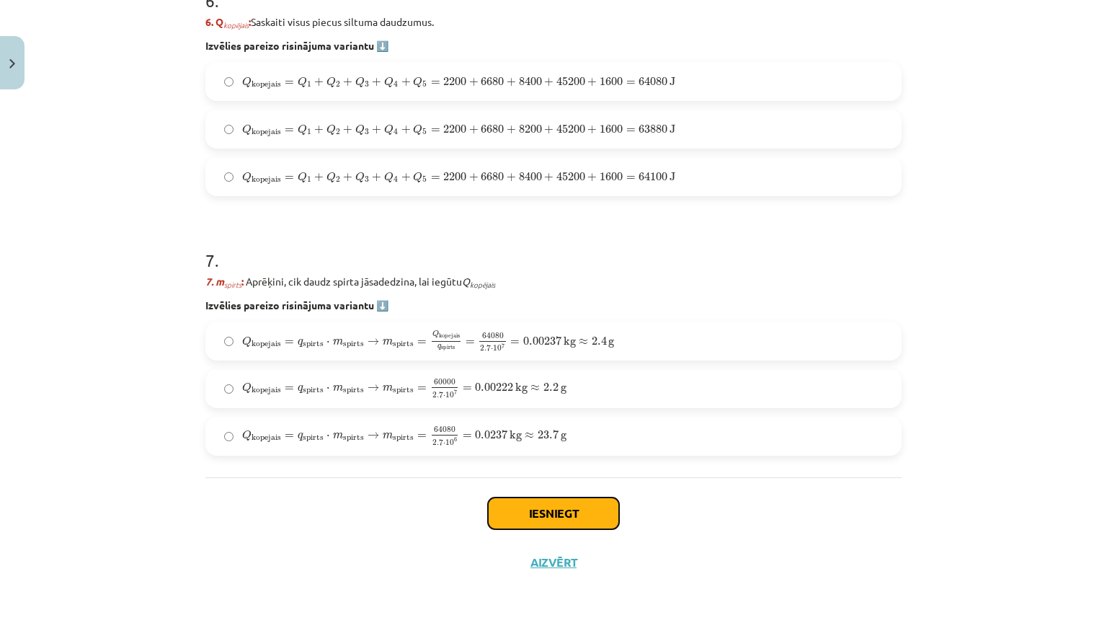
click at [574, 497] on button "Iesniegt" at bounding box center [553, 513] width 131 height 32
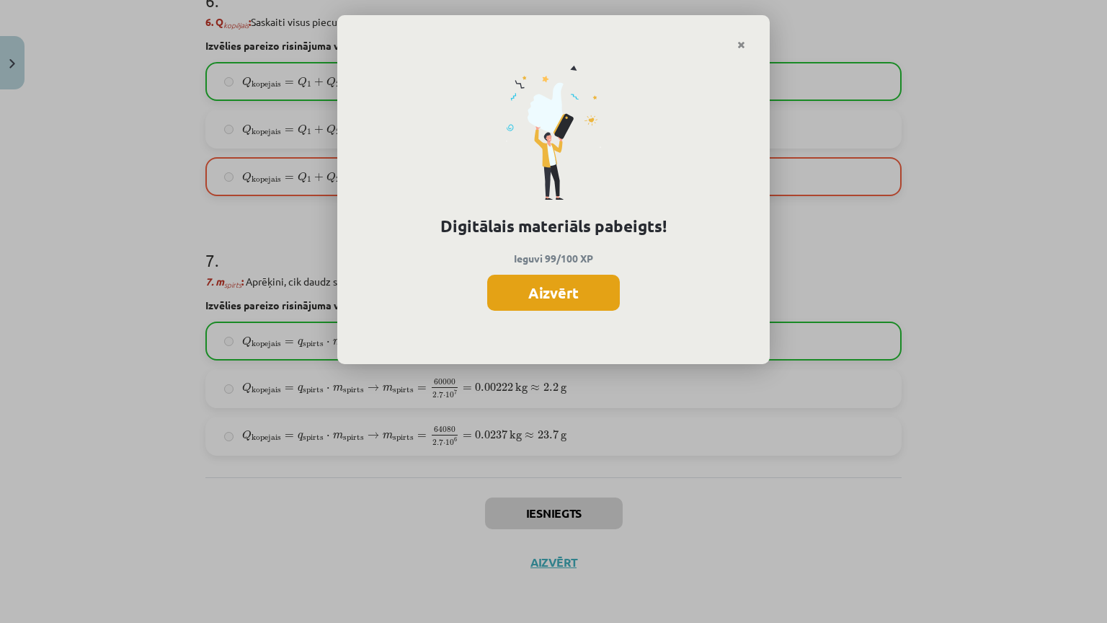
click at [582, 306] on button "Aizvērt" at bounding box center [553, 293] width 133 height 36
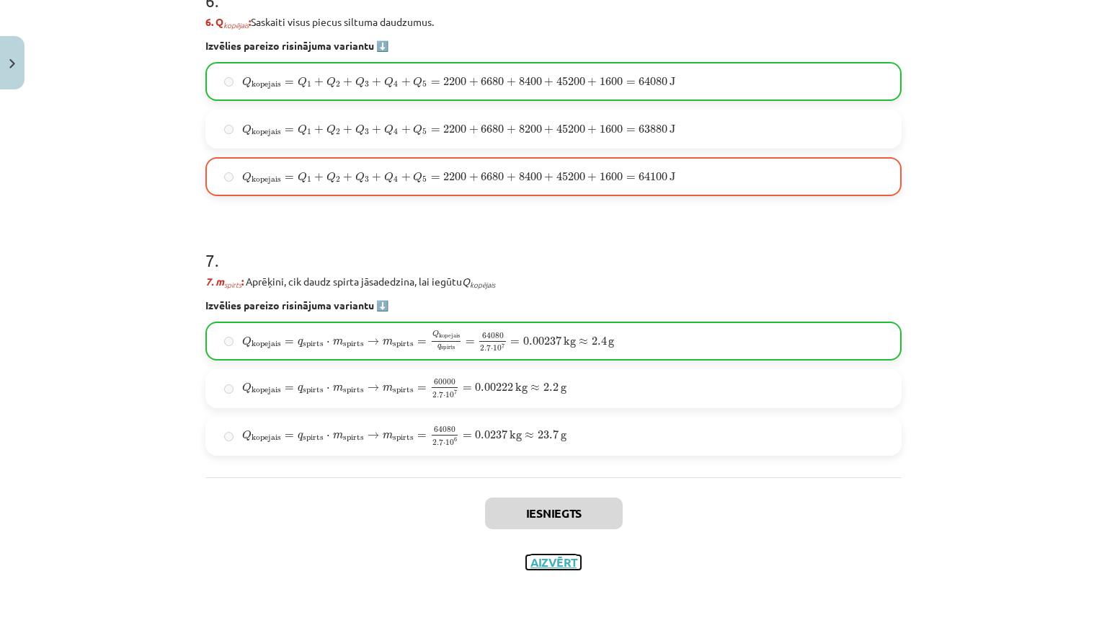
click at [546, 555] on button "Aizvērt" at bounding box center [553, 562] width 55 height 14
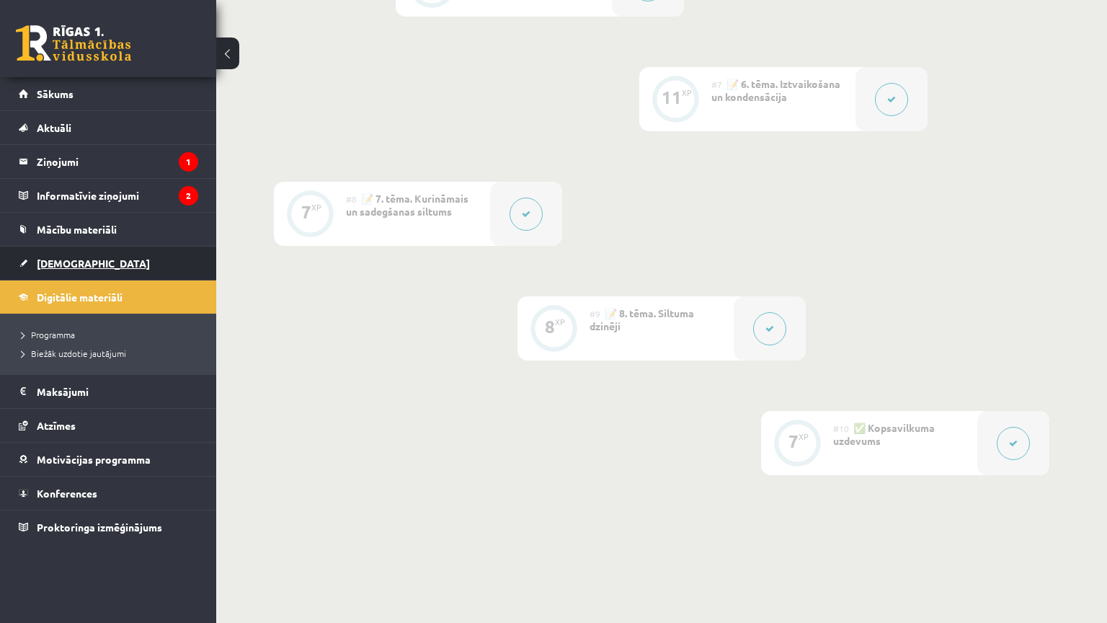
click at [108, 254] on link "[DEMOGRAPHIC_DATA]" at bounding box center [108, 262] width 179 height 33
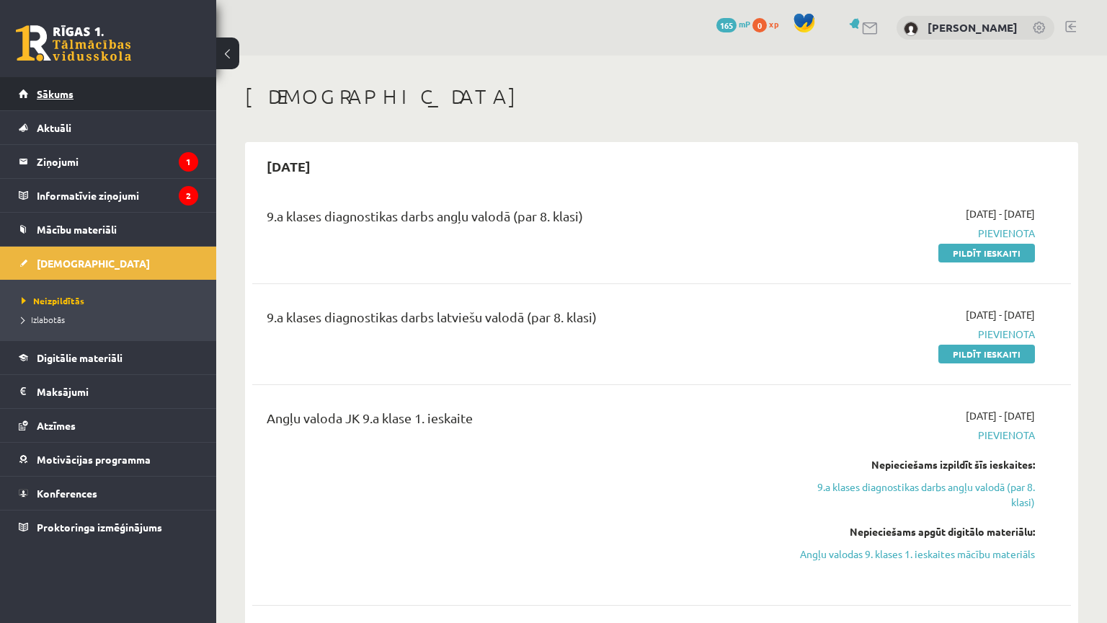
click at [115, 92] on link "Sākums" at bounding box center [108, 93] width 179 height 33
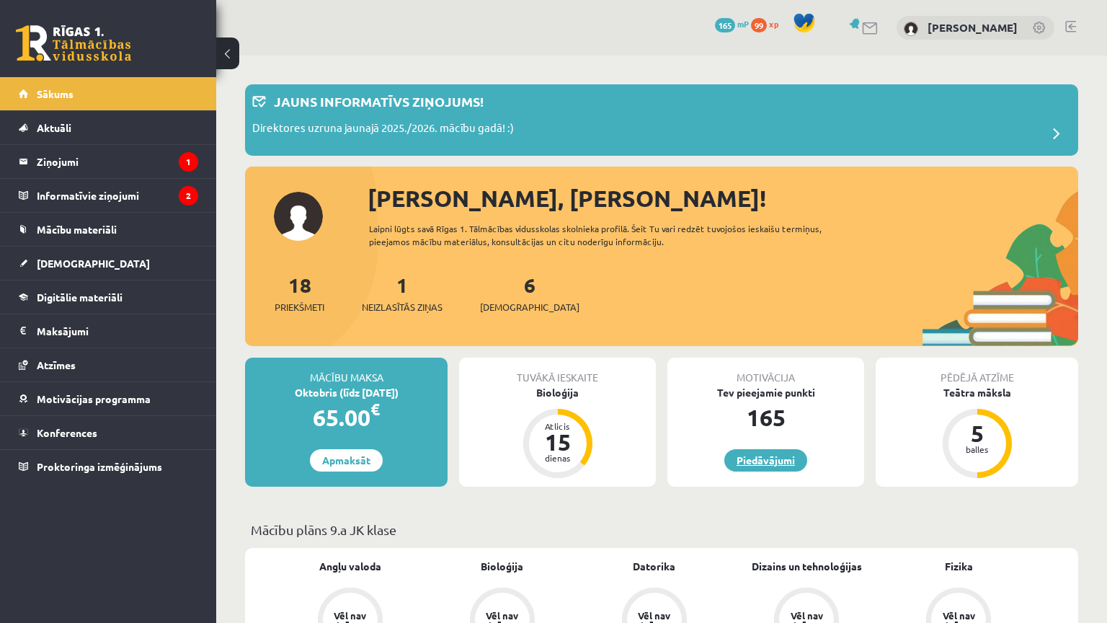
click at [751, 450] on link "Piedāvājumi" at bounding box center [765, 460] width 83 height 22
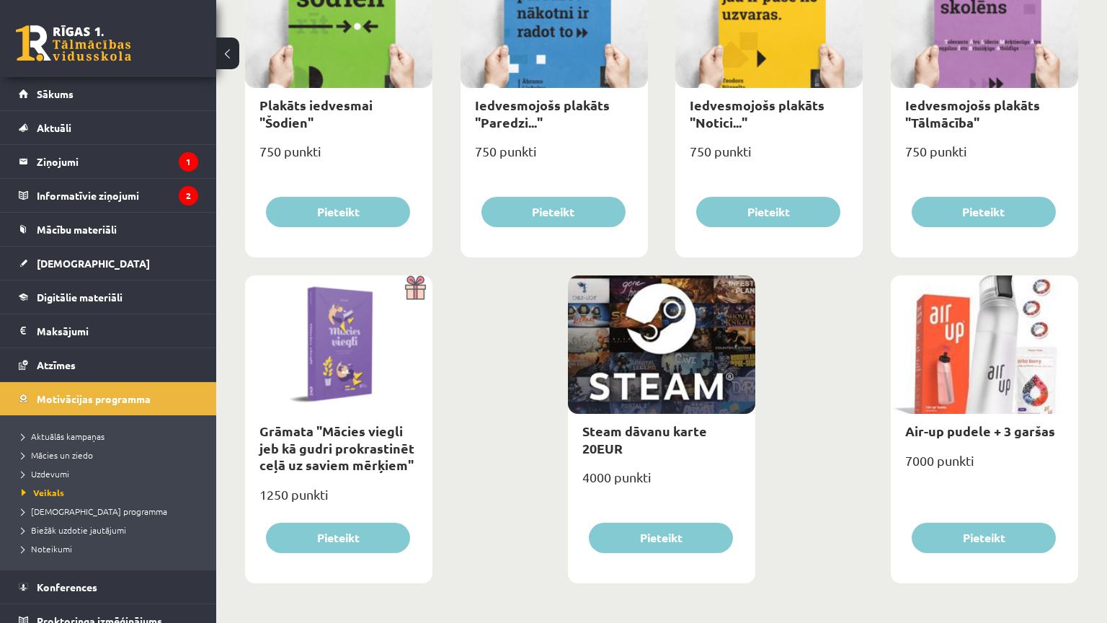
scroll to position [1655, 0]
click at [142, 289] on link "Digitālie materiāli" at bounding box center [108, 296] width 179 height 33
